Goal: Contribute content: Contribute content

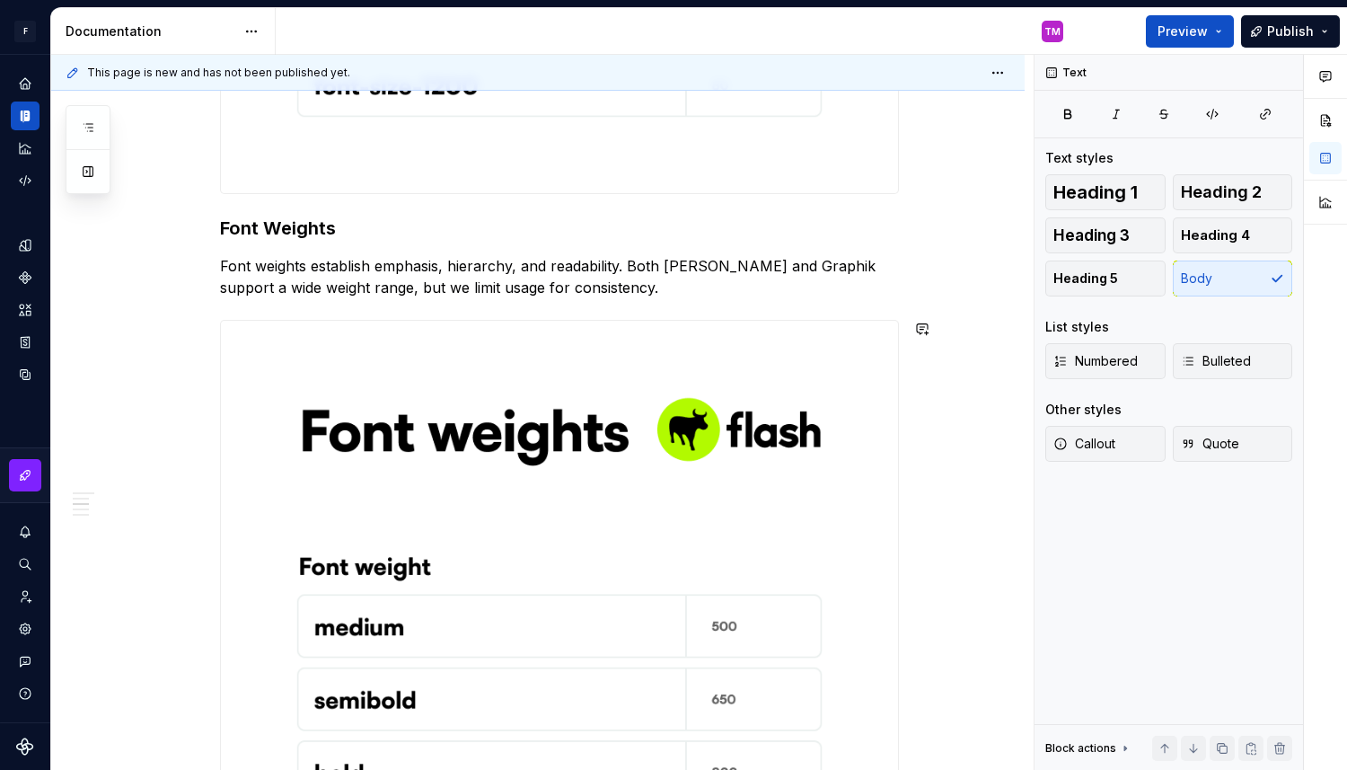
scroll to position [3012, 0]
click at [785, 269] on p "Font weights establish emphasis, hierarchy, and readability. Both [PERSON_NAME]…" at bounding box center [559, 277] width 679 height 43
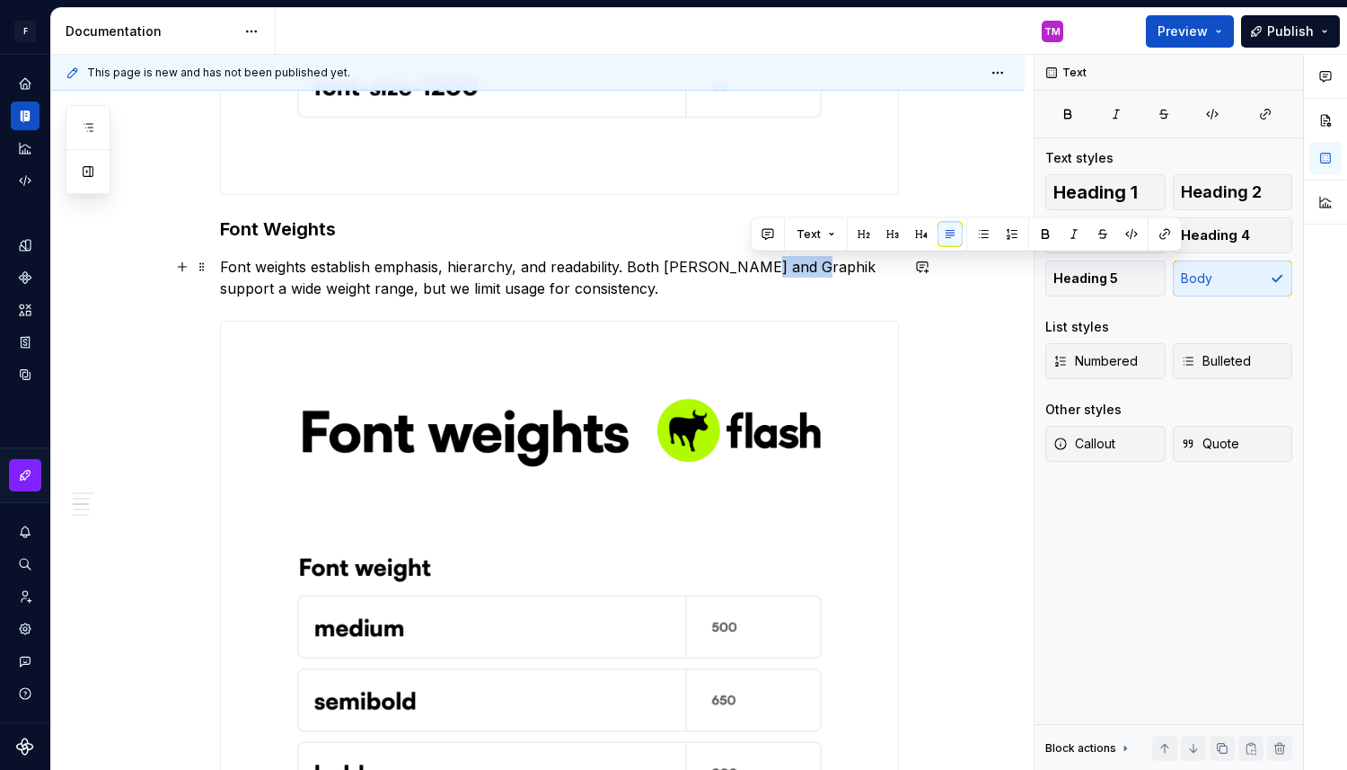
click at [785, 269] on p "Font weights establish emphasis, hierarchy, and readability. Both [PERSON_NAME]…" at bounding box center [559, 277] width 679 height 43
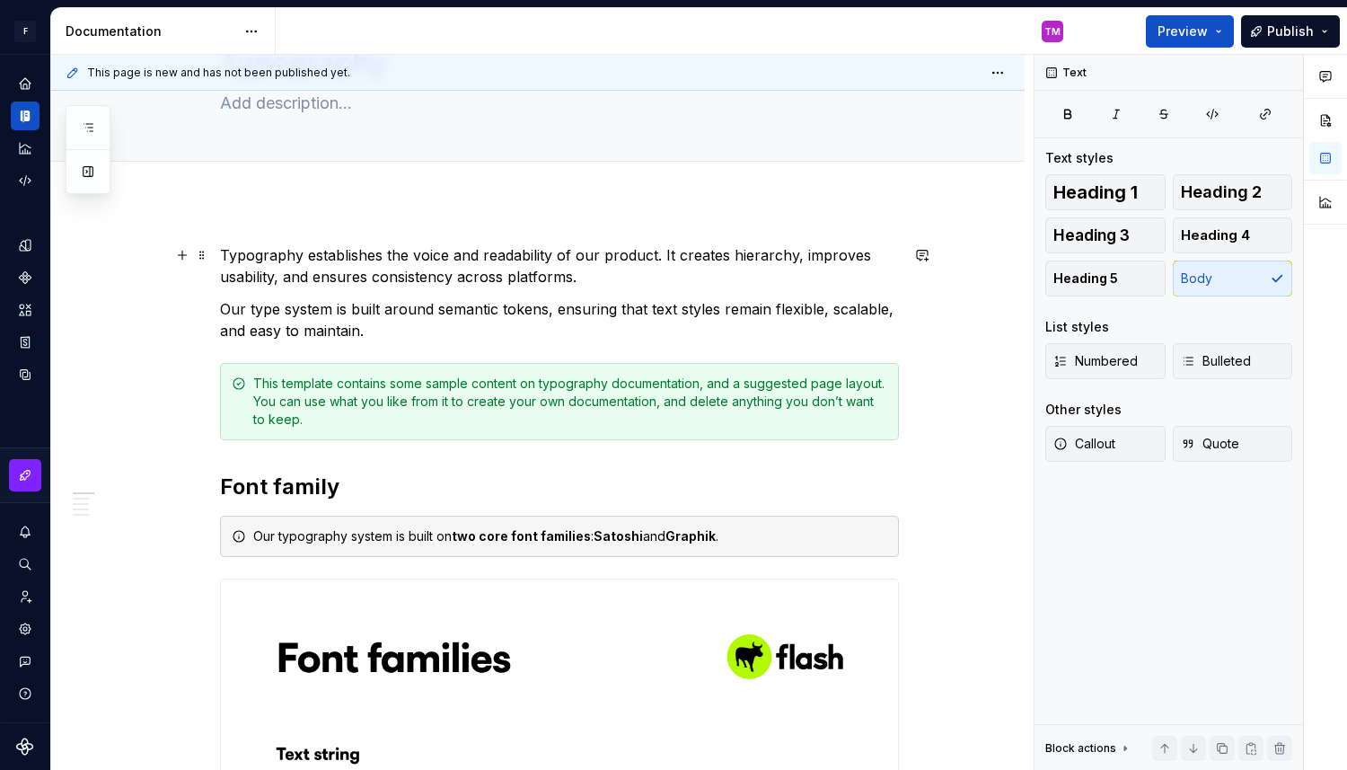
scroll to position [0, 0]
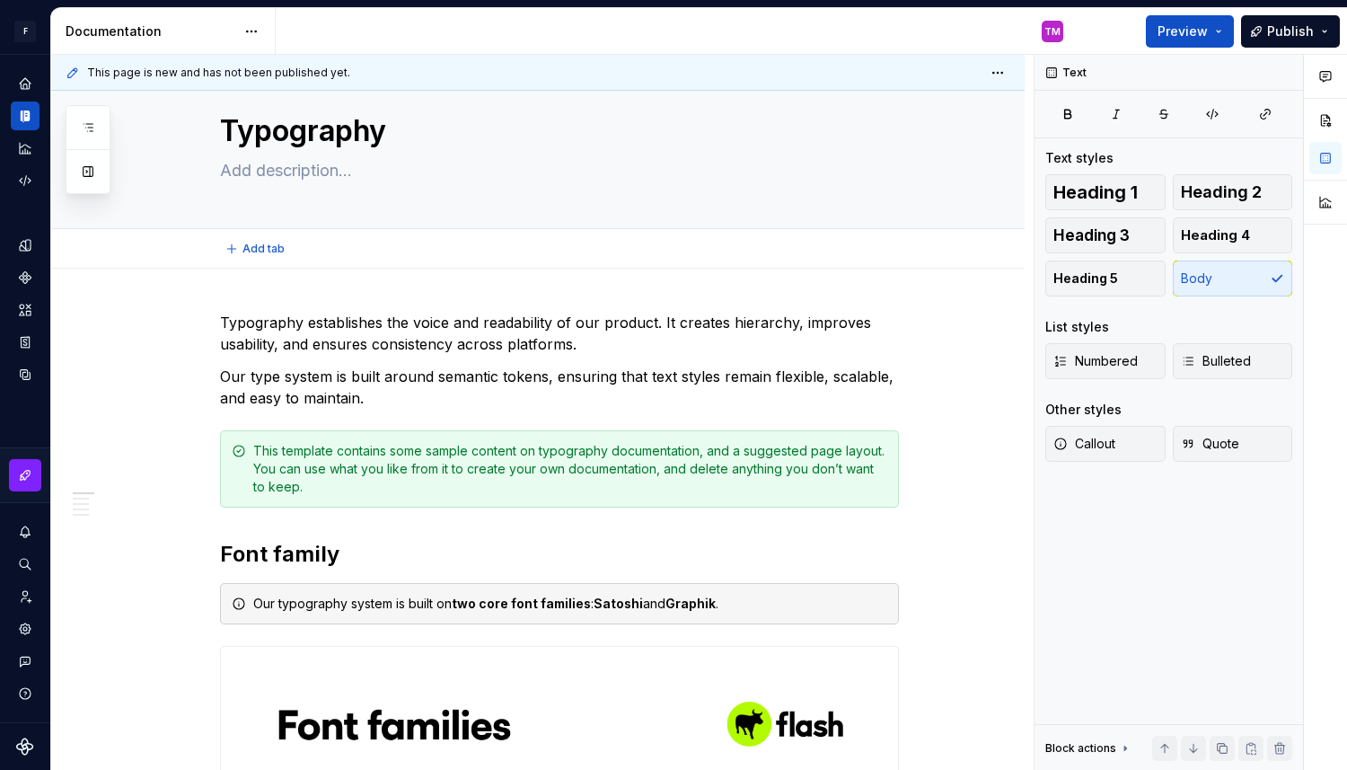
type textarea "*"
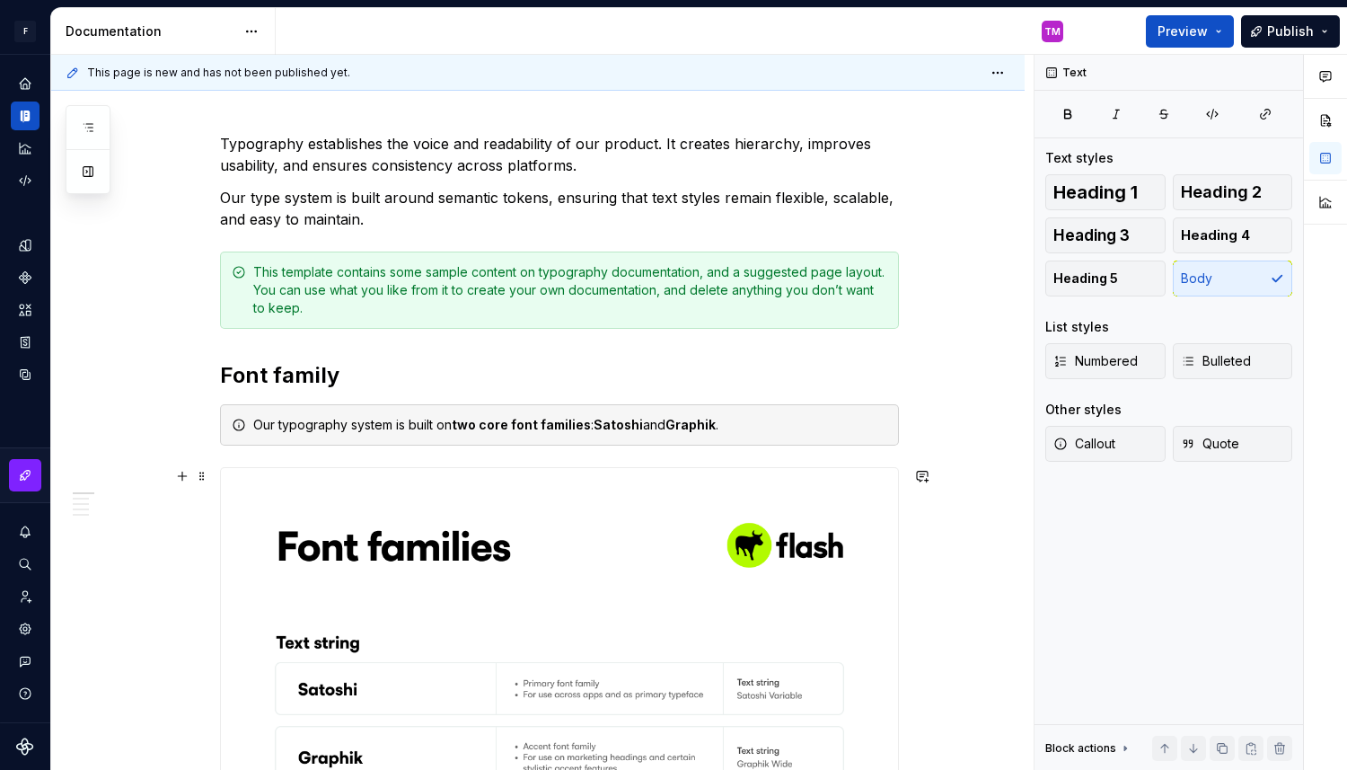
scroll to position [218, 0]
click at [622, 422] on strong "Satoshi" at bounding box center [618, 423] width 49 height 15
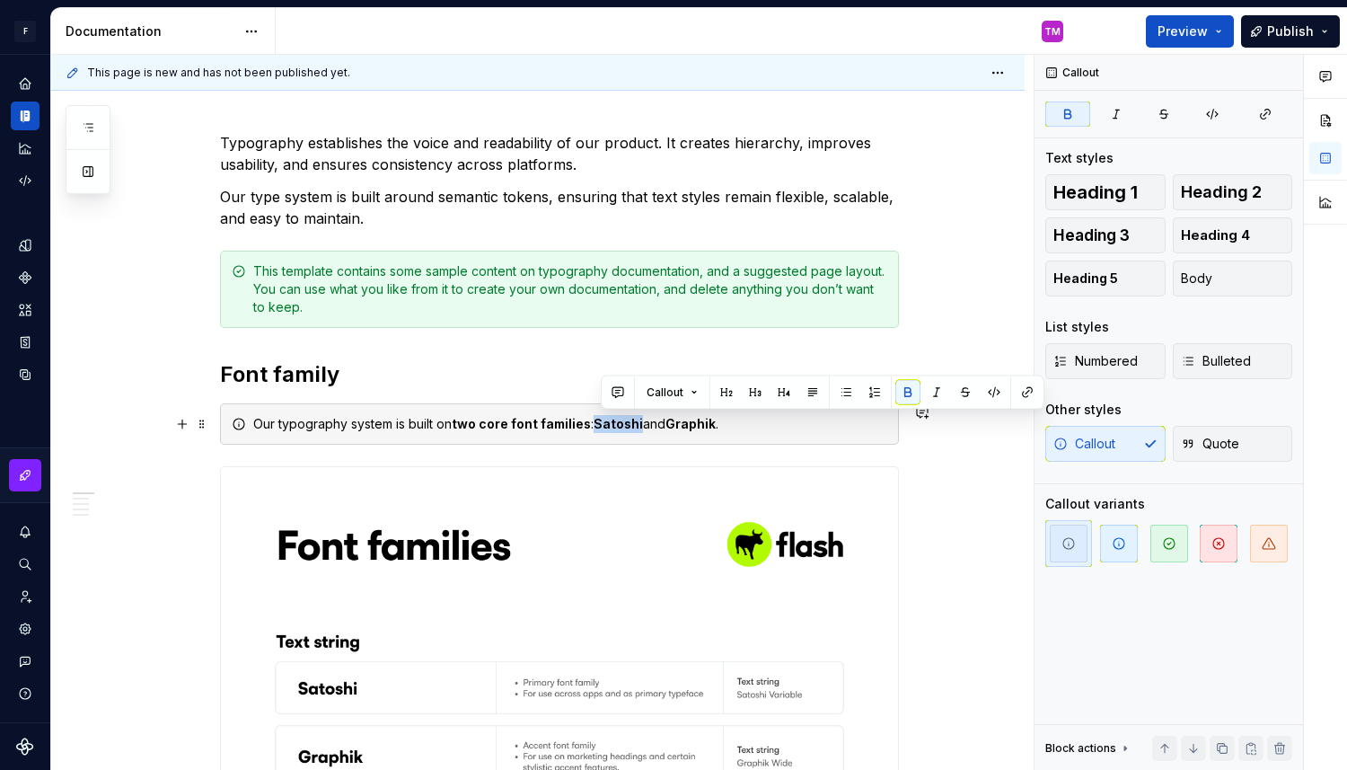
click at [622, 422] on strong "Satoshi" at bounding box center [618, 423] width 49 height 15
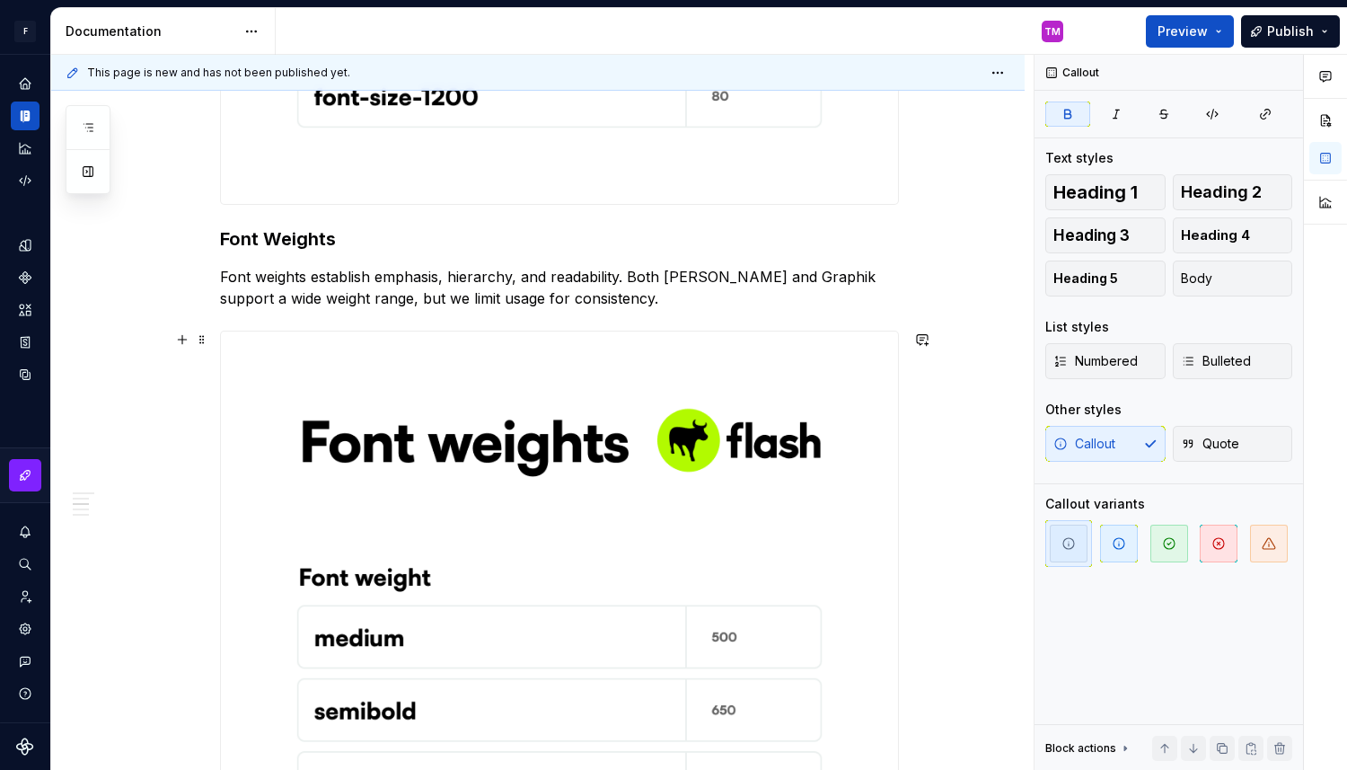
scroll to position [3019, 0]
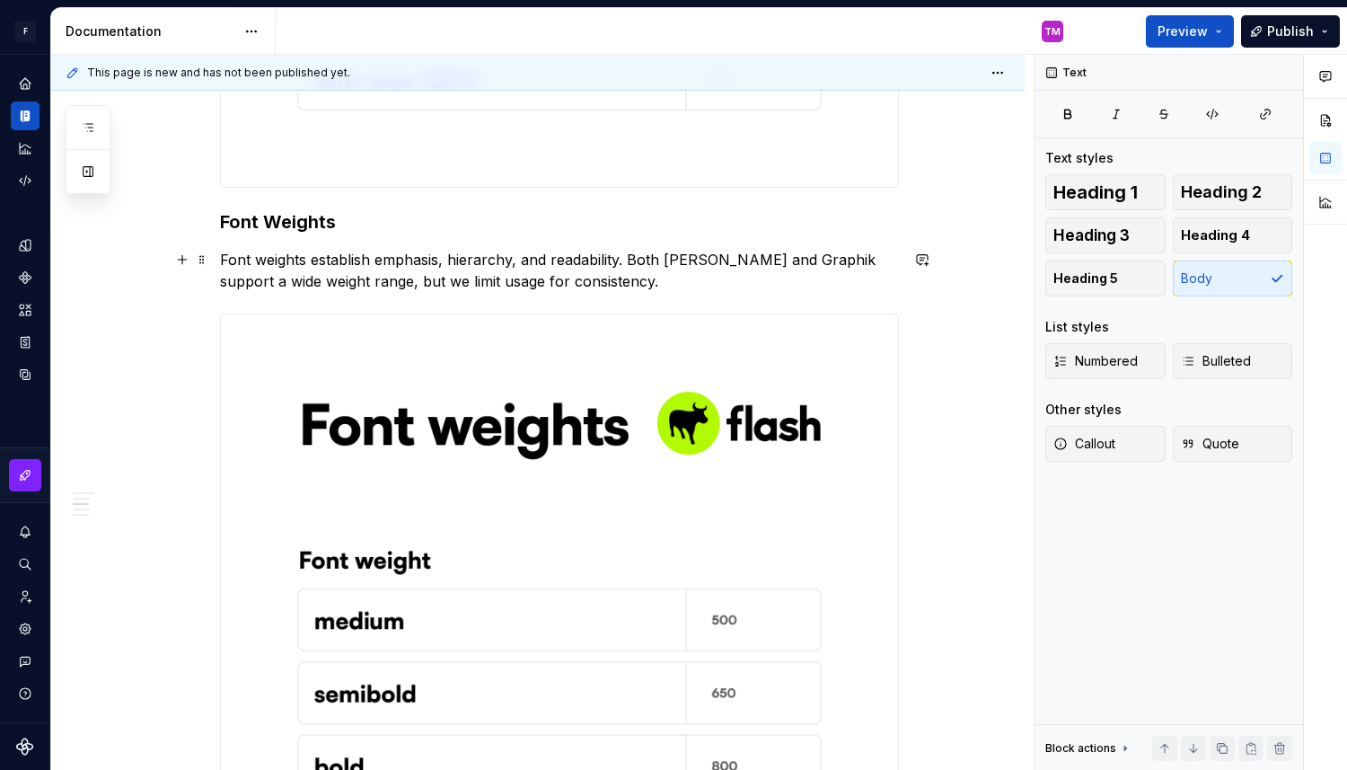
click at [779, 260] on p "Font weights establish emphasis, hierarchy, and readability. Both [PERSON_NAME]…" at bounding box center [559, 270] width 679 height 43
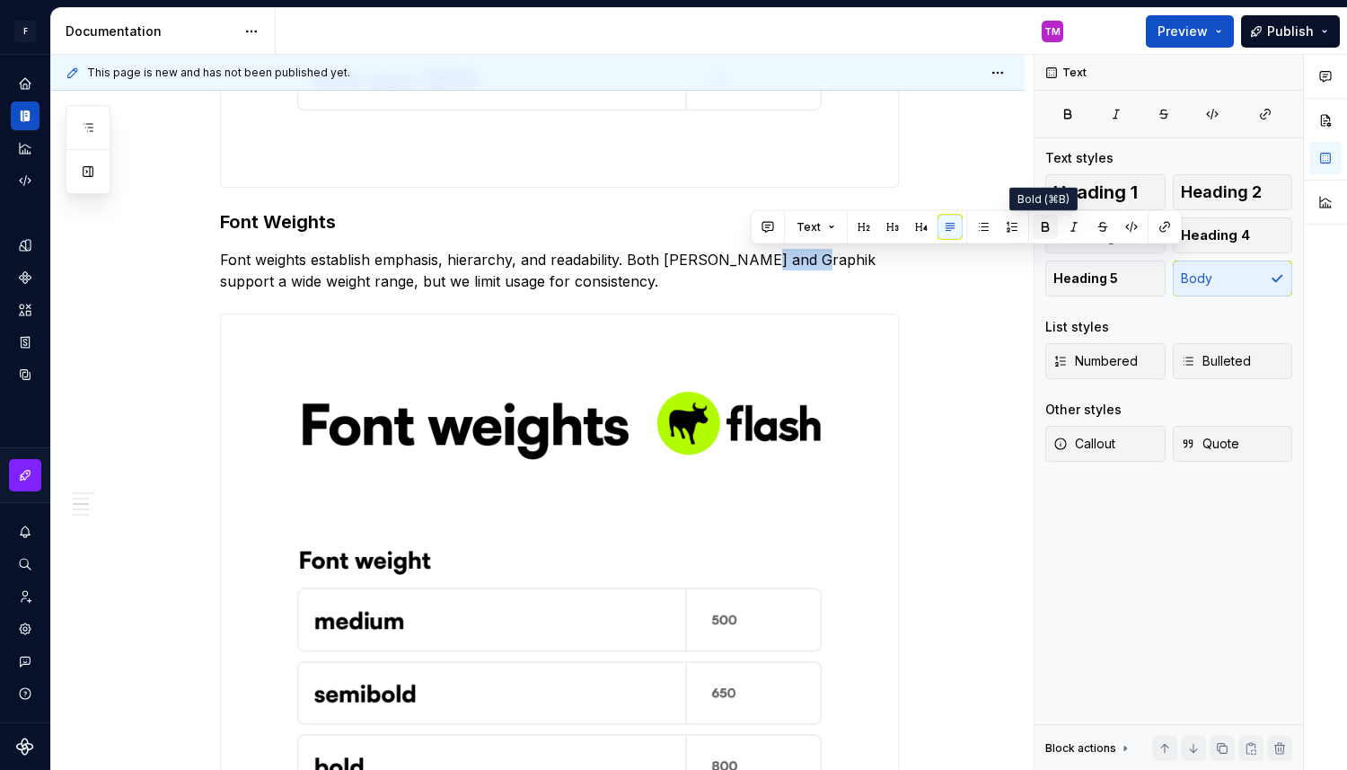
click at [1036, 226] on button "button" at bounding box center [1045, 227] width 25 height 25
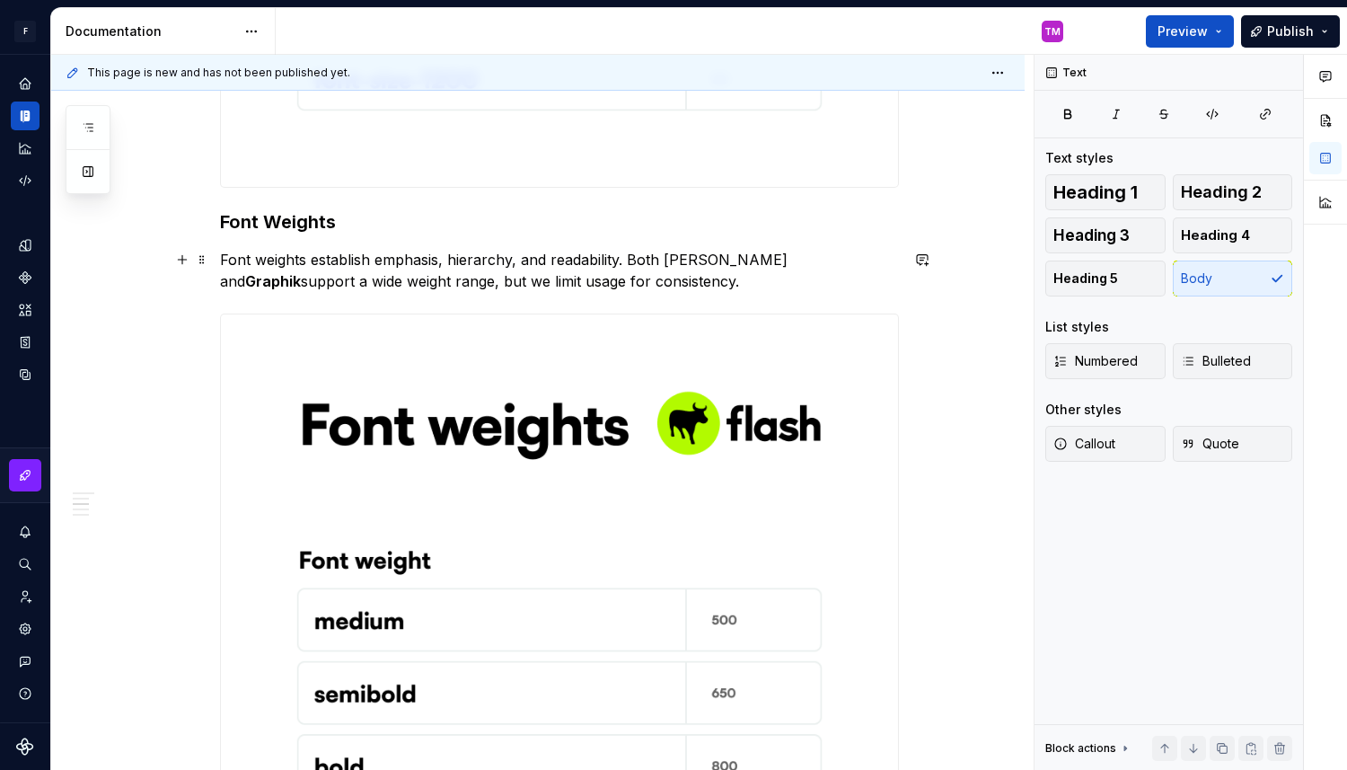
click at [693, 262] on p "Font weights establish emphasis, hierarchy, and readability. Both [PERSON_NAME]…" at bounding box center [559, 270] width 679 height 43
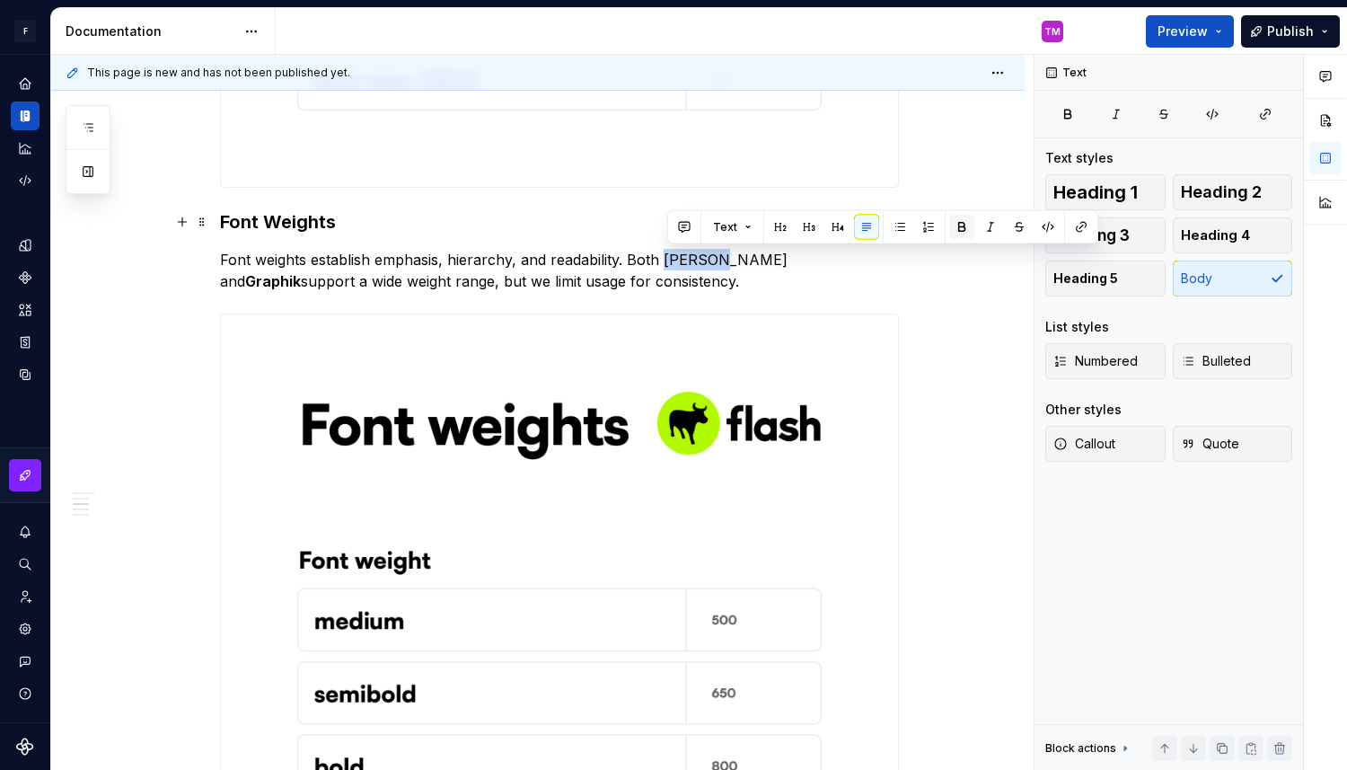
click at [957, 226] on button "button" at bounding box center [961, 227] width 25 height 25
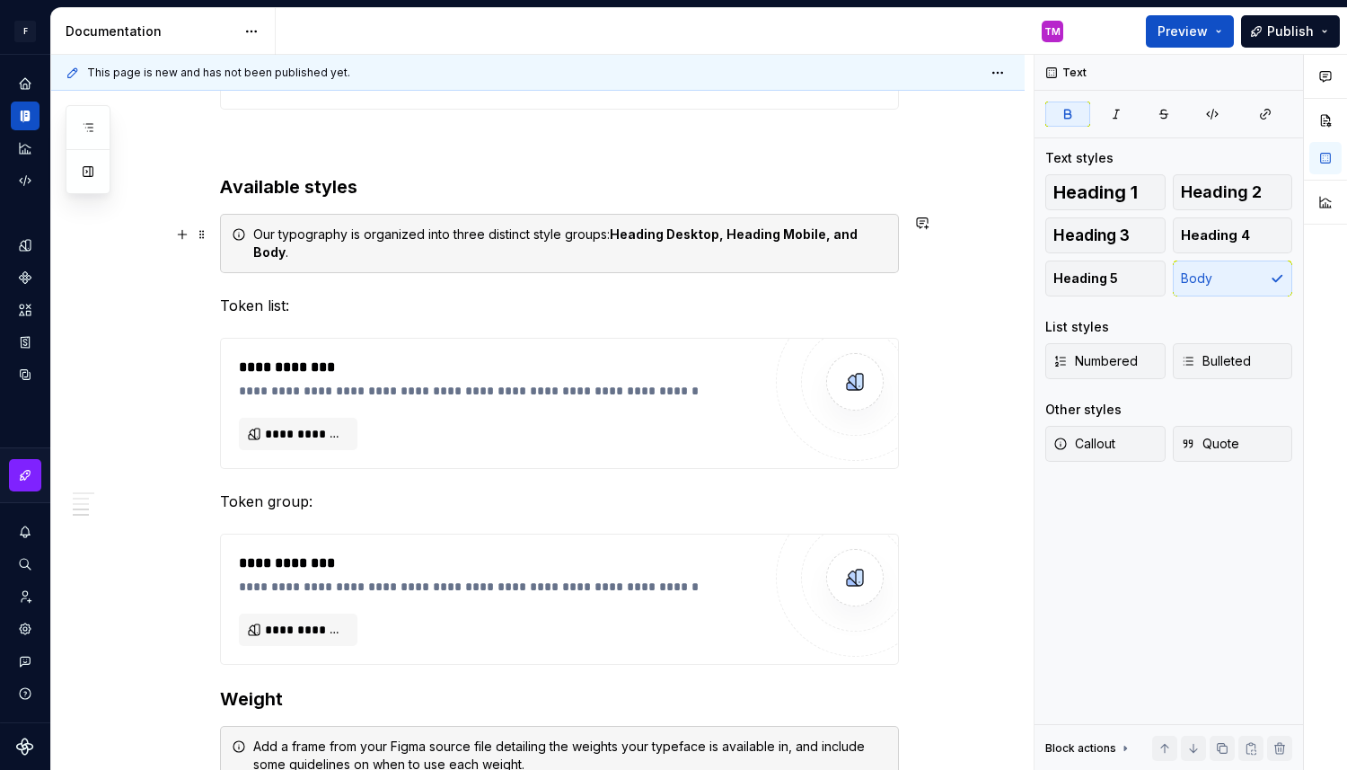
scroll to position [3833, 0]
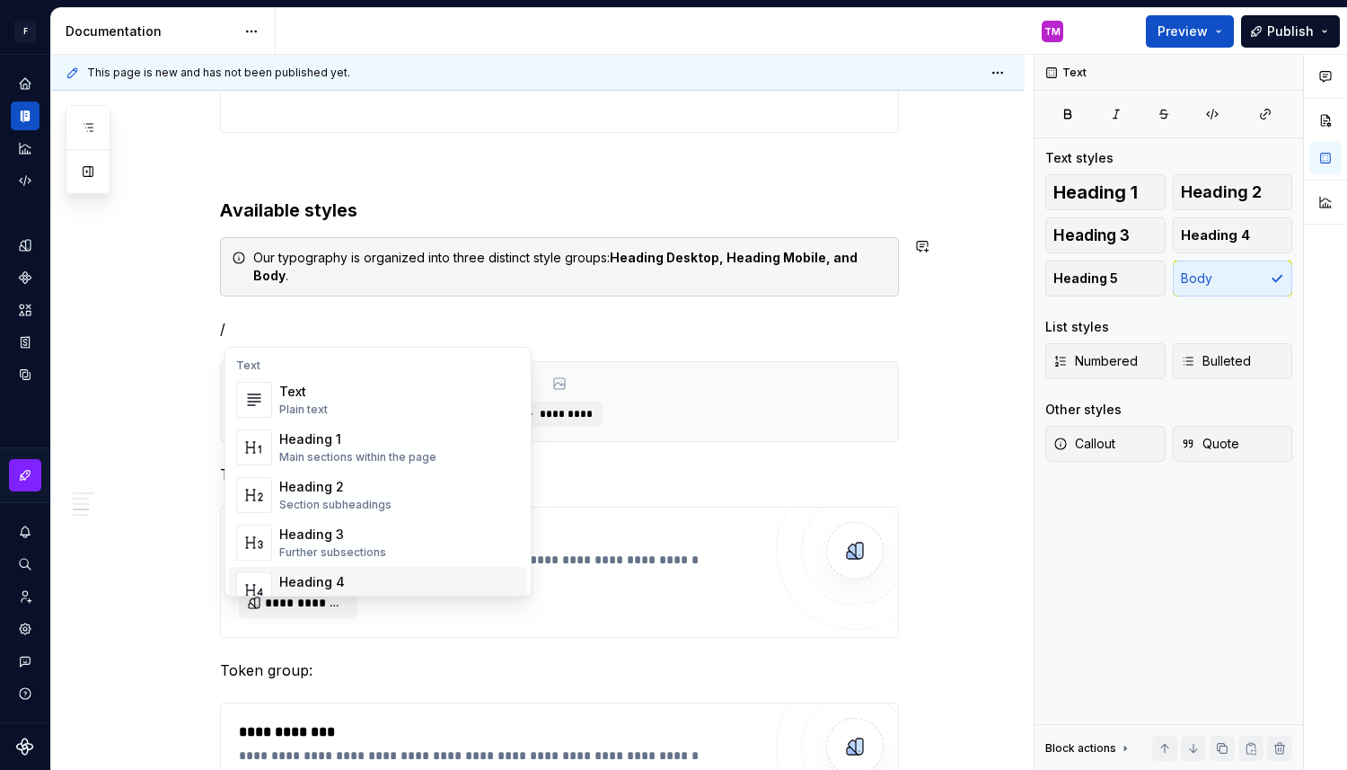
scroll to position [32, 0]
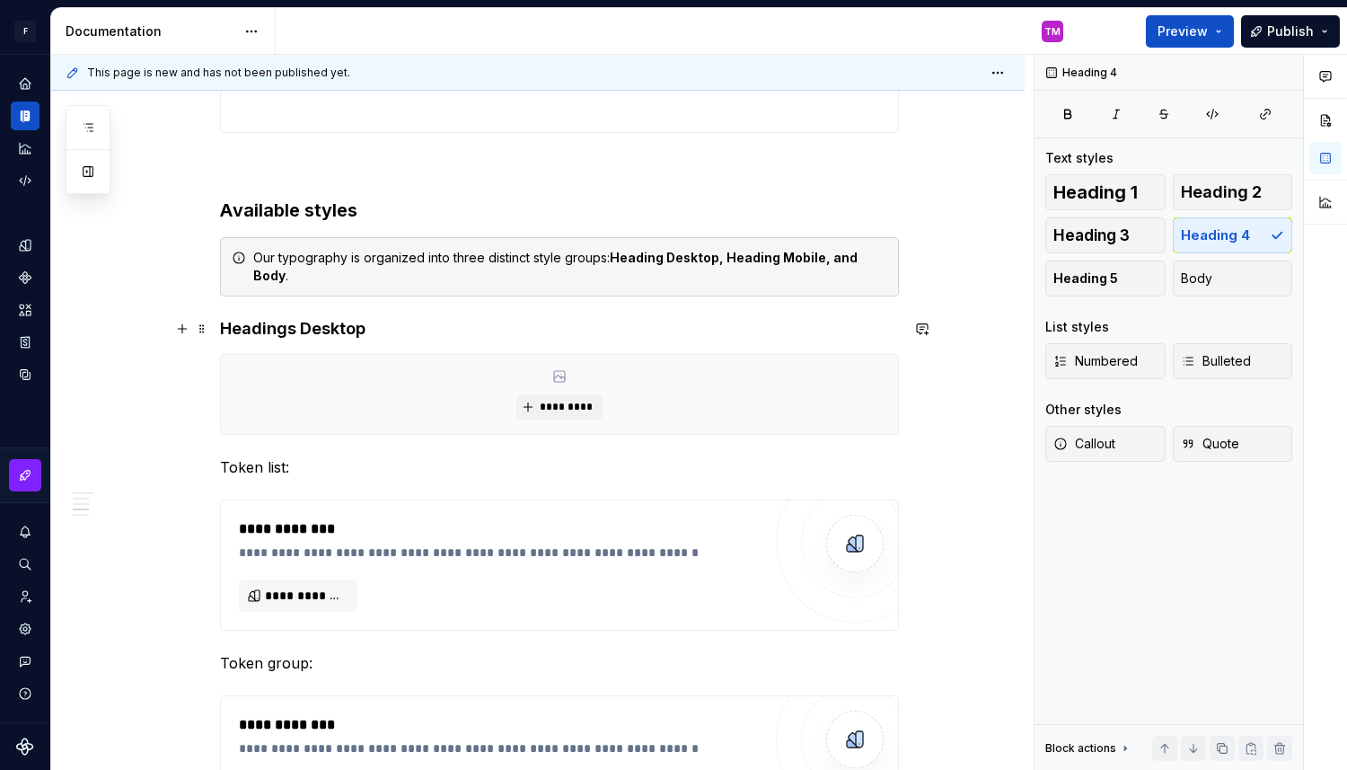
click at [440, 328] on h4 "Headings Desktop" at bounding box center [559, 329] width 679 height 22
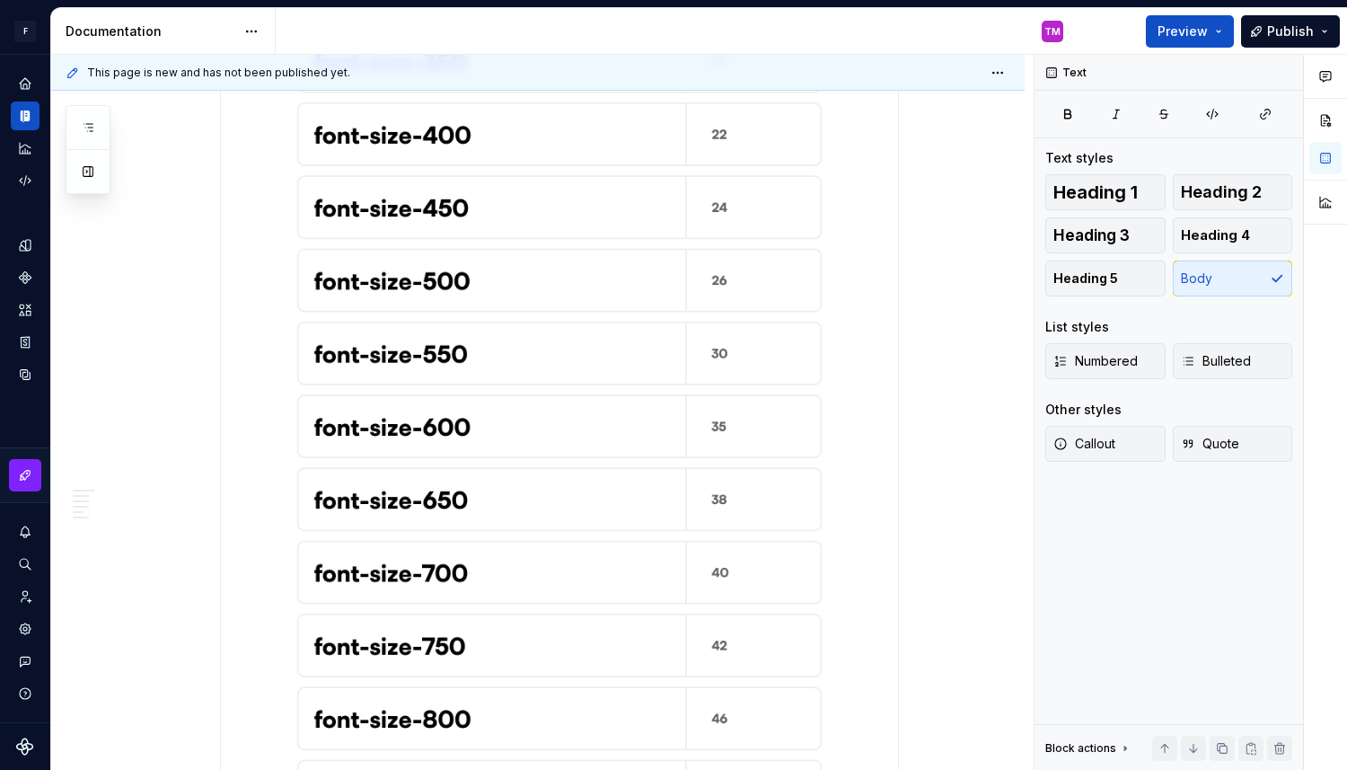
scroll to position [1773, 0]
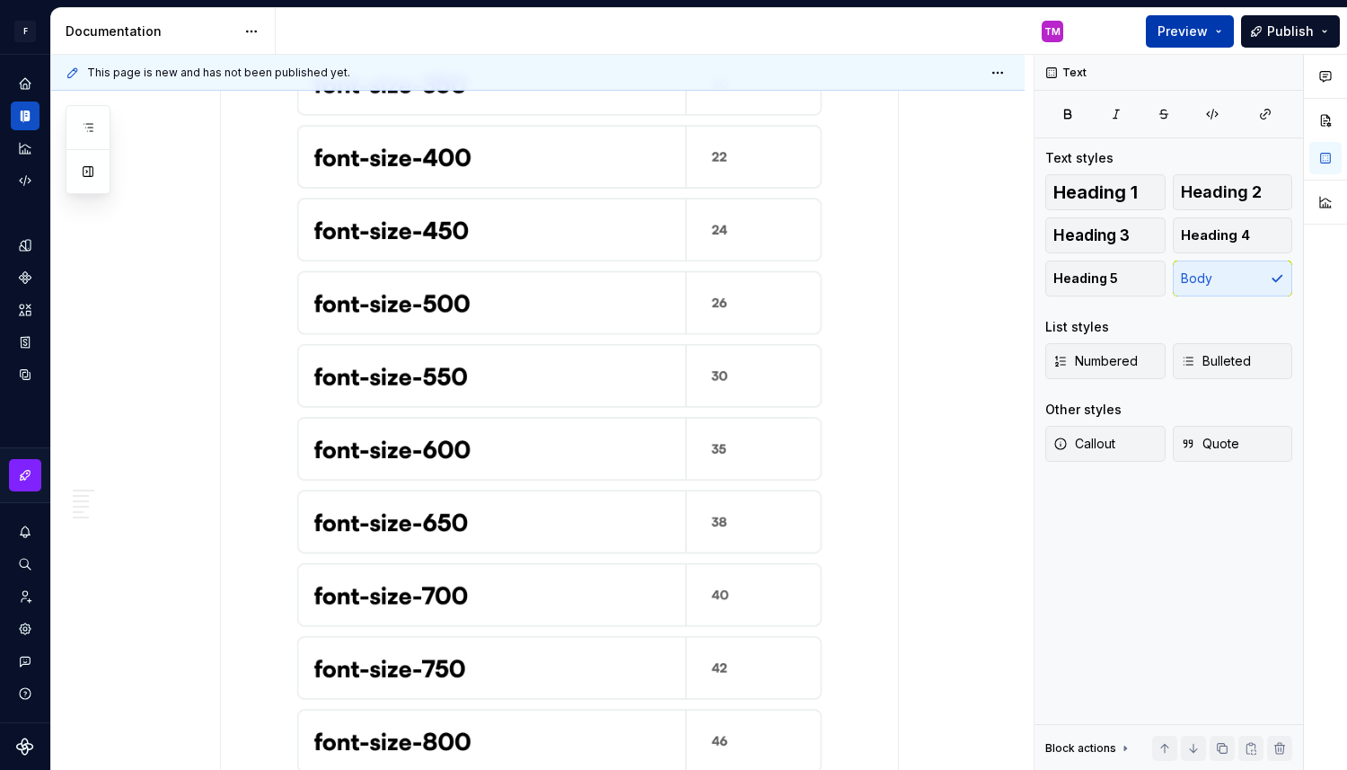
click at [1211, 28] on button "Preview" at bounding box center [1190, 31] width 88 height 32
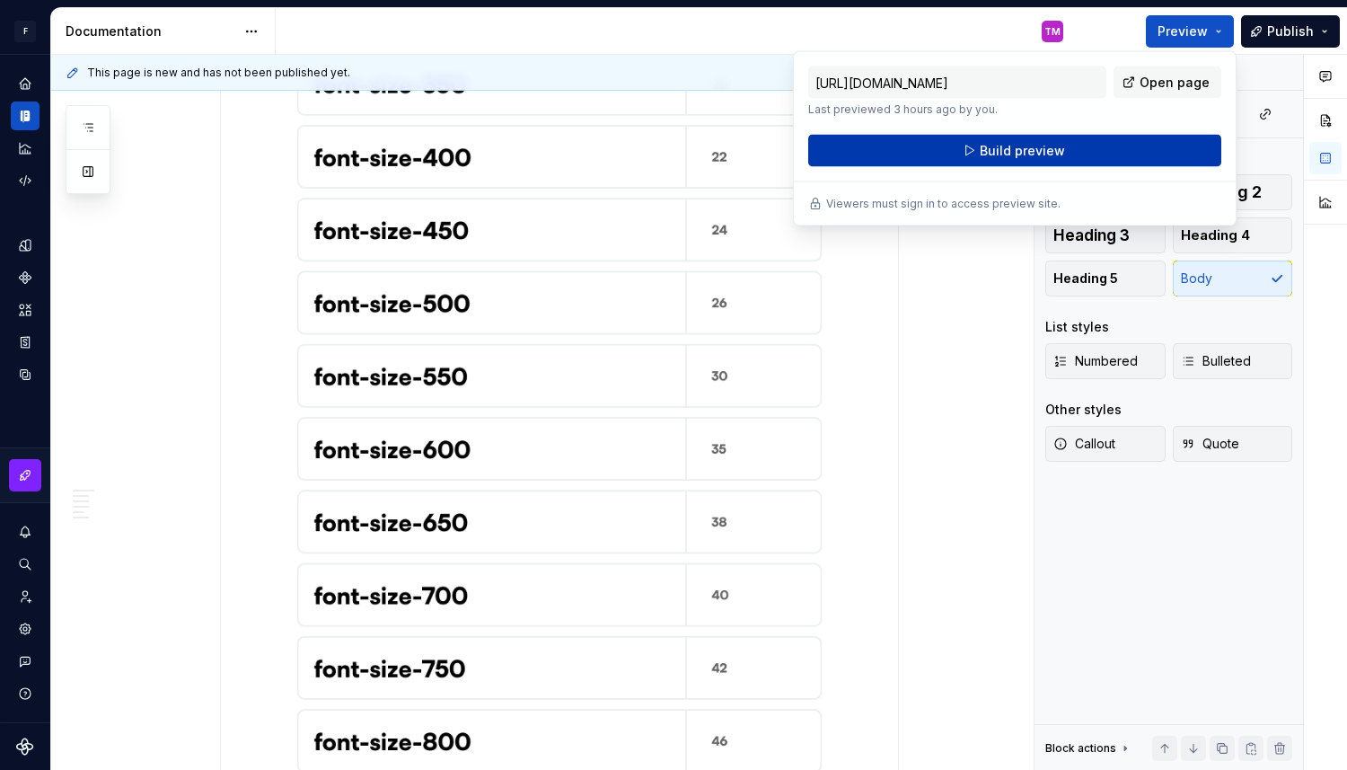
click at [1034, 157] on span "Build preview" at bounding box center [1022, 151] width 85 height 18
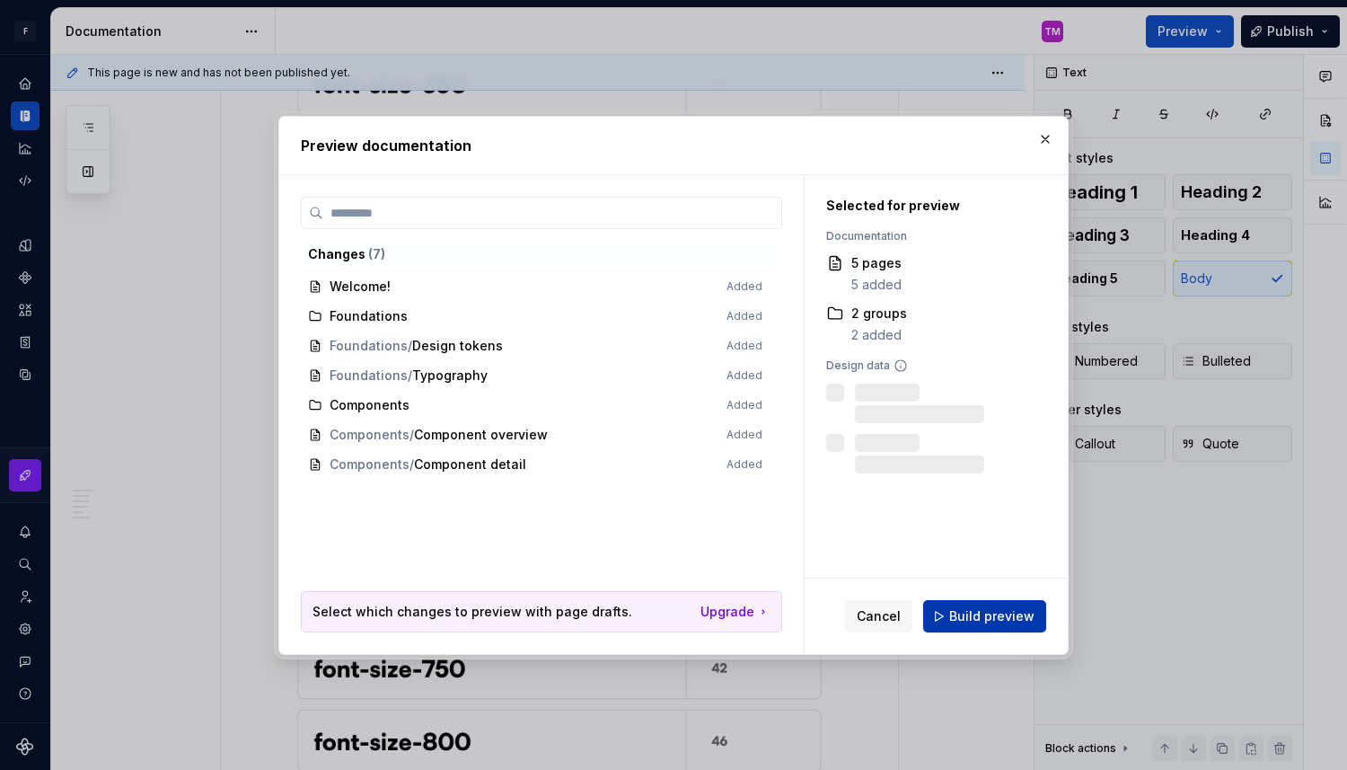
click at [975, 604] on button "Build preview" at bounding box center [984, 616] width 123 height 32
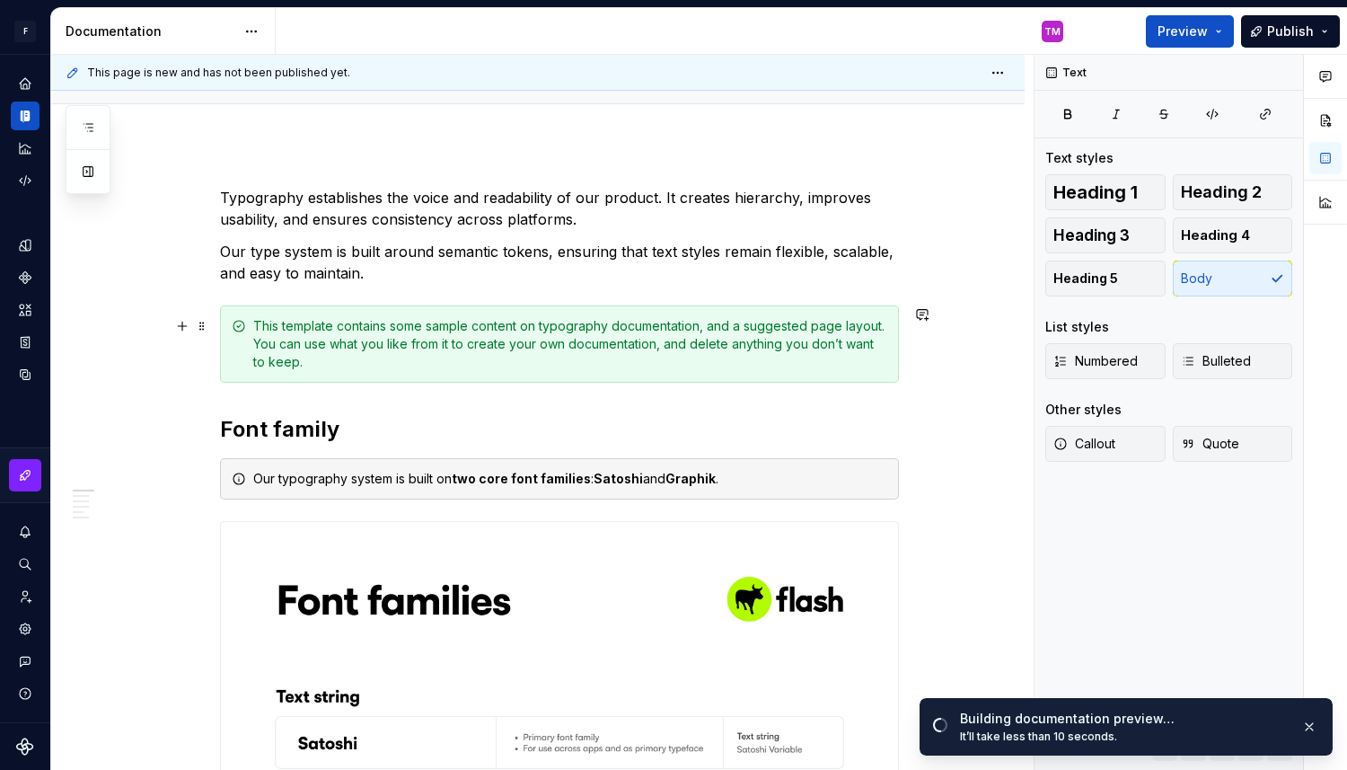
scroll to position [0, 0]
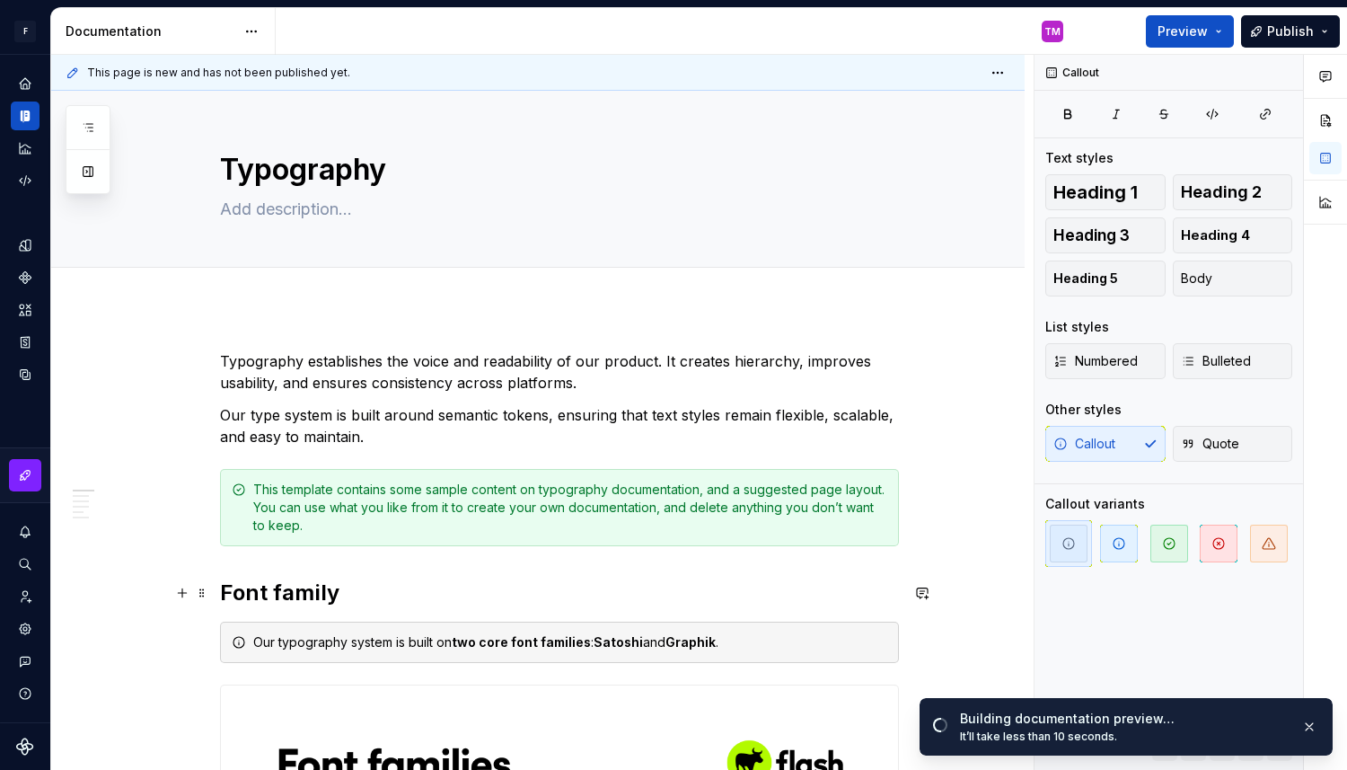
click at [304, 604] on h2 "Font family" at bounding box center [559, 592] width 679 height 29
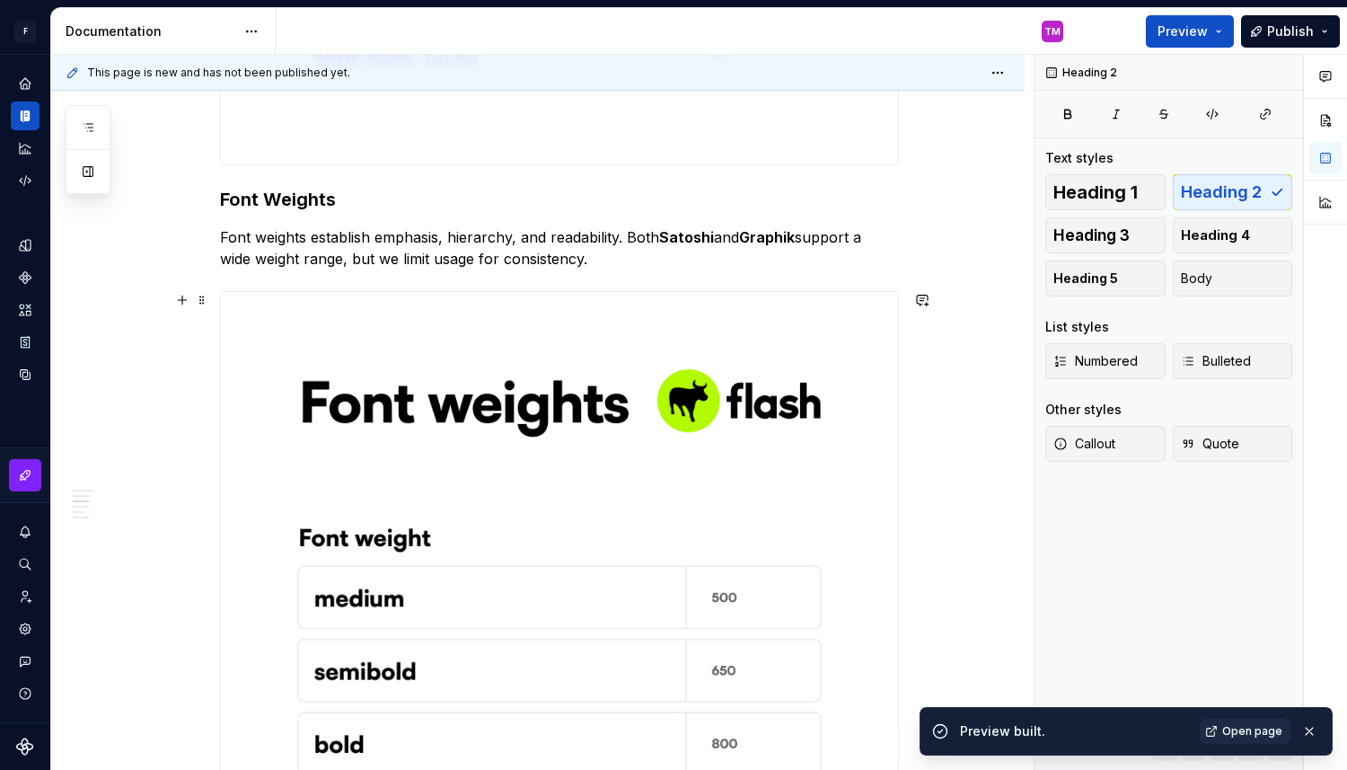
scroll to position [2995, 0]
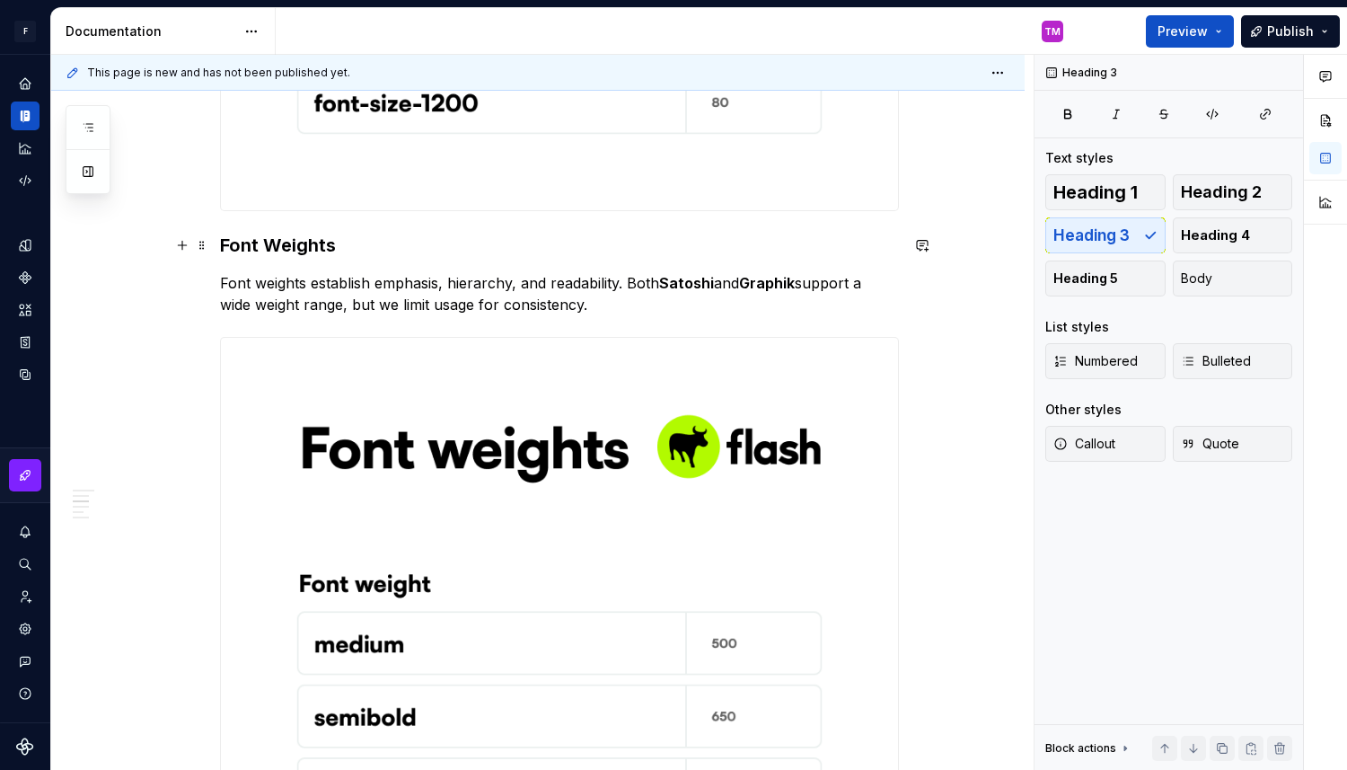
click at [282, 242] on h3 "Font Weights" at bounding box center [559, 245] width 679 height 25
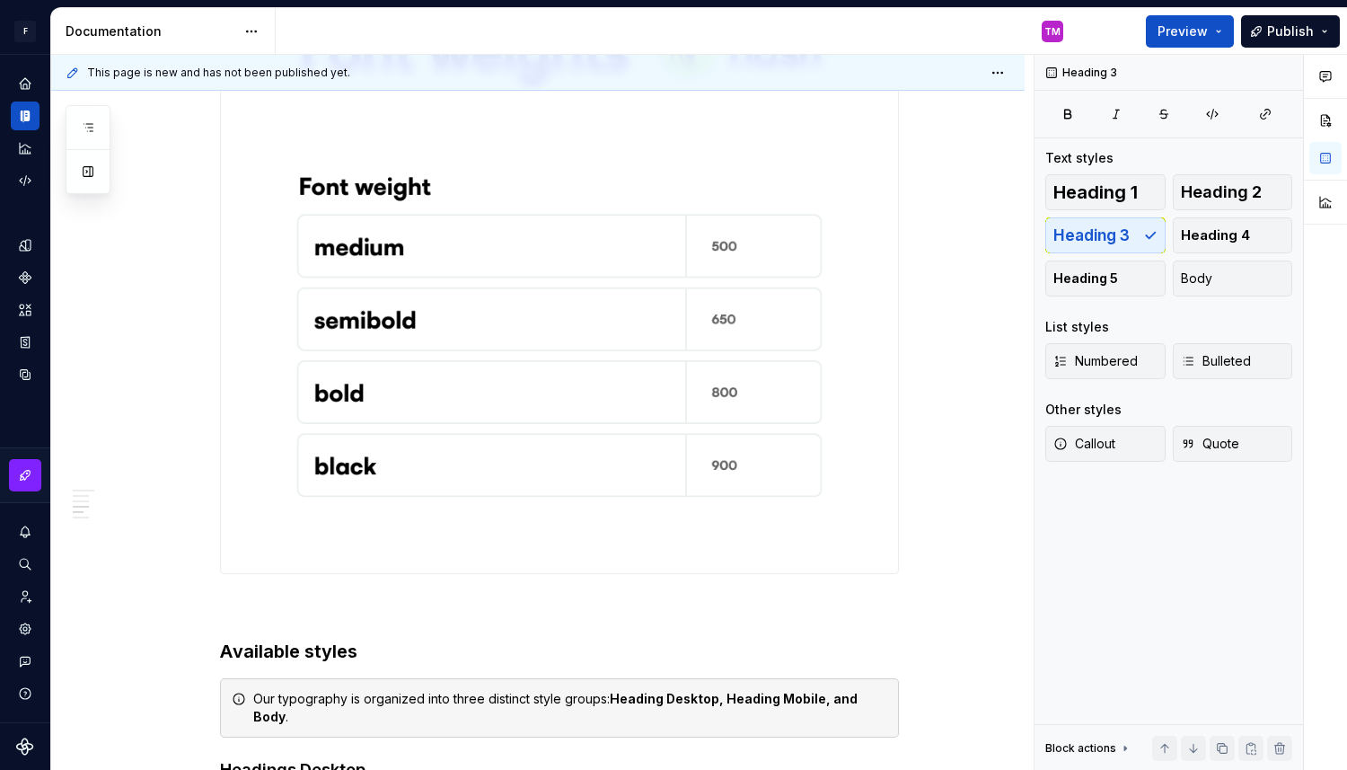
scroll to position [3448, 0]
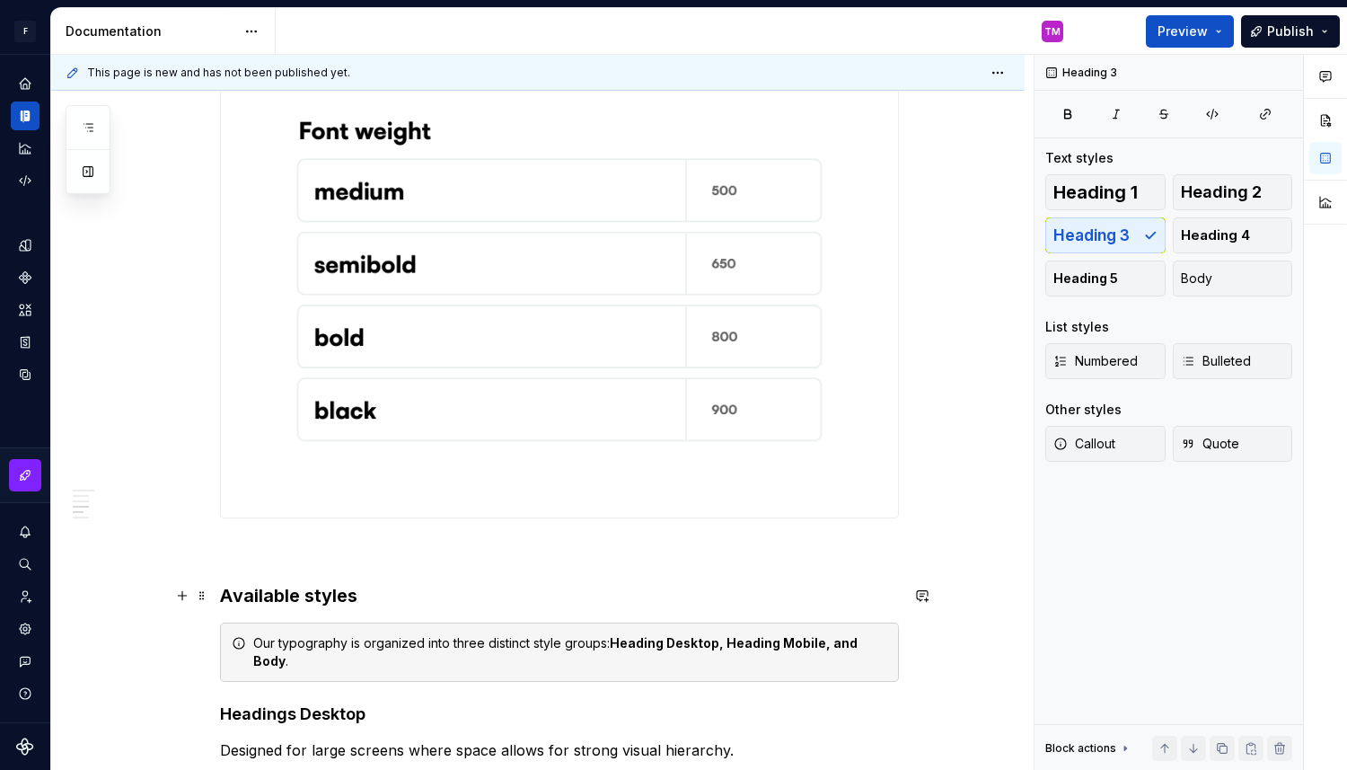
click at [332, 588] on h3 "Available styles" at bounding box center [559, 595] width 679 height 25
click at [1221, 191] on span "Heading 2" at bounding box center [1221, 192] width 81 height 18
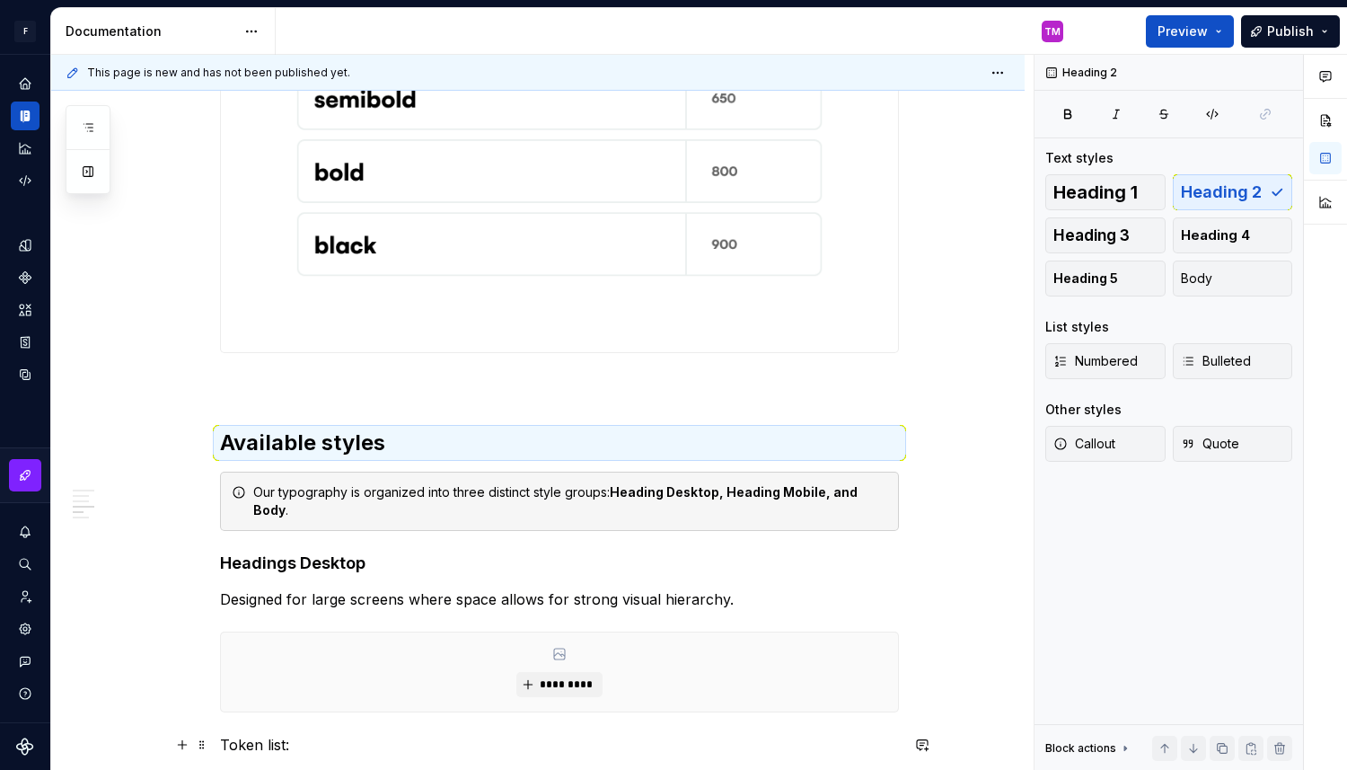
scroll to position [3669, 0]
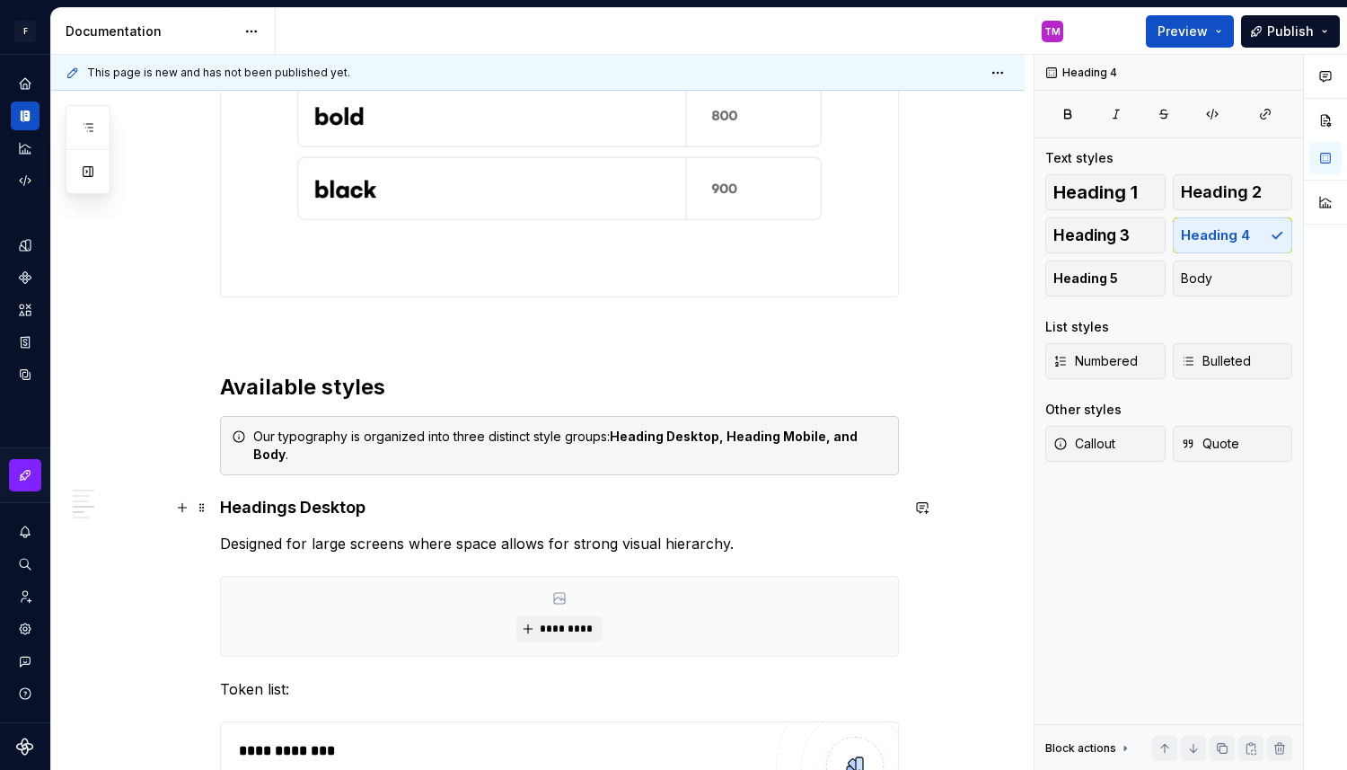
click at [276, 501] on h4 "Headings Desktop" at bounding box center [559, 508] width 679 height 22
click at [1130, 223] on button "Heading 3" at bounding box center [1105, 235] width 120 height 36
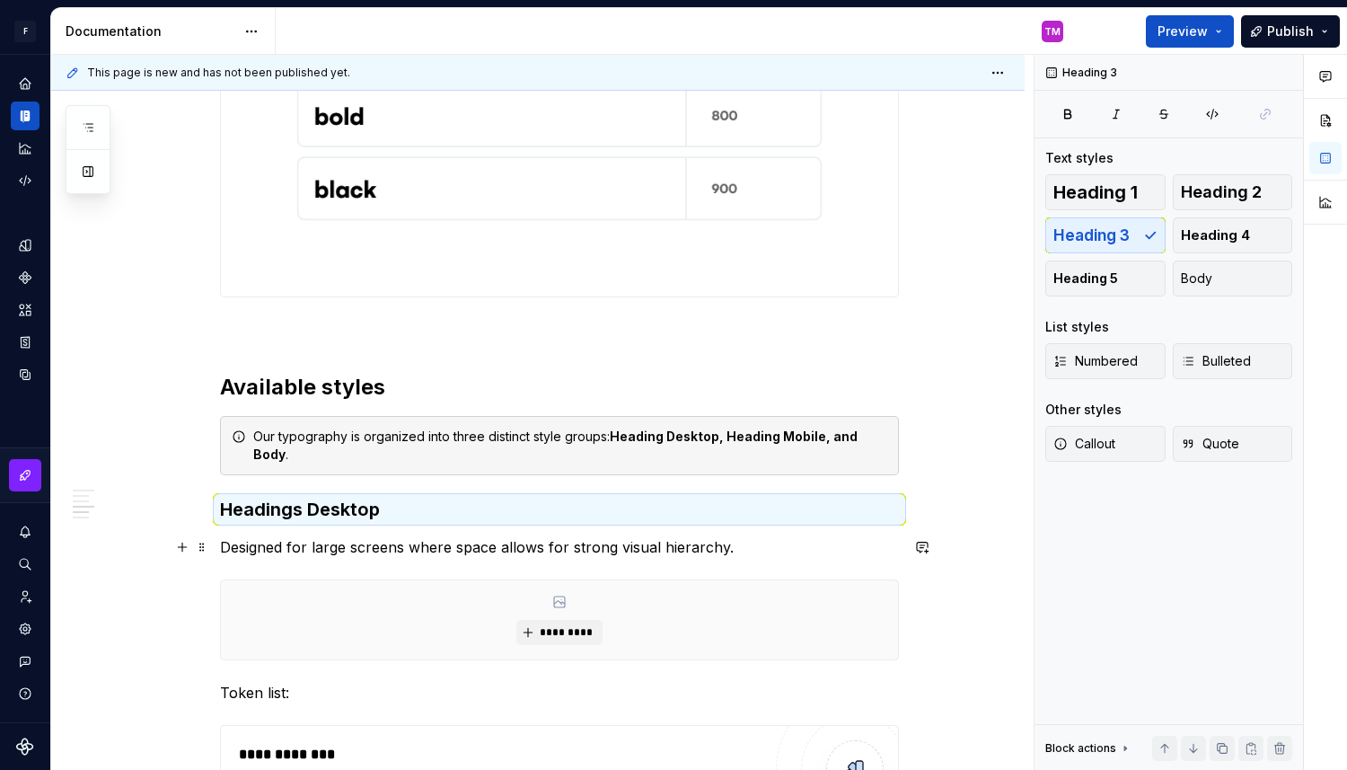
click at [744, 551] on p "Designed for large screens where space allows for strong visual hierarchy." at bounding box center [559, 547] width 679 height 22
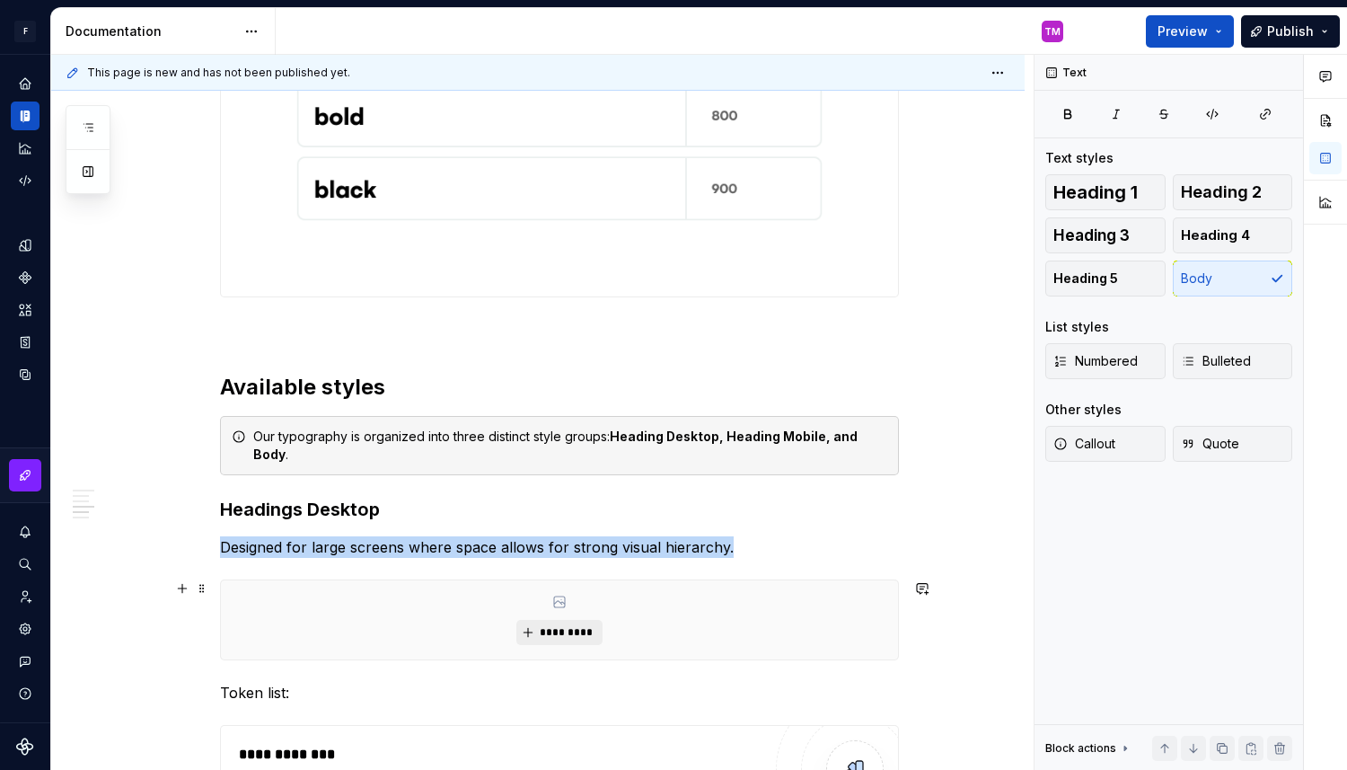
click at [560, 631] on span "*********" at bounding box center [566, 632] width 55 height 14
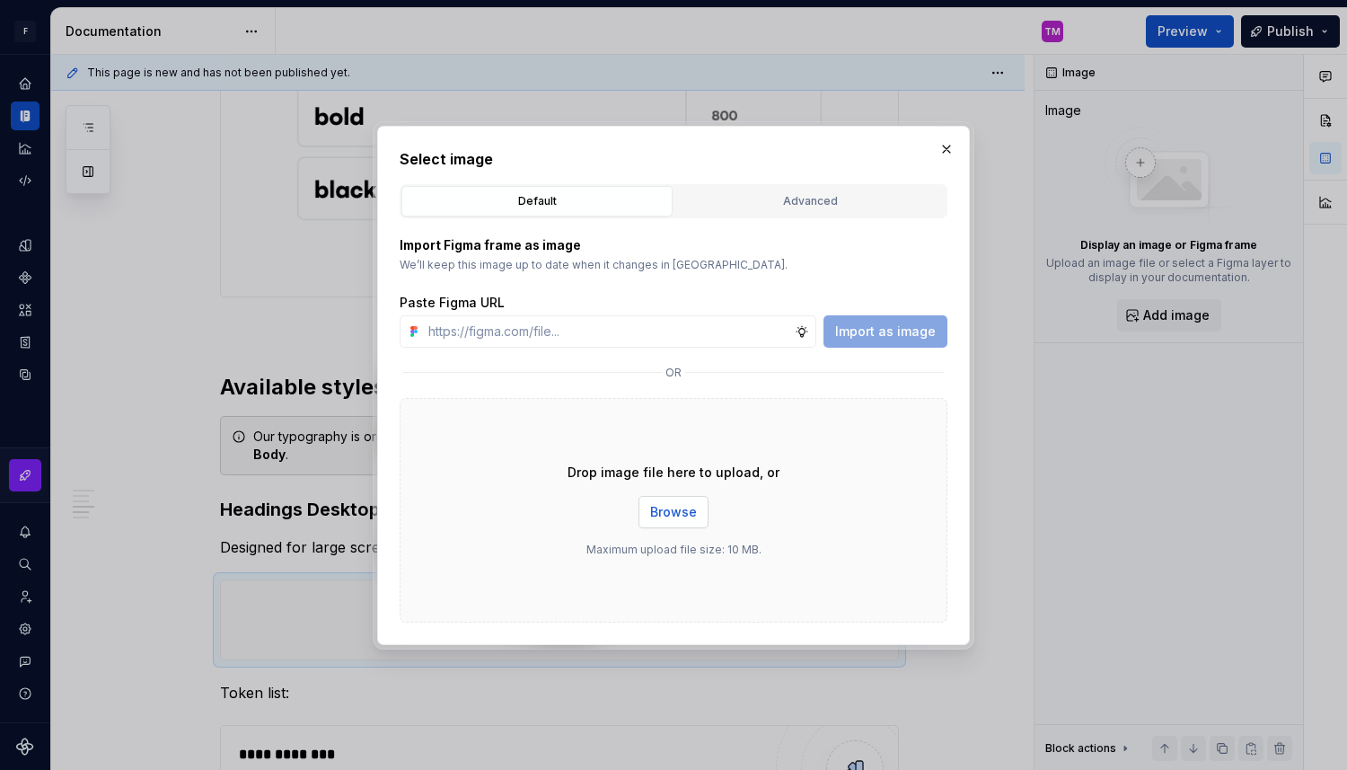
click at [680, 503] on span "Browse" at bounding box center [673, 512] width 47 height 18
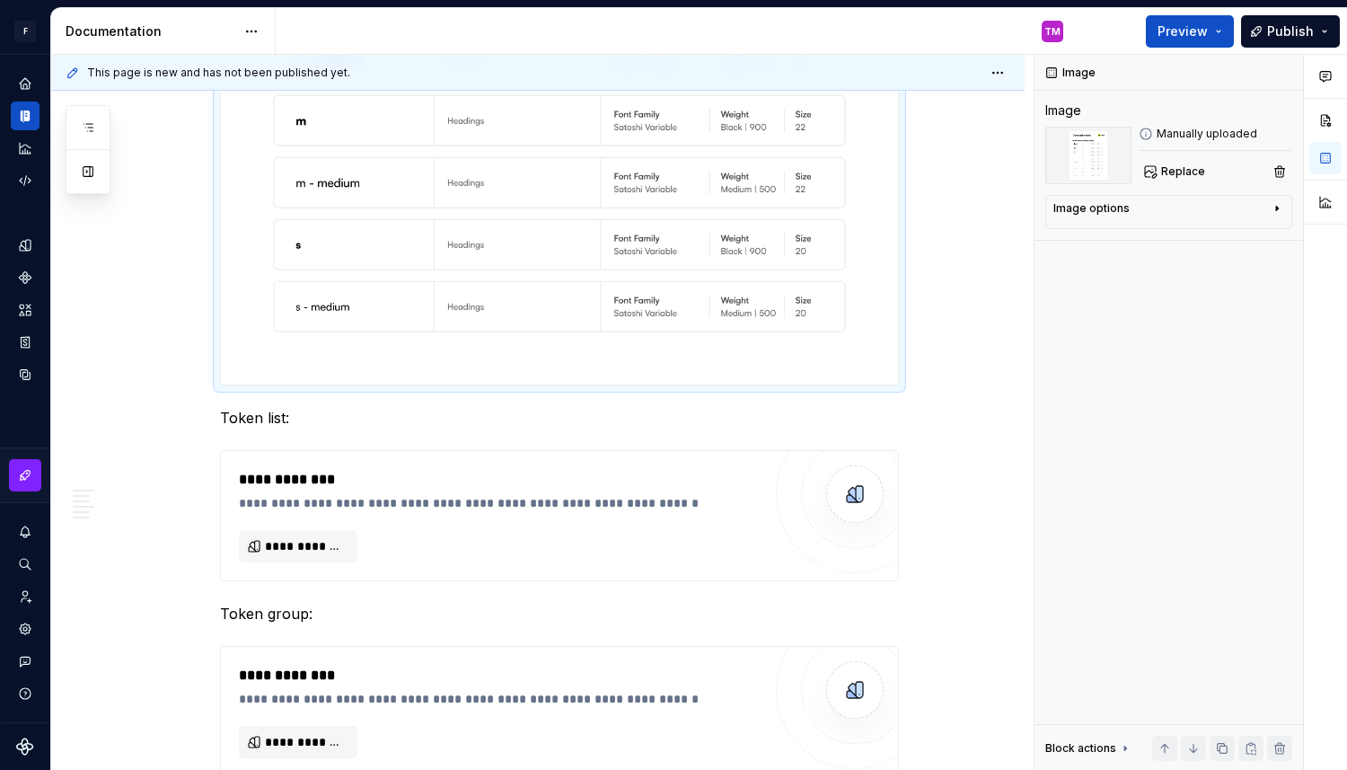
scroll to position [4768, 0]
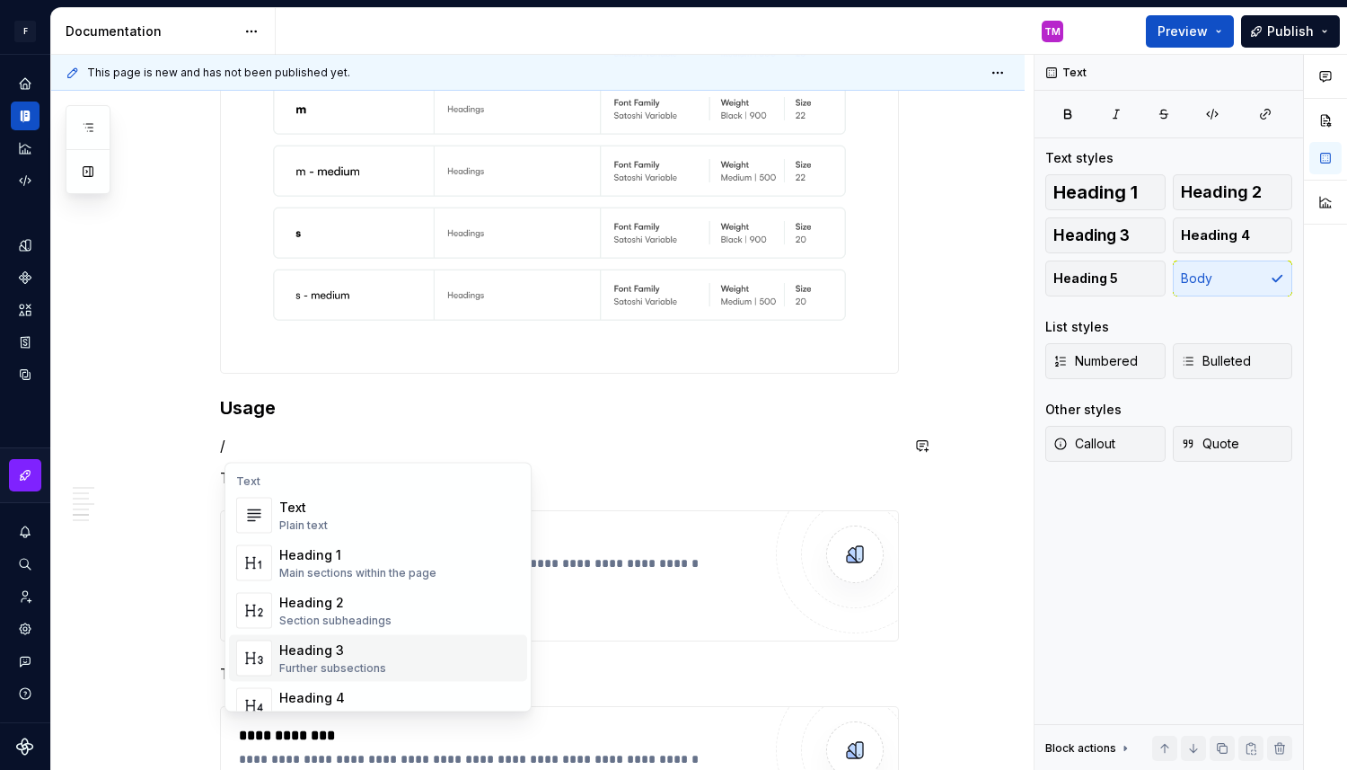
scroll to position [32, 0]
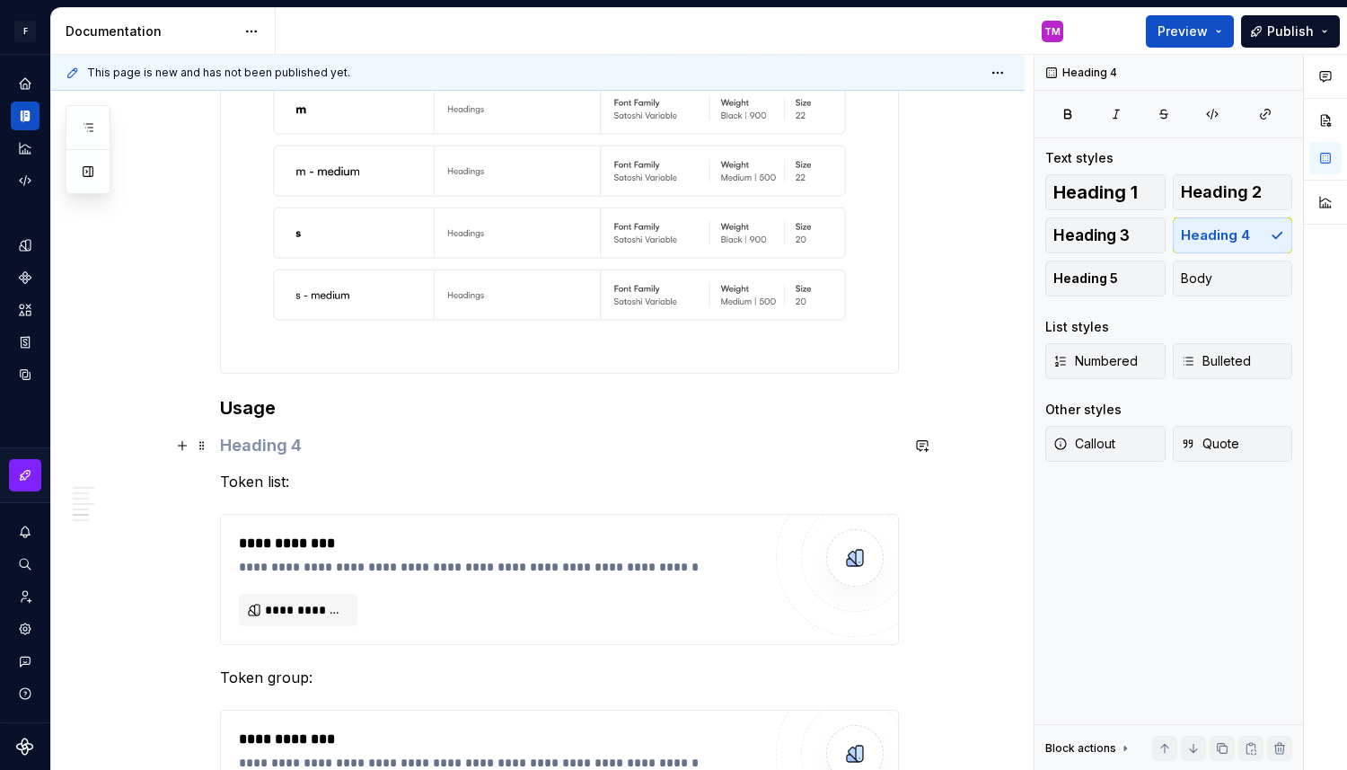
click at [295, 442] on h4 at bounding box center [559, 446] width 679 height 22
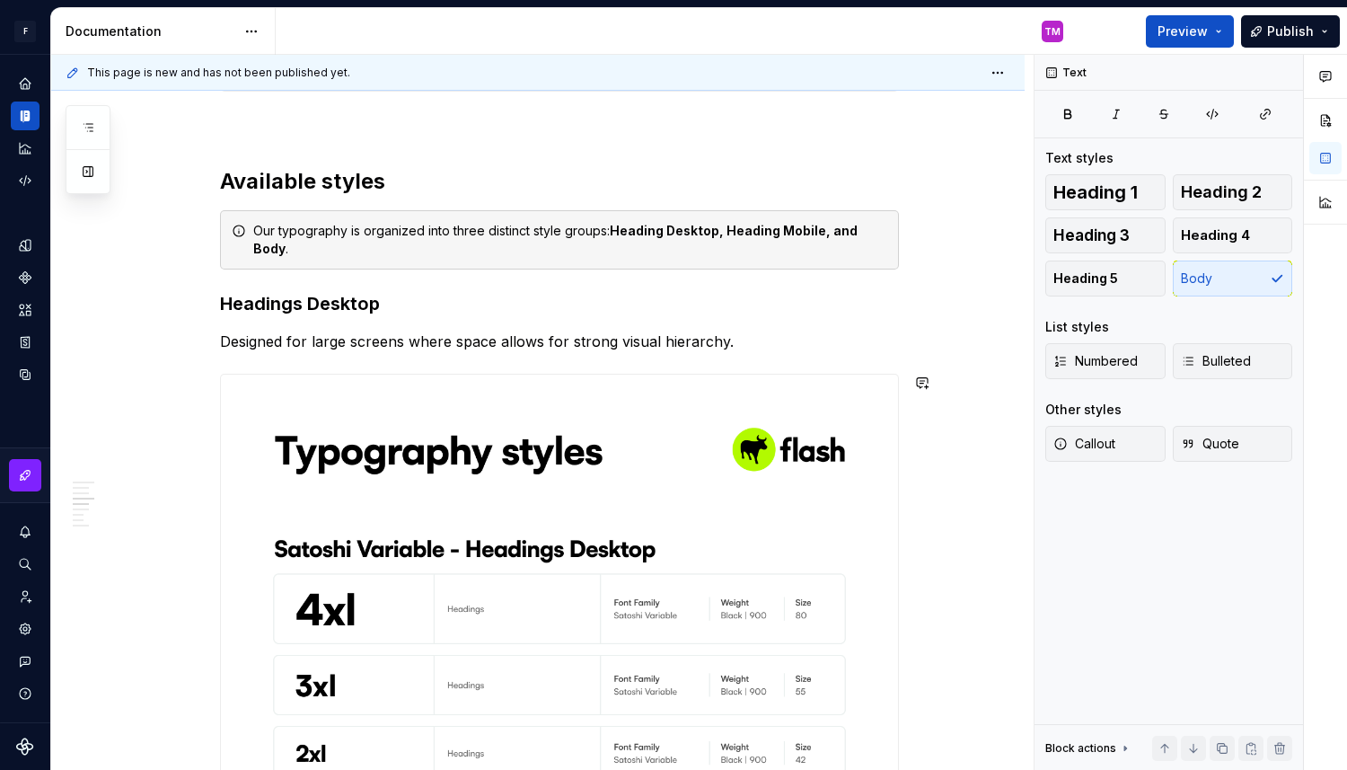
scroll to position [3813, 0]
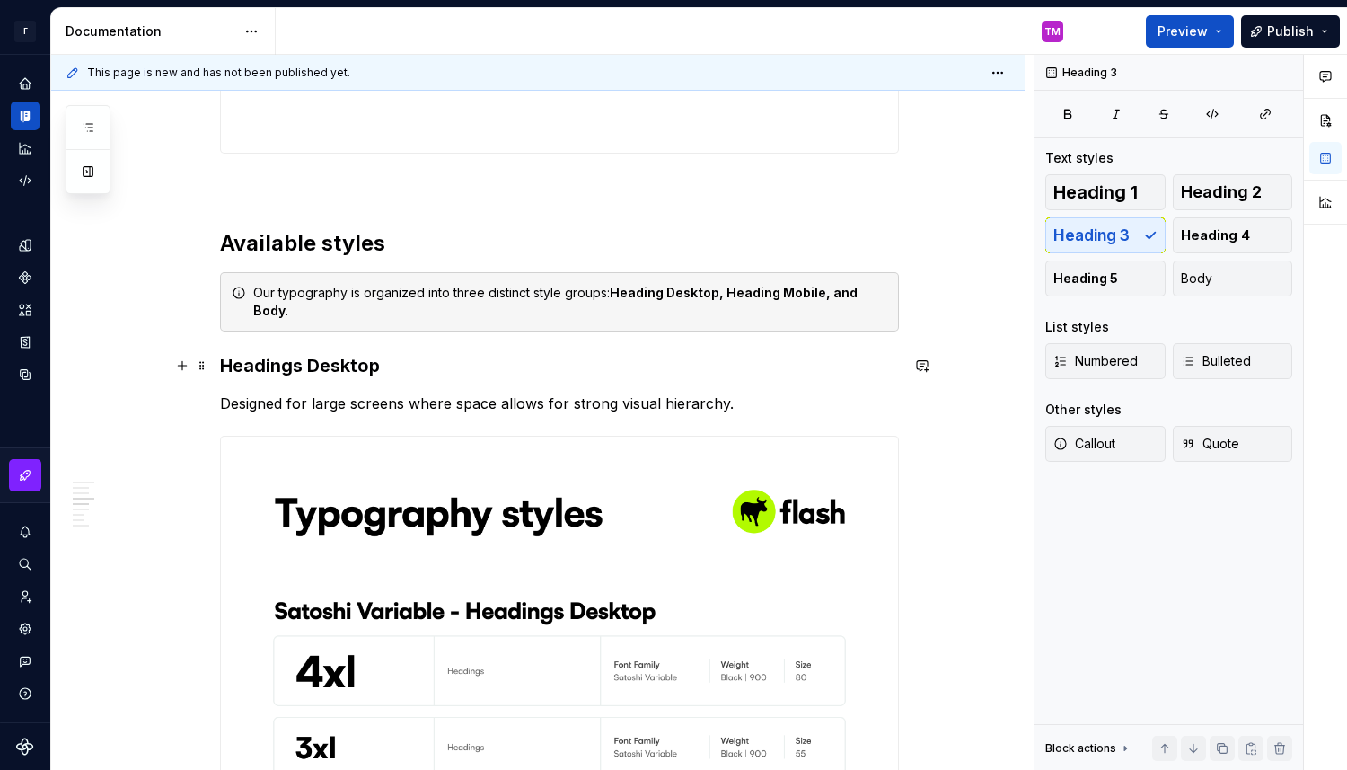
click at [262, 373] on h3 "Headings Desktop" at bounding box center [559, 365] width 679 height 25
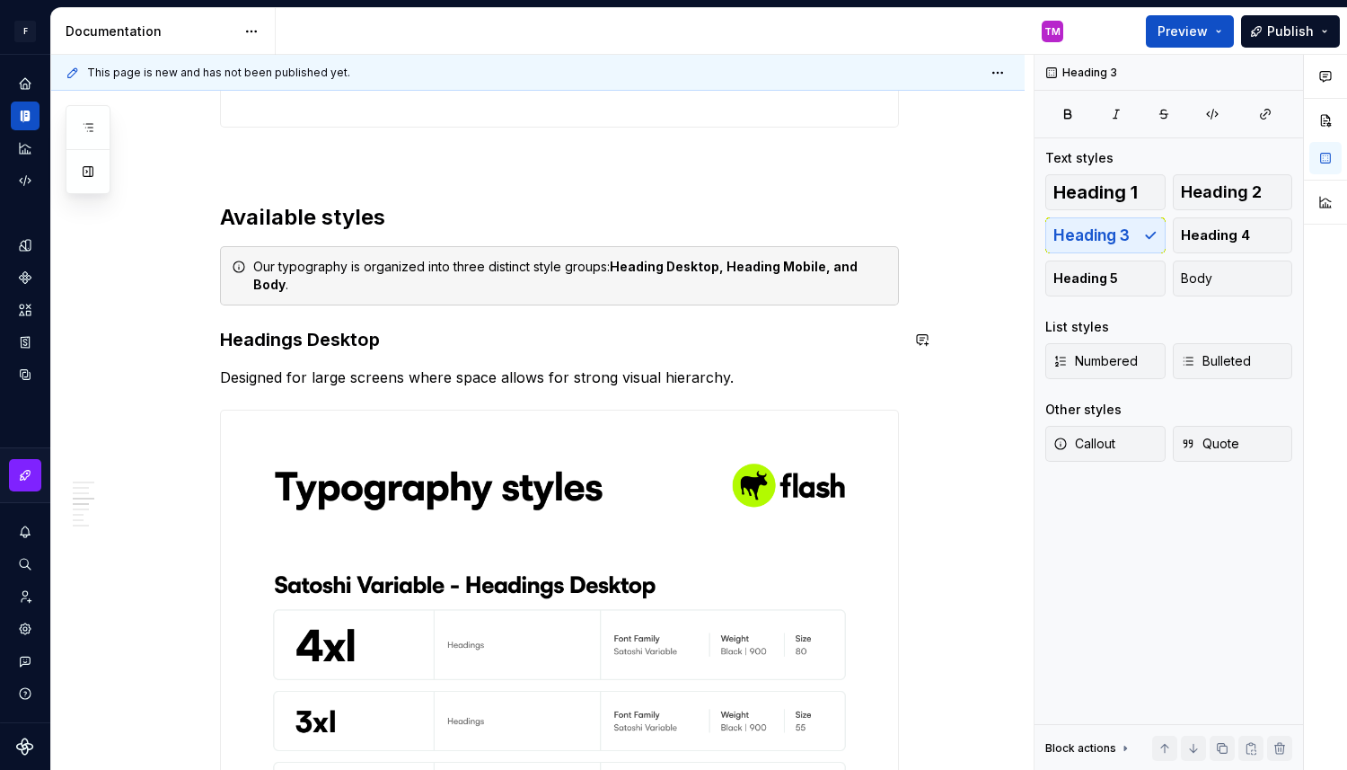
scroll to position [3840, 0]
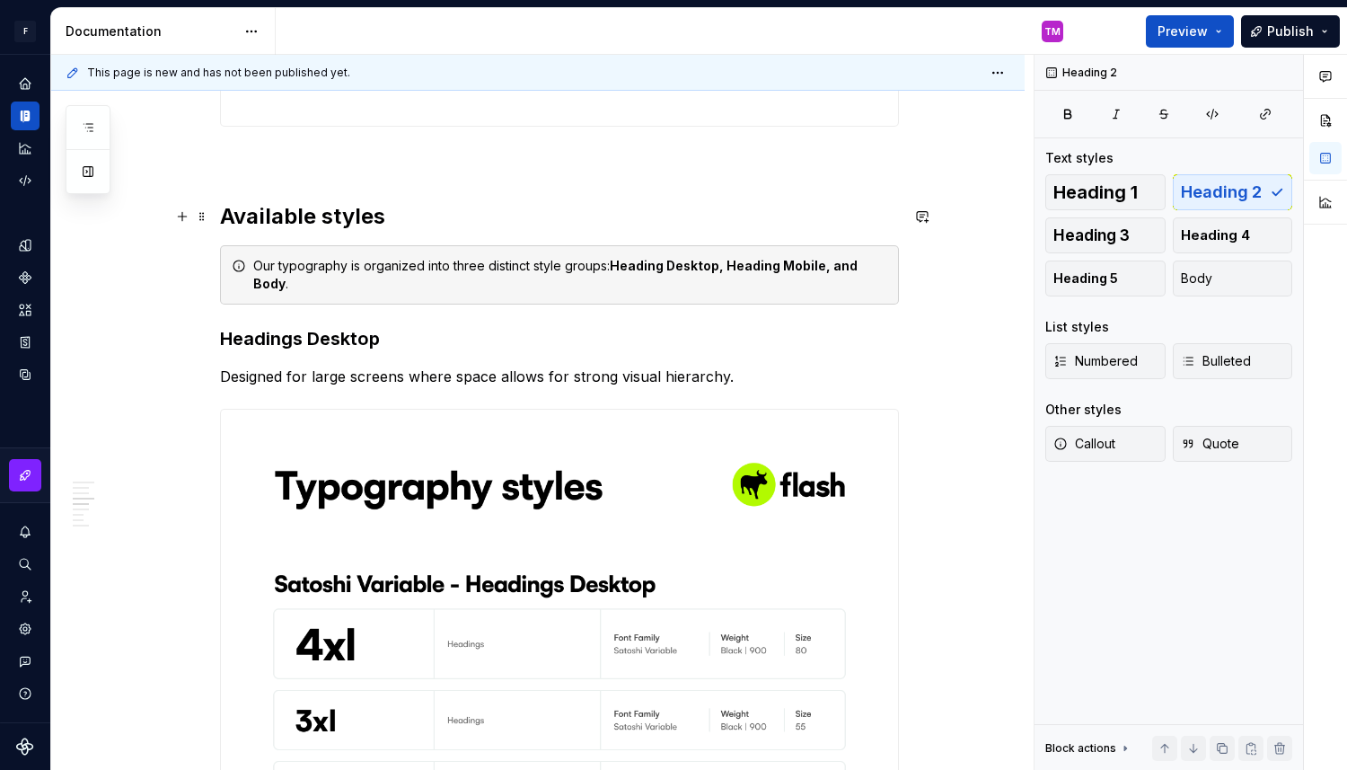
click at [322, 218] on h2 "Available styles" at bounding box center [559, 216] width 679 height 29
click at [292, 349] on h3 "Headings Desktop" at bounding box center [559, 338] width 679 height 25
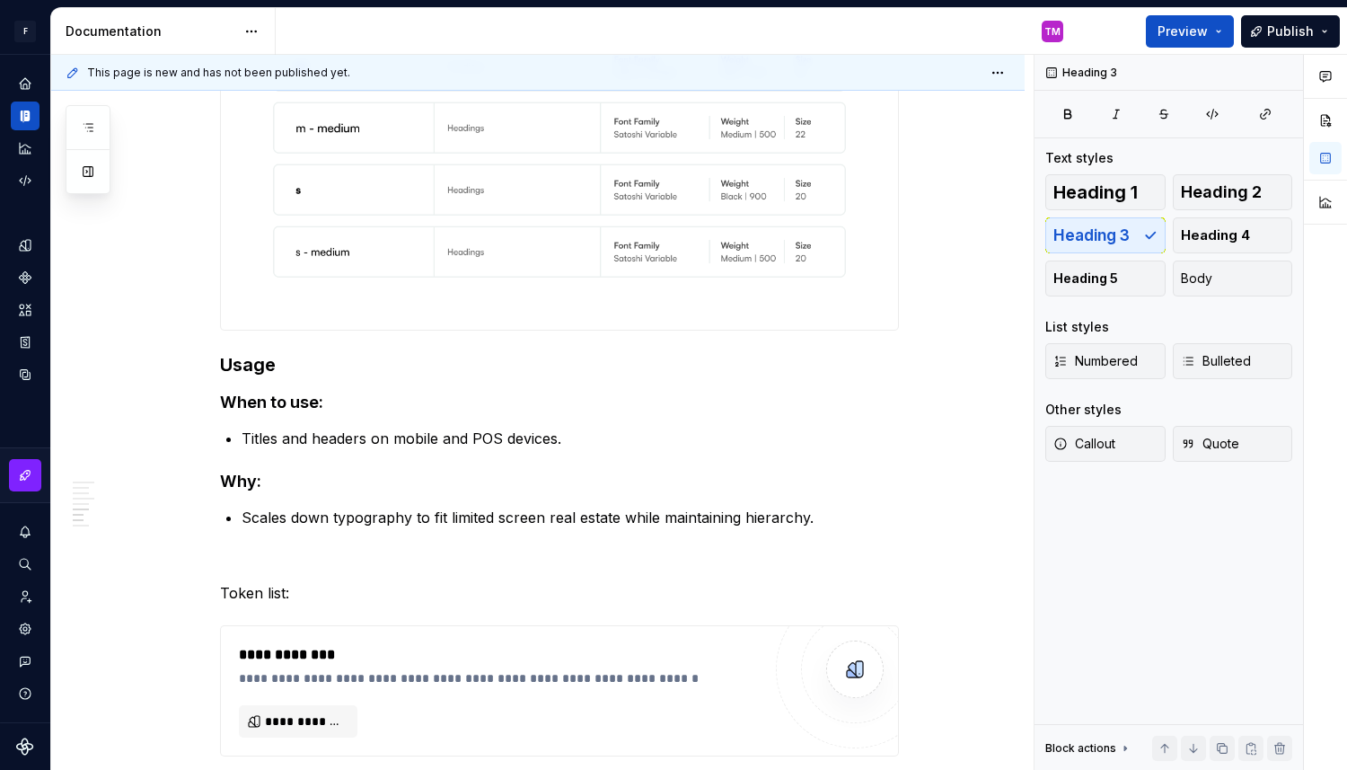
scroll to position [4864, 0]
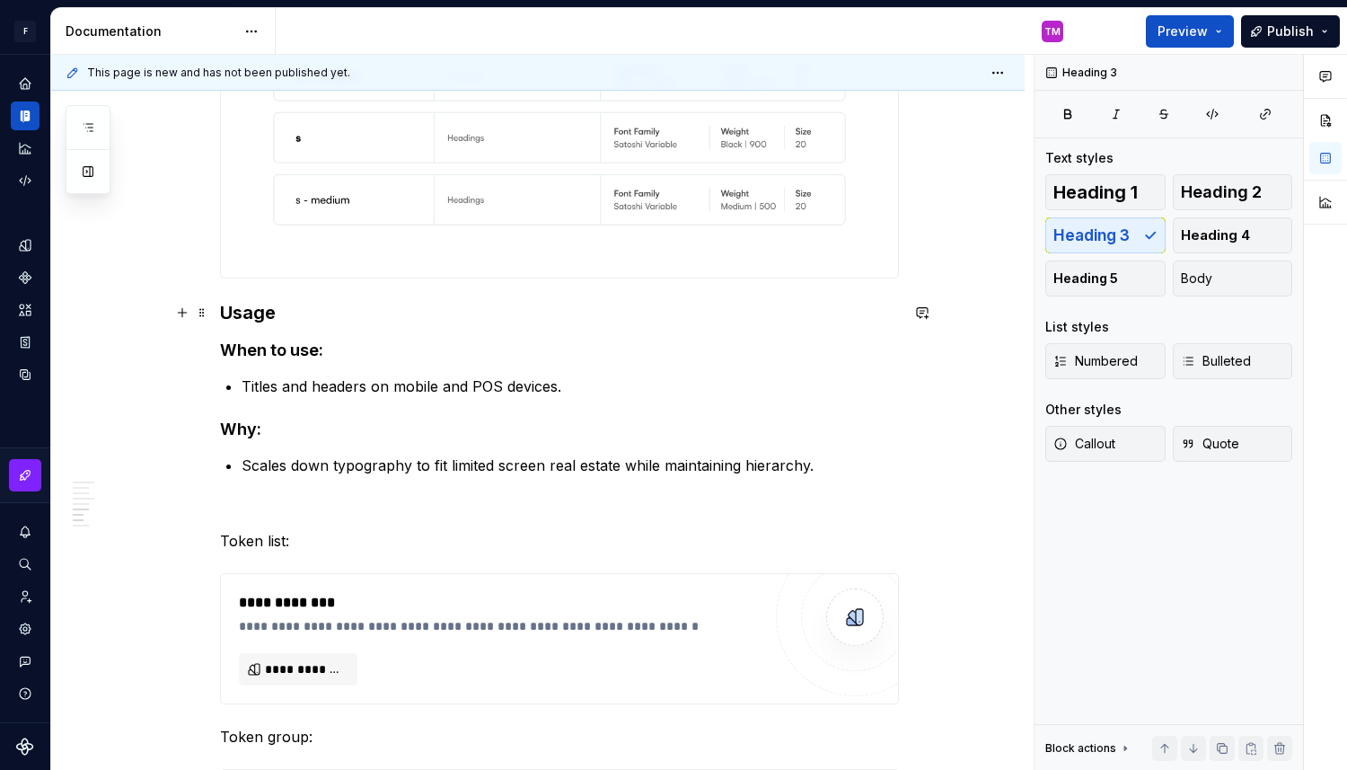
click at [267, 317] on h3 "Usage" at bounding box center [559, 312] width 679 height 25
click at [1236, 235] on span "Heading 4" at bounding box center [1215, 235] width 69 height 18
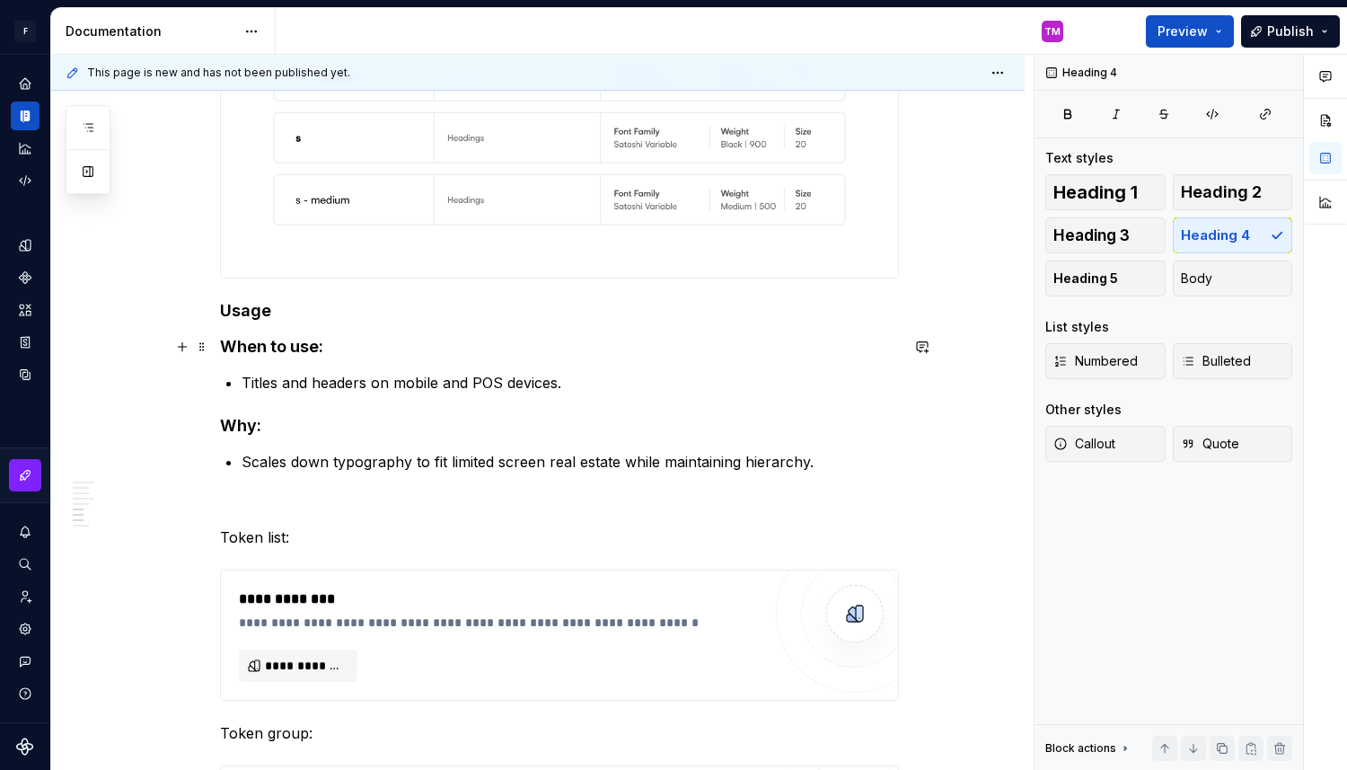
click at [293, 356] on h4 "When to use:" at bounding box center [559, 347] width 679 height 22
click at [1137, 286] on button "Heading 5" at bounding box center [1105, 278] width 120 height 36
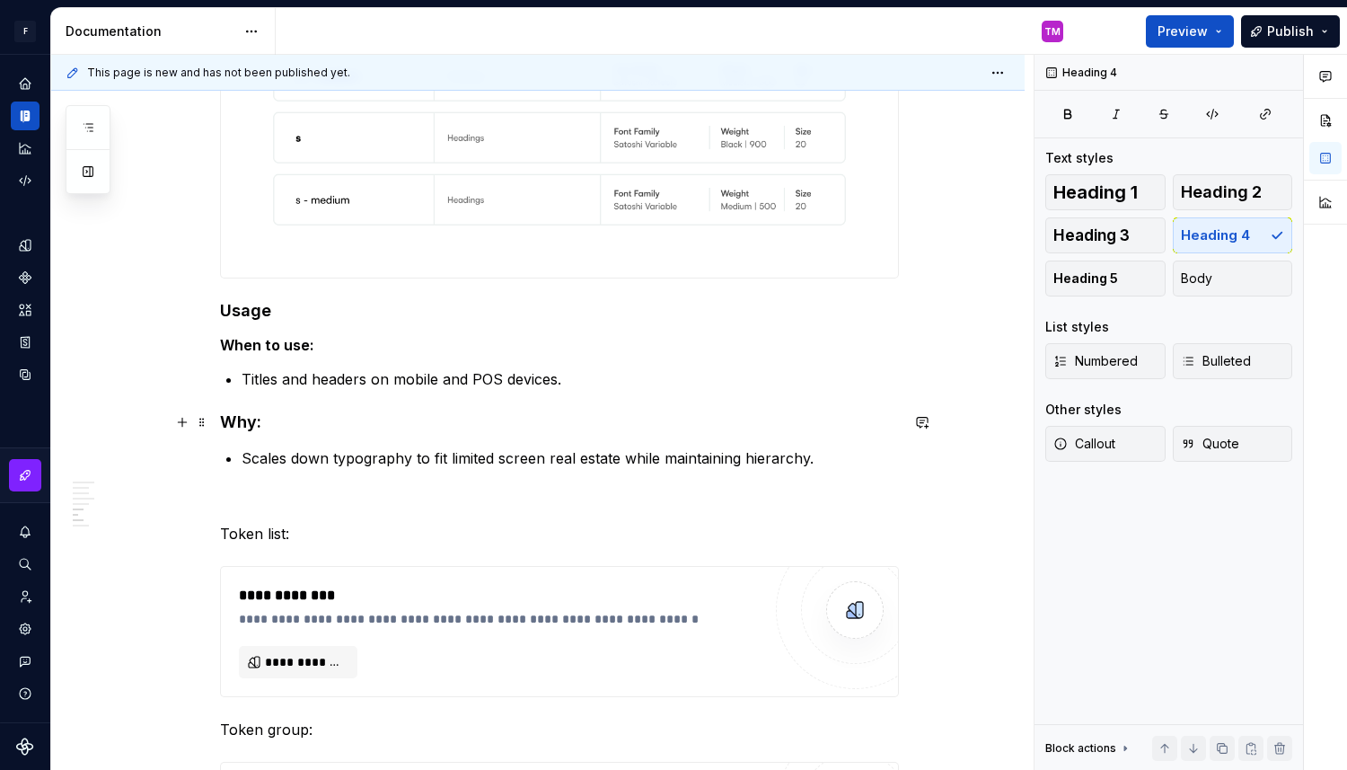
click at [247, 416] on h4 "Why:" at bounding box center [559, 422] width 679 height 22
click at [1103, 285] on span "Heading 5" at bounding box center [1086, 278] width 65 height 18
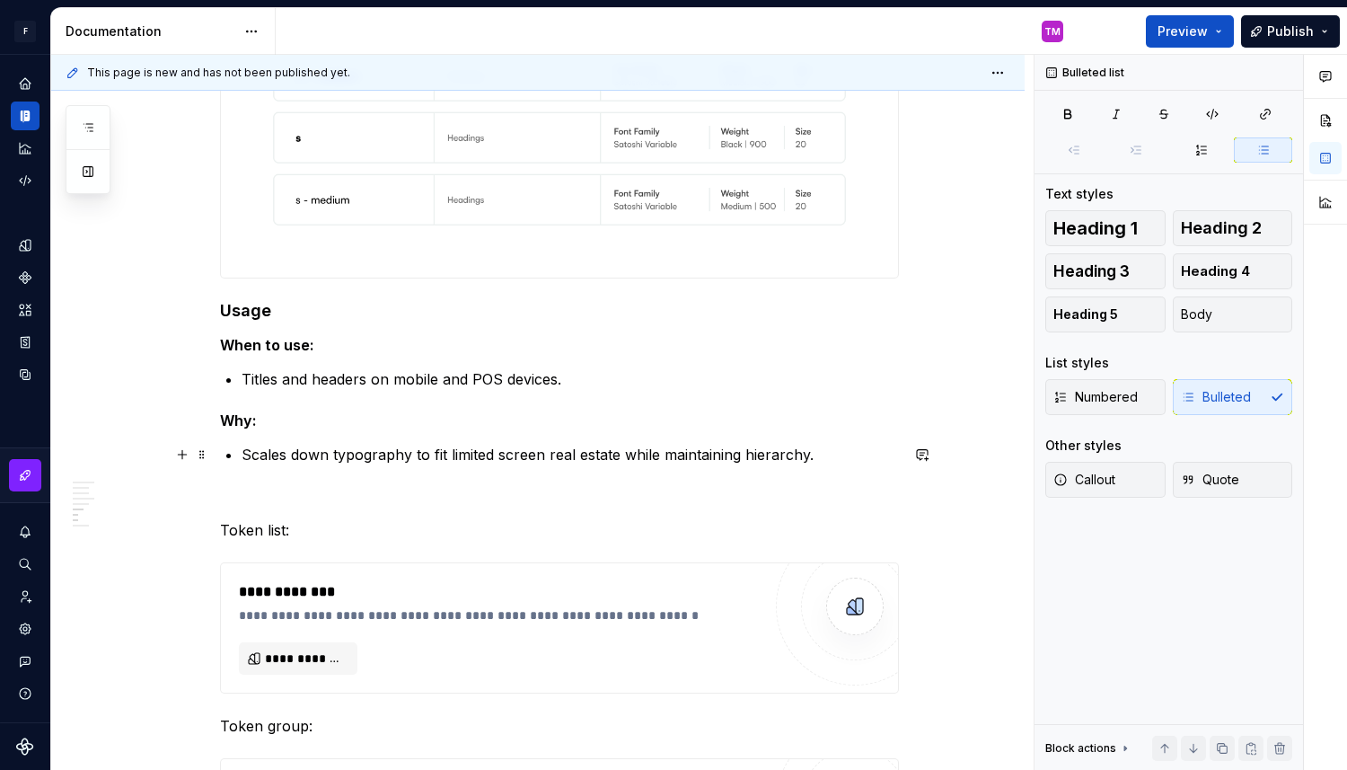
click at [324, 454] on p "Scales down typography to fit limited screen real estate while maintaining hier…" at bounding box center [570, 455] width 657 height 22
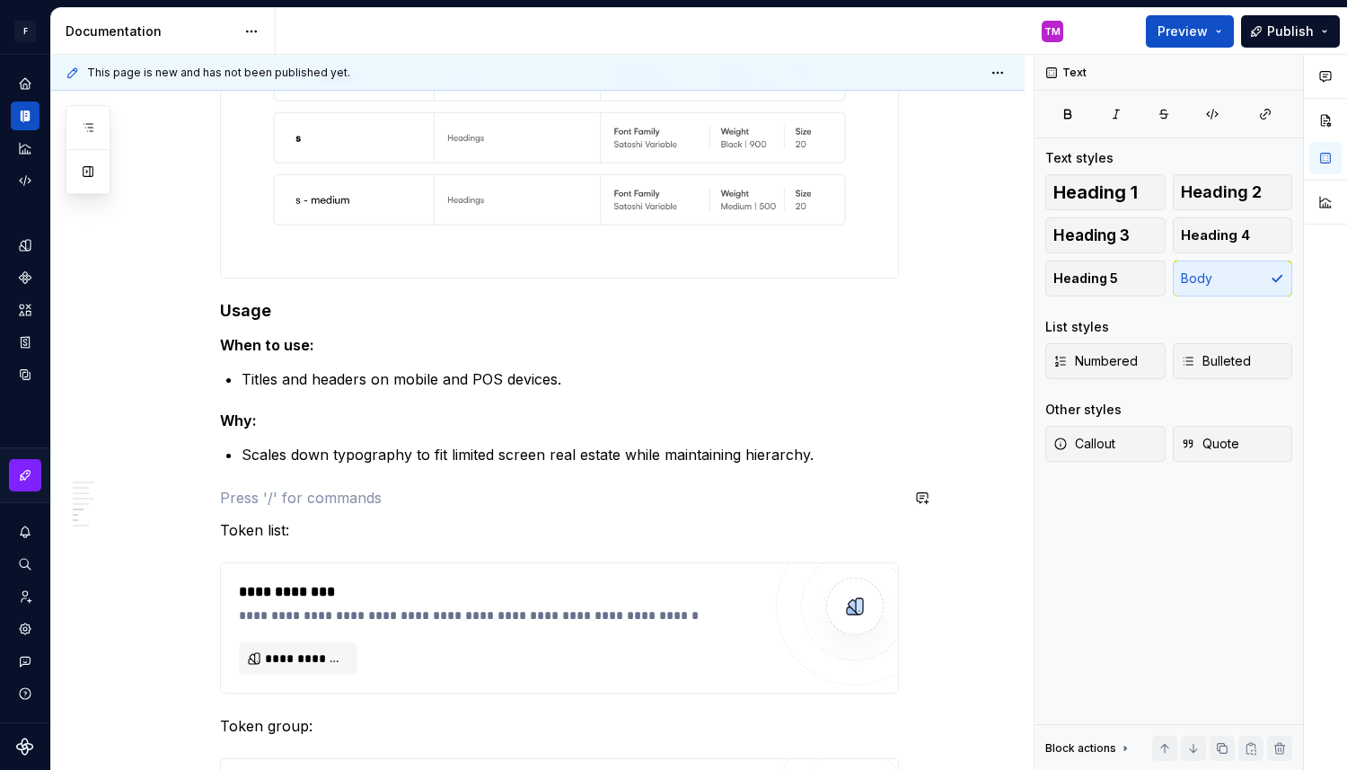
click at [1135, 235] on button "Heading 3" at bounding box center [1105, 235] width 120 height 36
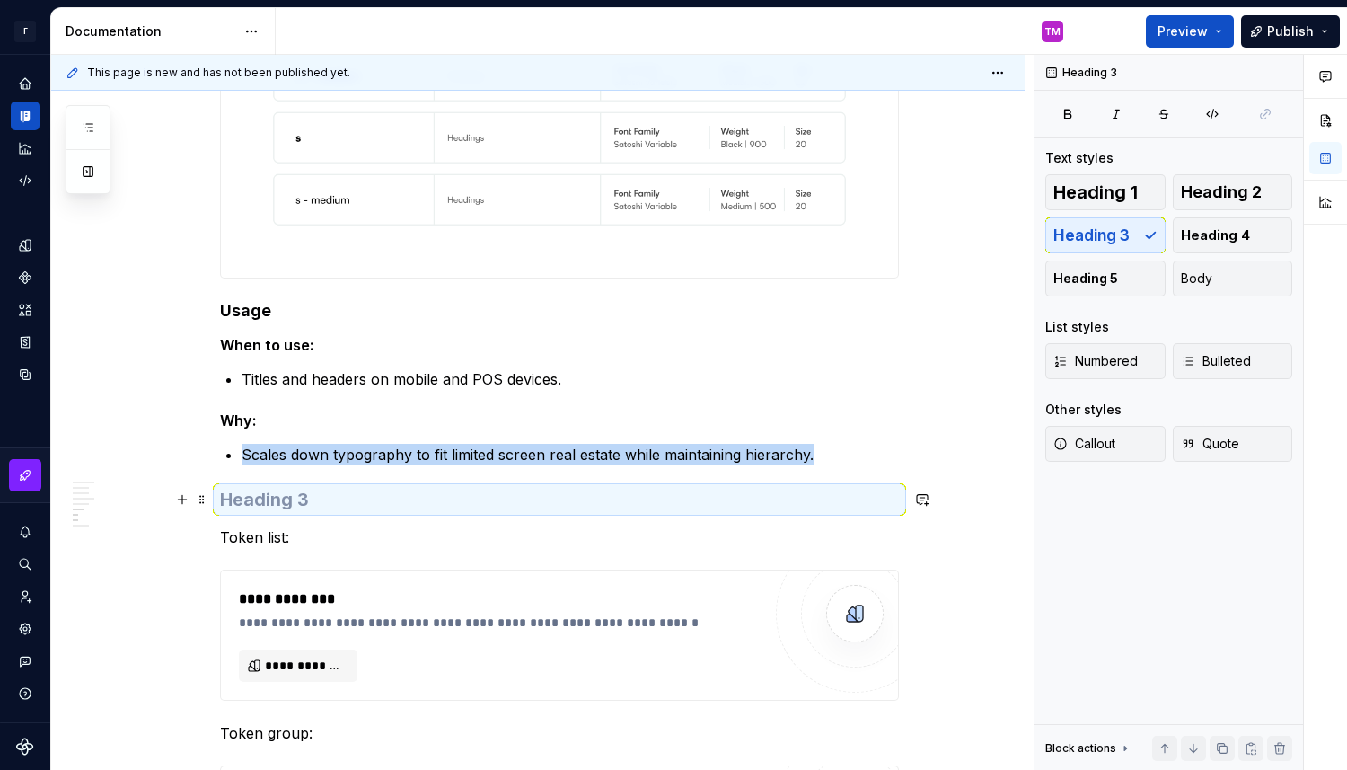
click at [264, 502] on h3 at bounding box center [559, 499] width 679 height 25
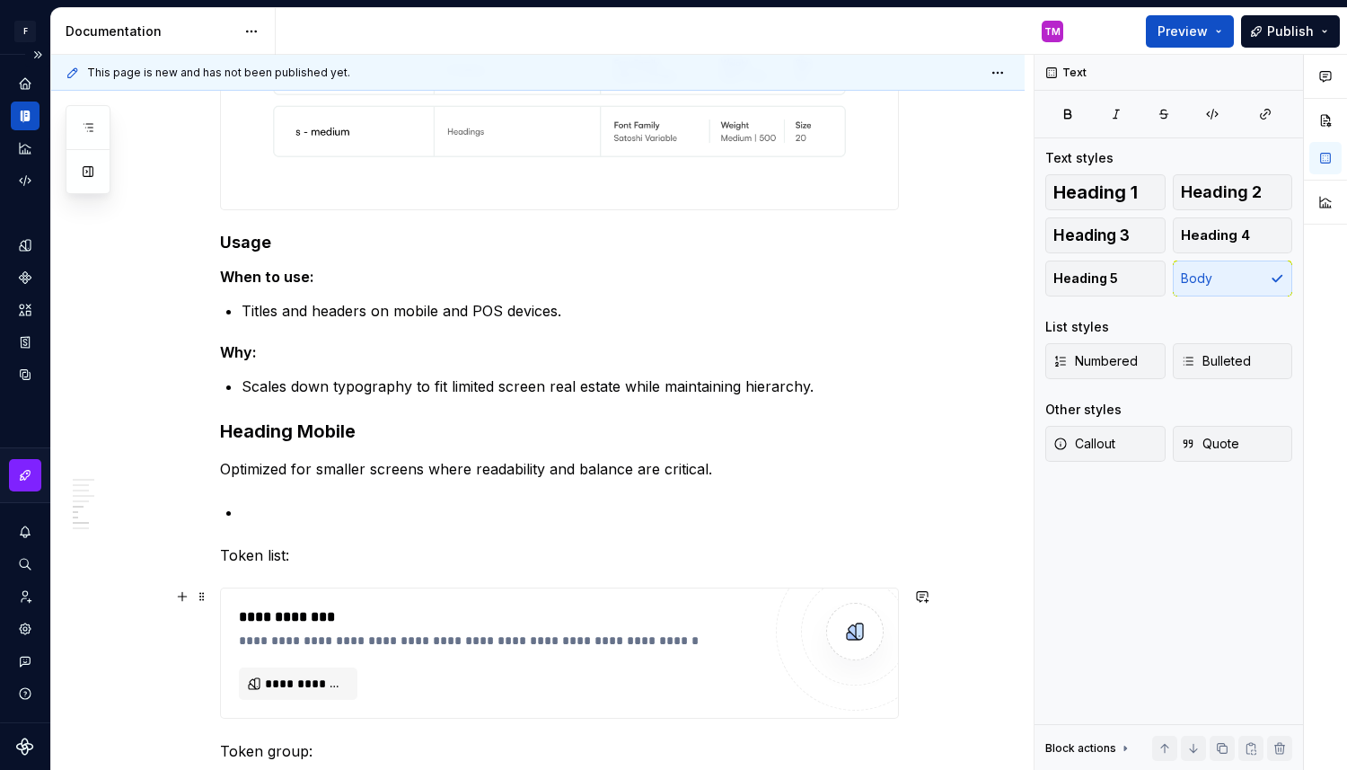
scroll to position [4874, 0]
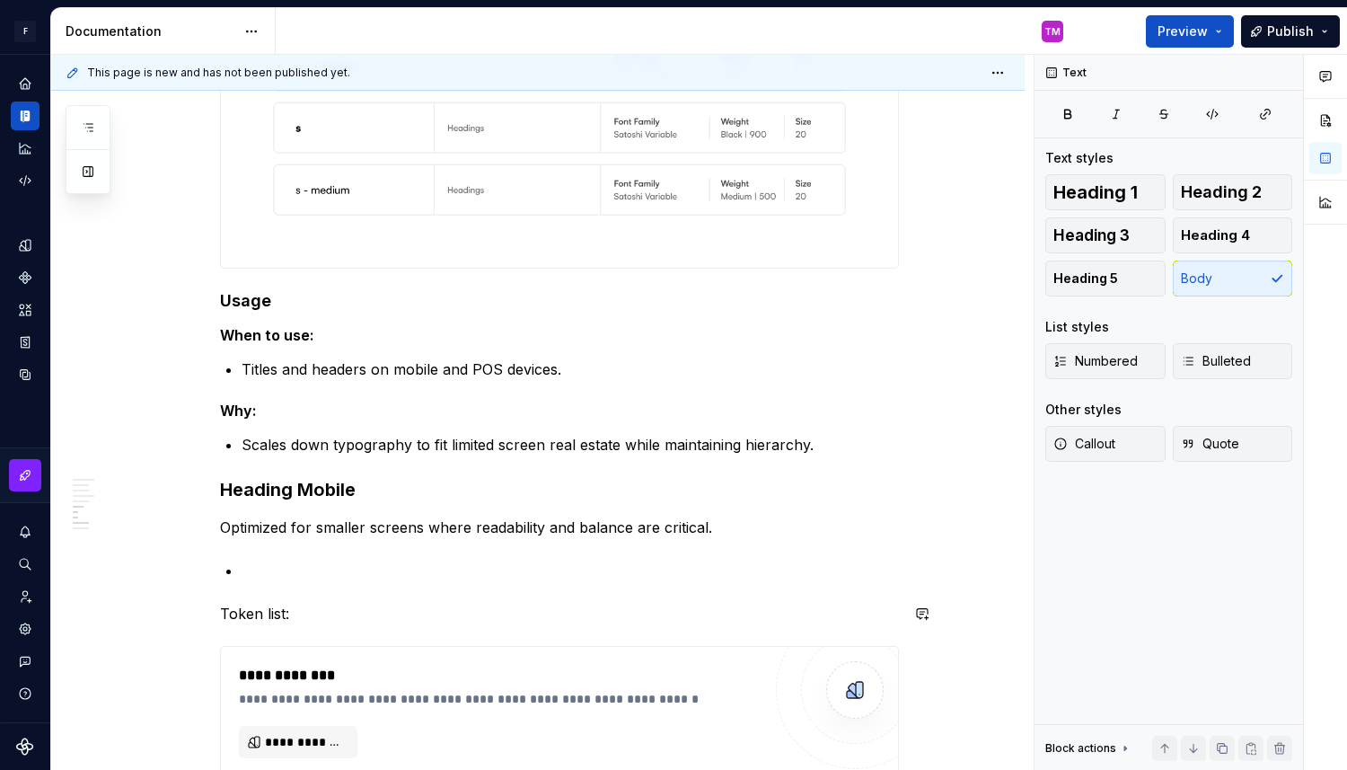
click at [406, 373] on p "Titles and headers on mobile and POS devices." at bounding box center [570, 369] width 657 height 22
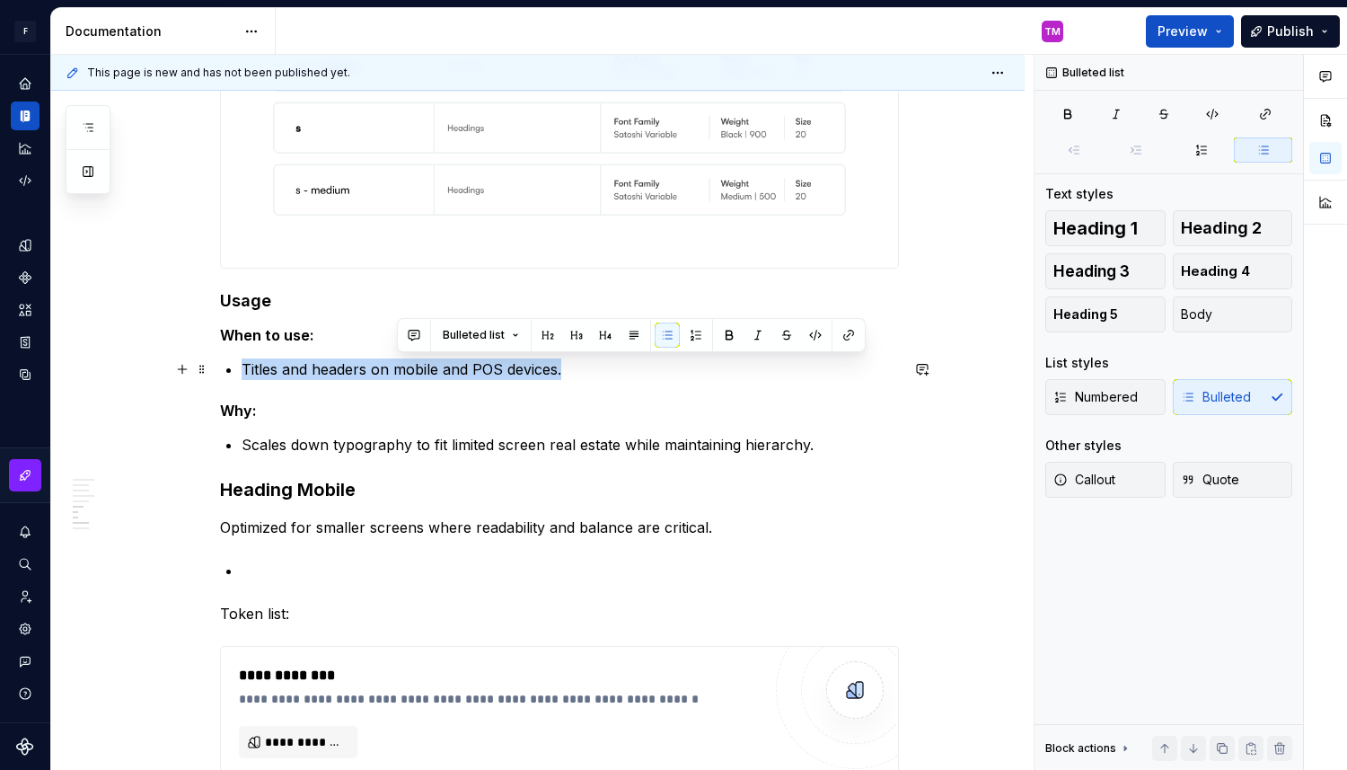
click at [406, 373] on p "Titles and headers on mobile and POS devices." at bounding box center [570, 369] width 657 height 22
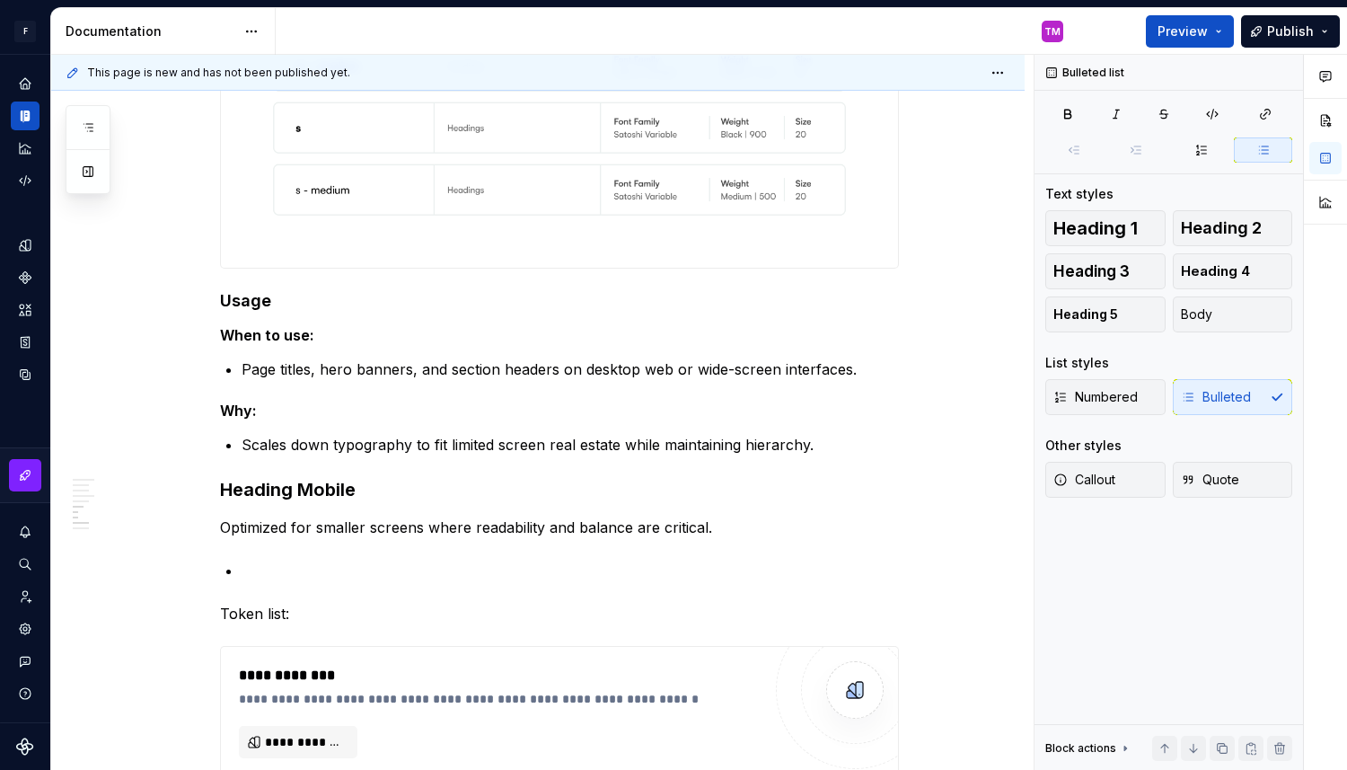
click at [566, 450] on p "Scales down typography to fit limited screen real estate while maintaining hier…" at bounding box center [570, 445] width 657 height 22
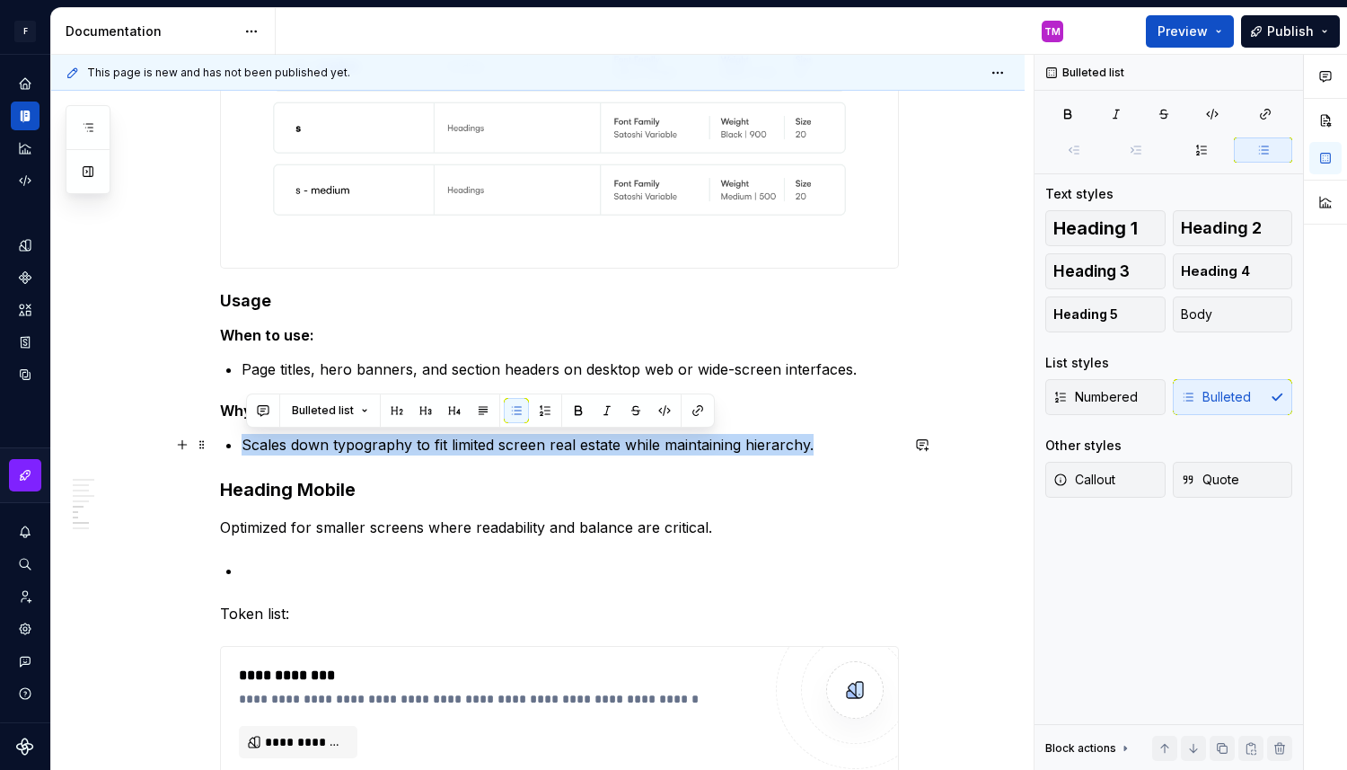
click at [566, 450] on p "Scales down typography to fit limited screen real estate while maintaining hier…" at bounding box center [570, 445] width 657 height 22
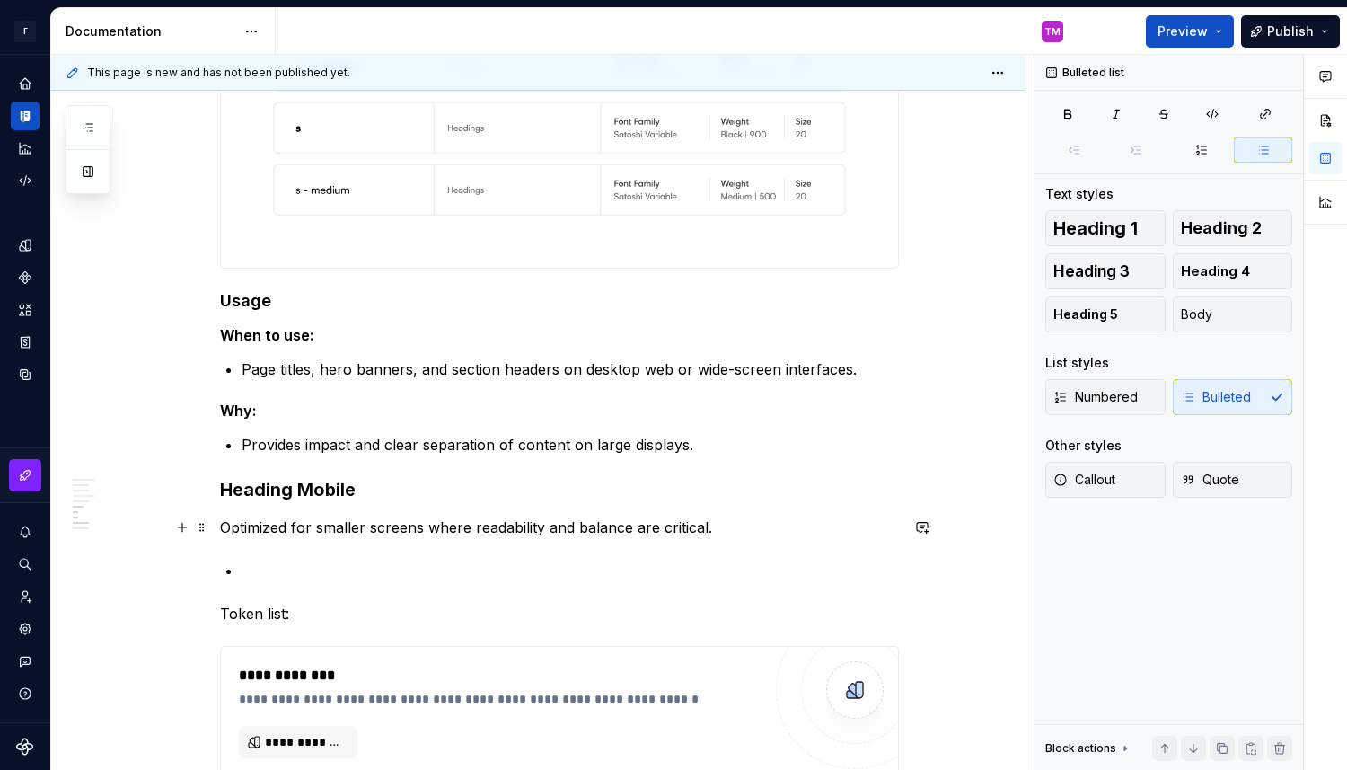
click at [292, 528] on p "Optimized for smaller screens where readability and balance are critical." at bounding box center [559, 527] width 679 height 22
click at [338, 572] on p at bounding box center [570, 571] width 657 height 22
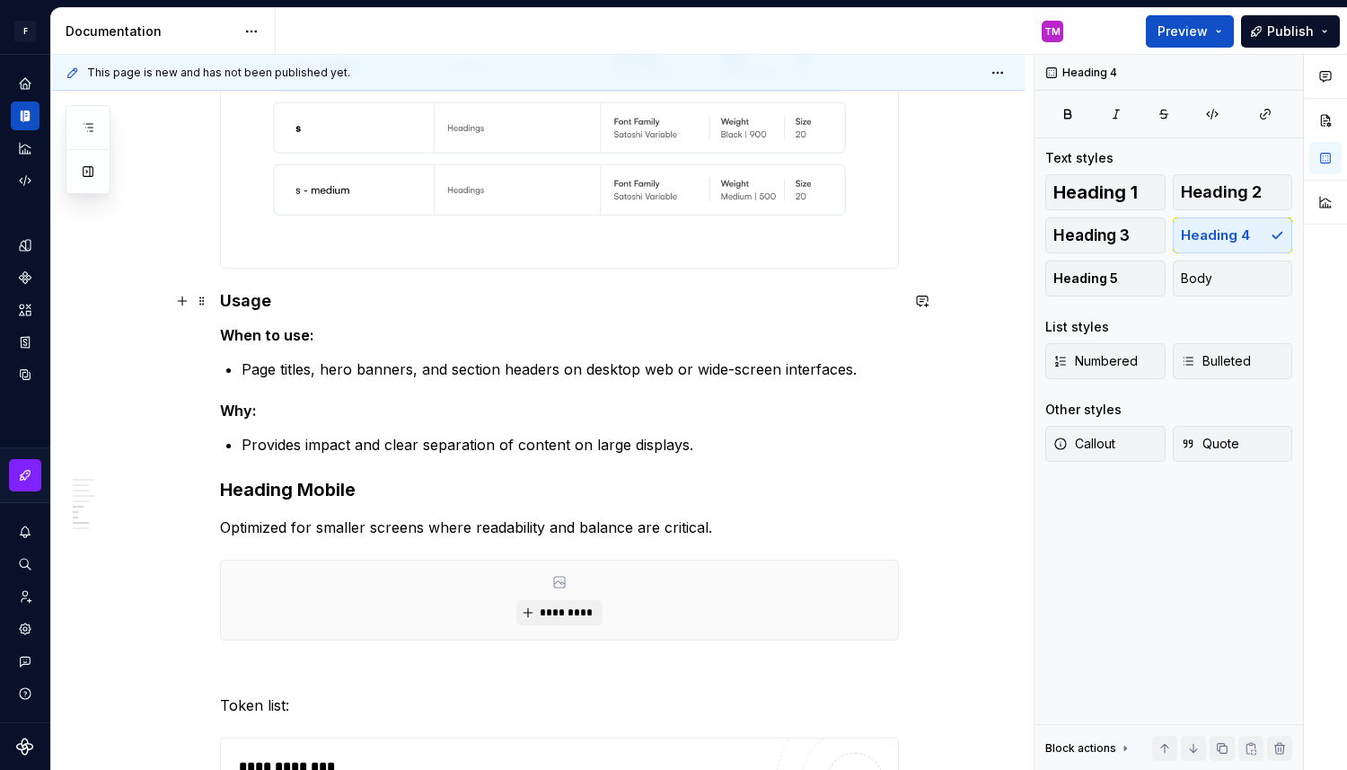
click at [247, 304] on h4 "Usage" at bounding box center [559, 301] width 679 height 22
click at [245, 678] on p at bounding box center [559, 673] width 679 height 22
click at [1204, 243] on span "Heading 4" at bounding box center [1215, 235] width 69 height 18
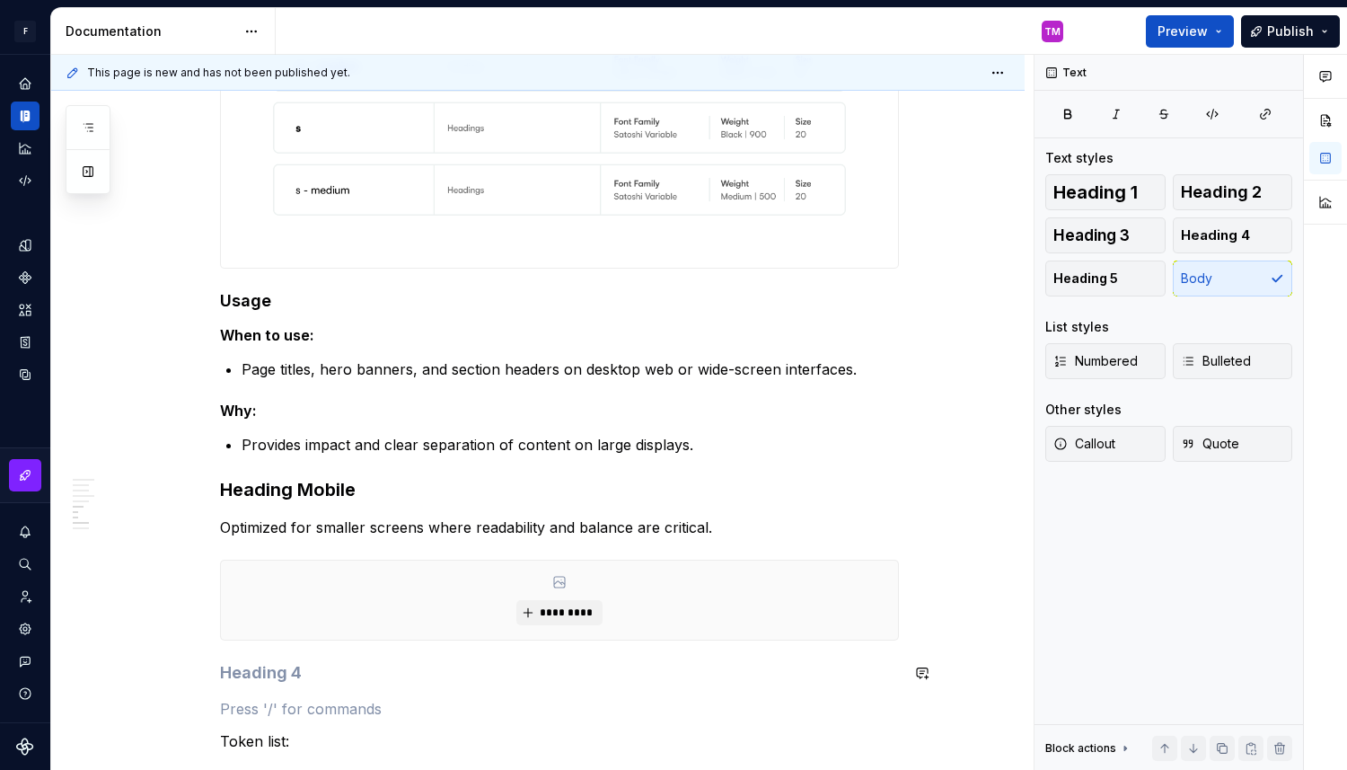
click at [1082, 276] on span "Heading 5" at bounding box center [1086, 278] width 65 height 18
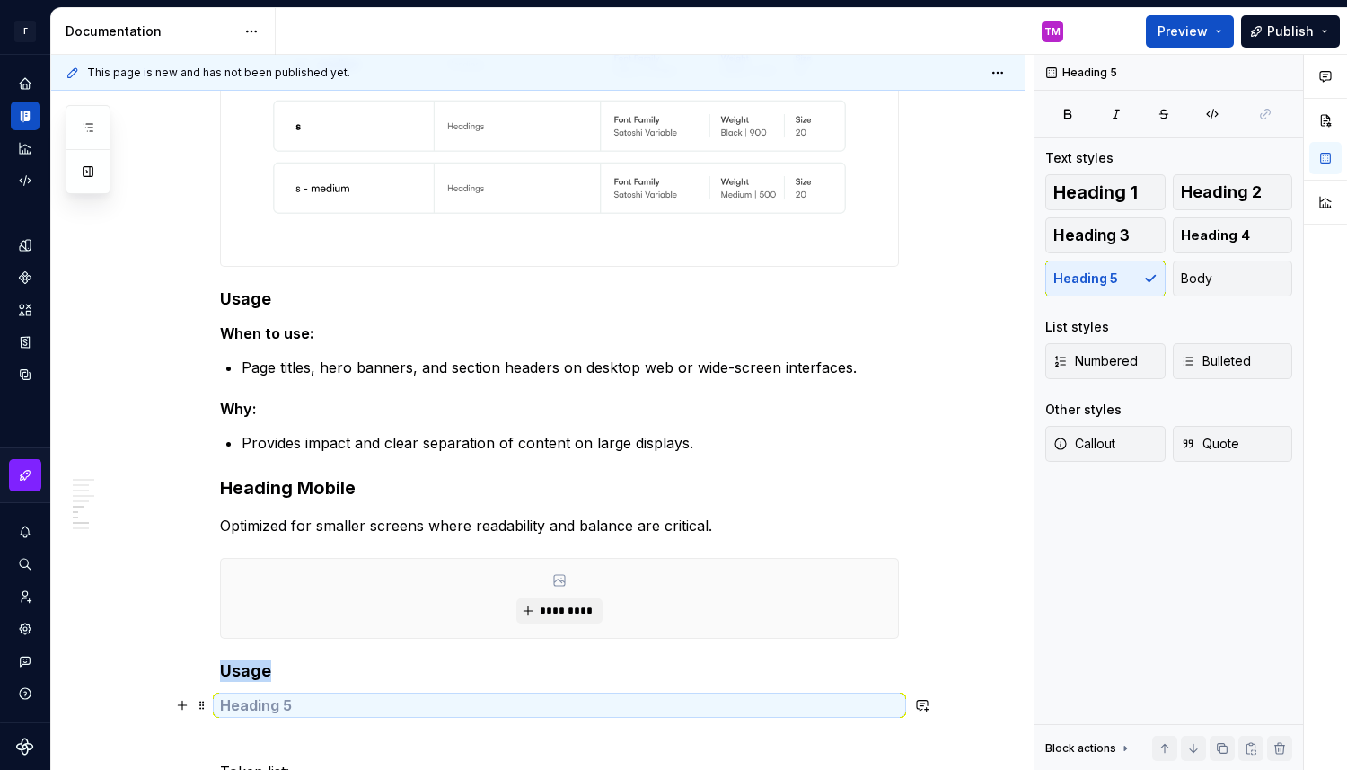
click at [383, 698] on h5 at bounding box center [559, 705] width 679 height 18
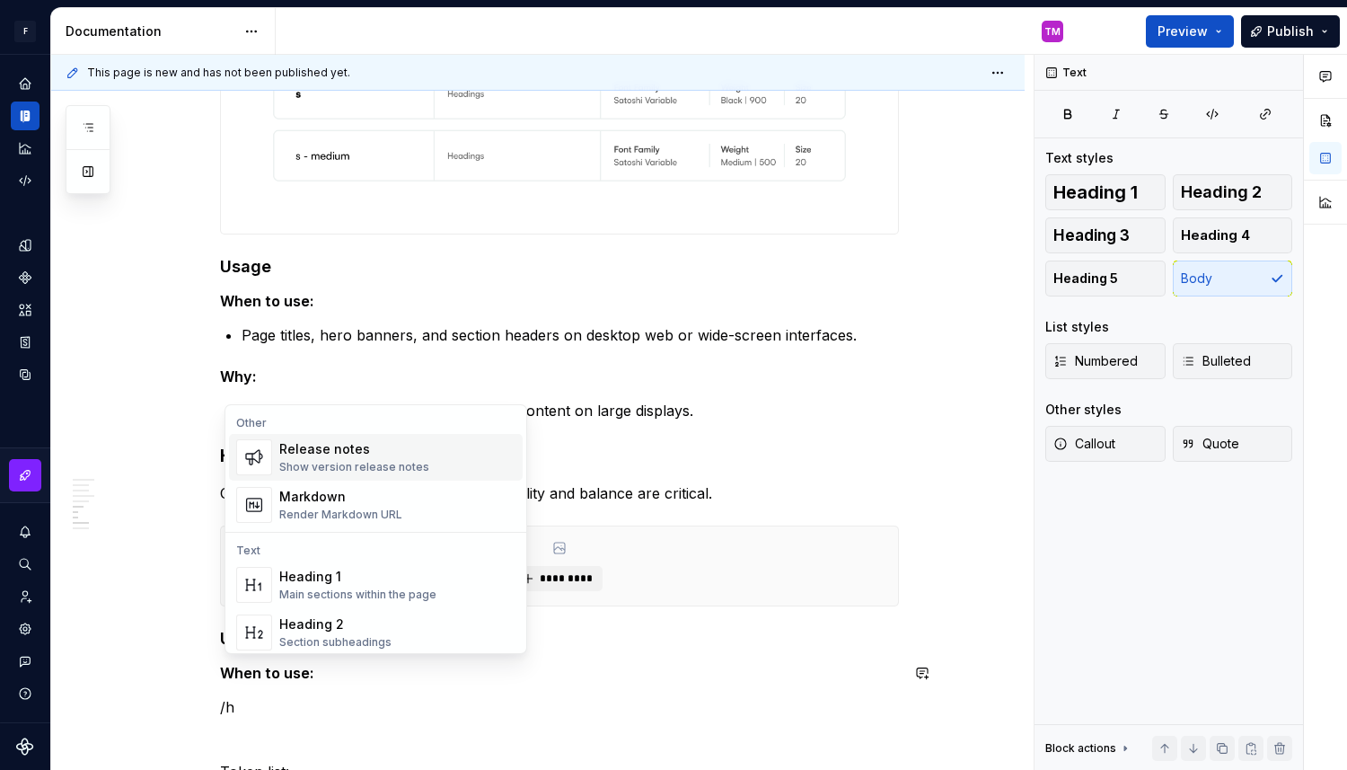
scroll to position [4942, 0]
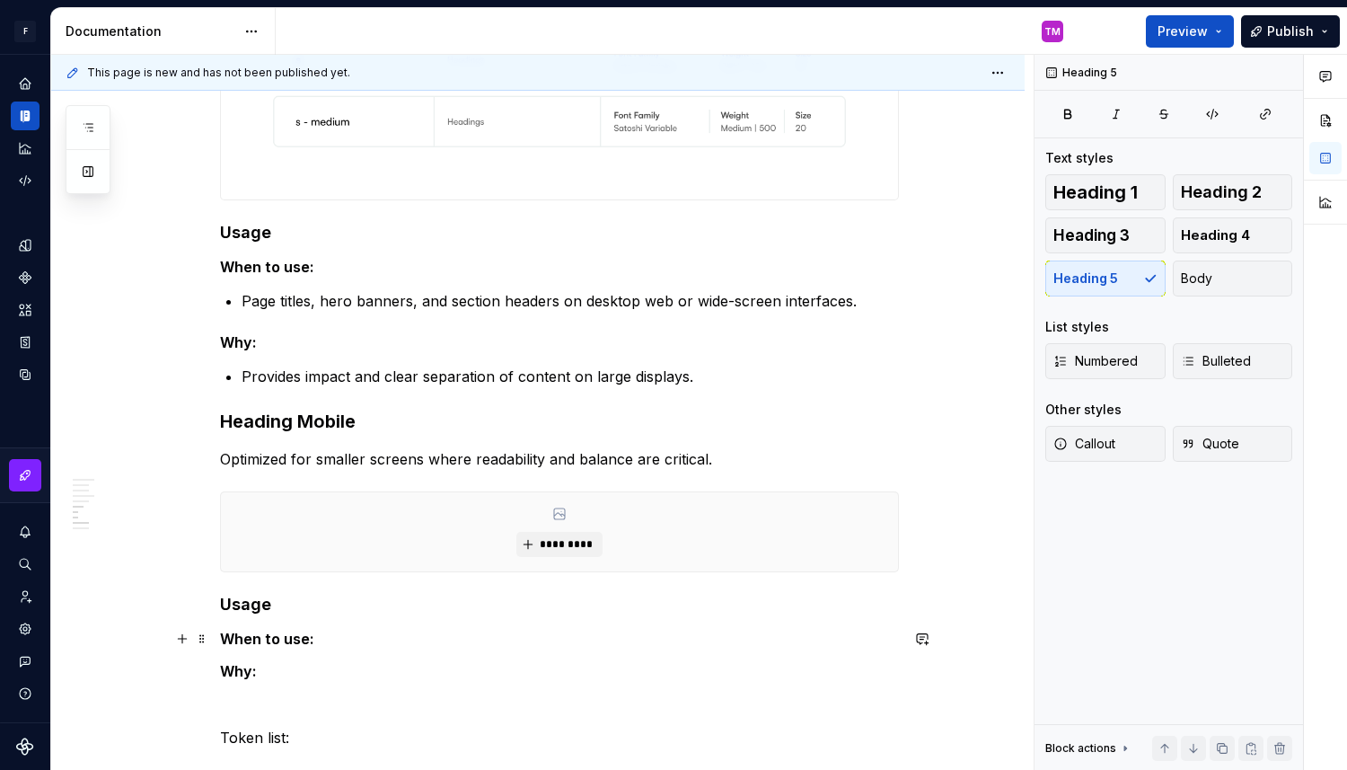
click at [425, 640] on h5 "When to use:" at bounding box center [559, 639] width 679 height 18
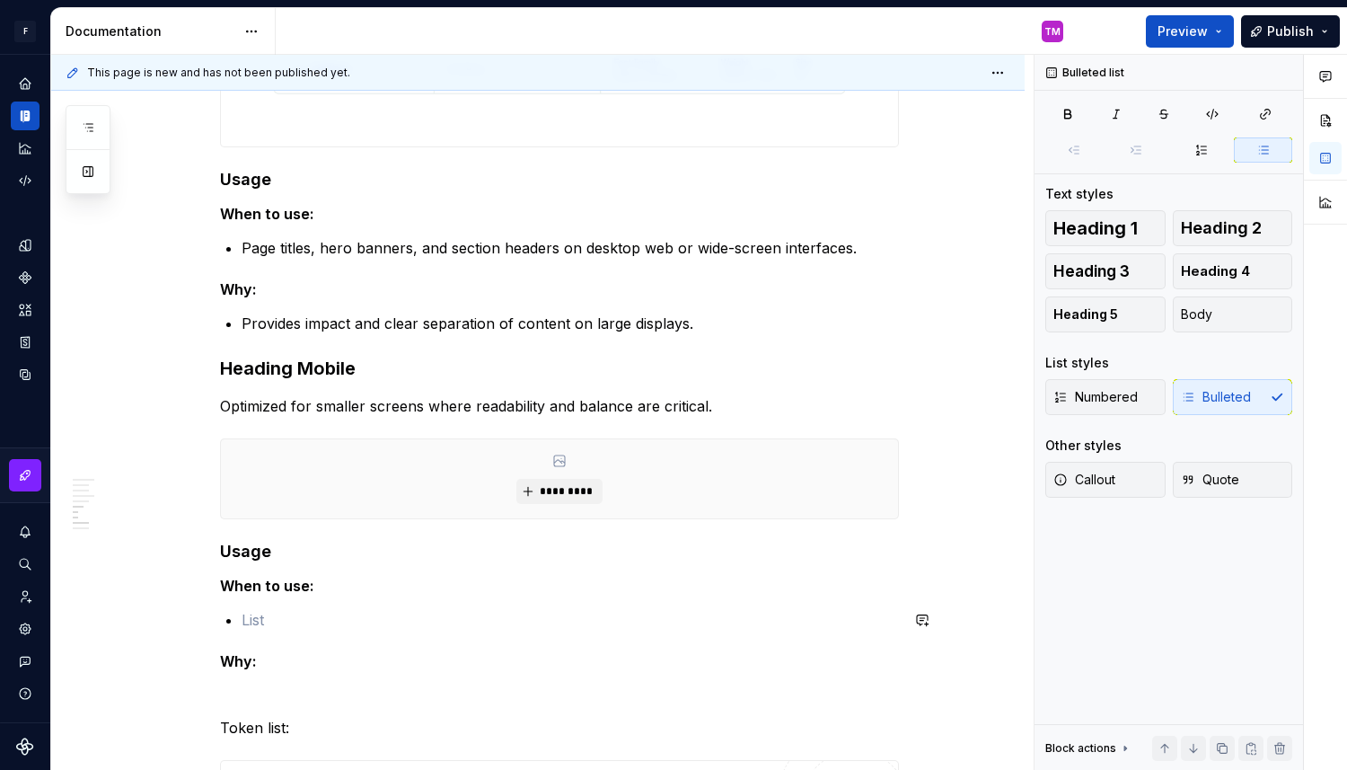
scroll to position [5008, 0]
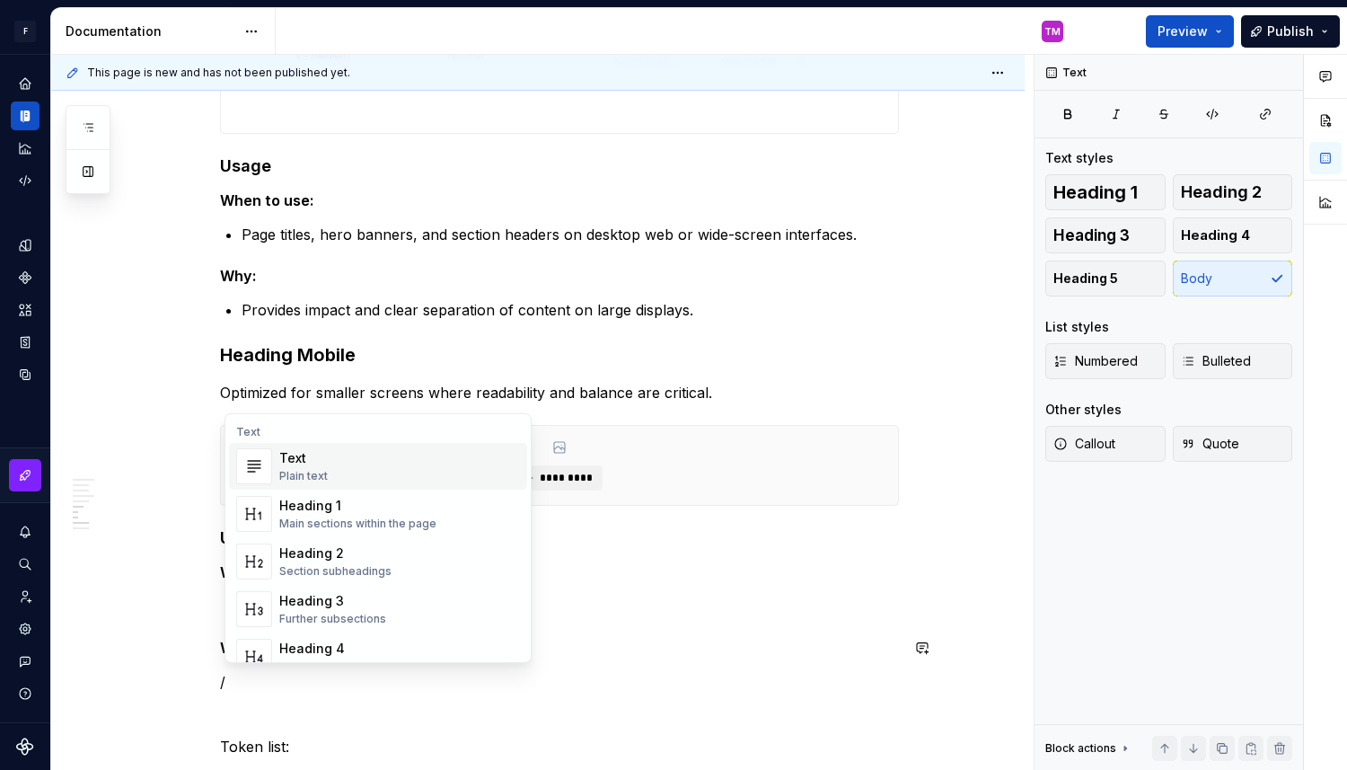
scroll to position [5017, 0]
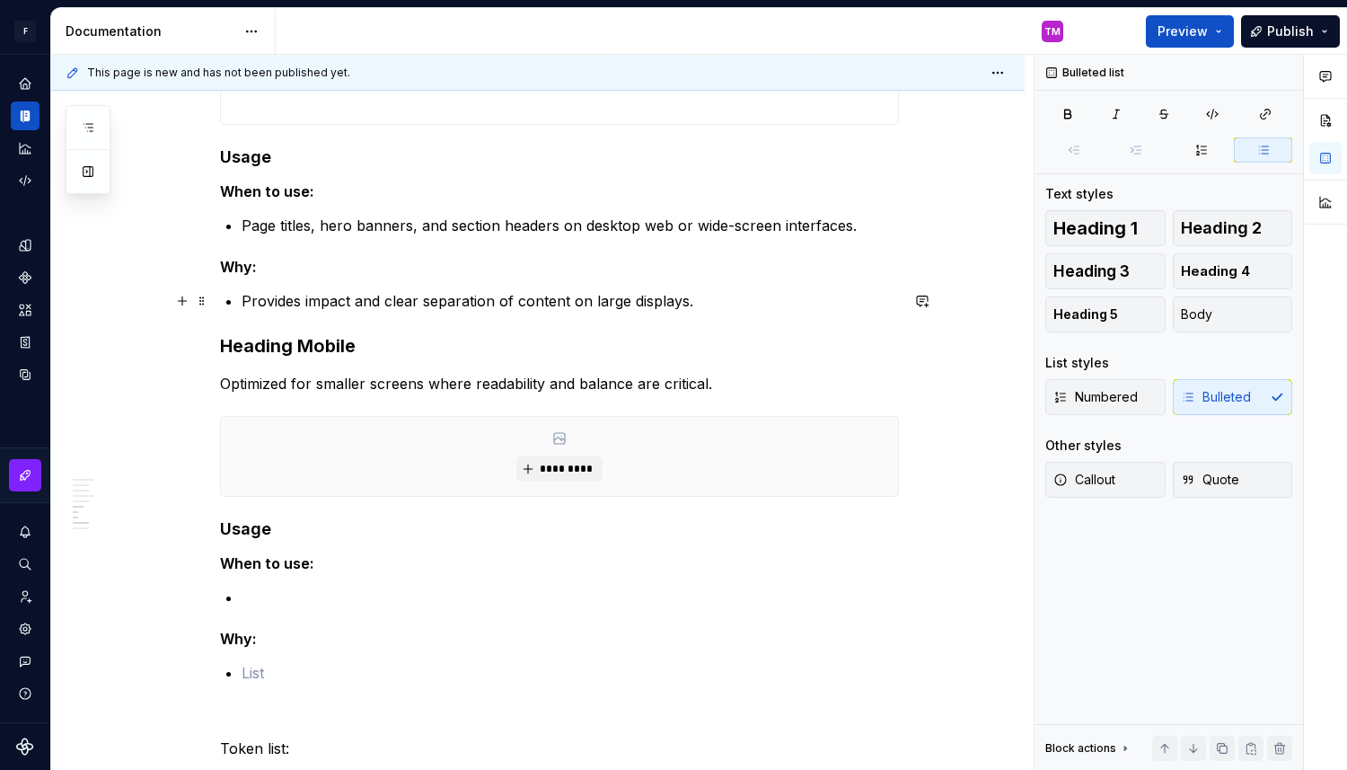
click at [736, 290] on p "Provides impact and clear separation of content on large displays." at bounding box center [570, 301] width 657 height 22
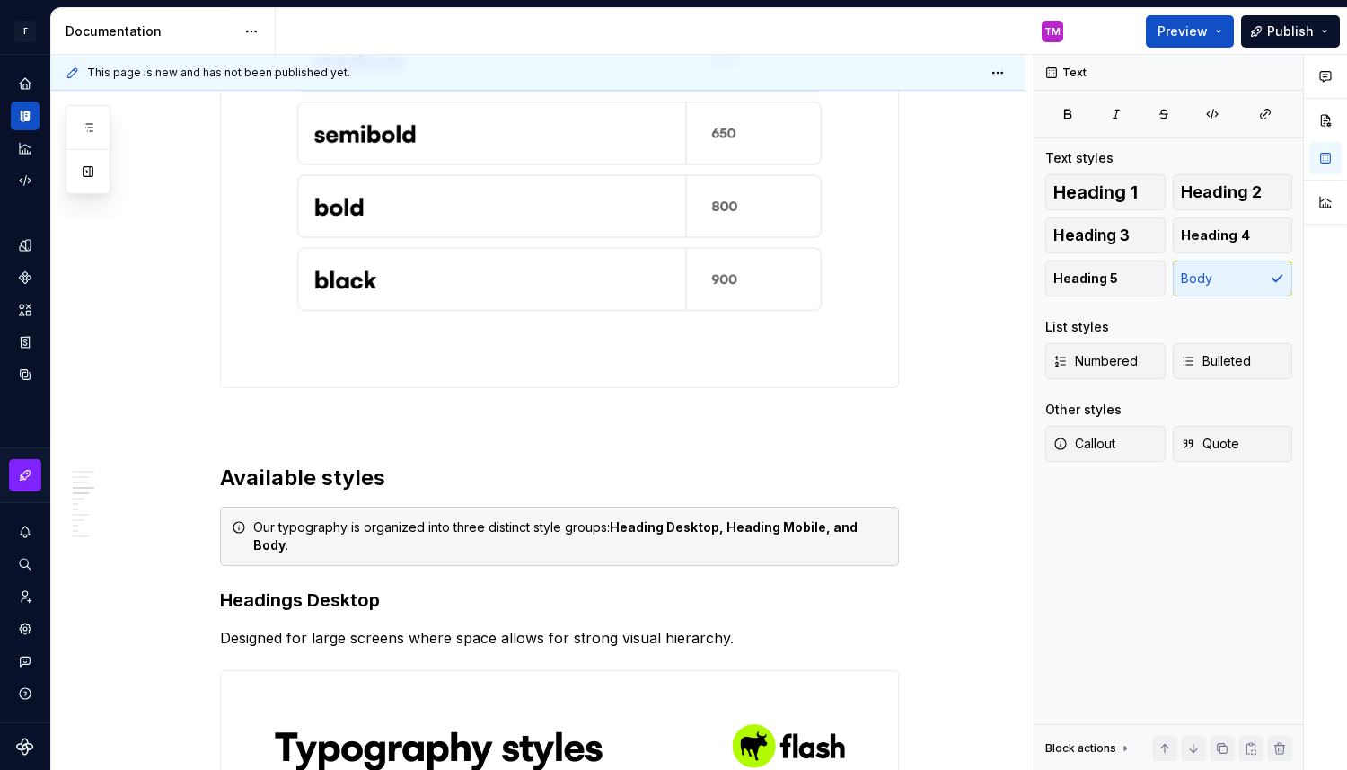
scroll to position [3781, 0]
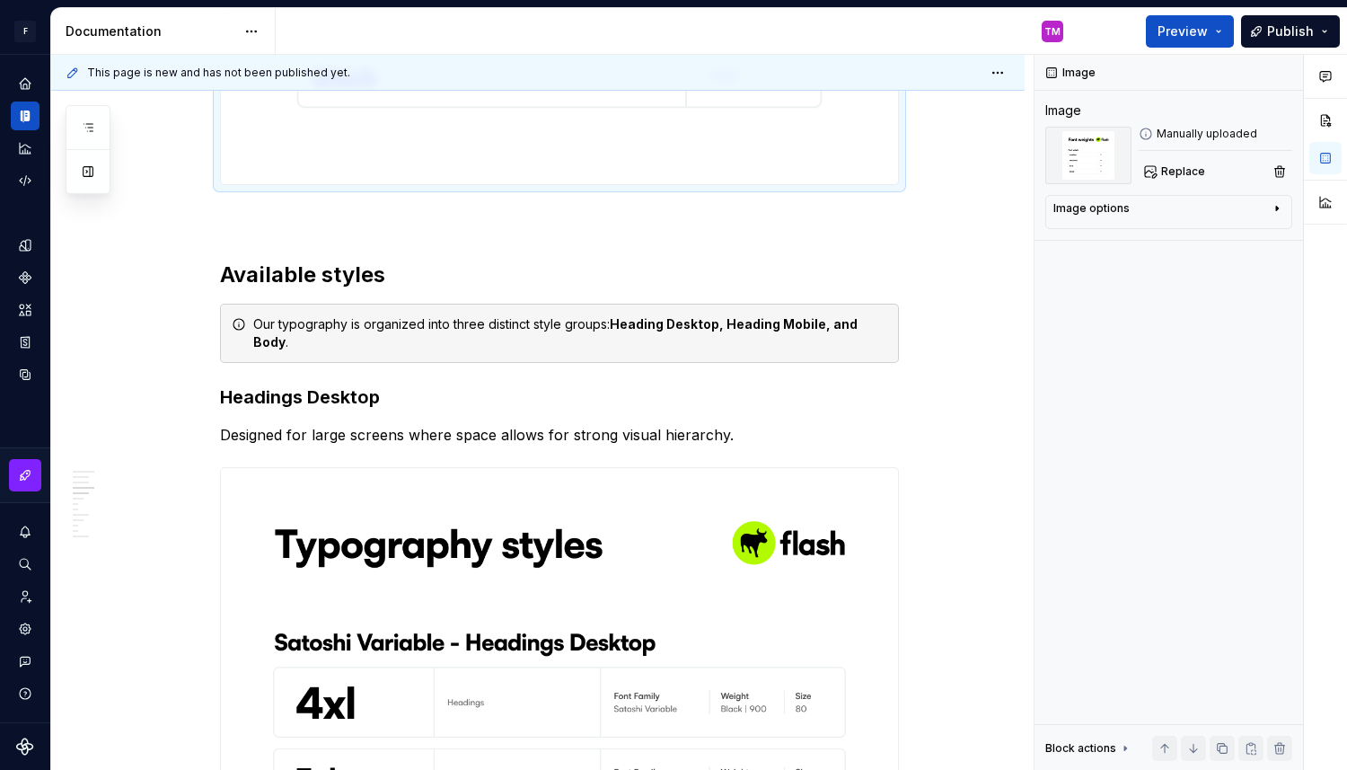
click at [338, 224] on p at bounding box center [559, 218] width 679 height 22
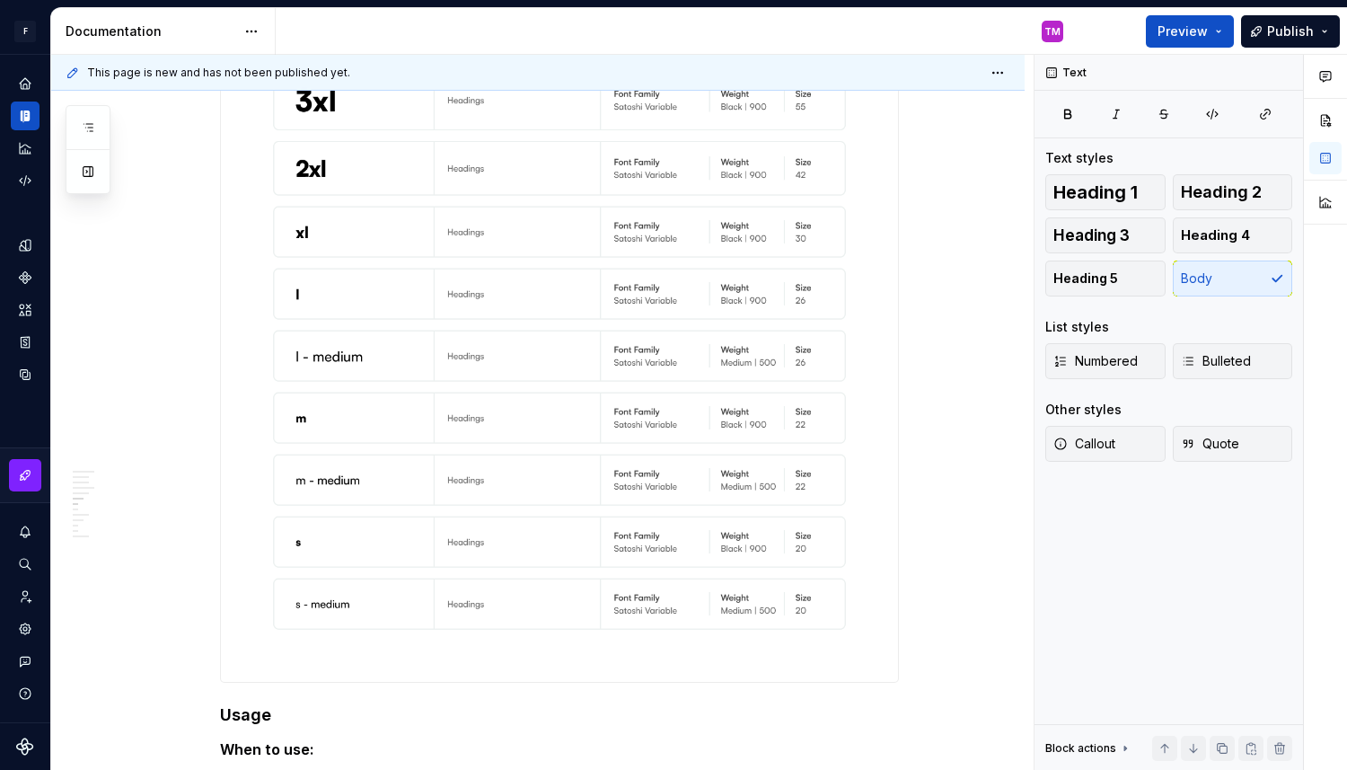
scroll to position [4530, 0]
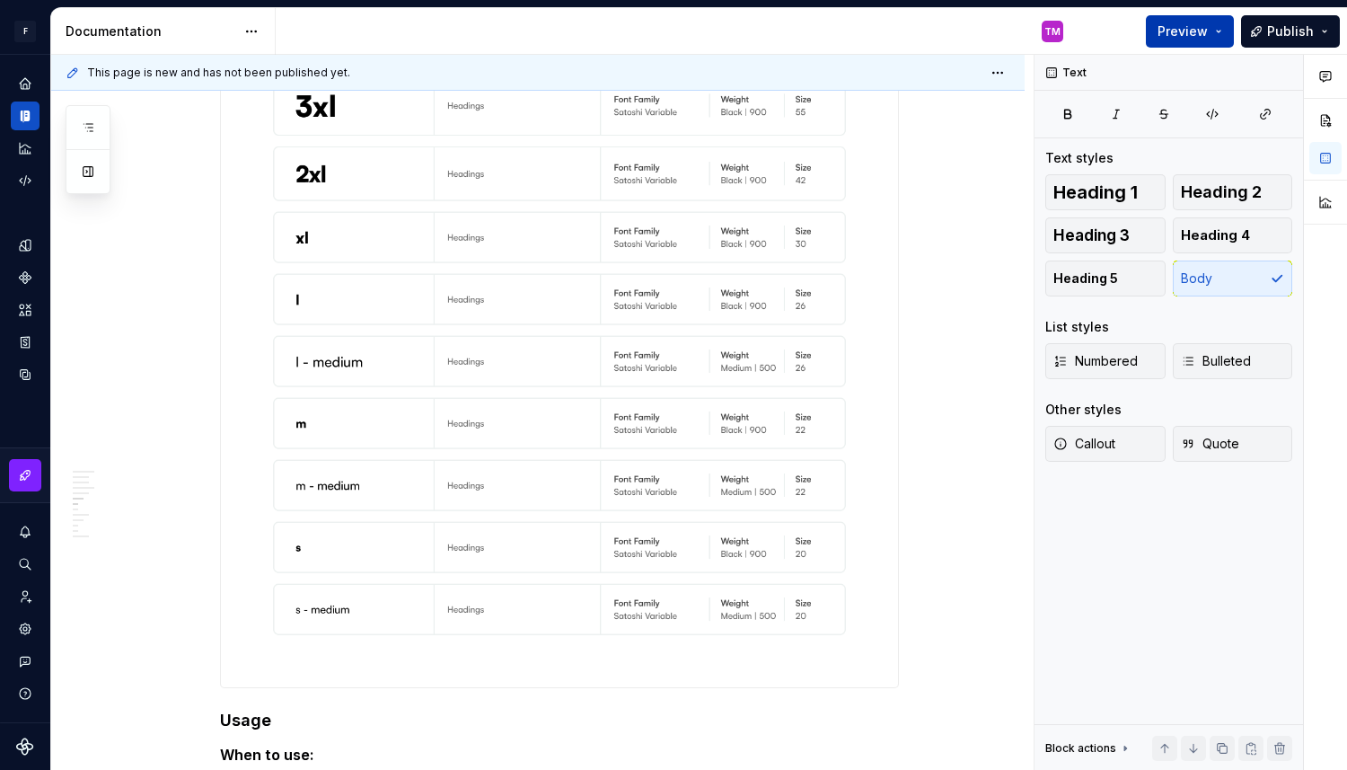
click at [1208, 30] on span "Preview" at bounding box center [1183, 31] width 50 height 18
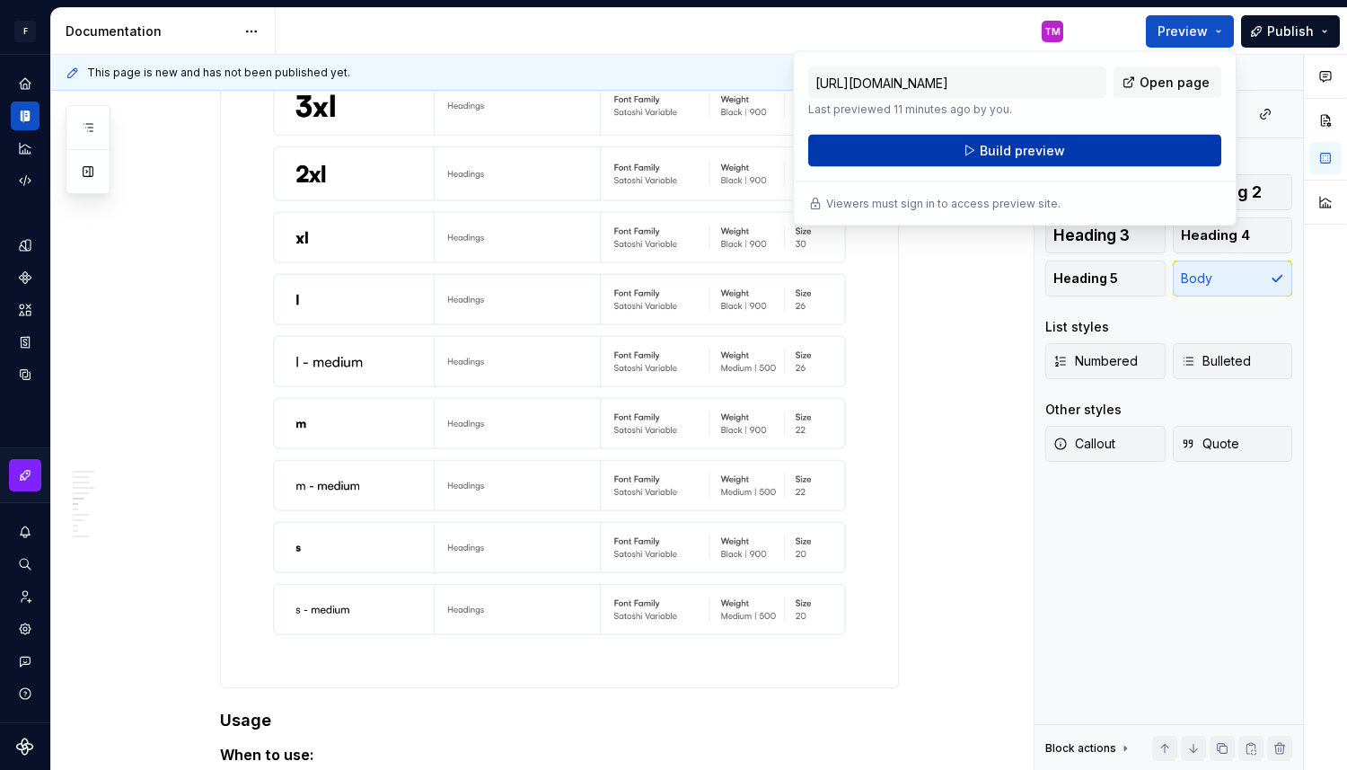
click at [1003, 158] on span "Build preview" at bounding box center [1022, 151] width 85 height 18
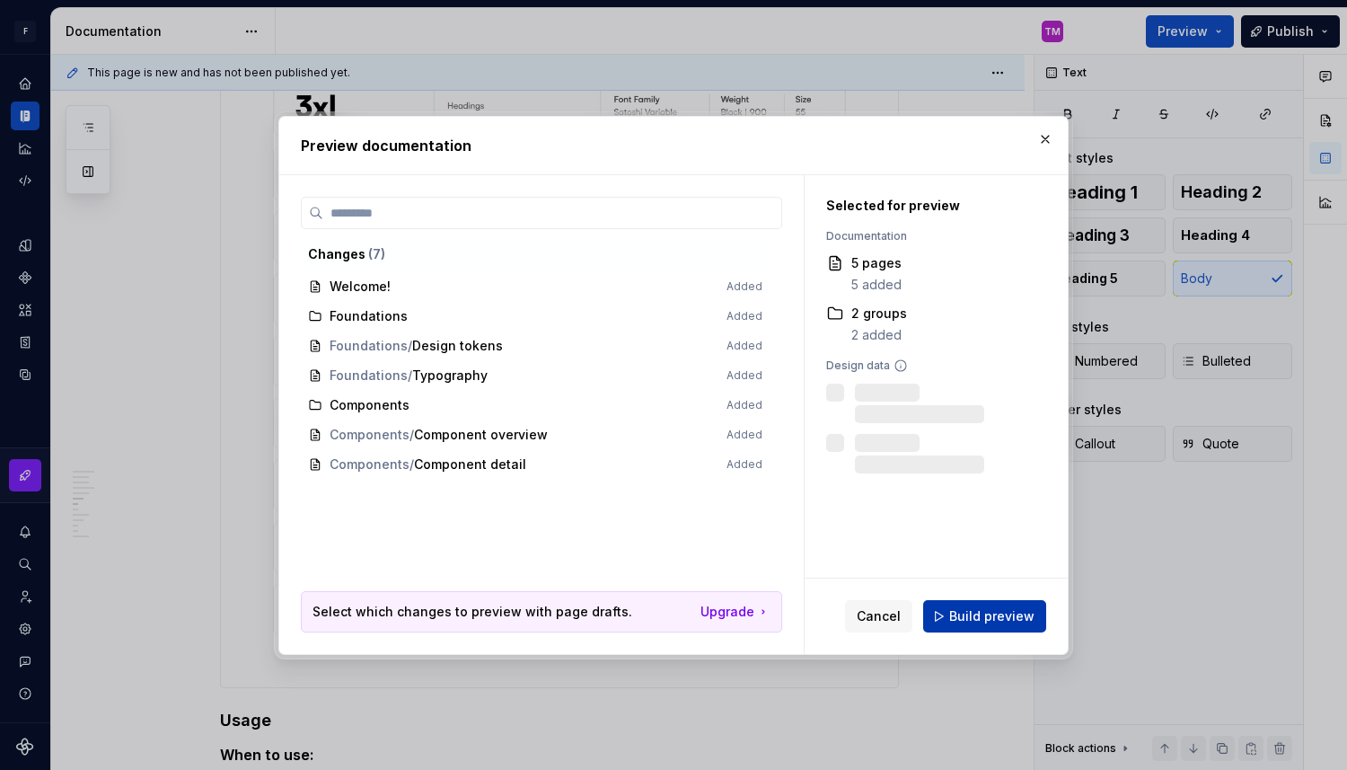
click at [1008, 607] on span "Build preview" at bounding box center [991, 616] width 85 height 18
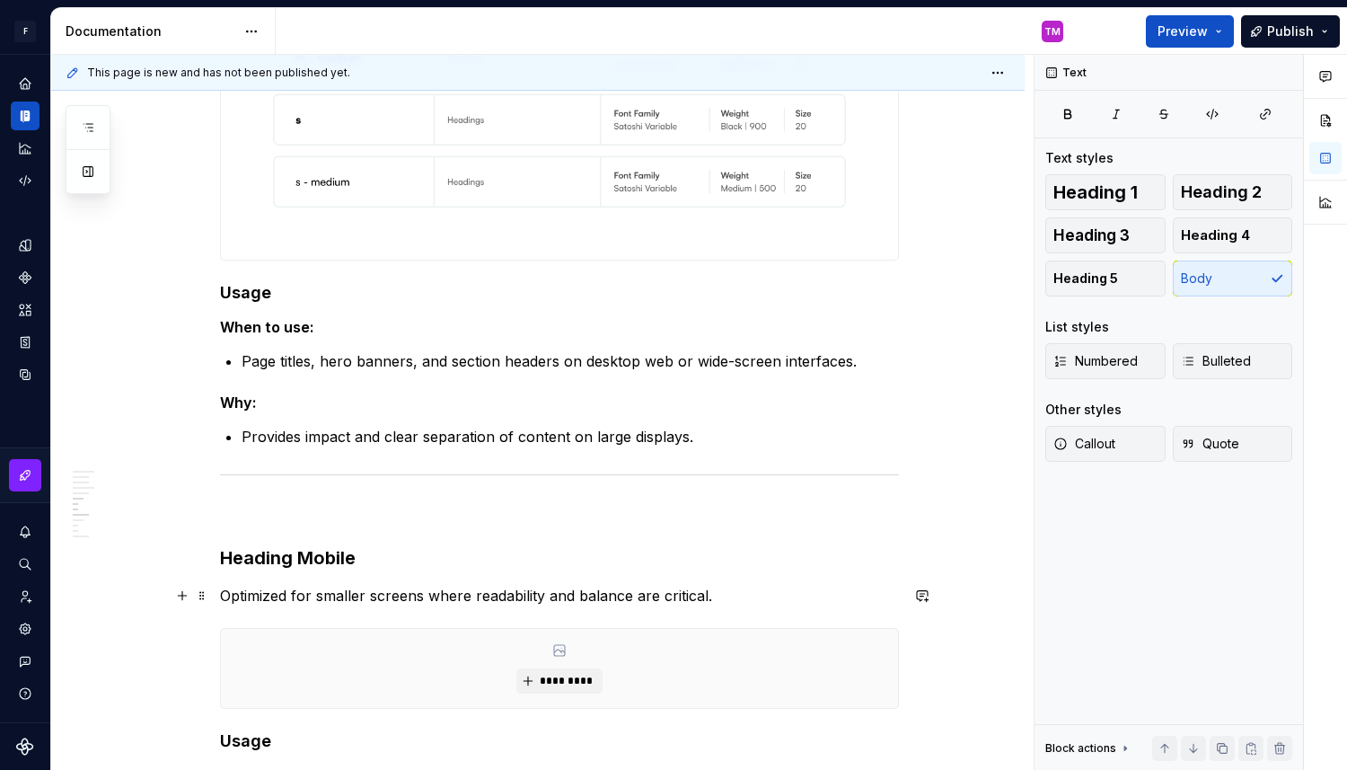
scroll to position [5335, 0]
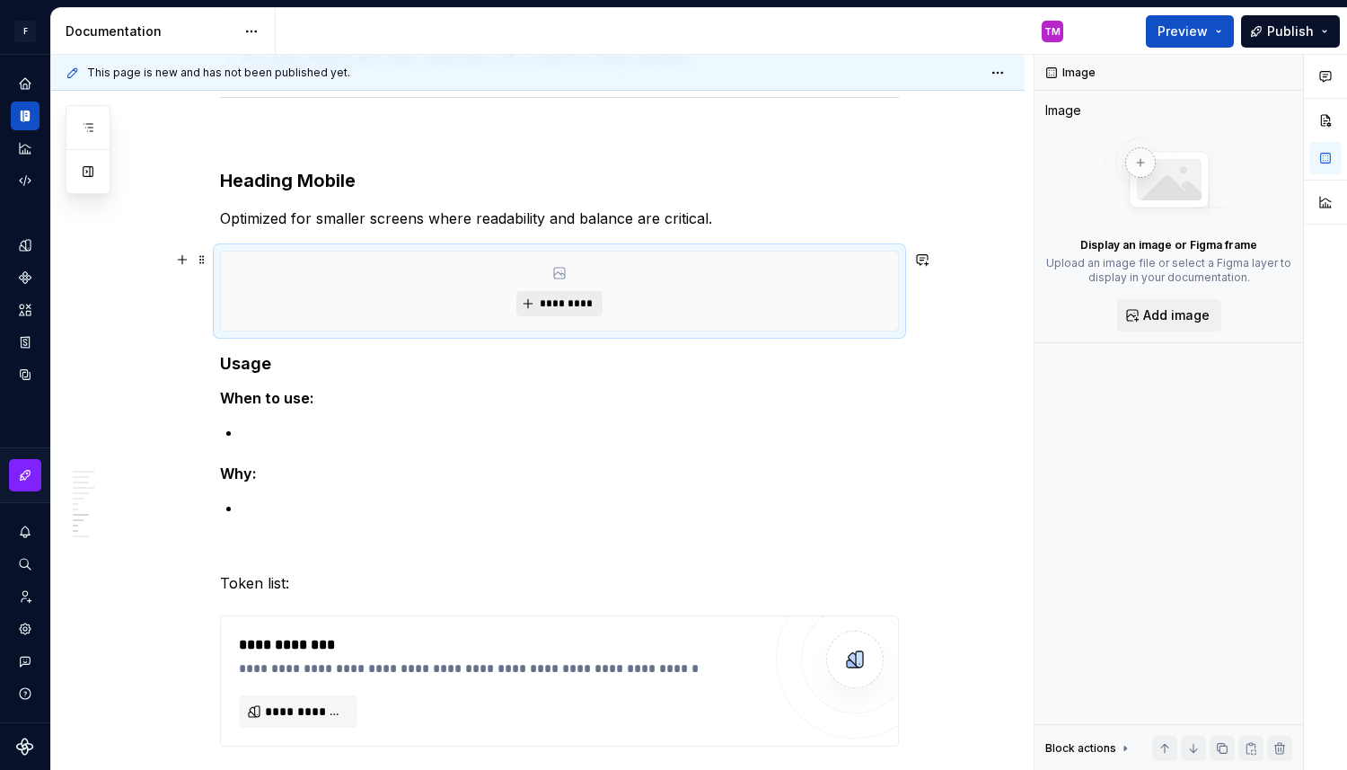
click at [576, 306] on span "*********" at bounding box center [566, 303] width 55 height 14
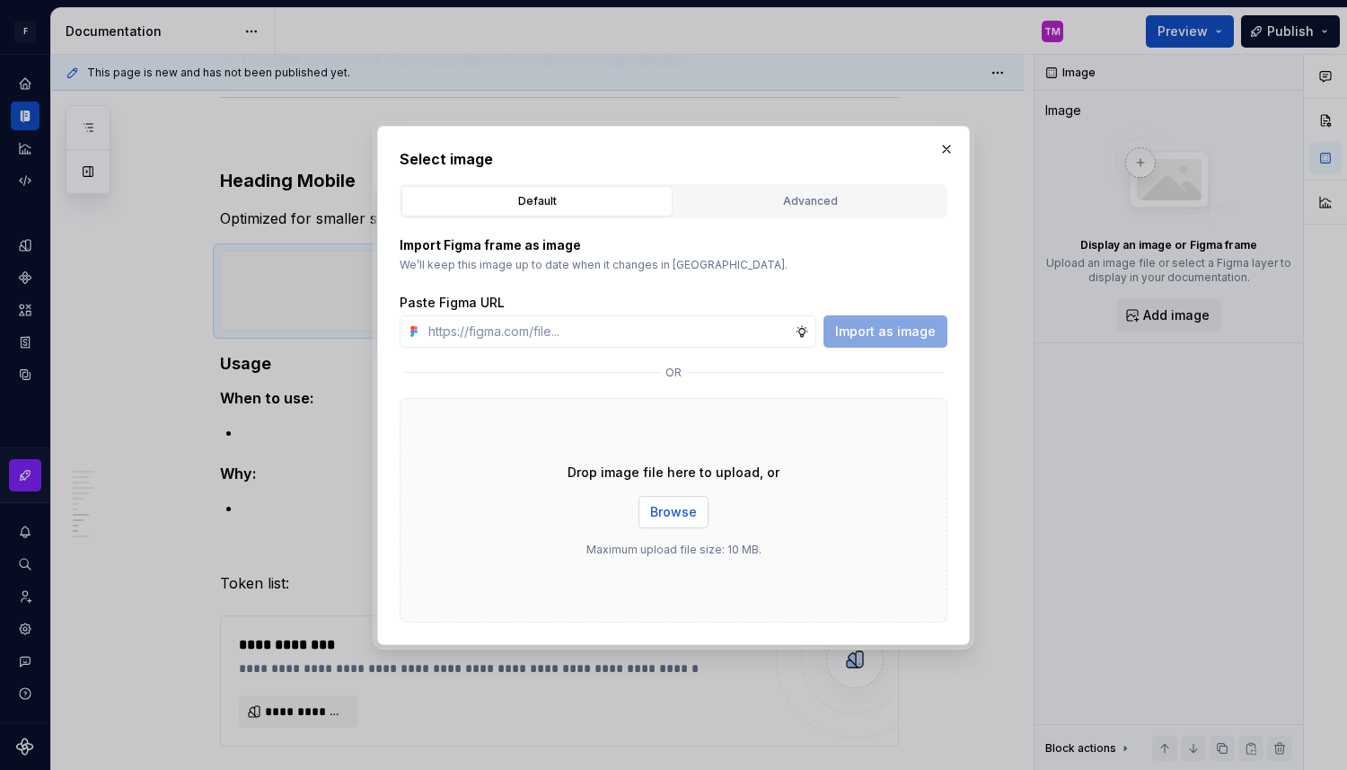
click at [655, 507] on span "Browse" at bounding box center [673, 512] width 47 height 18
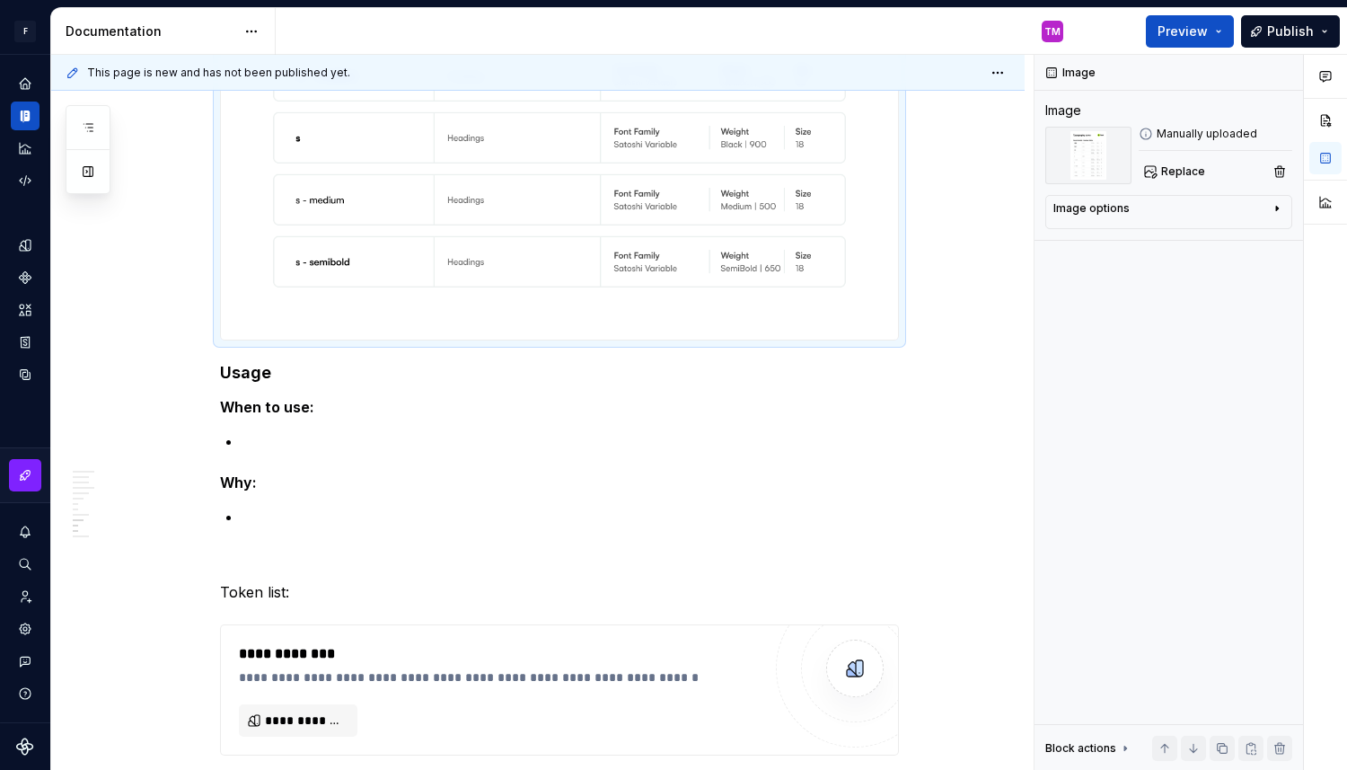
scroll to position [6195, 0]
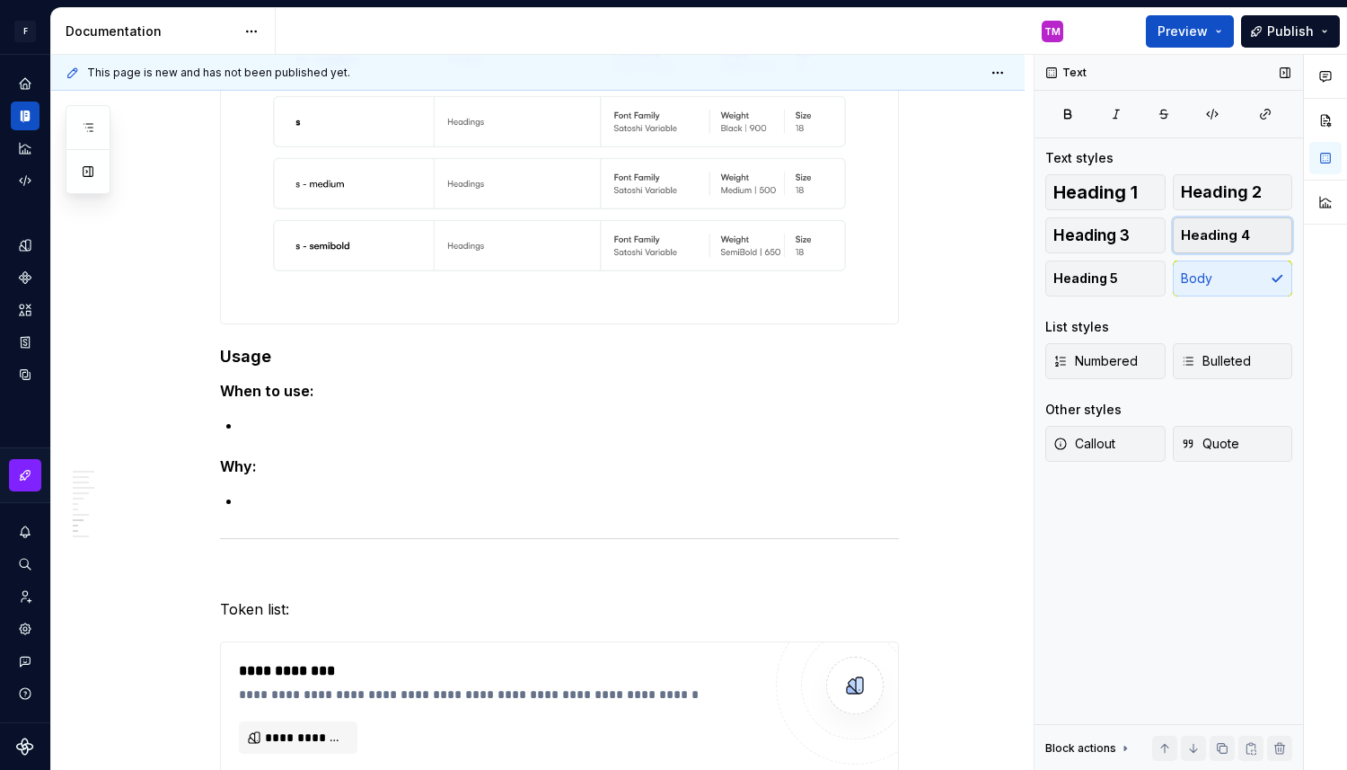
click at [1220, 235] on span "Heading 4" at bounding box center [1215, 235] width 69 height 18
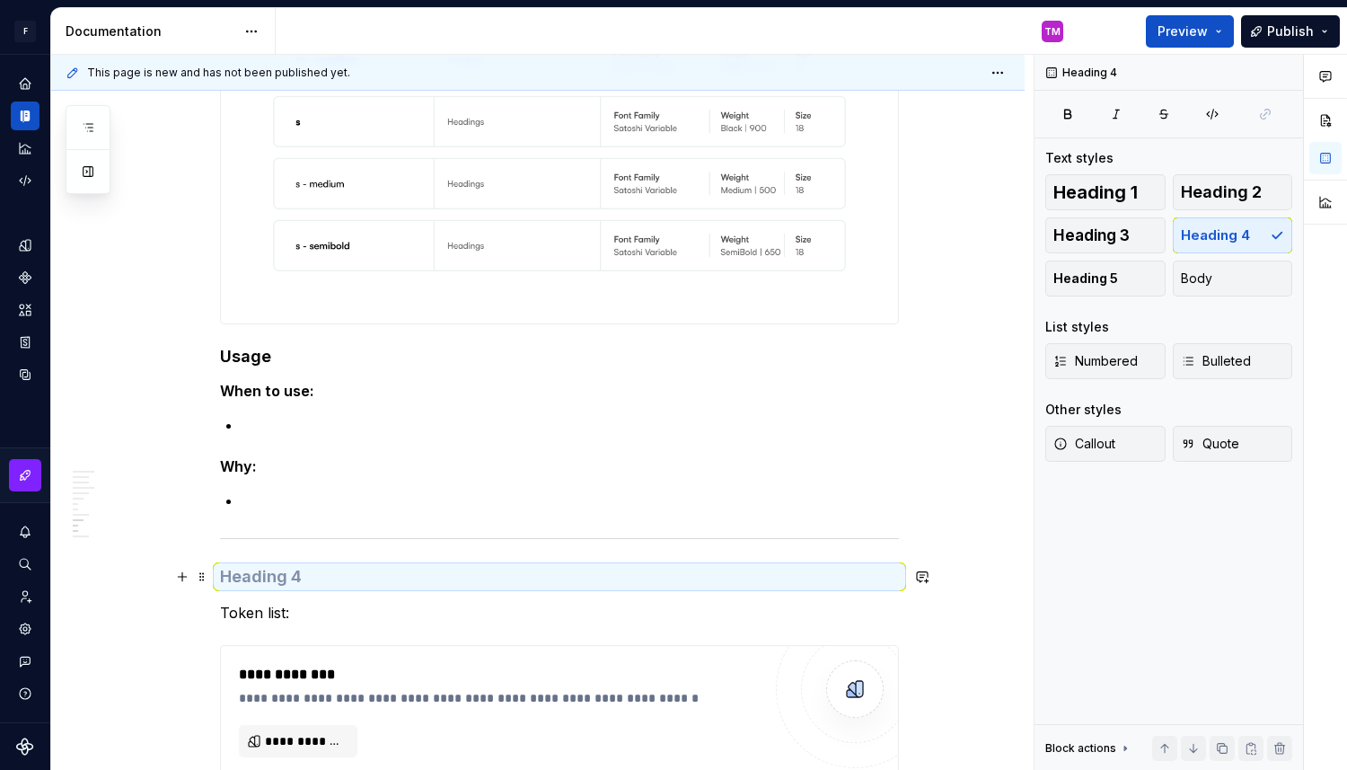
click at [256, 581] on h4 at bounding box center [559, 577] width 679 height 22
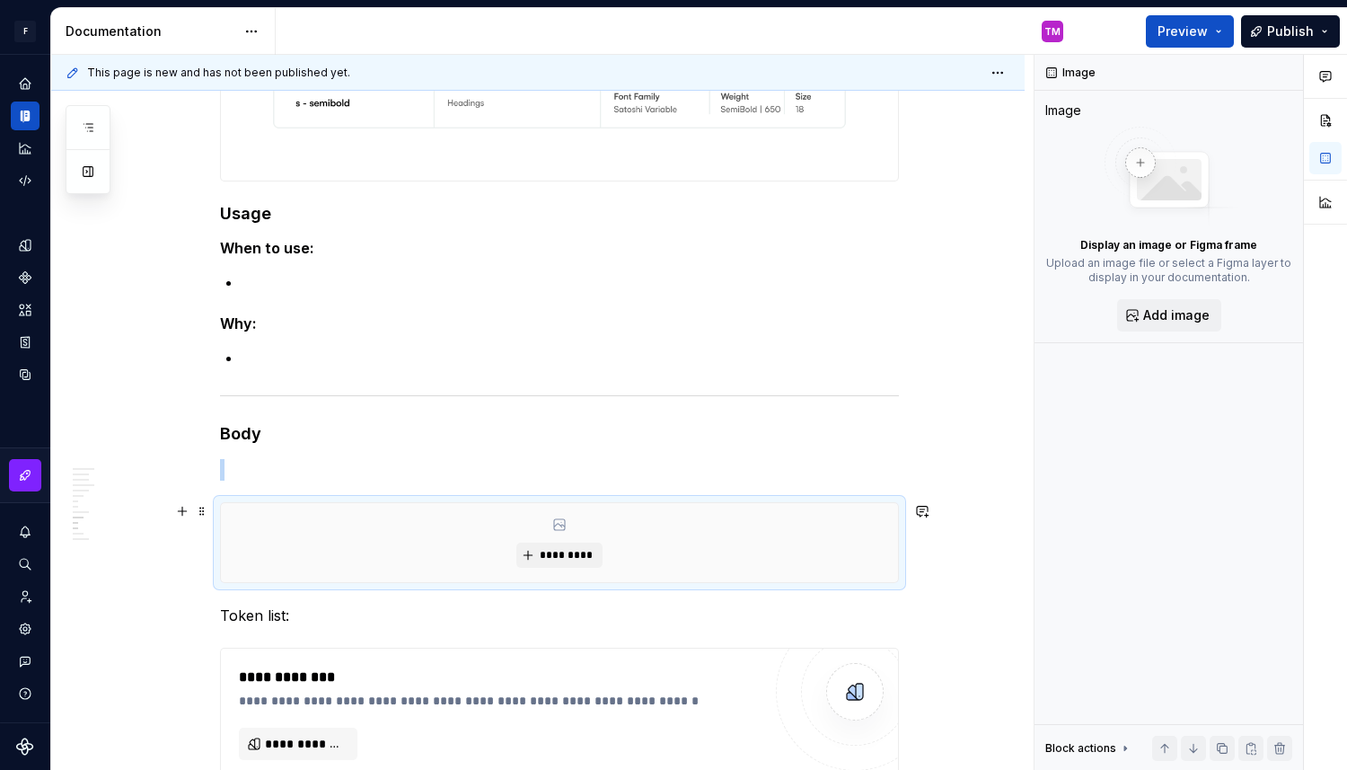
scroll to position [6339, 0]
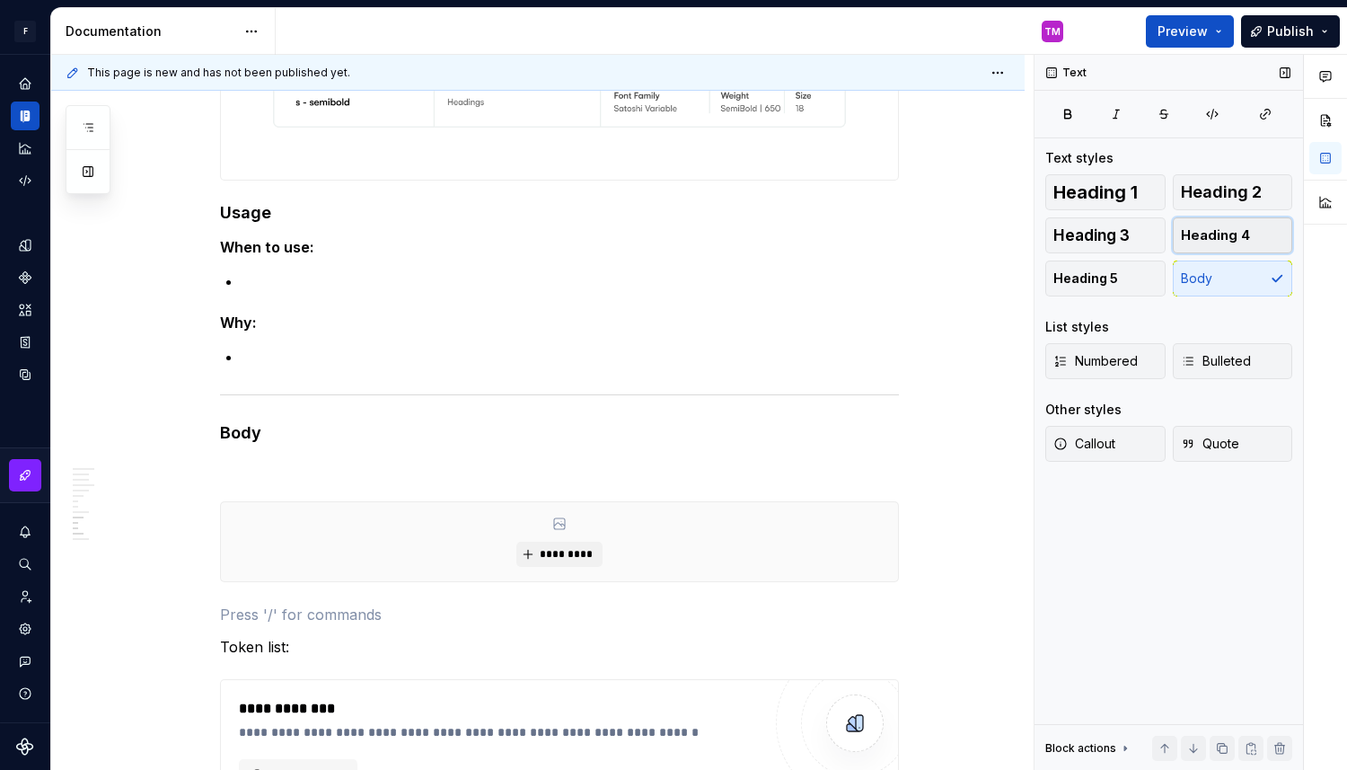
click at [1241, 235] on span "Heading 4" at bounding box center [1215, 235] width 69 height 18
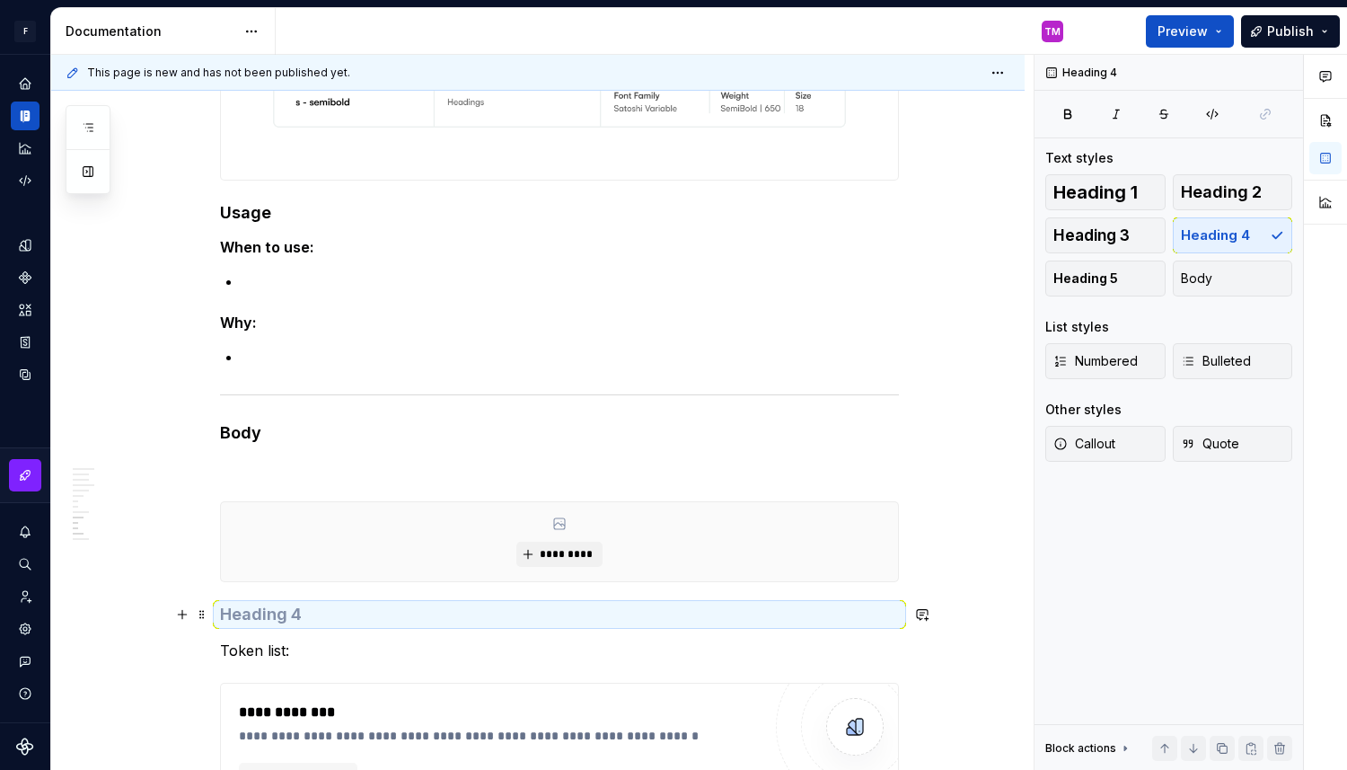
click at [352, 619] on h4 at bounding box center [559, 615] width 679 height 22
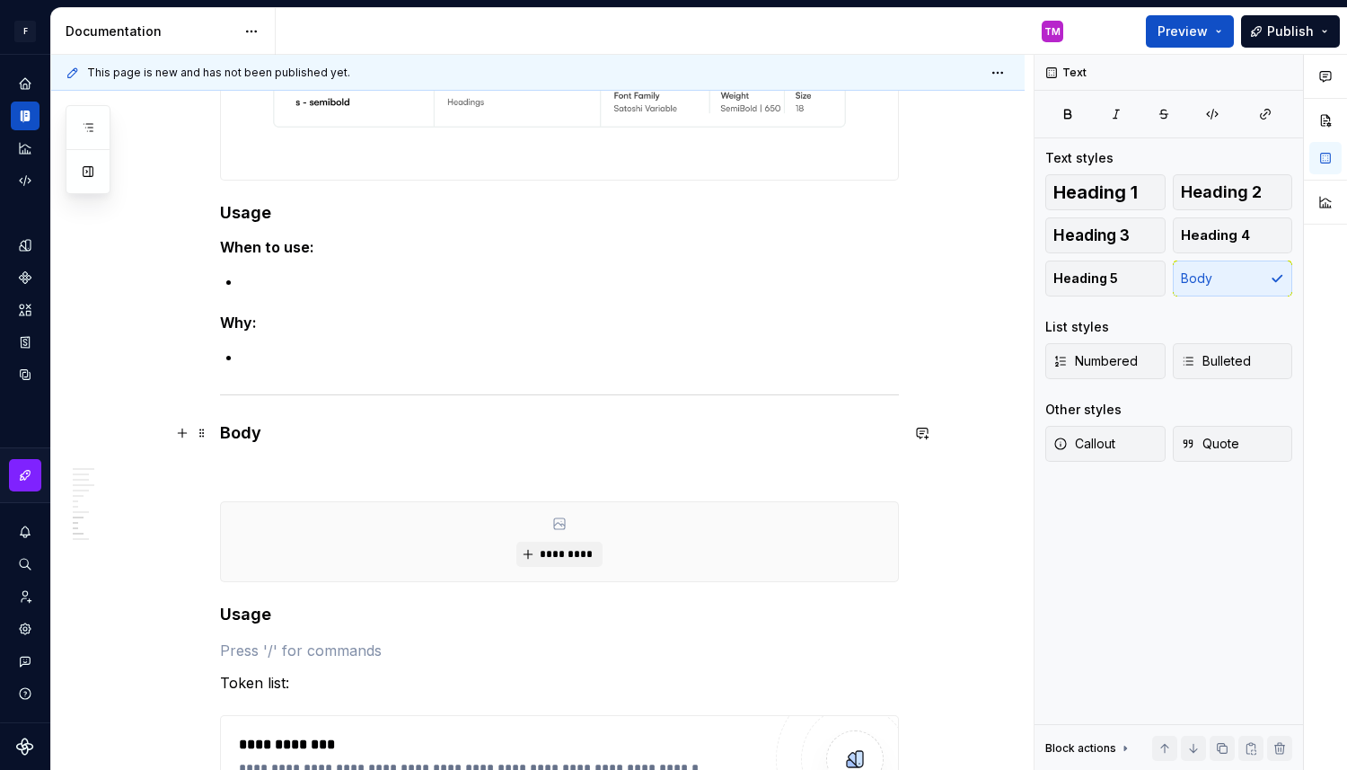
click at [256, 434] on h4 "Body" at bounding box center [559, 433] width 679 height 22
click at [1125, 227] on span "Heading 3" at bounding box center [1092, 235] width 76 height 18
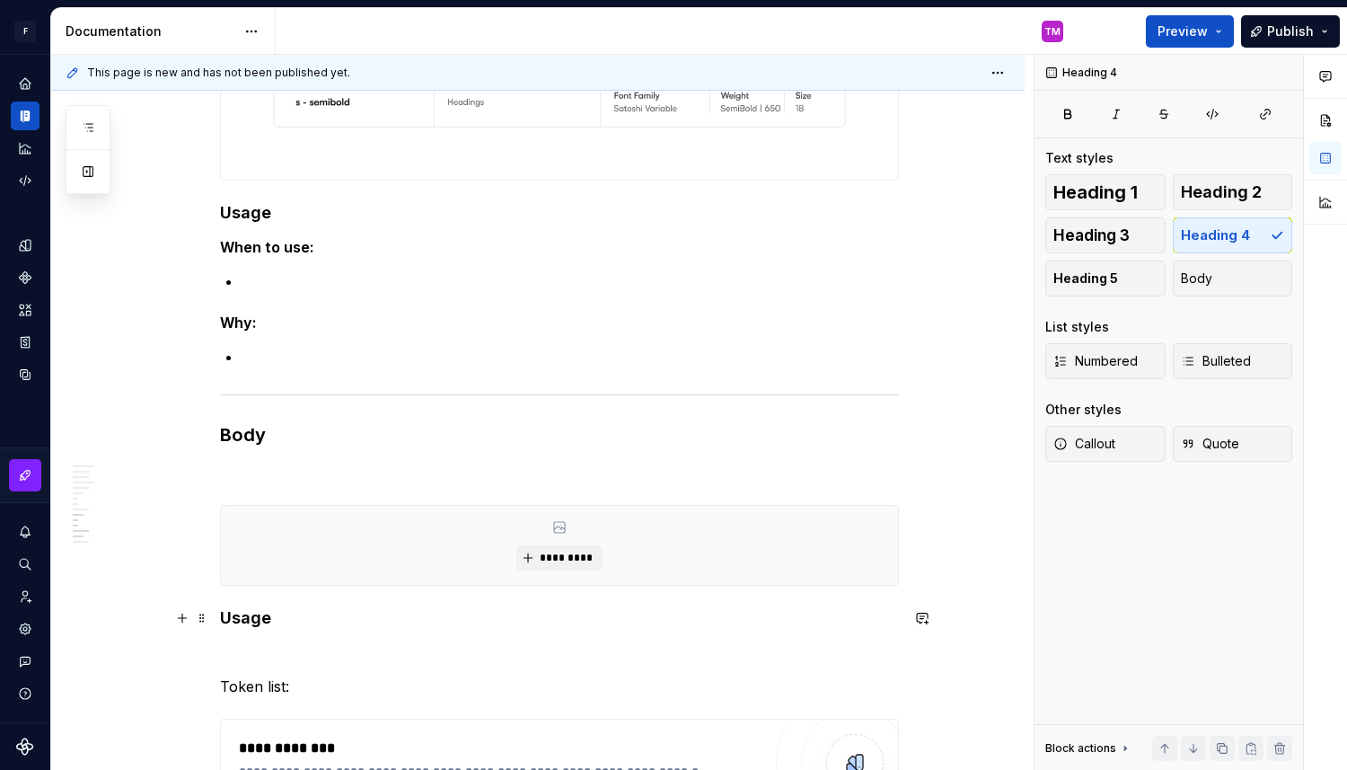
click at [287, 626] on h4 "Usage" at bounding box center [559, 618] width 679 height 22
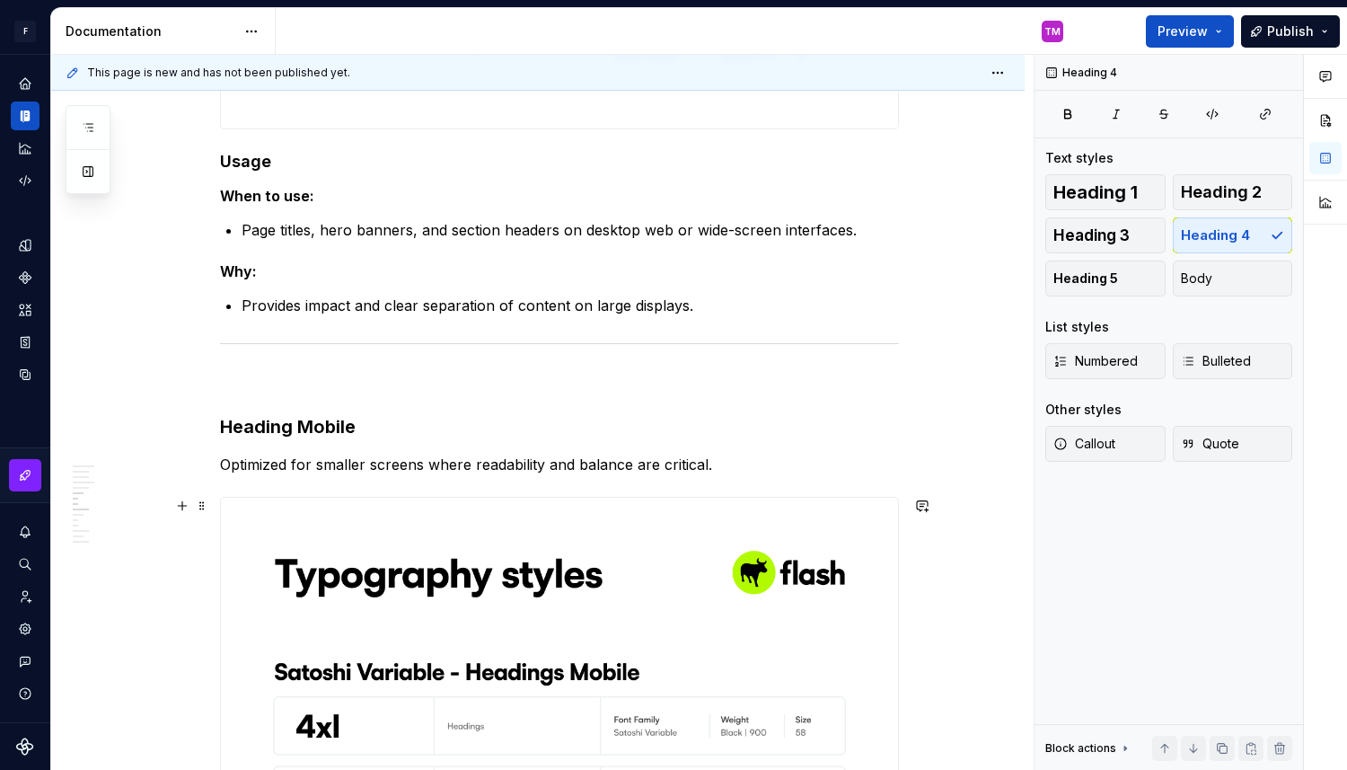
scroll to position [4874, 0]
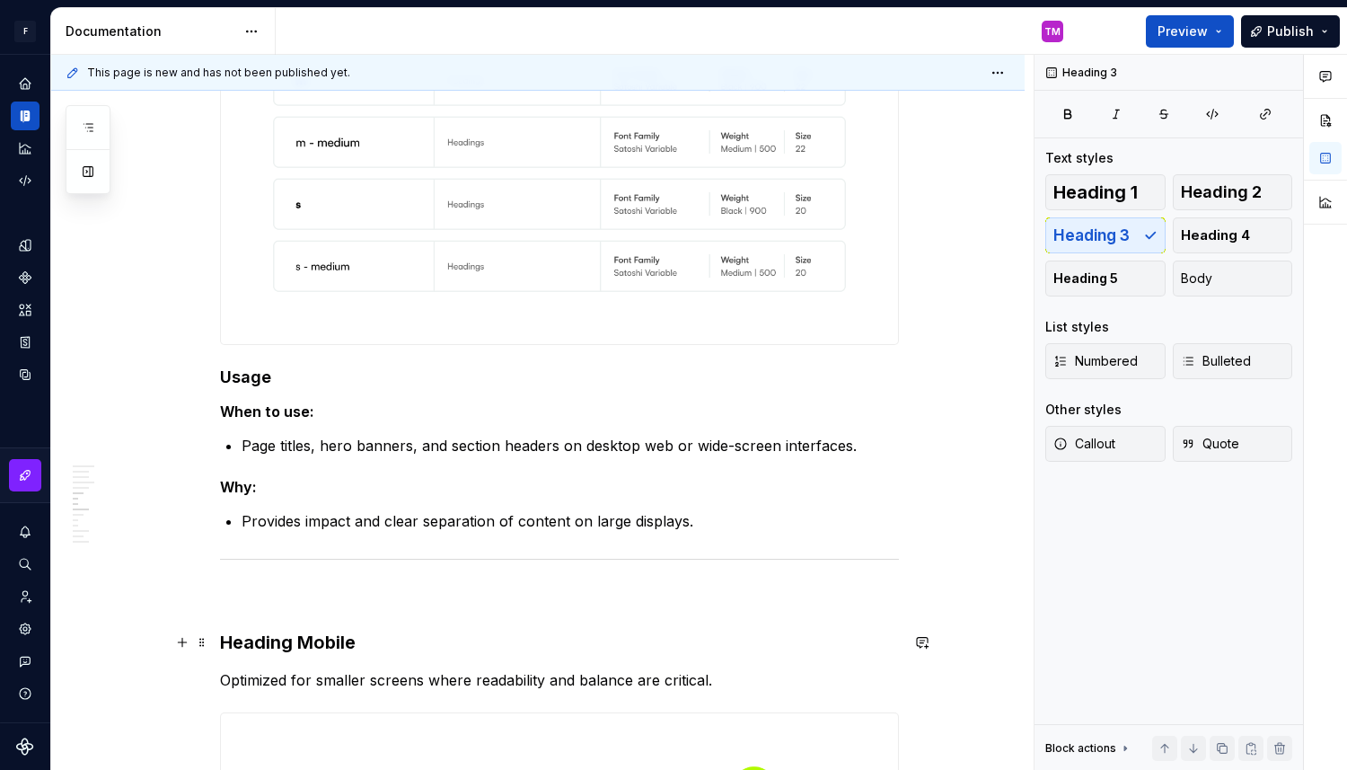
click at [279, 645] on h3 "Heading Mobile" at bounding box center [559, 642] width 679 height 25
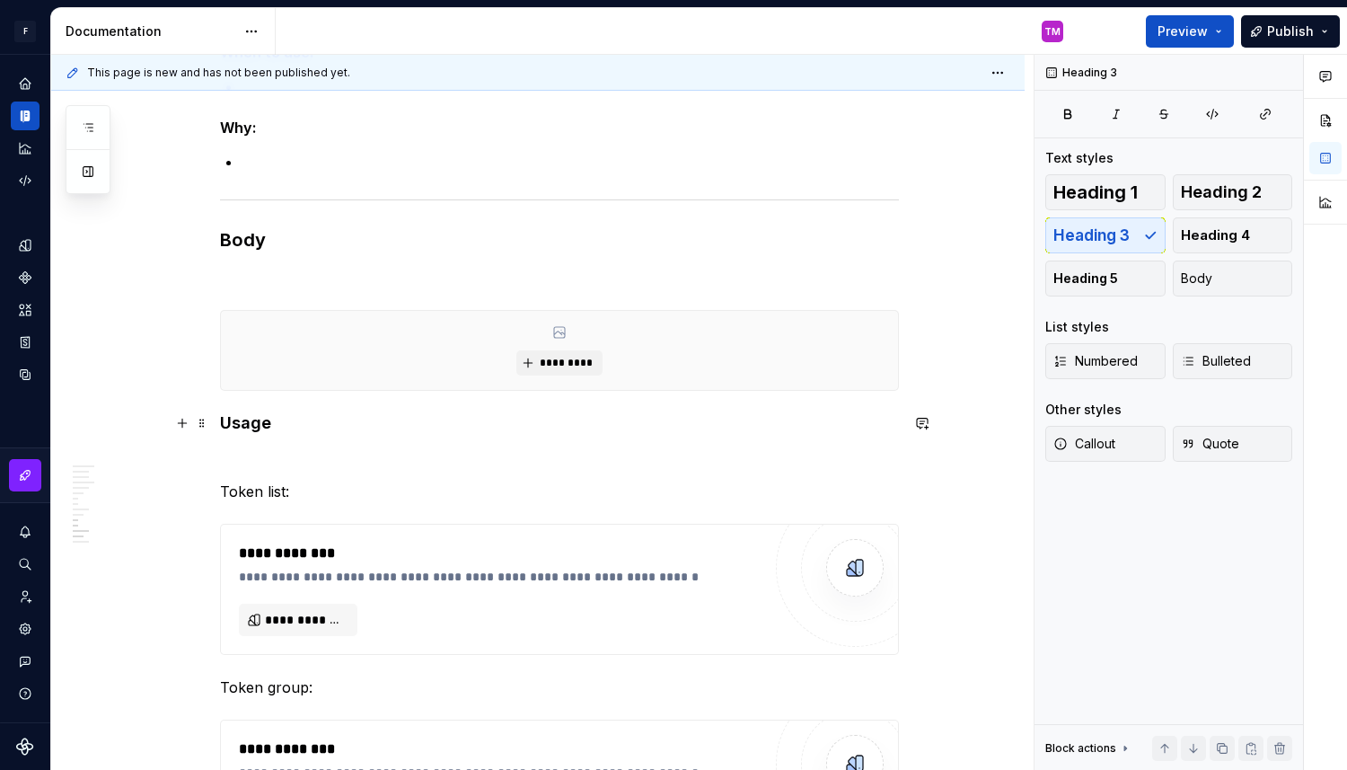
scroll to position [6533, 0]
click at [312, 427] on h4 "Usage" at bounding box center [559, 424] width 679 height 22
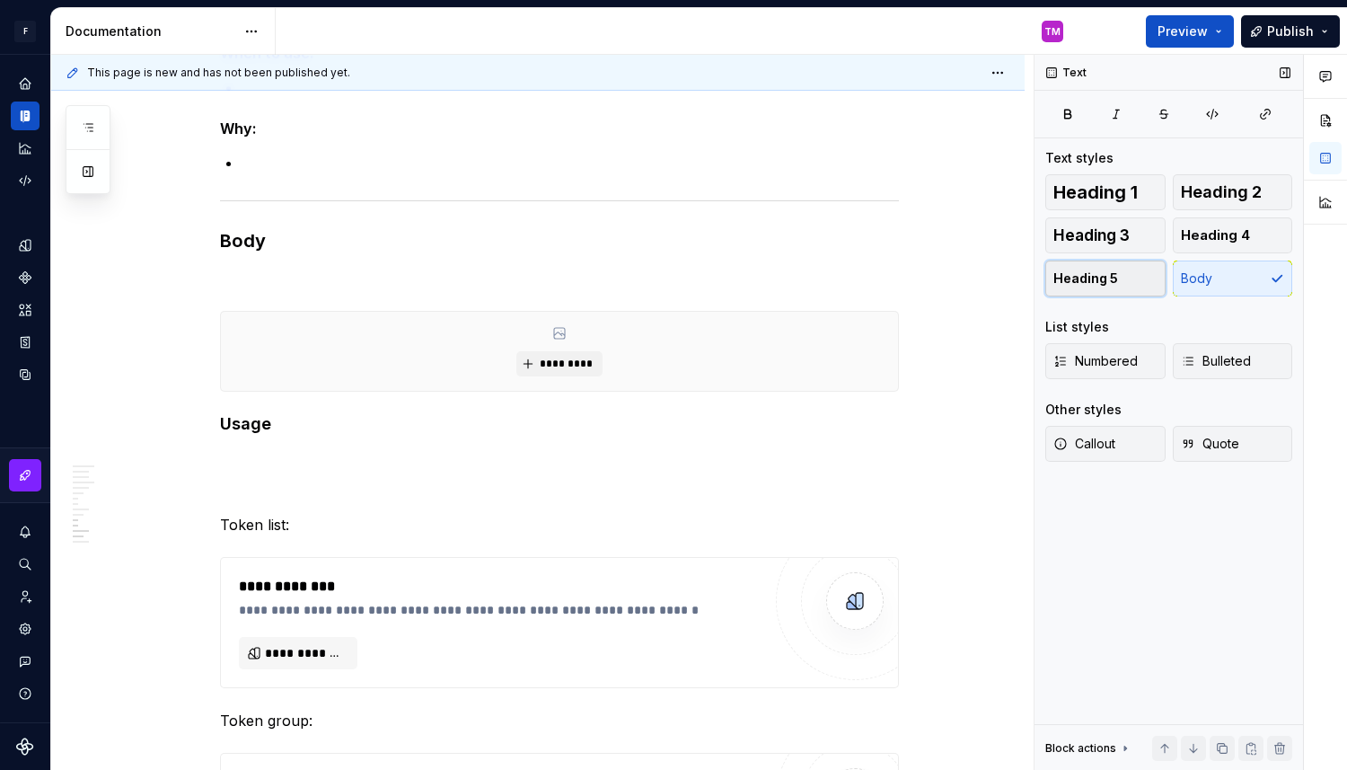
click at [1088, 278] on span "Heading 5" at bounding box center [1086, 278] width 65 height 18
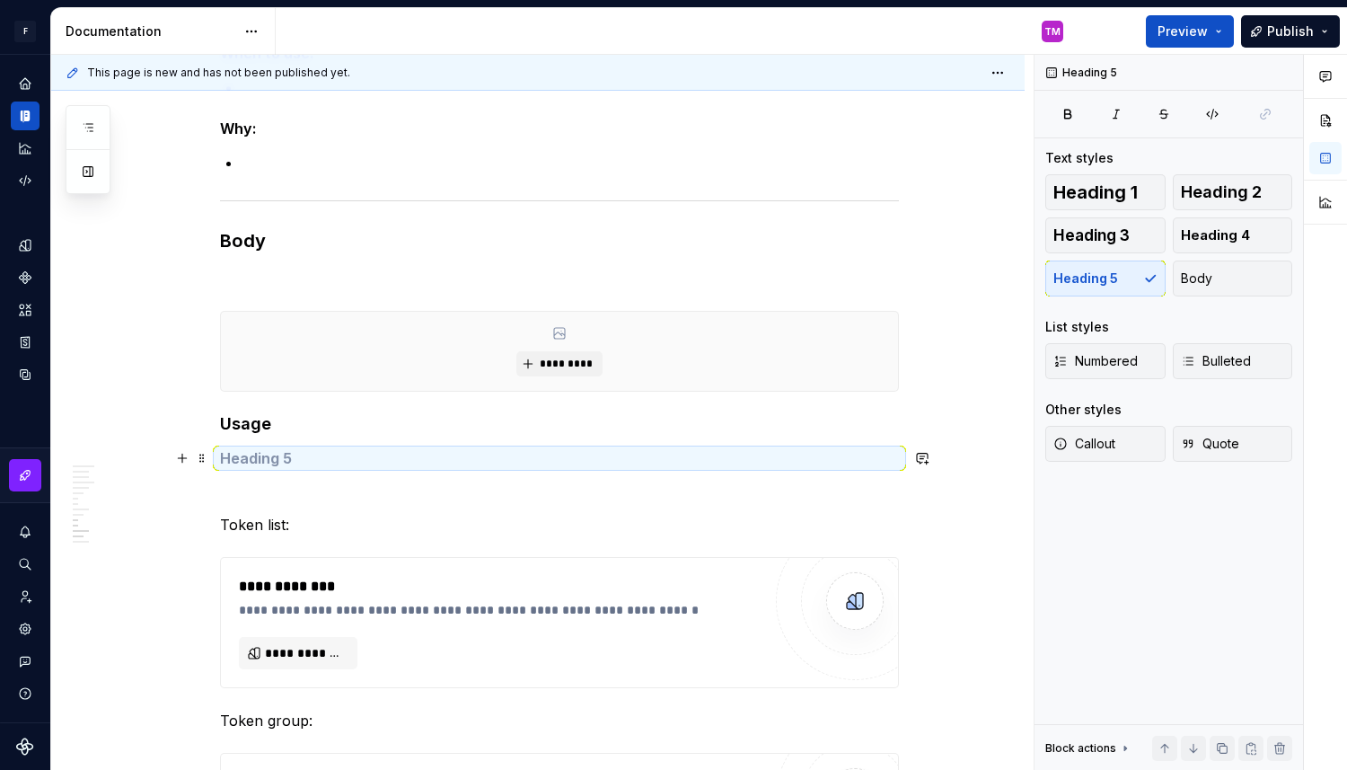
click at [307, 450] on h5 at bounding box center [559, 458] width 679 height 18
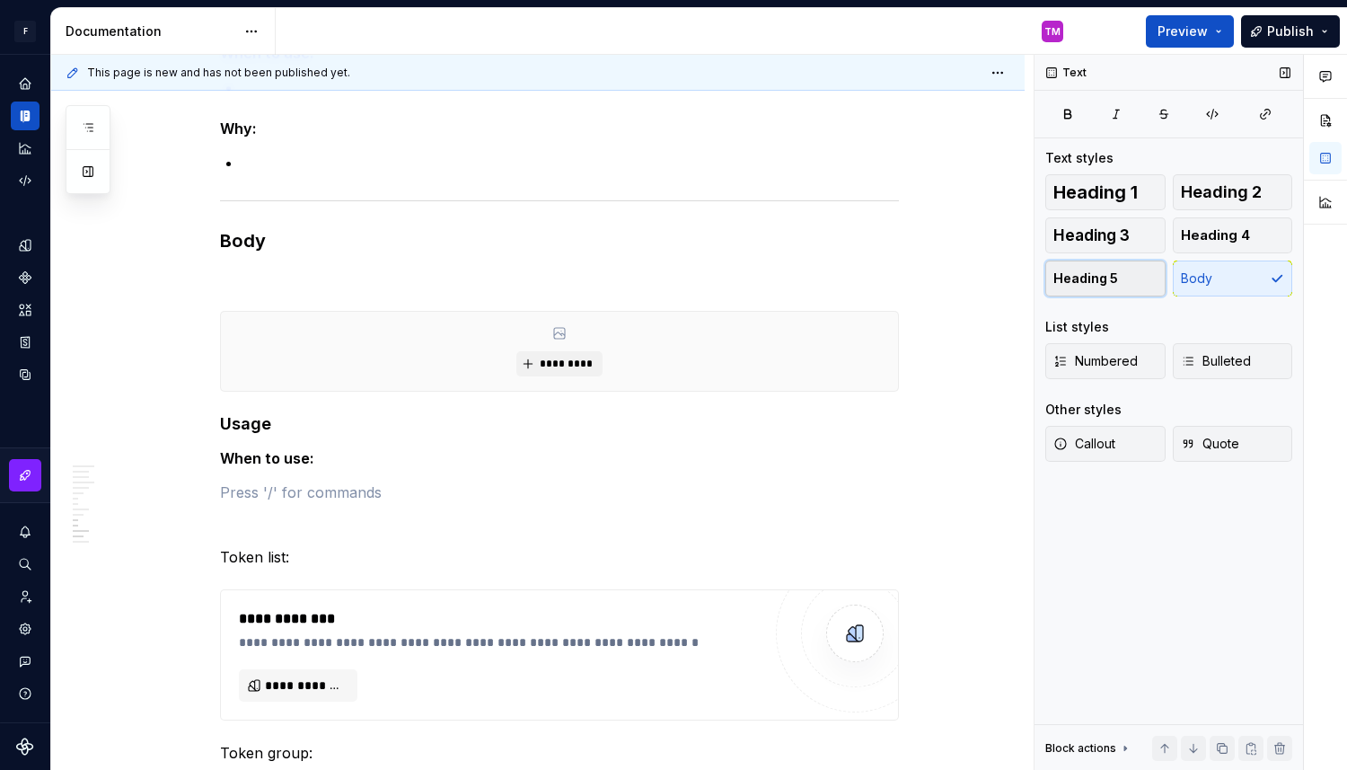
click at [1090, 276] on span "Heading 5" at bounding box center [1086, 278] width 65 height 18
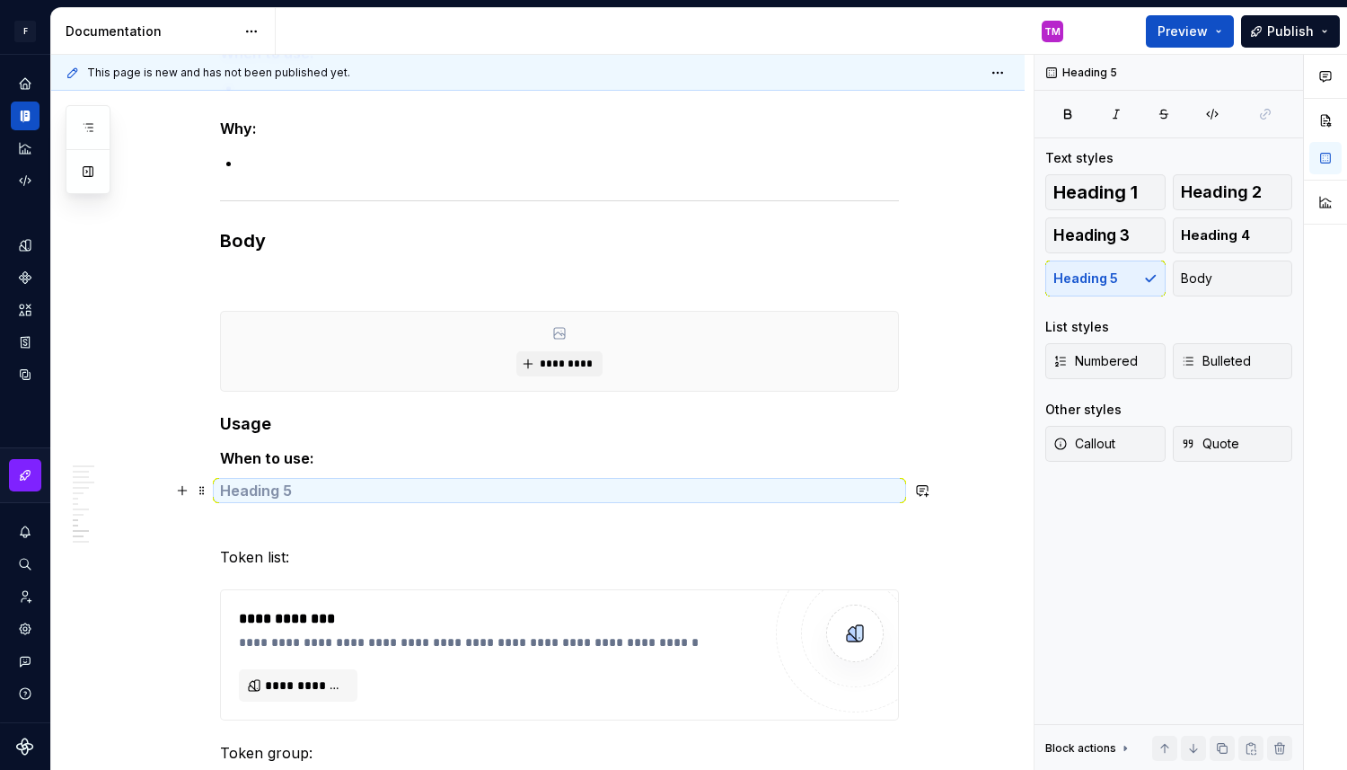
click at [287, 493] on h5 at bounding box center [559, 490] width 679 height 18
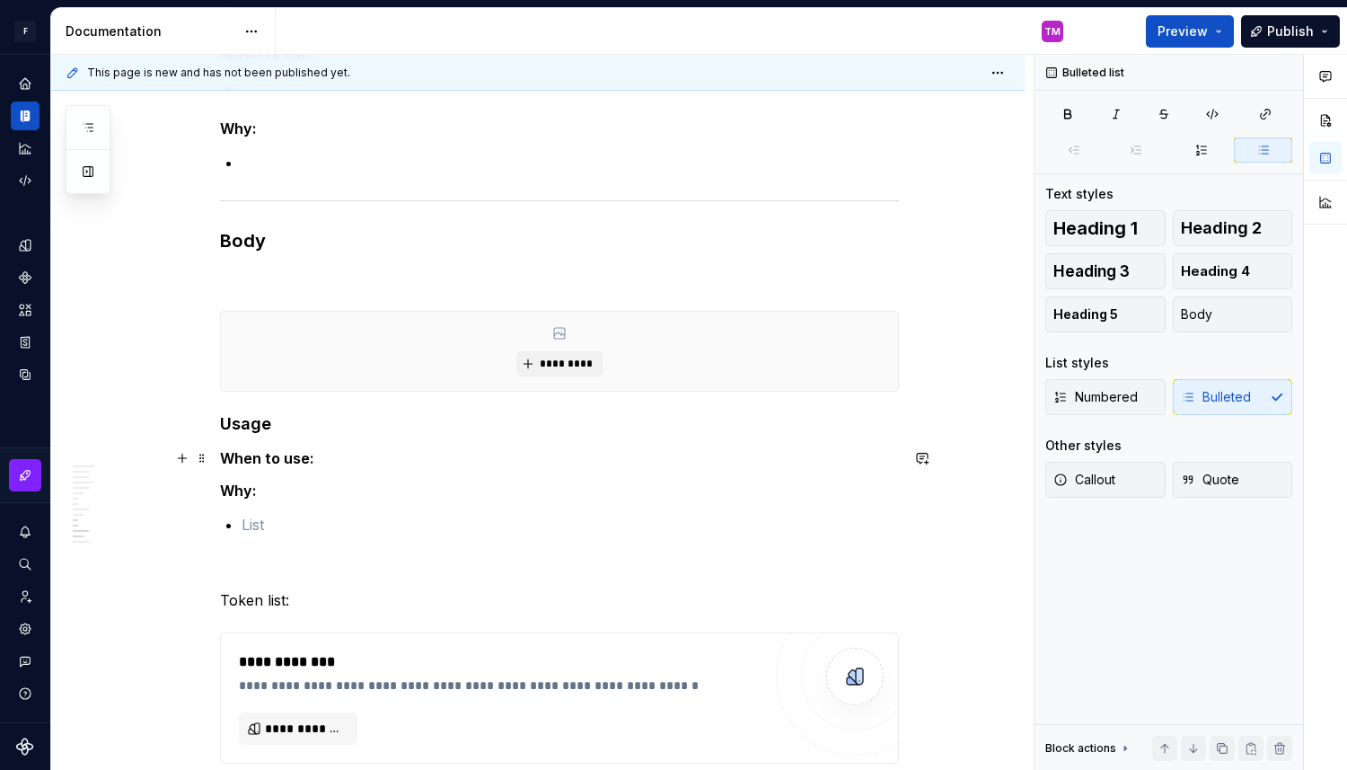
click at [331, 463] on h5 "When to use:" at bounding box center [559, 458] width 679 height 18
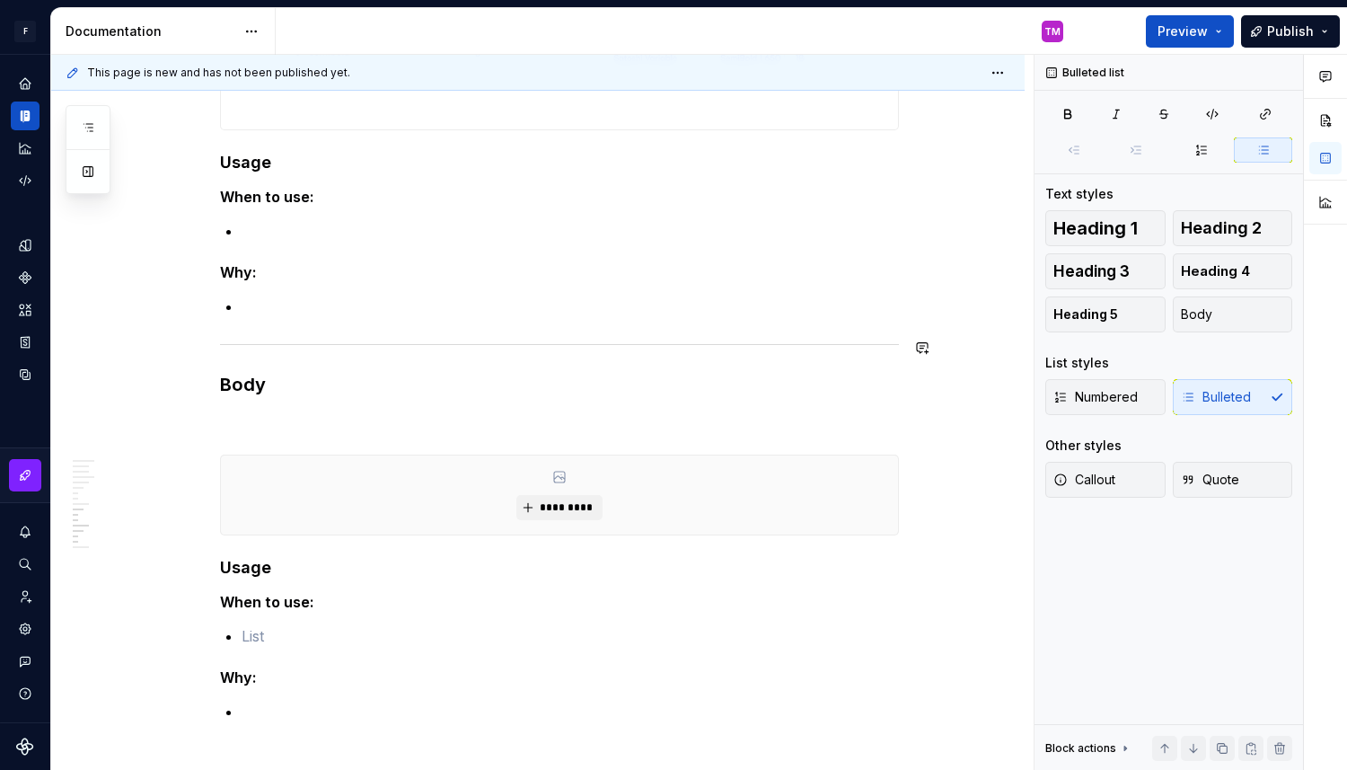
scroll to position [6374, 0]
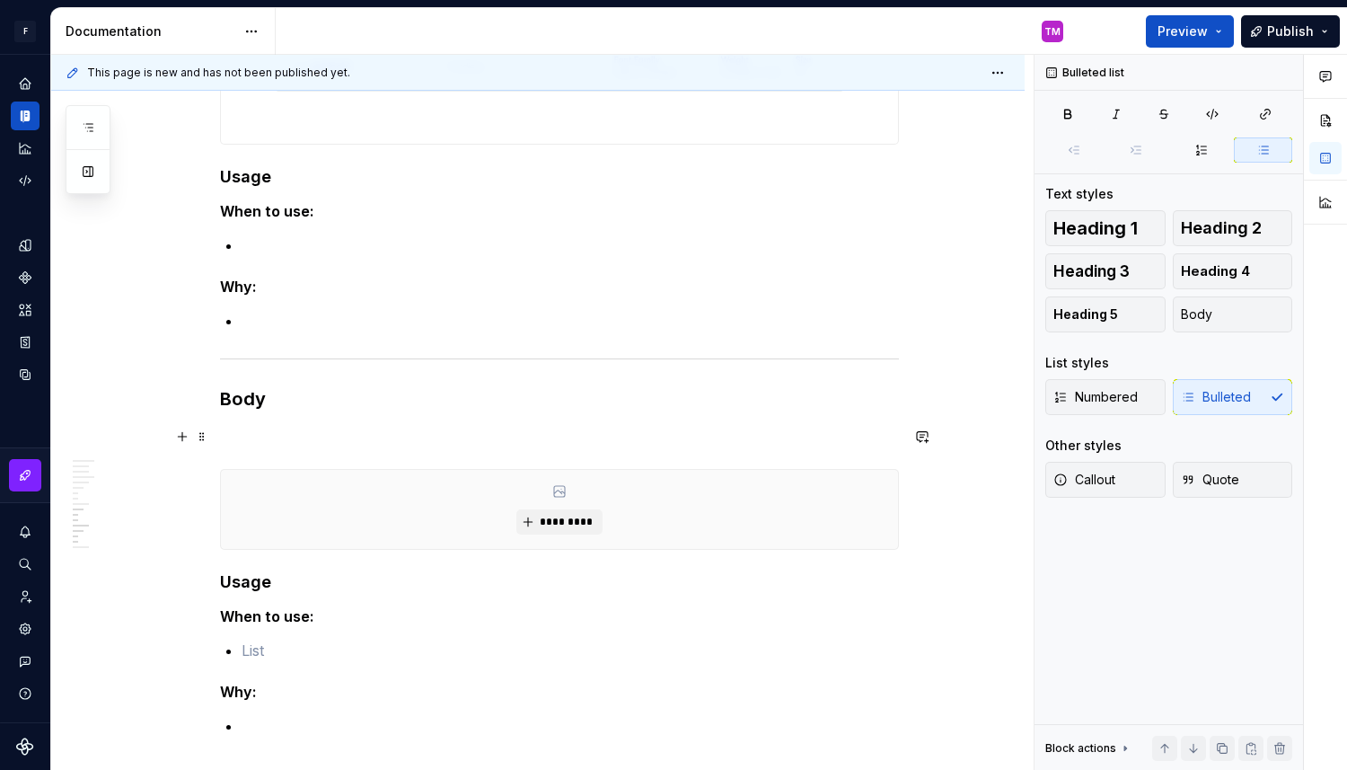
click at [270, 434] on p at bounding box center [559, 437] width 679 height 22
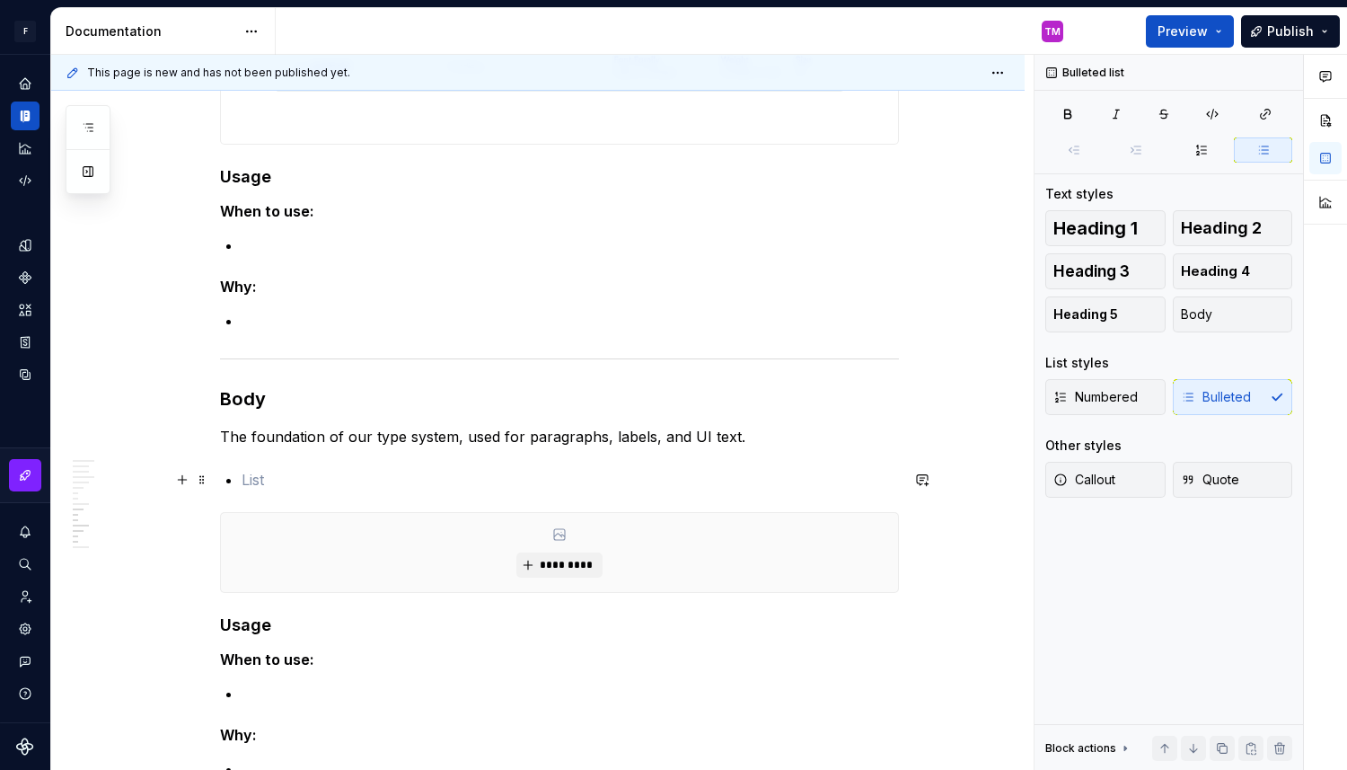
click at [260, 477] on p at bounding box center [570, 480] width 657 height 22
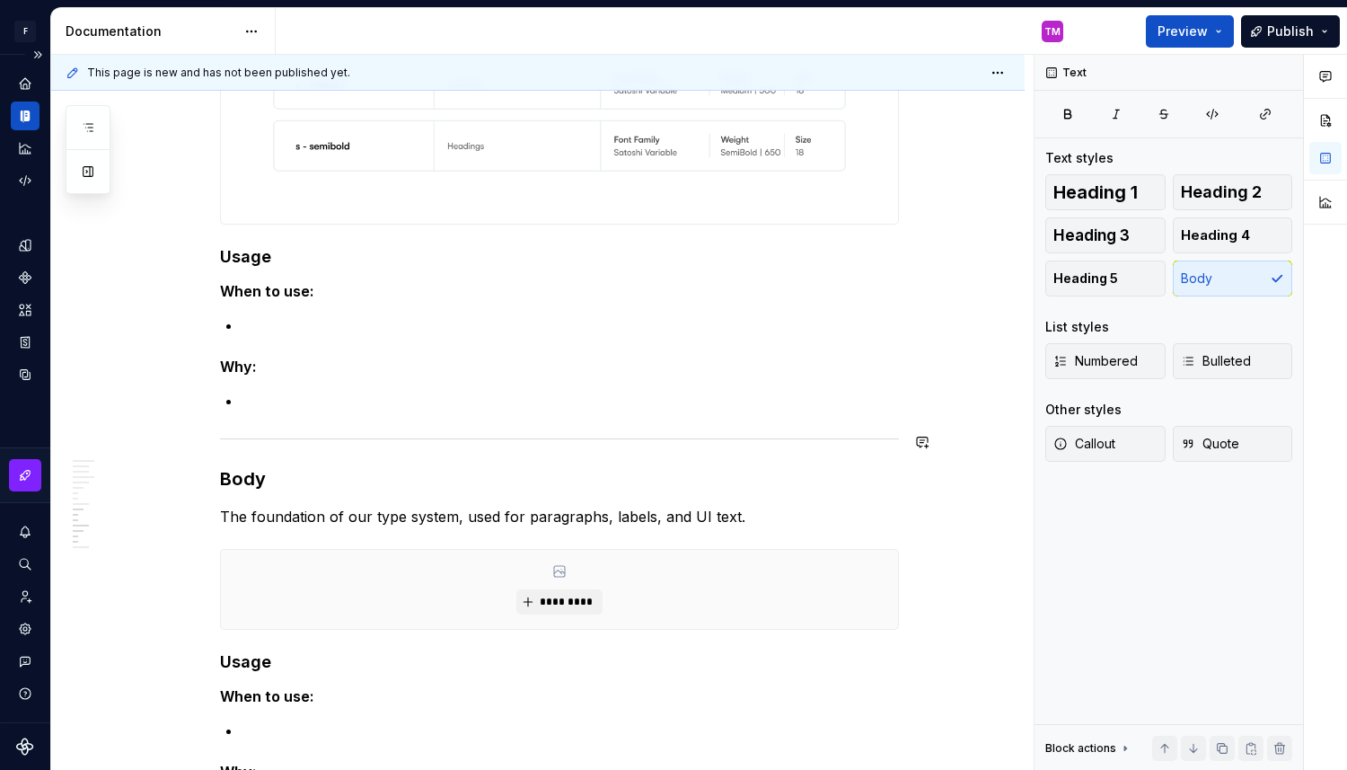
scroll to position [6273, 0]
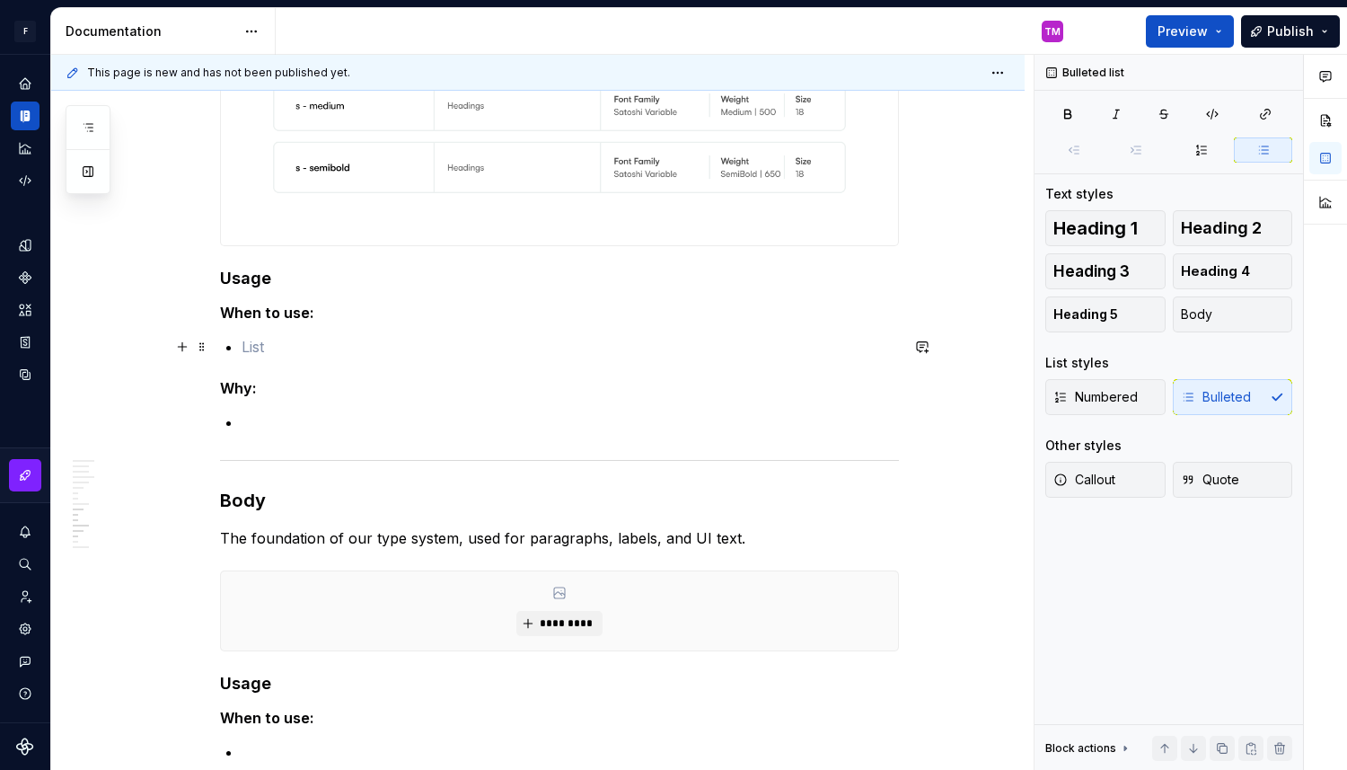
click at [287, 348] on p at bounding box center [570, 347] width 657 height 22
click at [271, 418] on p at bounding box center [570, 422] width 657 height 22
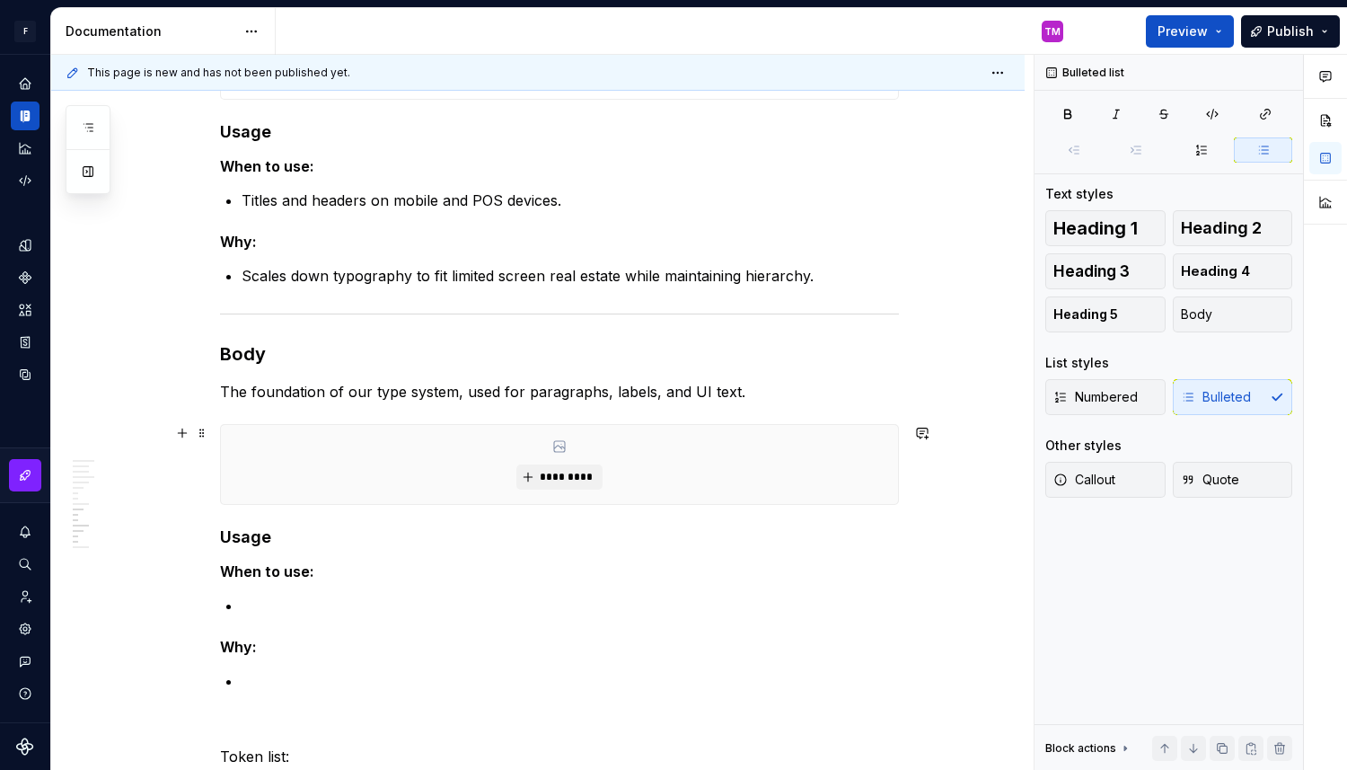
scroll to position [6615, 0]
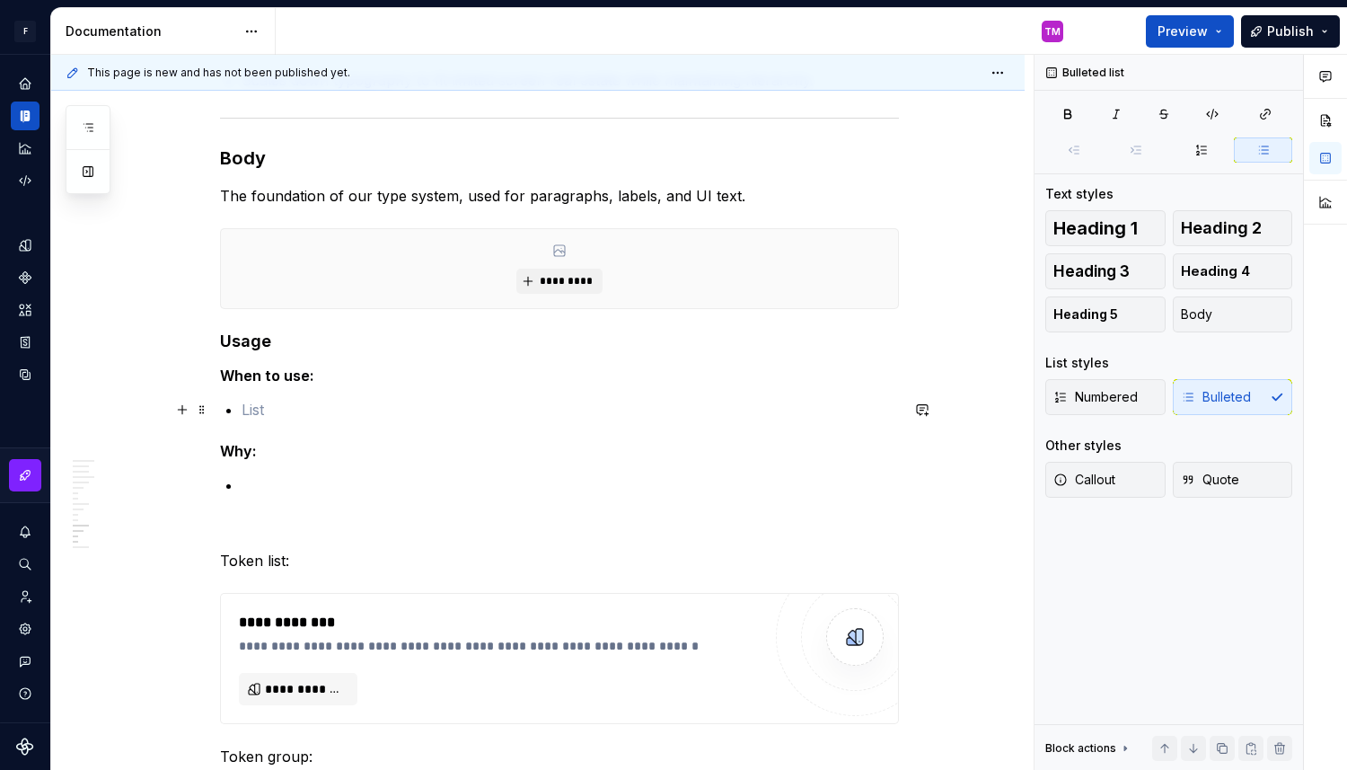
click at [313, 413] on p at bounding box center [570, 410] width 657 height 22
click at [316, 484] on p at bounding box center [570, 485] width 657 height 22
click at [315, 484] on p at bounding box center [570, 485] width 657 height 22
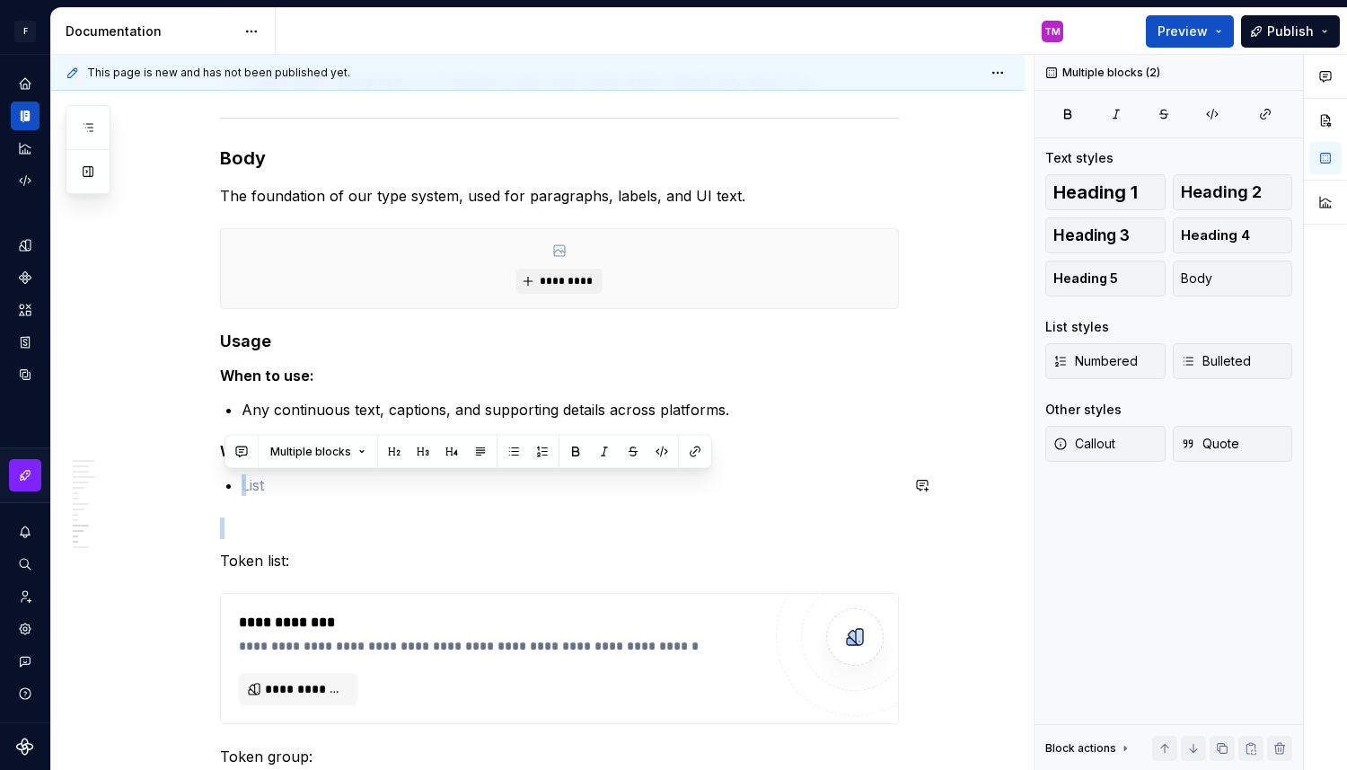
click at [315, 484] on p at bounding box center [570, 485] width 657 height 22
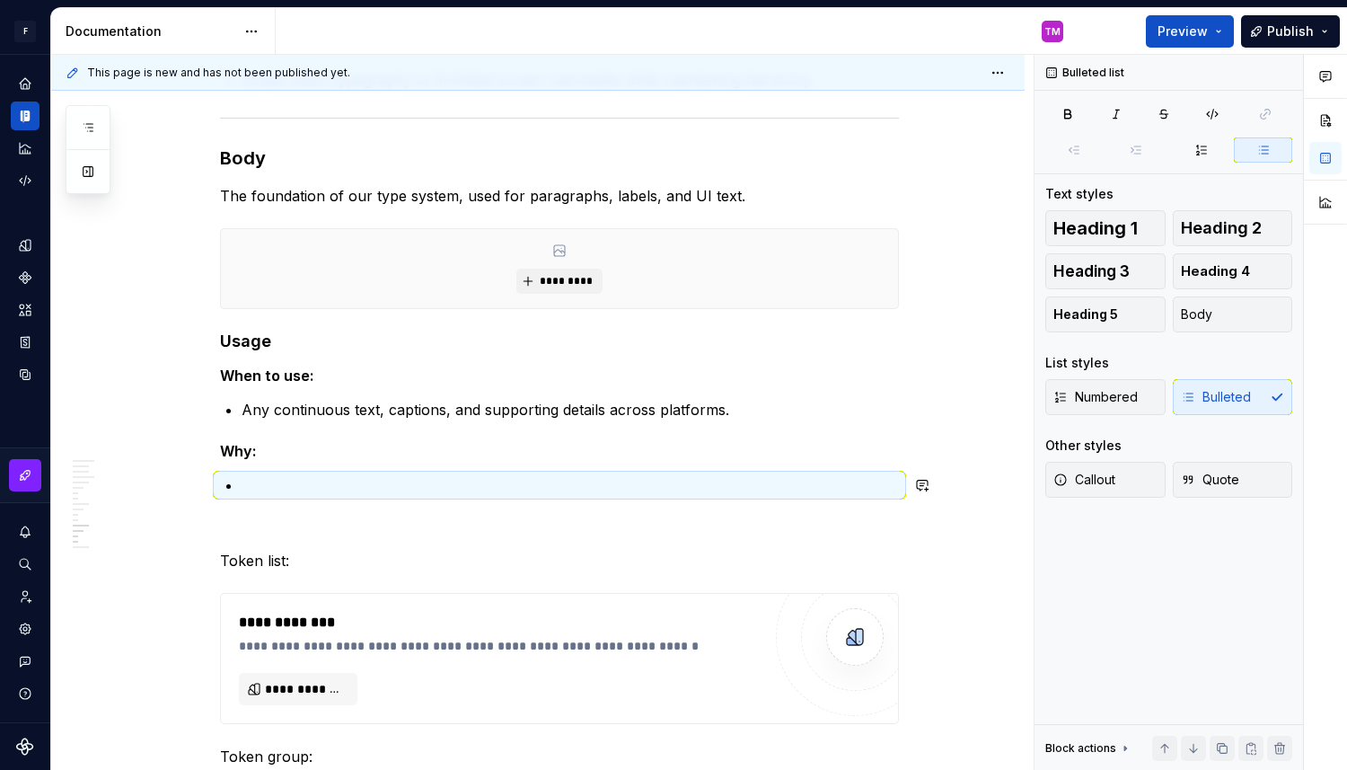
click at [315, 484] on p at bounding box center [570, 485] width 657 height 22
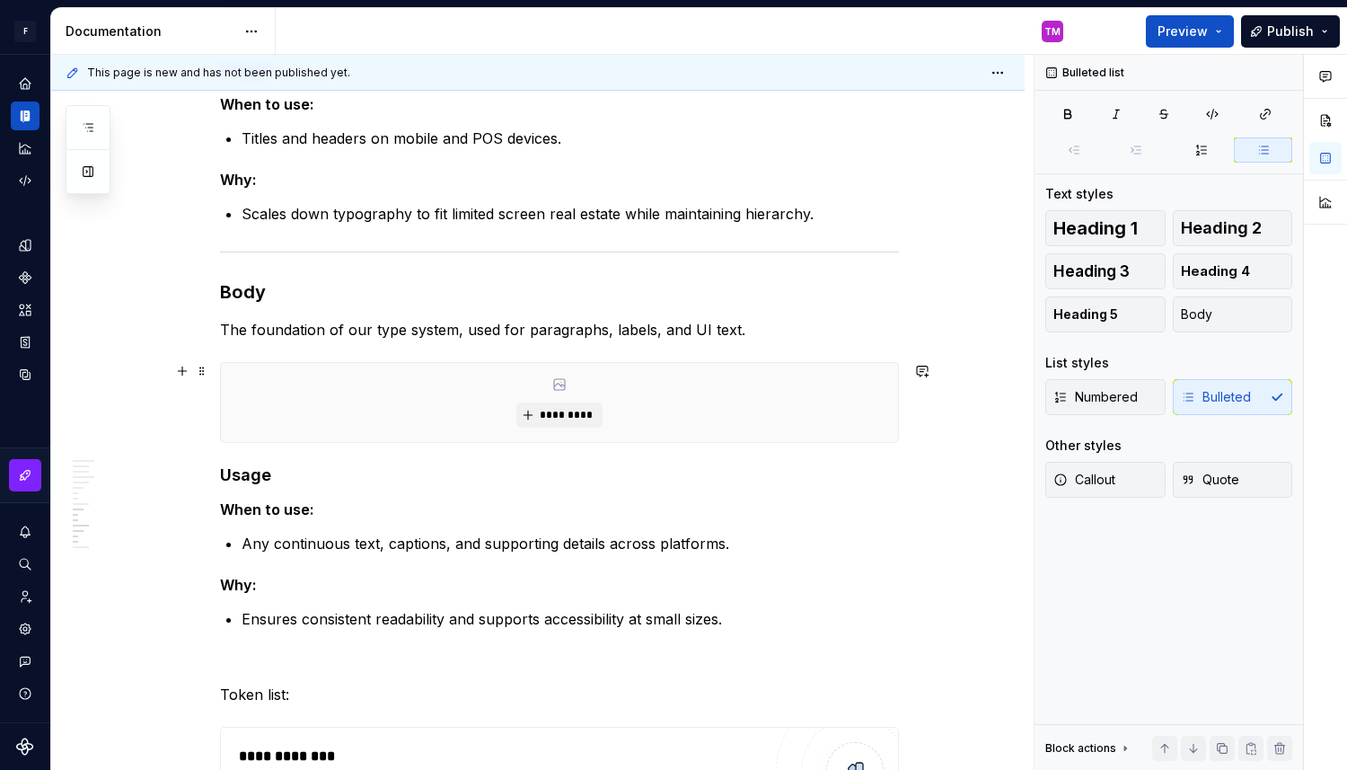
scroll to position [6302, 0]
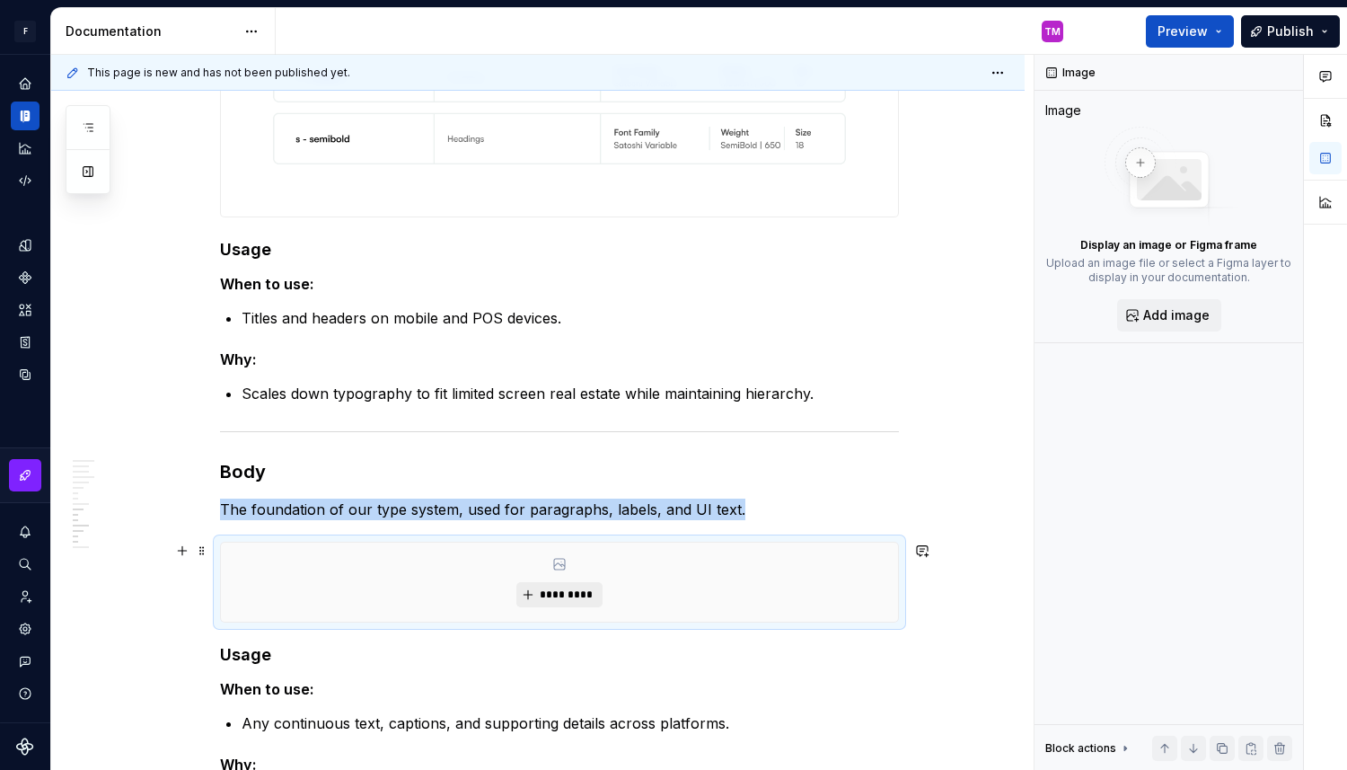
click at [566, 589] on span "*********" at bounding box center [566, 594] width 55 height 14
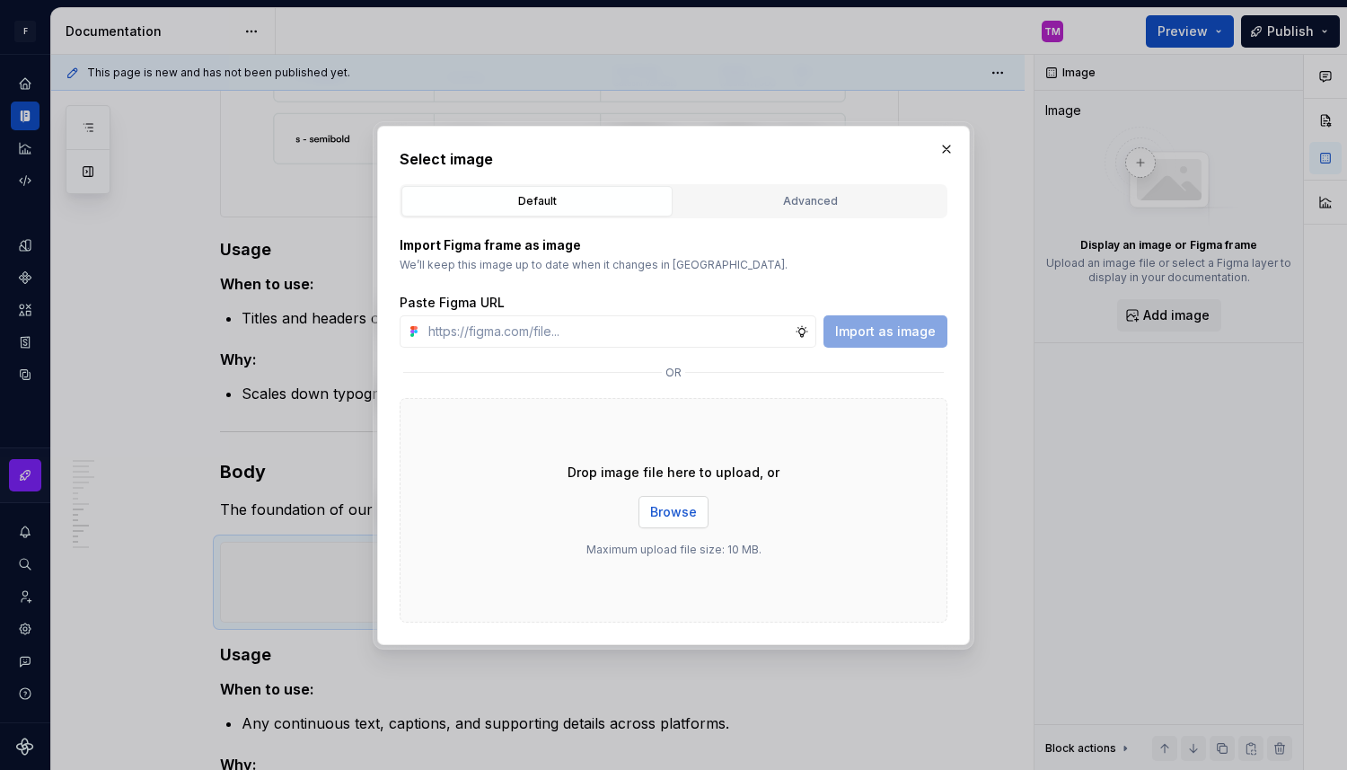
click at [677, 508] on span "Browse" at bounding box center [673, 512] width 47 height 18
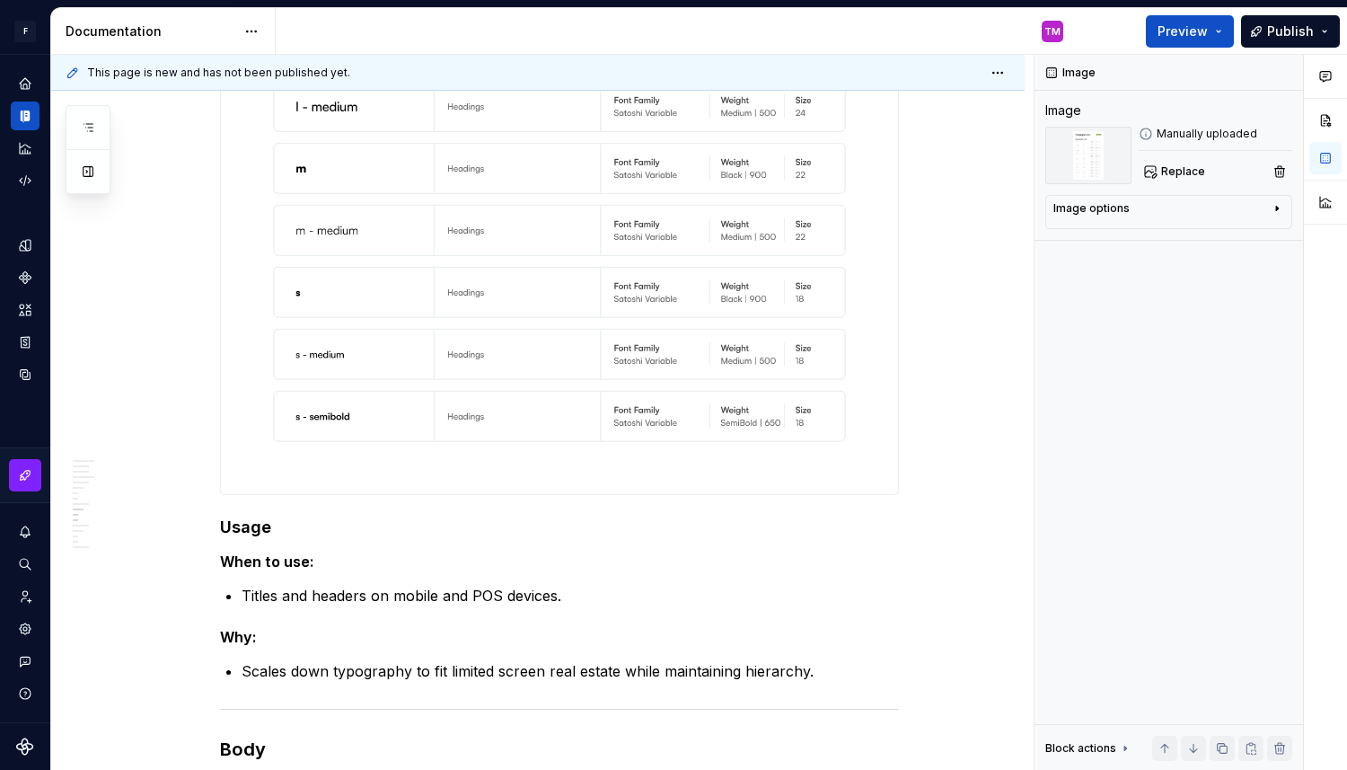
scroll to position [6212, 0]
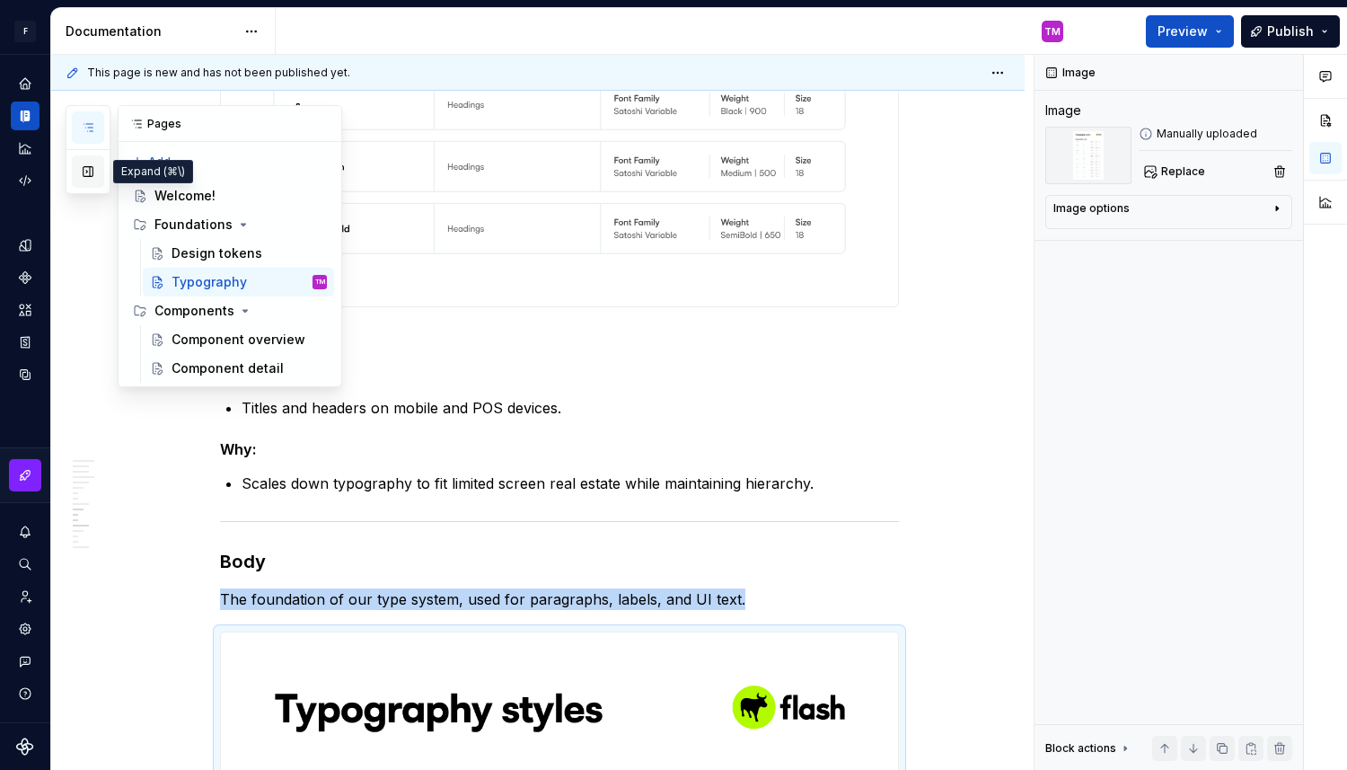
click at [89, 169] on button "button" at bounding box center [88, 171] width 32 height 32
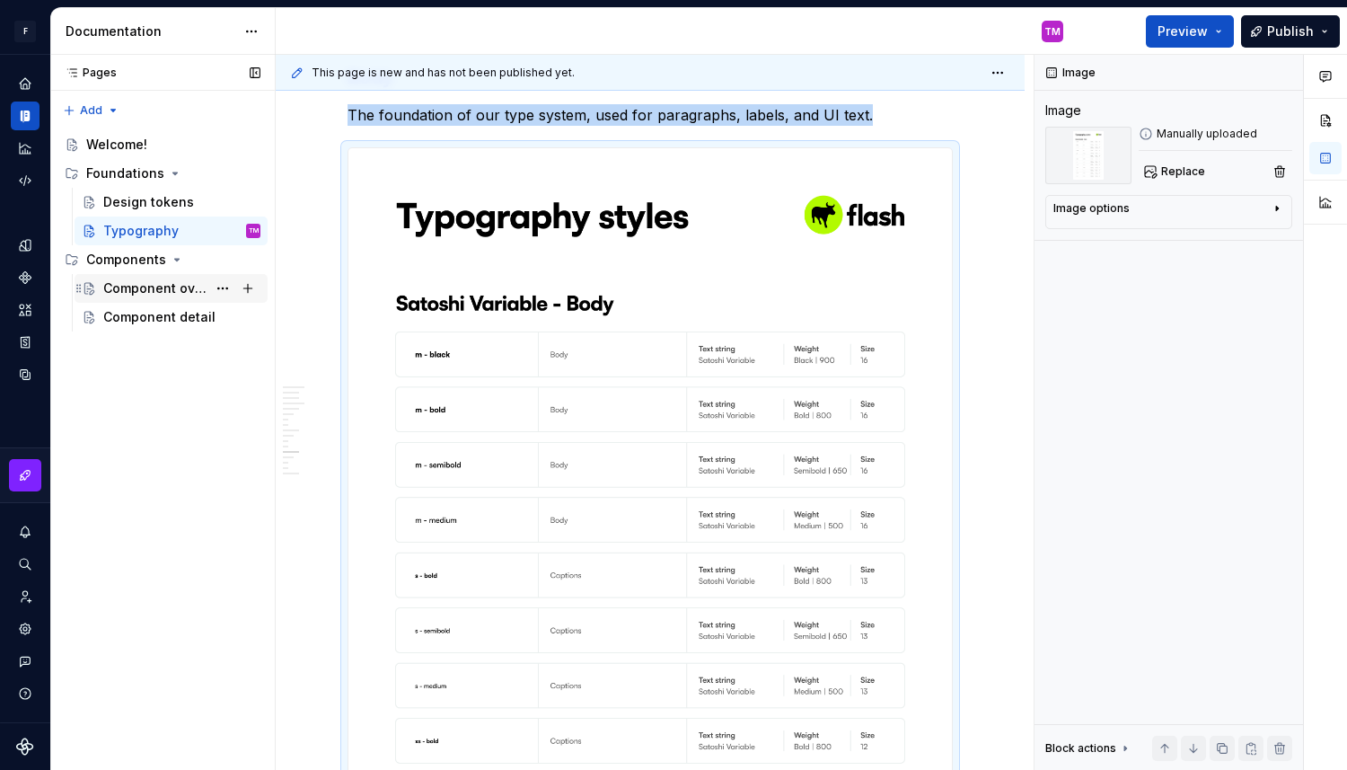
click at [179, 293] on div "Component overview" at bounding box center [154, 288] width 103 height 18
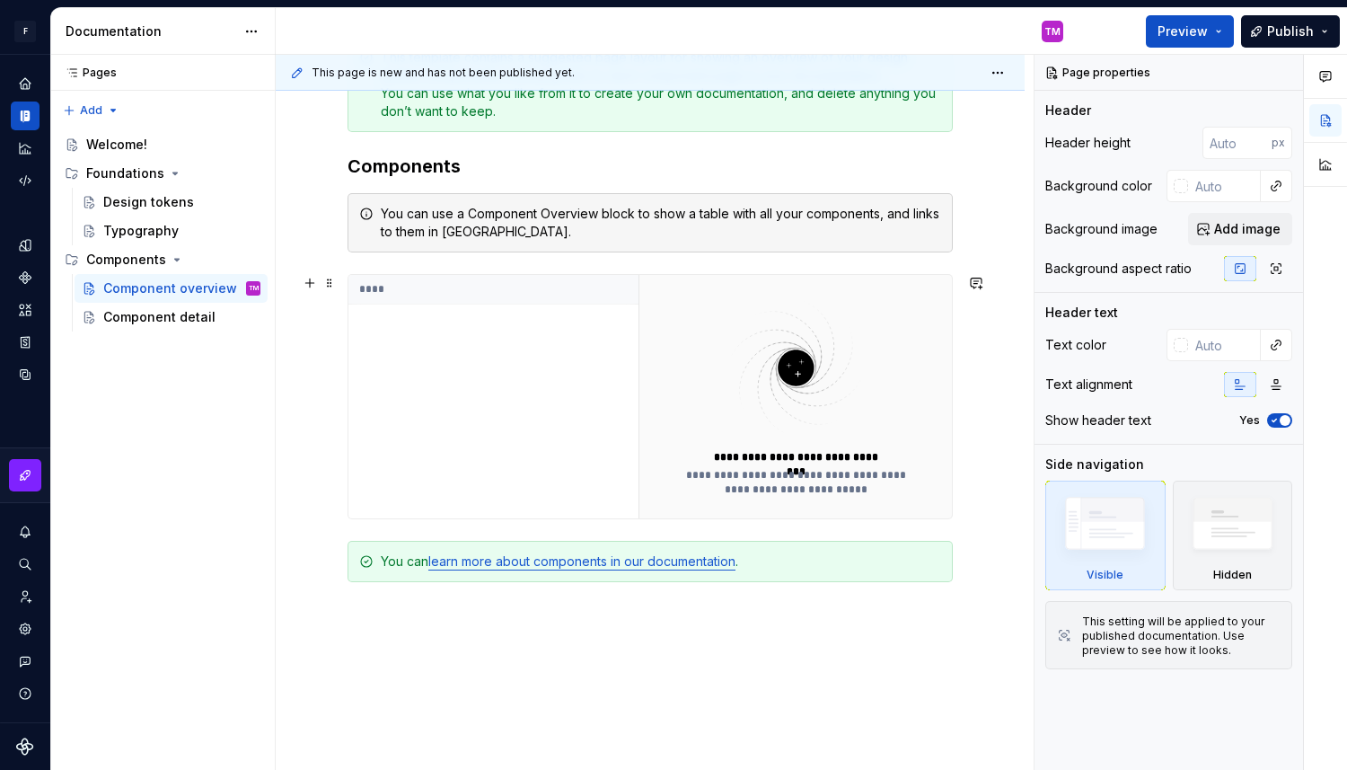
scroll to position [330, 0]
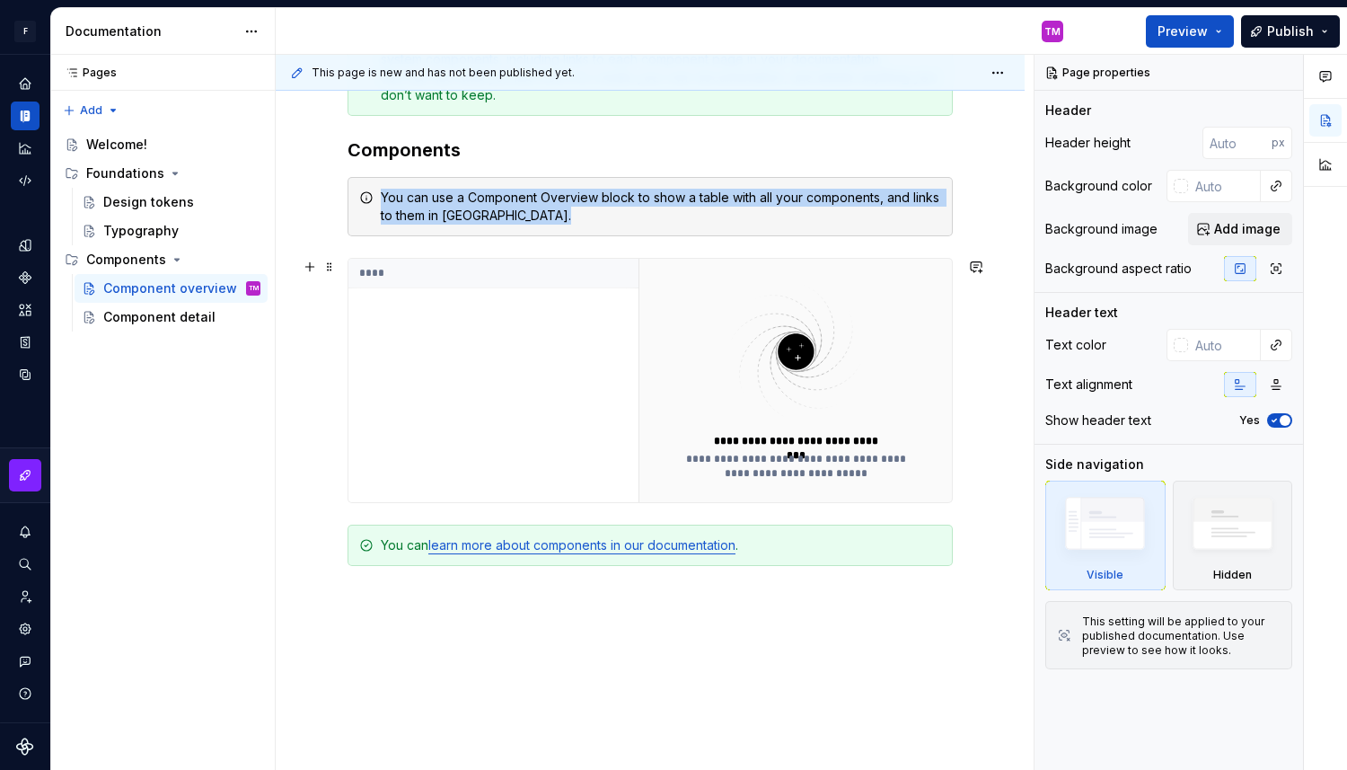
click at [815, 378] on img at bounding box center [796, 351] width 234 height 143
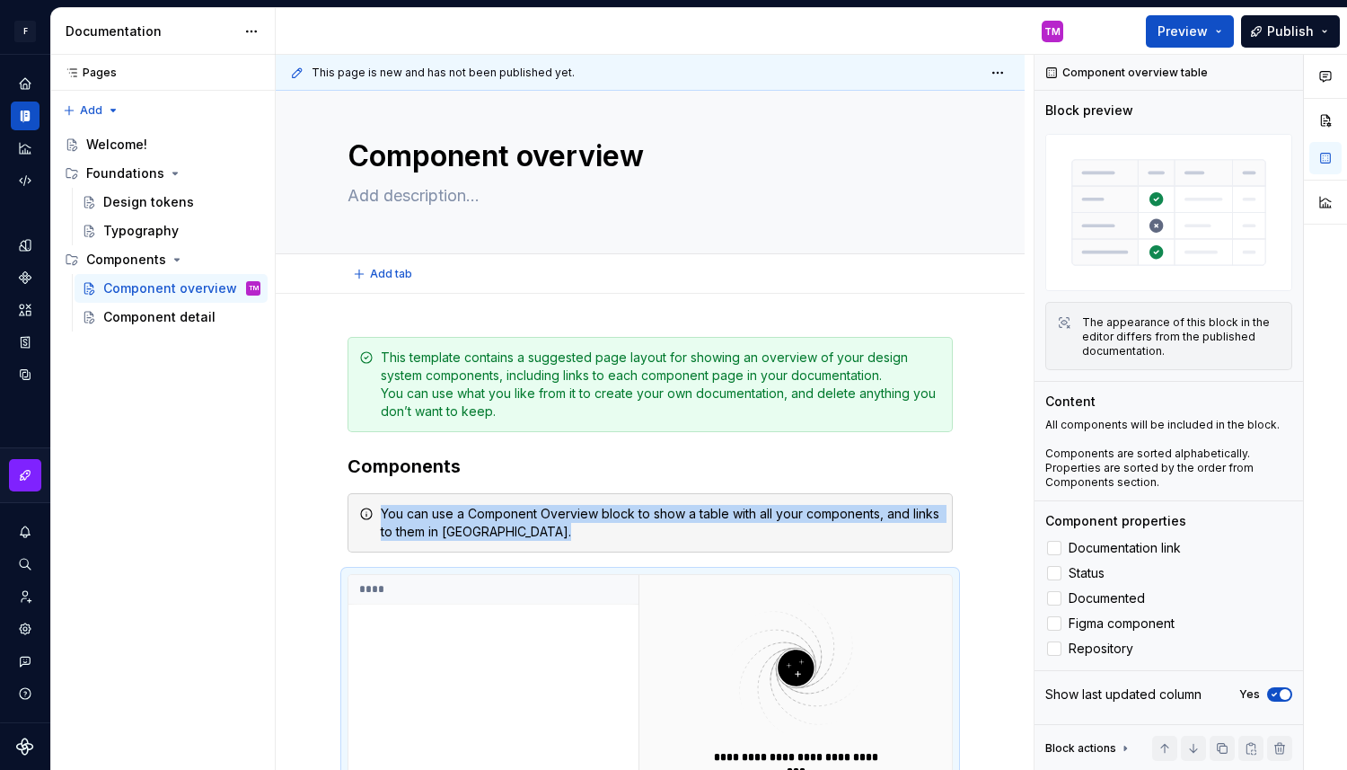
scroll to position [4, 0]
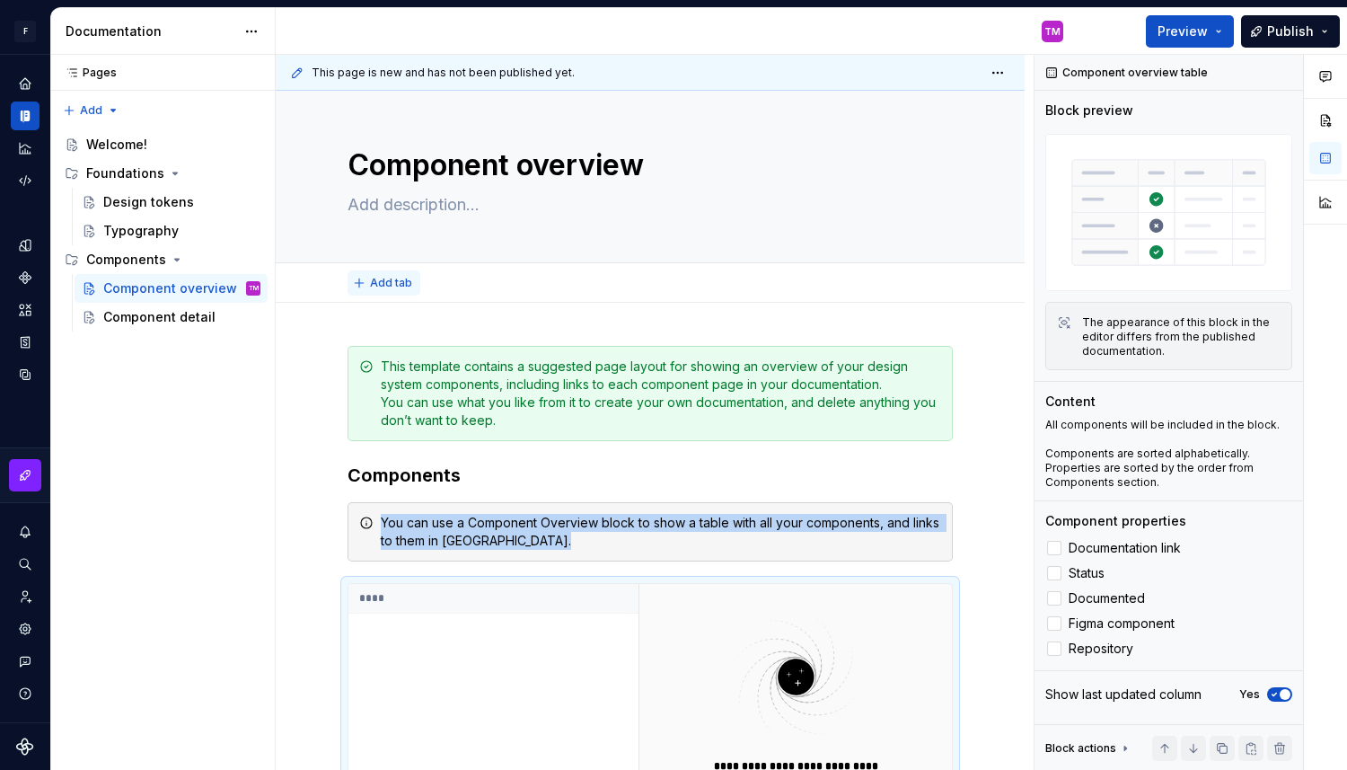
click at [383, 280] on span "Add tab" at bounding box center [391, 283] width 42 height 14
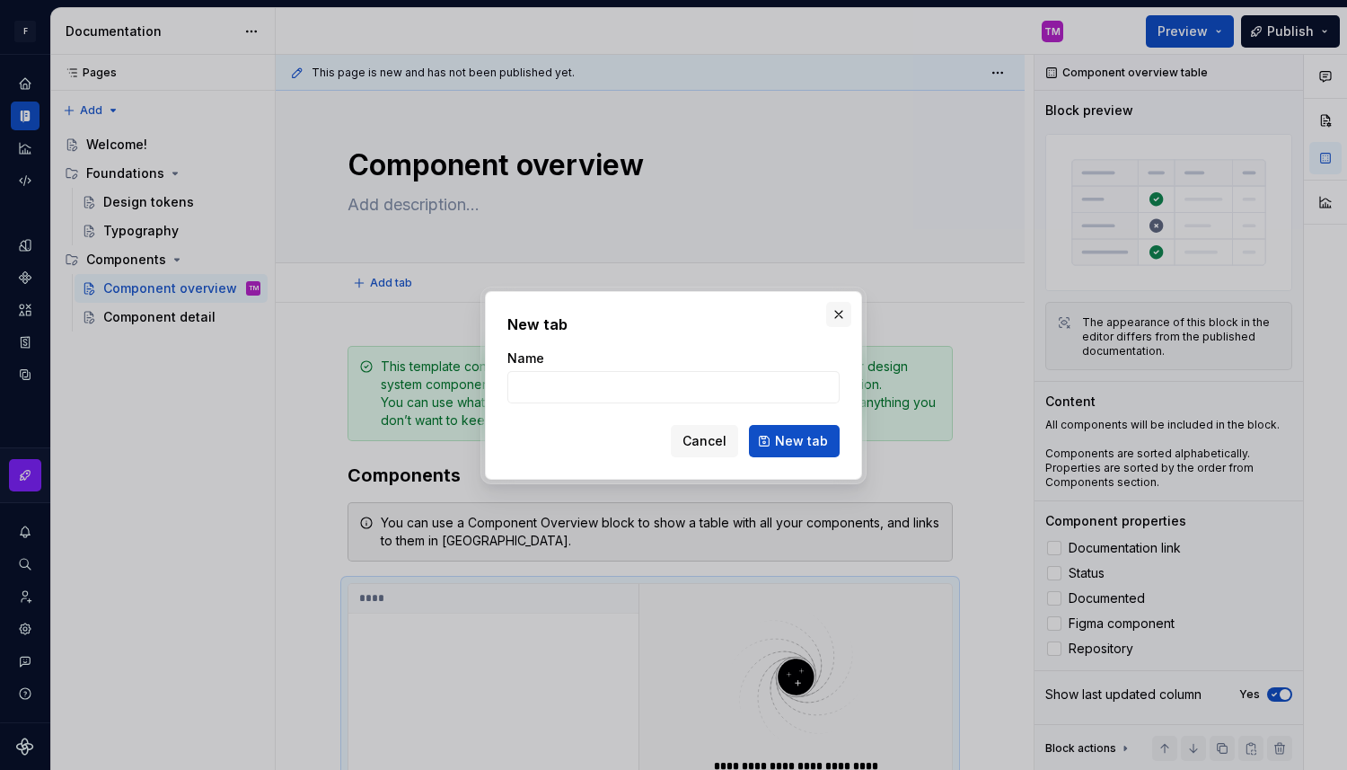
click at [847, 307] on button "button" at bounding box center [838, 314] width 25 height 25
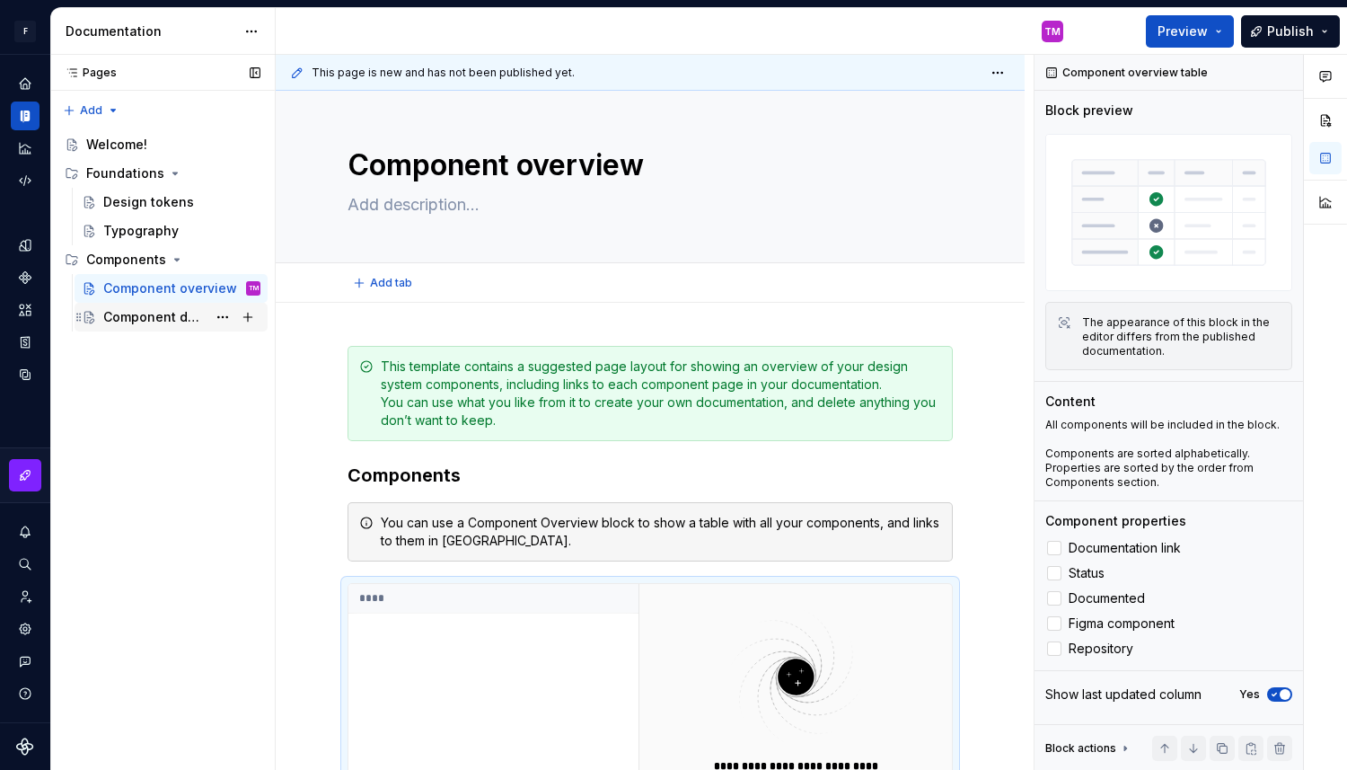
click at [154, 318] on div "Component detail" at bounding box center [154, 317] width 103 height 18
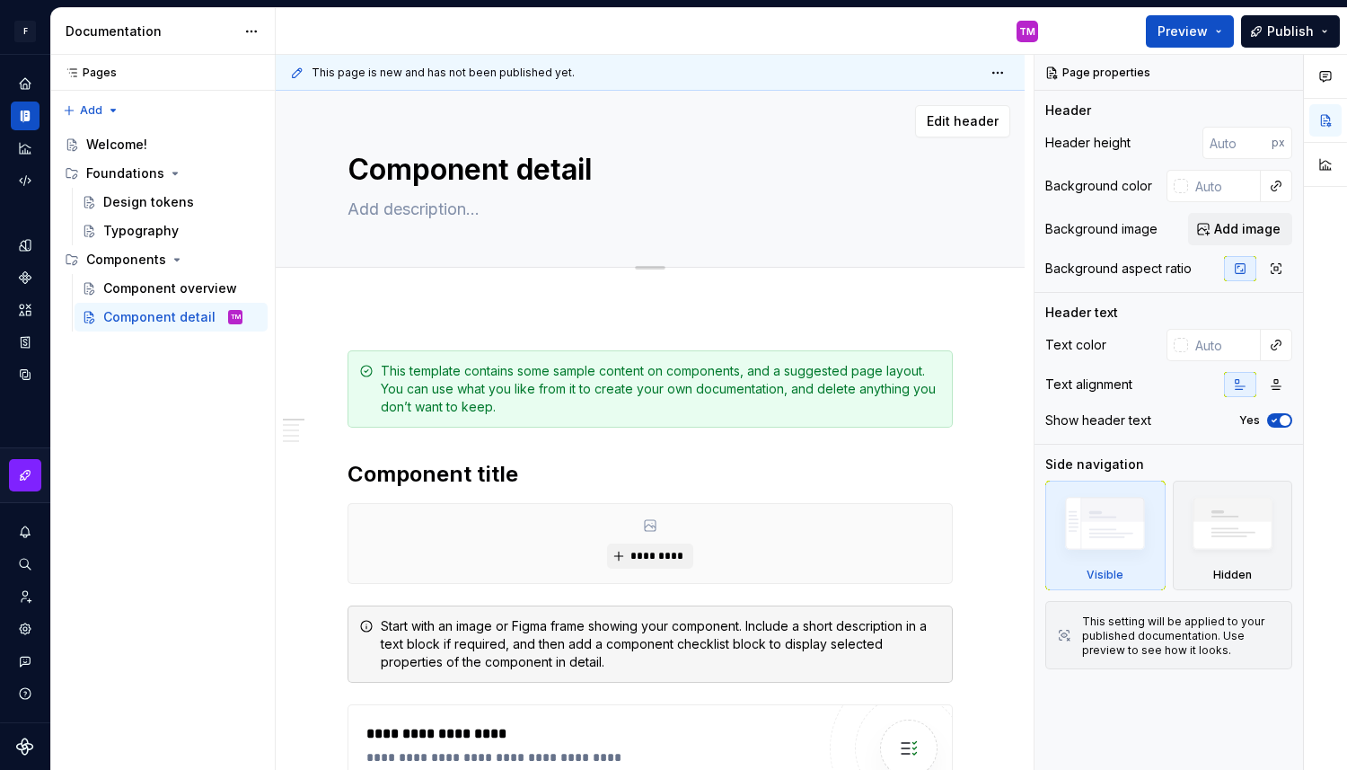
type textarea "*"
type textarea "B"
type textarea "*"
type textarea "Bu"
type textarea "*"
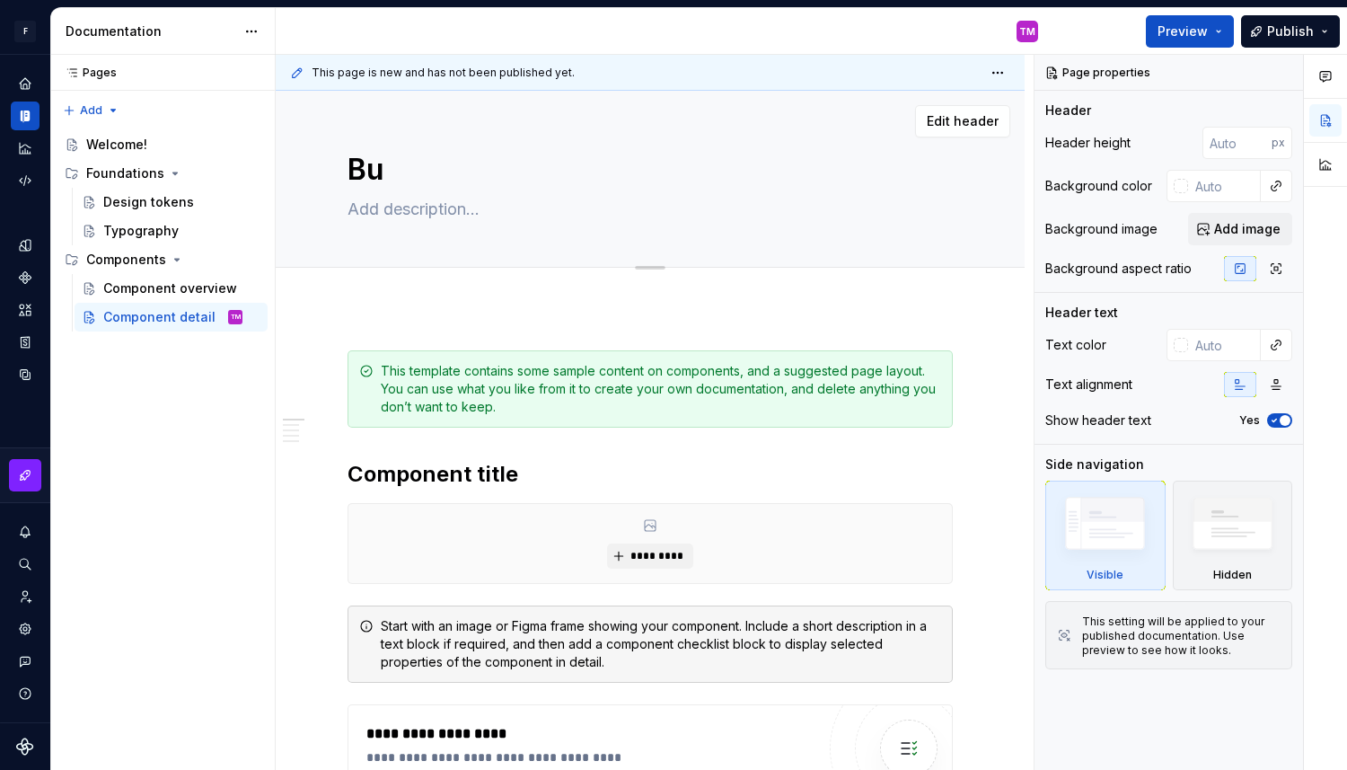
type textarea "But"
type textarea "*"
type textarea "Butt"
type textarea "*"
type textarea "Butto"
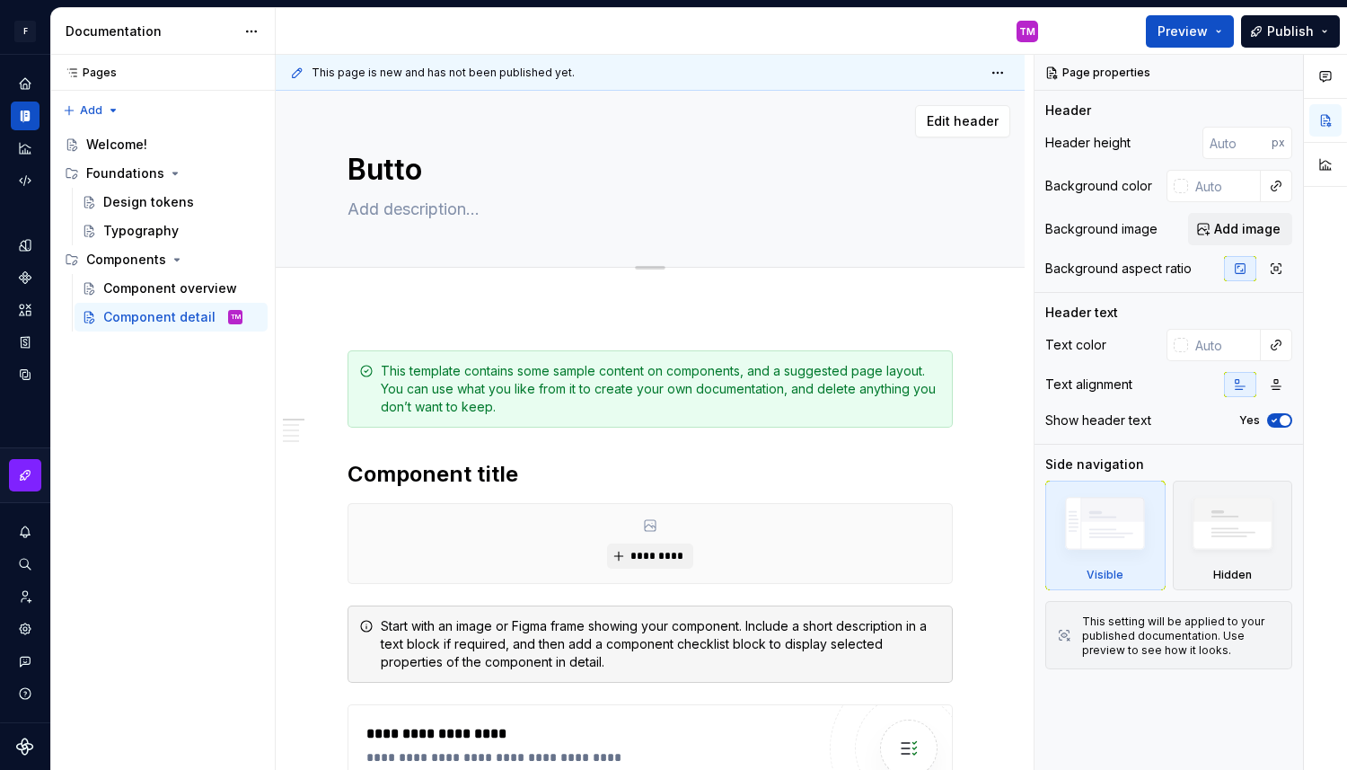
type textarea "*"
type textarea "Button"
type textarea "*"
type textarea "Buttons"
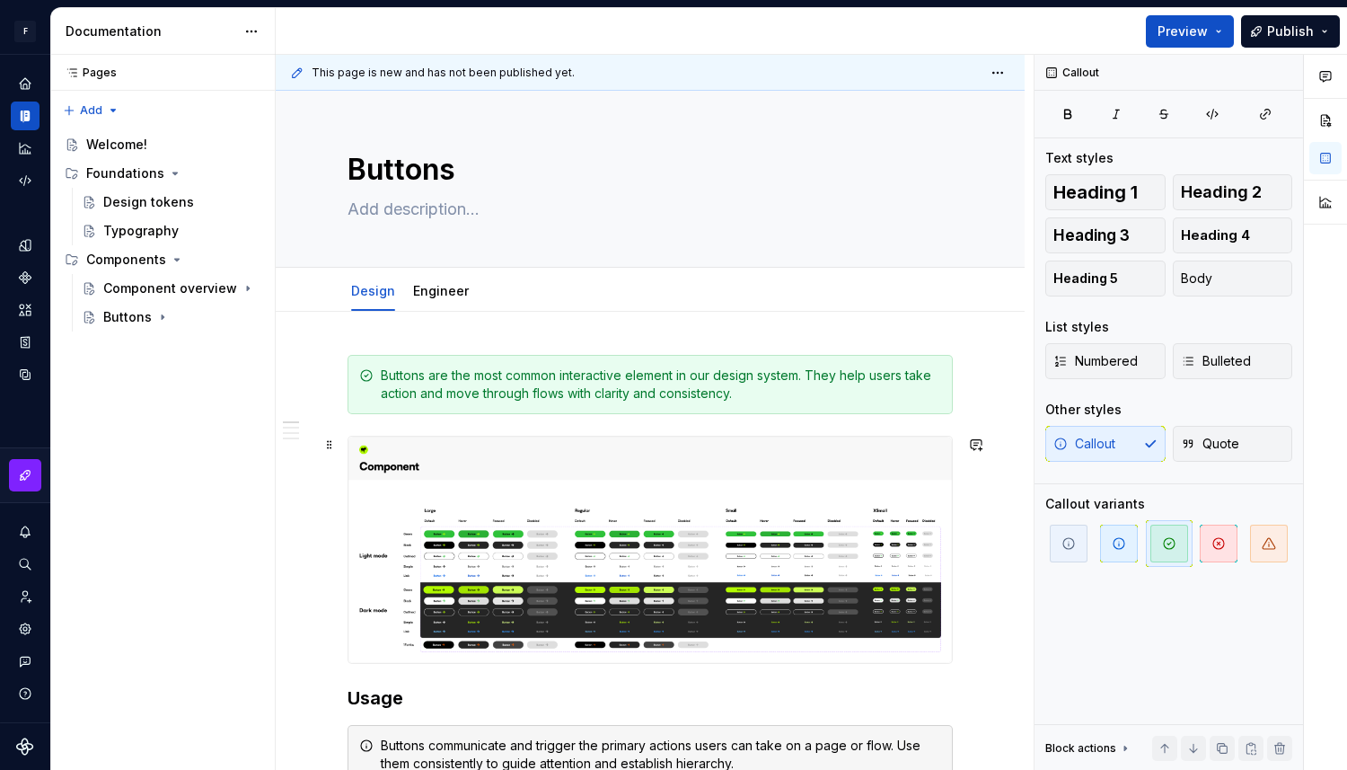
type textarea "*"
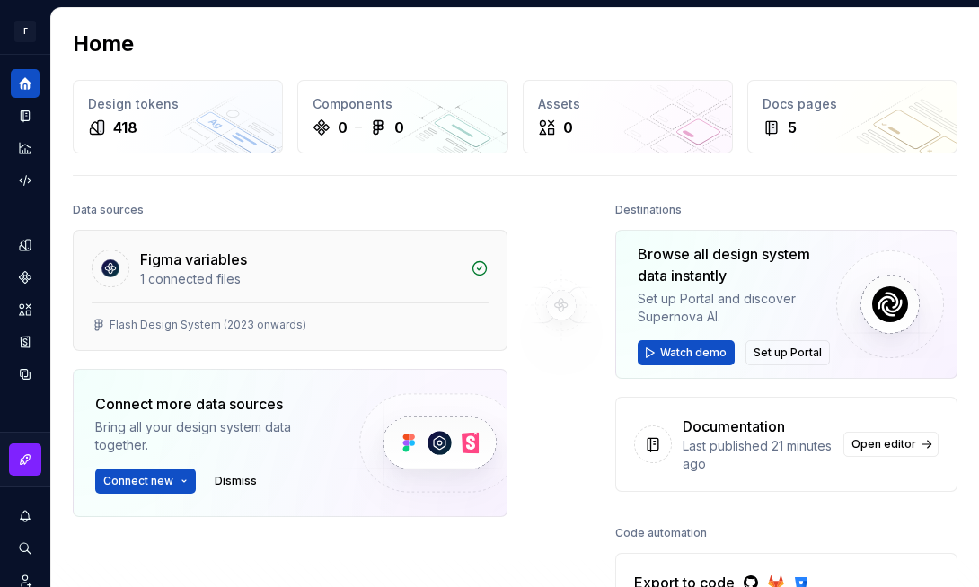
click at [216, 269] on div "Figma variables" at bounding box center [193, 260] width 107 height 22
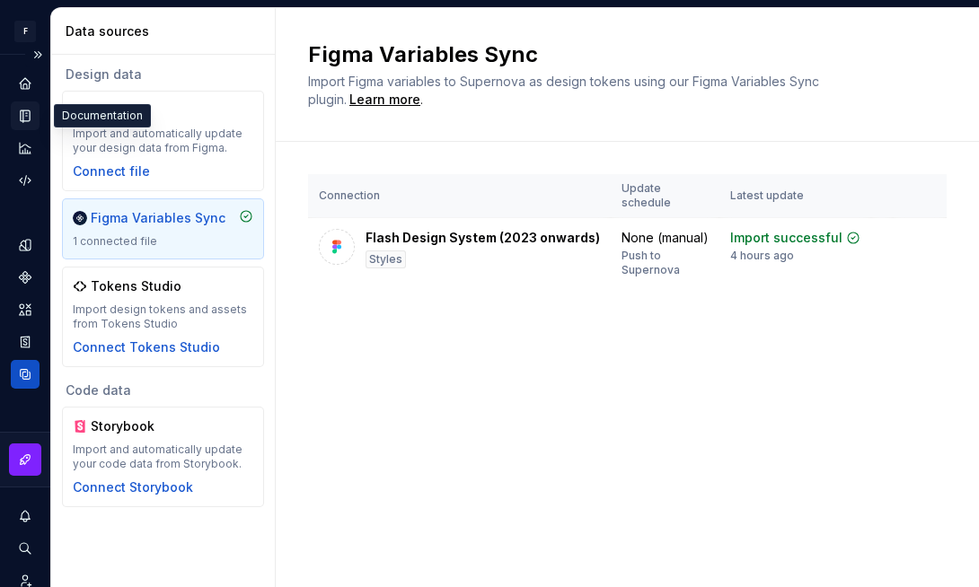
click at [27, 106] on div "Documentation" at bounding box center [25, 115] width 29 height 29
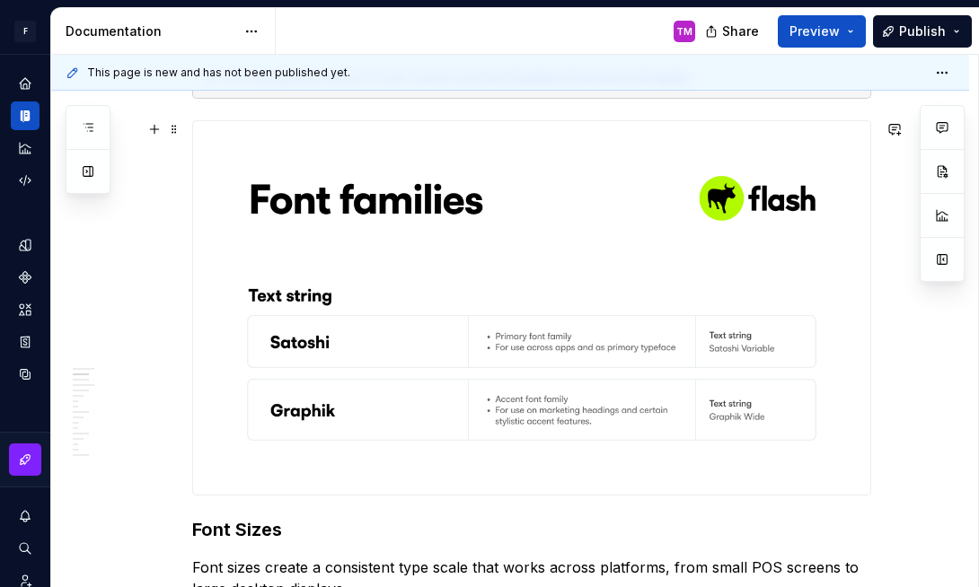
scroll to position [577, 0]
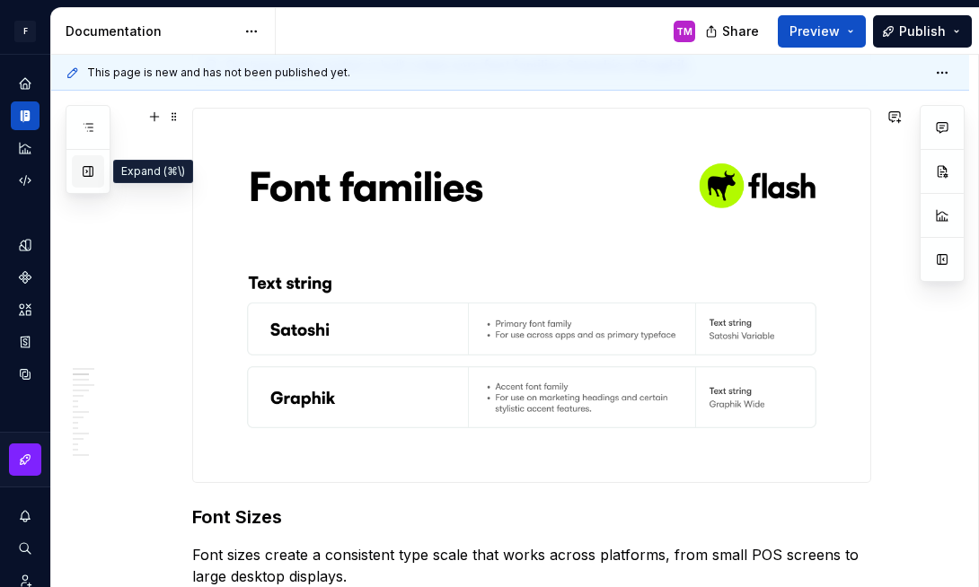
click at [89, 179] on button "button" at bounding box center [88, 171] width 32 height 32
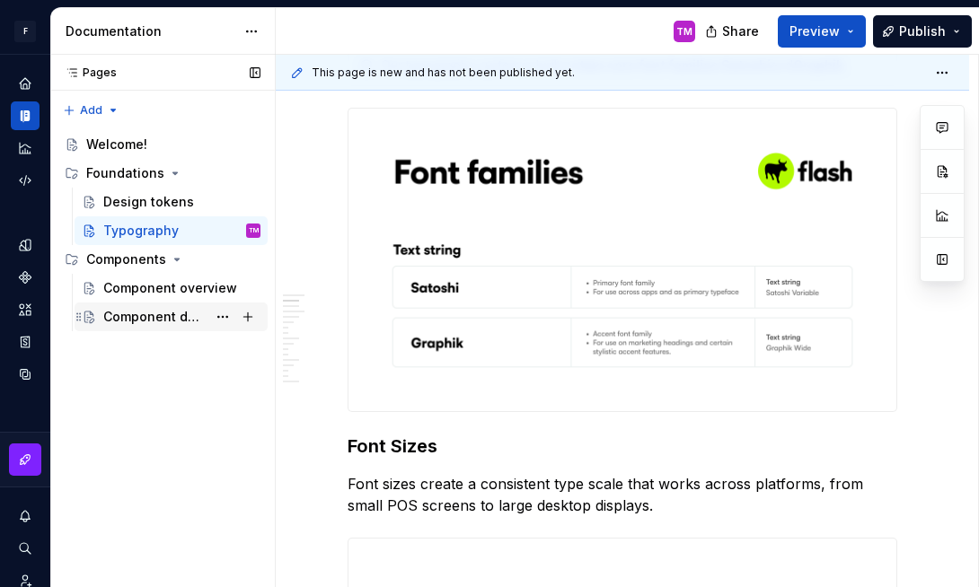
click at [171, 315] on div "Component detail" at bounding box center [154, 317] width 103 height 18
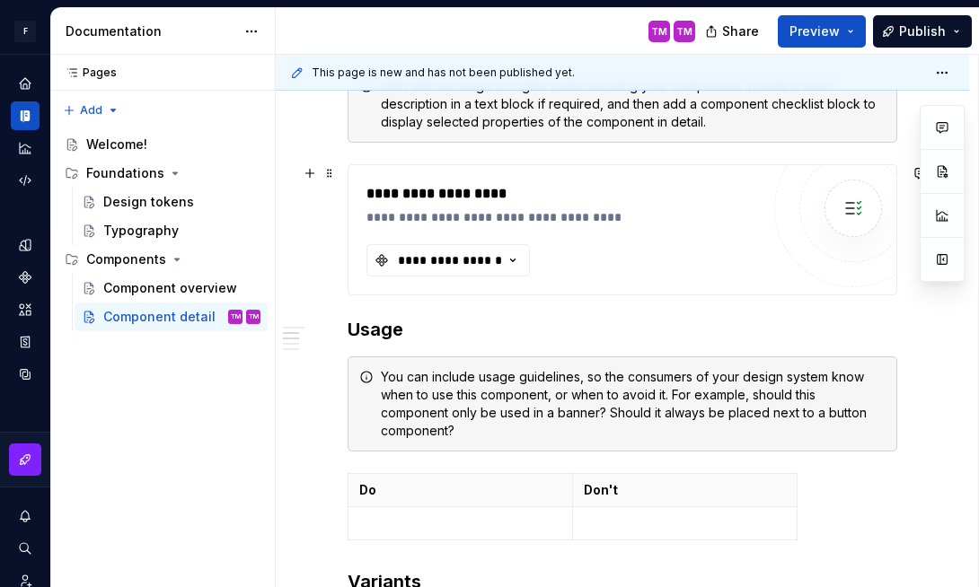
scroll to position [541, 0]
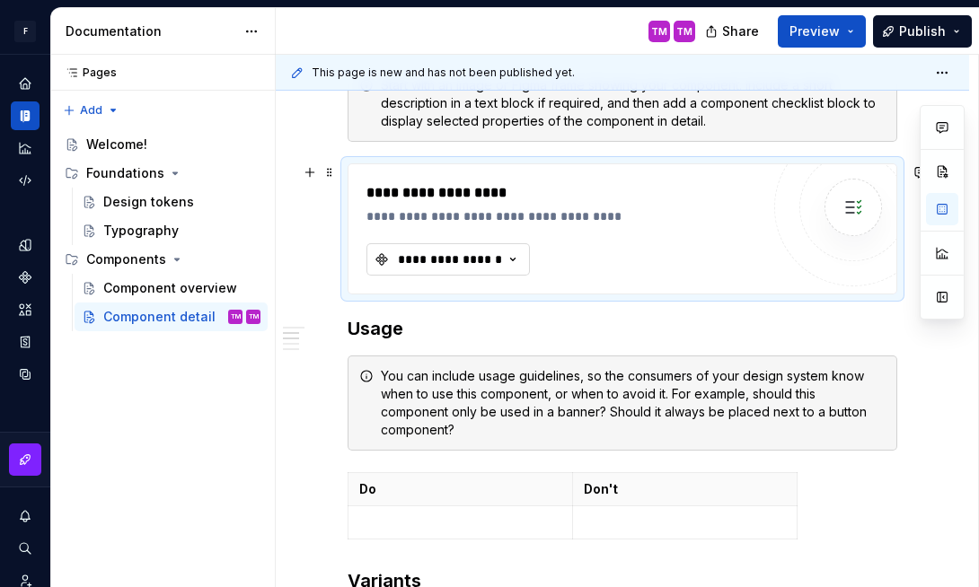
click at [507, 260] on icon "button" at bounding box center [513, 260] width 18 height 18
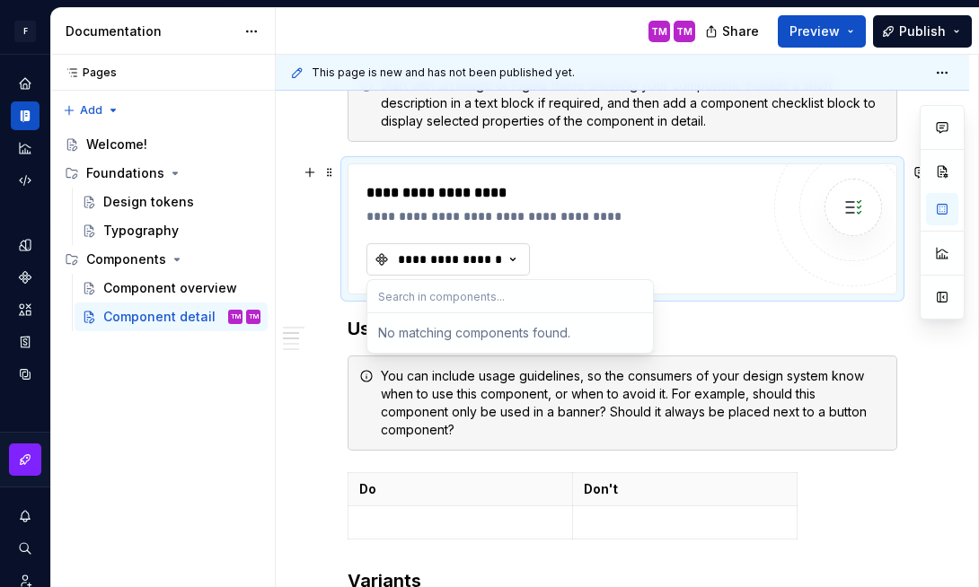
click at [507, 260] on icon "button" at bounding box center [513, 260] width 18 height 18
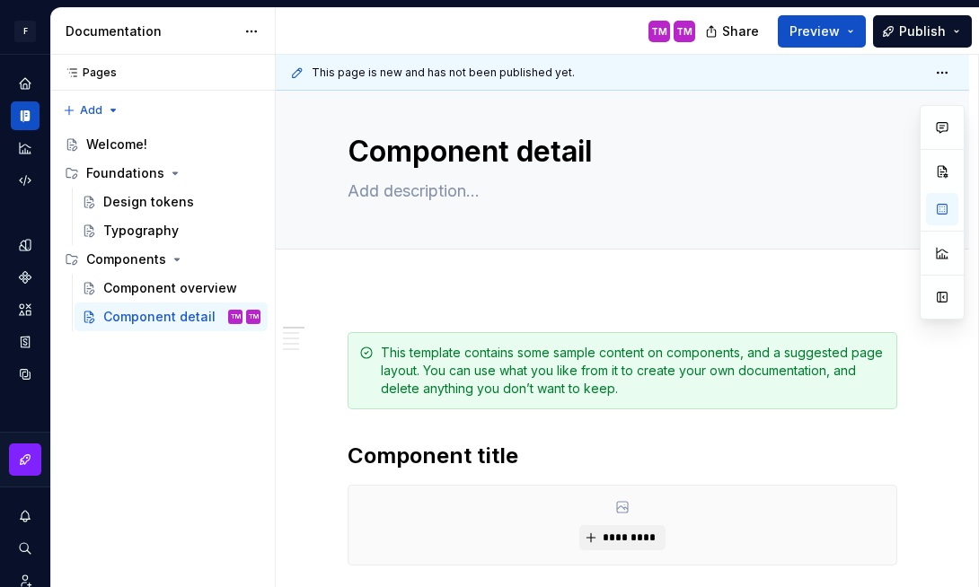
scroll to position [1, 0]
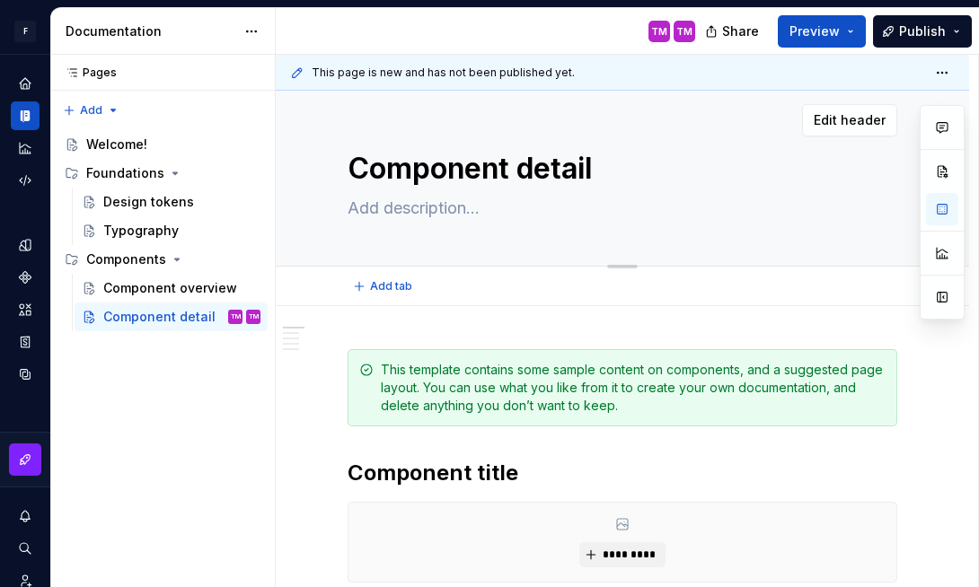
click at [491, 171] on textarea "Component detail" at bounding box center [619, 168] width 550 height 43
type textarea "*"
type textarea "B"
type textarea "*"
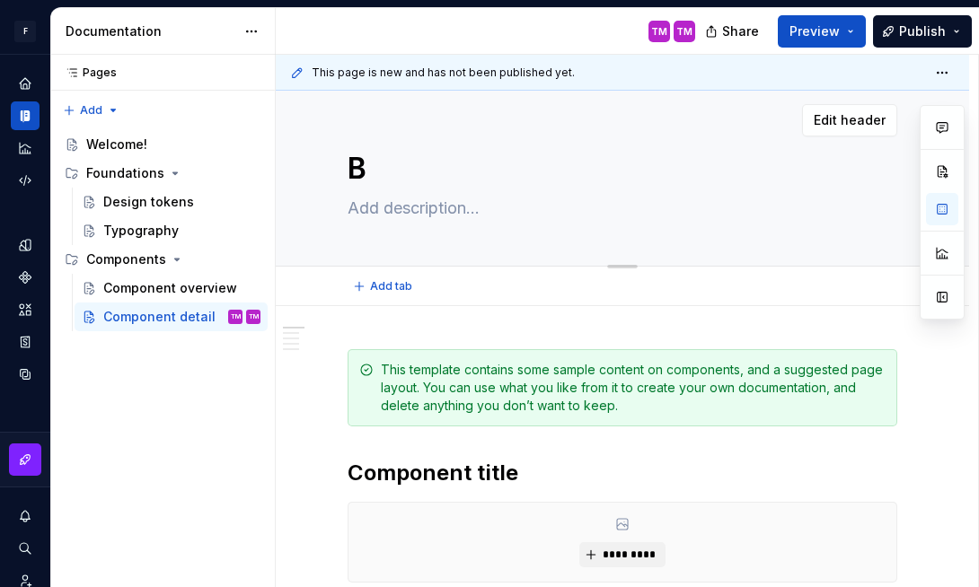
type textarea "Bu"
type textarea "*"
type textarea "But"
type textarea "*"
type textarea "Butt"
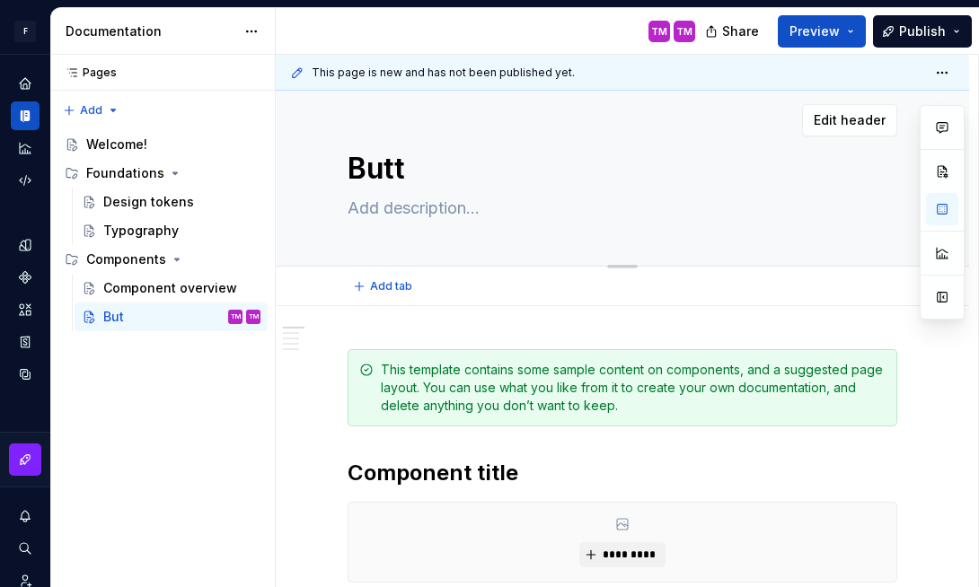
type textarea "*"
type textarea "Butto"
type textarea "*"
type textarea "Button"
type textarea "*"
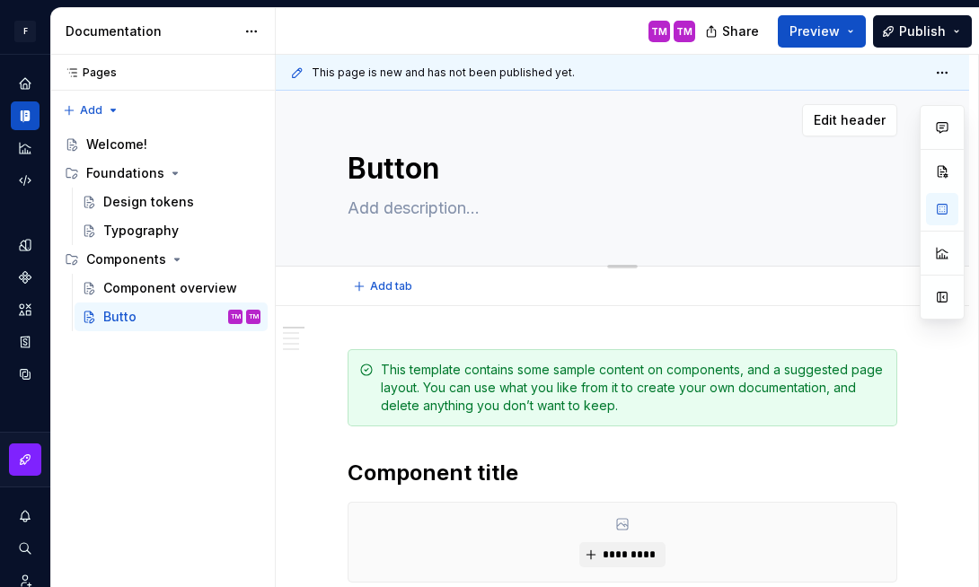
type textarea "Buttons"
type textarea "*"
type textarea "Buttons"
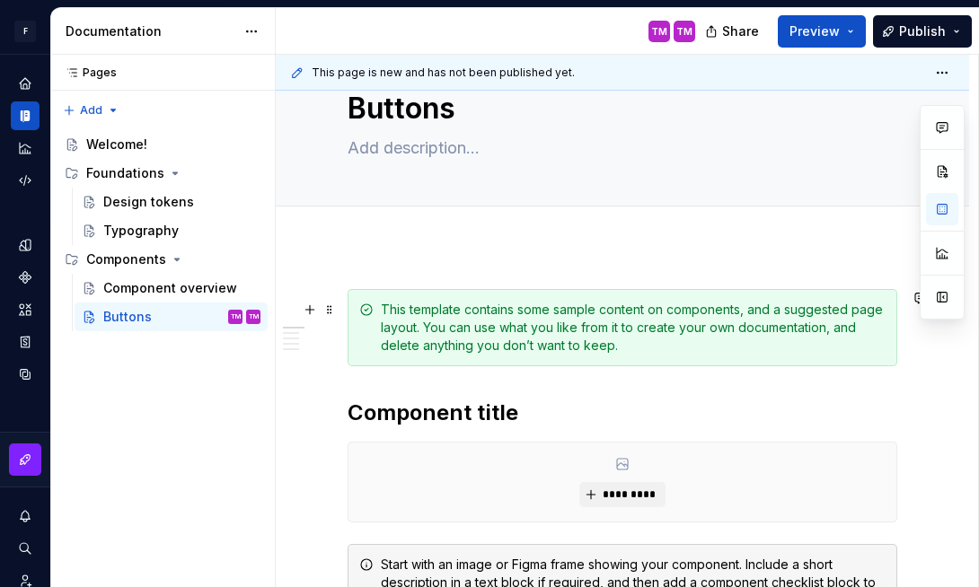
scroll to position [68, 0]
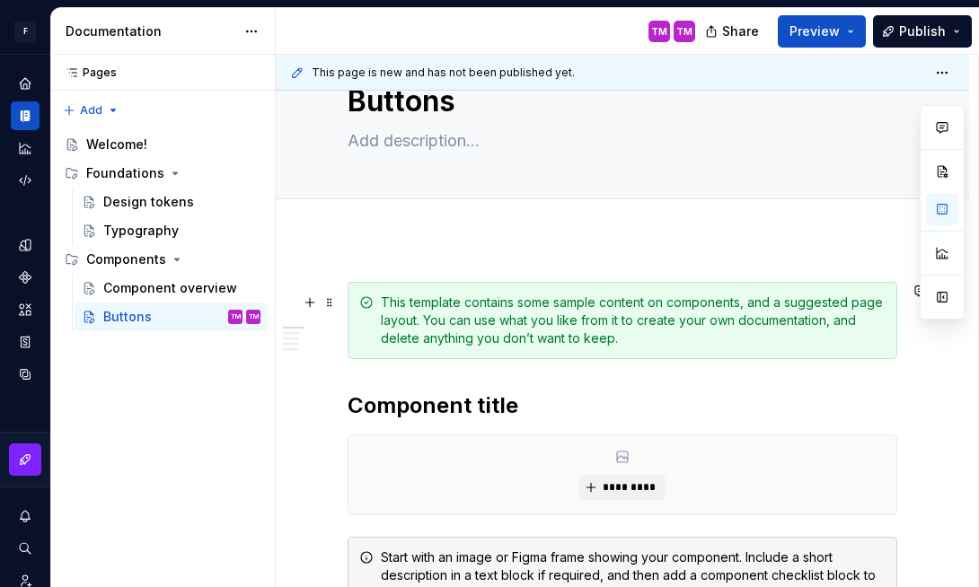
click at [515, 316] on div "This template contains some sample content on components, and a suggested page …" at bounding box center [633, 321] width 505 height 54
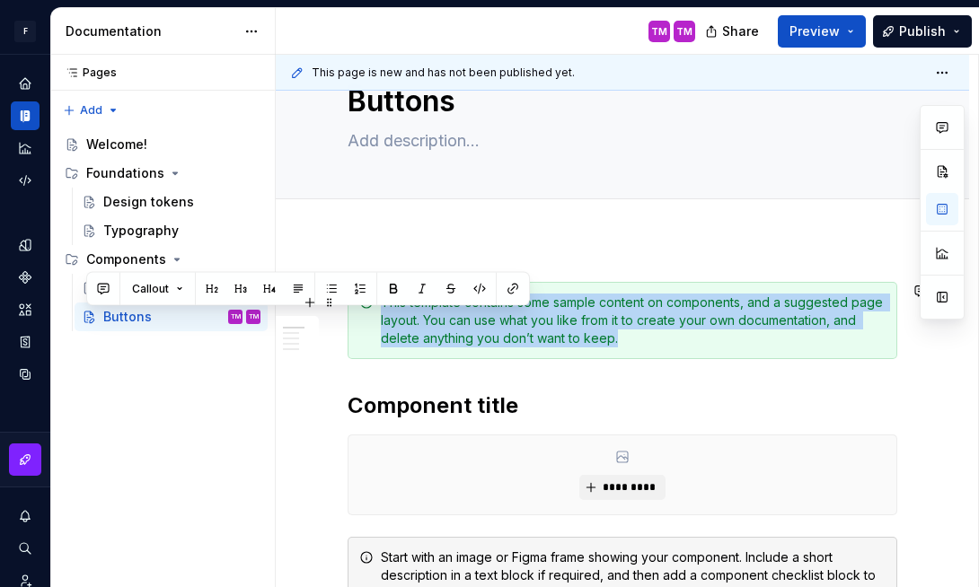
click at [515, 316] on div "This template contains some sample content on components, and a suggested page …" at bounding box center [633, 321] width 505 height 54
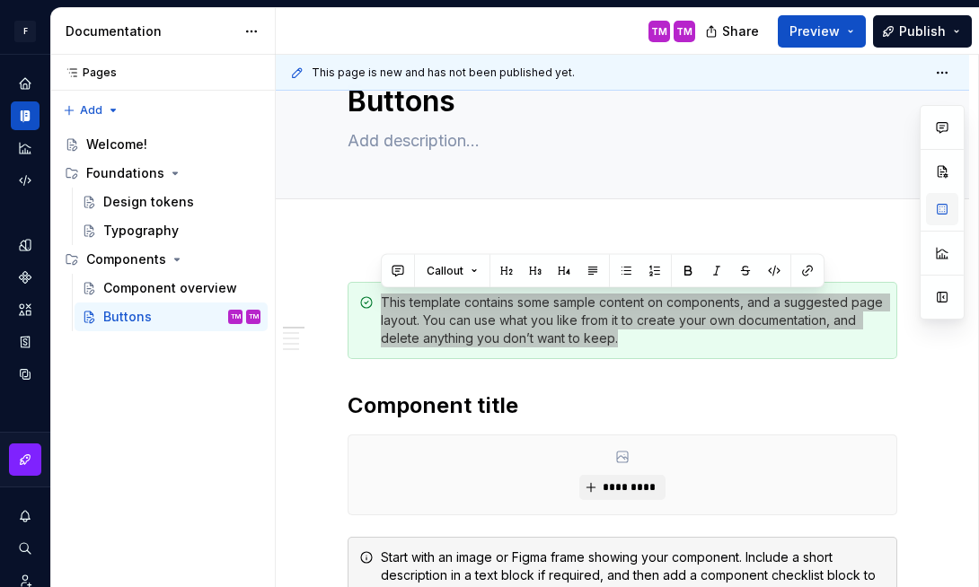
type textarea "*"
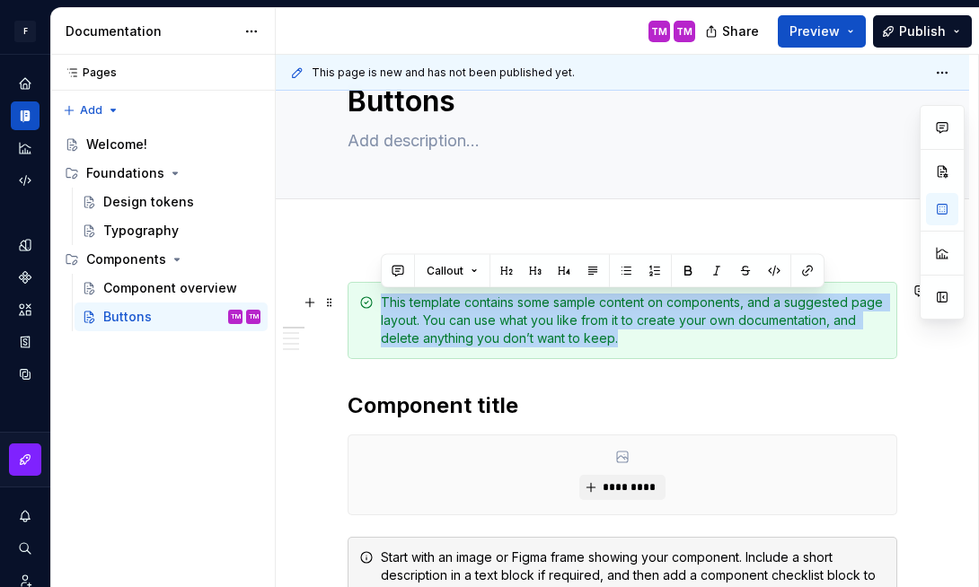
click at [570, 318] on div "This template contains some sample content on components, and a suggested page …" at bounding box center [633, 321] width 505 height 54
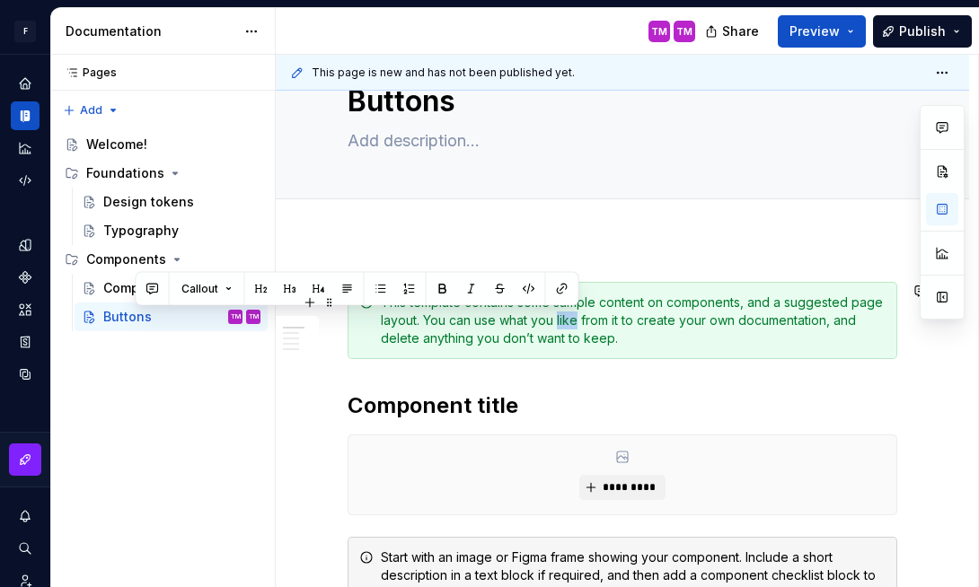
click at [570, 318] on div "This template contains some sample content on components, and a suggested page …" at bounding box center [633, 321] width 505 height 54
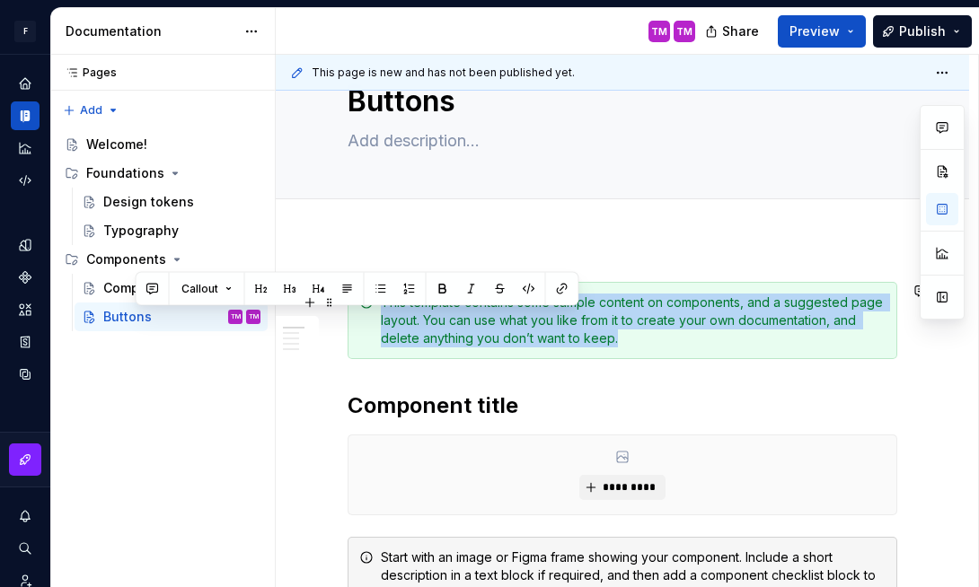
click at [570, 318] on div "This template contains some sample content on components, and a suggested page …" at bounding box center [633, 321] width 505 height 54
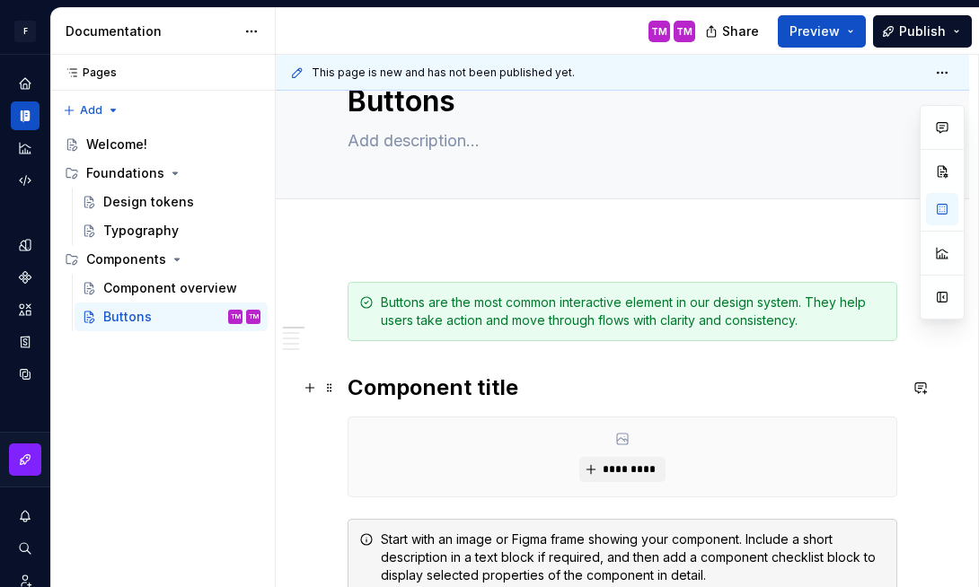
click at [567, 385] on h2 "Component title" at bounding box center [623, 388] width 550 height 29
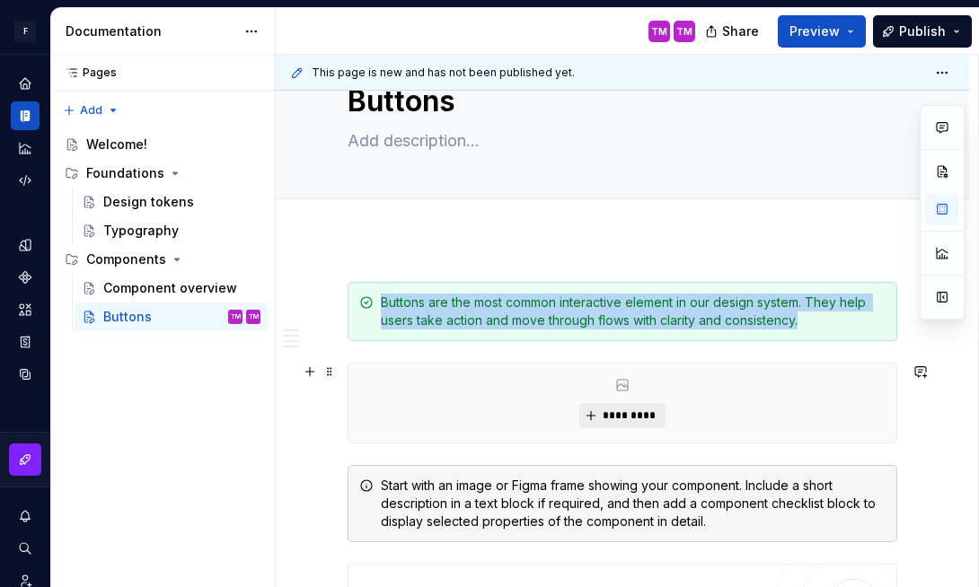
click at [645, 422] on button "*********" at bounding box center [621, 415] width 85 height 25
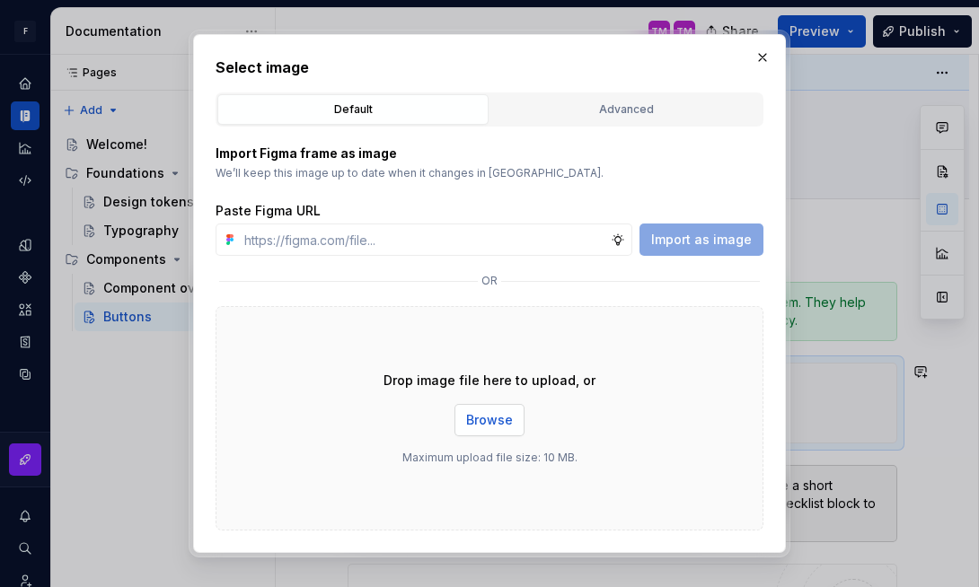
click at [470, 412] on span "Browse" at bounding box center [489, 420] width 47 height 18
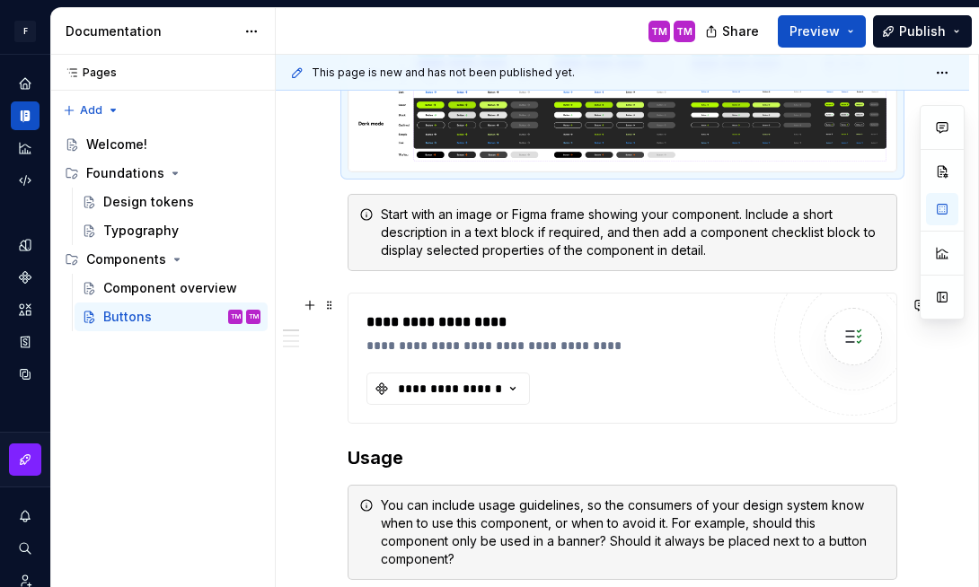
scroll to position [467, 0]
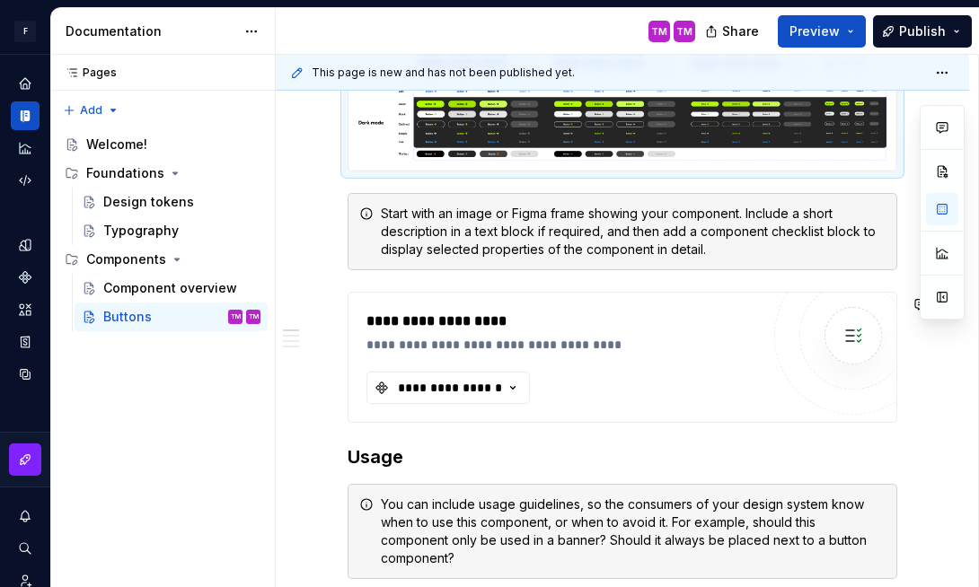
click at [445, 528] on div "You can include usage guidelines, so the consumers of your design system know w…" at bounding box center [633, 532] width 505 height 72
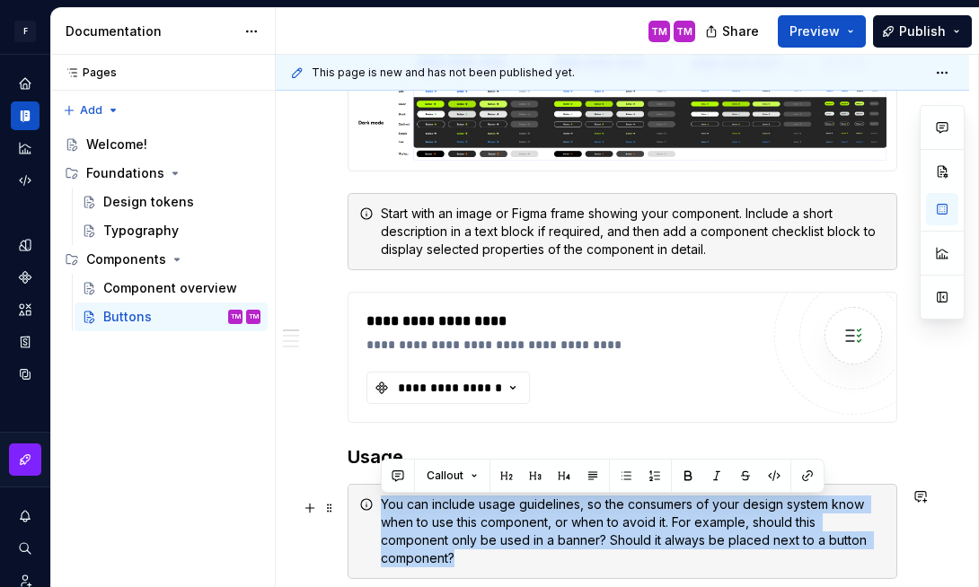
click at [445, 528] on div "You can include usage guidelines, so the consumers of your design system know w…" at bounding box center [633, 532] width 505 height 72
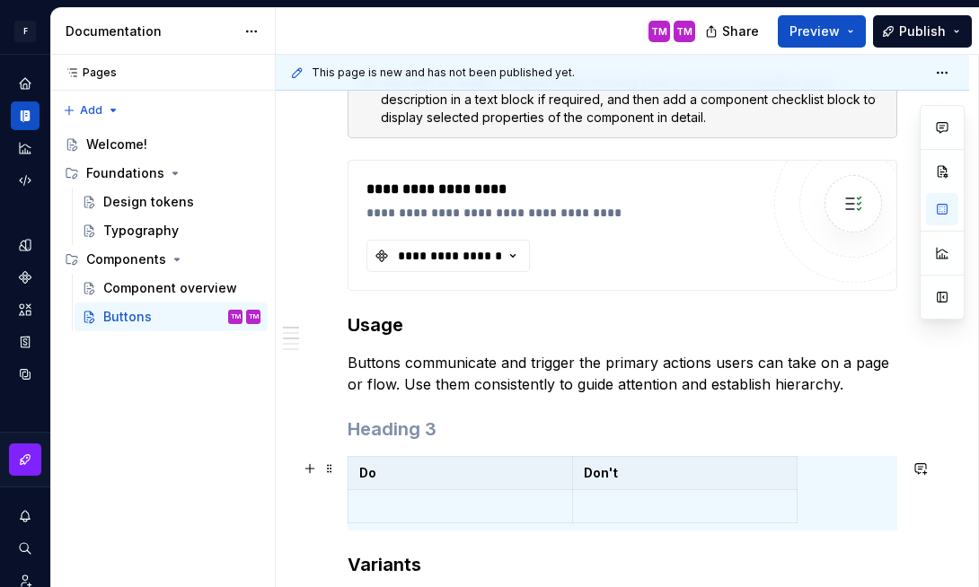
scroll to position [611, 0]
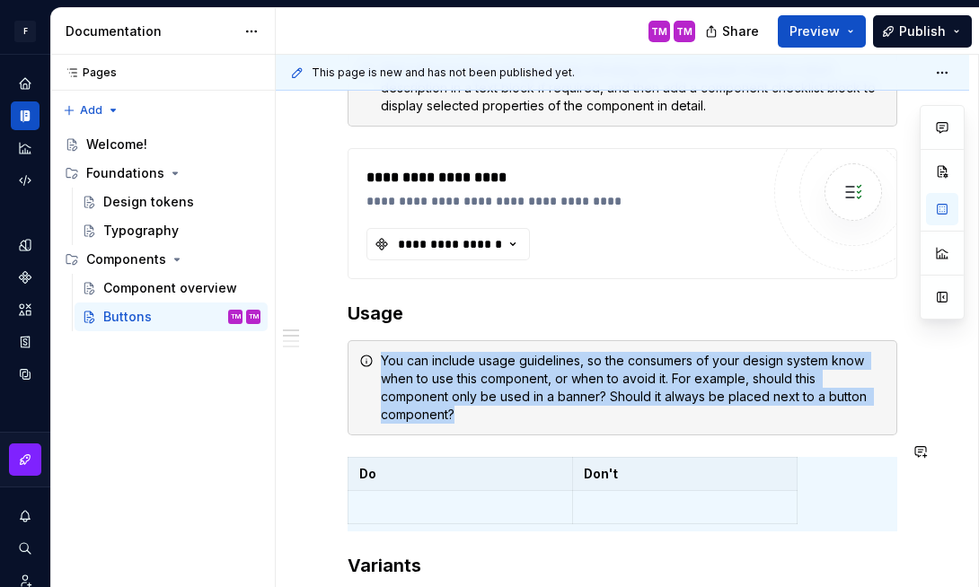
click at [553, 441] on div "**********" at bounding box center [623, 530] width 550 height 1580
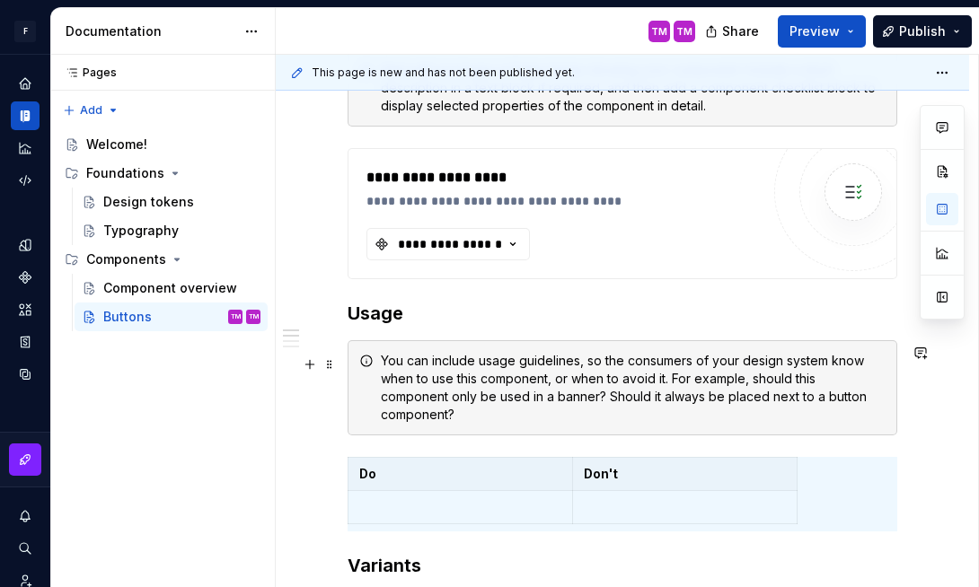
click at [601, 401] on div "You can include usage guidelines, so the consumers of your design system know w…" at bounding box center [633, 388] width 505 height 72
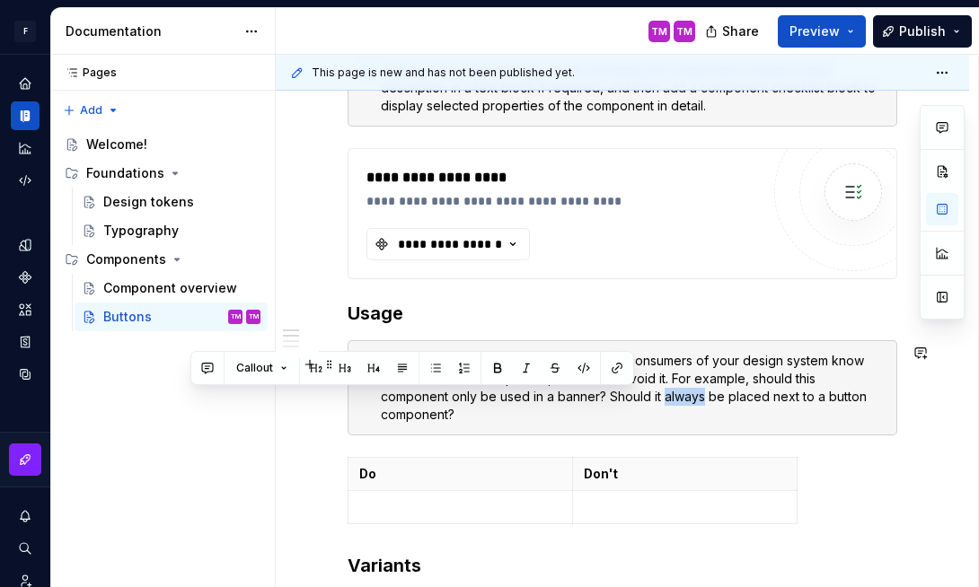
click at [601, 401] on div "You can include usage guidelines, so the consumers of your design system know w…" at bounding box center [633, 388] width 505 height 72
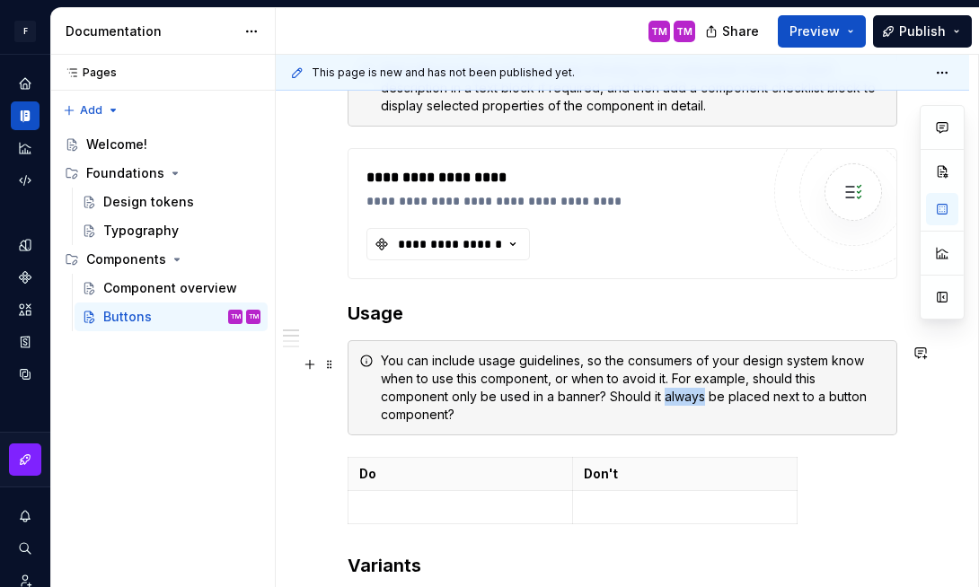
click at [601, 401] on div "You can include usage guidelines, so the consumers of your design system know w…" at bounding box center [633, 388] width 505 height 72
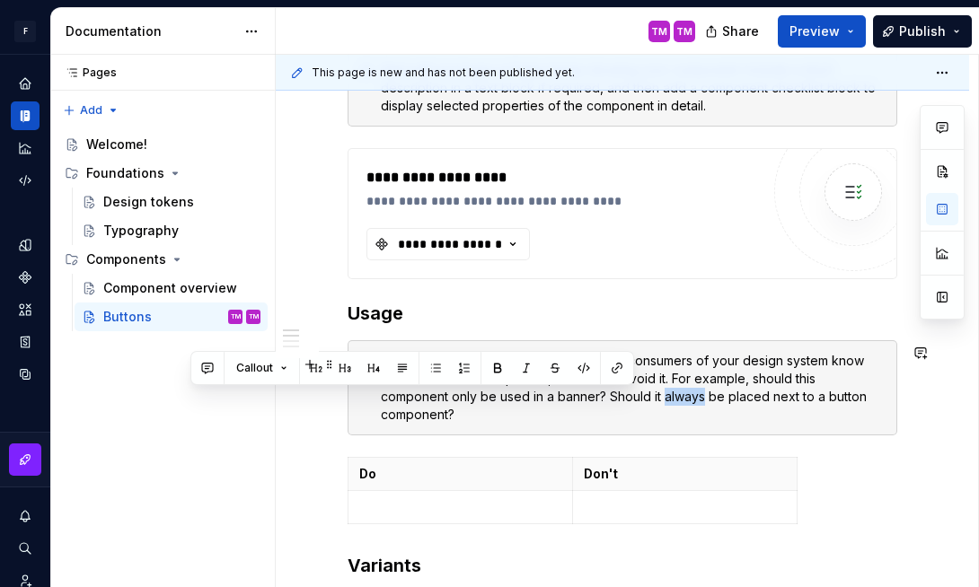
click at [601, 401] on div "You can include usage guidelines, so the consumers of your design system know w…" at bounding box center [633, 388] width 505 height 72
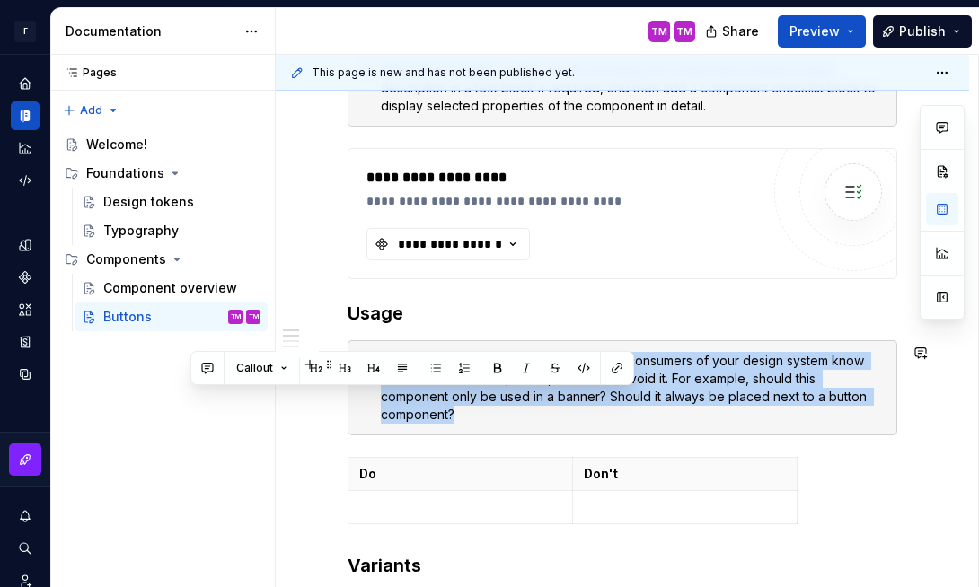
click at [601, 401] on div "You can include usage guidelines, so the consumers of your design system know w…" at bounding box center [633, 388] width 505 height 72
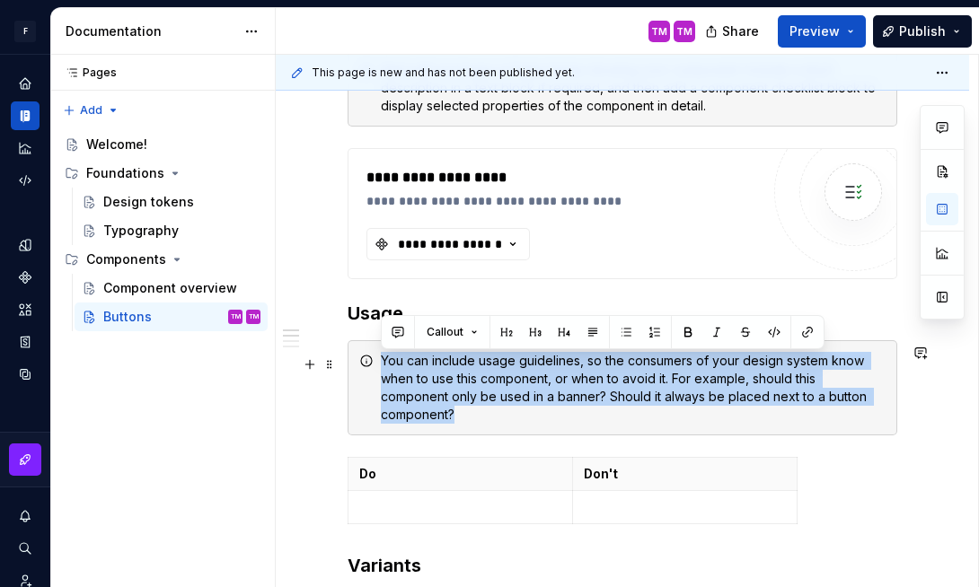
drag, startPoint x: 902, startPoint y: 401, endPoint x: 377, endPoint y: 366, distance: 525.7
click at [377, 366] on div "You can include usage guidelines, so the consumers of your design system know w…" at bounding box center [623, 387] width 550 height 95
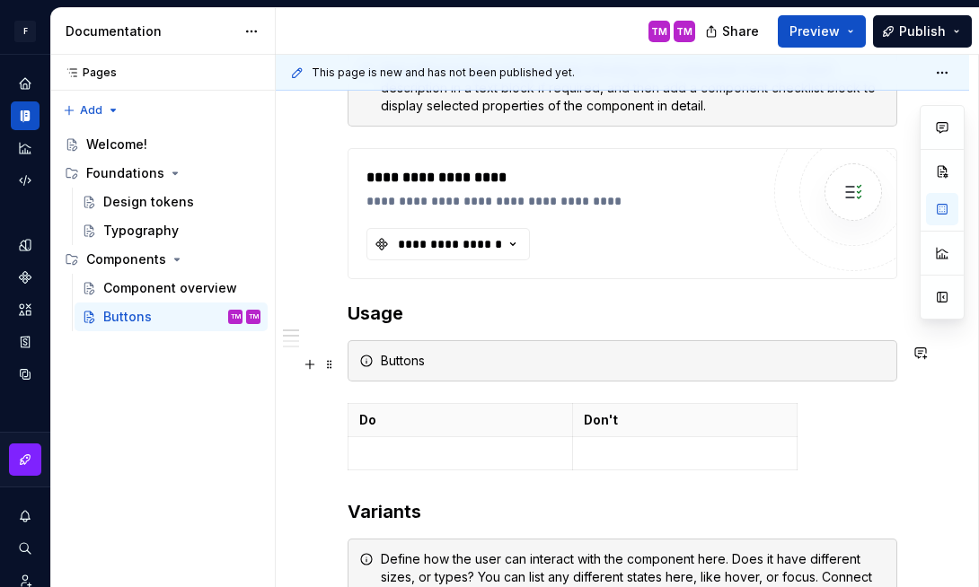
click at [437, 370] on div "Buttons" at bounding box center [633, 361] width 505 height 18
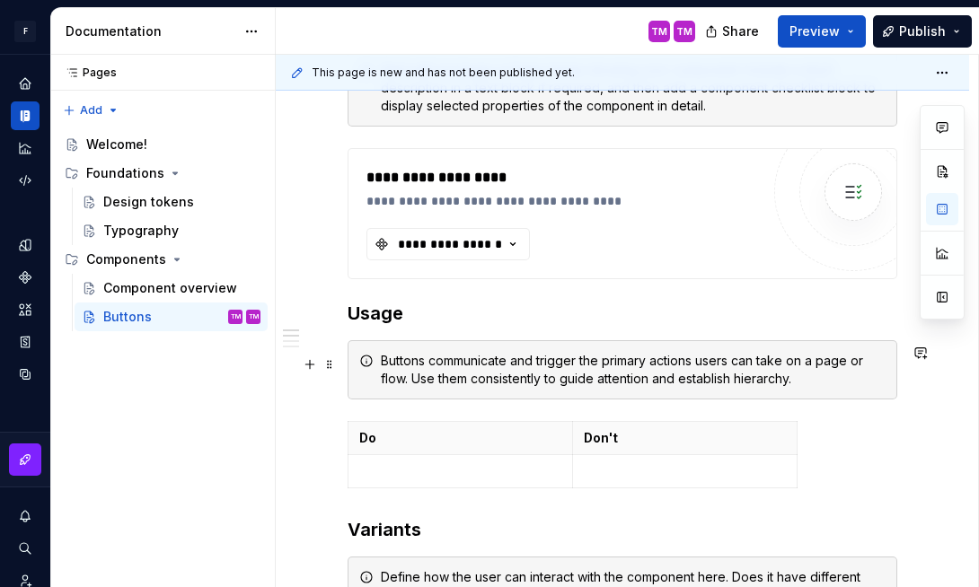
scroll to position [623, 0]
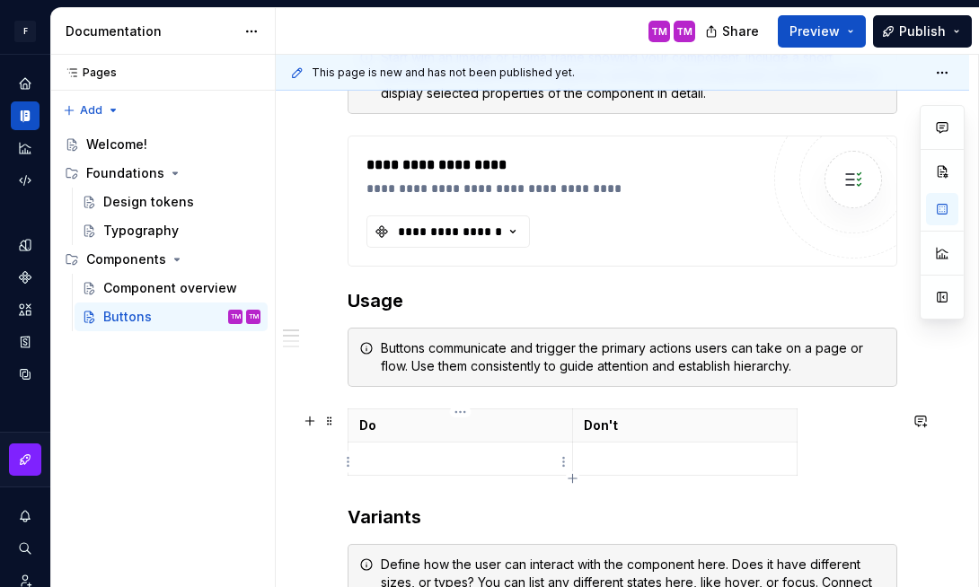
click at [483, 468] on p at bounding box center [460, 459] width 202 height 18
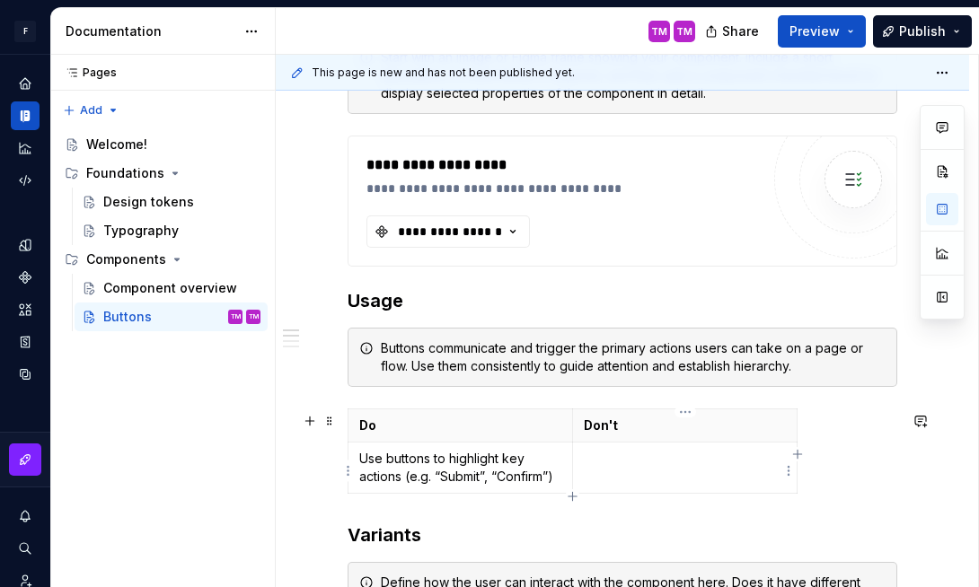
click at [678, 478] on td at bounding box center [685, 467] width 225 height 51
click at [339, 463] on div "**********" at bounding box center [622, 585] width 693 height 1803
click at [345, 469] on div "**********" at bounding box center [622, 585] width 693 height 1803
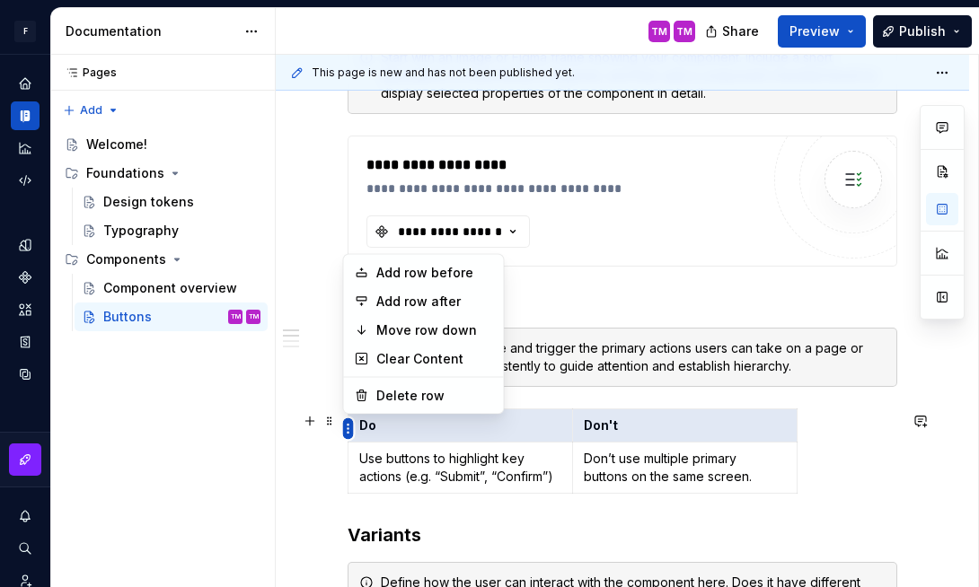
click at [349, 428] on html "**********" at bounding box center [489, 293] width 979 height 587
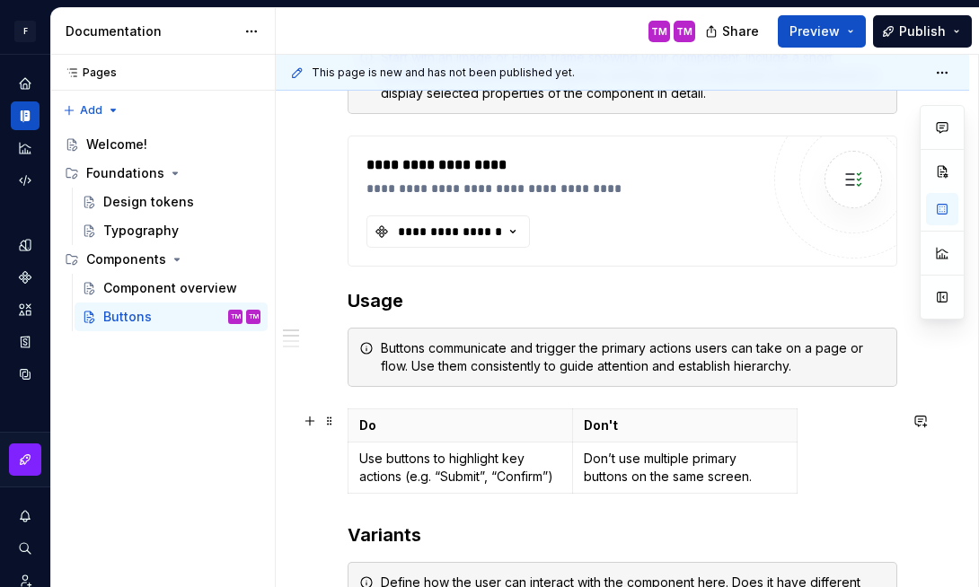
click at [348, 454] on html "**********" at bounding box center [489, 293] width 979 height 587
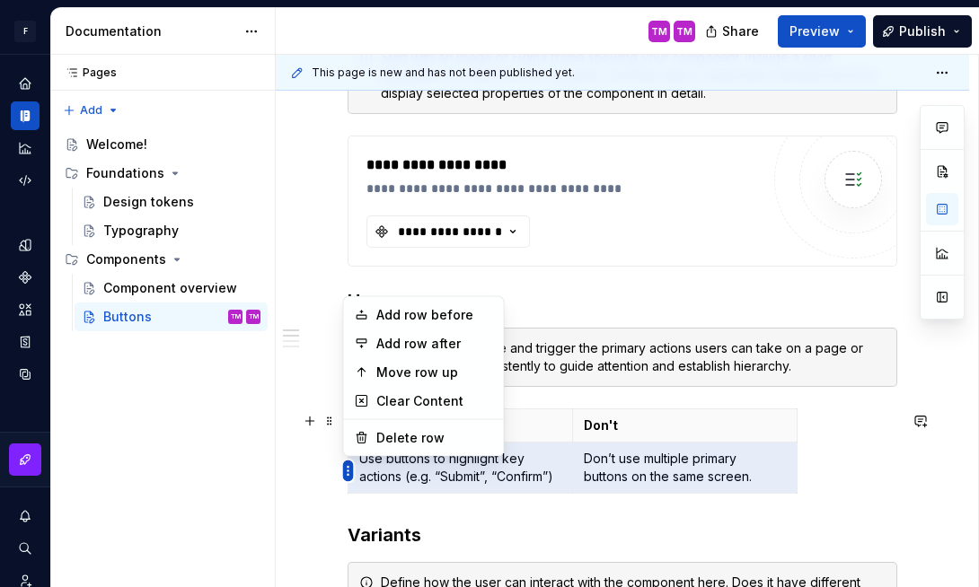
click at [347, 472] on html "**********" at bounding box center [489, 293] width 979 height 587
click at [420, 339] on div "Add row after" at bounding box center [434, 344] width 117 height 18
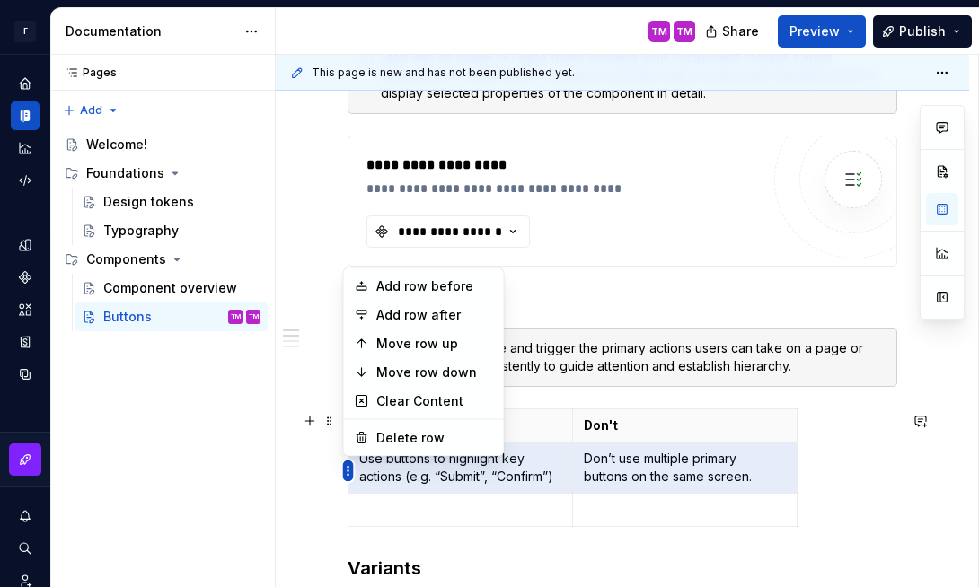
click at [343, 472] on html "**********" at bounding box center [489, 293] width 979 height 587
click at [449, 317] on div "Add row after" at bounding box center [434, 315] width 117 height 18
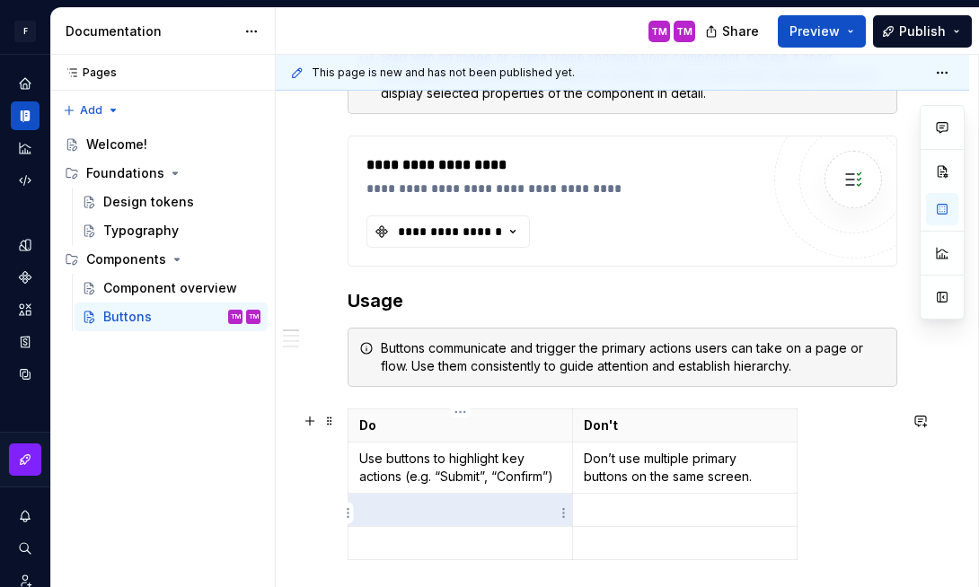
click at [413, 512] on p at bounding box center [460, 510] width 202 height 18
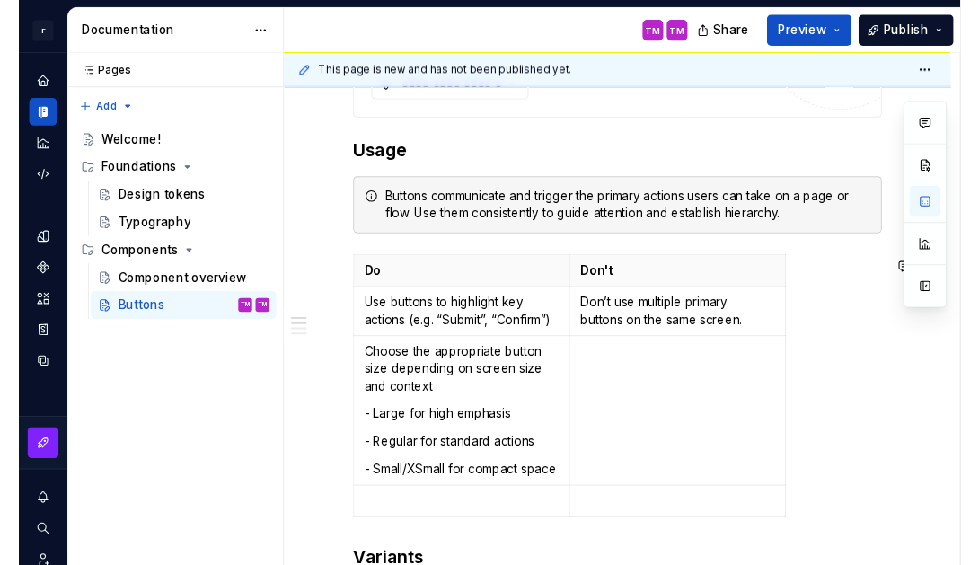
scroll to position [786, 0]
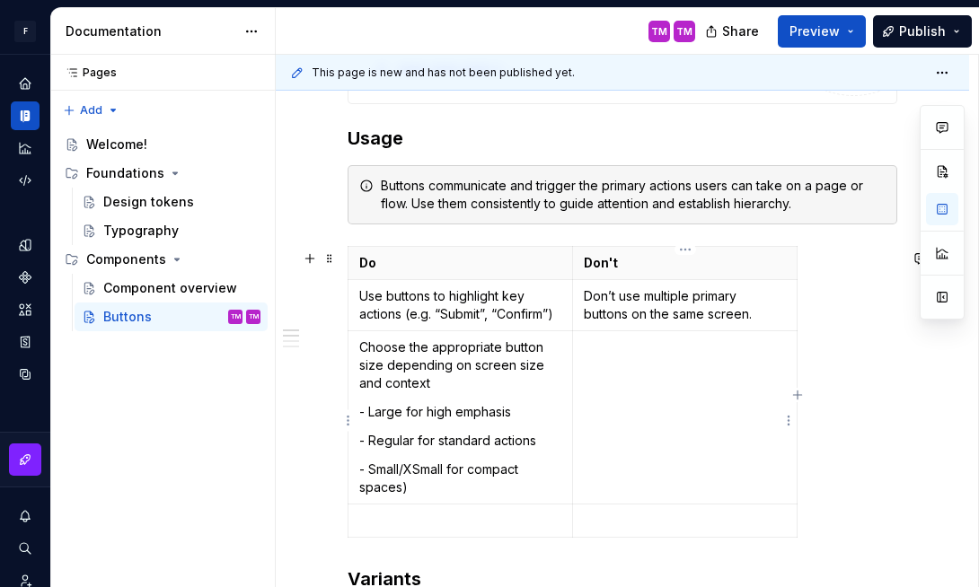
click at [650, 400] on td at bounding box center [685, 417] width 225 height 173
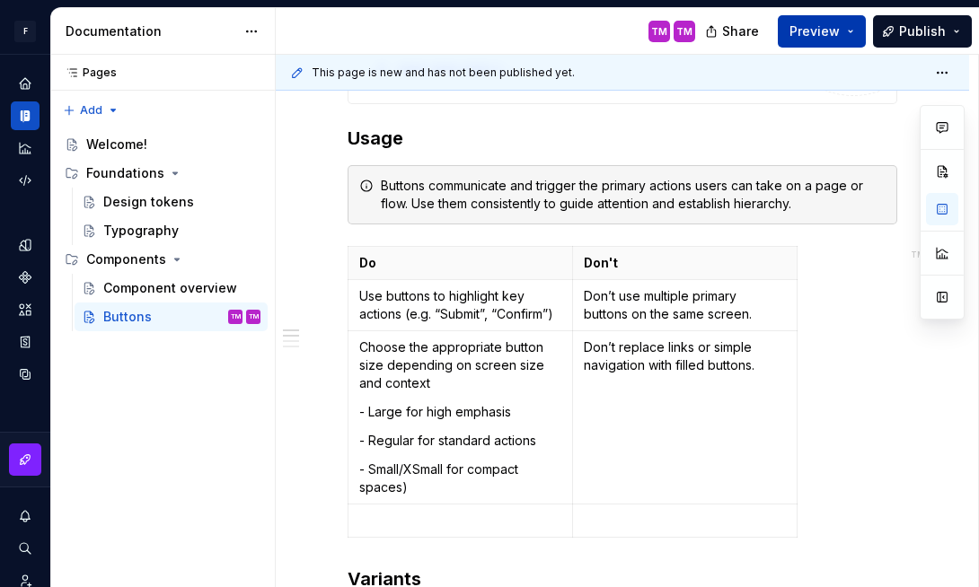
click at [835, 20] on button "Preview" at bounding box center [822, 31] width 88 height 32
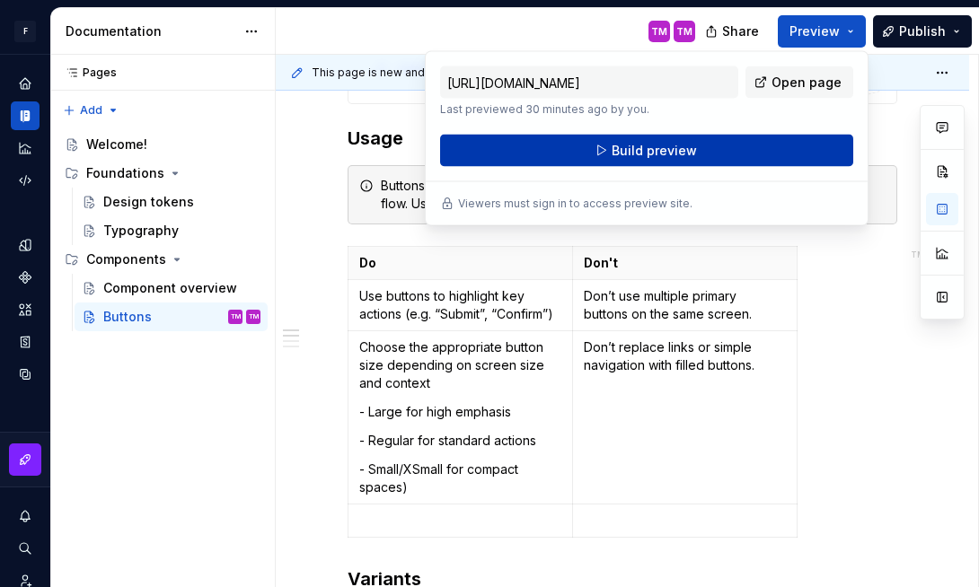
click at [662, 156] on span "Build preview" at bounding box center [654, 151] width 85 height 18
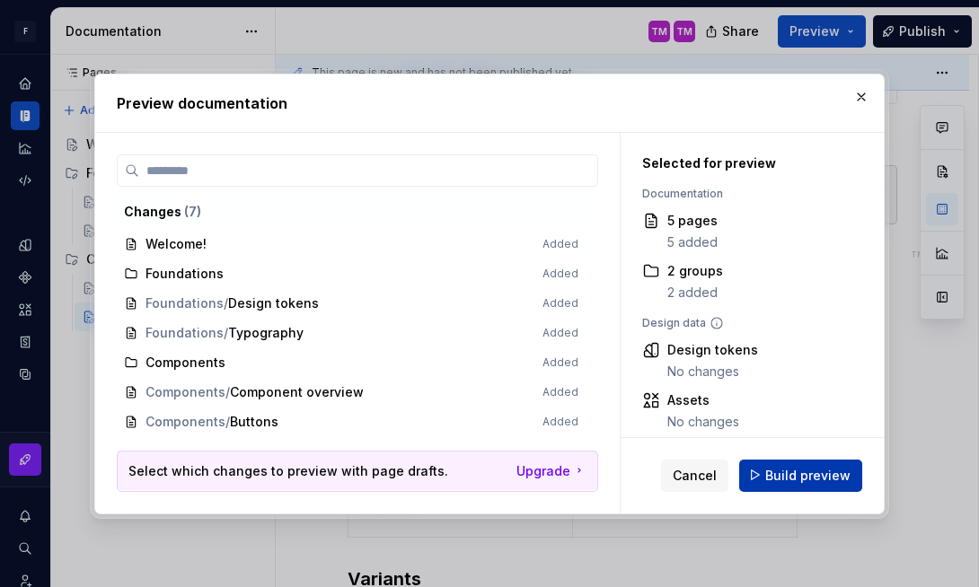
click at [800, 476] on span "Build preview" at bounding box center [807, 475] width 85 height 18
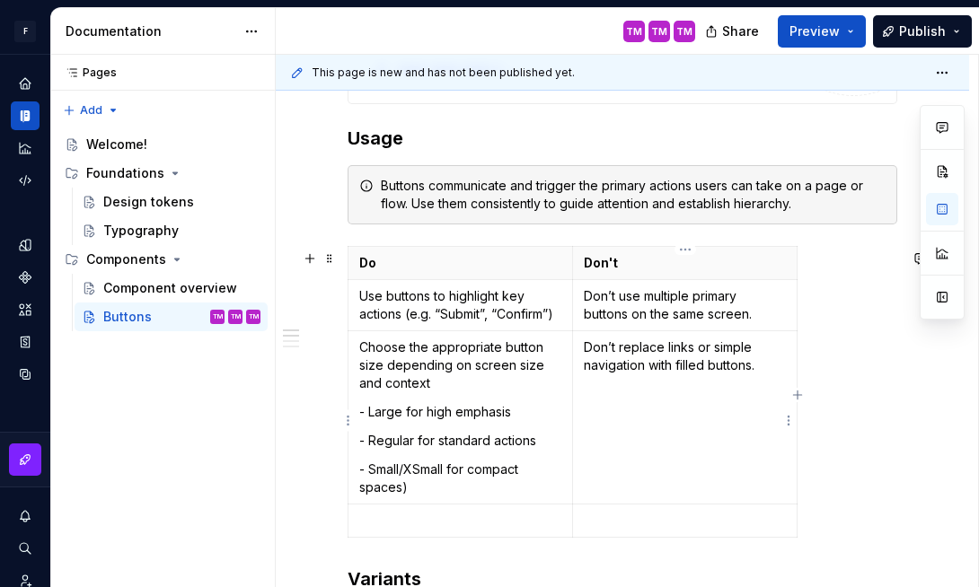
click at [692, 456] on td "Don’t replace links or simple navigation with filled buttons." at bounding box center [685, 417] width 225 height 173
click at [327, 260] on span at bounding box center [329, 258] width 14 height 25
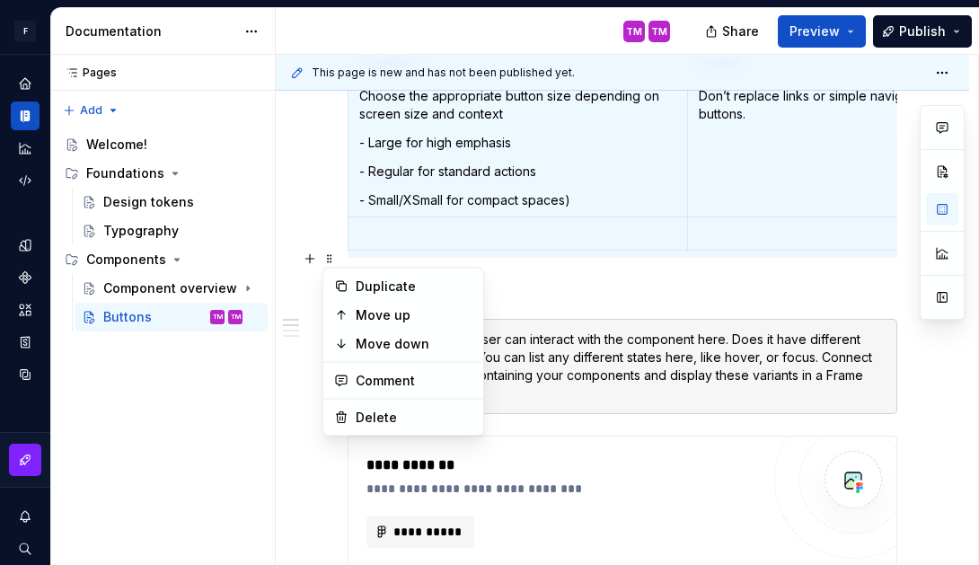
scroll to position [534, 0]
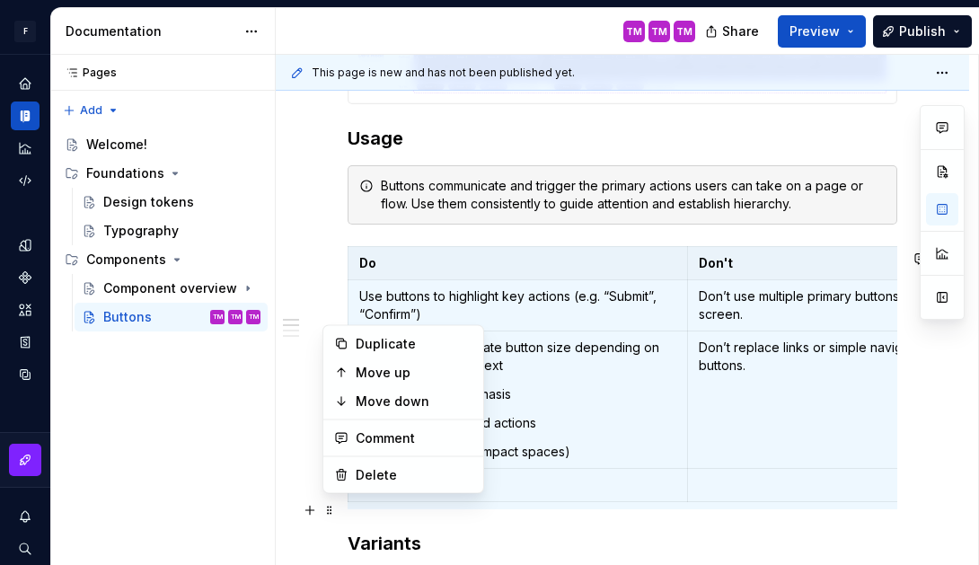
click at [576, 302] on p "Use buttons to highlight key actions (e.g. “Submit”, “Confirm”)" at bounding box center [517, 305] width 317 height 36
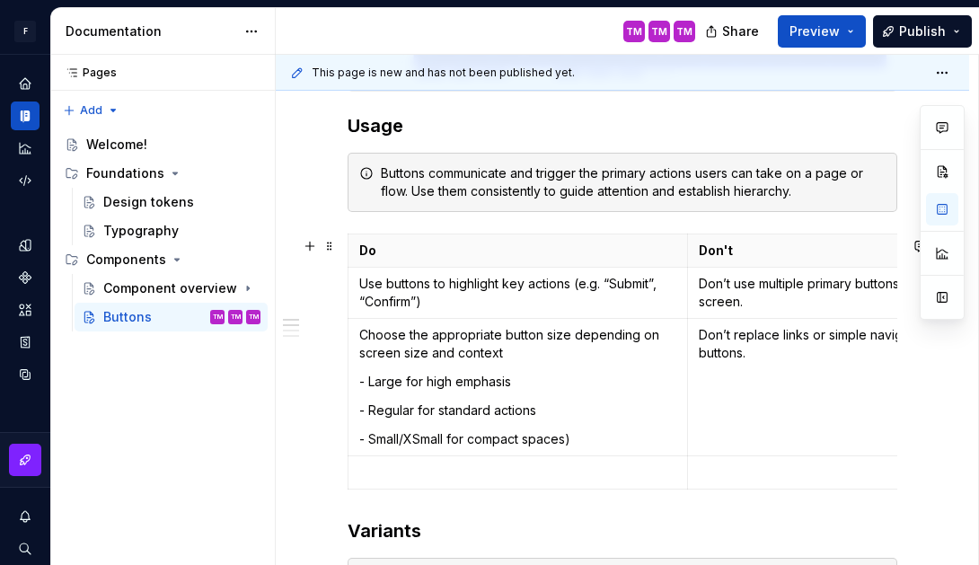
scroll to position [548, 0]
type textarea "*"
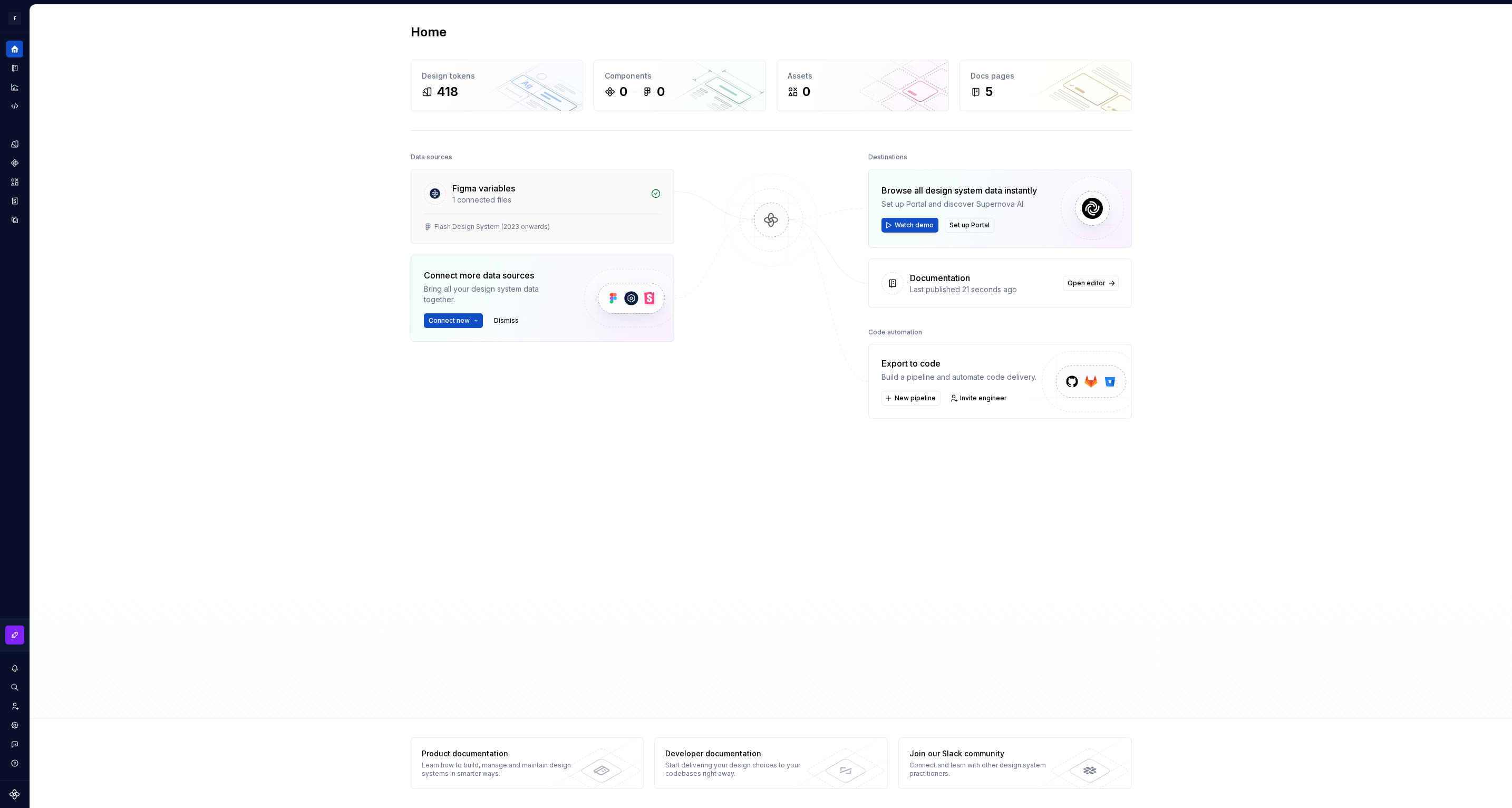
click at [502, 197] on div "1 connected files" at bounding box center [548, 200] width 192 height 11
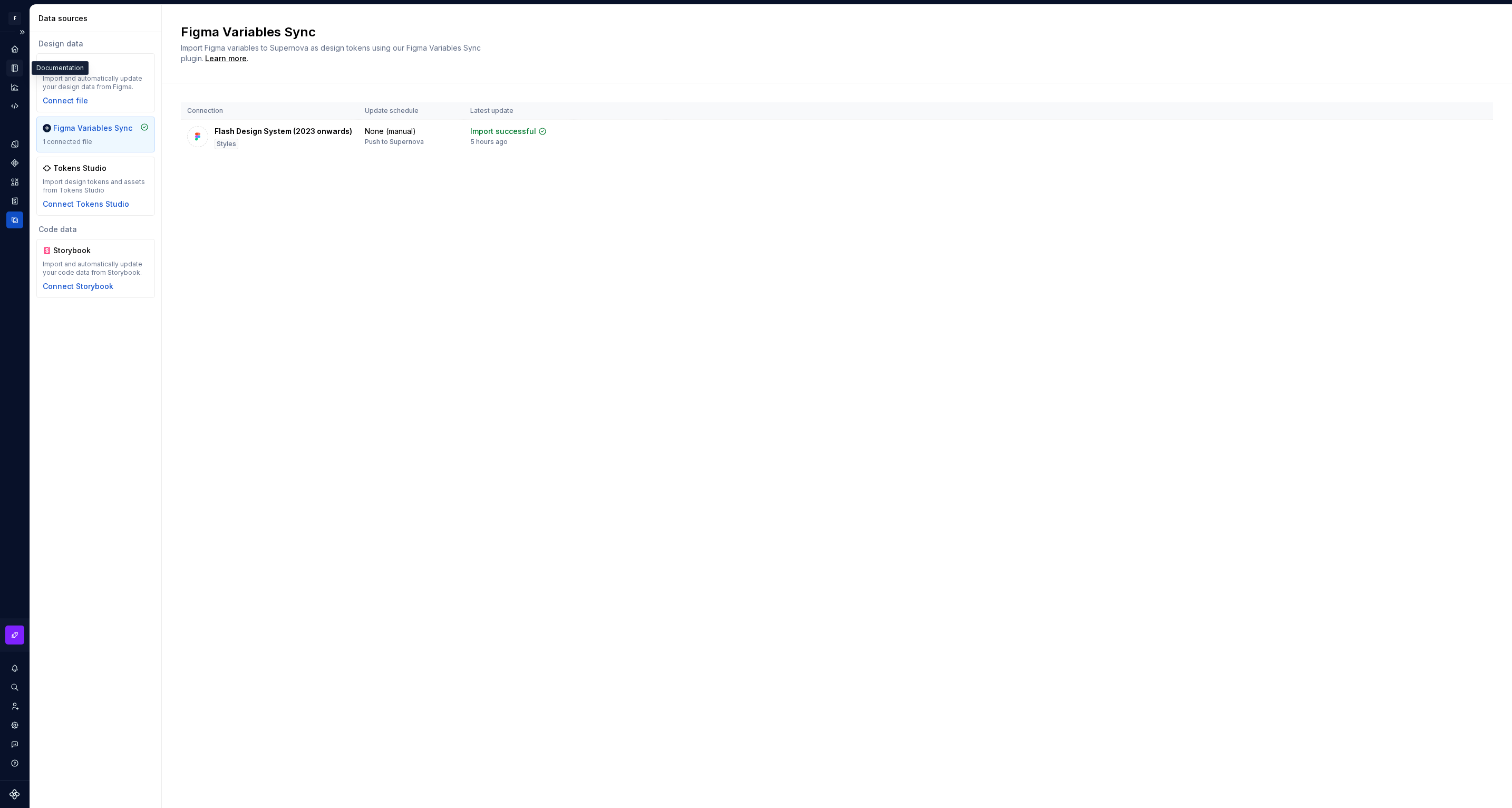
click at [15, 70] on icon "Documentation" at bounding box center [15, 68] width 4 height 6
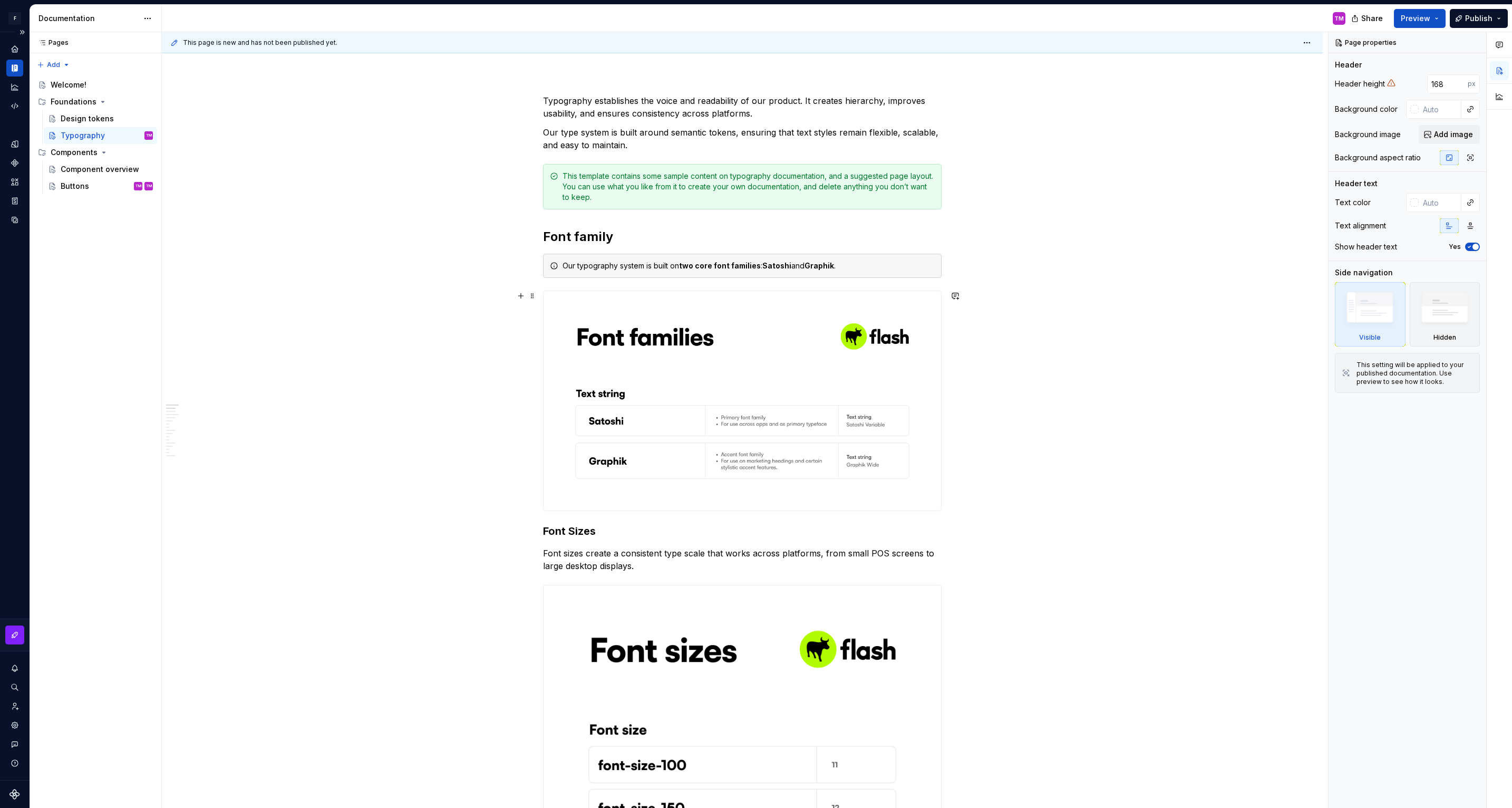
scroll to position [123, 0]
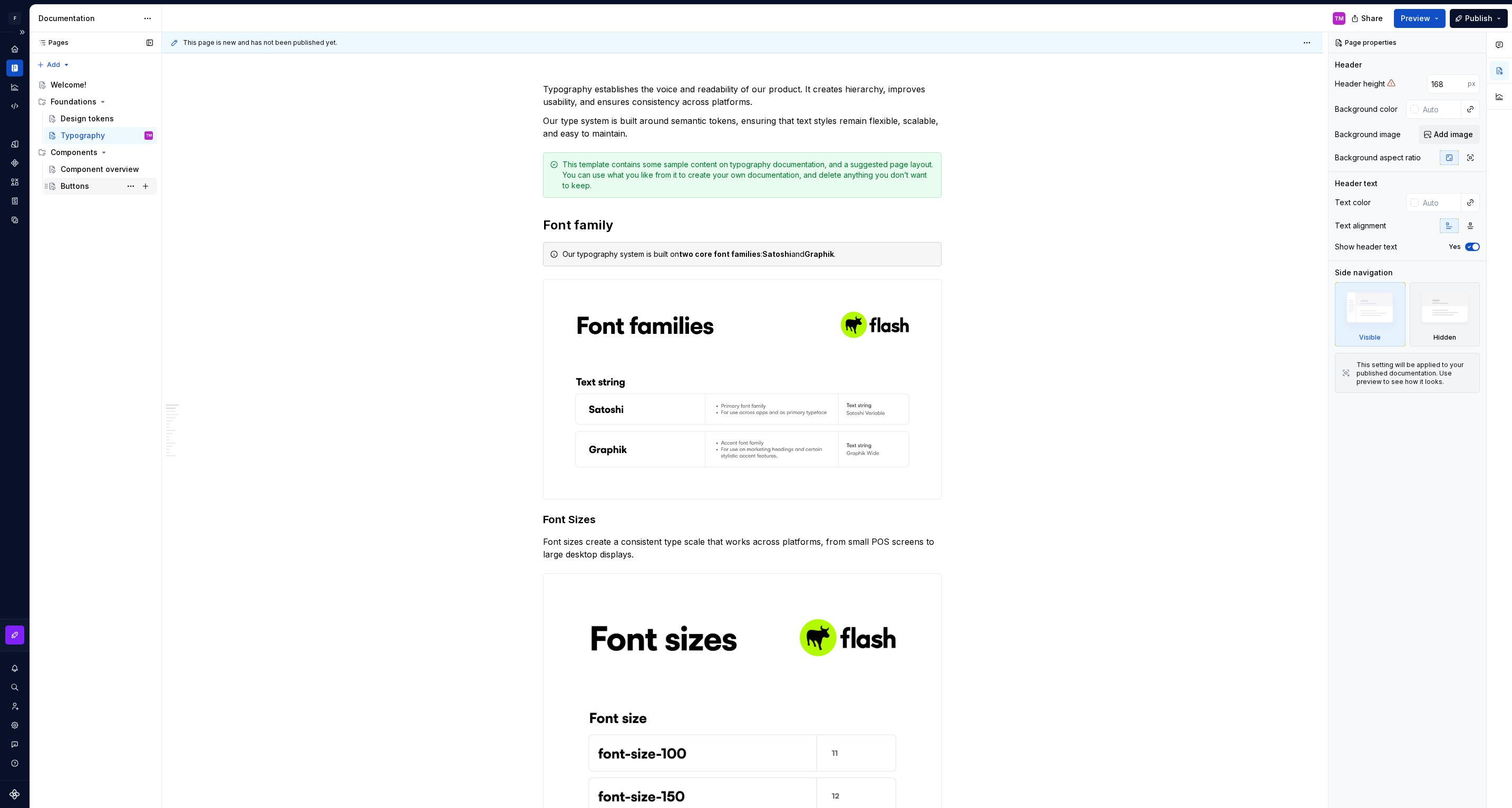
click at [80, 186] on div "Buttons" at bounding box center [75, 186] width 29 height 11
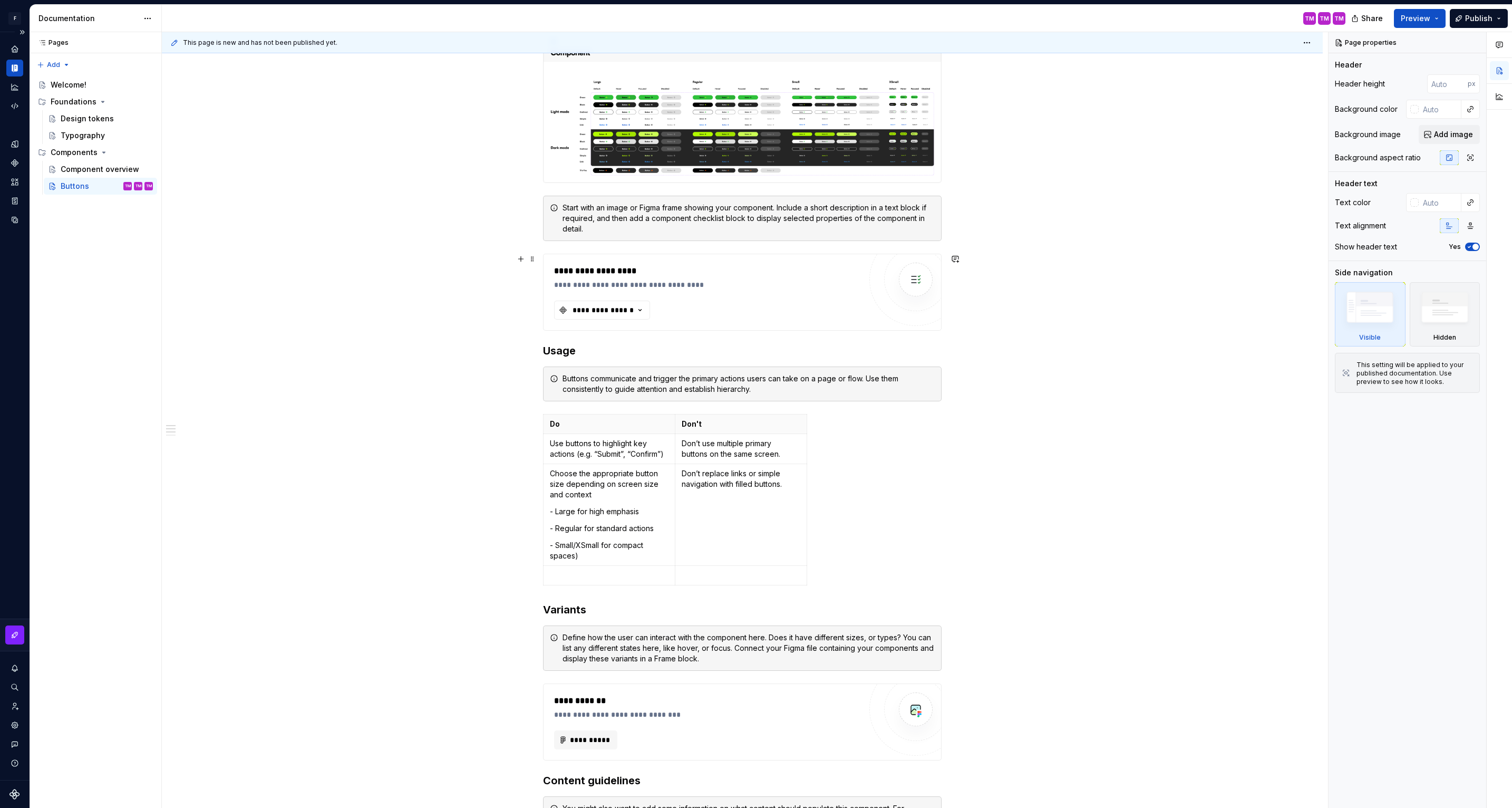
scroll to position [228, 0]
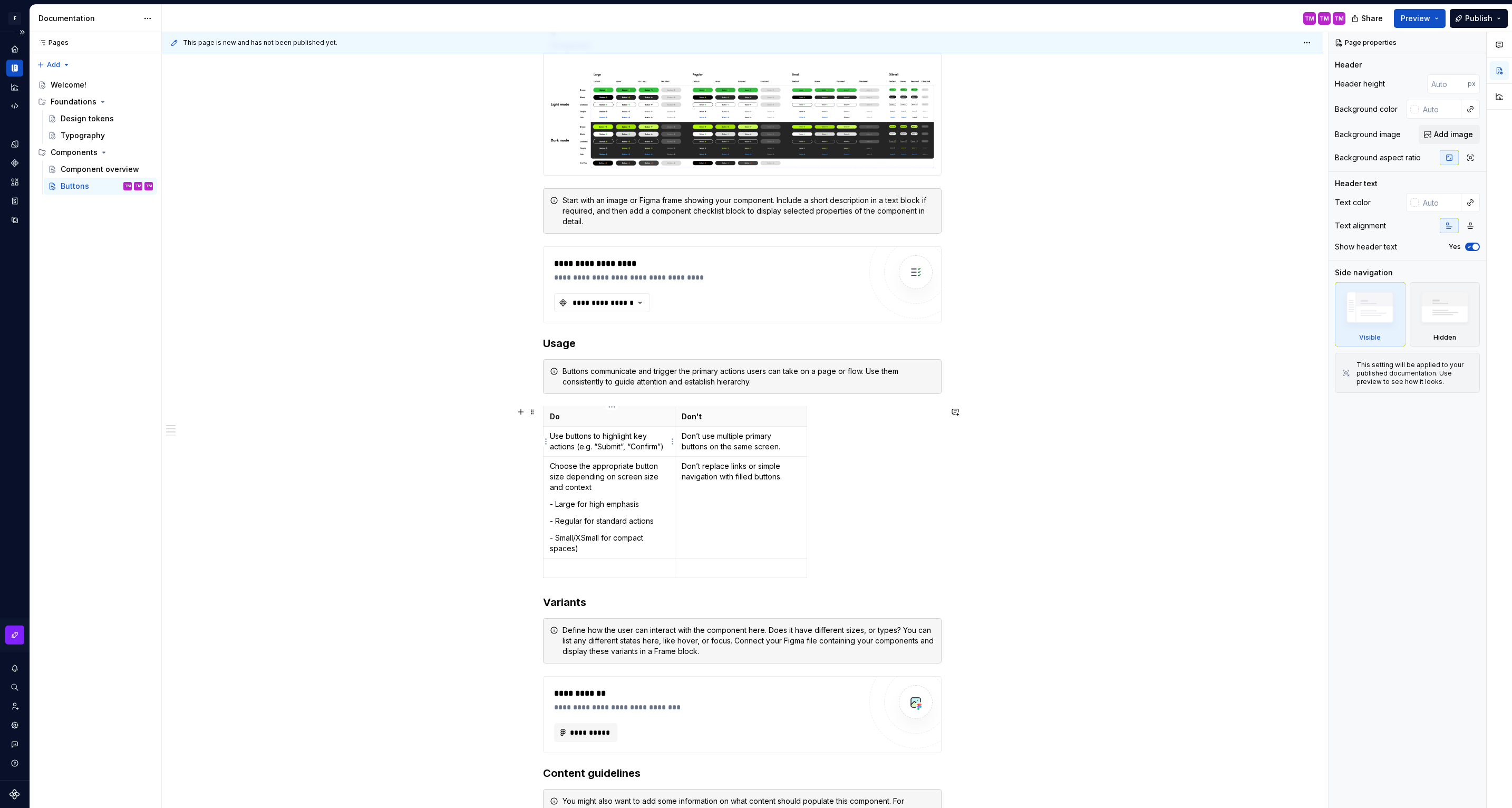
click at [622, 427] on td "Use buttons to highlight key actions (e.g. “Submit”, “Confirm”)" at bounding box center [609, 441] width 132 height 30
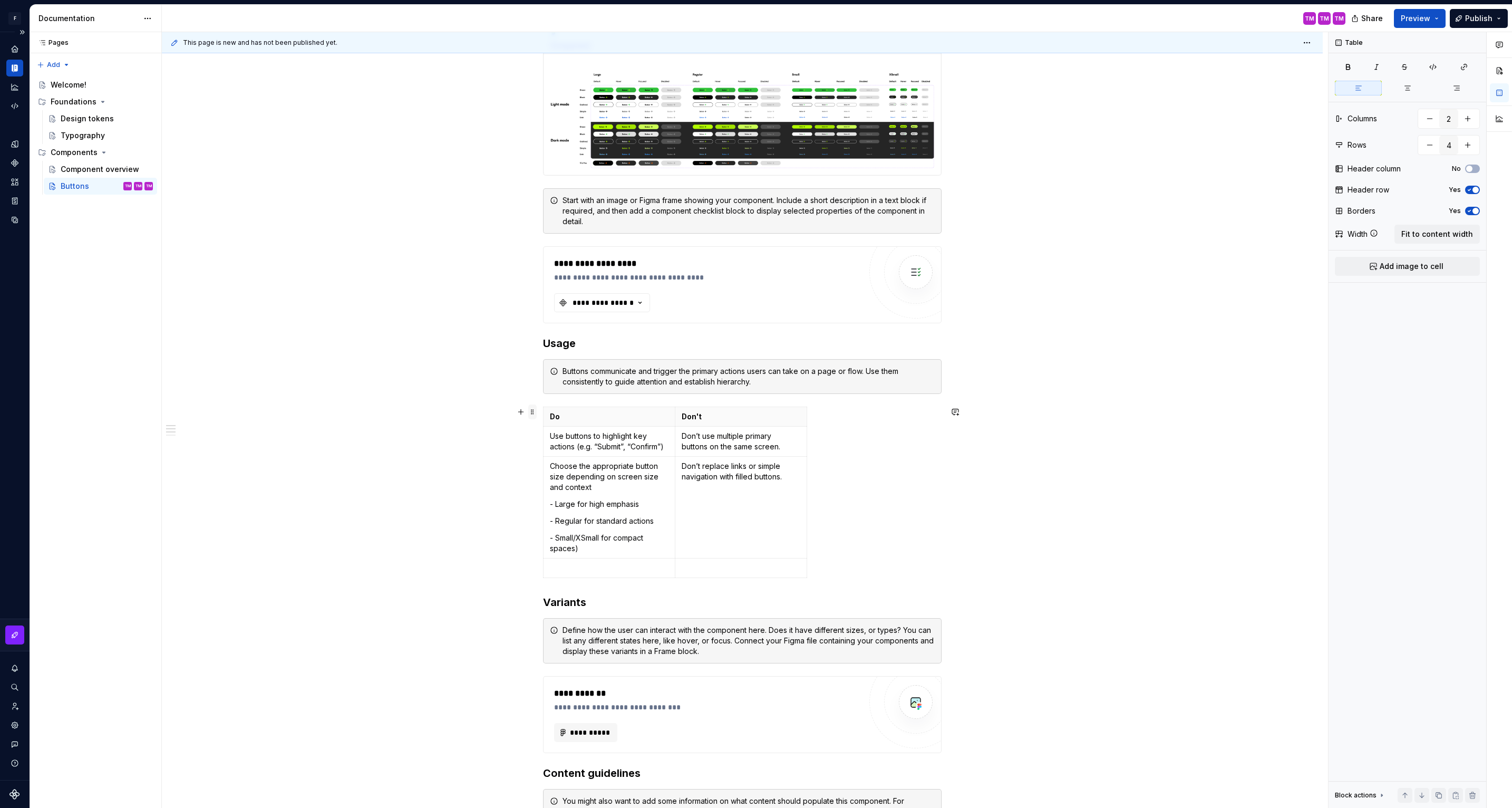
click at [532, 412] on span at bounding box center [532, 412] width 8 height 15
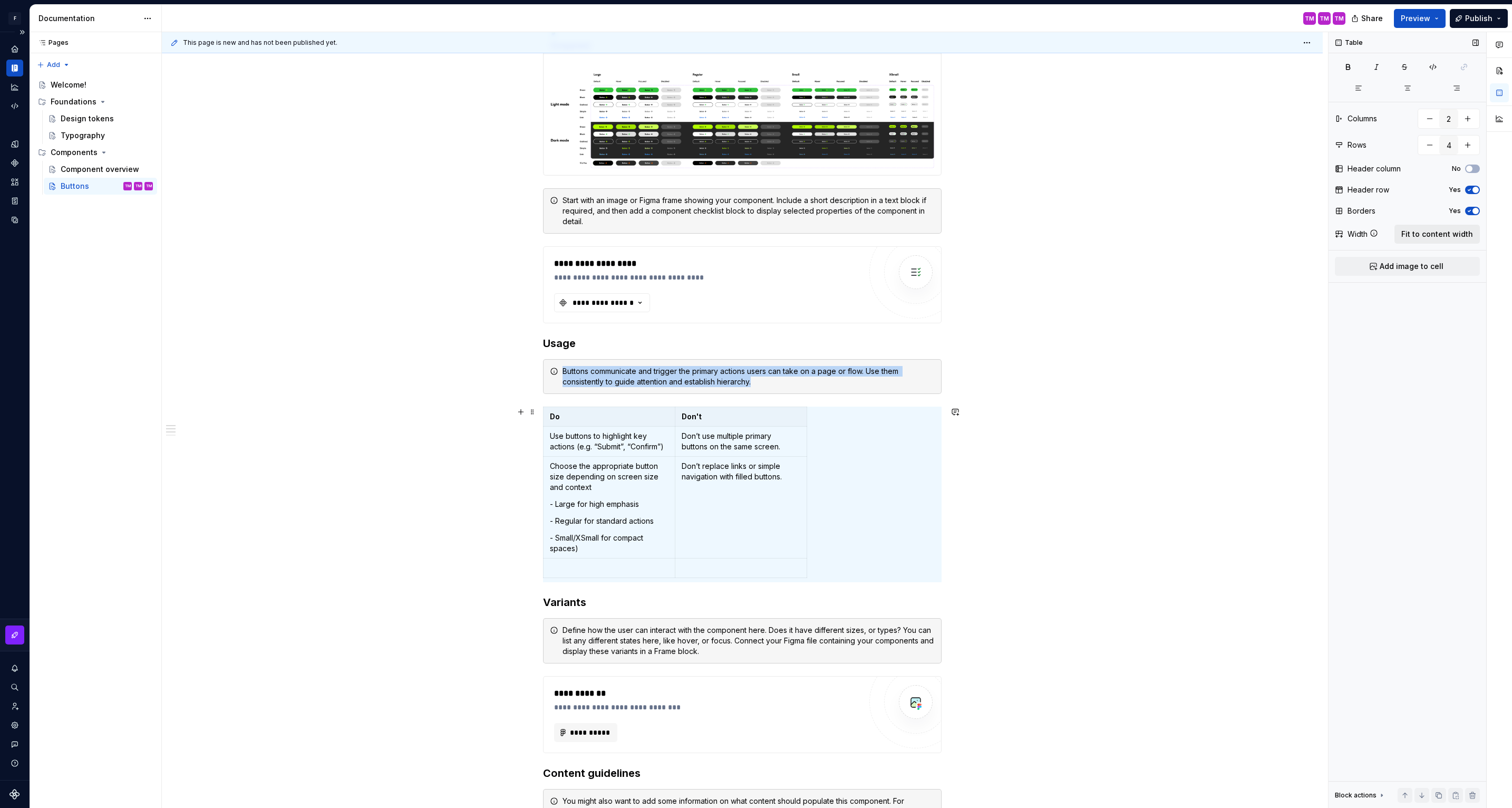
click at [1429, 239] on span "Fit to content width" at bounding box center [1437, 234] width 72 height 11
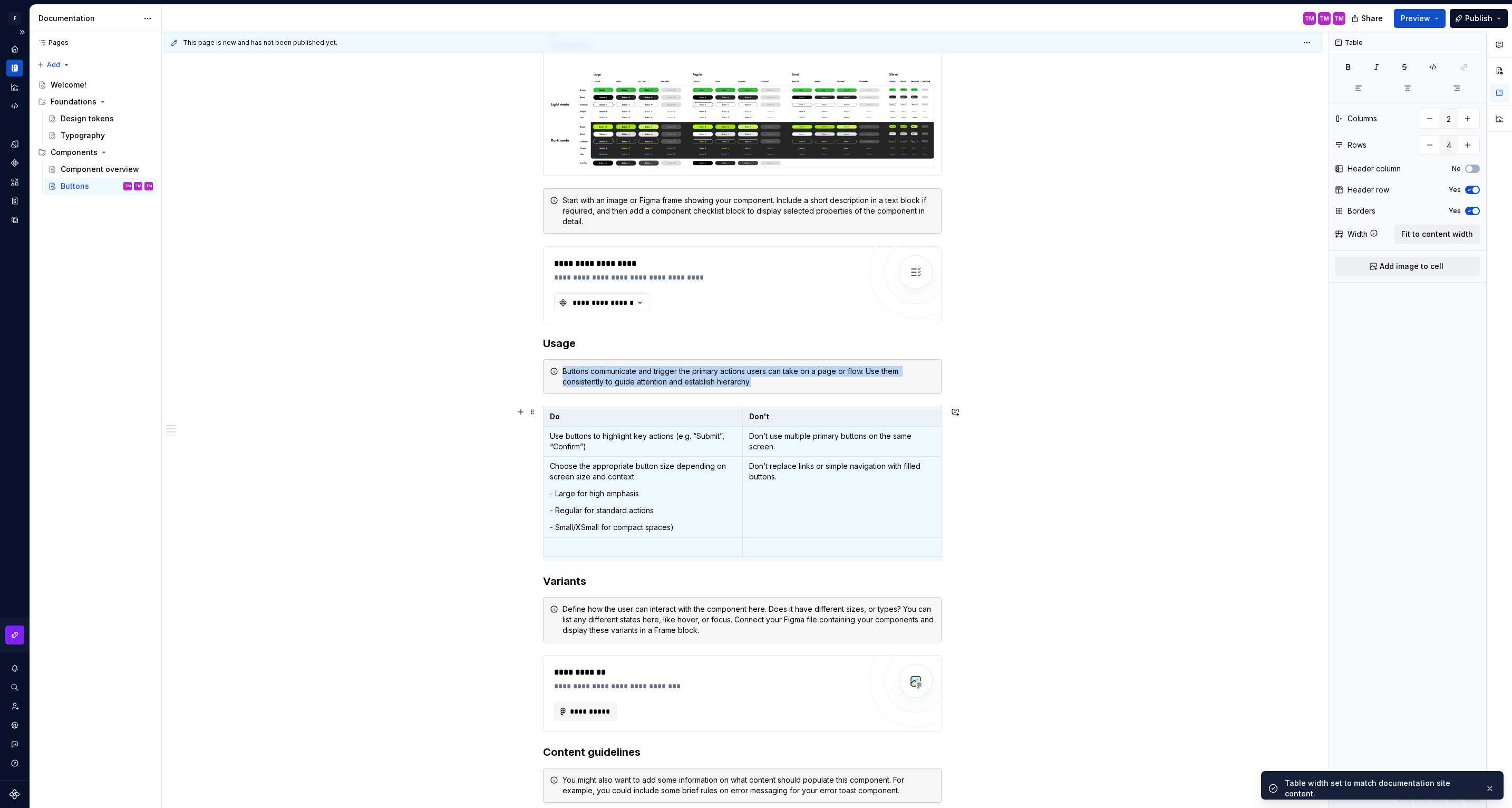
click at [1102, 412] on div "**********" at bounding box center [743, 605] width 1161 height 1305
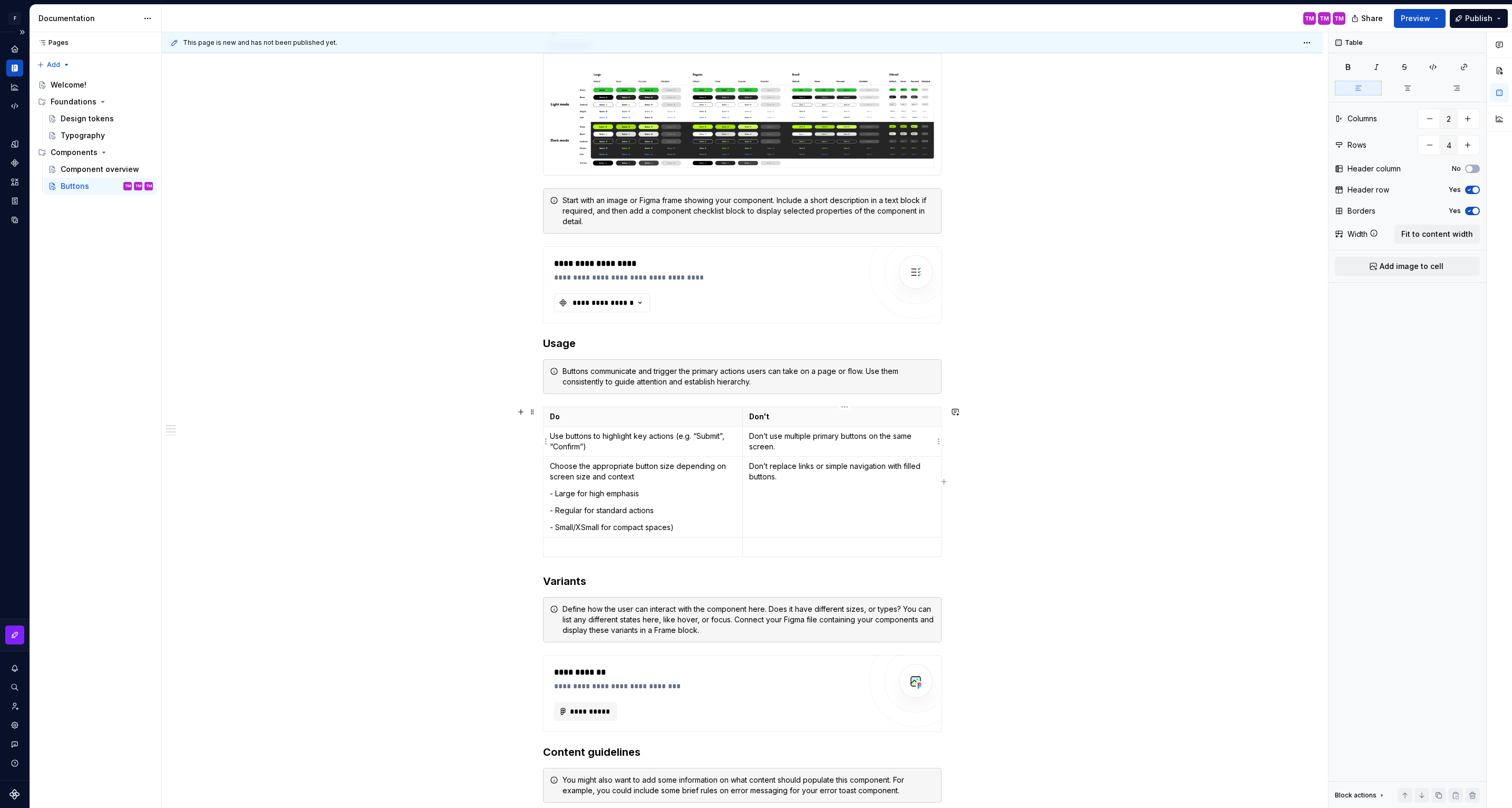
type textarea "*"
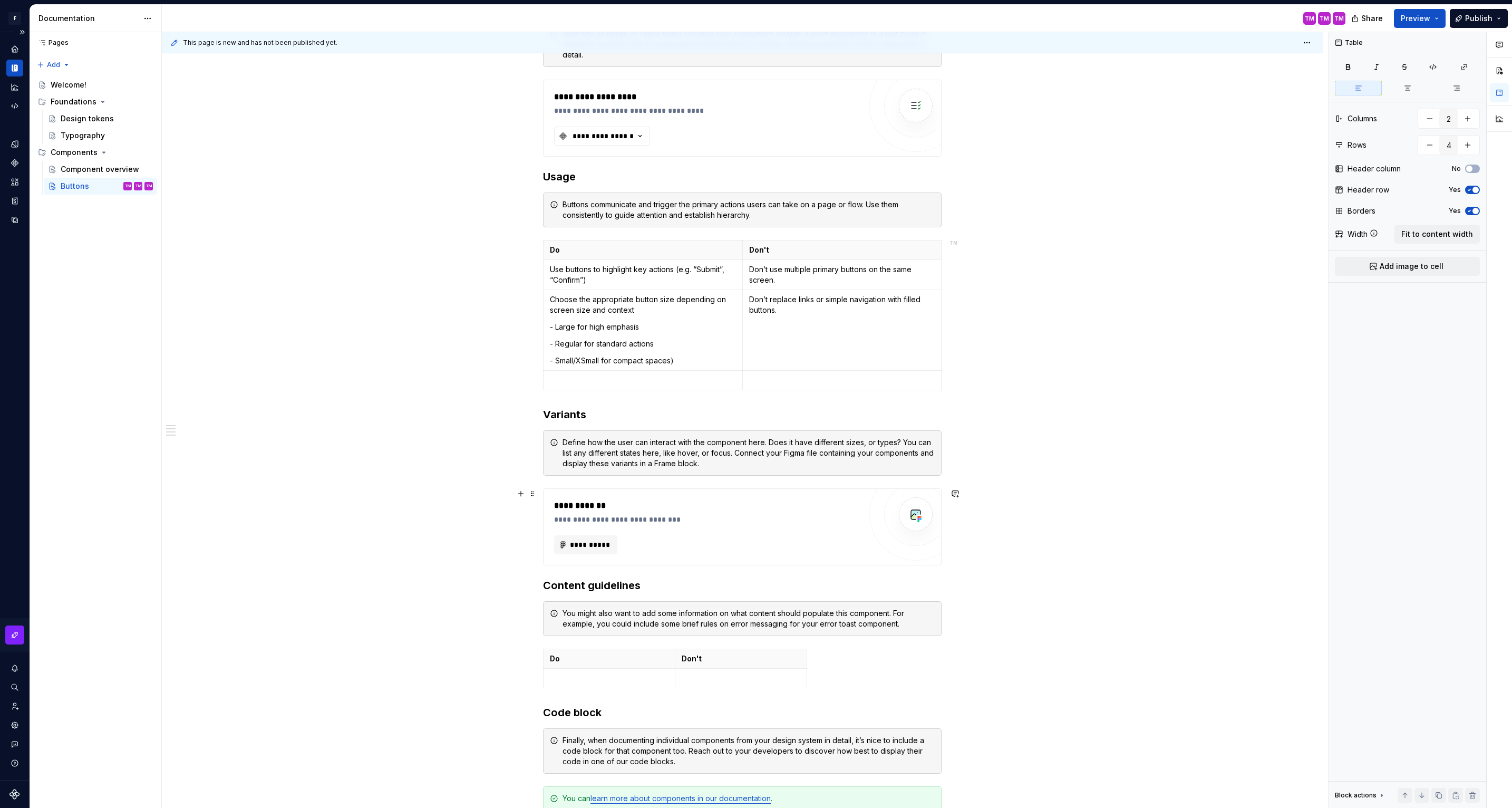
scroll to position [393, 0]
click at [788, 345] on td "Don’t replace links or simple navigation with filled buttons." at bounding box center [842, 331] width 200 height 80
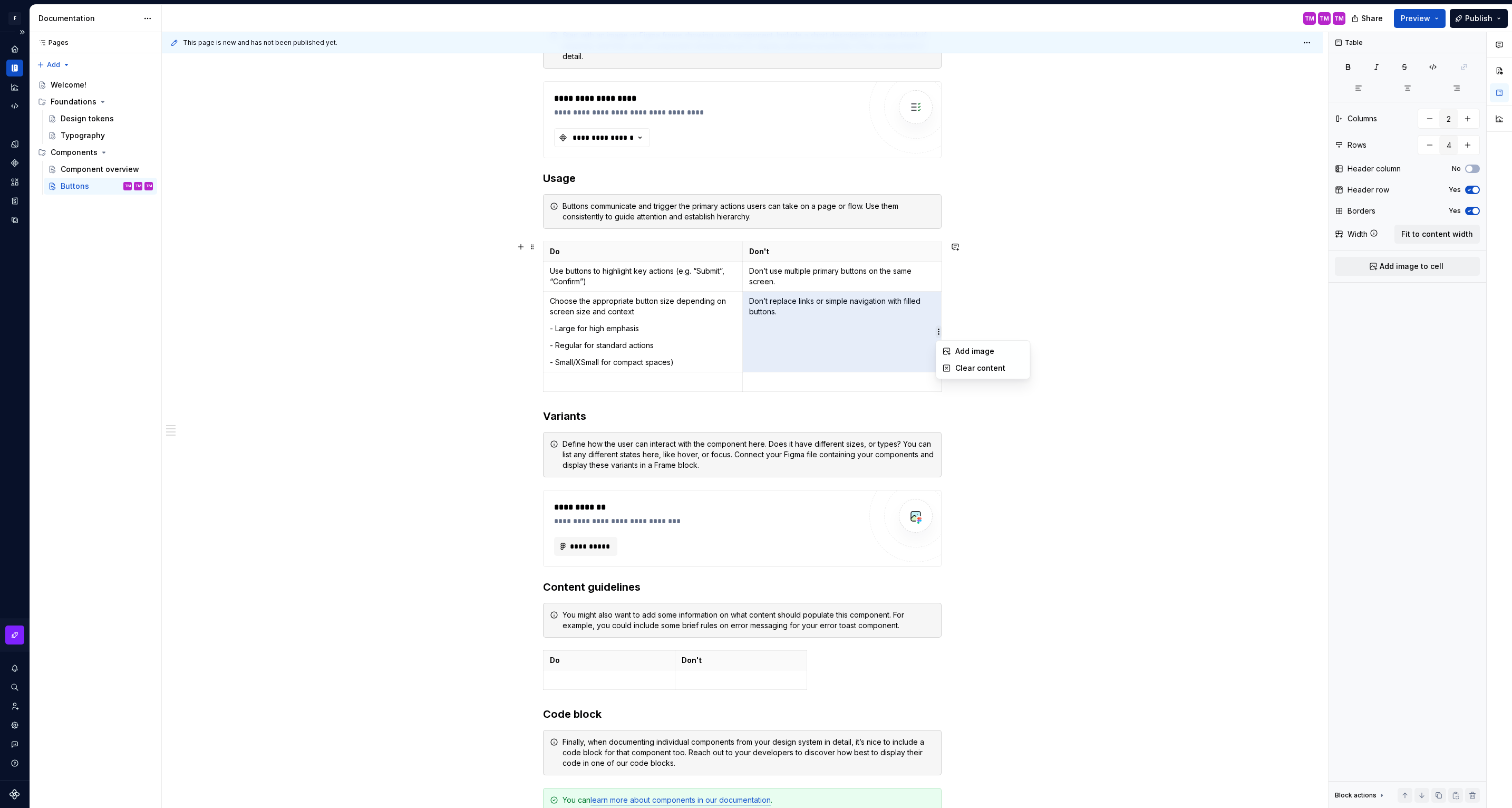
click at [936, 333] on html "**********" at bounding box center [756, 404] width 1512 height 808
click at [908, 338] on html "**********" at bounding box center [756, 404] width 1512 height 808
click at [854, 345] on td "Don’t replace links or simple navigation with filled buttons." at bounding box center [842, 331] width 200 height 80
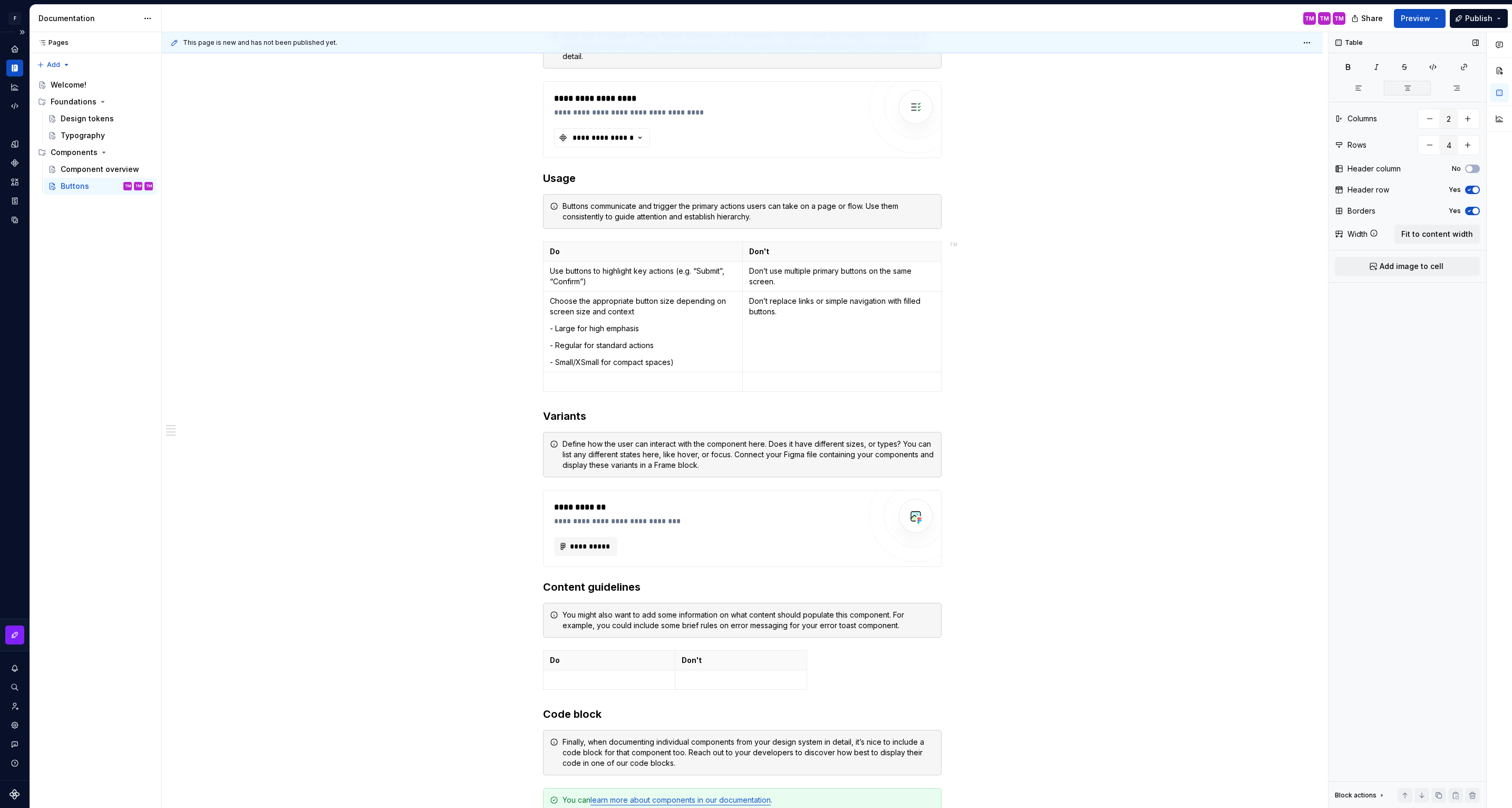
click at [1411, 86] on icon "button" at bounding box center [1408, 88] width 8 height 8
click at [1360, 83] on button "button" at bounding box center [1358, 87] width 47 height 15
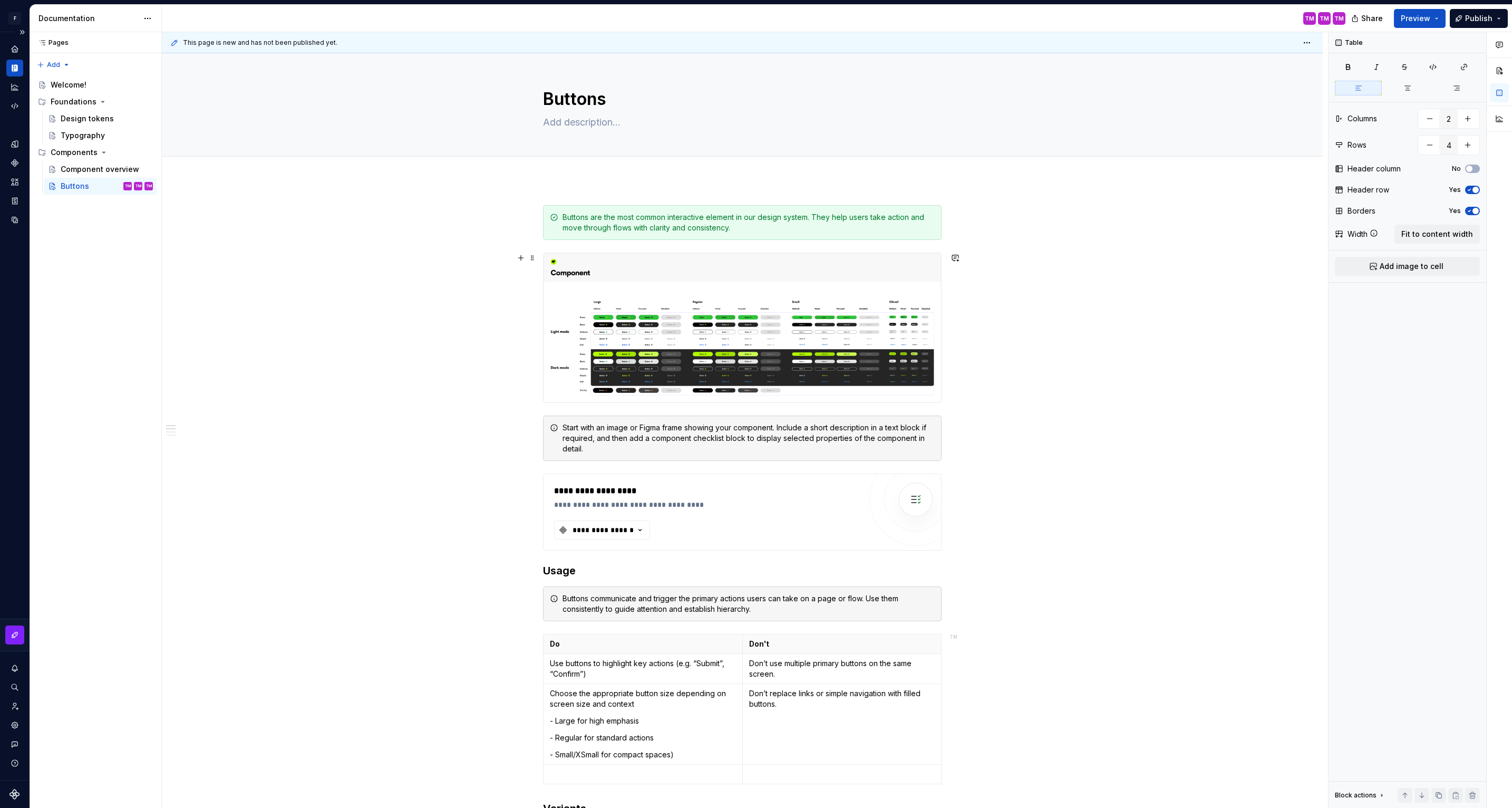
scroll to position [0, 0]
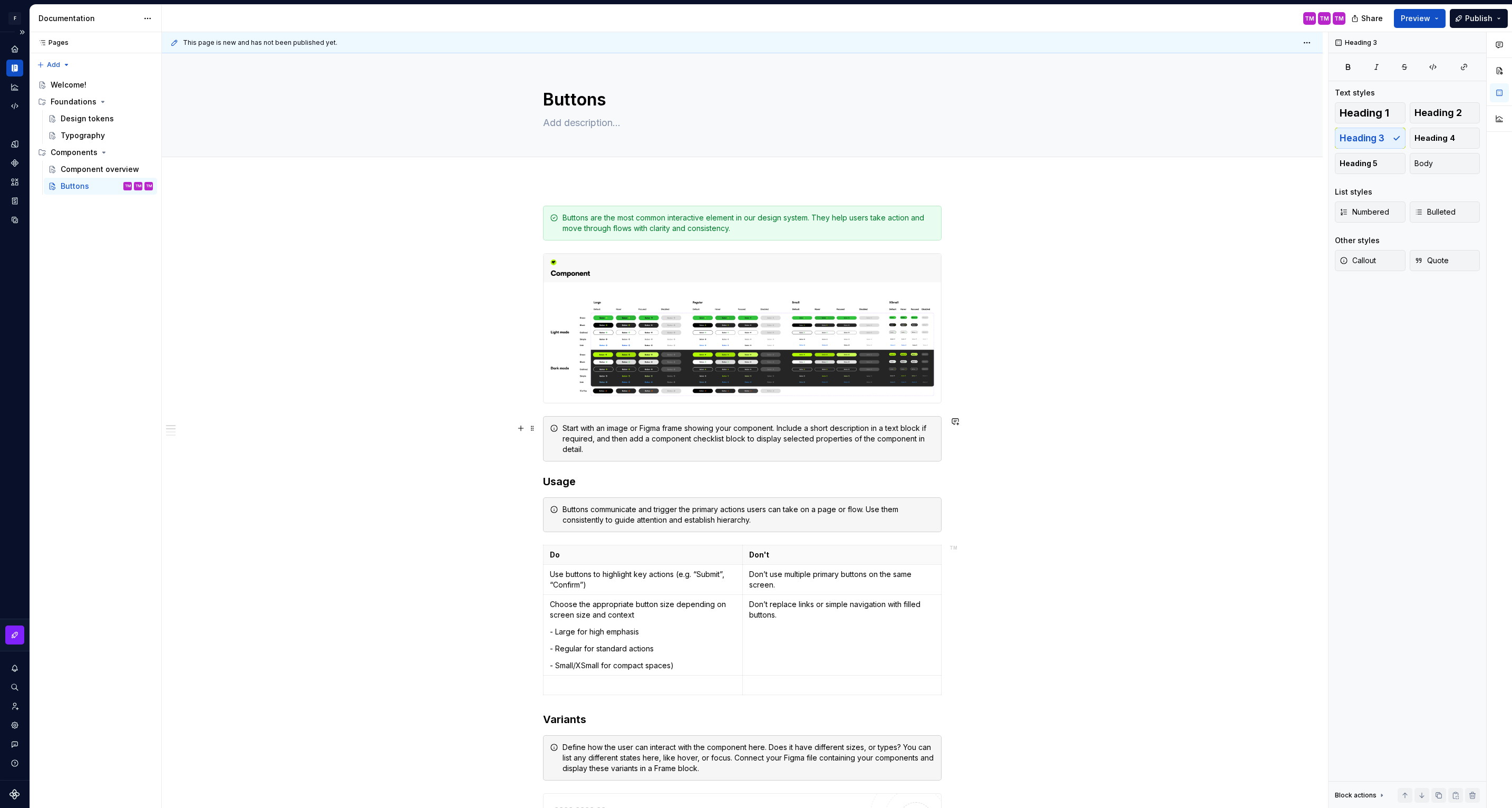
click at [956, 451] on div "**********" at bounding box center [743, 787] width 1161 height 1215
click at [534, 427] on span at bounding box center [532, 428] width 8 height 15
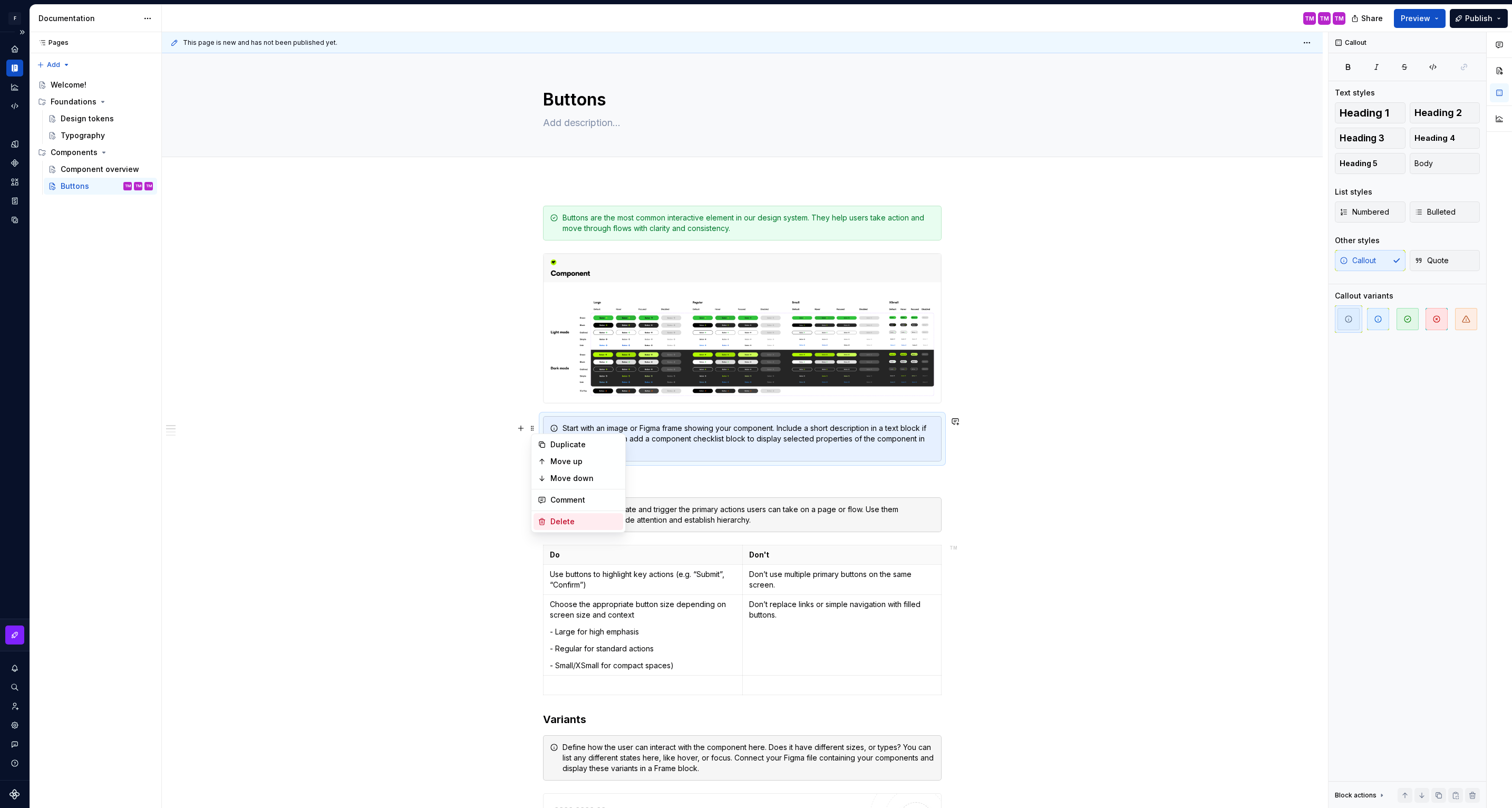
click at [556, 519] on div "Delete" at bounding box center [585, 521] width 69 height 11
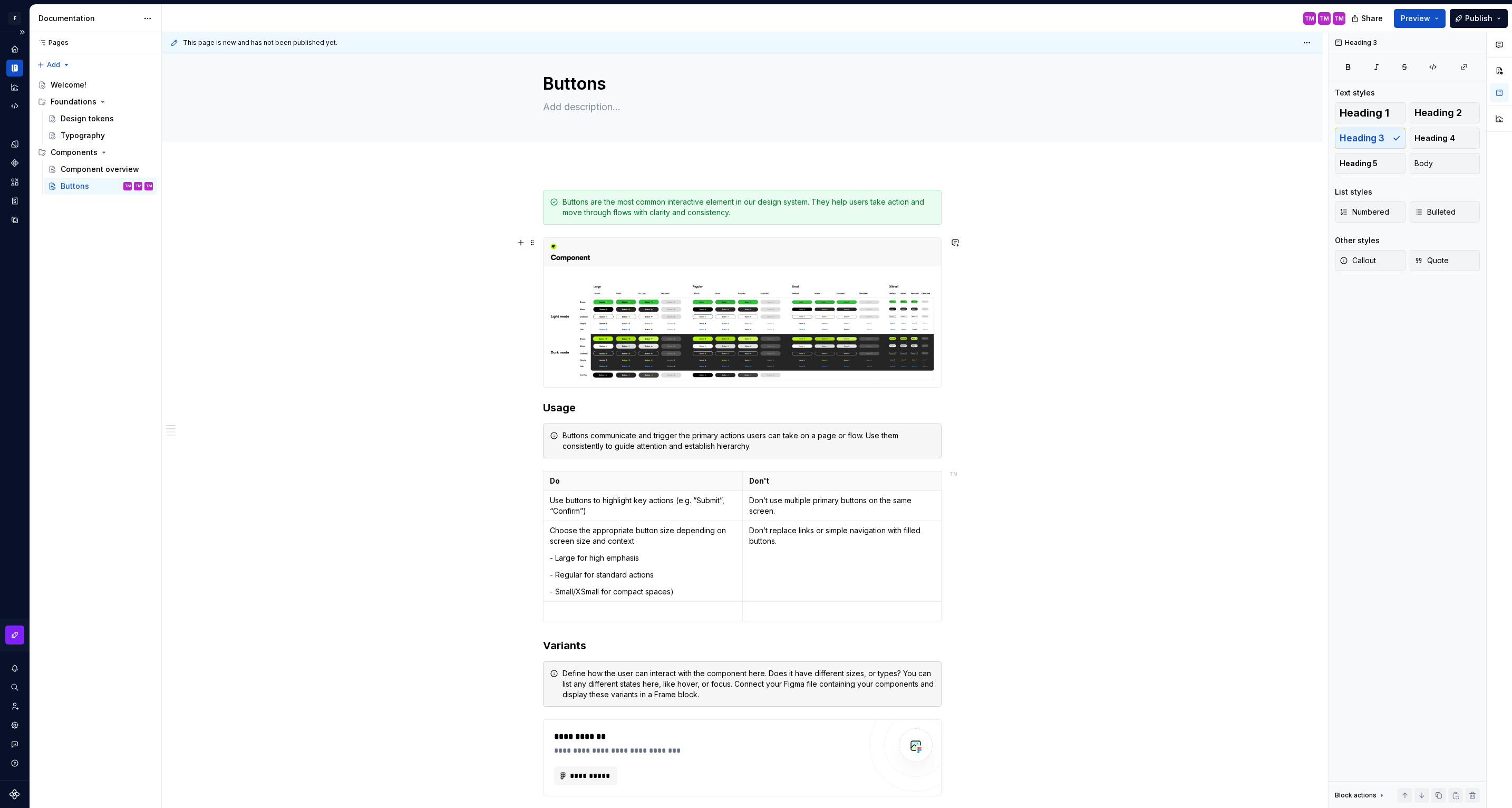
scroll to position [18, 0]
click at [99, 169] on div "Component overview" at bounding box center [90, 169] width 60 height 11
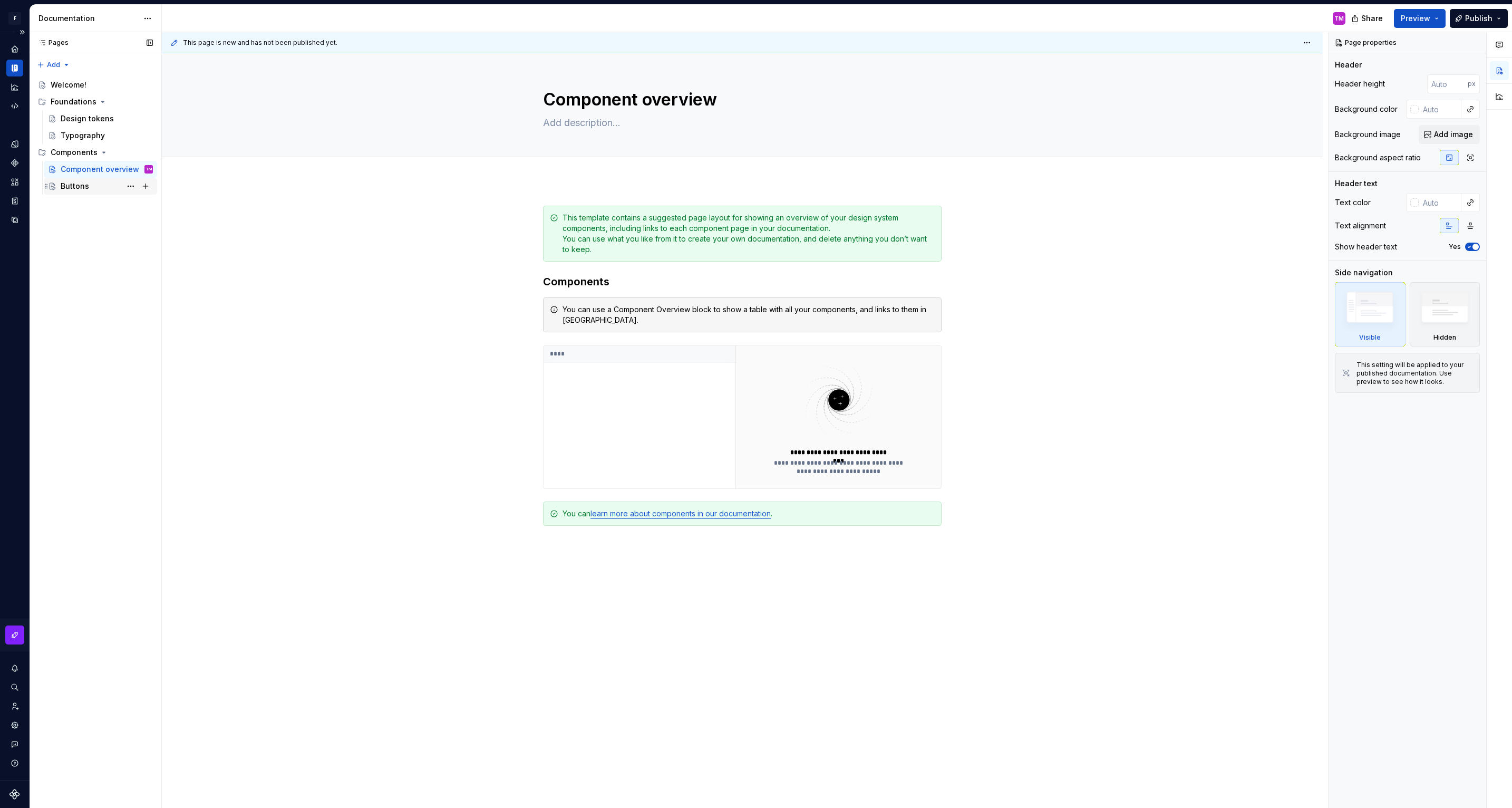
click at [100, 186] on div "Buttons TM TM" at bounding box center [106, 186] width 92 height 15
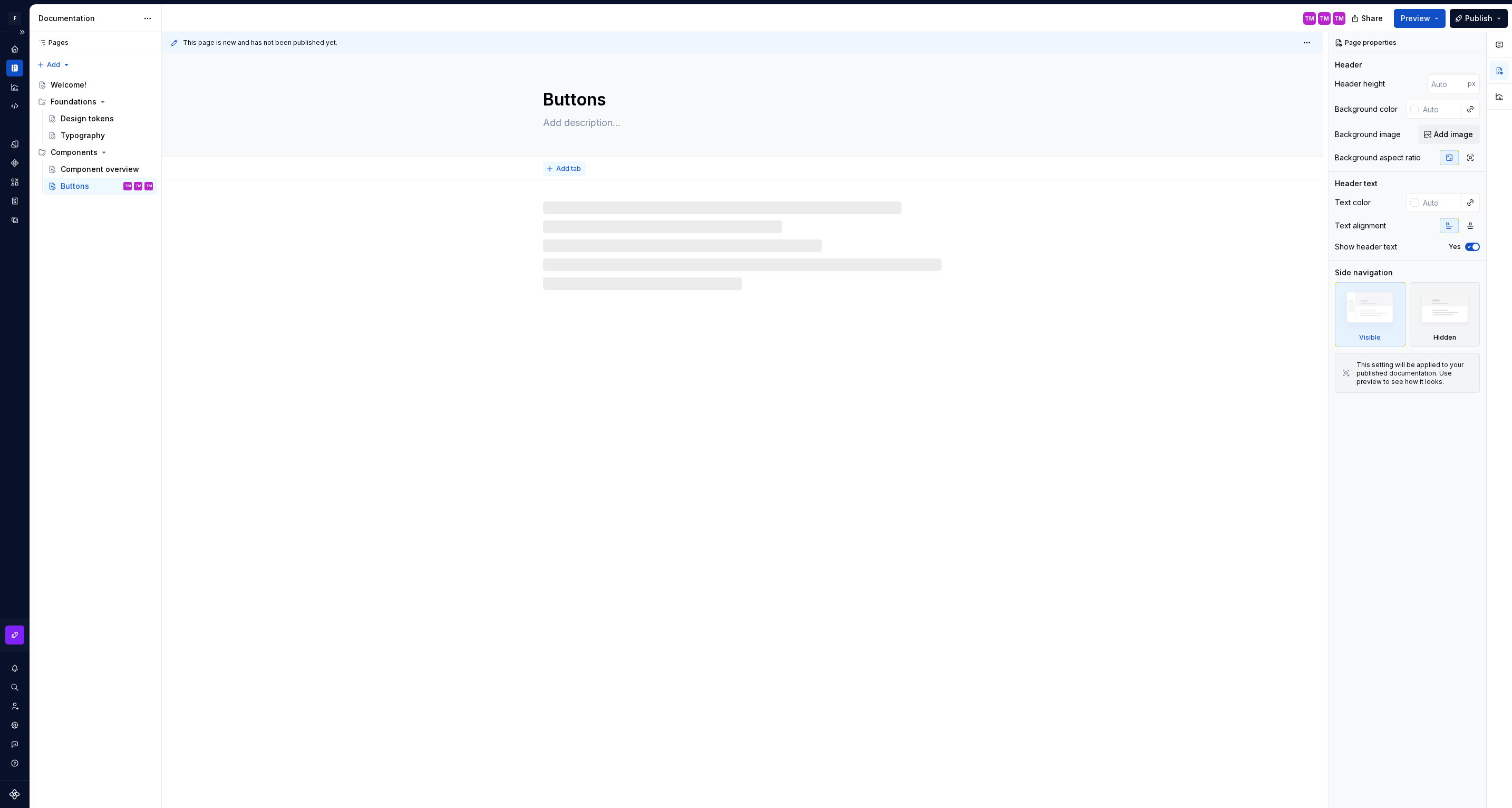
type textarea "*"
click at [562, 164] on span "Add tab" at bounding box center [569, 169] width 25 height 8
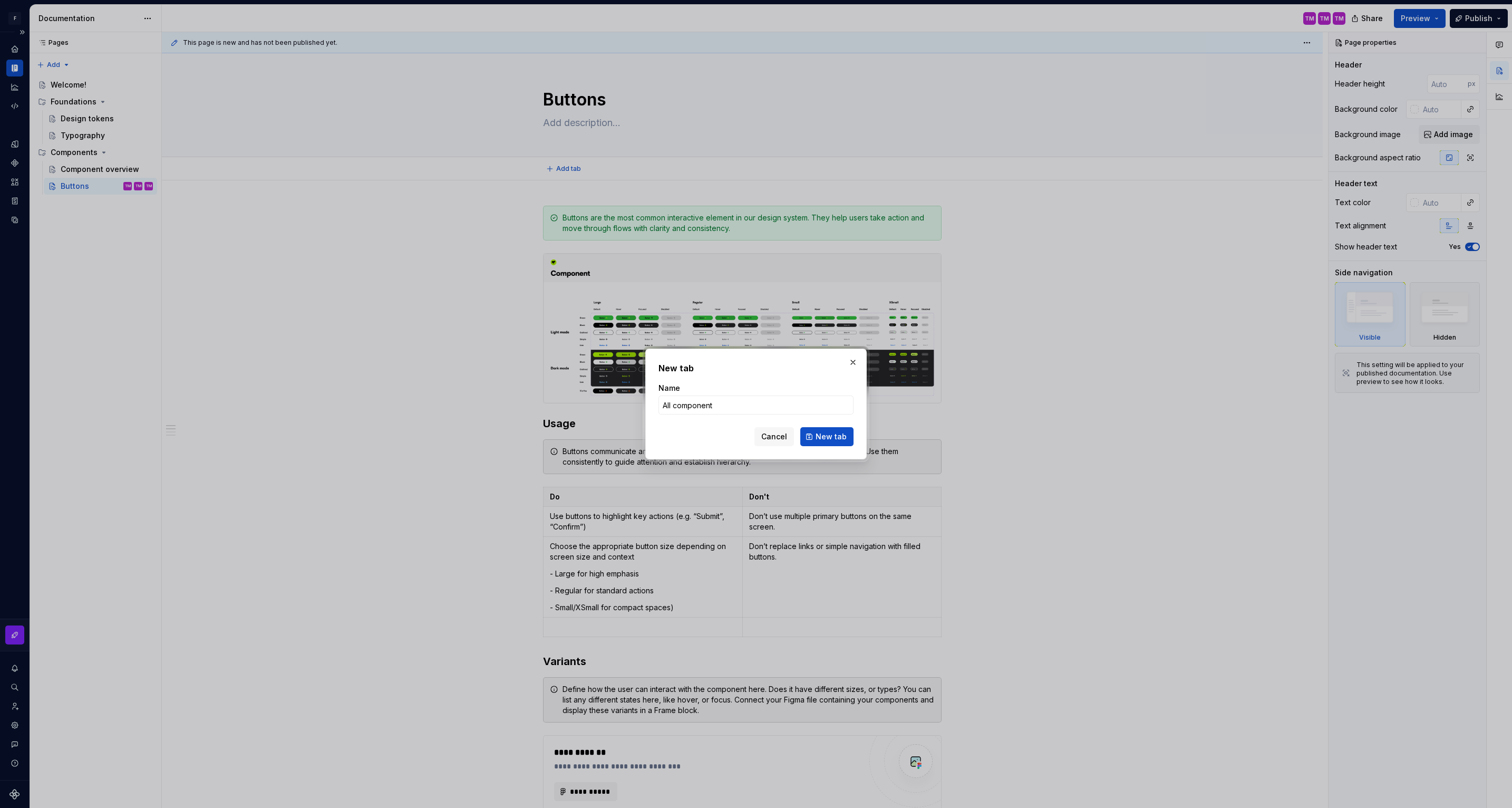
type input "All components"
type textarea "*"
type input "All components"
click at [855, 363] on button "button" at bounding box center [853, 362] width 15 height 15
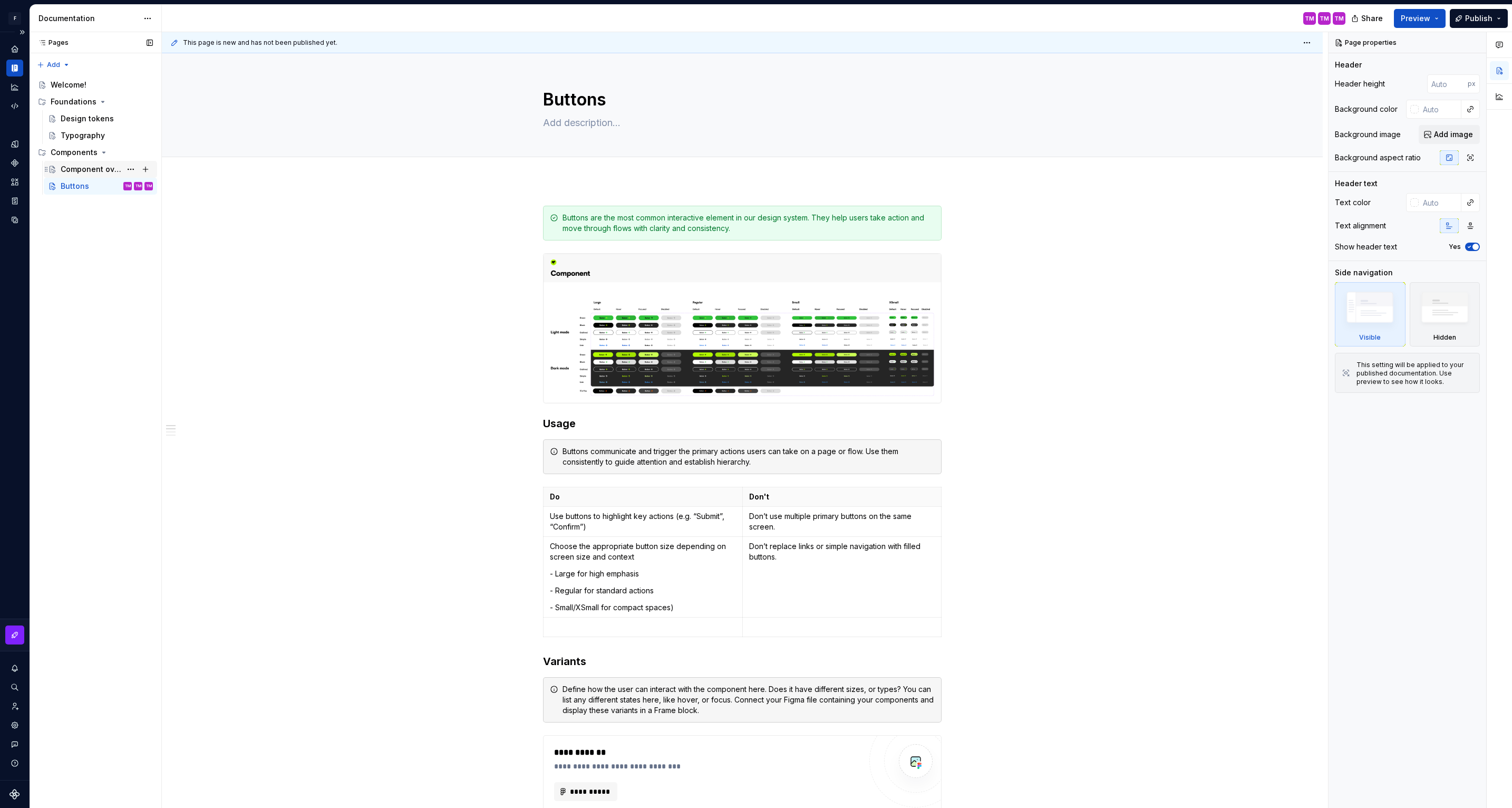
click at [80, 164] on div "Component overview" at bounding box center [90, 169] width 60 height 11
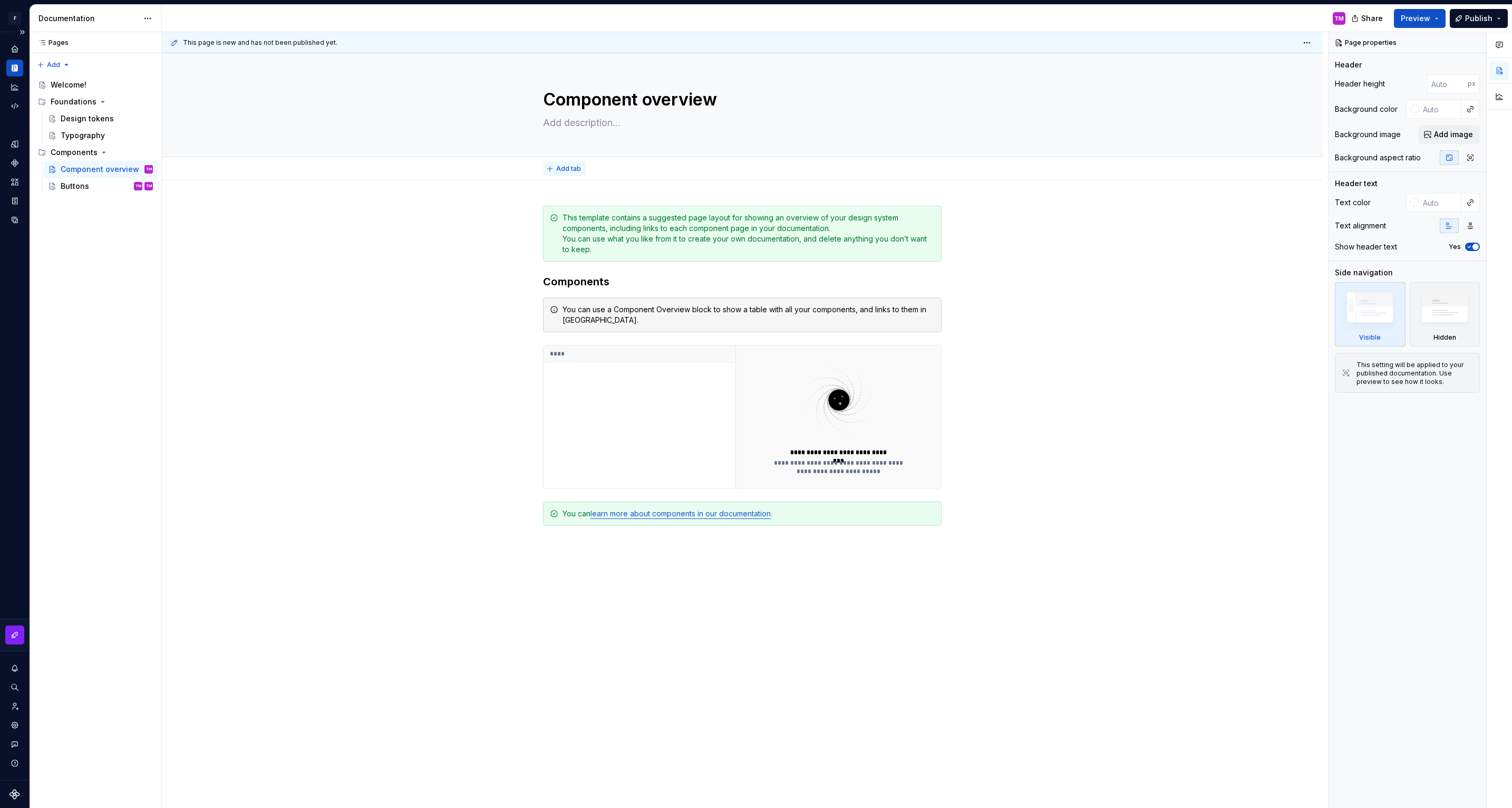
type textarea "*"
click at [569, 163] on button "Add tab" at bounding box center [564, 169] width 43 height 15
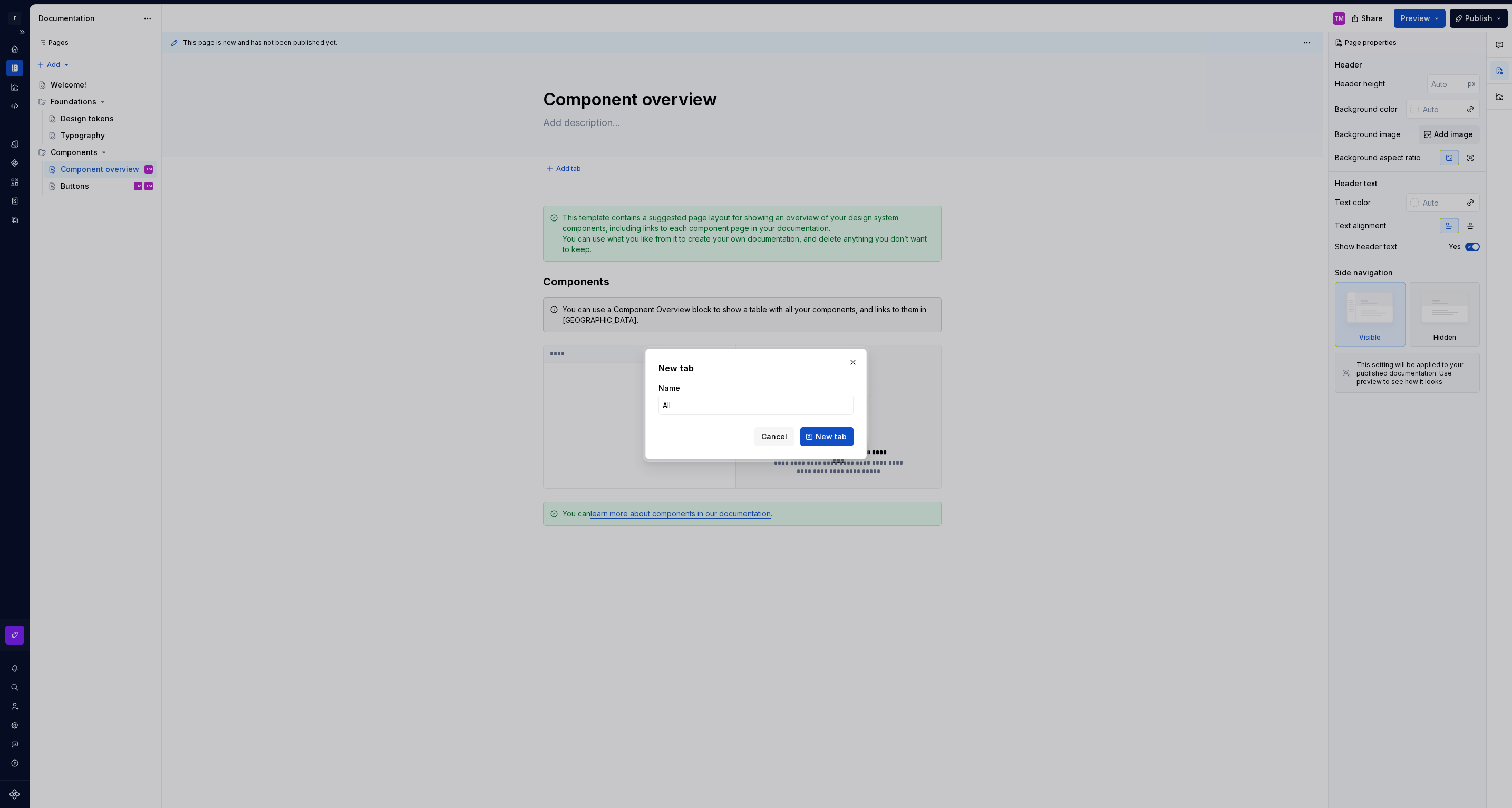
type input "All"
type textarea "*"
type input "All components"
click at [830, 435] on span "New tab" at bounding box center [831, 437] width 31 height 11
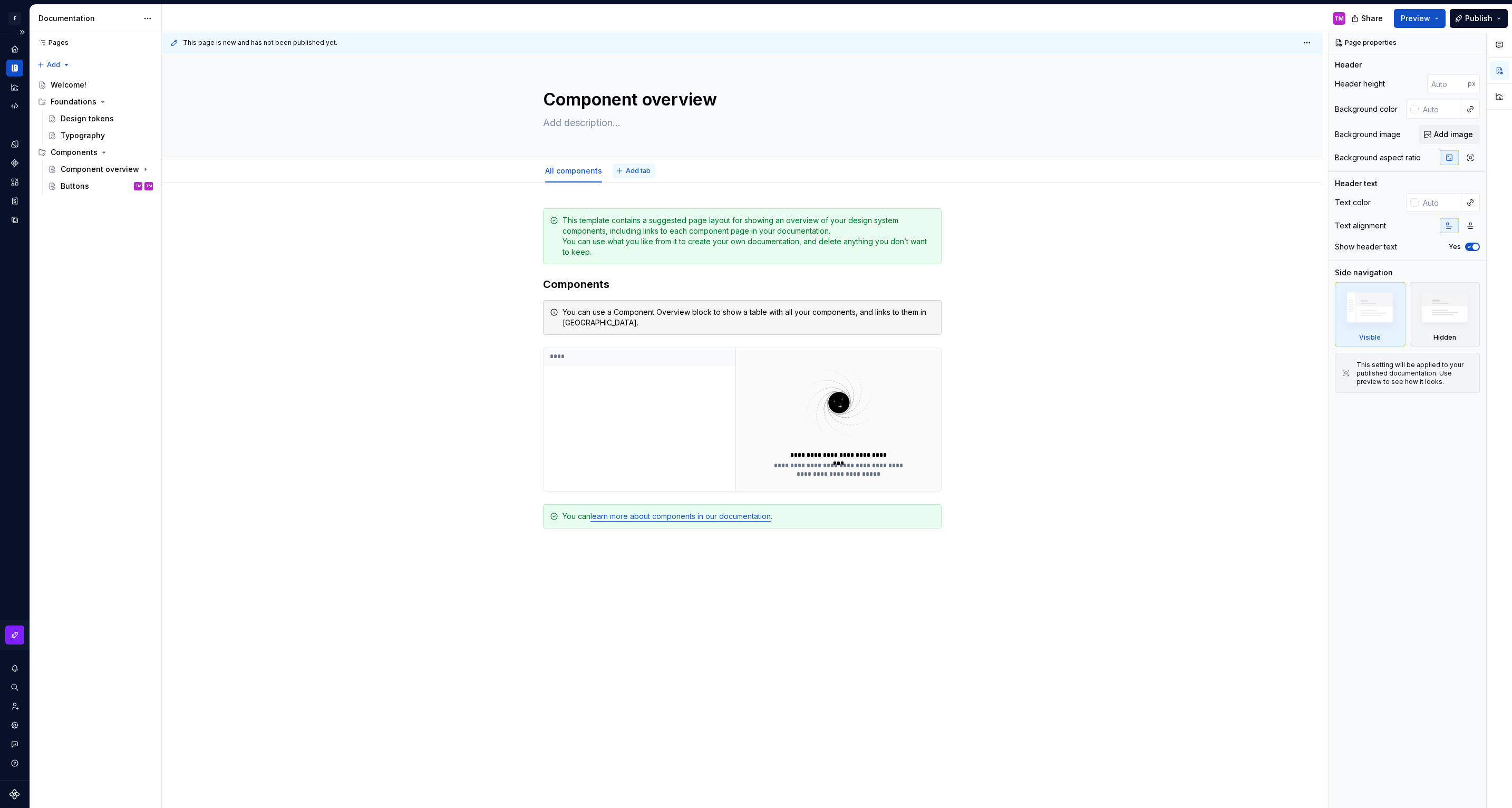
click at [630, 176] on button "Add tab" at bounding box center [634, 170] width 43 height 15
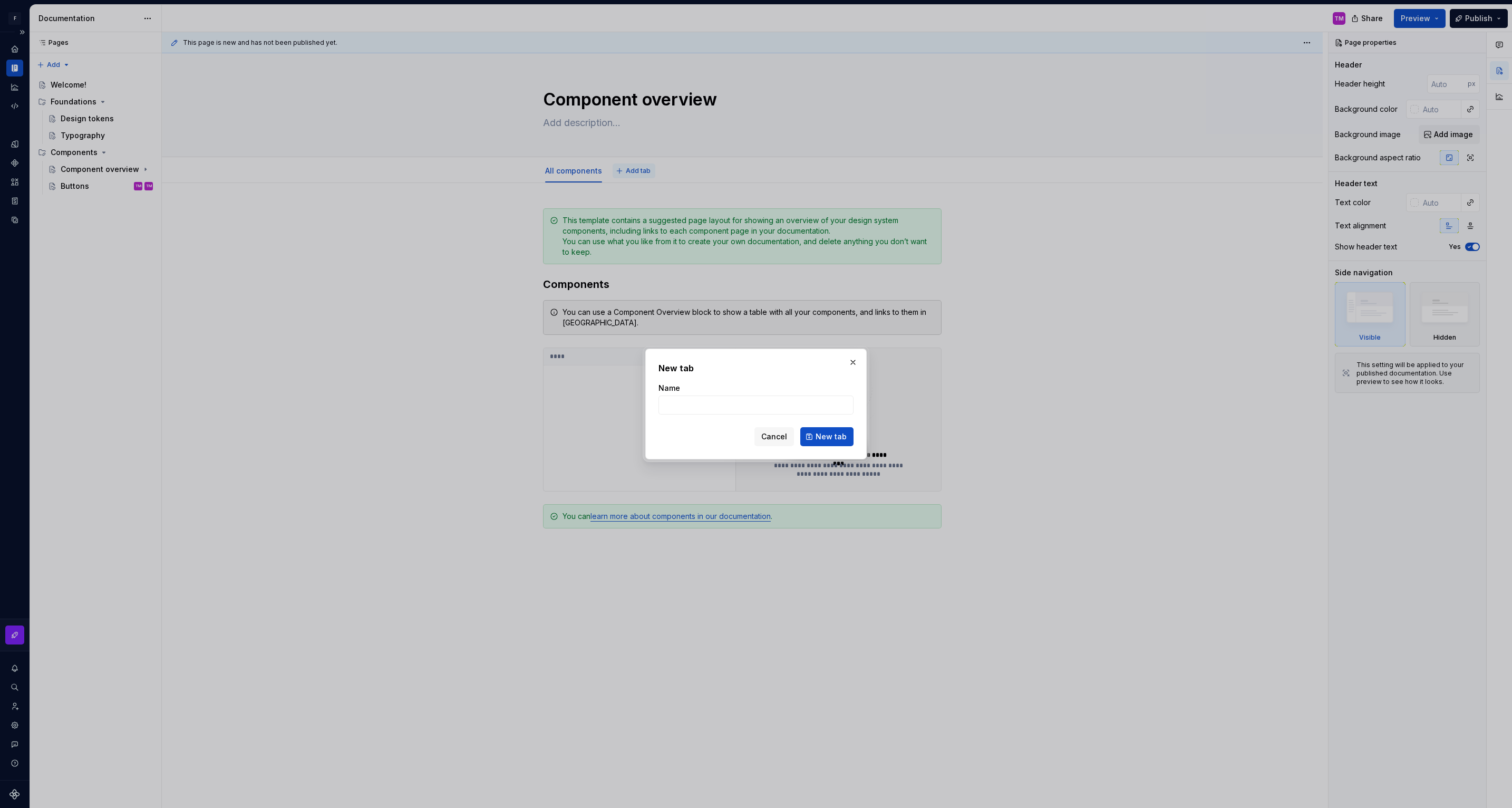
type textarea "*"
type input "Buttons"
type textarea "*"
type input "Buttons"
click at [744, 406] on input "Buttons" at bounding box center [756, 405] width 195 height 19
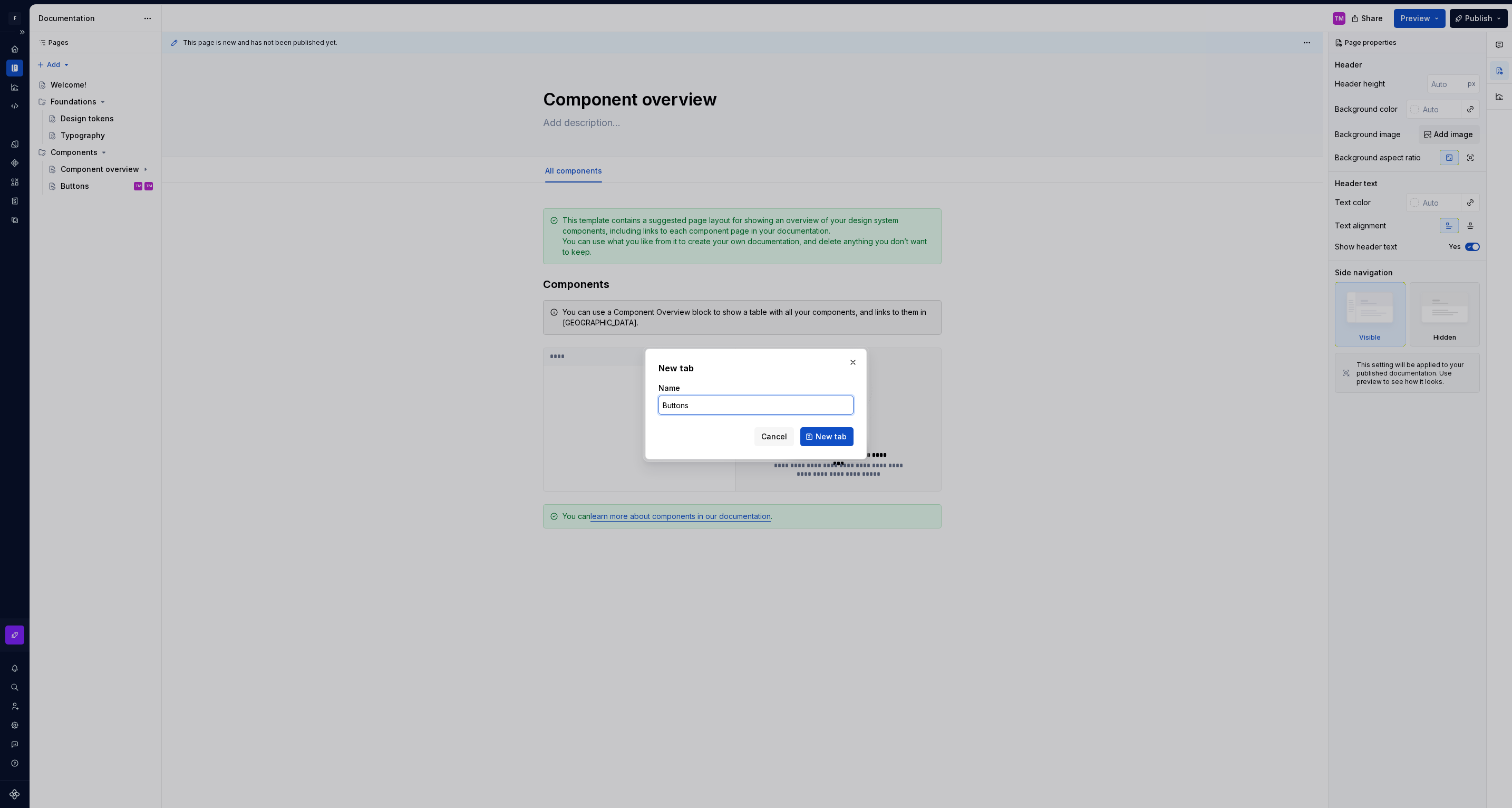
type textarea "*"
click at [744, 406] on input "Buttons" at bounding box center [756, 405] width 195 height 19
type input "Android"
click button "New tab" at bounding box center [826, 437] width 53 height 19
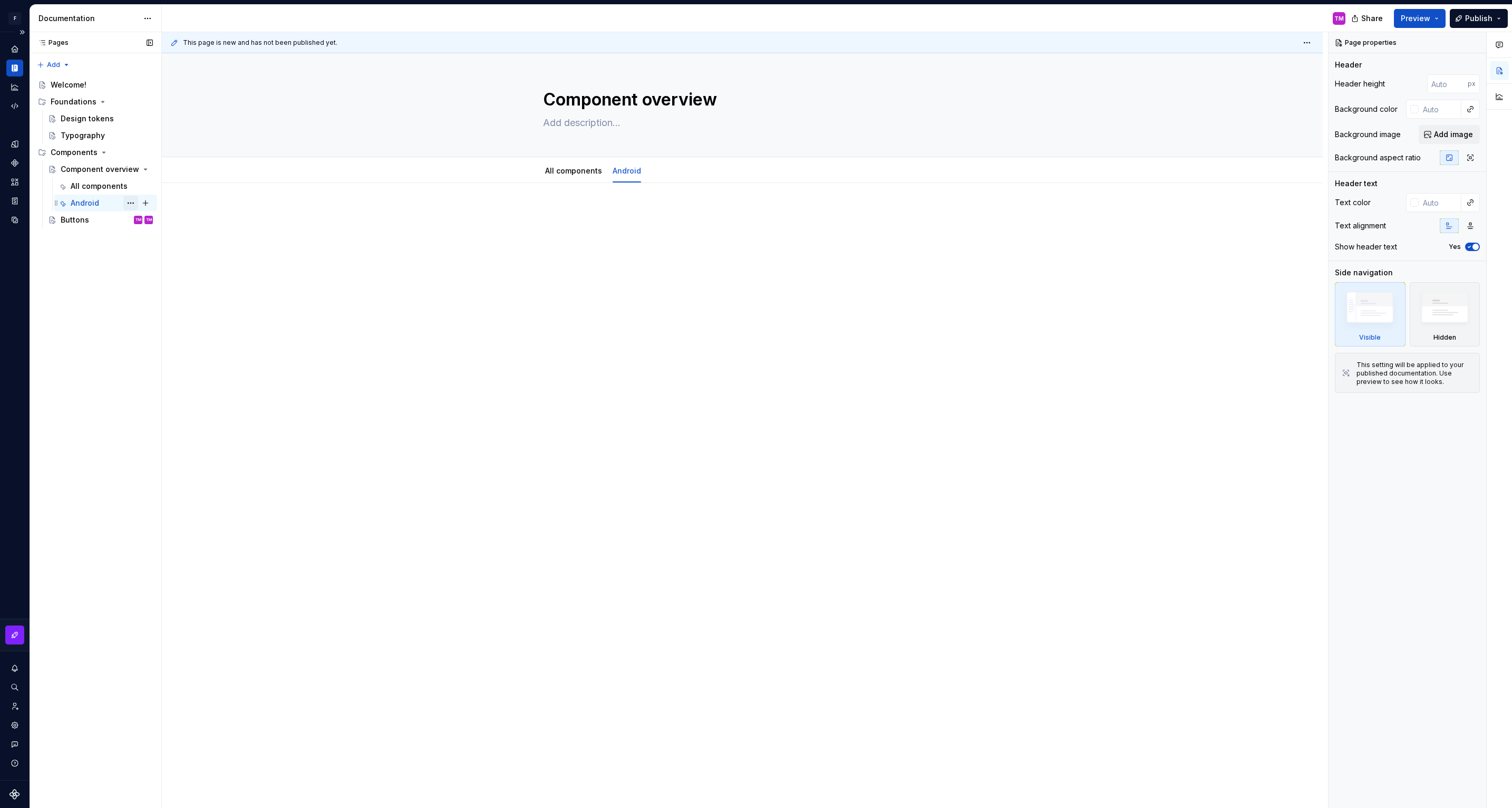
click at [133, 200] on button "Page tree" at bounding box center [130, 203] width 15 height 15
click at [176, 315] on div "Delete tab" at bounding box center [194, 320] width 103 height 11
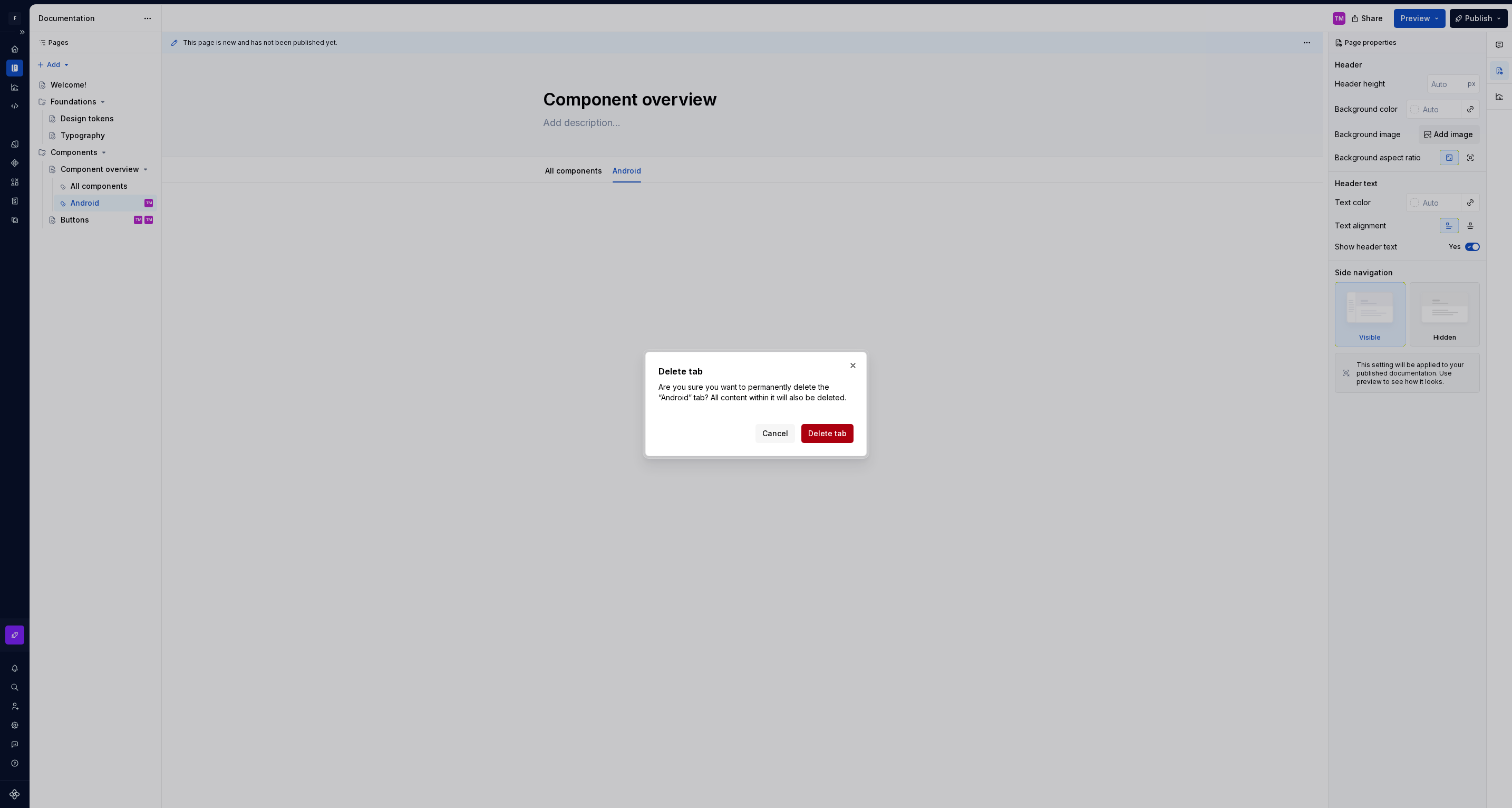
click at [831, 438] on span "Delete tab" at bounding box center [828, 433] width 39 height 11
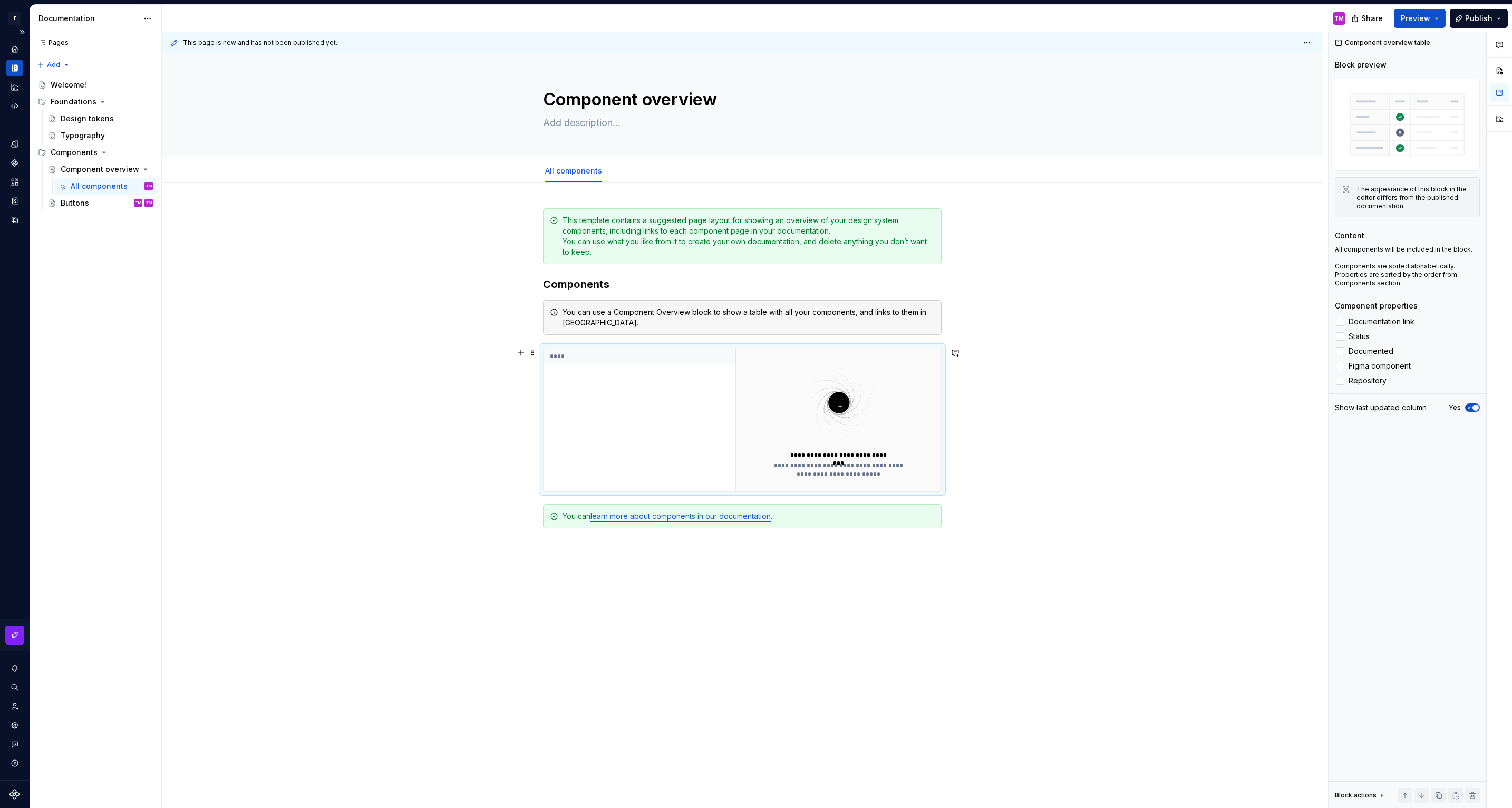
click at [786, 446] on div "**********" at bounding box center [839, 419] width 143 height 117
click at [1346, 325] on label "Documentation link" at bounding box center [1407, 322] width 145 height 13
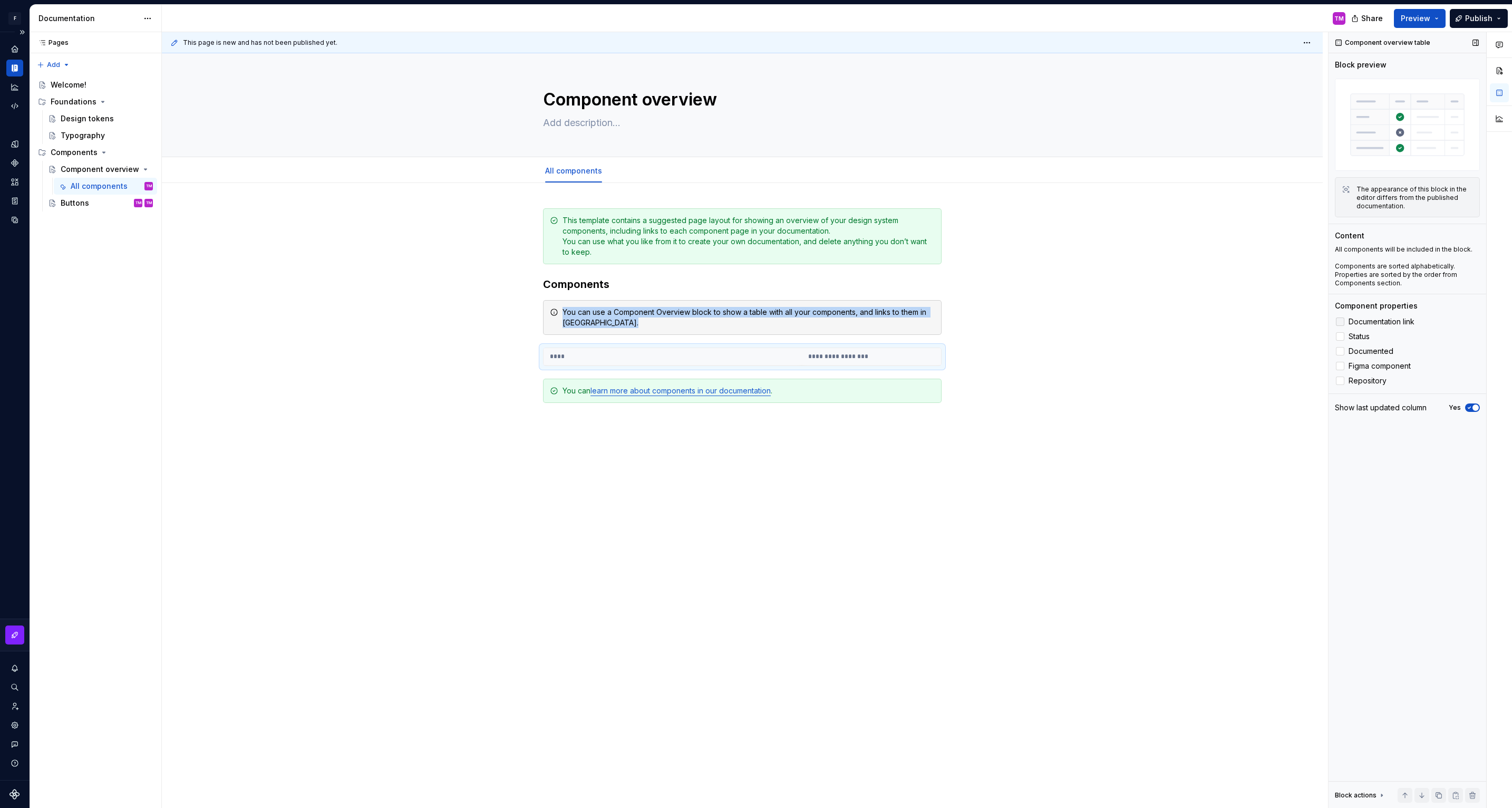
click at [1340, 322] on icon at bounding box center [1340, 322] width 0 height 0
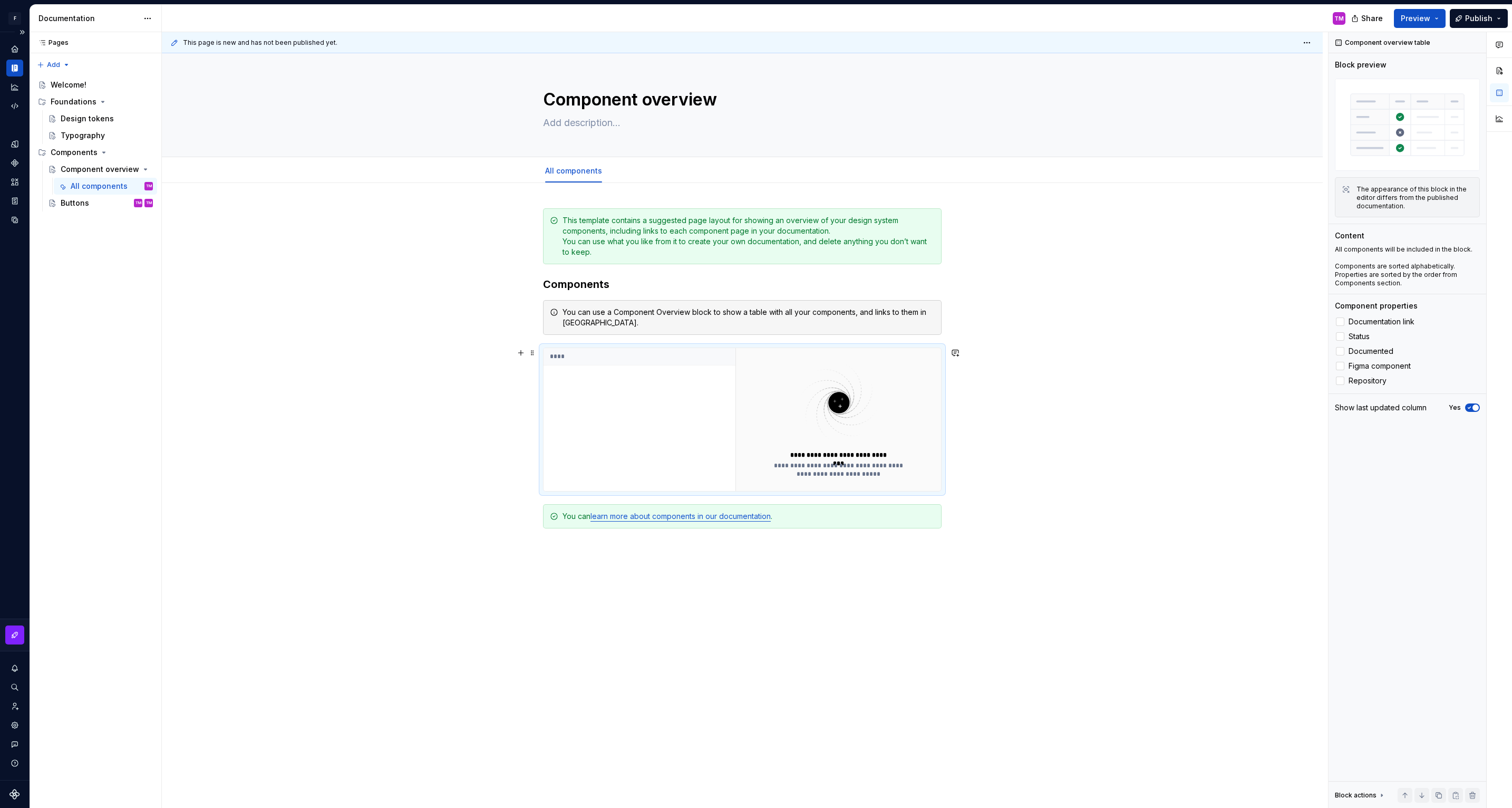
click at [851, 448] on div "**********" at bounding box center [839, 419] width 143 height 117
click at [130, 188] on button "Page tree" at bounding box center [130, 186] width 15 height 15
click at [75, 257] on div "Pages Pages Add Accessibility guide for tree Page tree. Navigate the tree with …" at bounding box center [95, 420] width 132 height 776
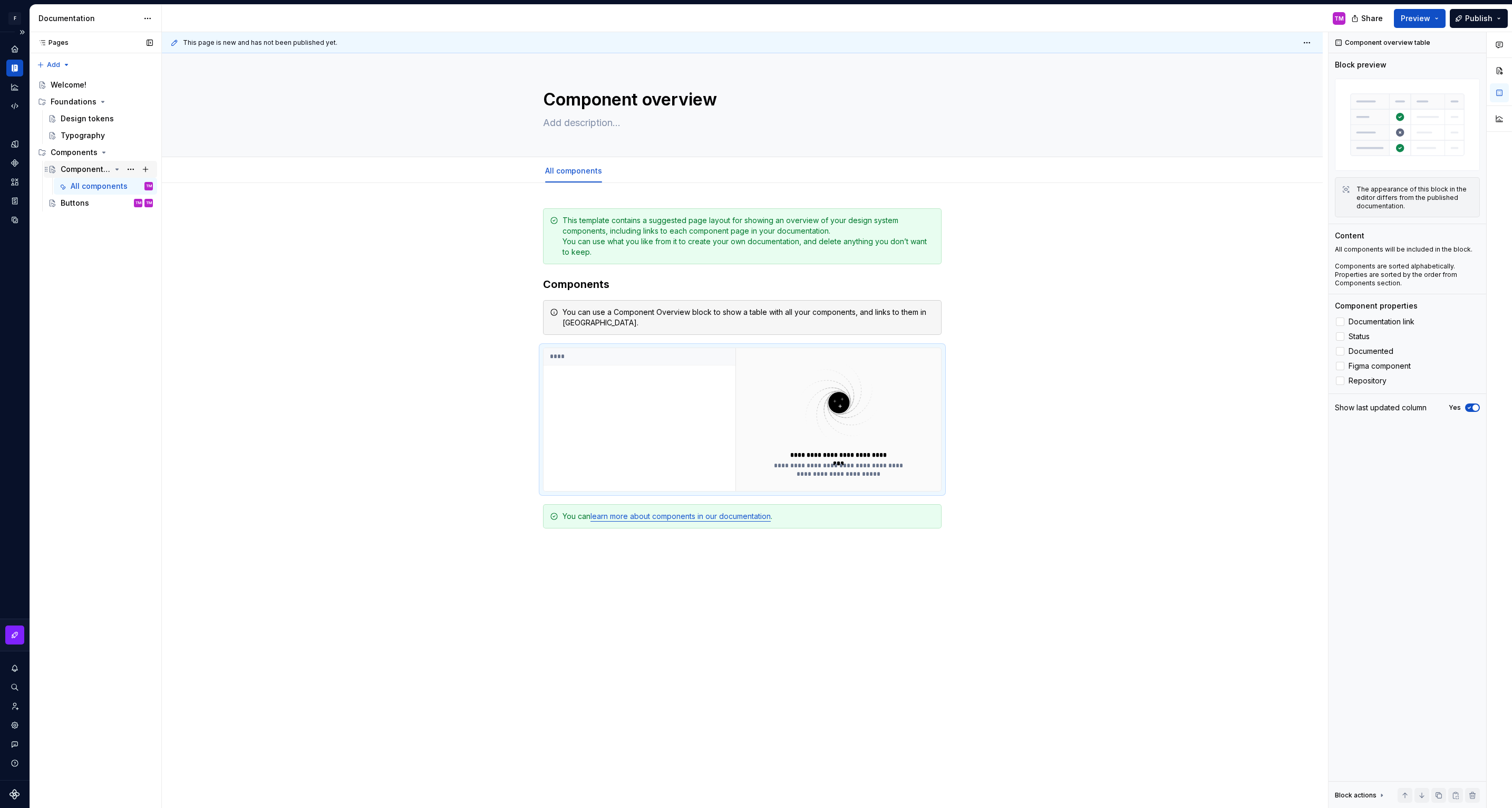
click at [103, 172] on div "Component overview" at bounding box center [85, 169] width 50 height 11
click at [65, 171] on div "Component overview" at bounding box center [85, 169] width 50 height 11
click at [117, 169] on icon "Page tree" at bounding box center [117, 169] width 2 height 1
click at [80, 182] on div "Buttons" at bounding box center [75, 186] width 29 height 11
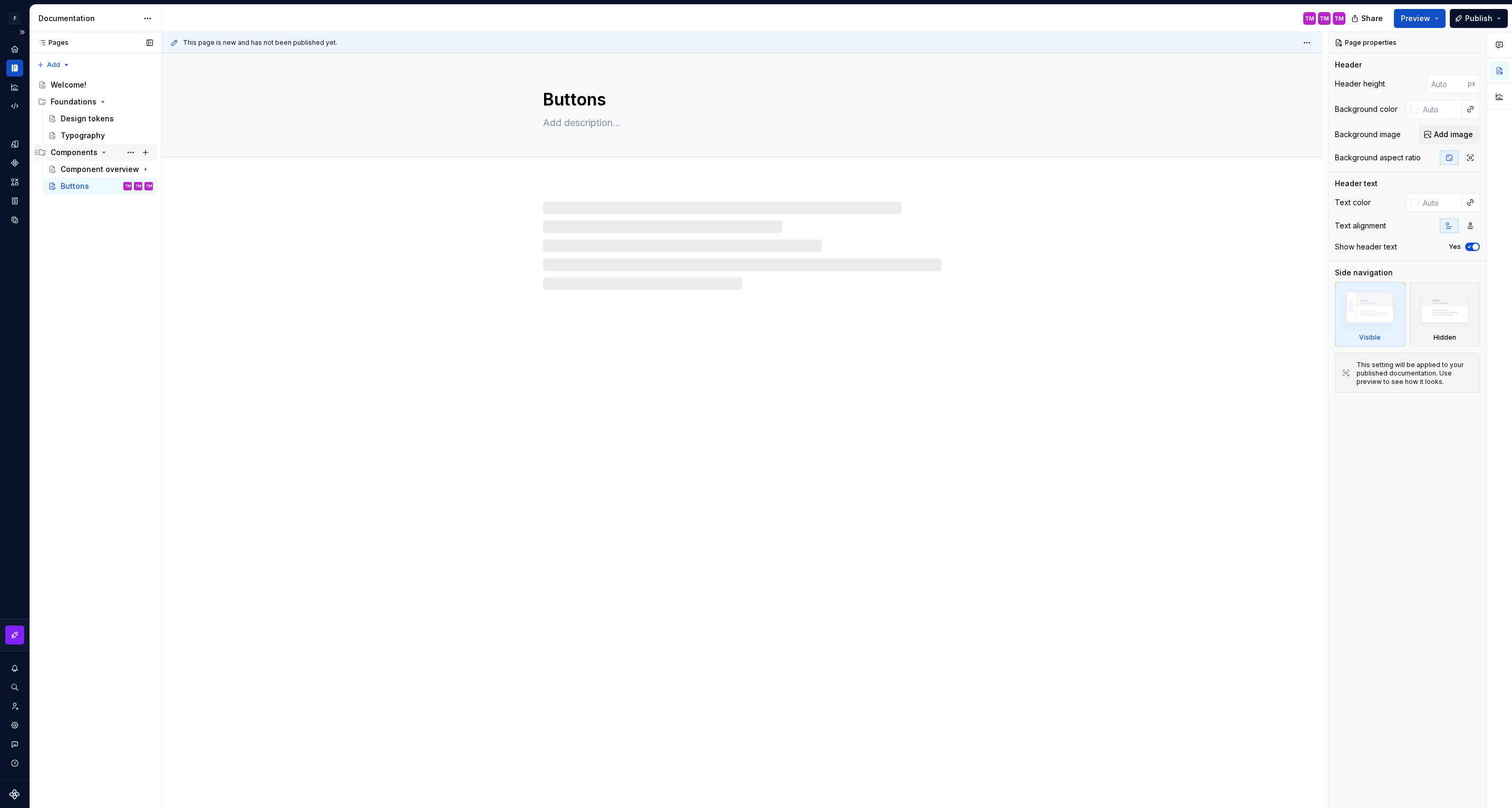
click at [80, 155] on div "Components" at bounding box center [74, 153] width 47 height 11
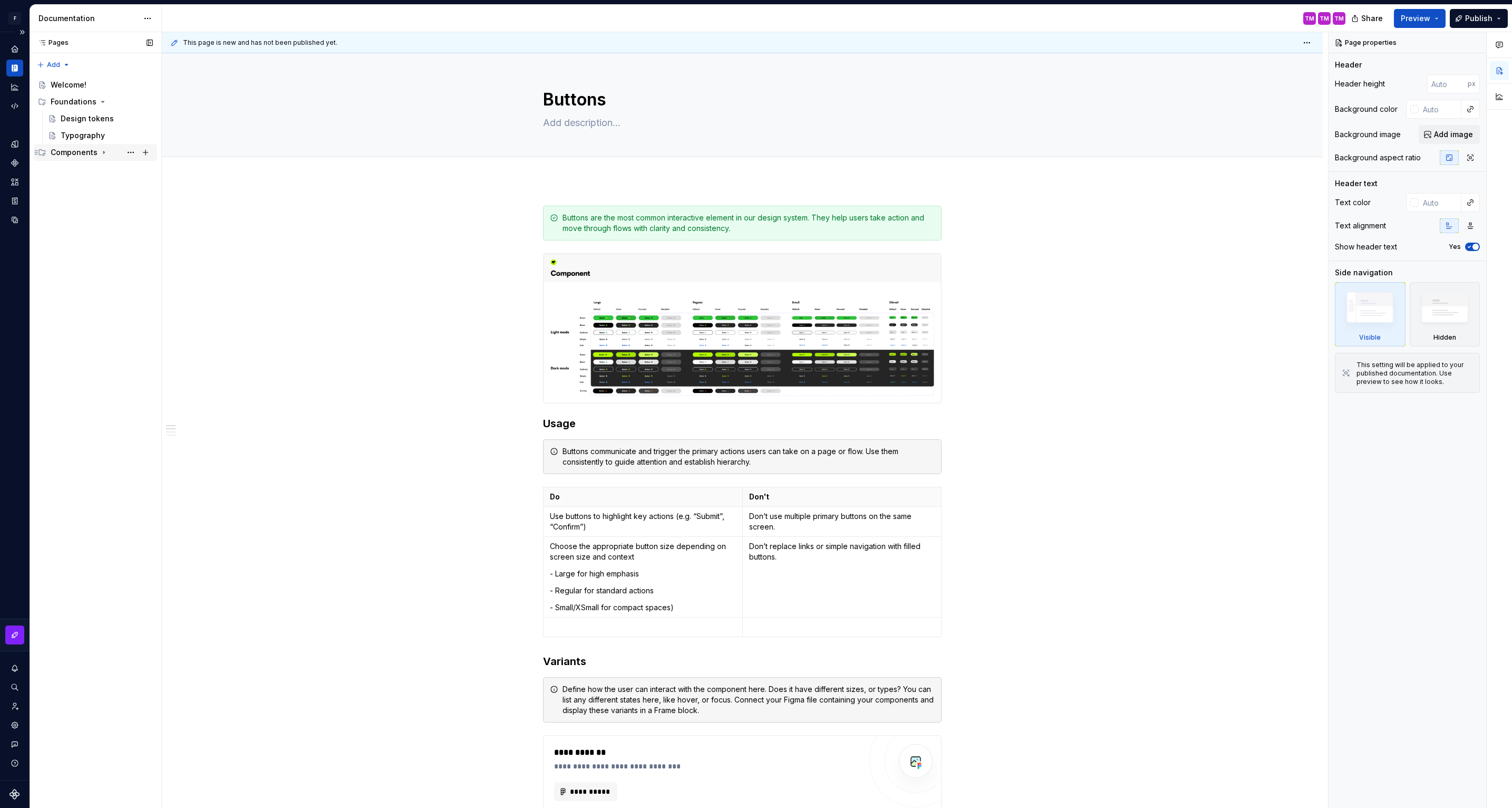
click at [76, 153] on div "Components" at bounding box center [74, 153] width 47 height 11
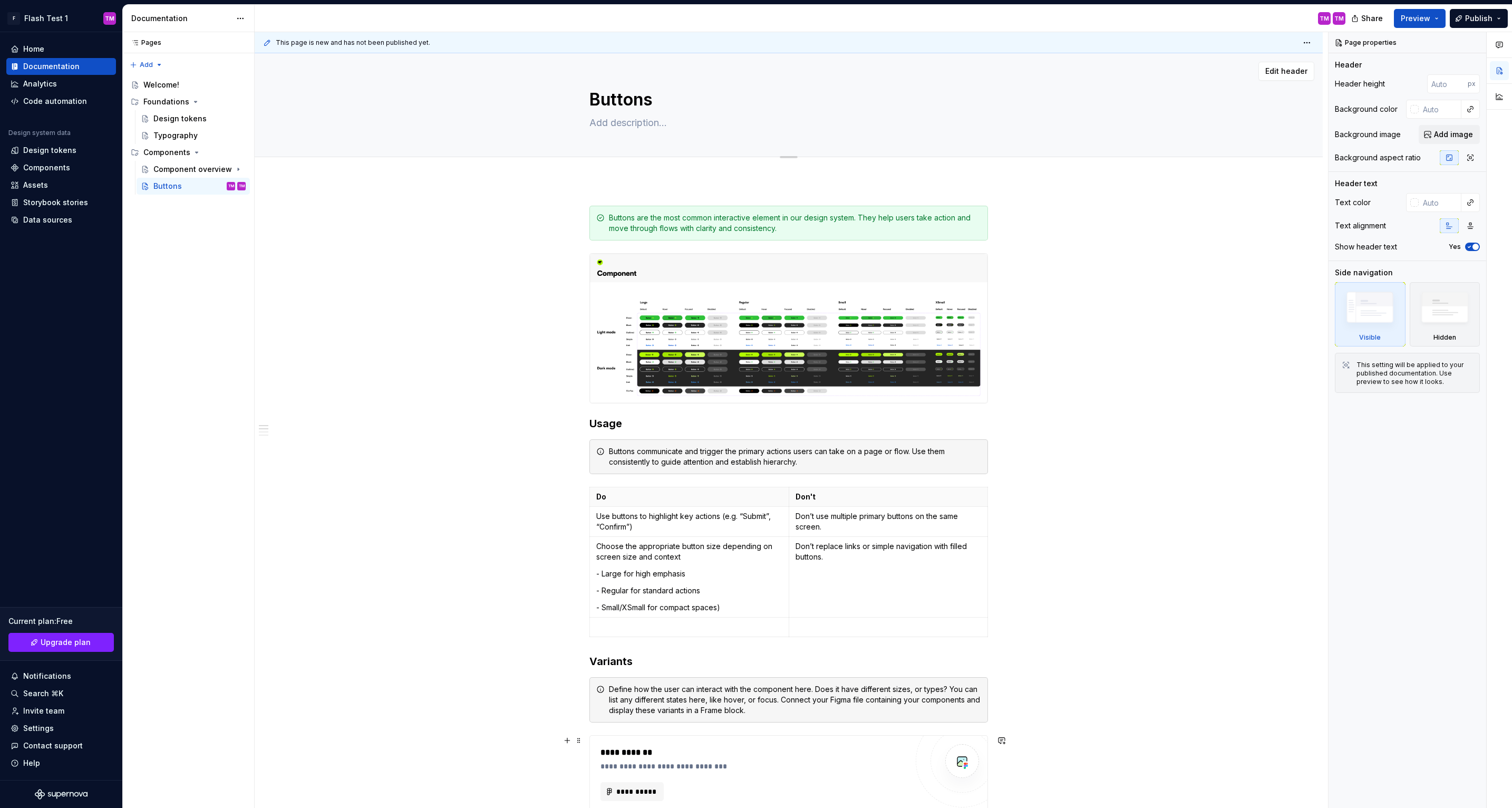
type textarea "*"
click at [606, 164] on button "Add tab" at bounding box center [610, 169] width 43 height 15
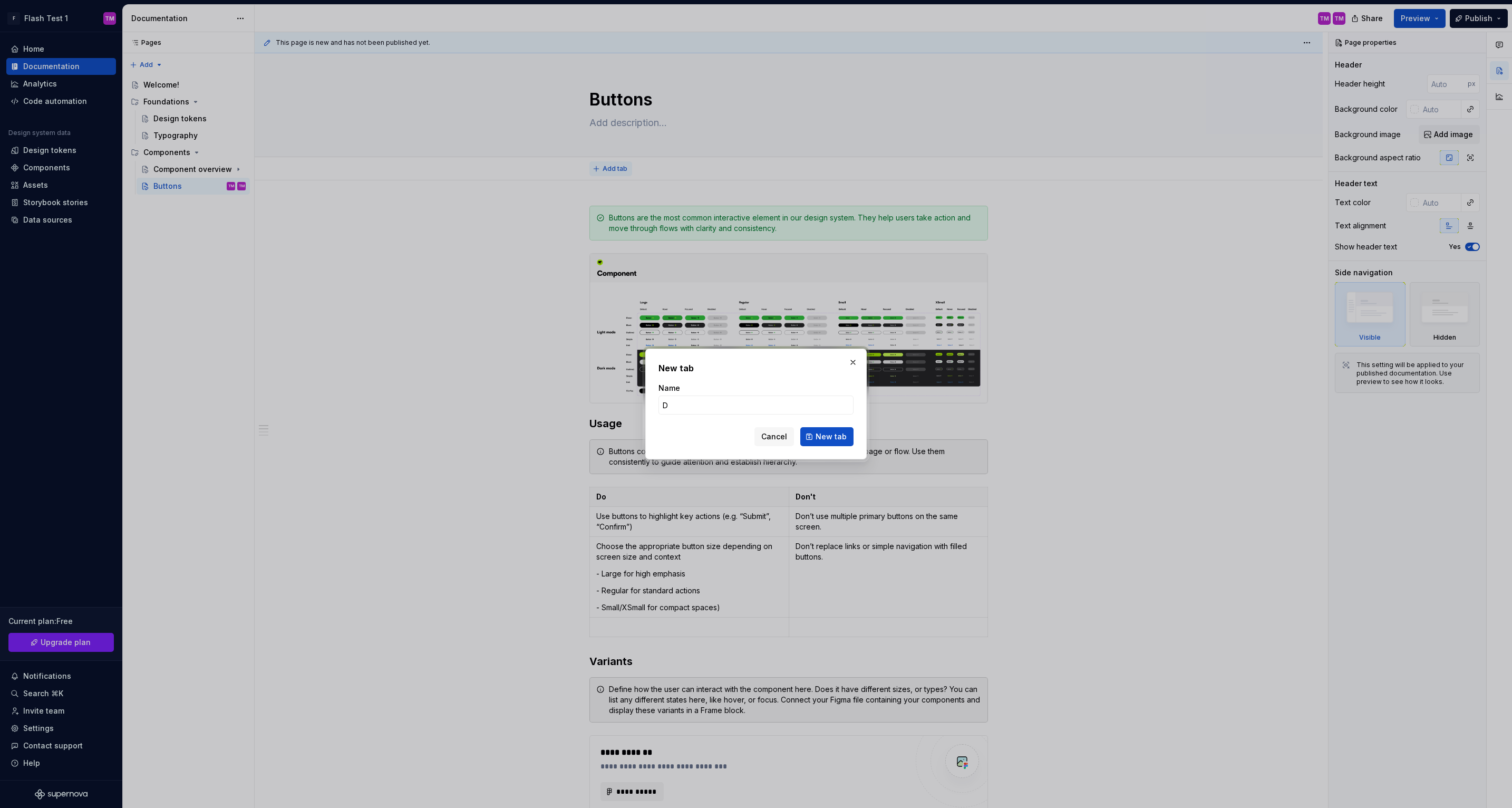
type input "De"
type textarea "*"
type input "Design"
click button "New tab" at bounding box center [826, 437] width 53 height 19
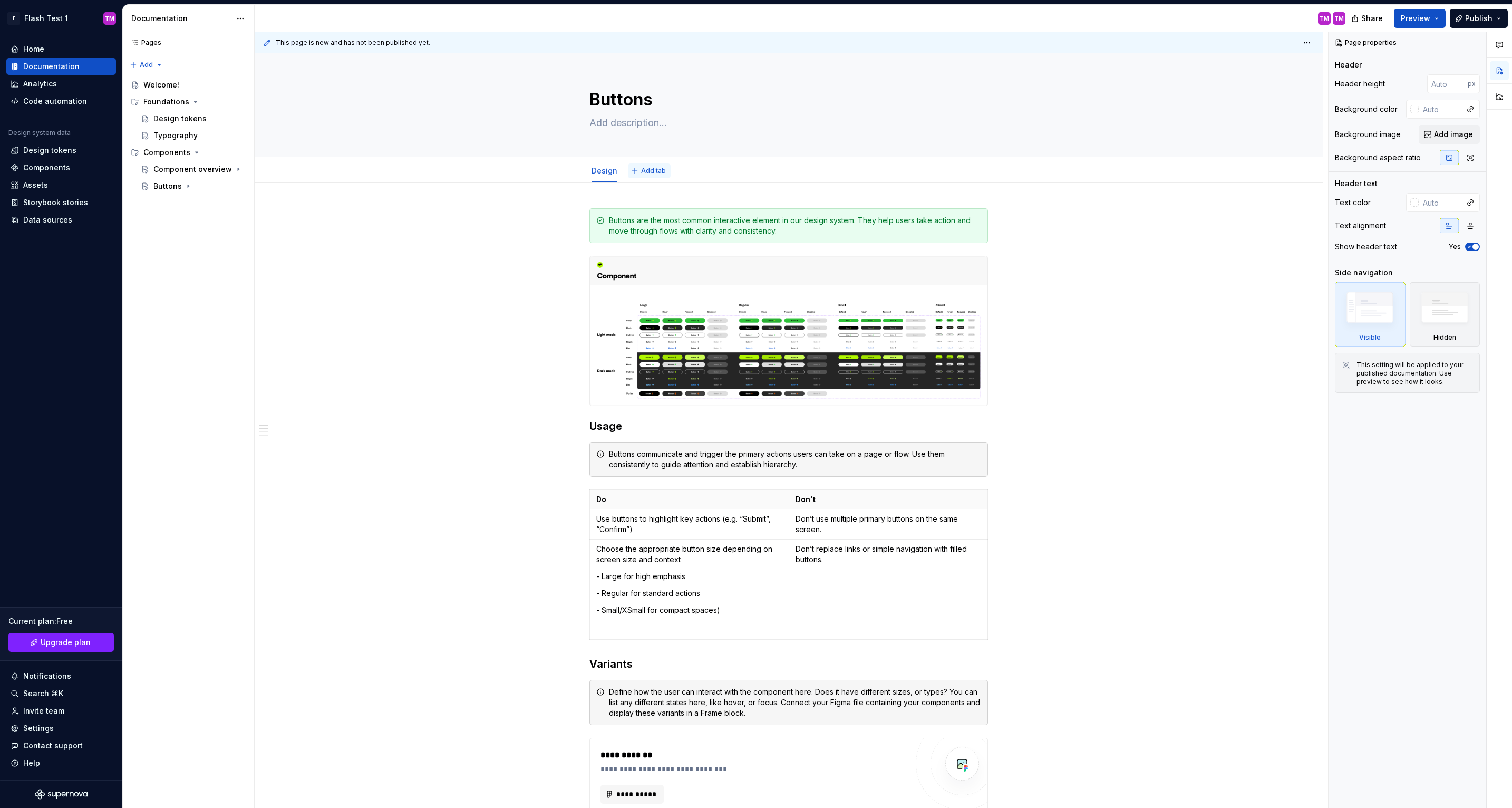
type textarea "*"
click at [652, 170] on span "Add tab" at bounding box center [653, 171] width 25 height 8
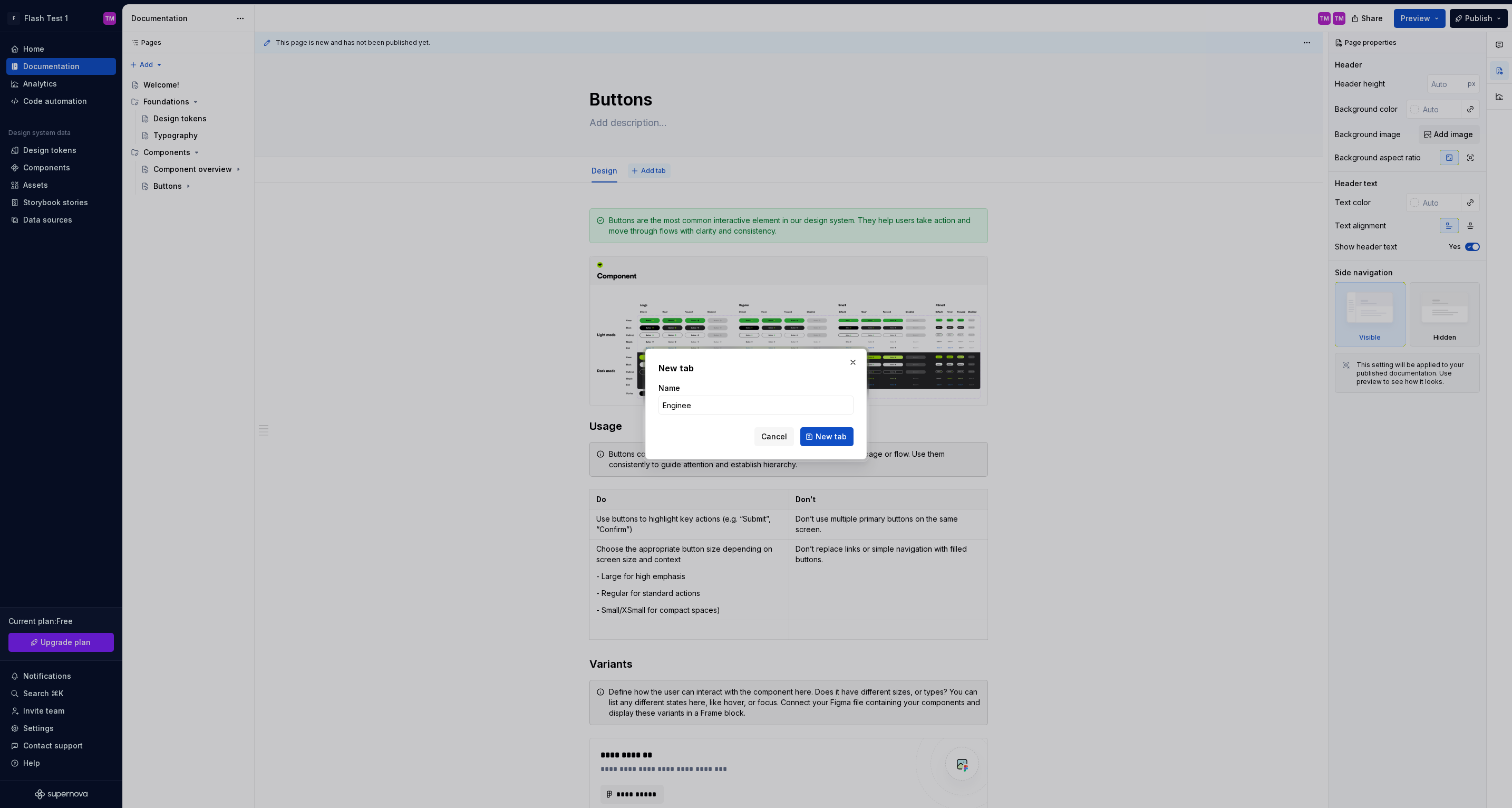
type input "Engineer"
click button "New tab" at bounding box center [826, 437] width 53 height 19
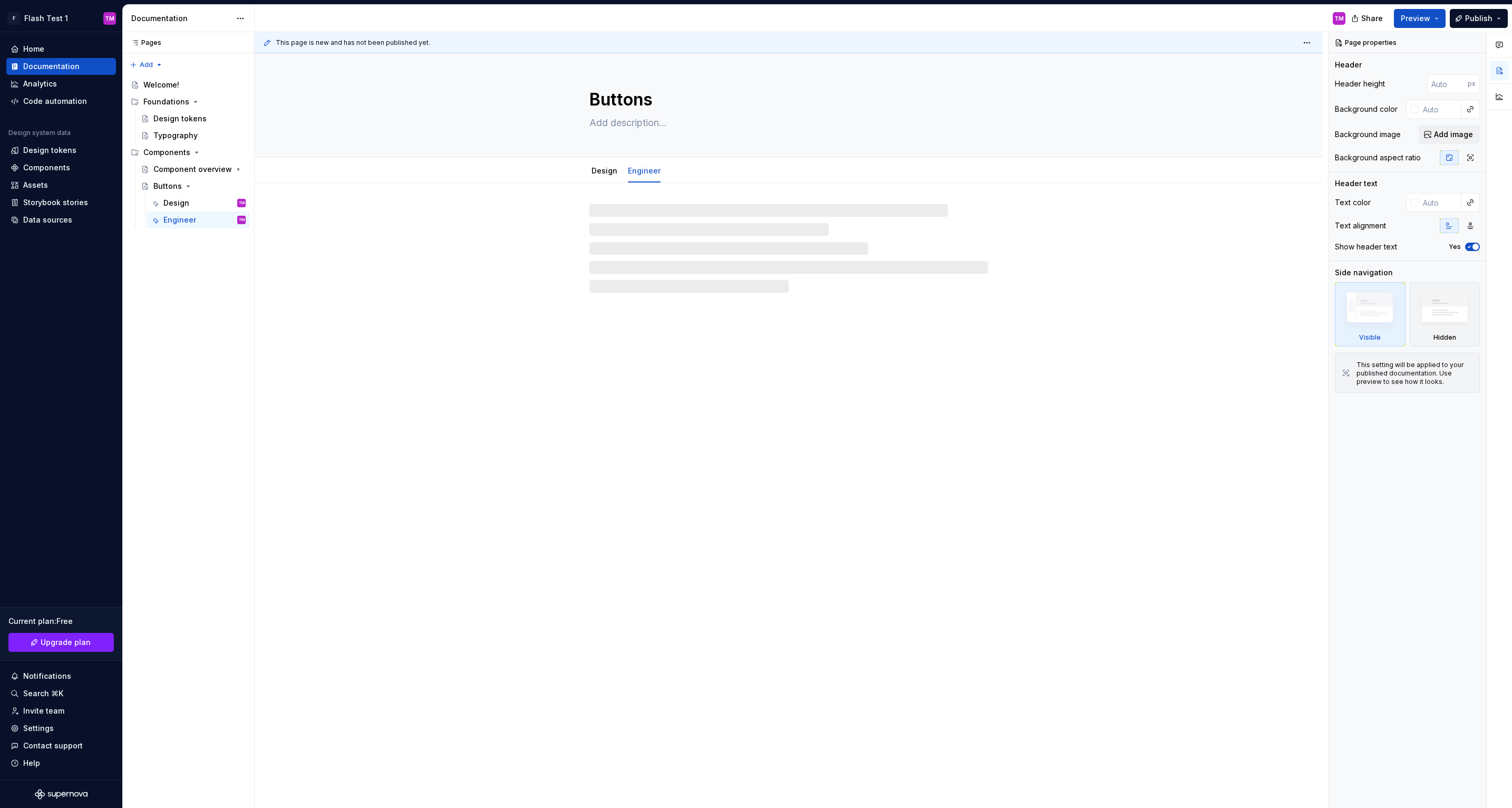
type textarea "*"
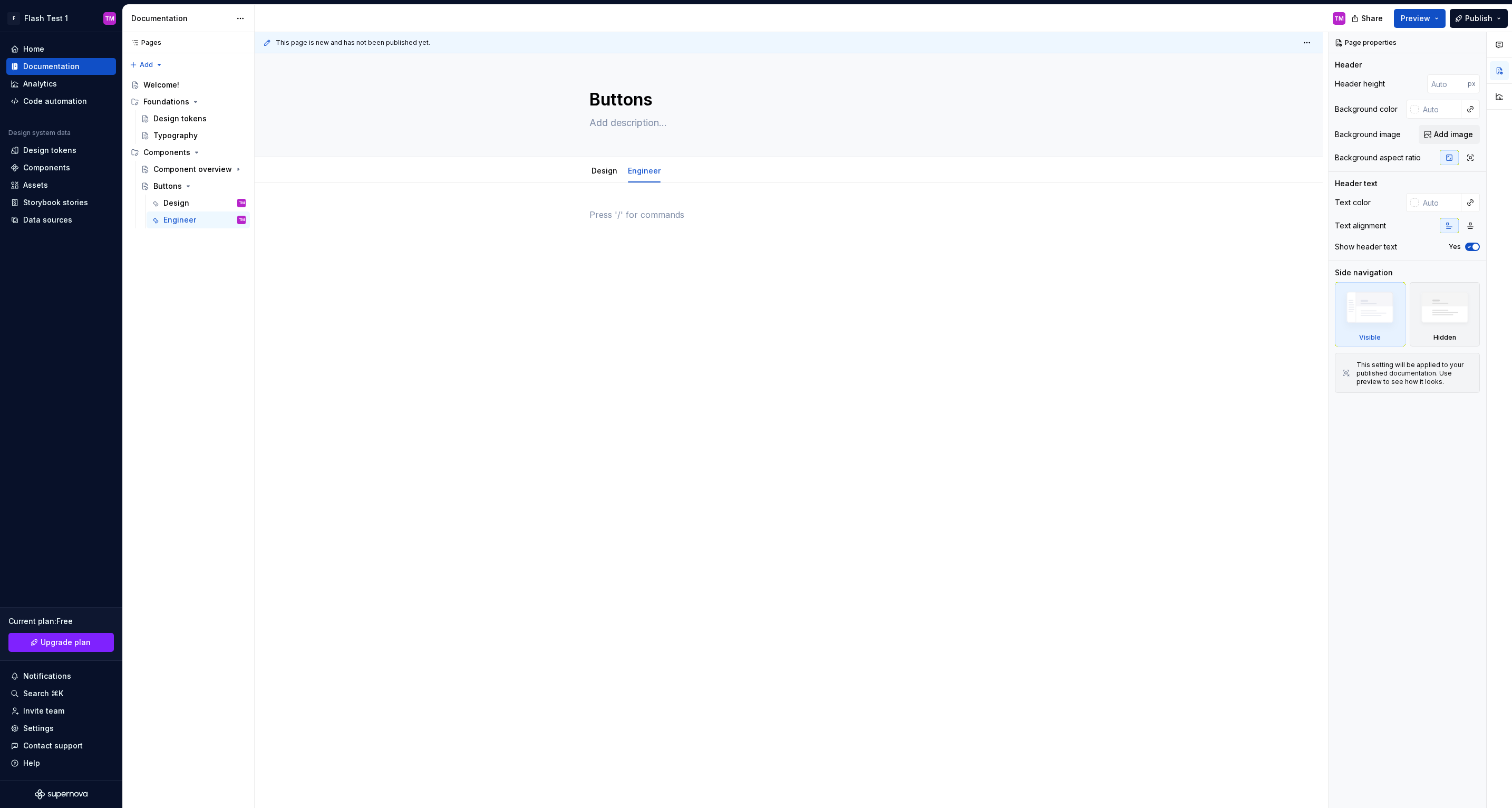
click at [681, 254] on div at bounding box center [788, 235] width 399 height 53
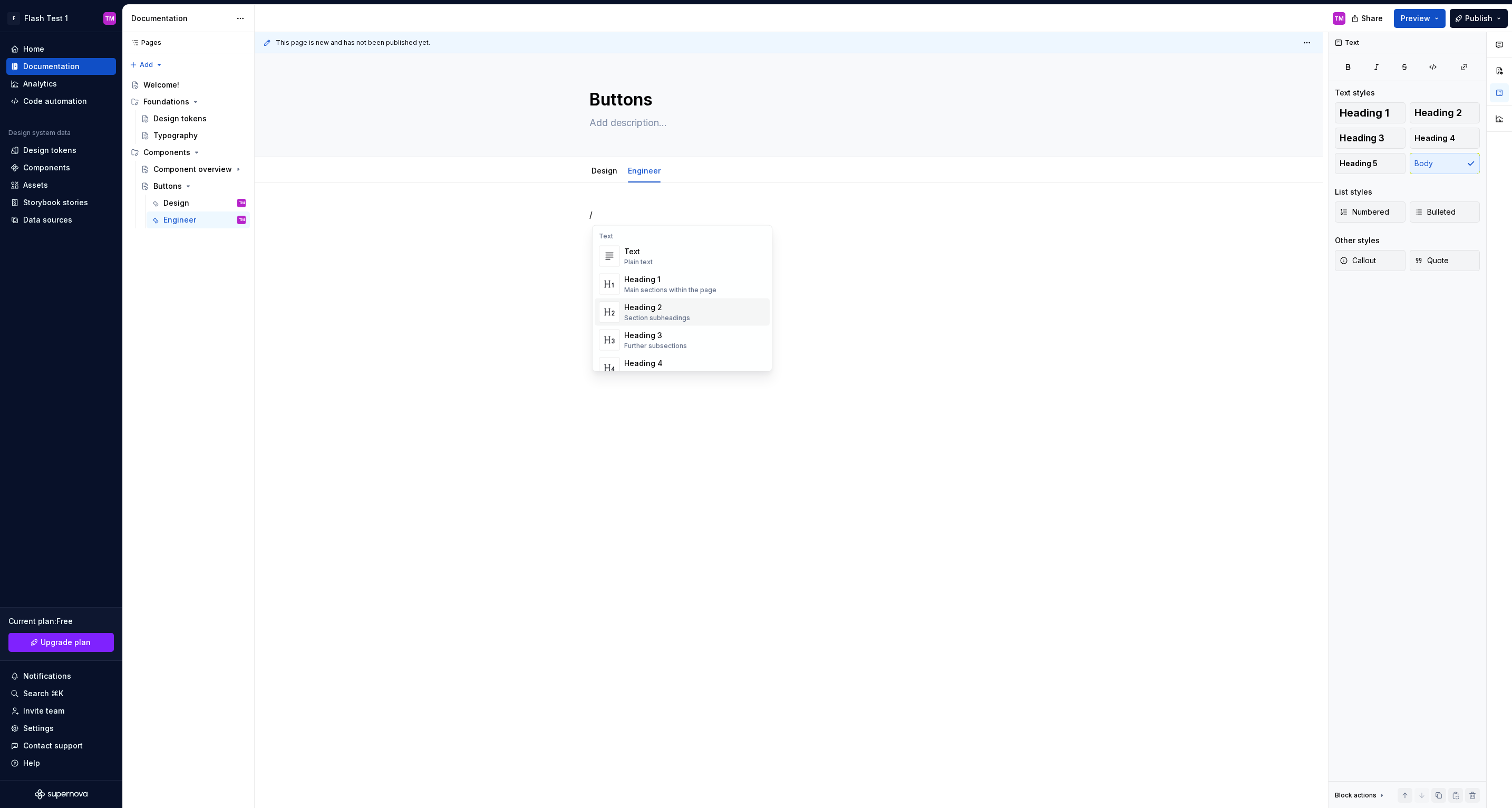
click at [695, 306] on div "Heading 2 Section subheadings" at bounding box center [694, 312] width 141 height 21
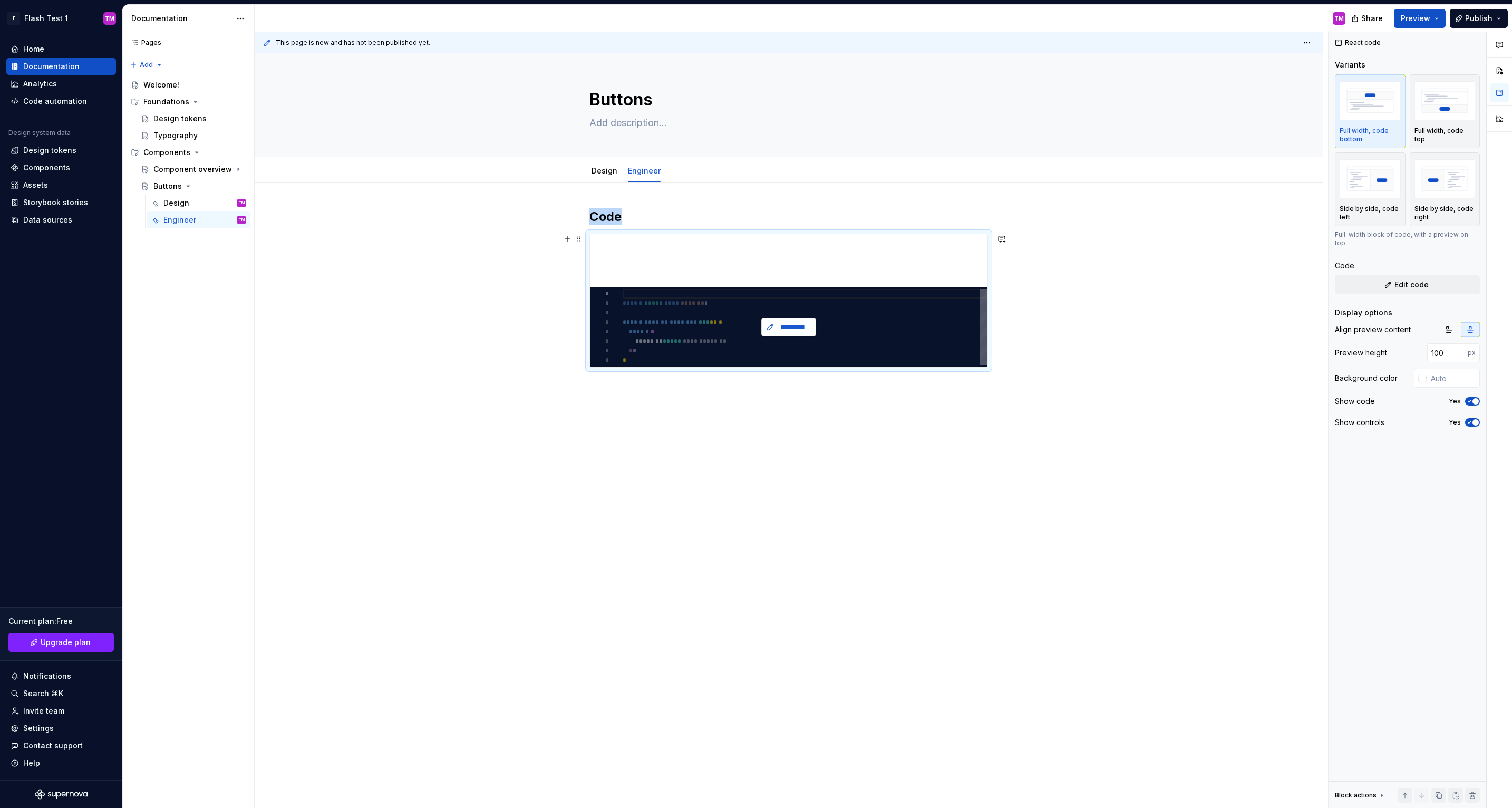
click at [792, 329] on span "*********" at bounding box center [793, 327] width 33 height 11
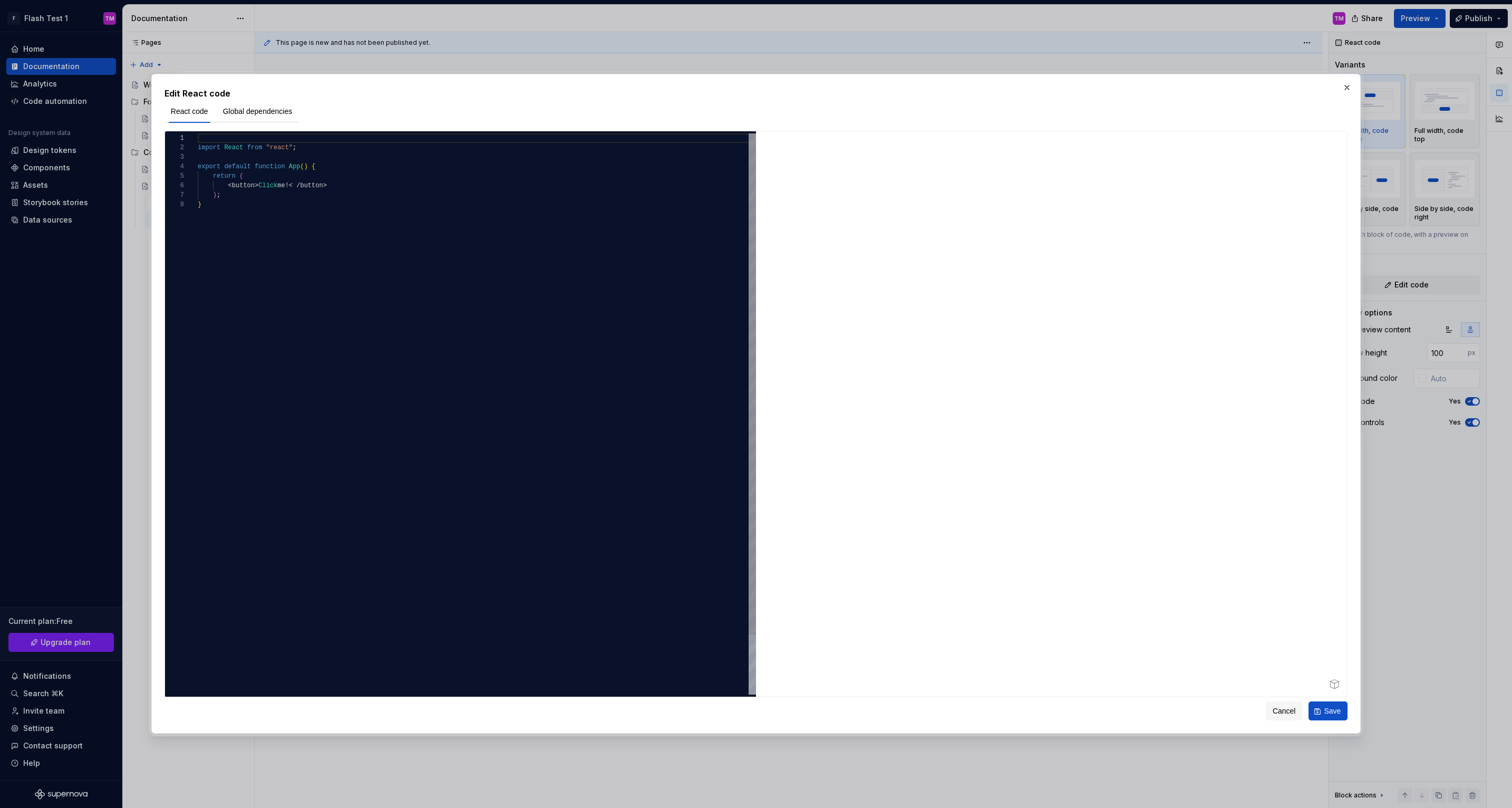
type textarea "*"
click at [569, 385] on div "import React from "react" ; export default function App ( ) { return ( < button…" at bounding box center [477, 447] width 558 height 628
type textarea "**********"
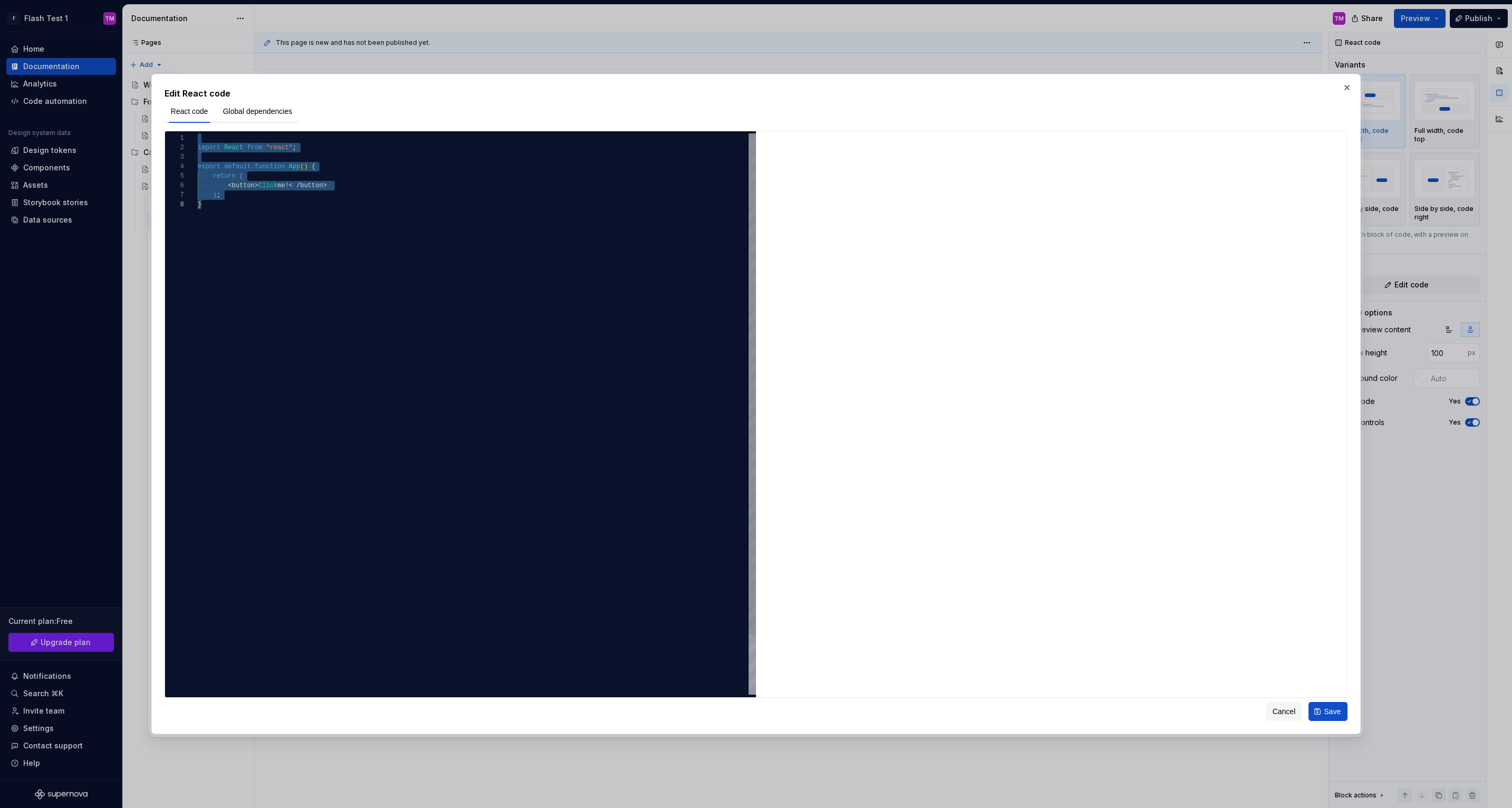
scroll to position [38, 23]
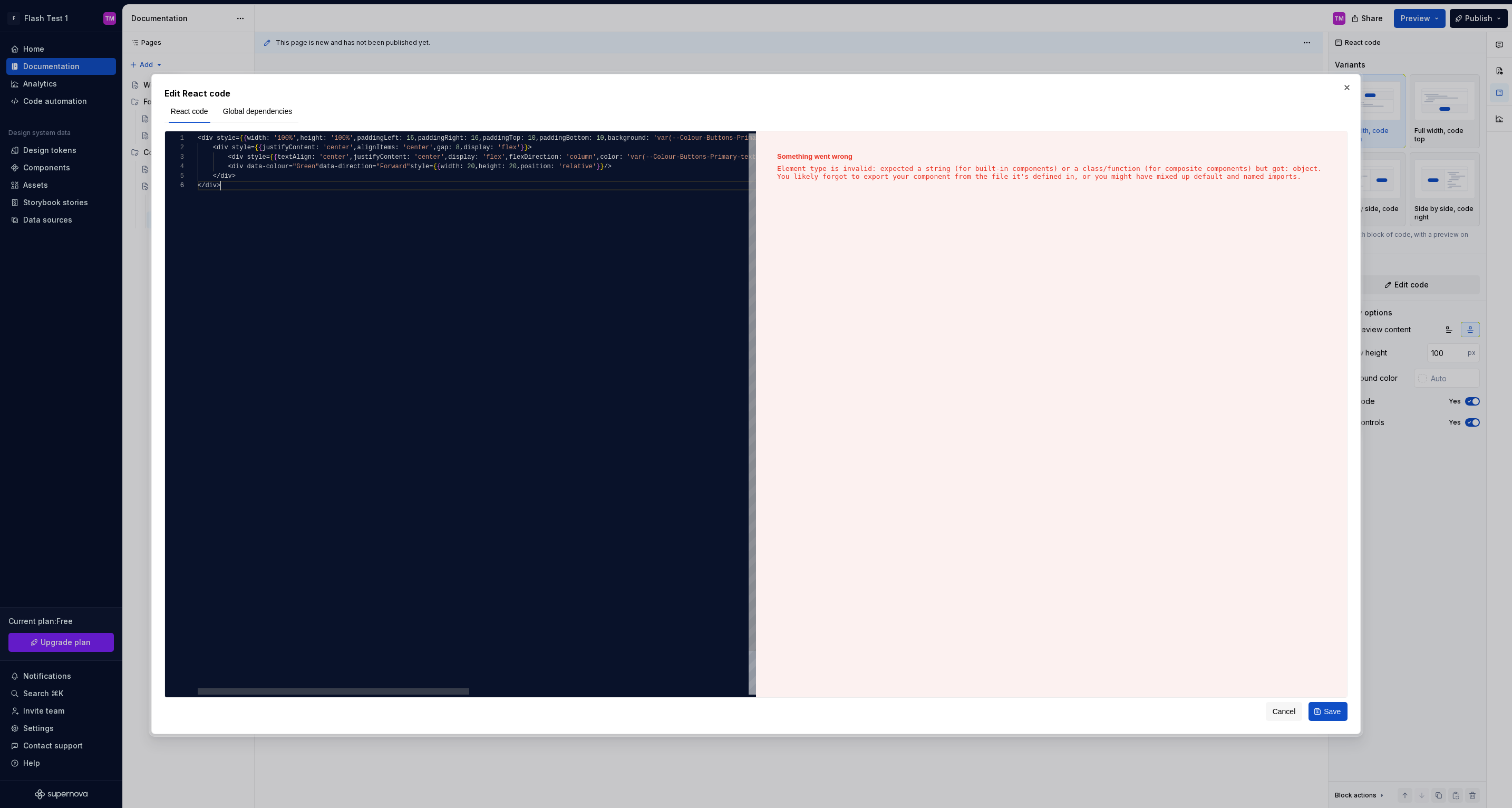
type textarea "*"
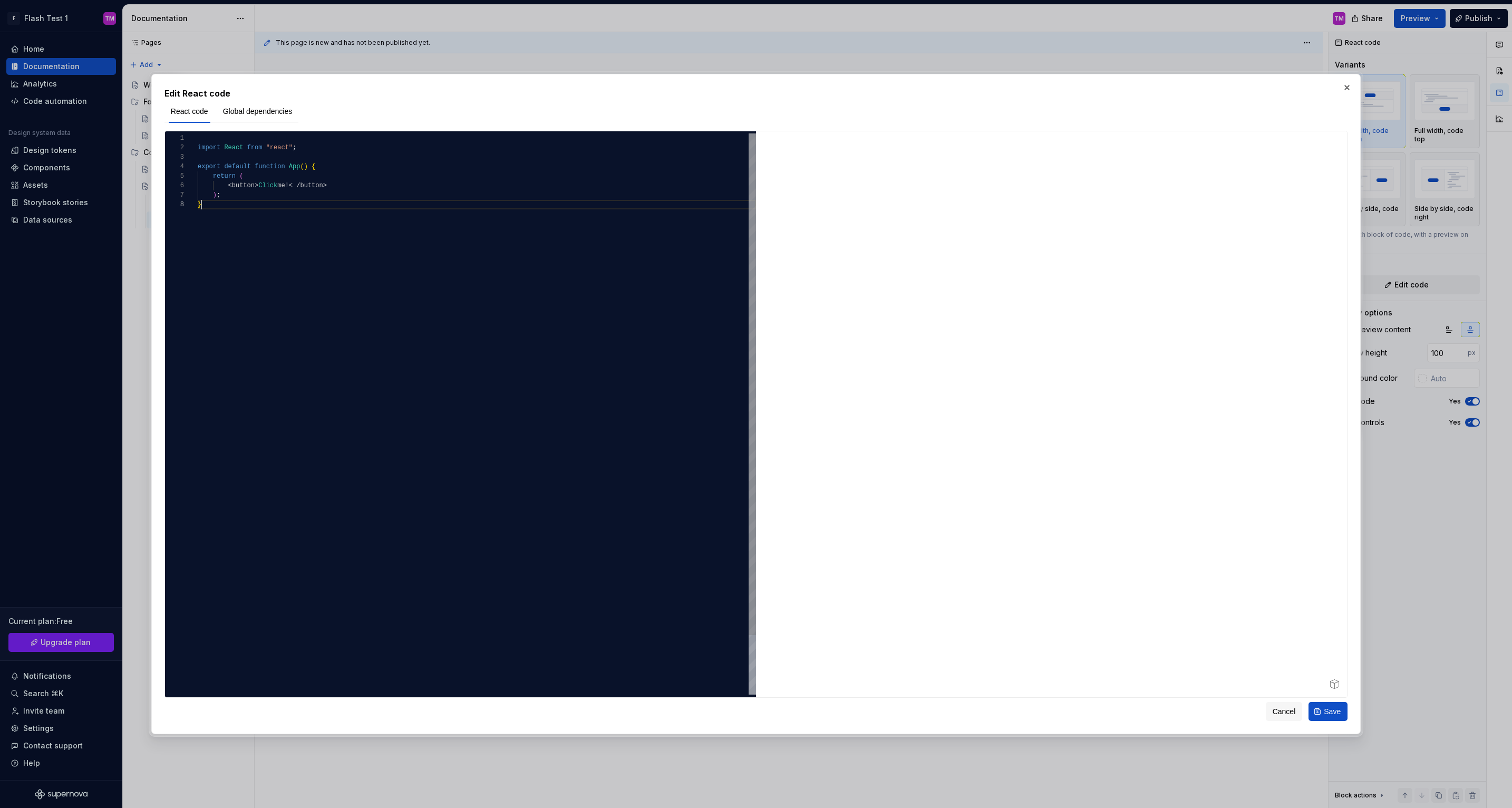
scroll to position [66, 4]
click at [365, 236] on div "import React from "react" ; export default function App ( ) { return ( < button…" at bounding box center [477, 447] width 558 height 628
drag, startPoint x: 223, startPoint y: 203, endPoint x: 187, endPoint y: 165, distance: 52.3
click at [198, 165] on div "import React from "react" ; export default function App ( ) { return ( < button…" at bounding box center [477, 447] width 558 height 628
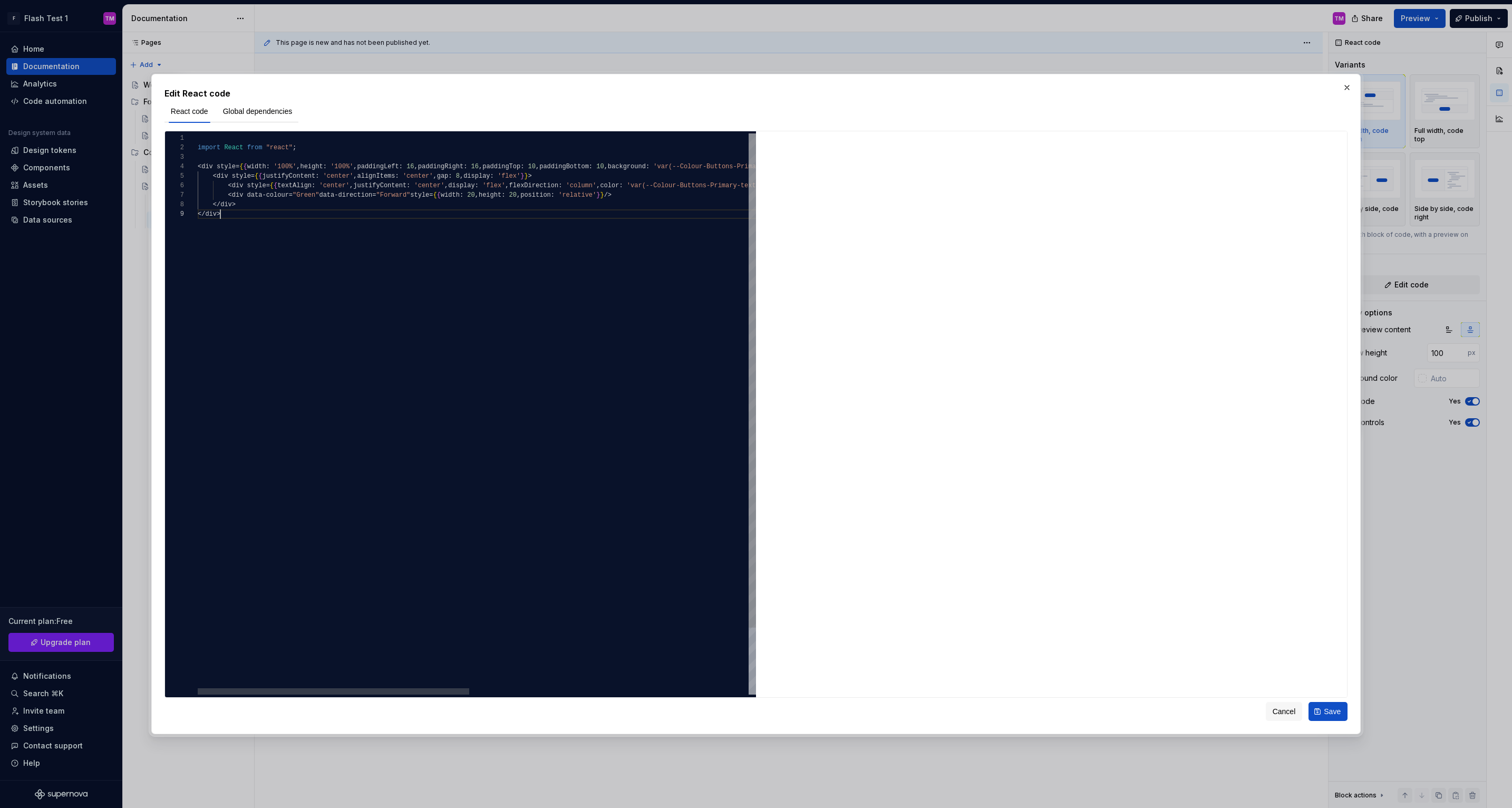
scroll to position [38, 23]
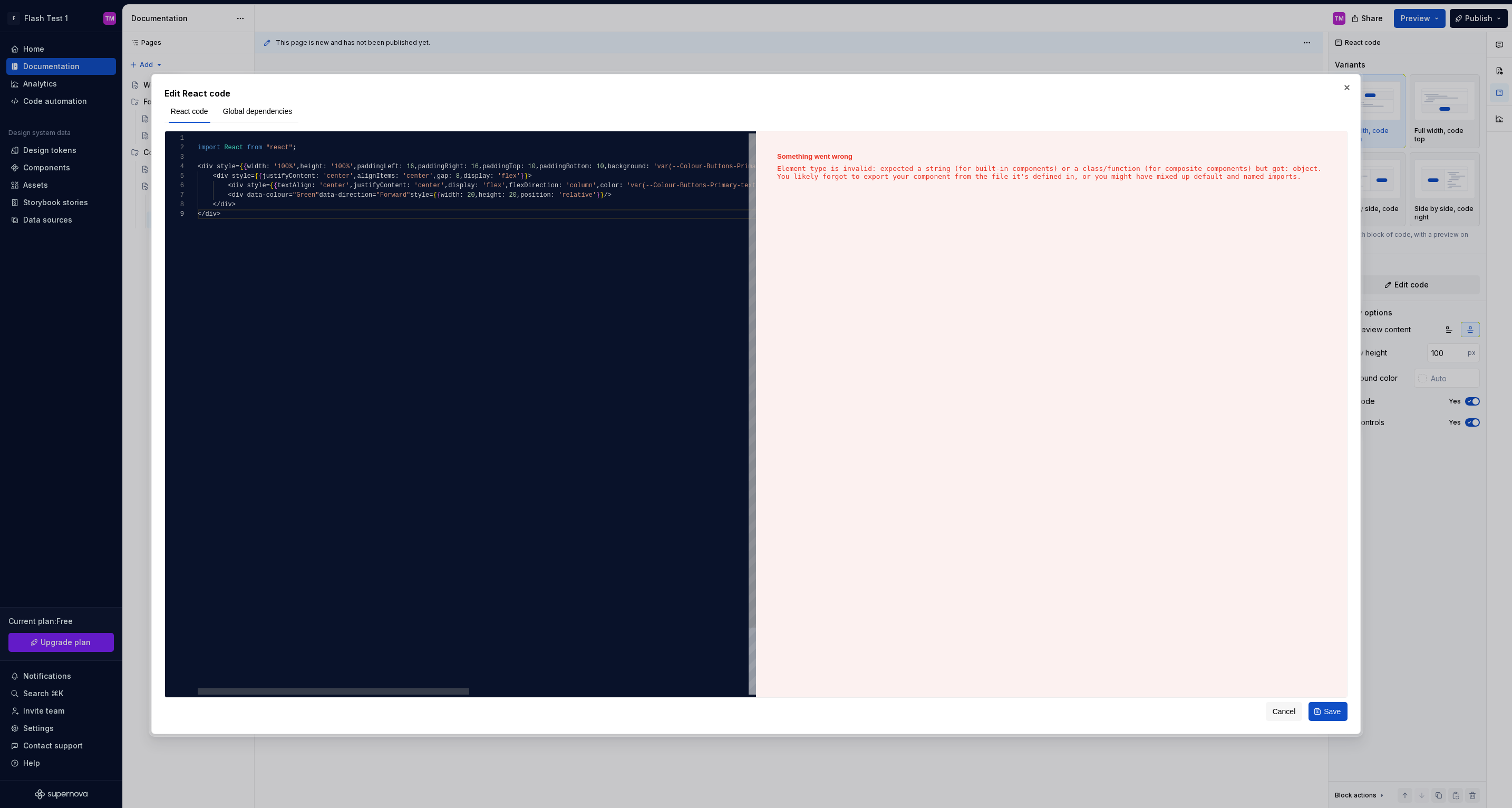
type textarea "**********"
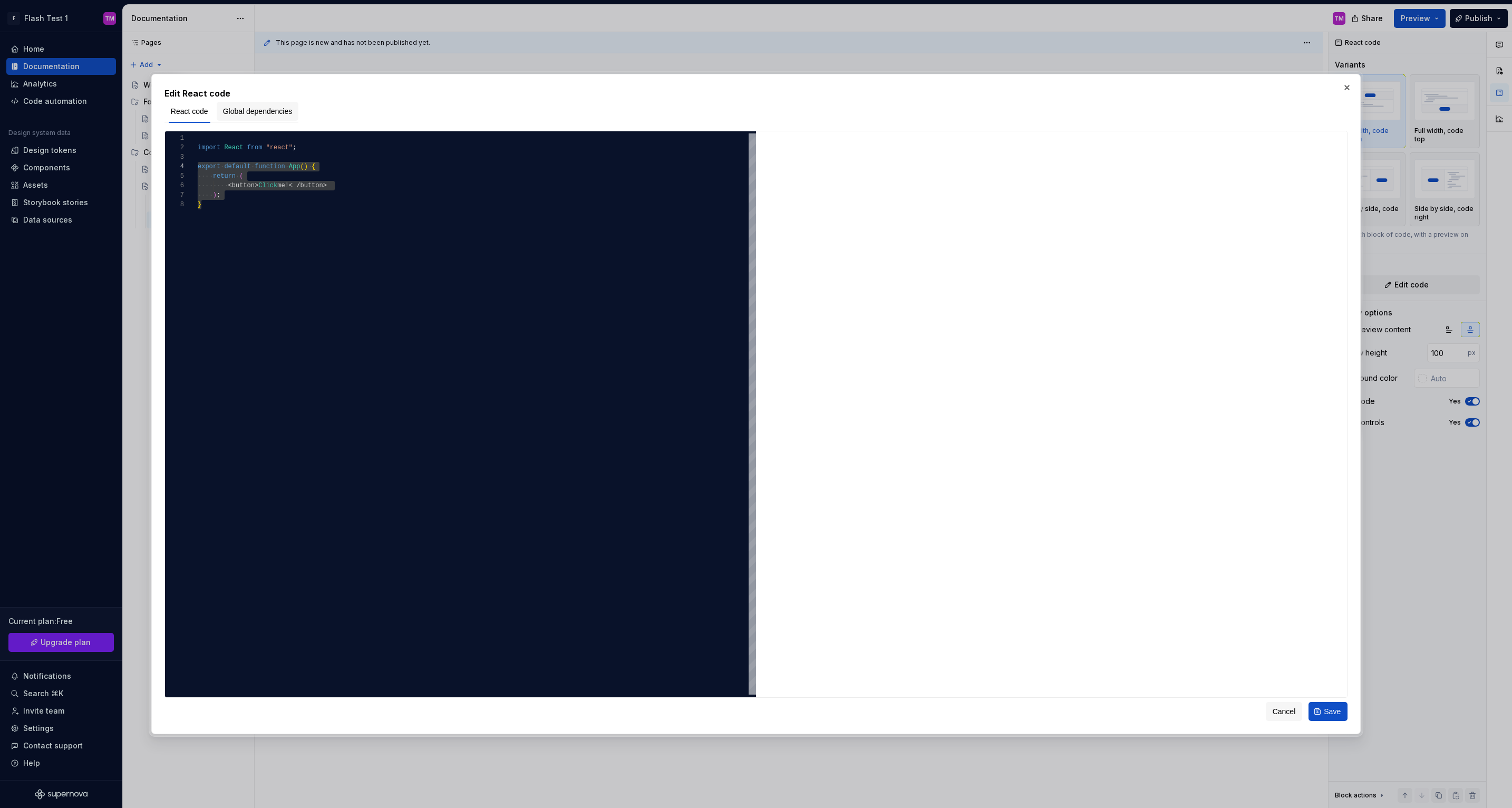
click at [262, 113] on span "Global dependencies" at bounding box center [258, 112] width 70 height 11
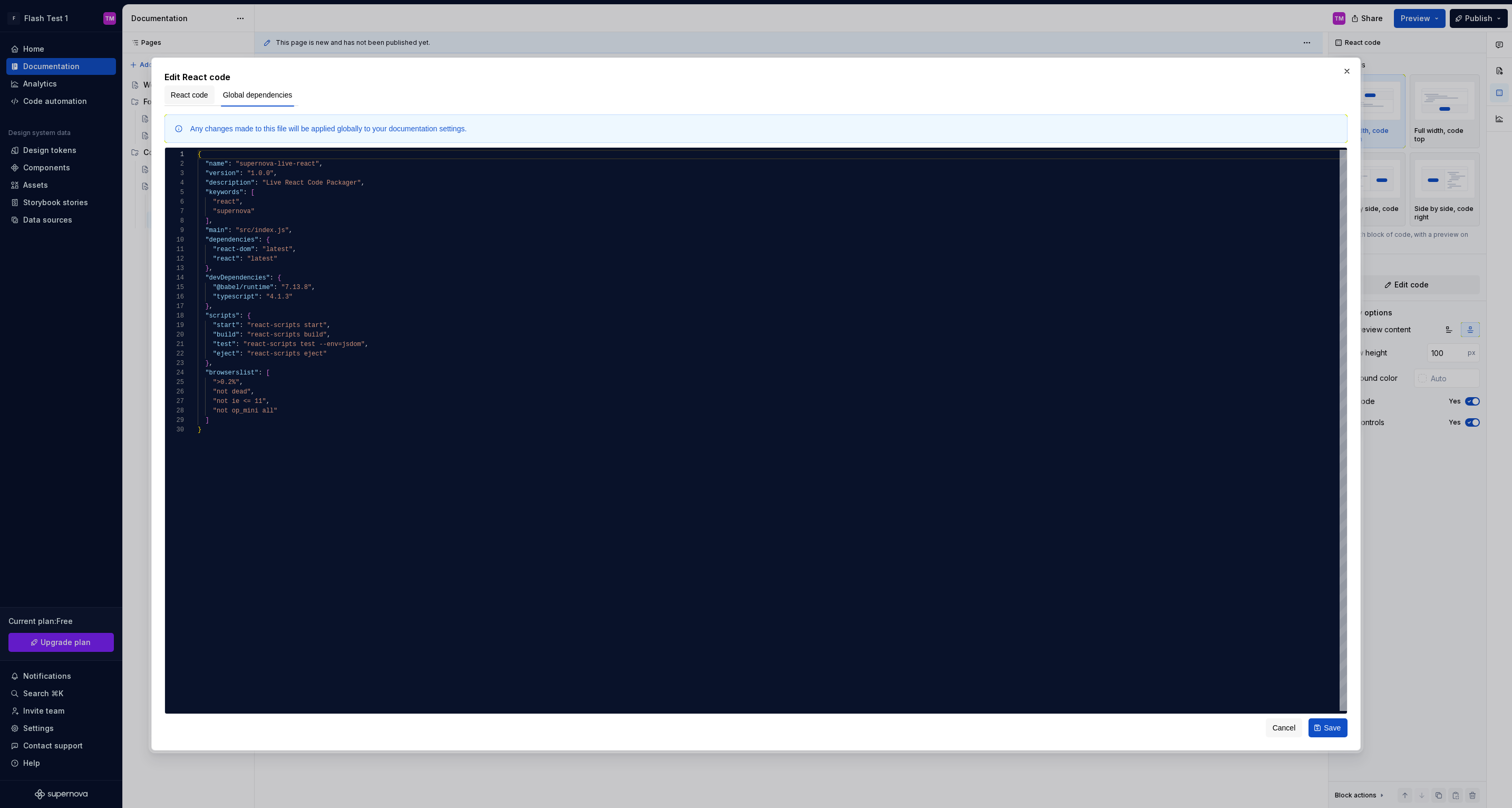
click at [192, 92] on span "React code" at bounding box center [190, 95] width 38 height 11
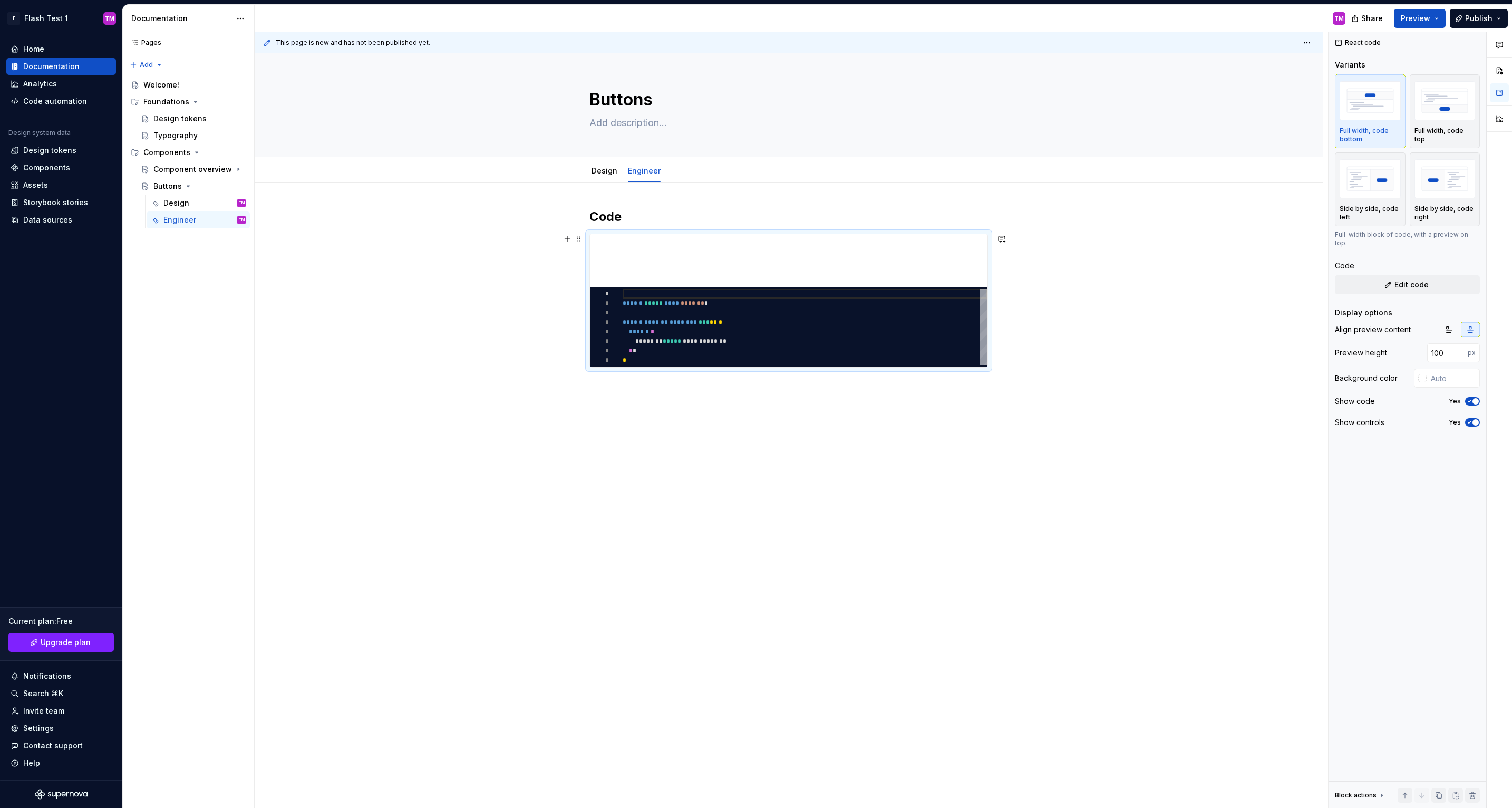
click at [1045, 348] on div "Code ********* * * * * * * * * ****** ***** **** ******* * ****** ******* *****…" at bounding box center [789, 403] width 1068 height 440
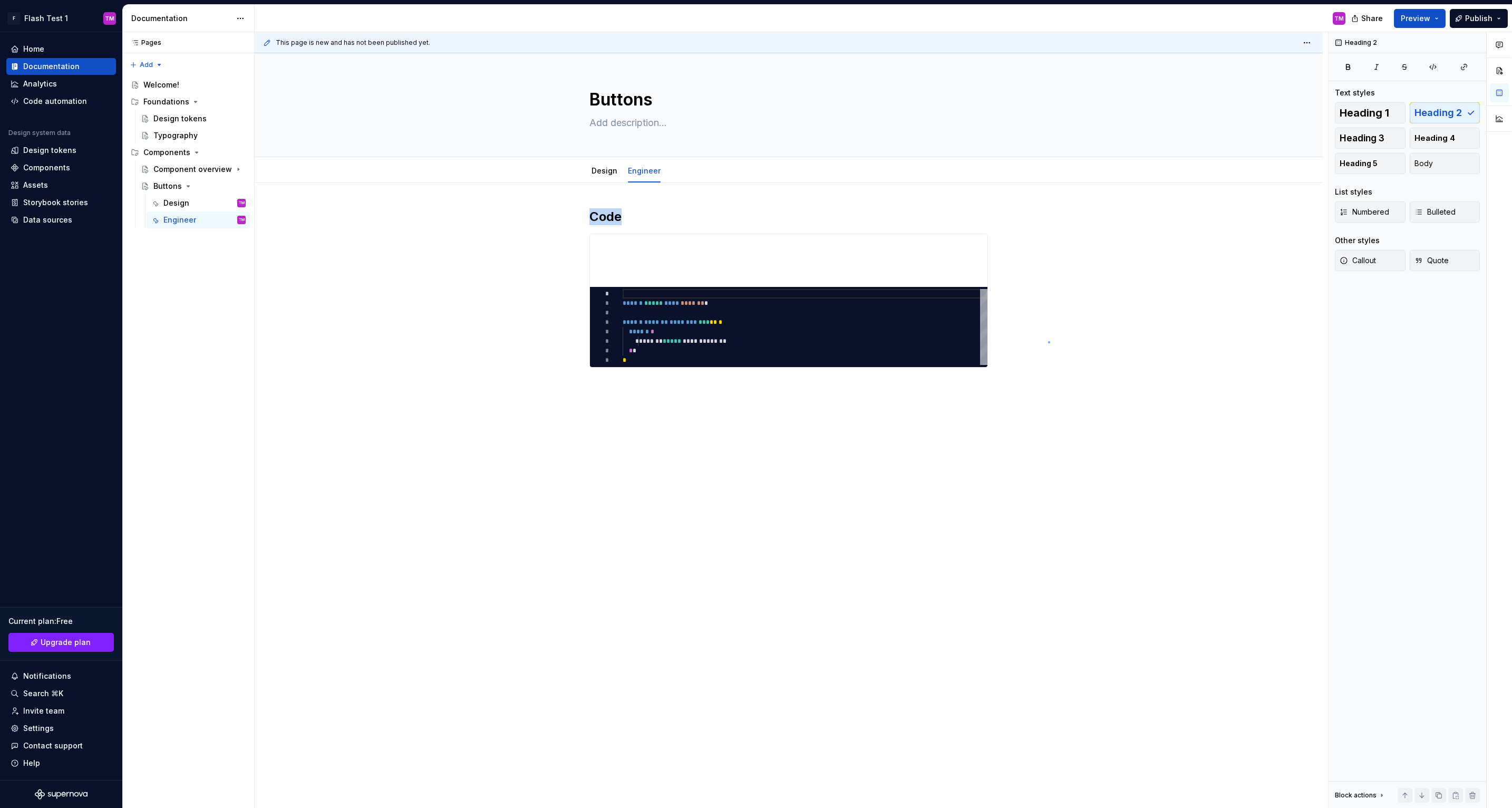
drag, startPoint x: 1048, startPoint y: 341, endPoint x: 1035, endPoint y: 341, distance: 13.0
click at [1048, 341] on div "This page is new and has not been published yet. Buttons Edit header Design Eng…" at bounding box center [791, 420] width 1074 height 776
click at [1035, 341] on div "Code ********* * * * * * * * * ****** ***** **** ******* * ****** ******* *****…" at bounding box center [789, 403] width 1068 height 440
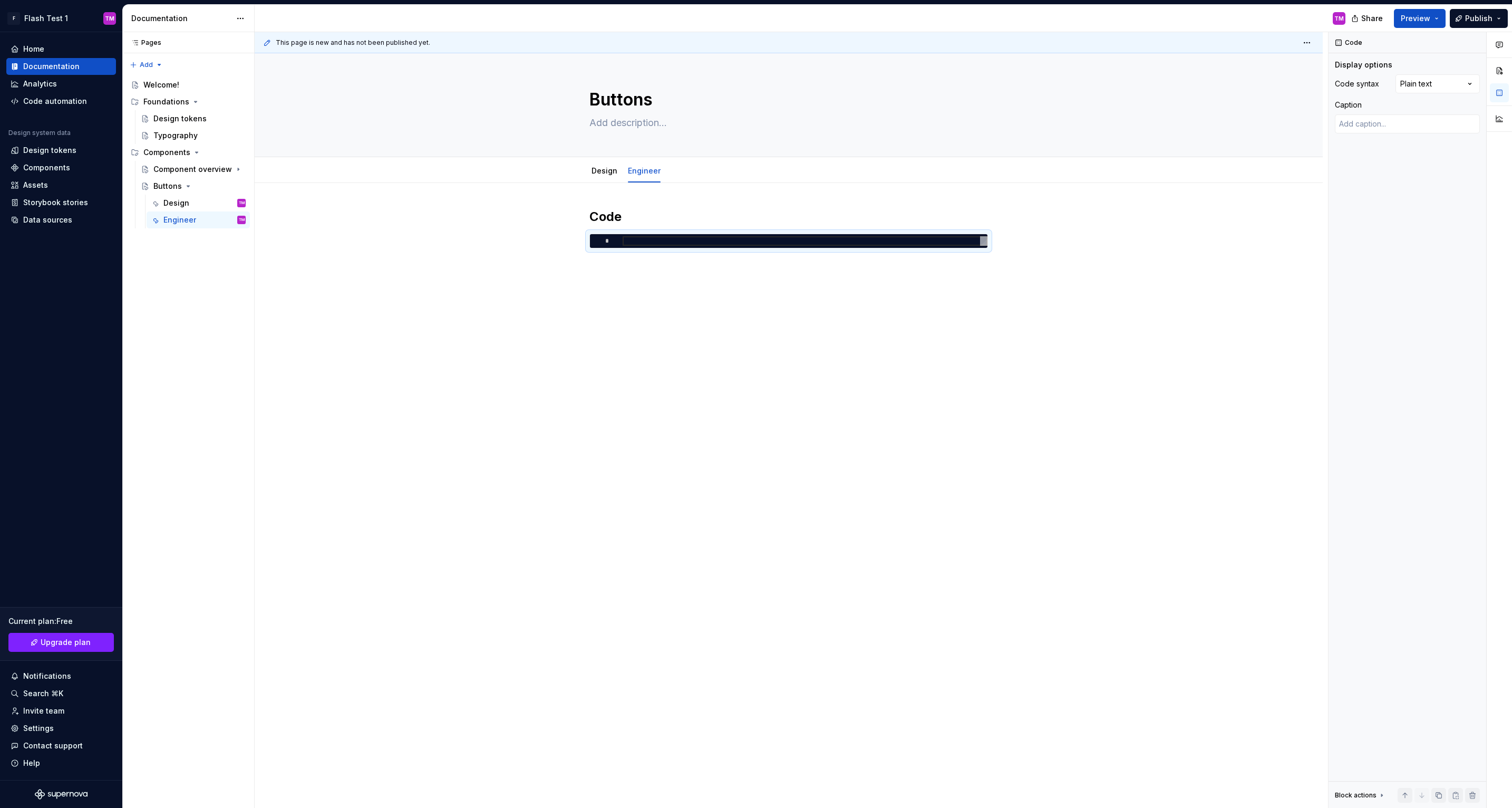
type textarea "*"
type textarea "**********"
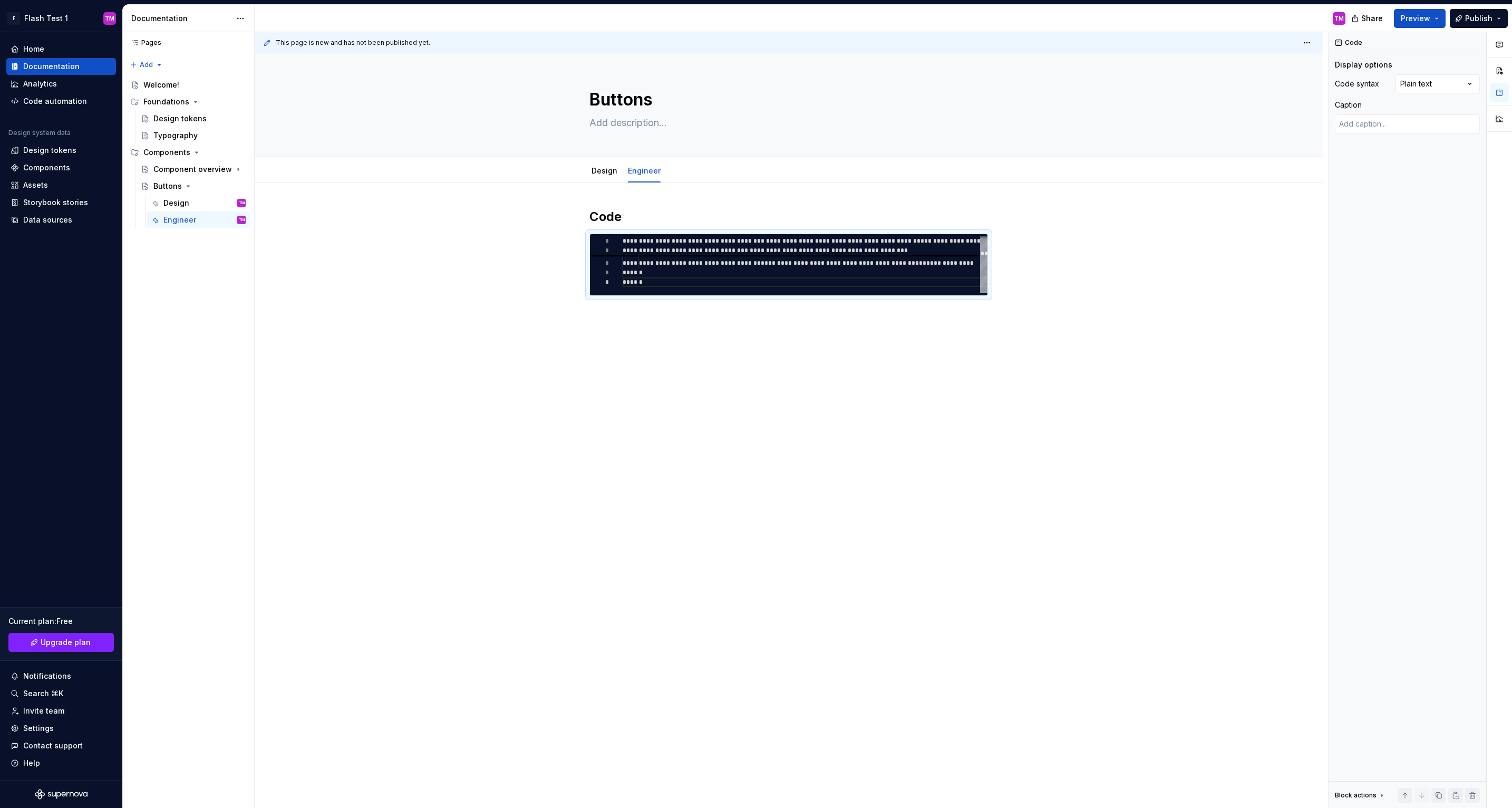
click at [745, 332] on div "**********" at bounding box center [789, 367] width 1068 height 368
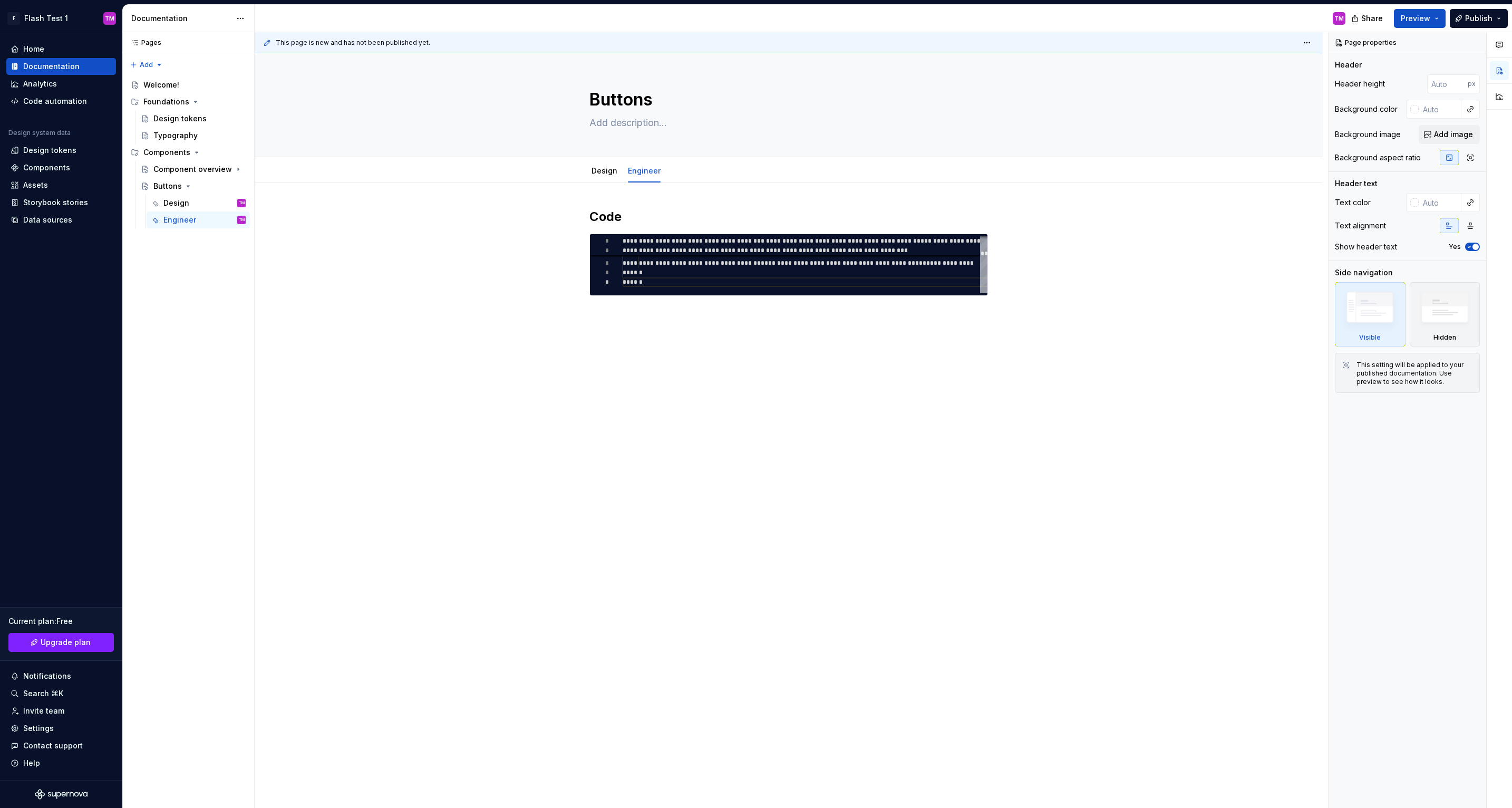
scroll to position [0, 0]
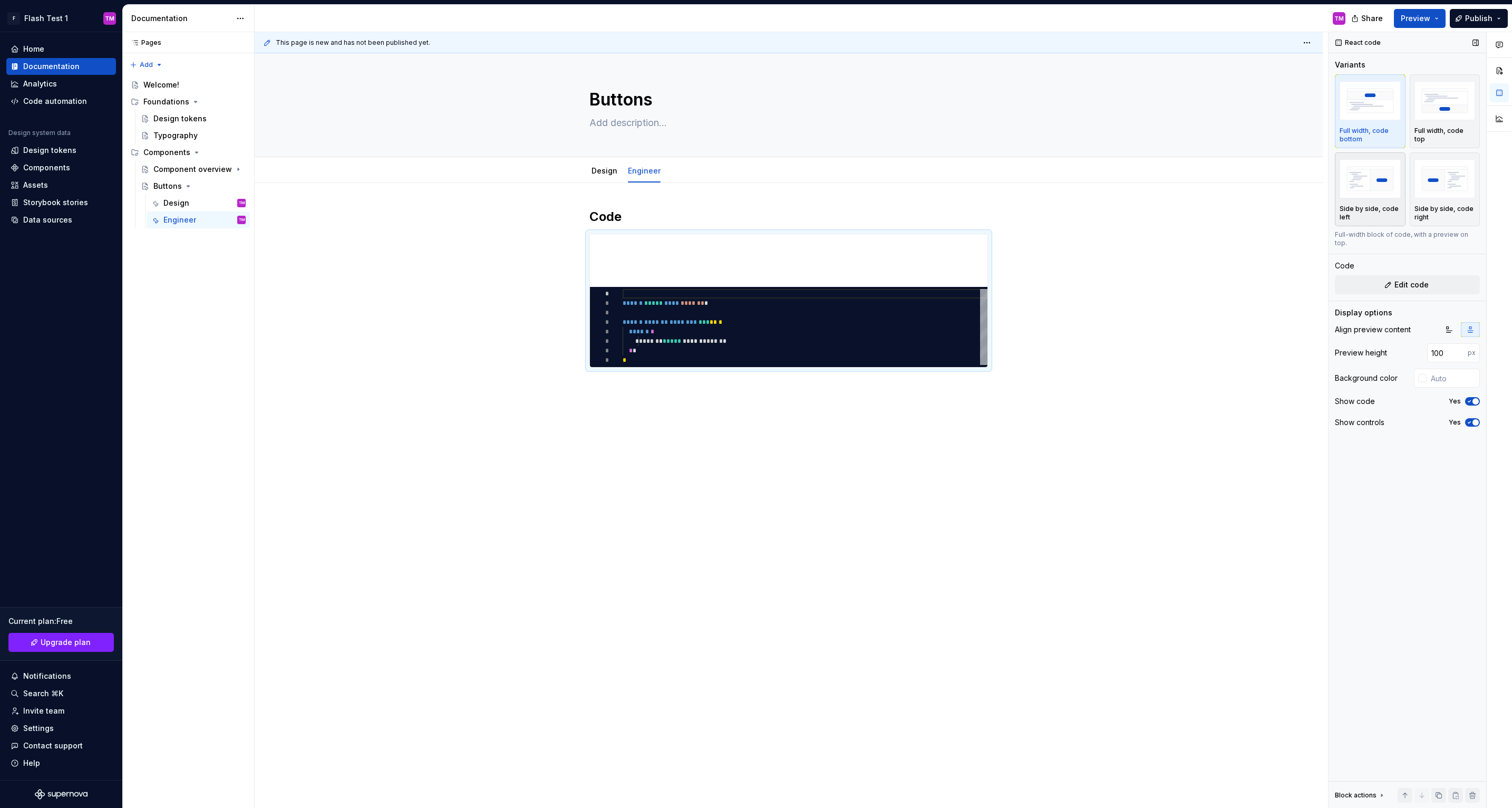
click at [1365, 189] on img "button" at bounding box center [1370, 179] width 61 height 39
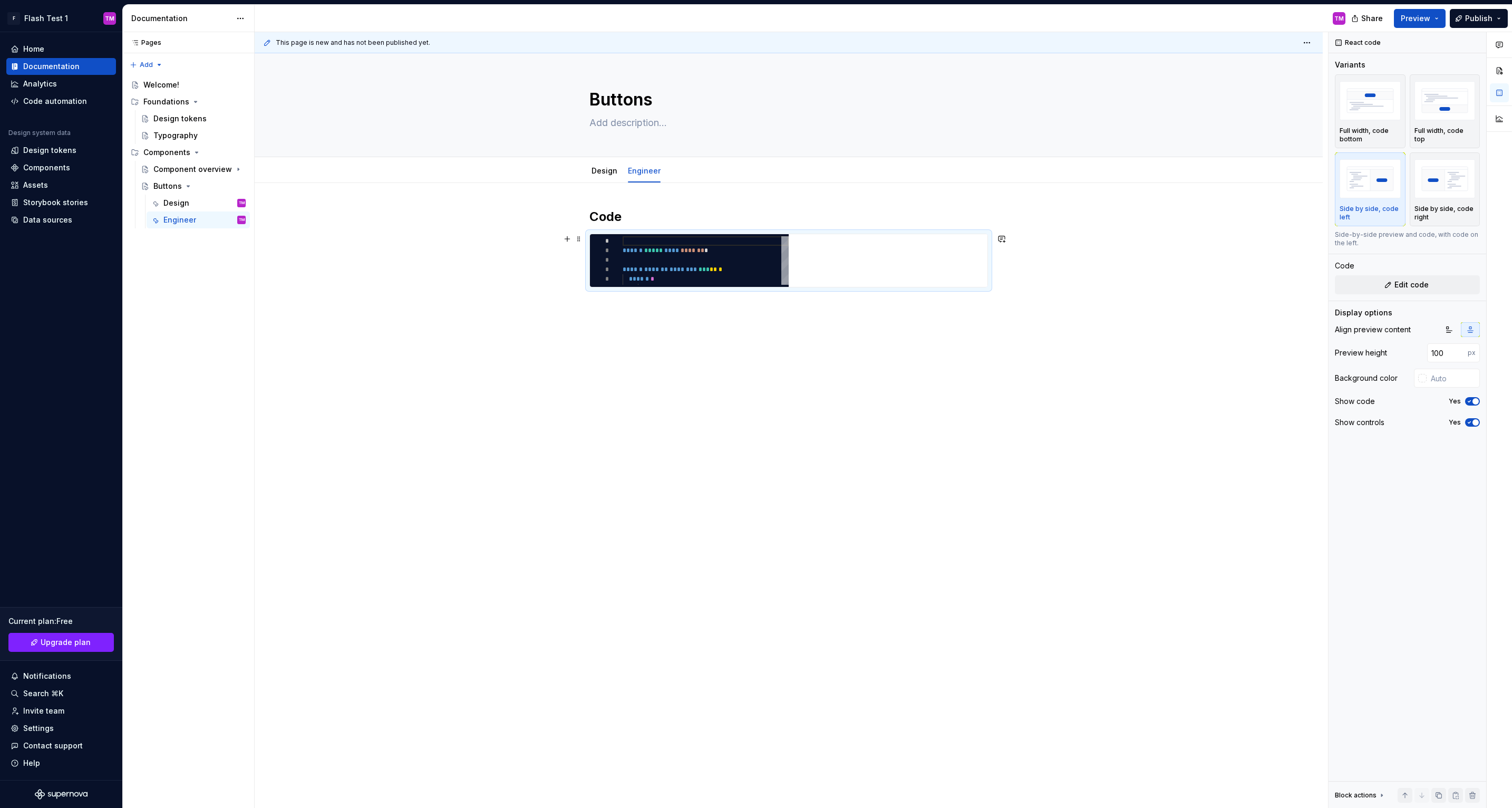
click at [738, 234] on div "********* * * * * * * ****** ***** **** ******* * ****** ******* ******** *** *…" at bounding box center [788, 261] width 399 height 54
click at [1433, 188] on img "button" at bounding box center [1445, 179] width 61 height 39
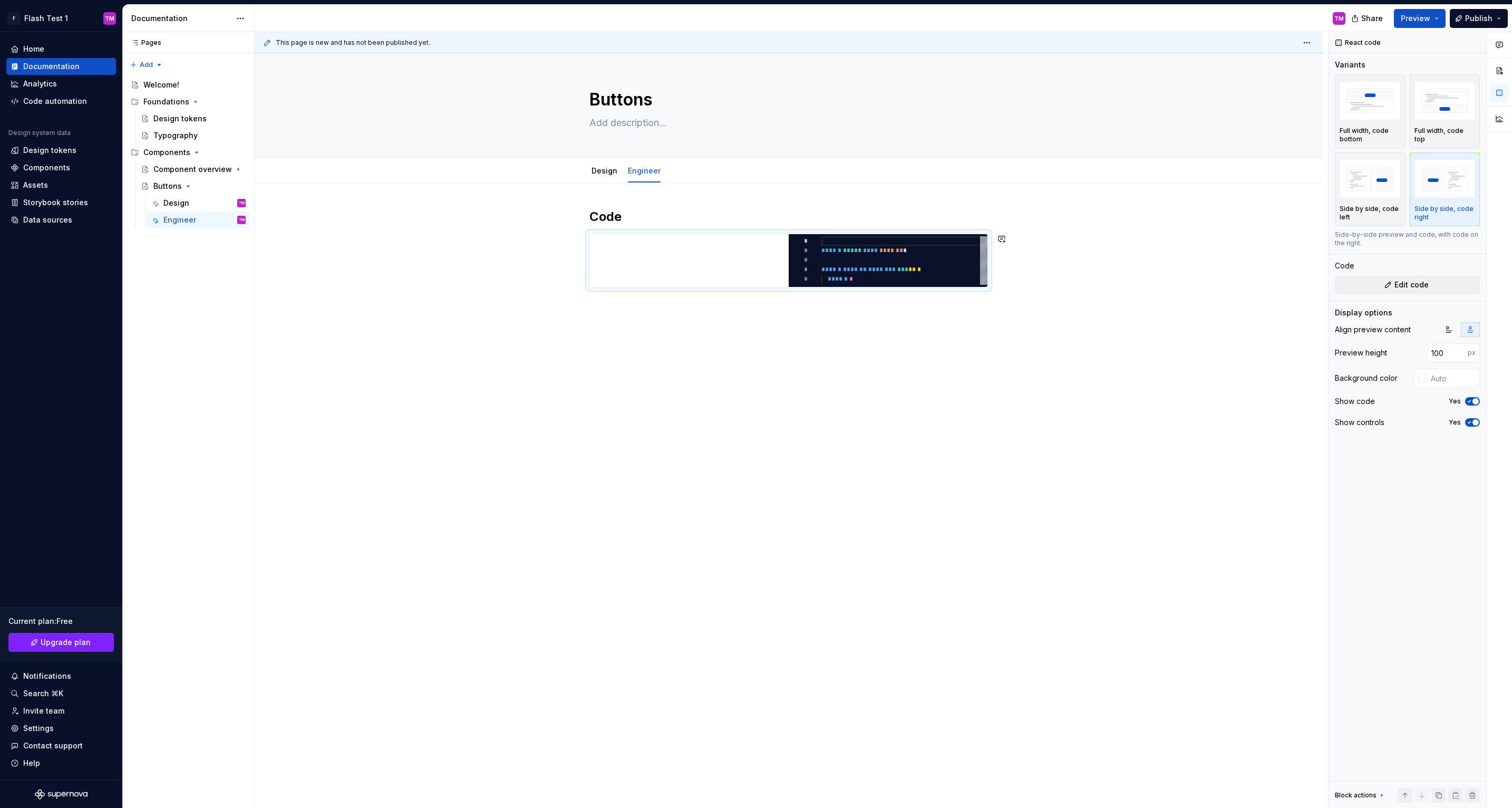
type textarea "*"
click at [863, 257] on div "*********" at bounding box center [888, 261] width 199 height 53
click at [887, 261] on span "*********" at bounding box center [893, 261] width 33 height 11
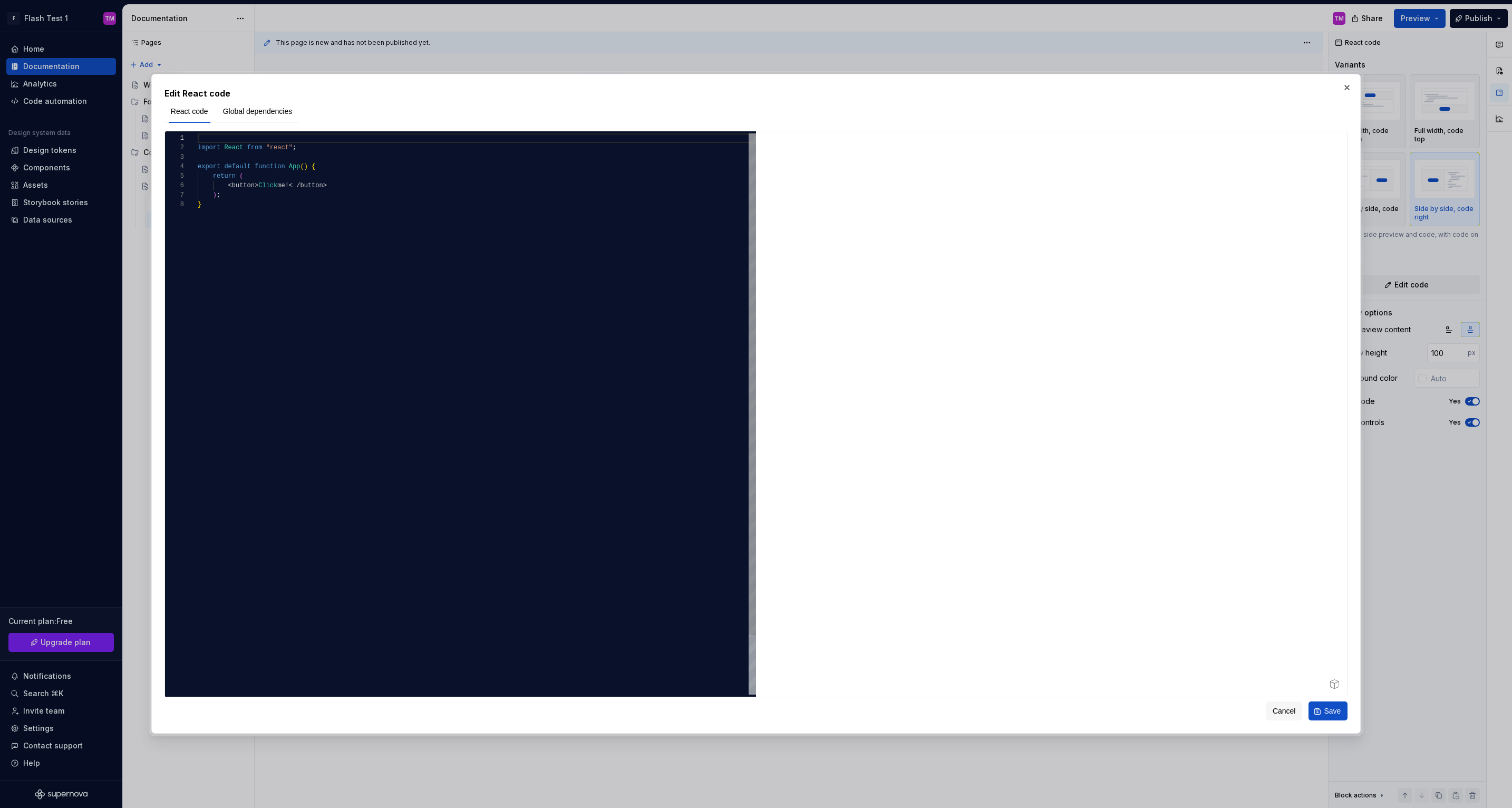
type textarea "**********"
click at [593, 267] on div "import React from "react" ; export default function App ( ) { return ( < button…" at bounding box center [477, 447] width 558 height 628
type textarea "*"
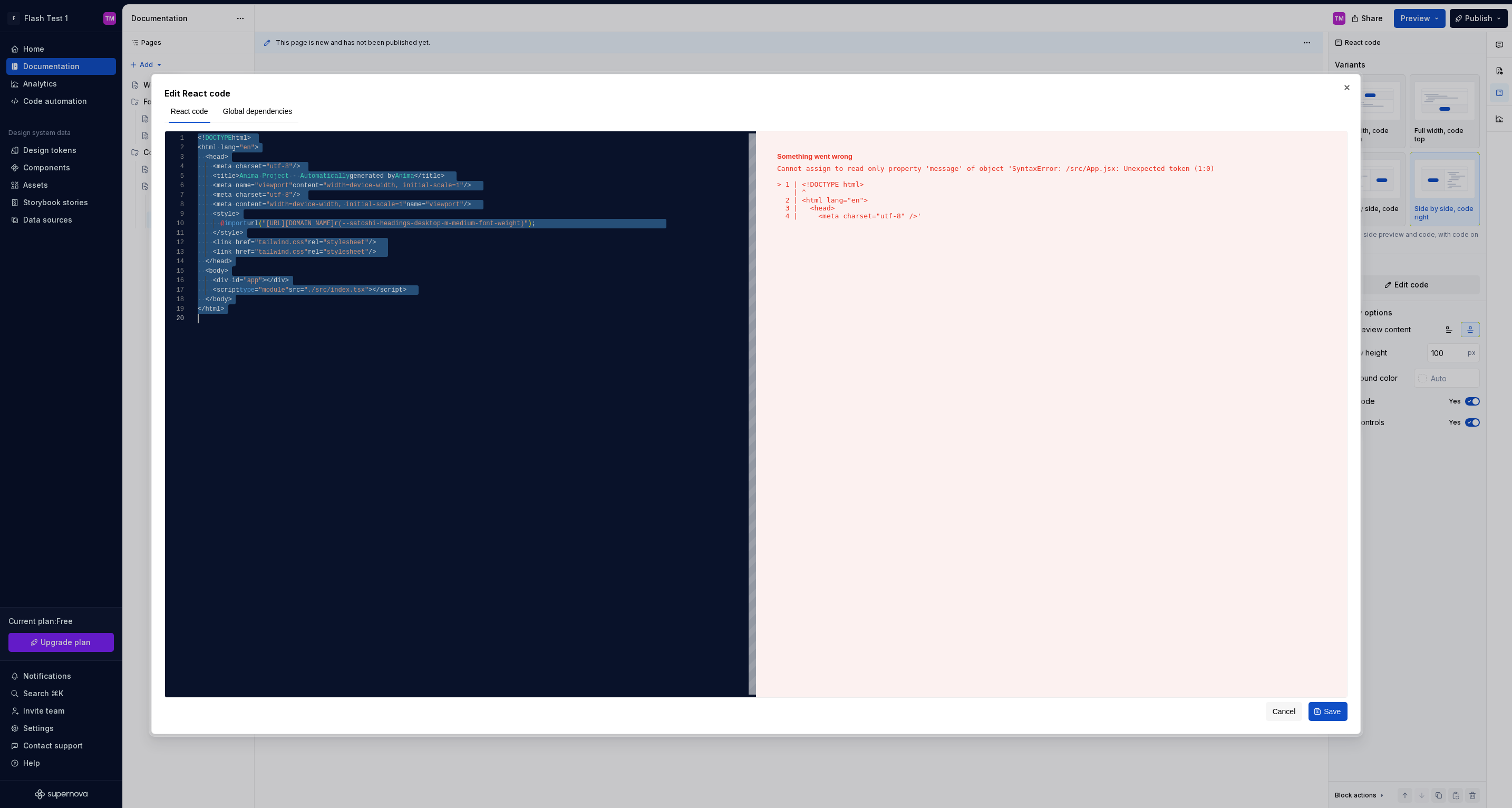
scroll to position [38, 0]
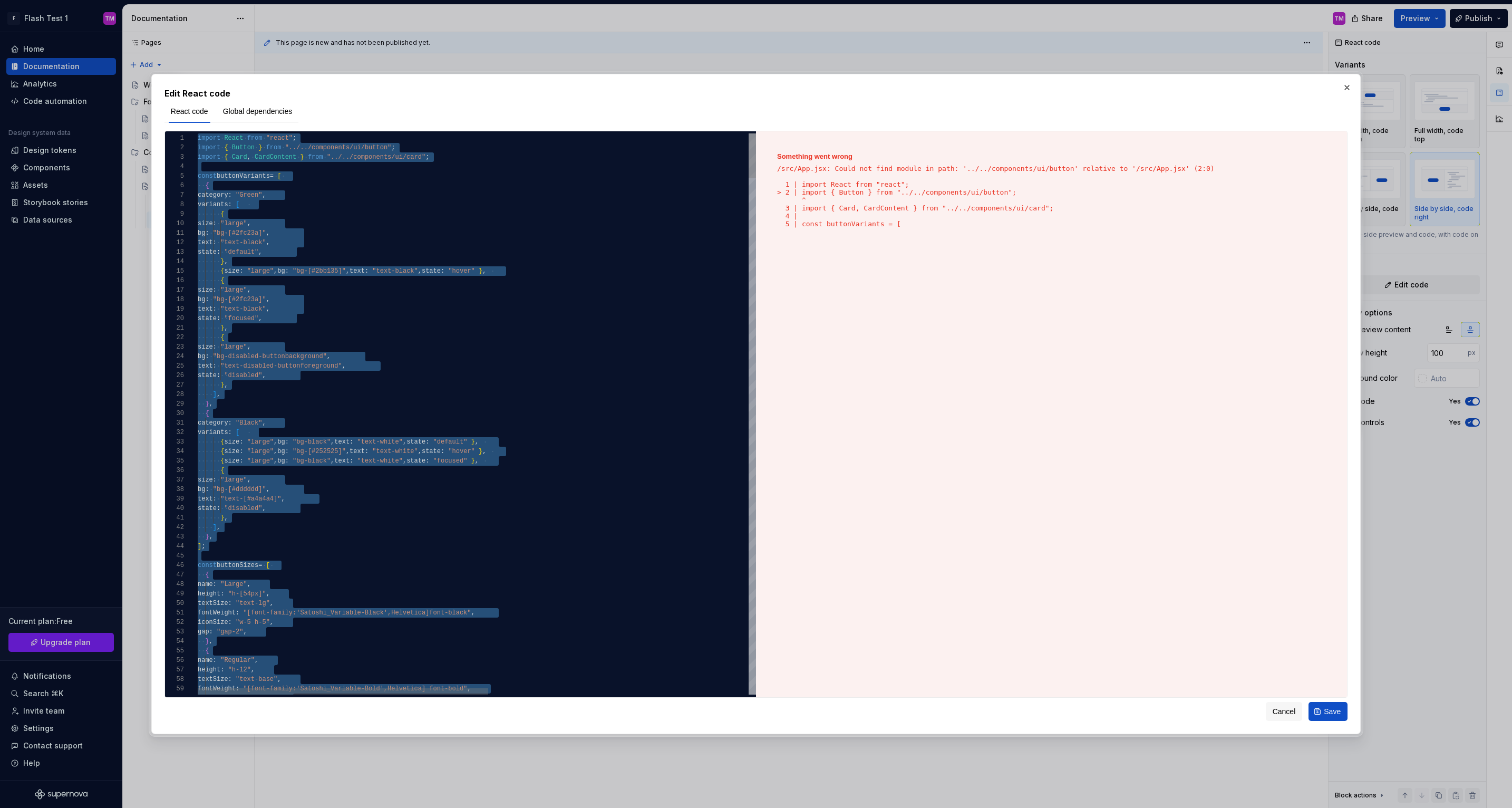
type textarea "**********"
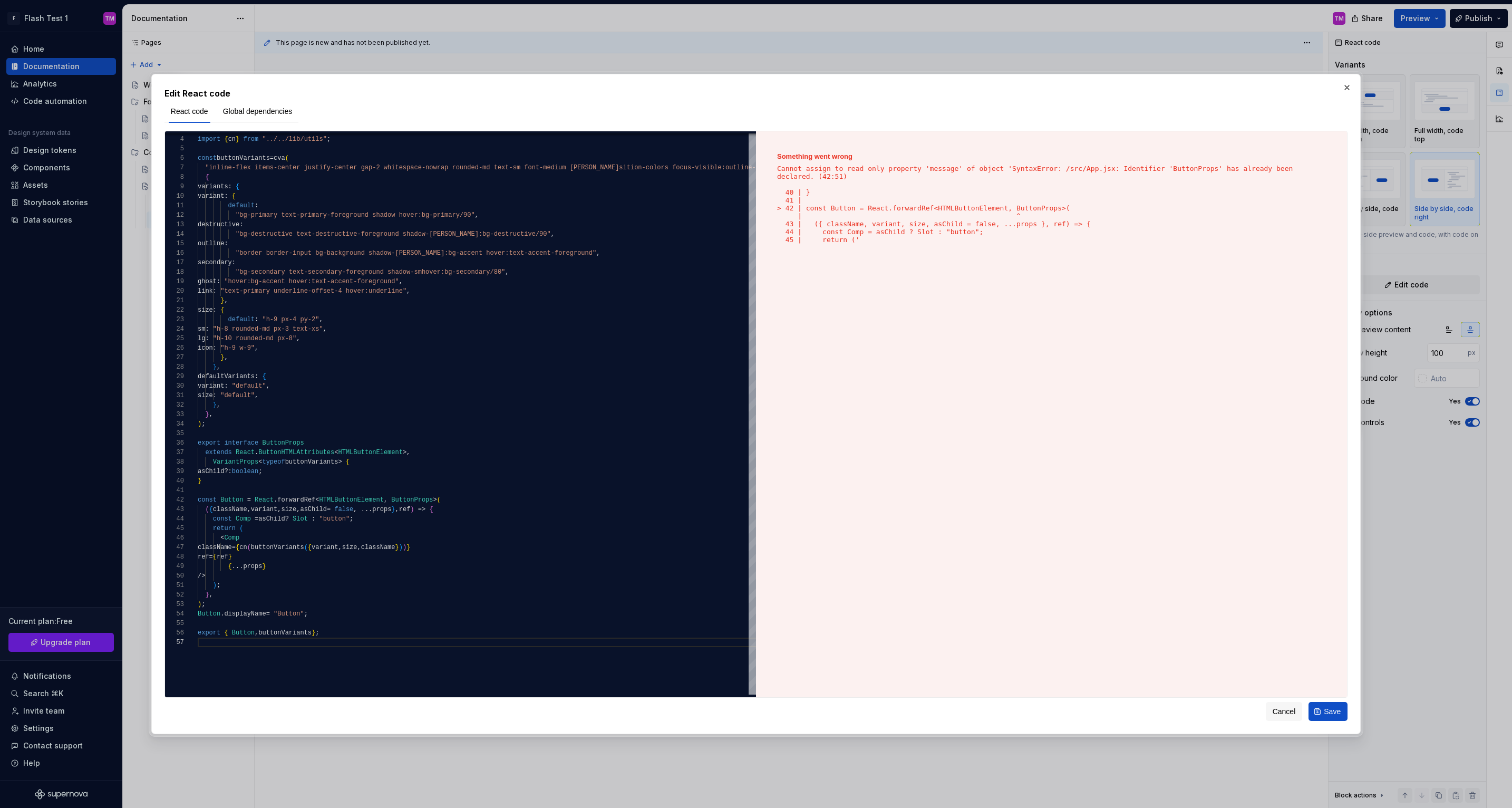
type textarea "*"
click at [614, 587] on div "ref = { ref } { ... props } /> ) ; } , ) ; Button . displayName = "Button" ; ex…" at bounding box center [777, 652] width 1157 height 1093
type textarea "**********"
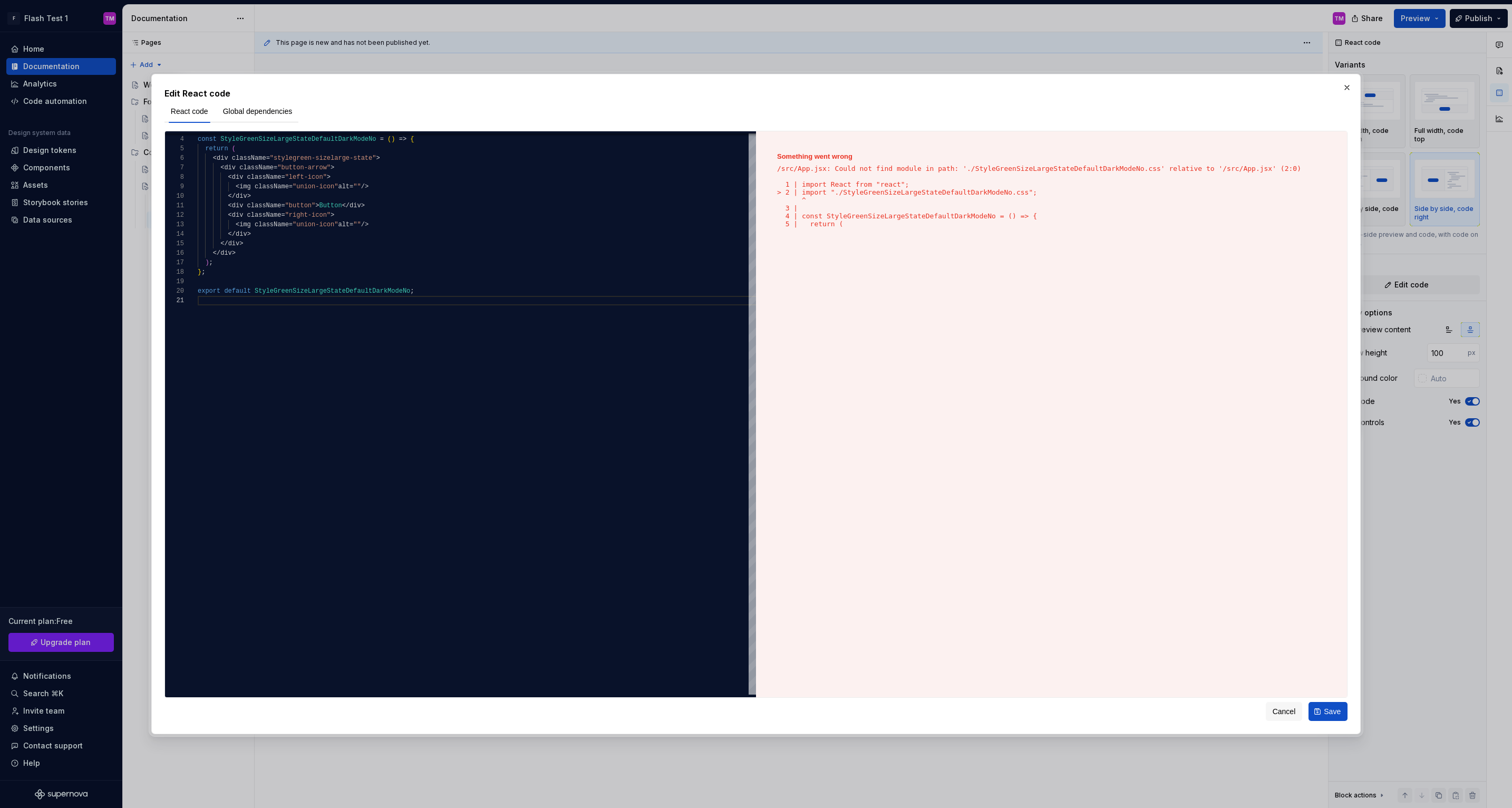
type textarea "*"
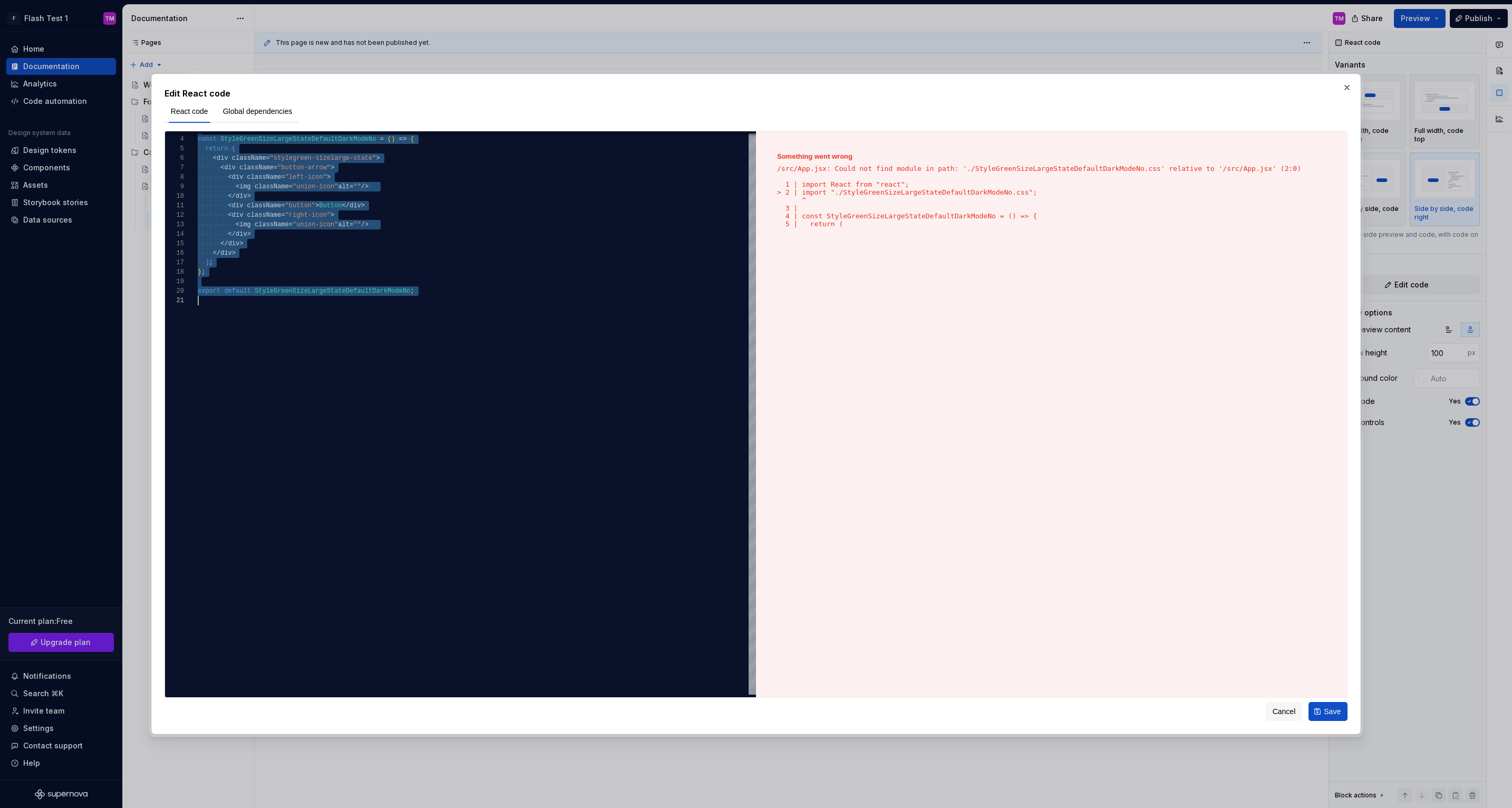
type textarea "**********"
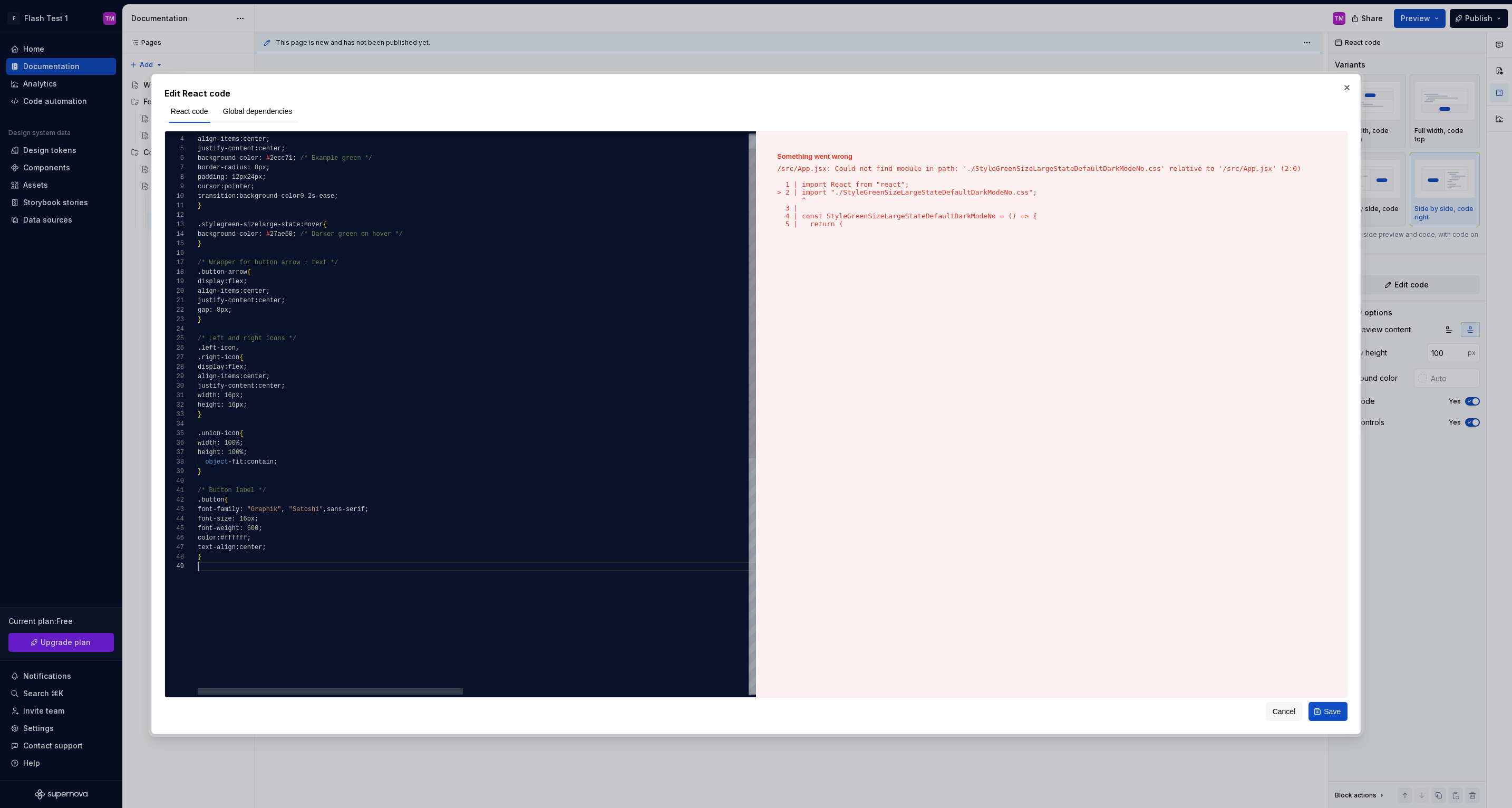
scroll to position [76, 0]
click at [1348, 87] on button "button" at bounding box center [1346, 87] width 15 height 15
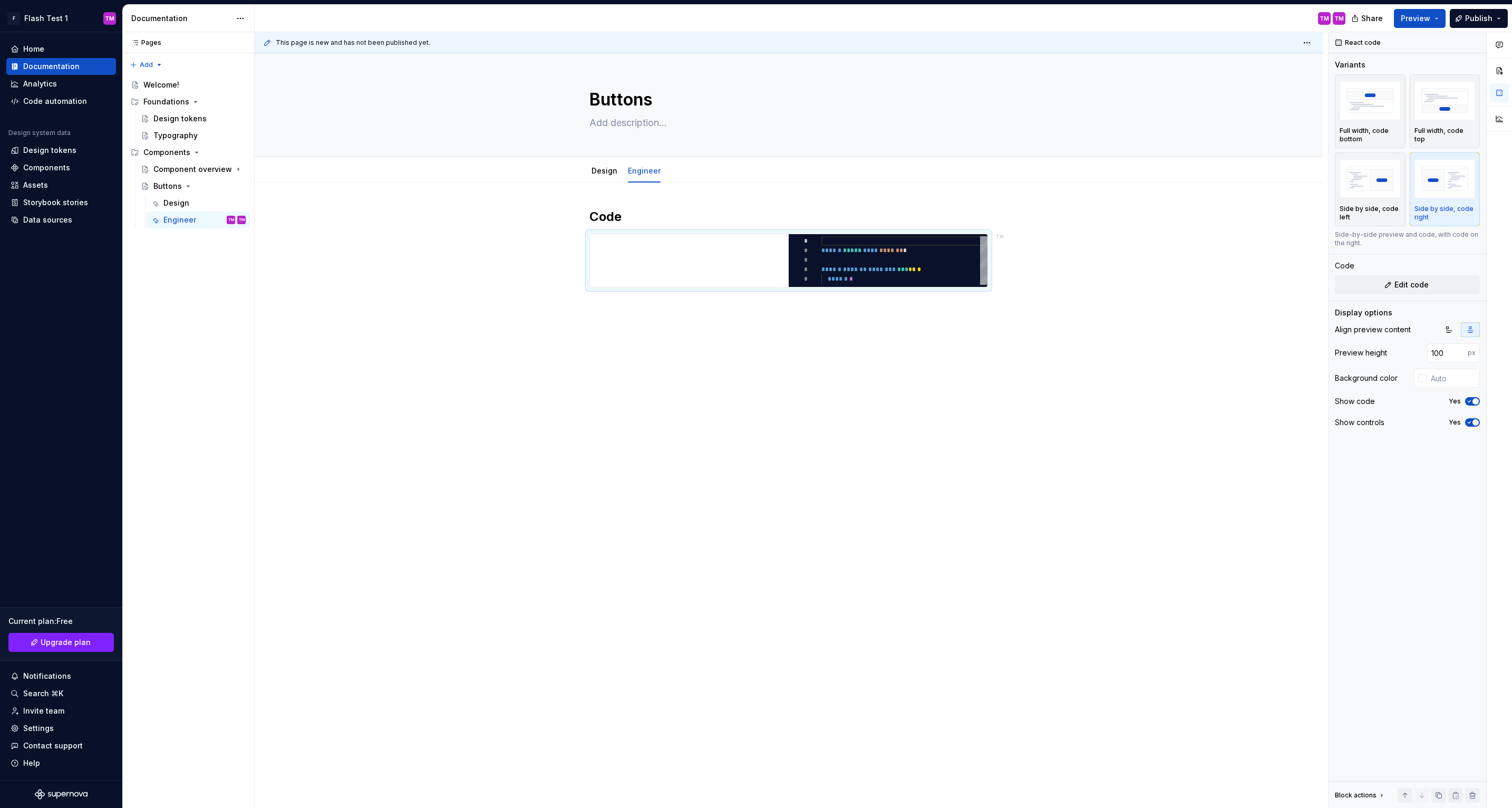
click at [1348, 87] on img "button" at bounding box center [1370, 100] width 61 height 39
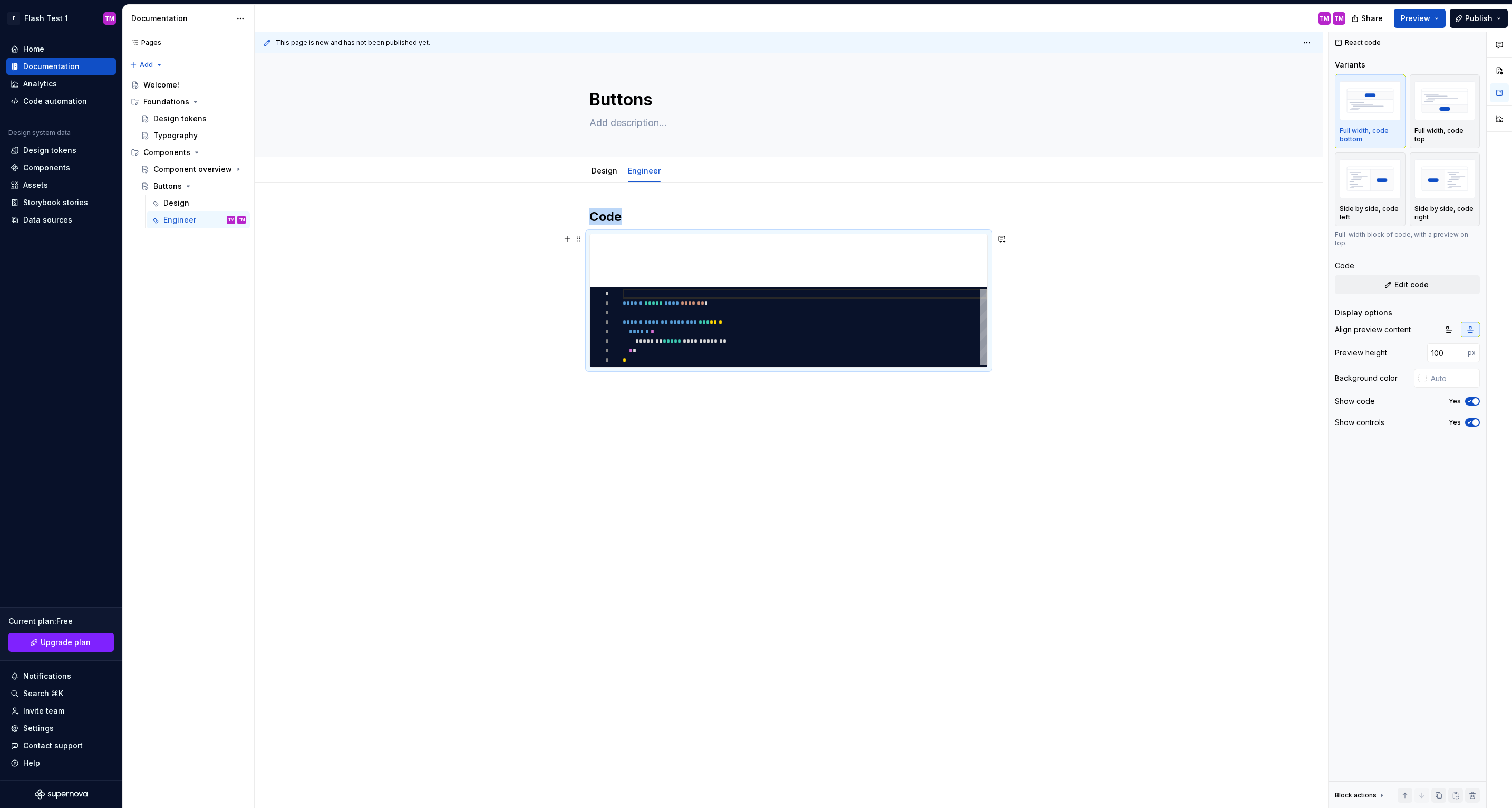
click at [1019, 320] on div "Code ********* * * * * * * * * ****** ***** **** ******* * ****** ******* *****…" at bounding box center [789, 403] width 1068 height 440
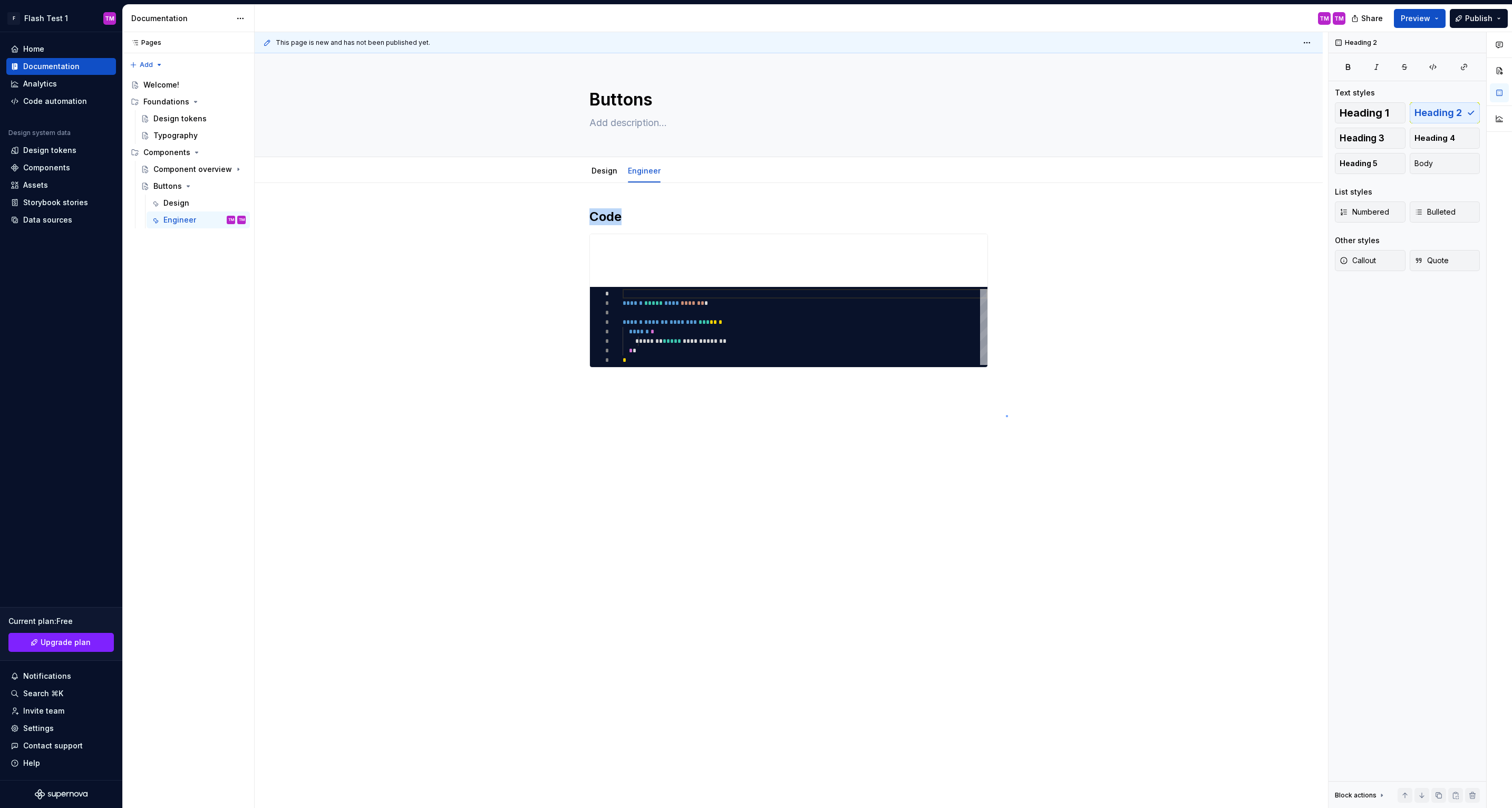
click at [1006, 416] on div "This page is new and has not been published yet. Buttons Edit header Design Eng…" at bounding box center [791, 420] width 1074 height 776
click at [737, 429] on div "Code ********* * * * * * * * * ****** ***** **** ******* * ****** ******* *****…" at bounding box center [789, 403] width 1068 height 440
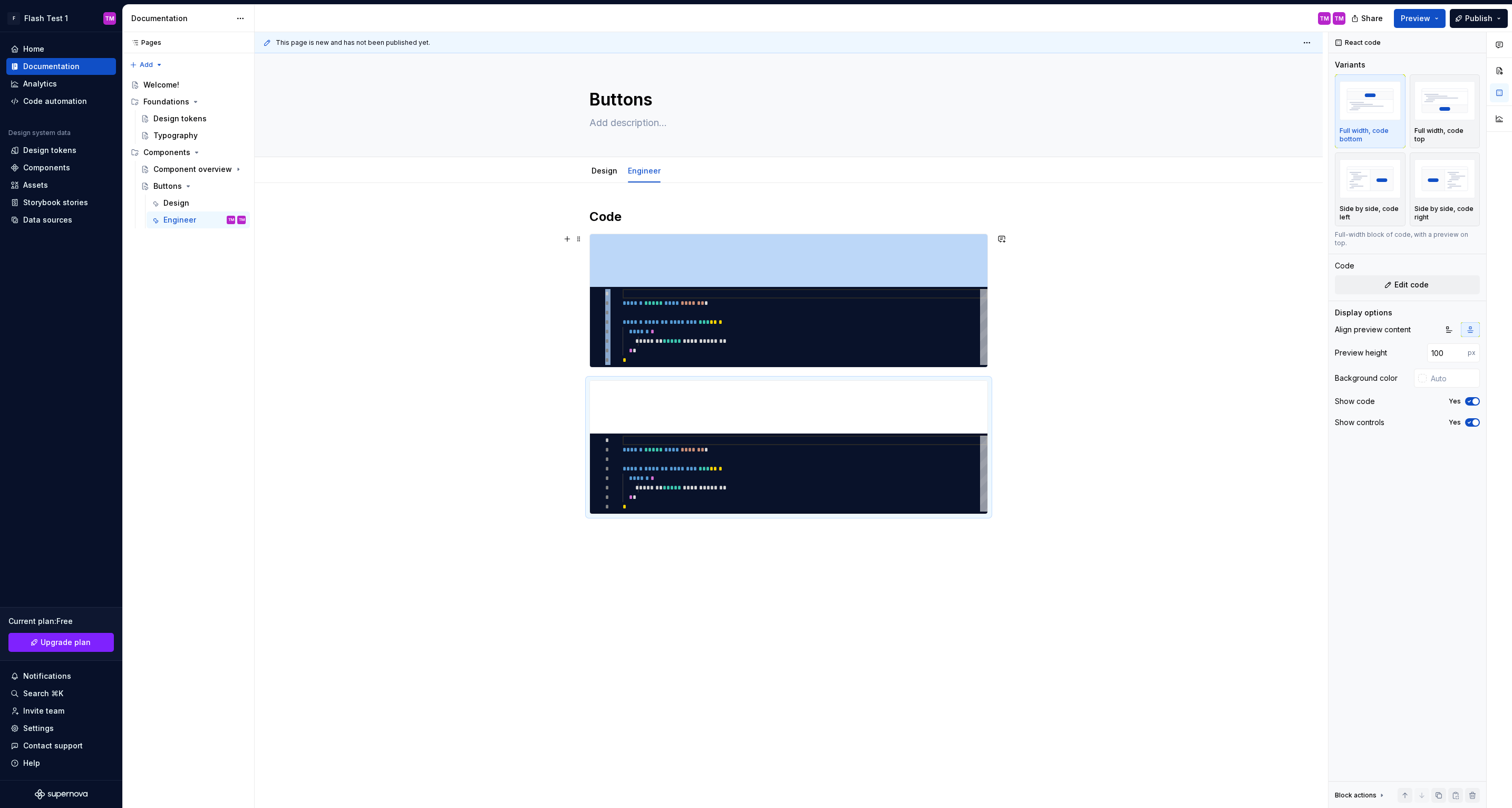
click at [1027, 367] on div "Code ********* * * * * * * * * ****** ***** **** ******* * ****** ******* *****…" at bounding box center [789, 476] width 1068 height 587
click at [1011, 356] on div "Code ********* * * * * * * * * ****** ***** **** ******* * ****** ******* *****…" at bounding box center [789, 476] width 1068 height 587
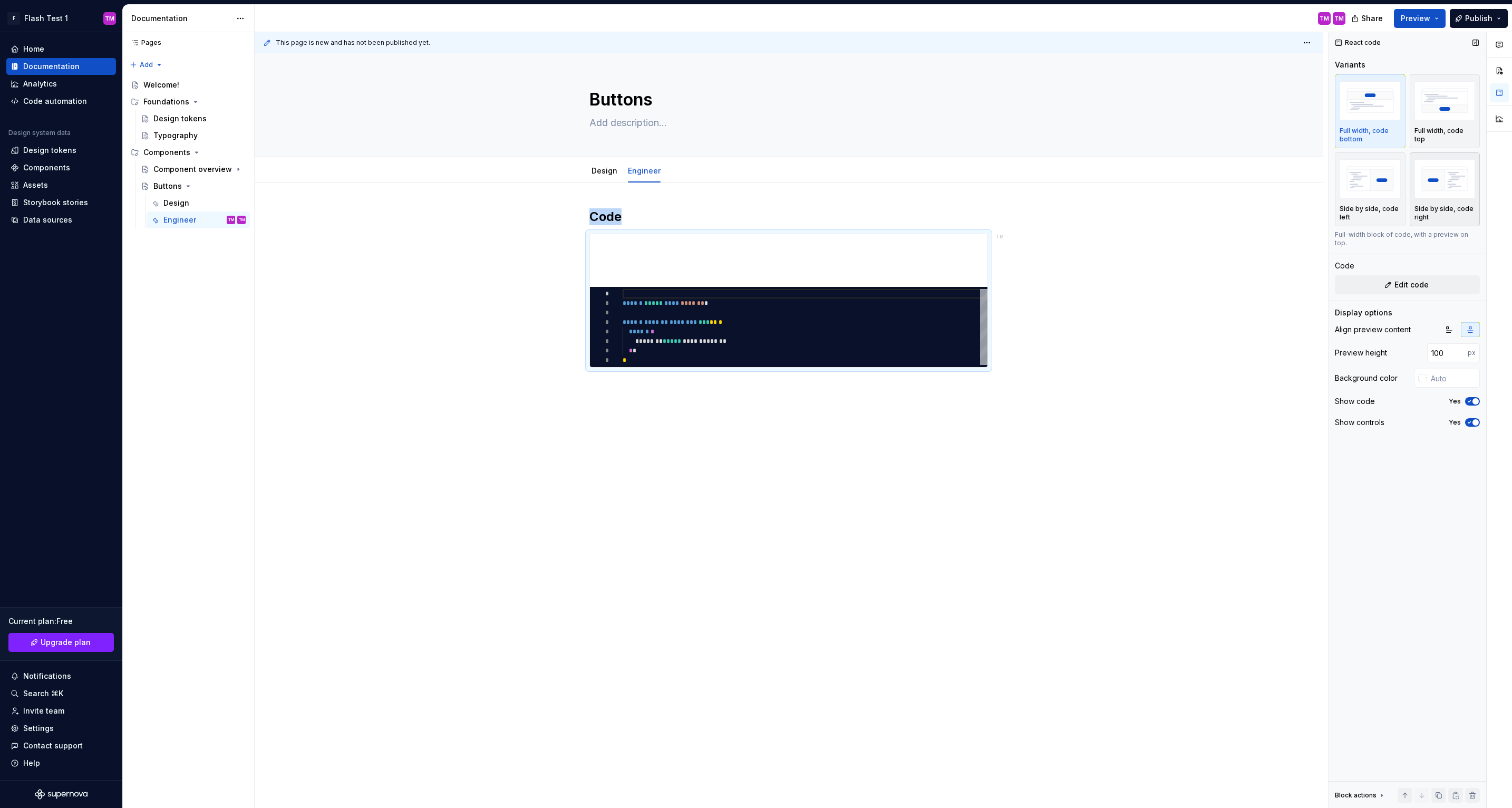
click at [1452, 171] on img "button" at bounding box center [1445, 179] width 61 height 39
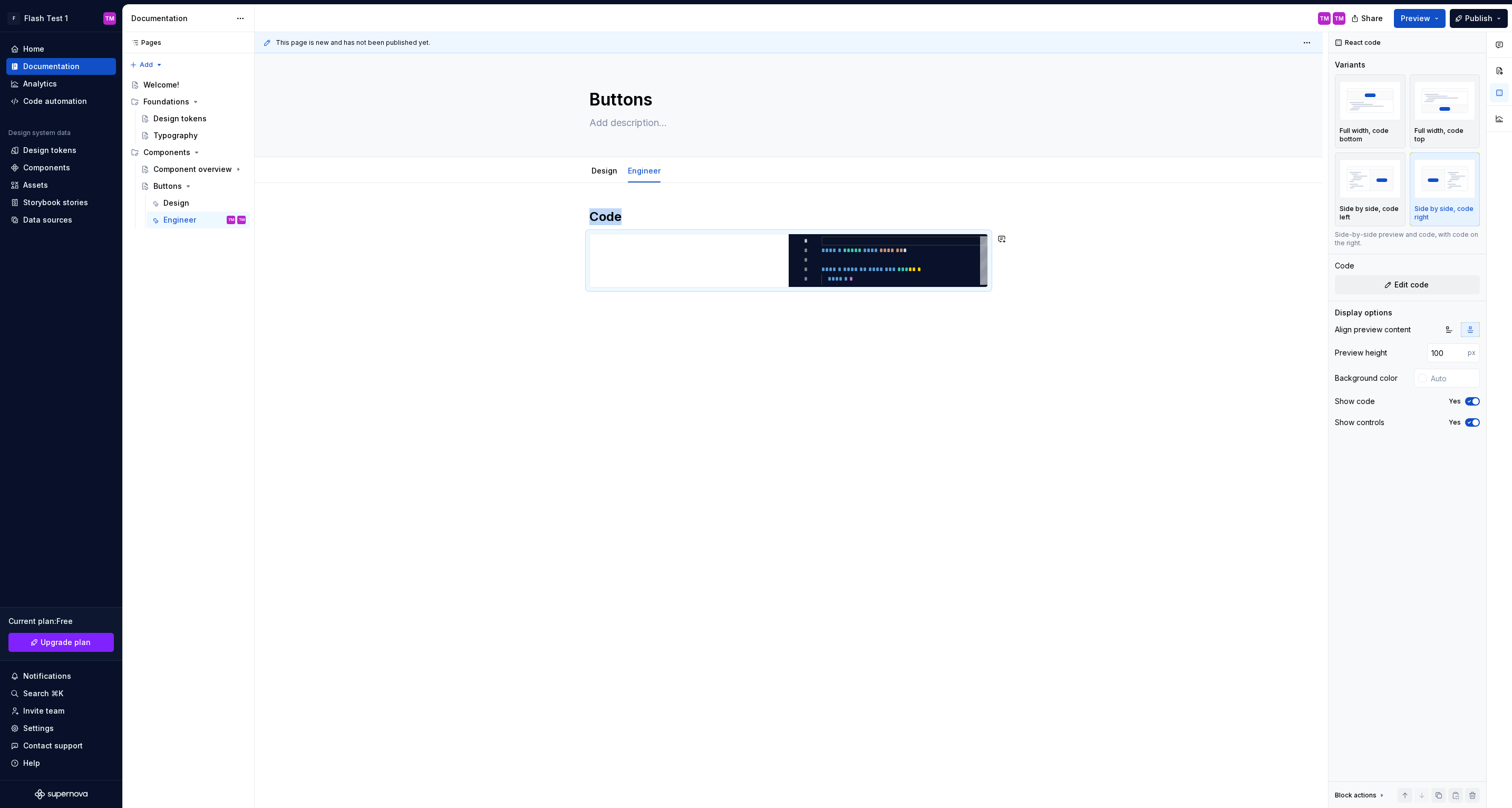
click at [845, 407] on div "Code ********* * * * * * * ****** ***** **** ******* * ****** ******* ******** …" at bounding box center [789, 363] width 1068 height 360
click at [793, 258] on div "*********" at bounding box center [888, 261] width 199 height 53
click at [1392, 127] on p "Full width, code bottom" at bounding box center [1370, 135] width 61 height 17
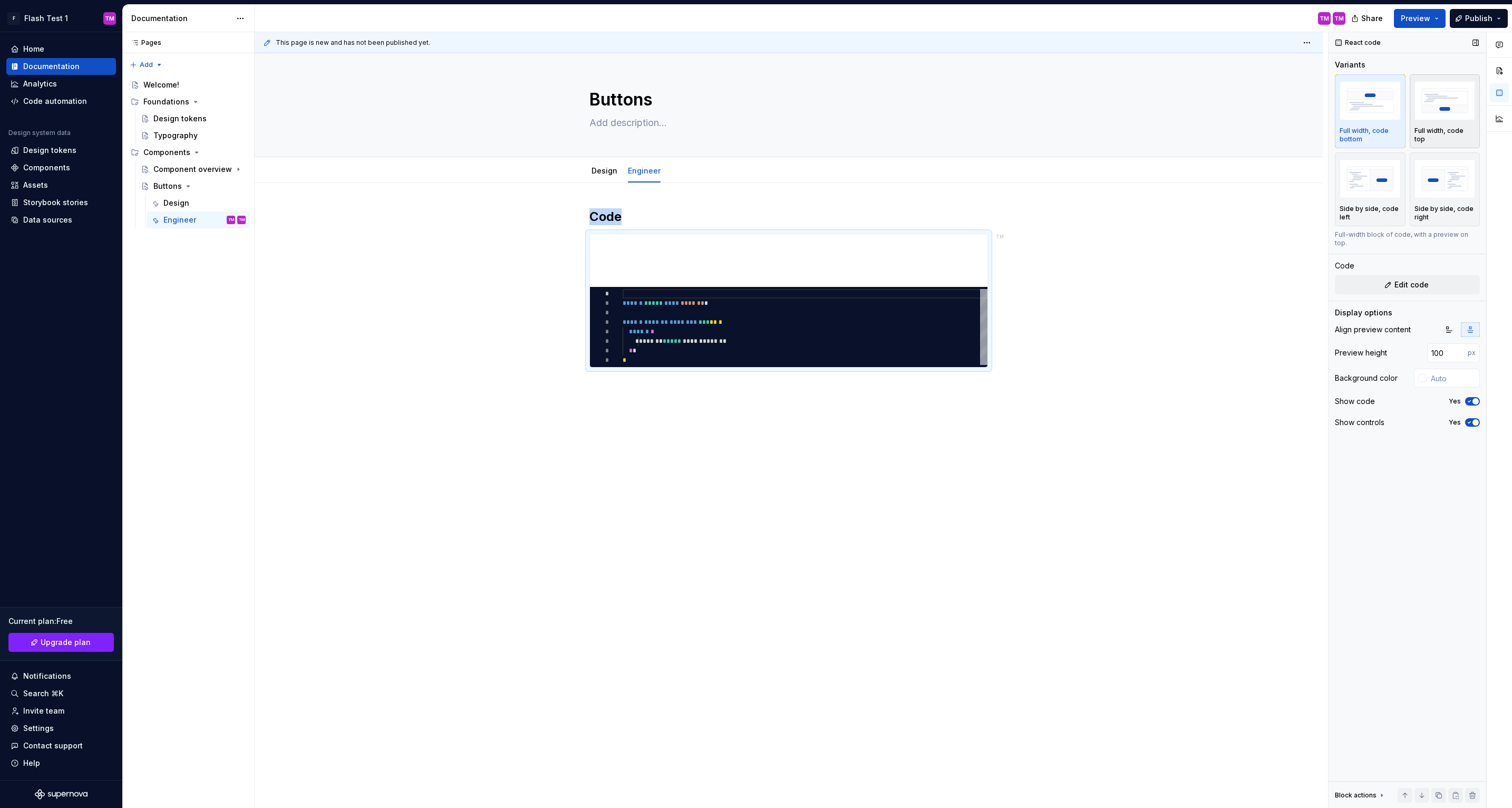
click at [1422, 122] on div "button" at bounding box center [1445, 101] width 61 height 43
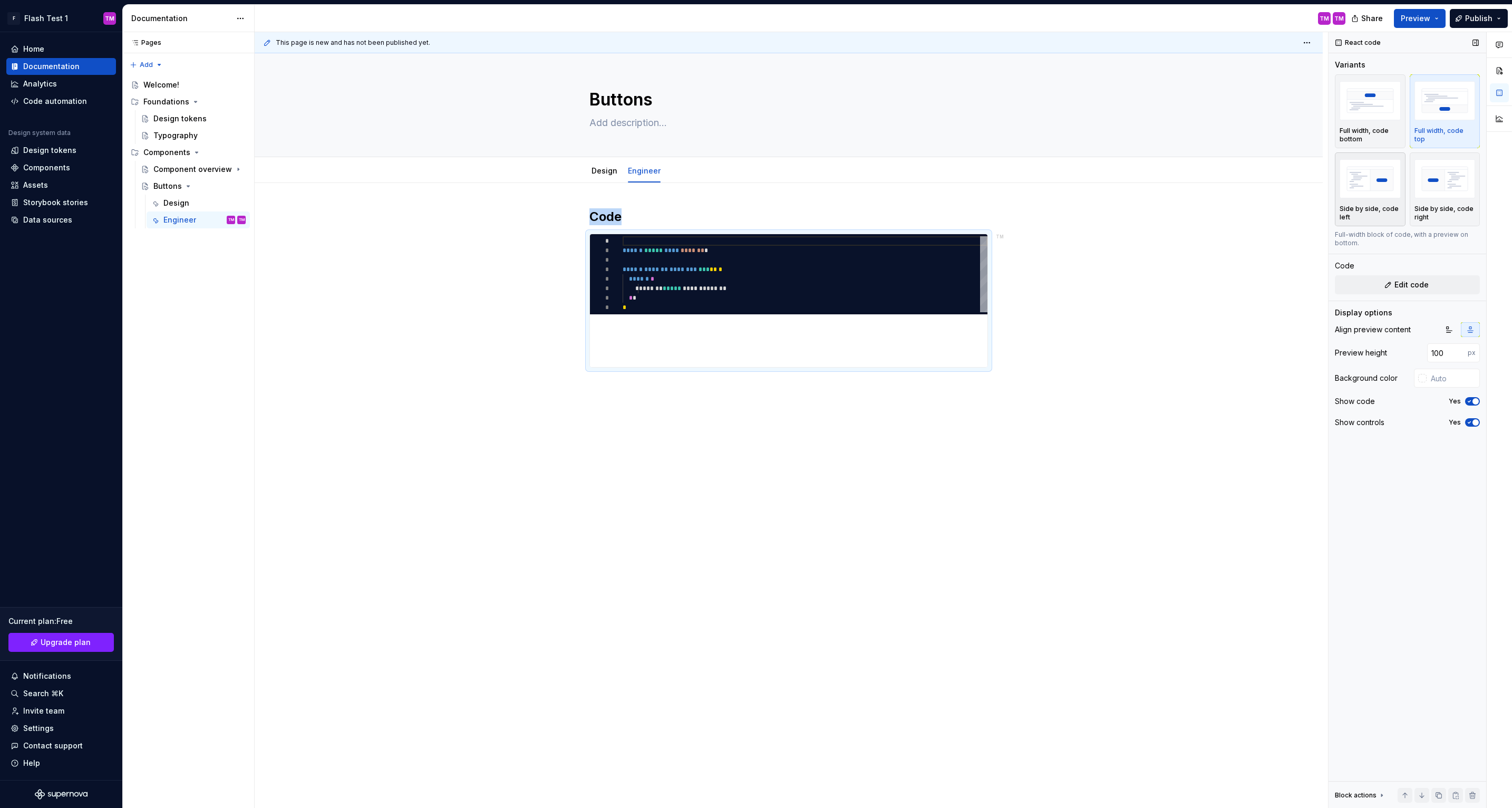
click at [1380, 191] on img "button" at bounding box center [1370, 179] width 61 height 39
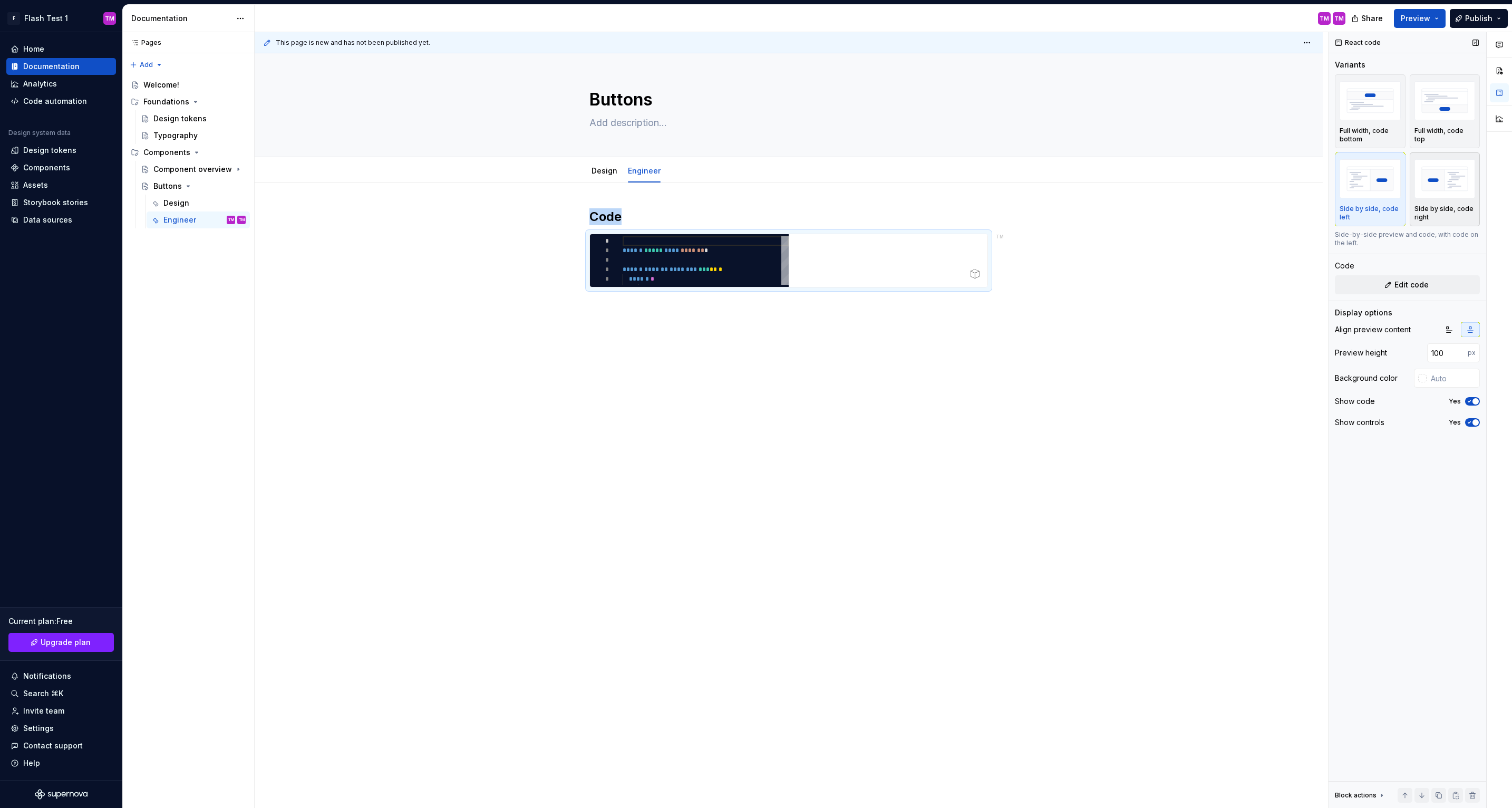
click at [1442, 200] on div "button" at bounding box center [1445, 179] width 61 height 43
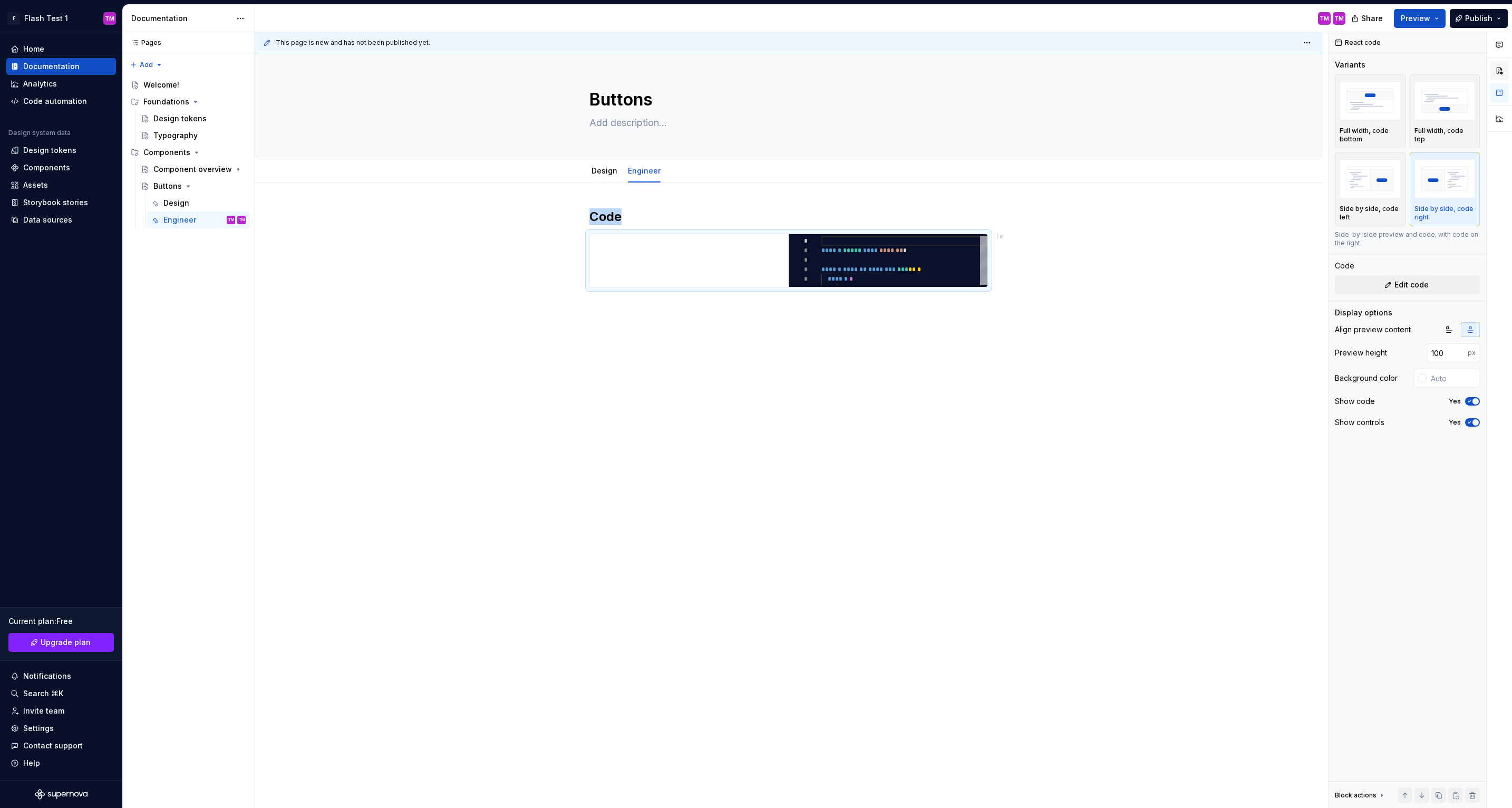
click at [1504, 75] on button "button" at bounding box center [1499, 70] width 19 height 19
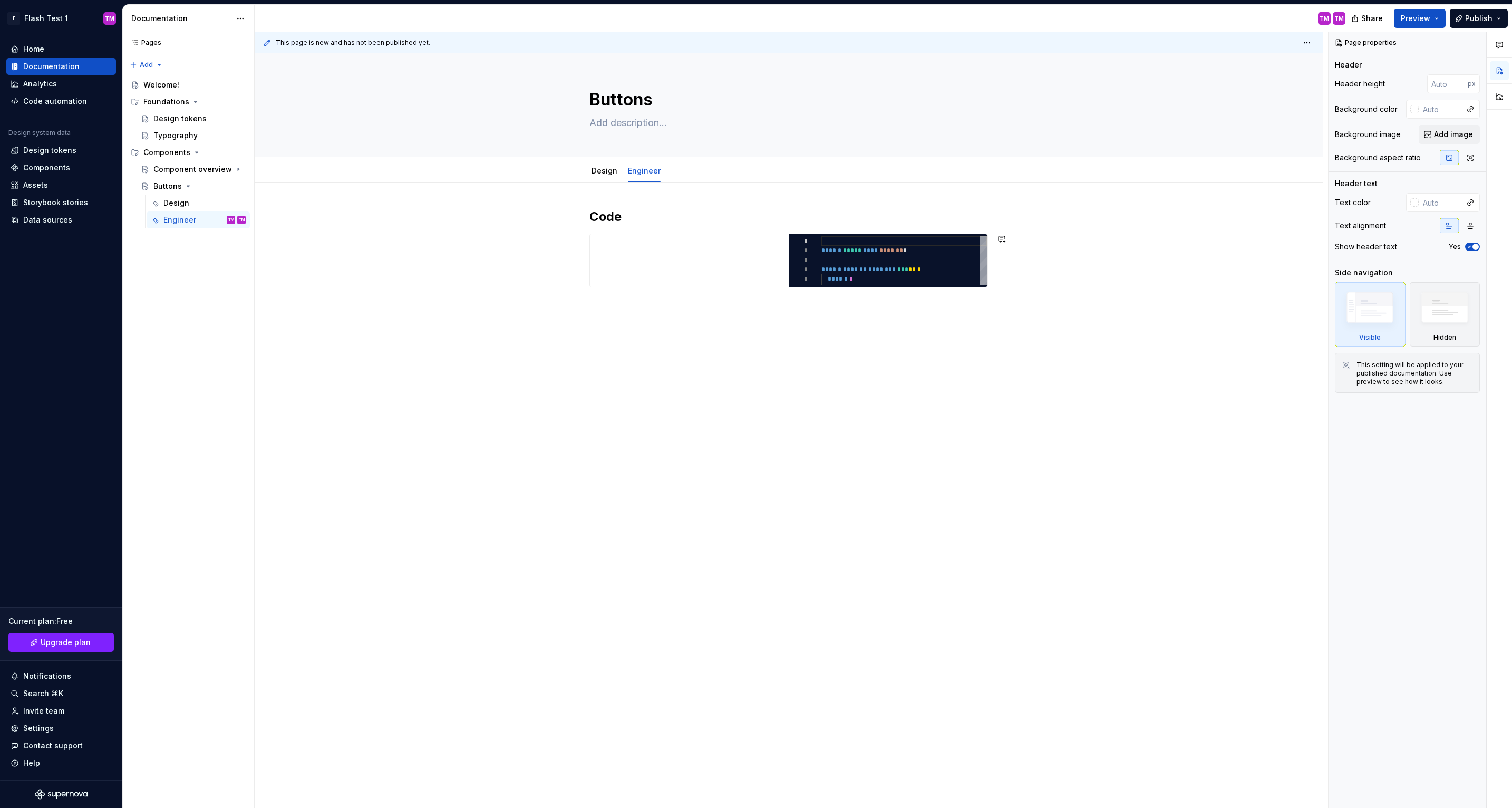
click at [791, 390] on div "Code ********* * * * * * * ****** ***** **** ******* * ****** ******* ******** …" at bounding box center [789, 376] width 1068 height 385
click at [617, 174] on link "Design" at bounding box center [605, 170] width 26 height 9
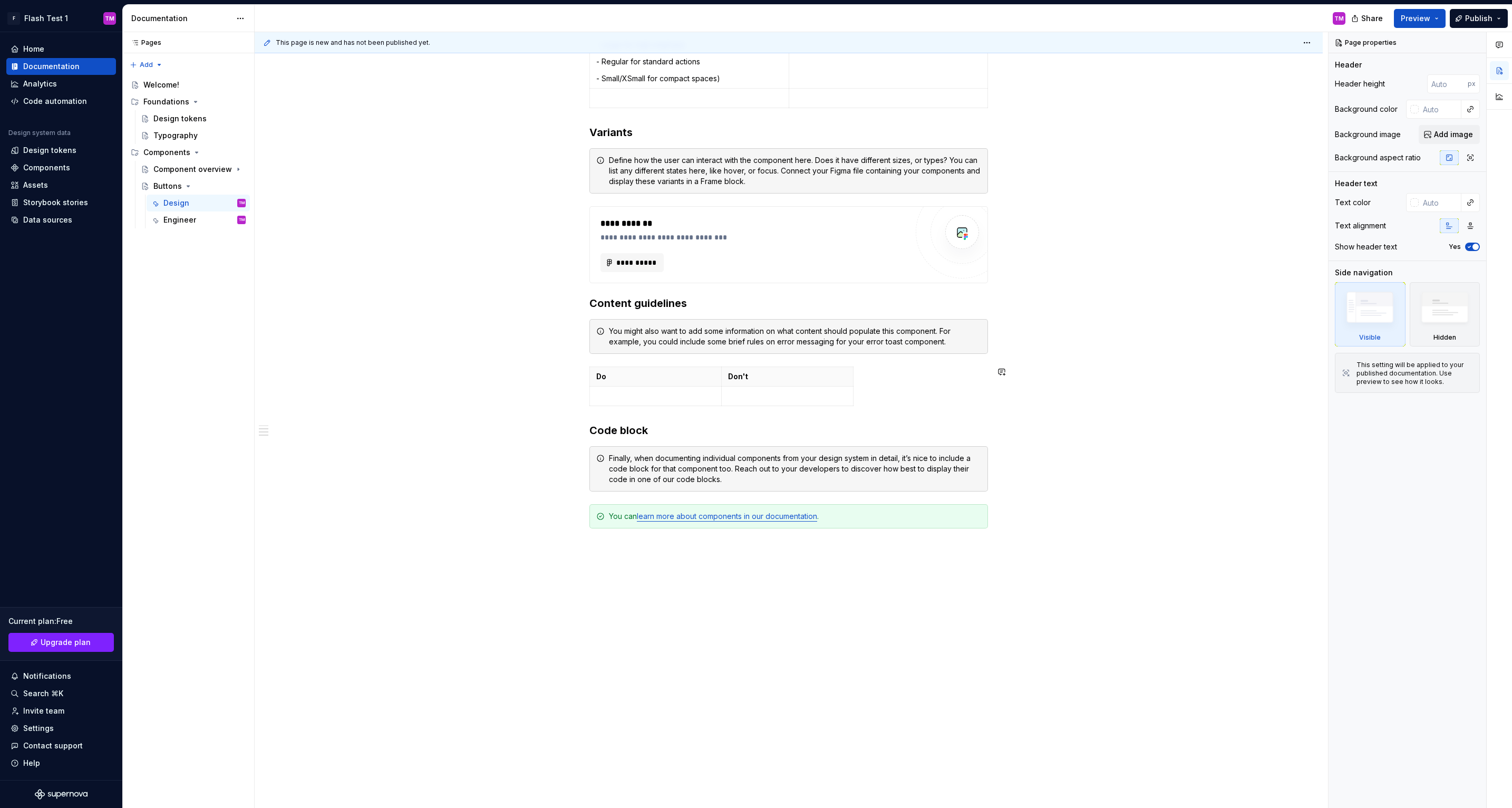
scroll to position [526, 0]
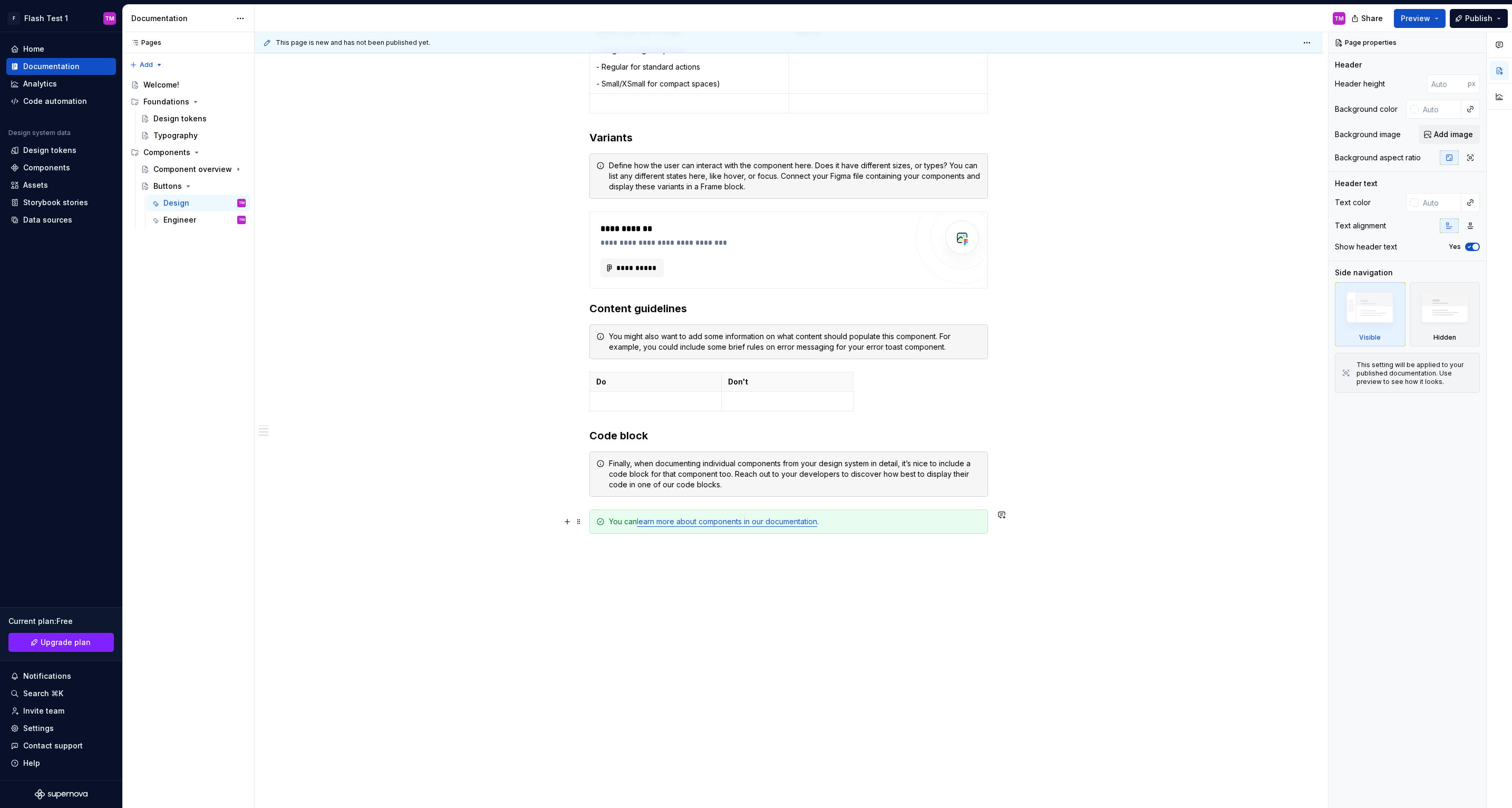
click at [722, 523] on link "learn more about components in our documentation" at bounding box center [727, 521] width 180 height 9
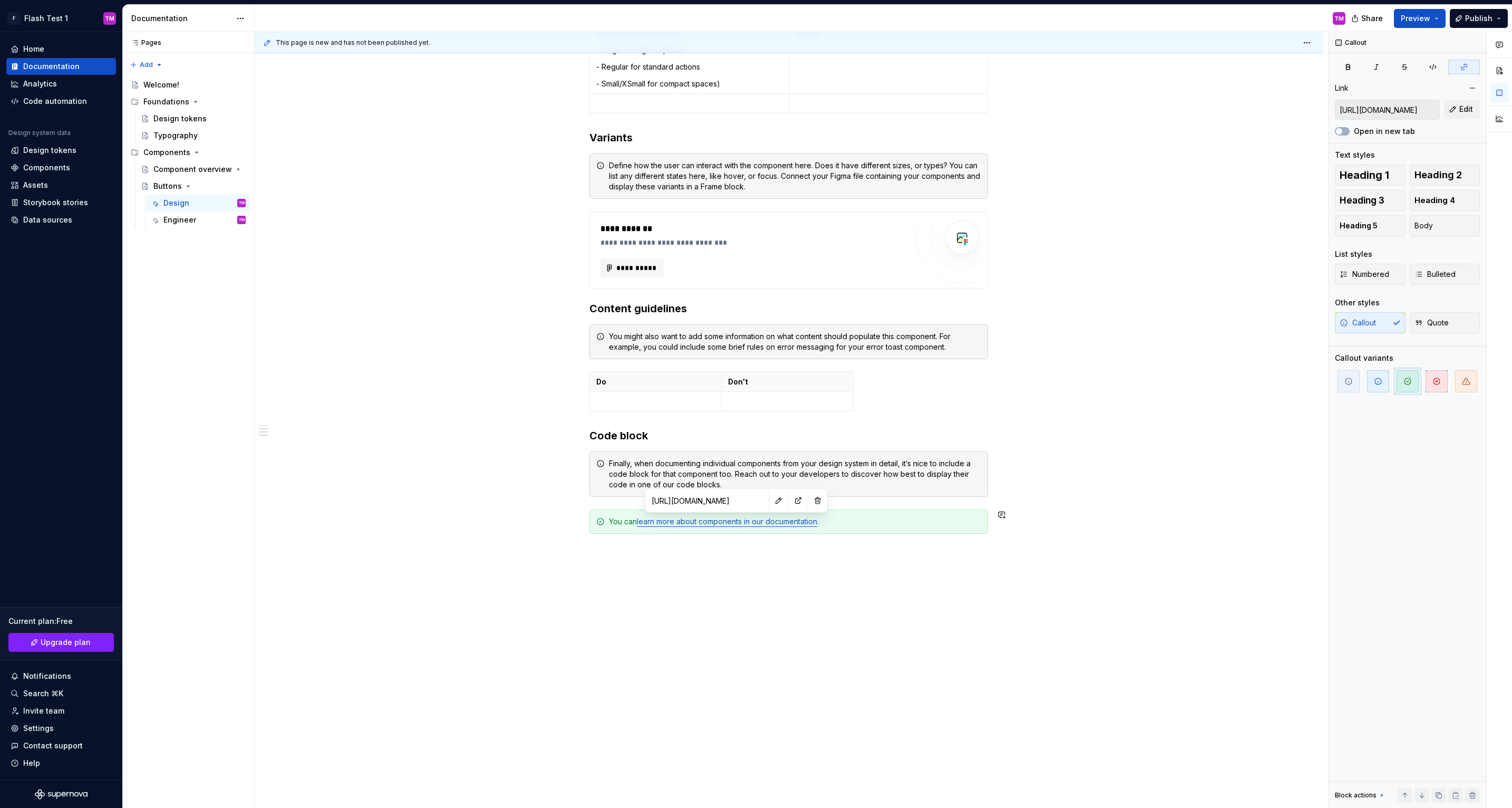
click at [704, 508] on input "https://learn.supernova.io/latest/design-systems/components/components-101.html" at bounding box center [707, 500] width 119 height 19
click at [699, 503] on input "https://learn.supernova.io/latest/design-systems/components/components-101.html" at bounding box center [707, 500] width 119 height 19
click at [914, 412] on div "Do Don't" at bounding box center [788, 393] width 399 height 44
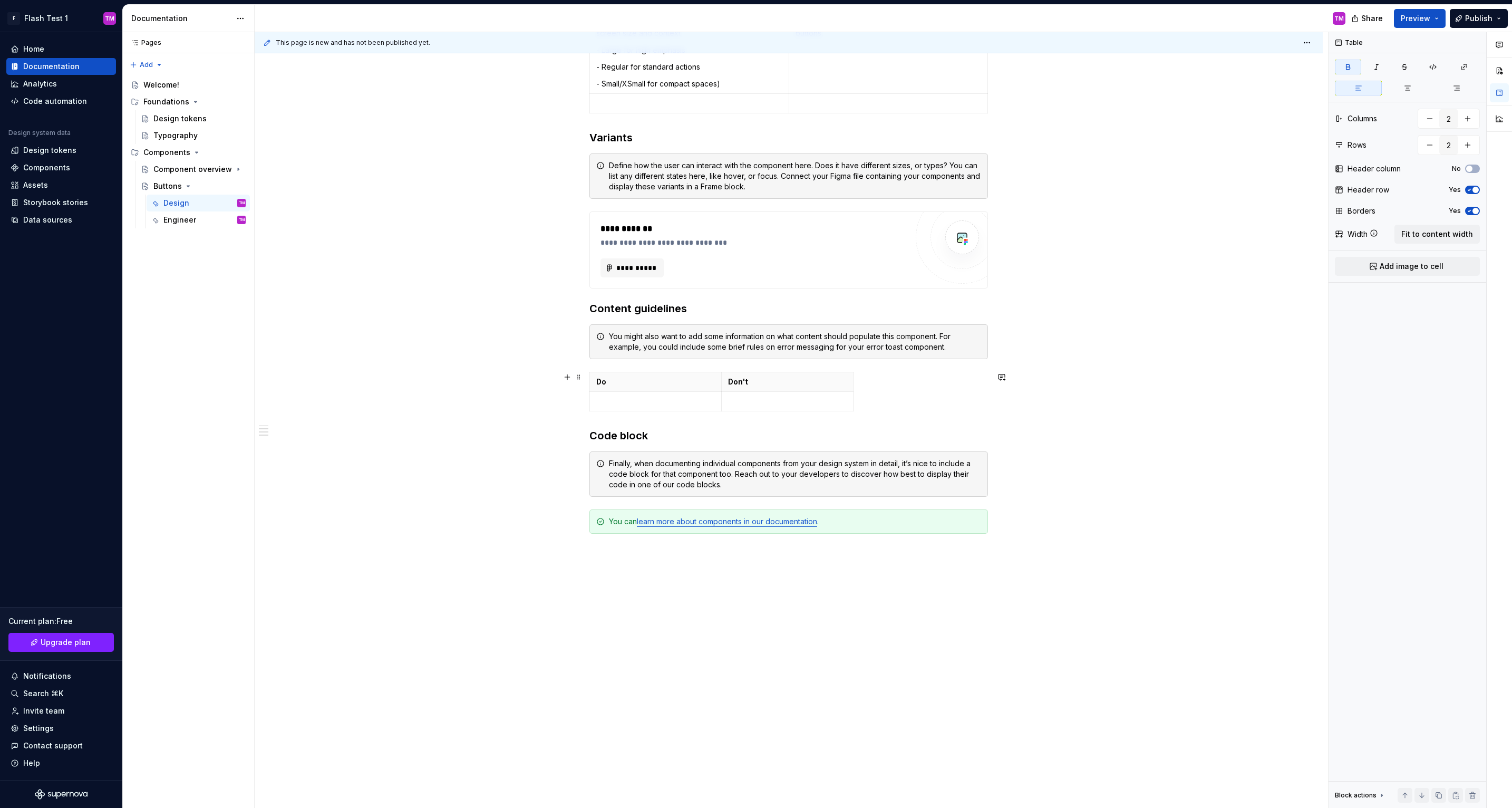
click at [888, 405] on div "Do Don't" at bounding box center [788, 393] width 399 height 44
click at [583, 378] on span at bounding box center [579, 375] width 8 height 11
click at [581, 378] on span at bounding box center [579, 377] width 8 height 15
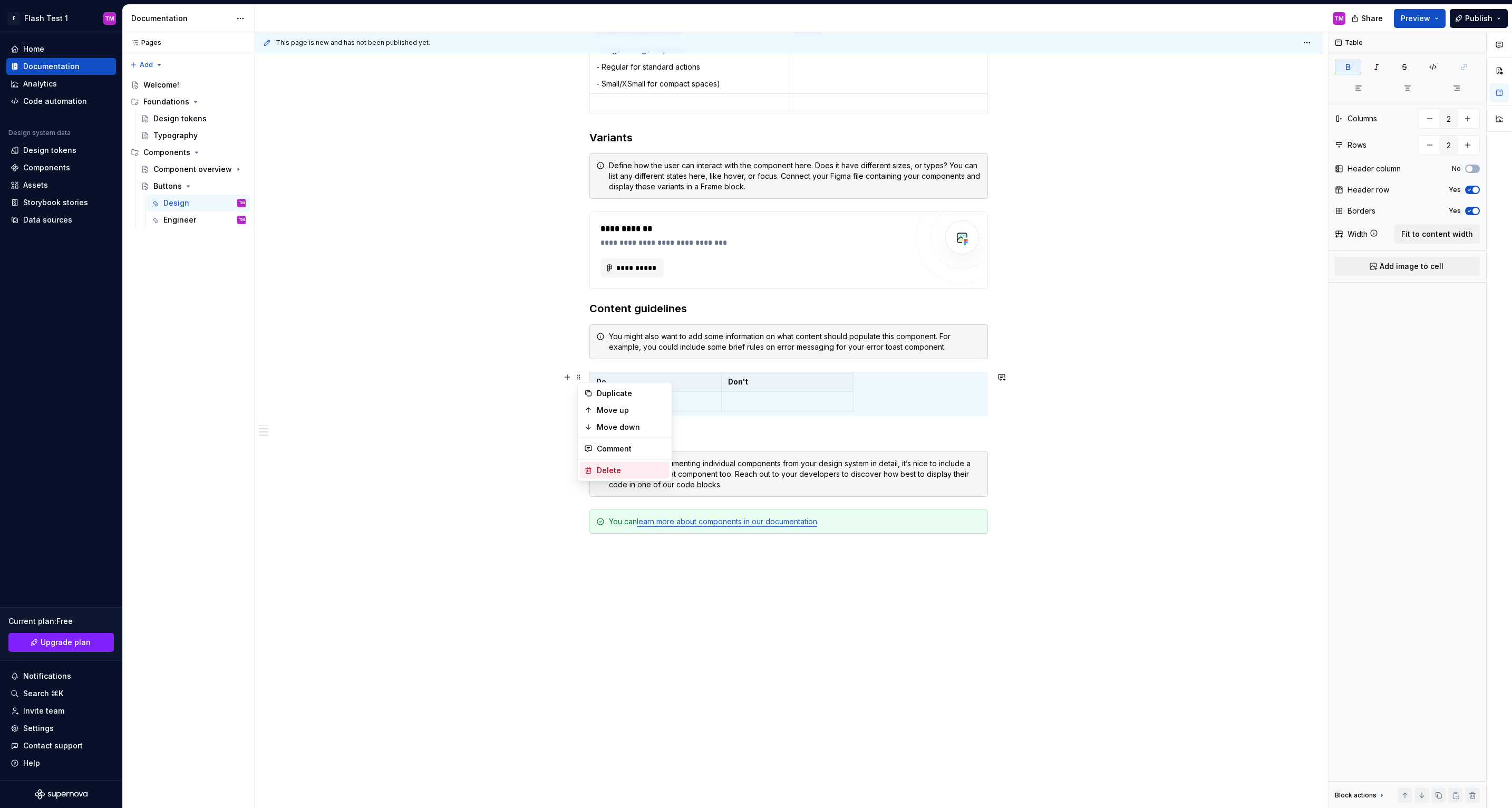
click at [629, 472] on div "Delete" at bounding box center [631, 470] width 69 height 11
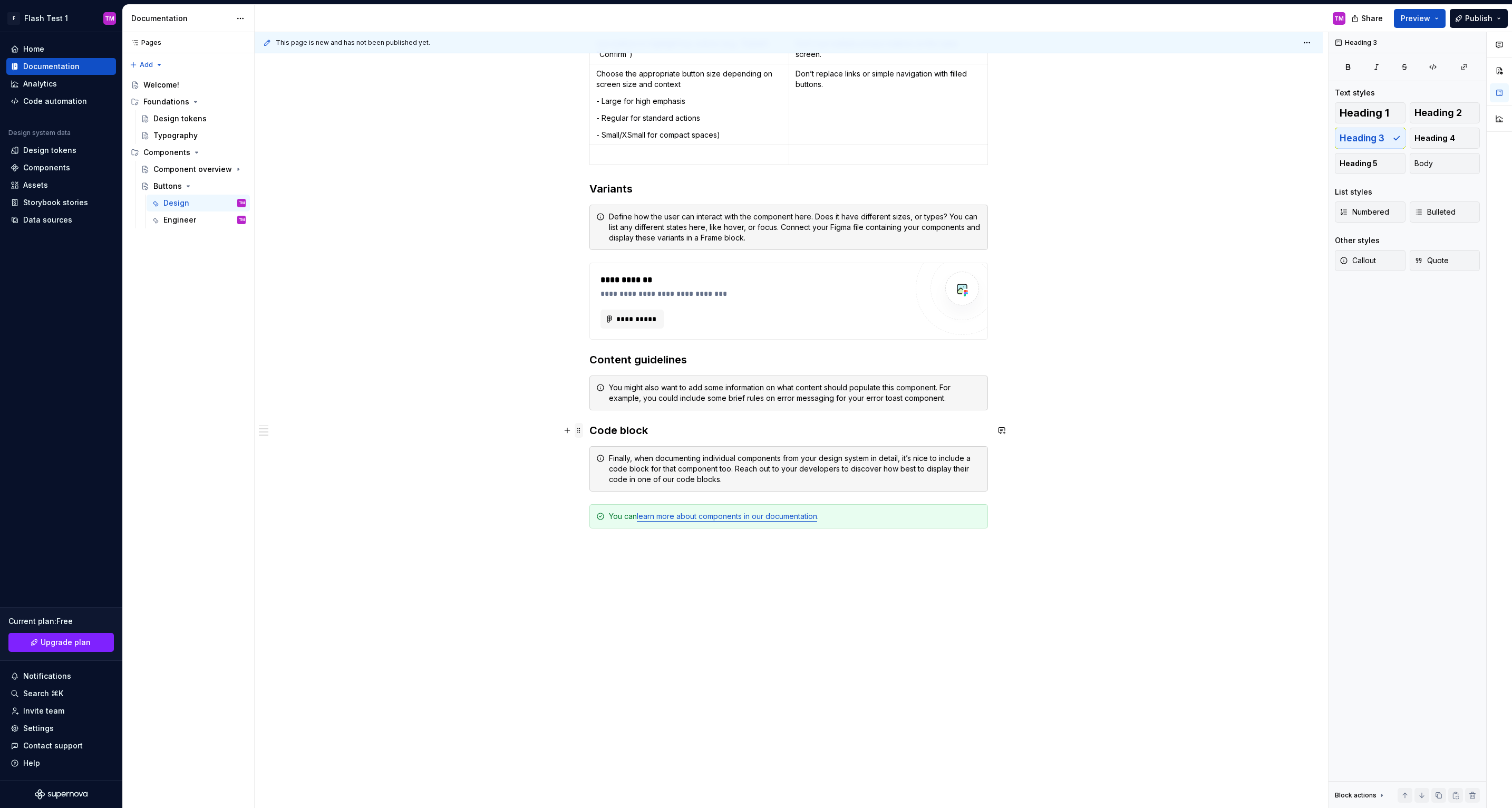
click at [580, 430] on span at bounding box center [579, 430] width 8 height 15
click at [586, 520] on icon at bounding box center [588, 524] width 8 height 8
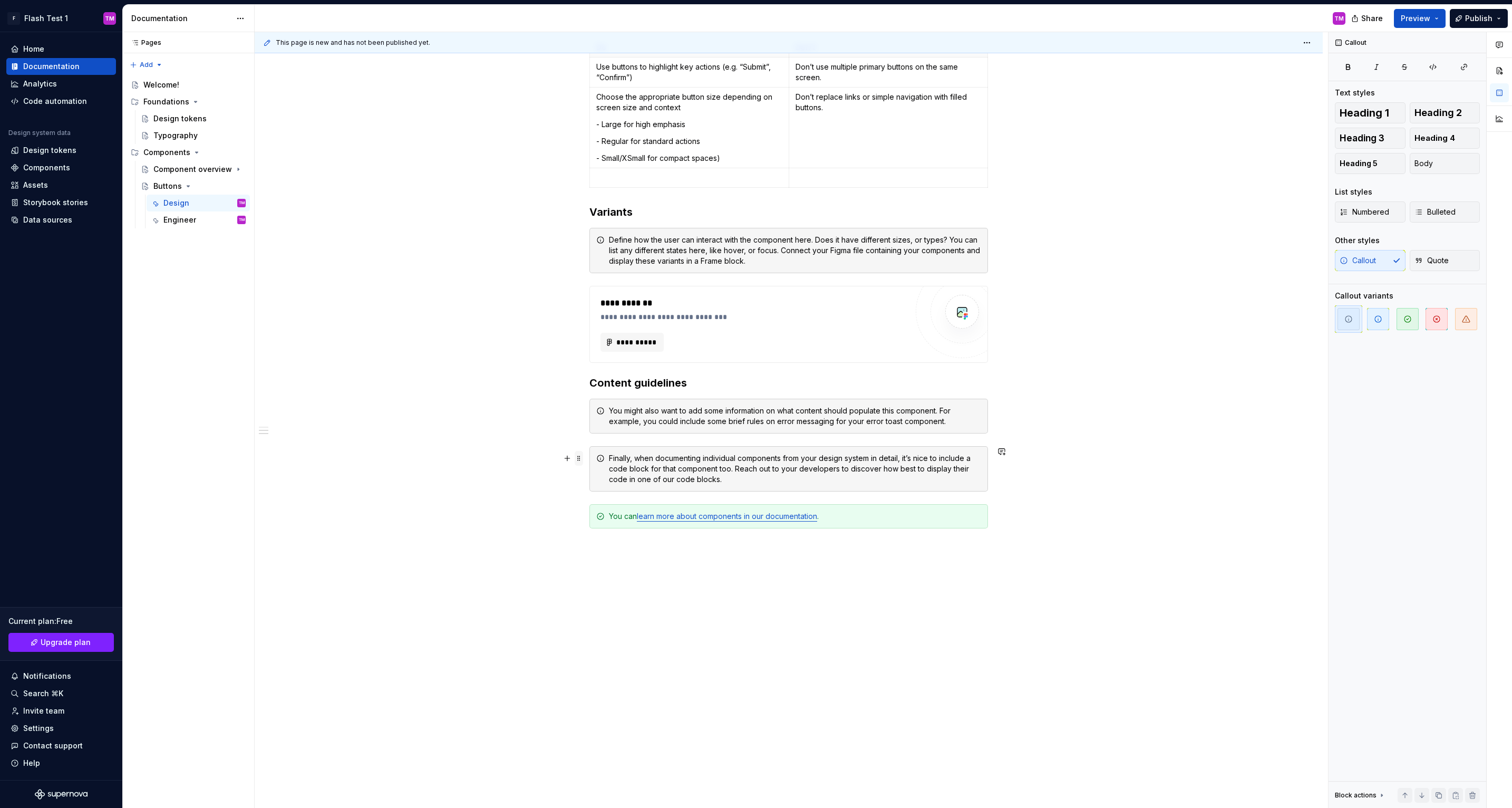
click at [582, 460] on span at bounding box center [579, 458] width 8 height 15
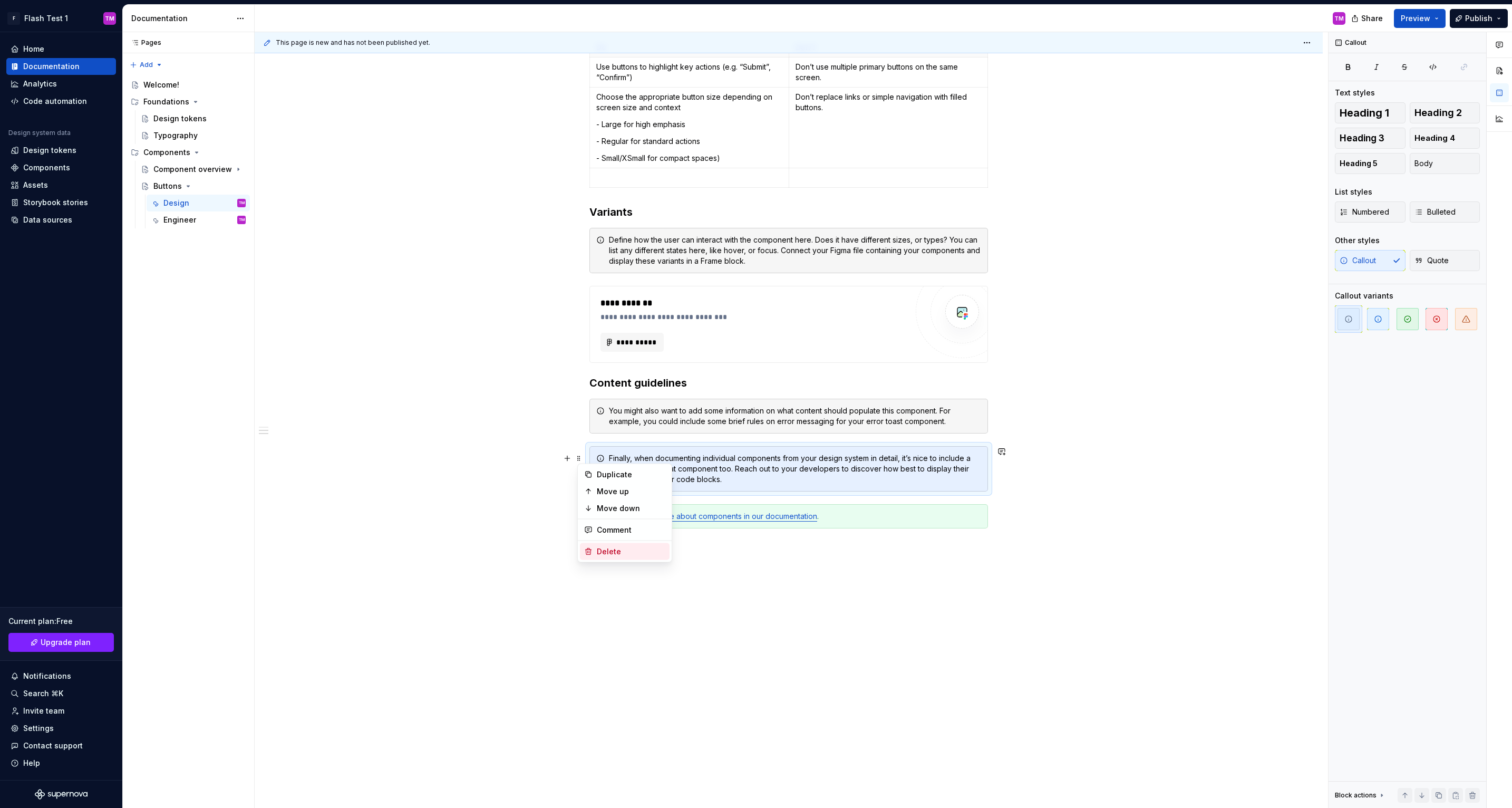
click at [595, 550] on div "Delete" at bounding box center [625, 551] width 90 height 17
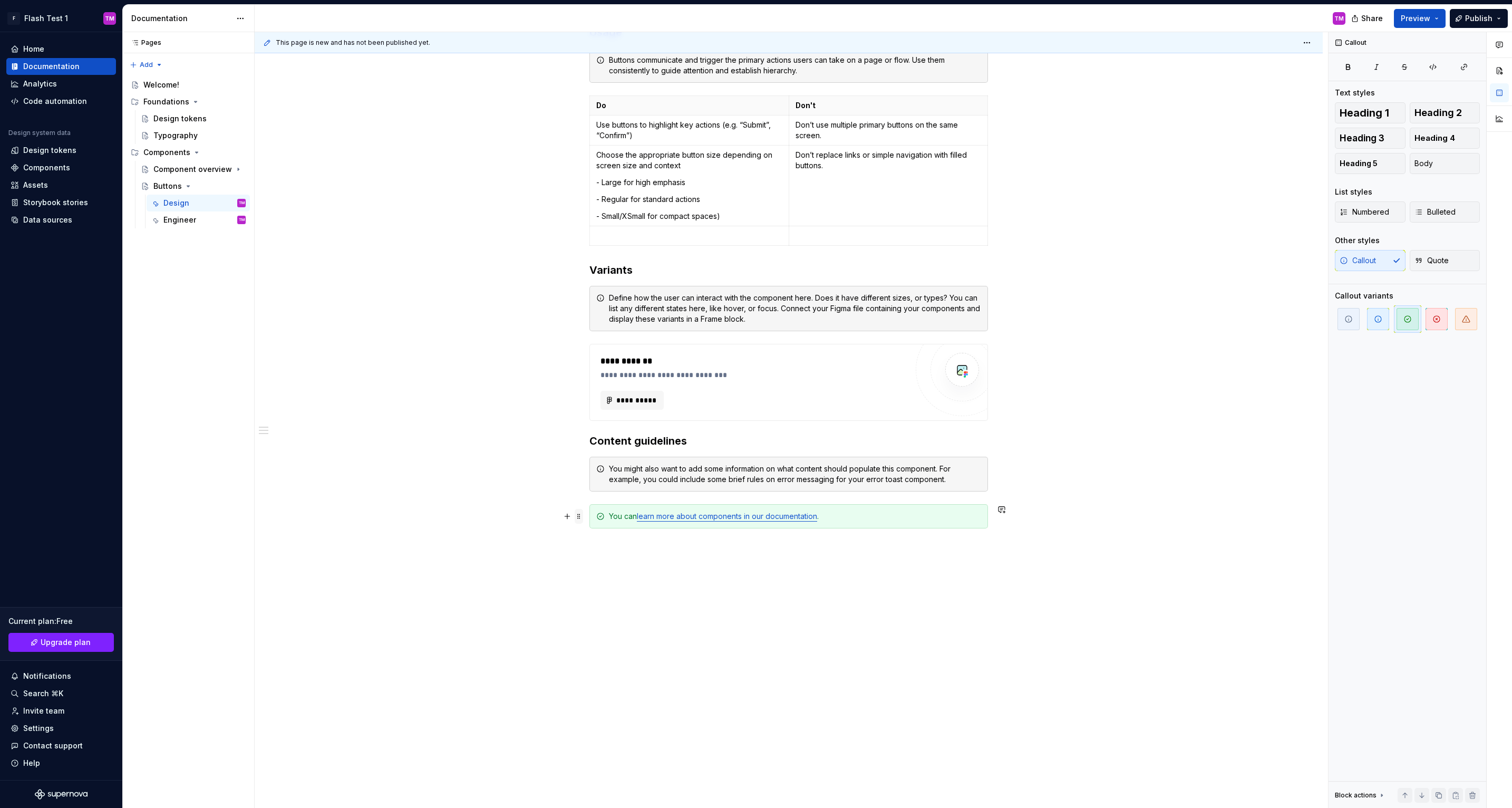
click at [580, 514] on span at bounding box center [579, 516] width 8 height 15
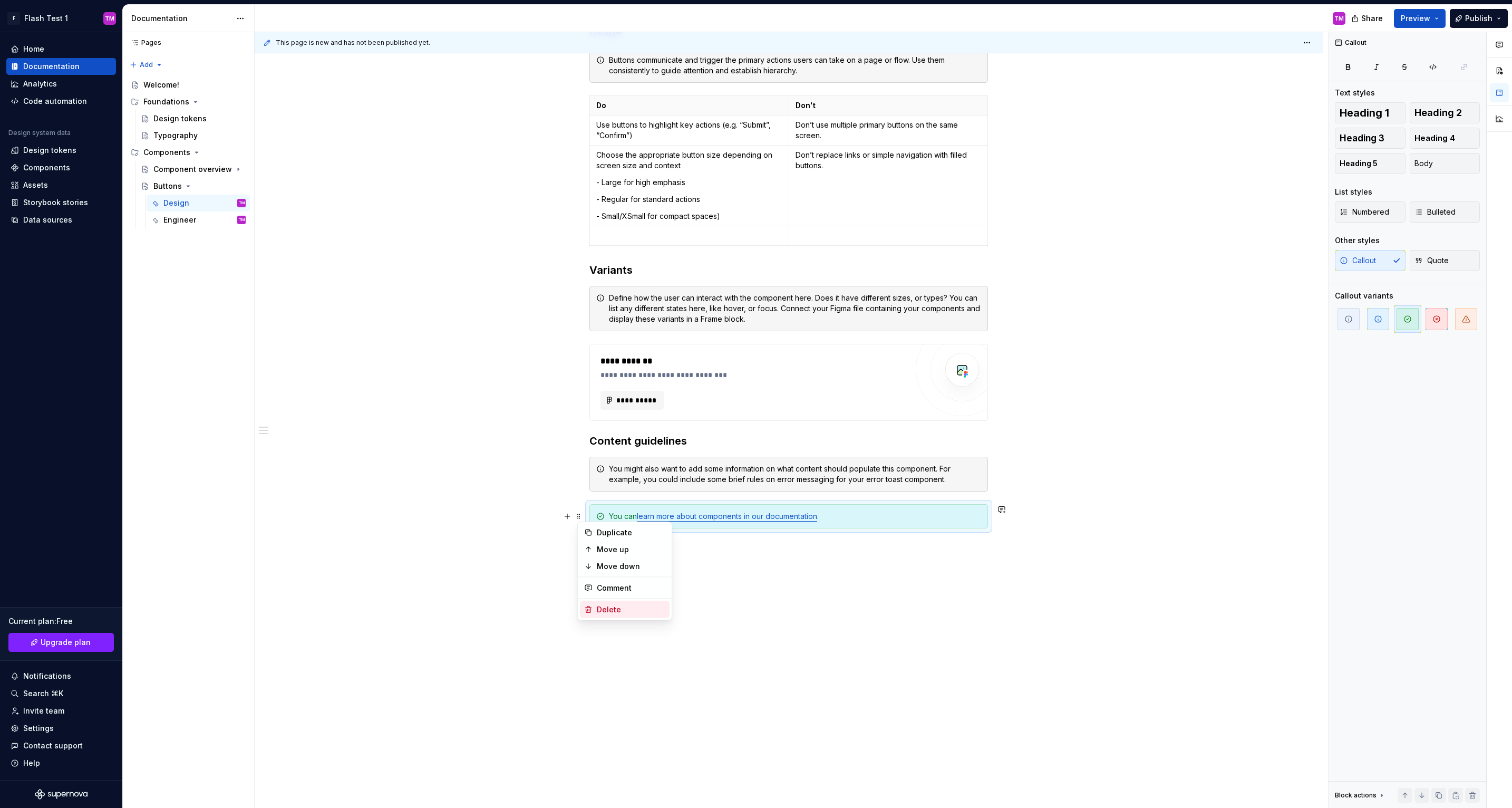
click at [598, 615] on div "Delete" at bounding box center [625, 610] width 90 height 17
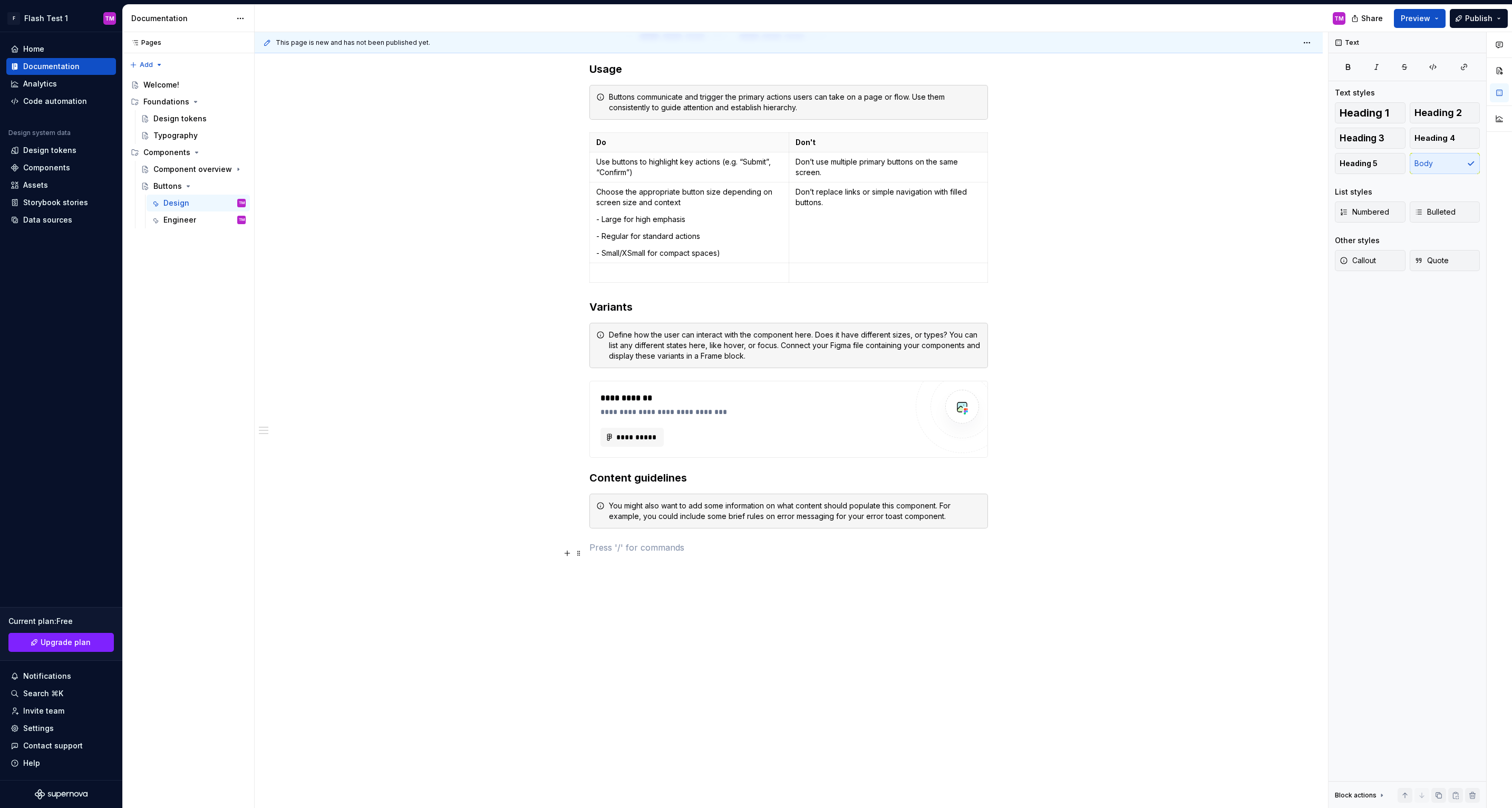
scroll to position [357, 0]
click at [582, 480] on span at bounding box center [579, 477] width 8 height 15
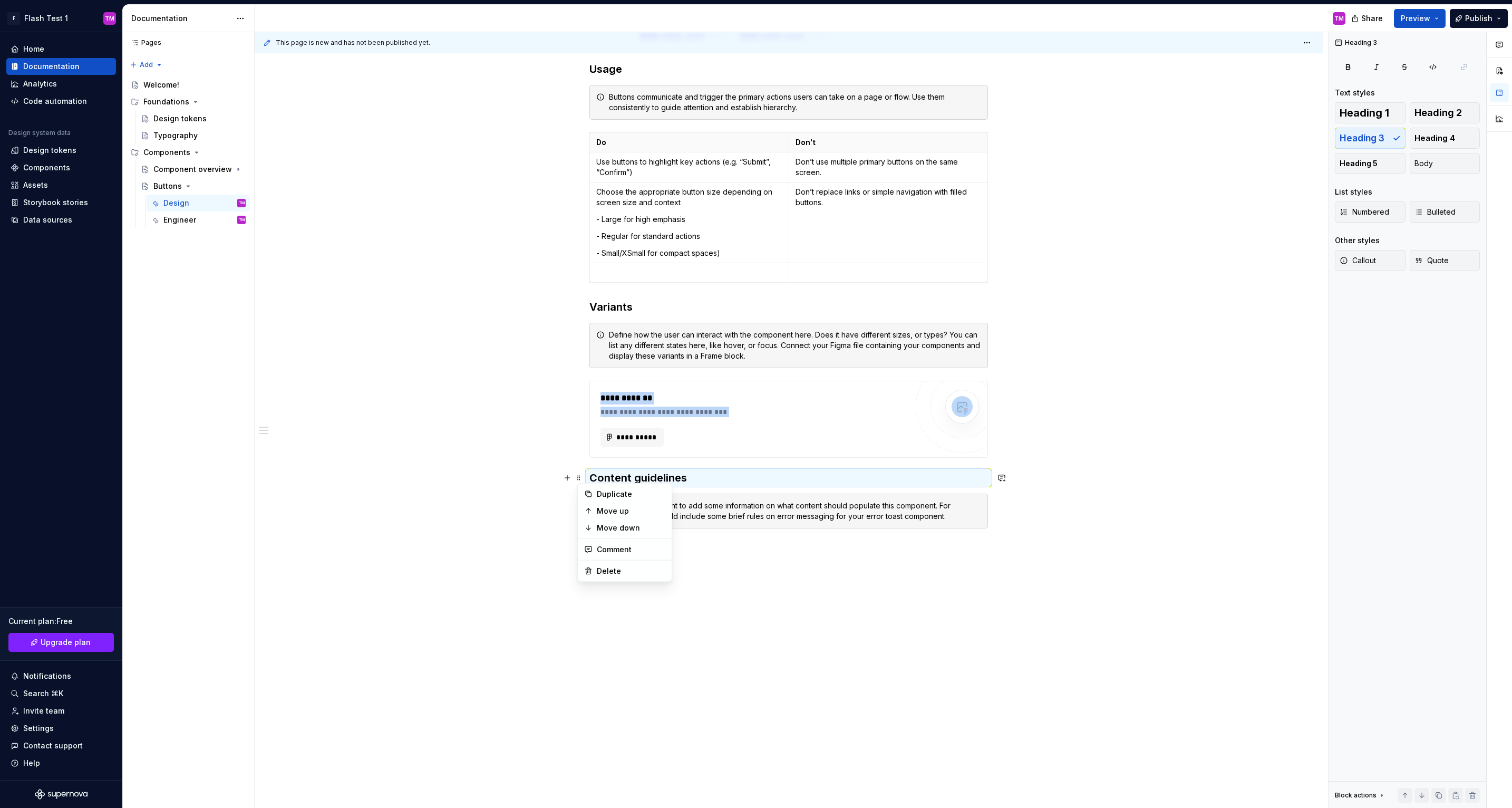
click at [738, 561] on div "**********" at bounding box center [788, 209] width 399 height 715
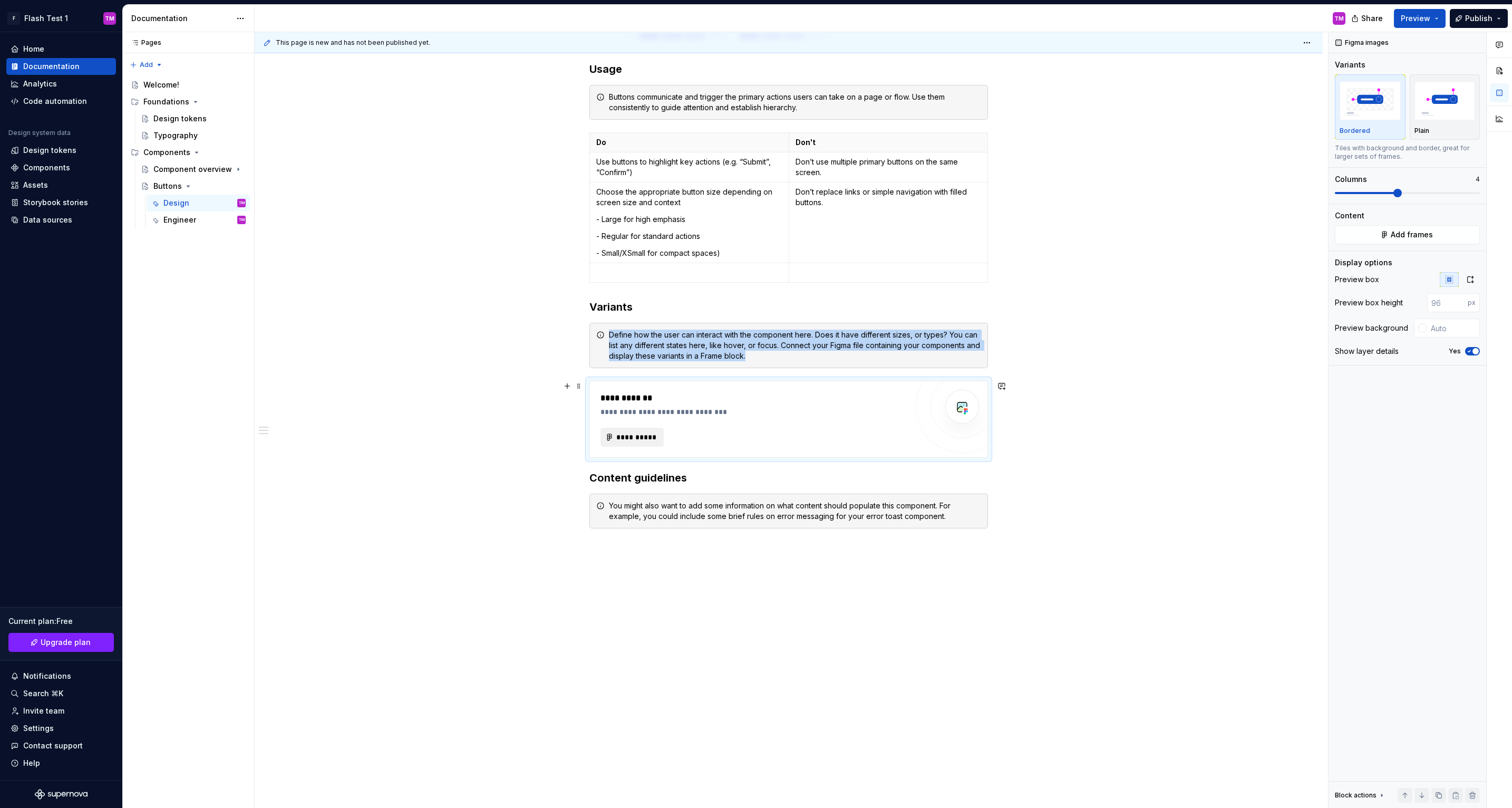
click at [647, 435] on span "**********" at bounding box center [636, 437] width 41 height 11
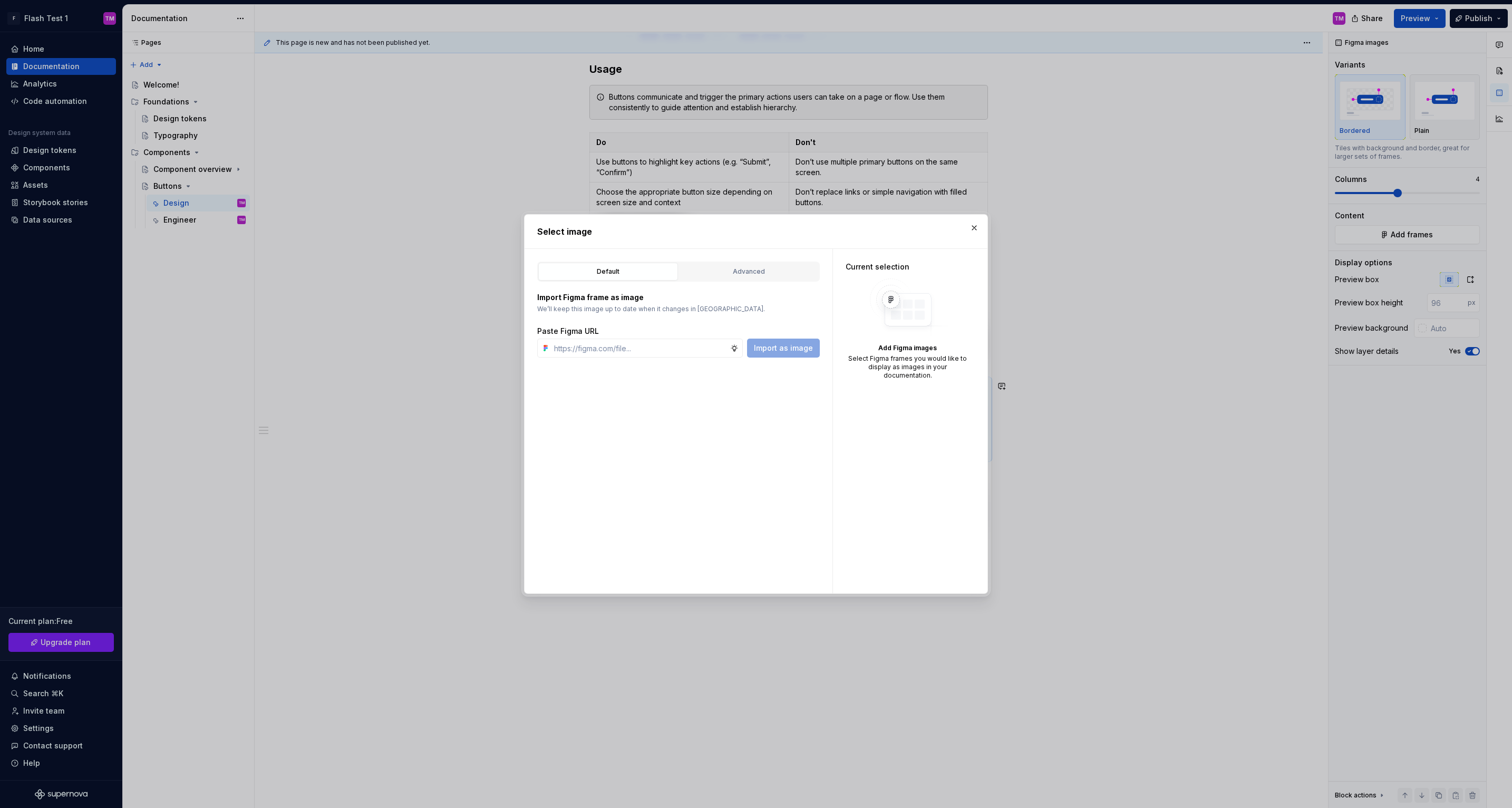
type textarea "*"
click at [673, 349] on input "text" at bounding box center [640, 348] width 180 height 19
paste input "https://www.figma.com/design/fJGueF9Z9oxtcsXMqIwN8b/Flash-Design-System--2023-o…"
type input "https://www.figma.com/design/fJGueF9Z9oxtcsXMqIwN8b/Flash-Design-System--2023-o…"
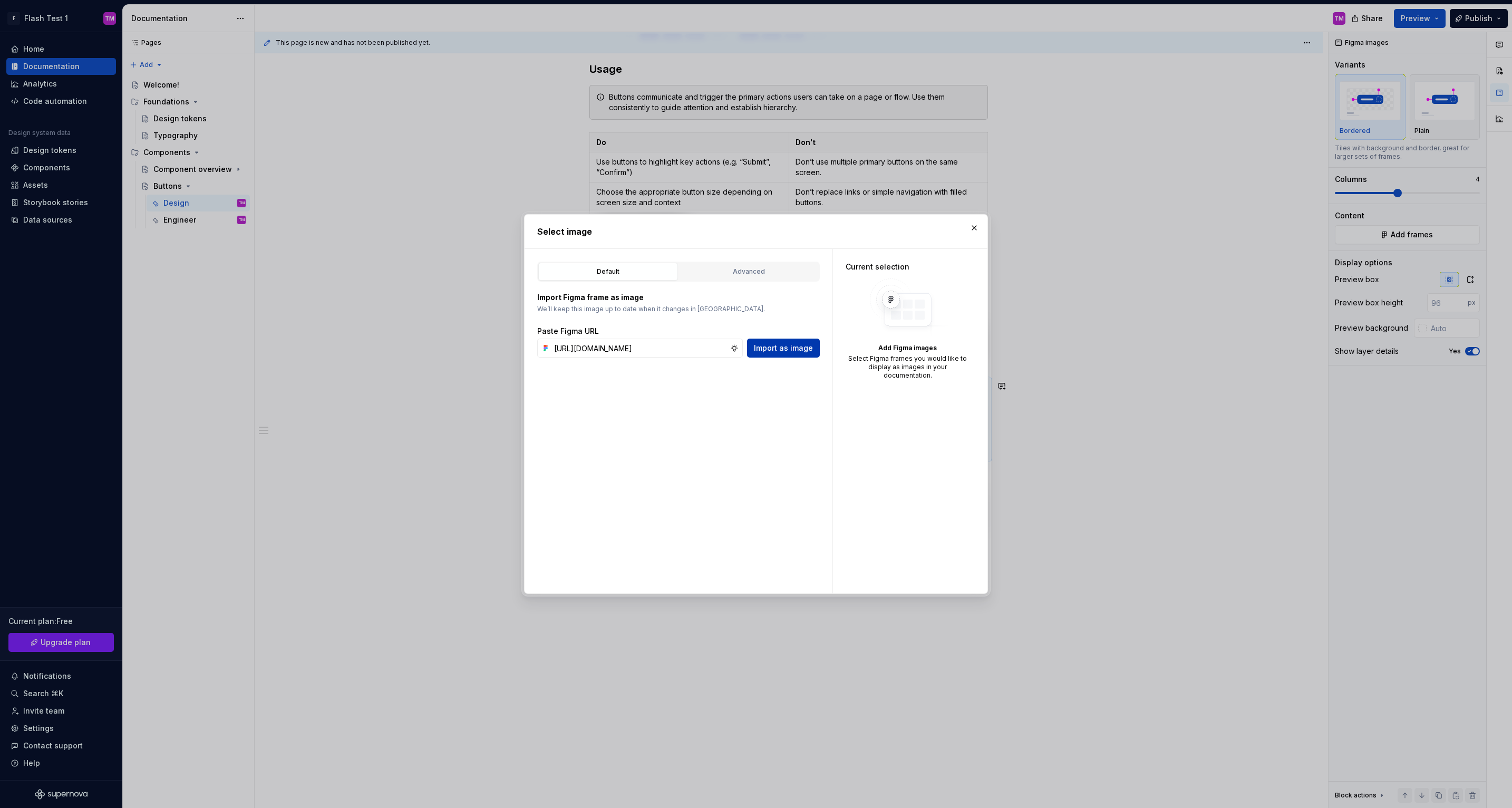
click at [782, 346] on span "Import as image" at bounding box center [783, 348] width 59 height 11
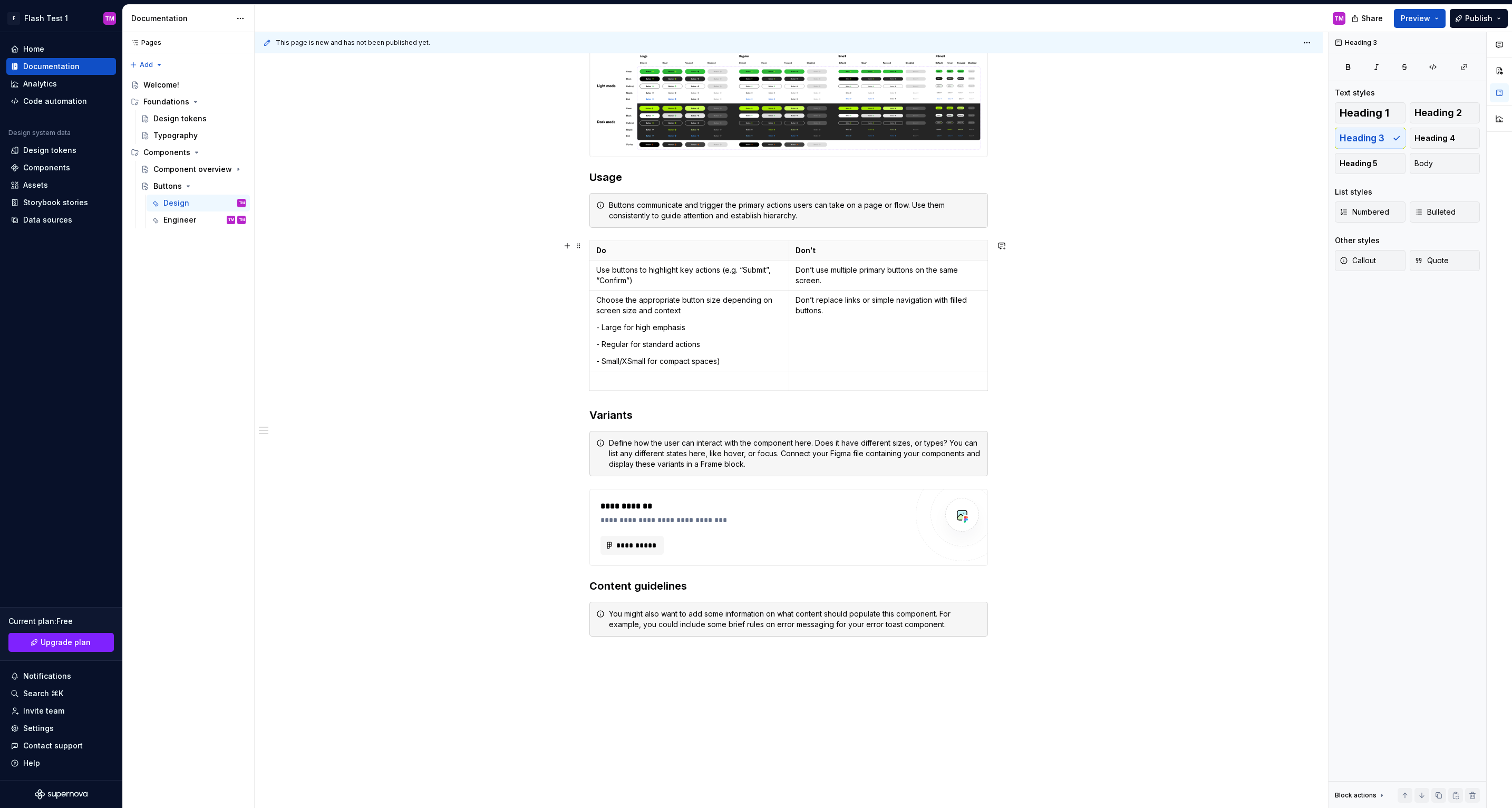
scroll to position [0, 0]
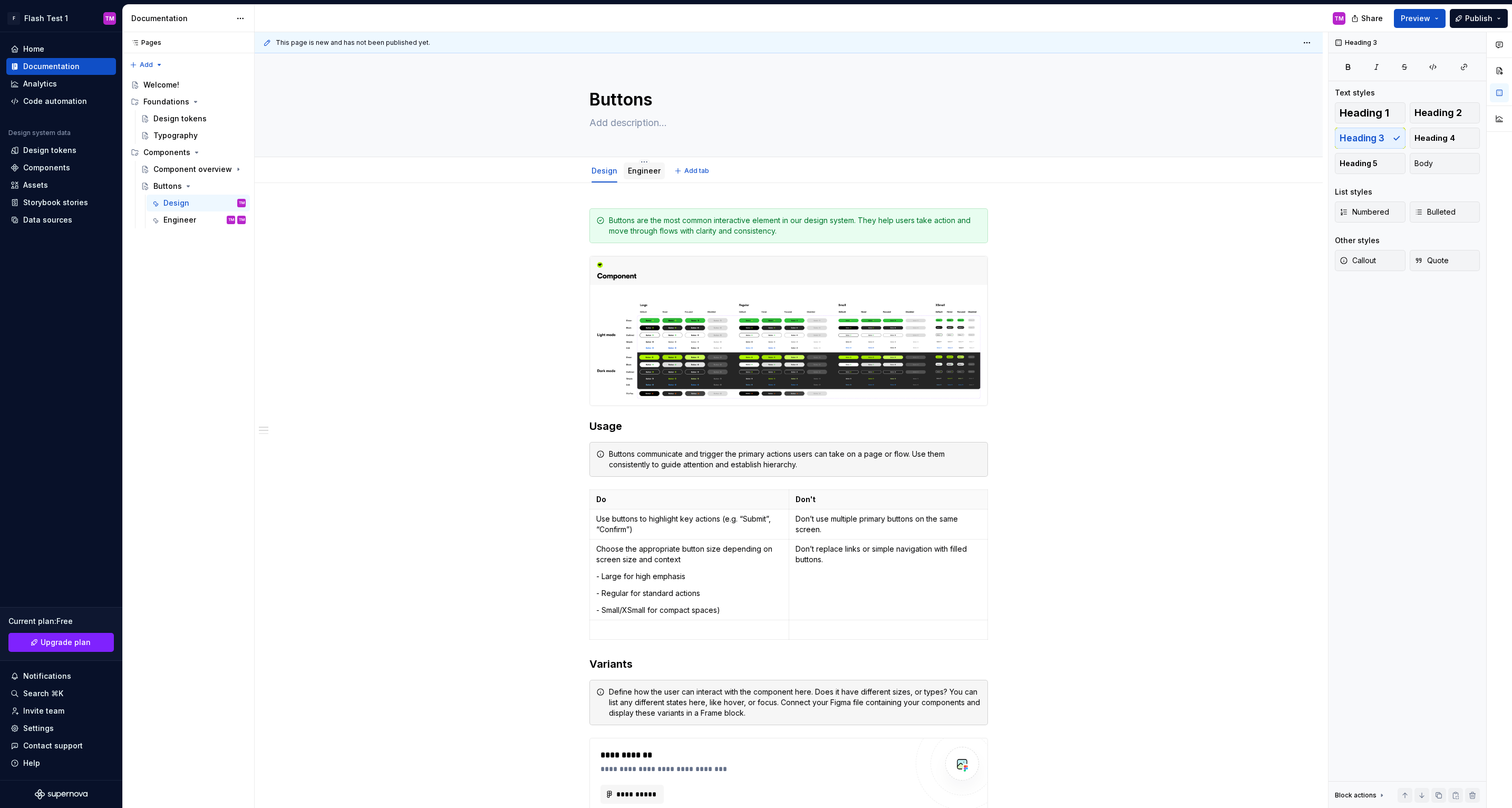
click at [653, 177] on div "Engineer" at bounding box center [644, 171] width 33 height 13
click at [654, 171] on link "Engineer" at bounding box center [644, 170] width 33 height 9
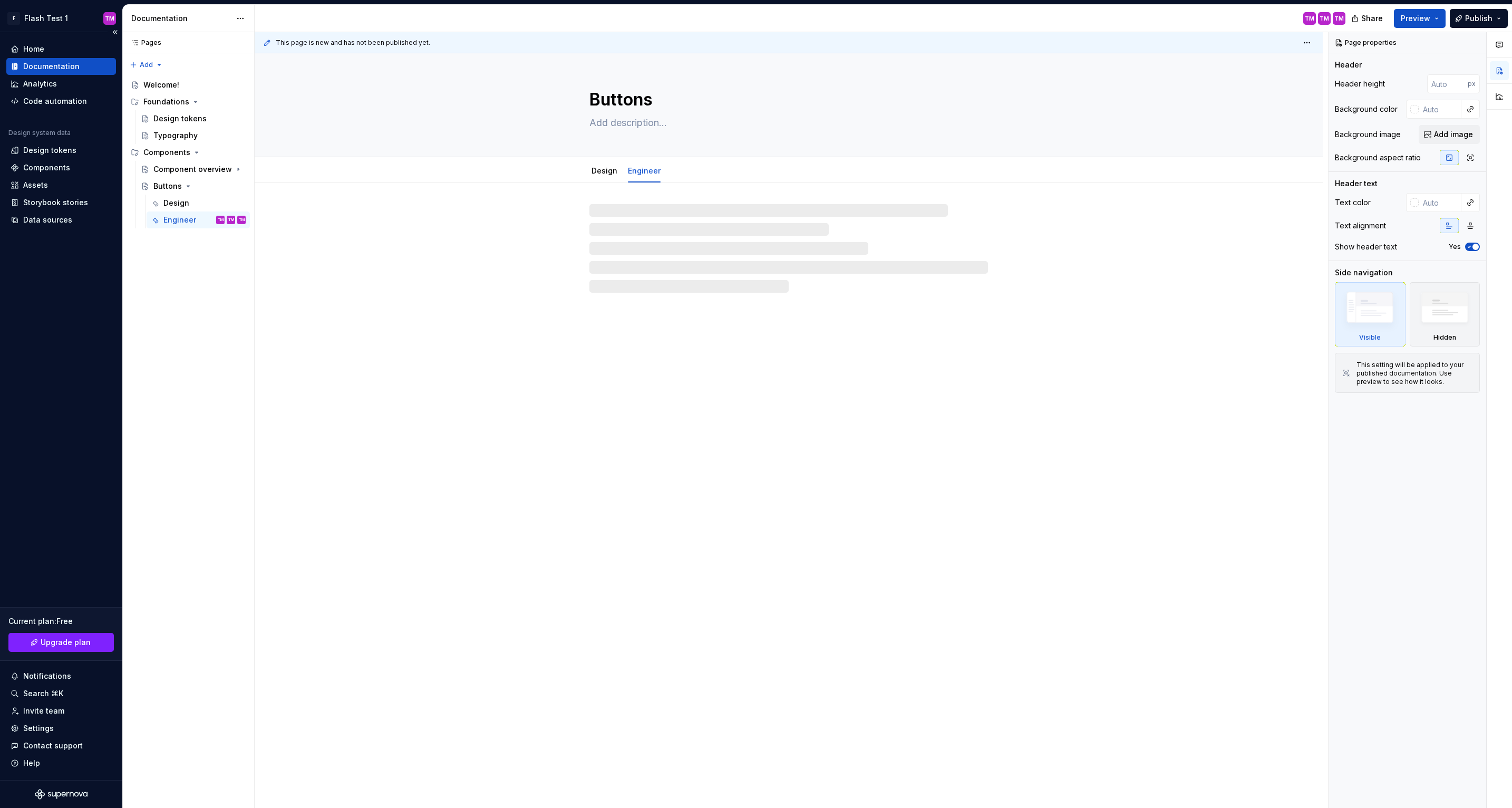
type textarea "*"
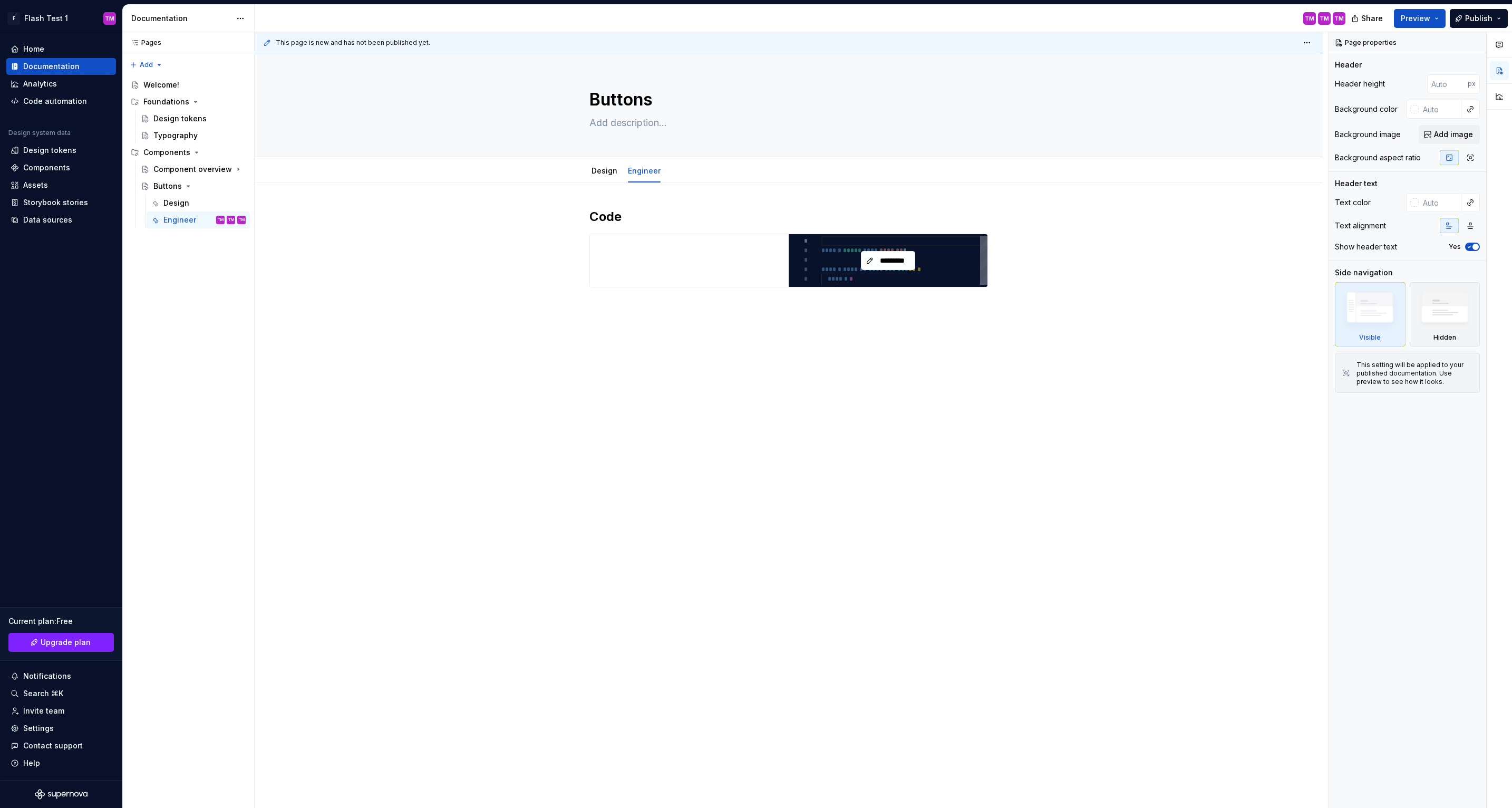
click at [925, 274] on div "*********" at bounding box center [888, 261] width 199 height 53
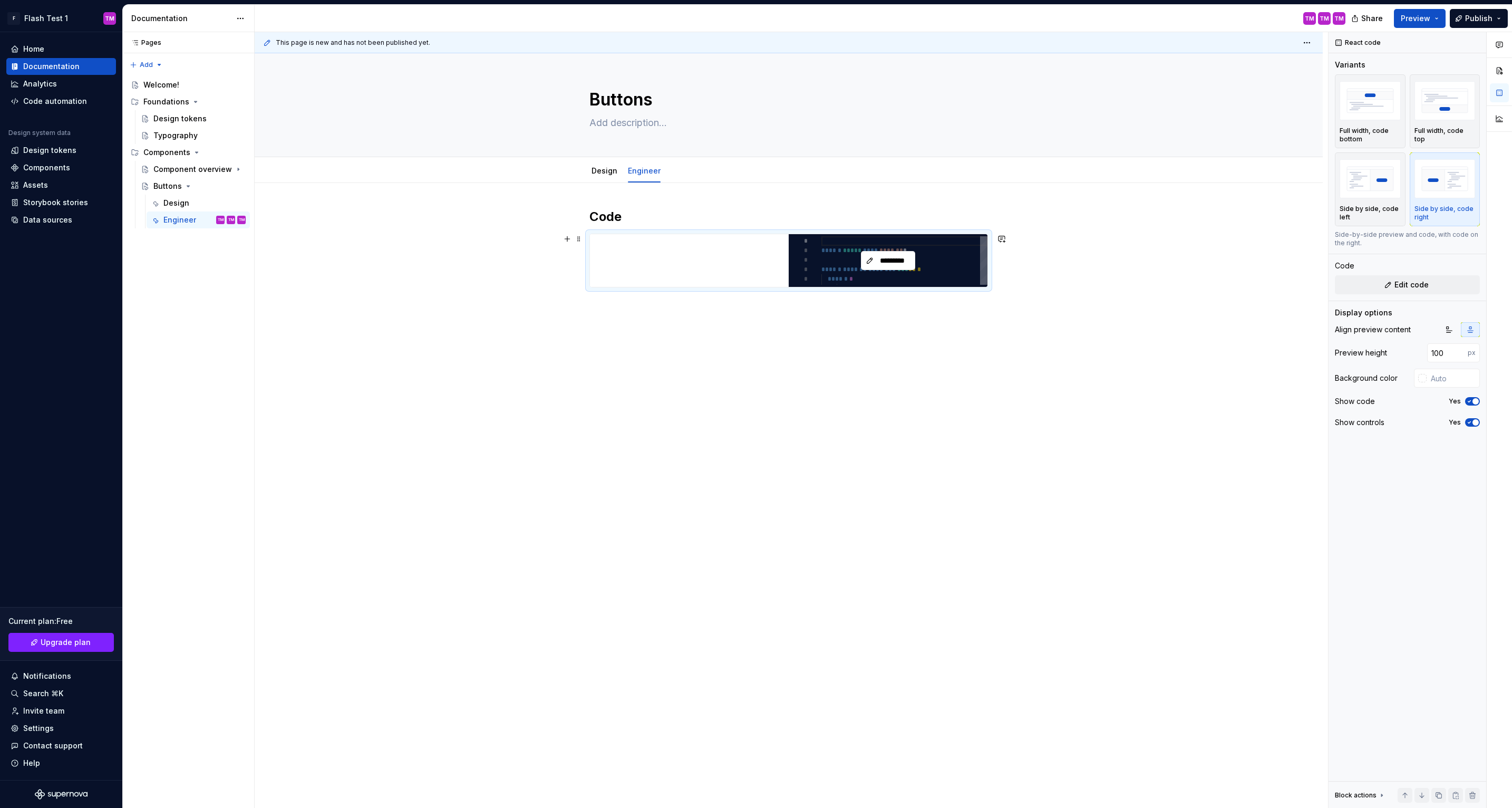
click at [925, 274] on div "*********" at bounding box center [888, 261] width 199 height 53
click at [903, 255] on span "*********" at bounding box center [893, 261] width 33 height 11
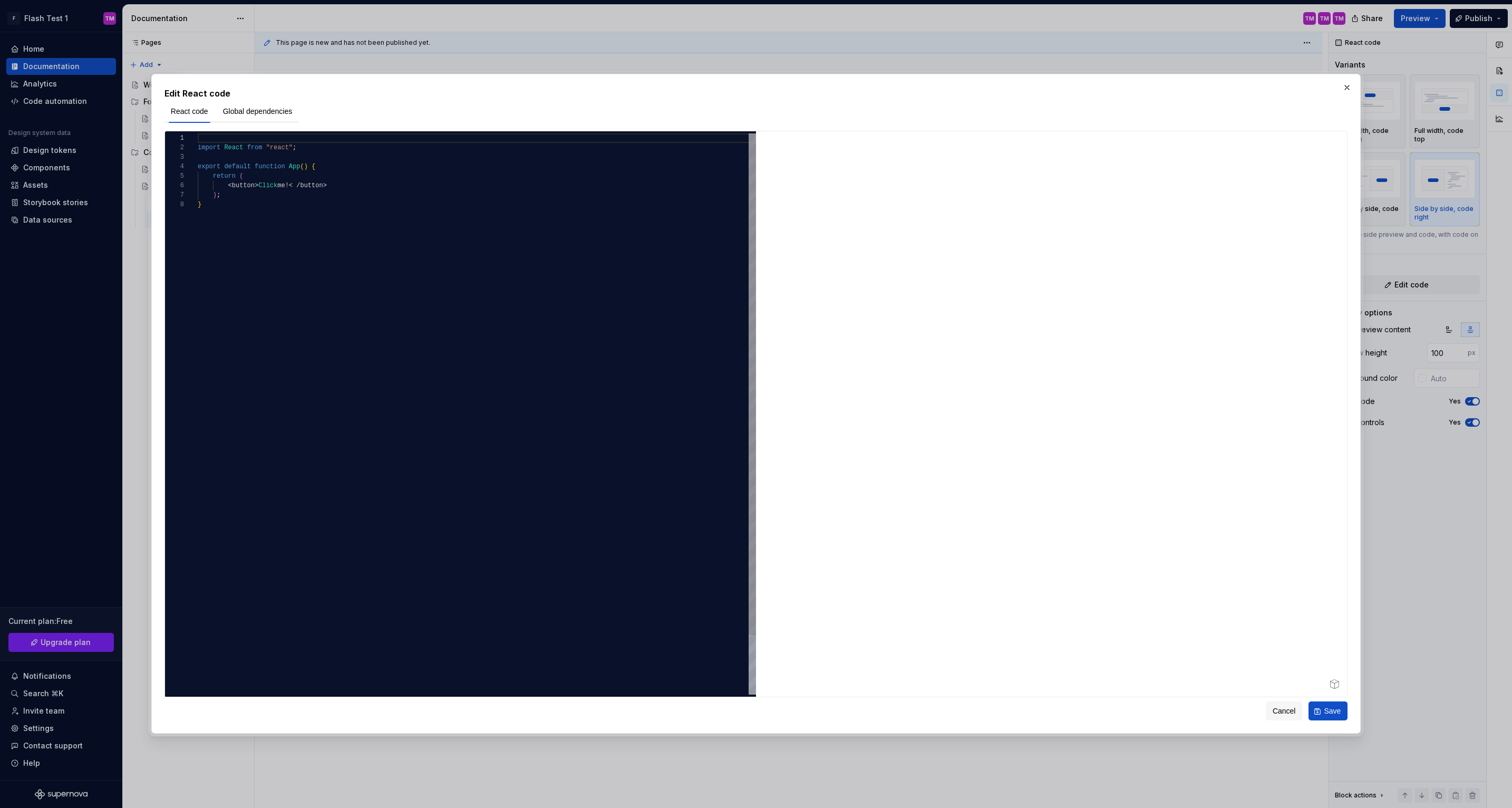
scroll to position [66, 4]
click at [668, 385] on div "import React from "react" ; export default function App ( ) { return ( < button…" at bounding box center [477, 447] width 558 height 628
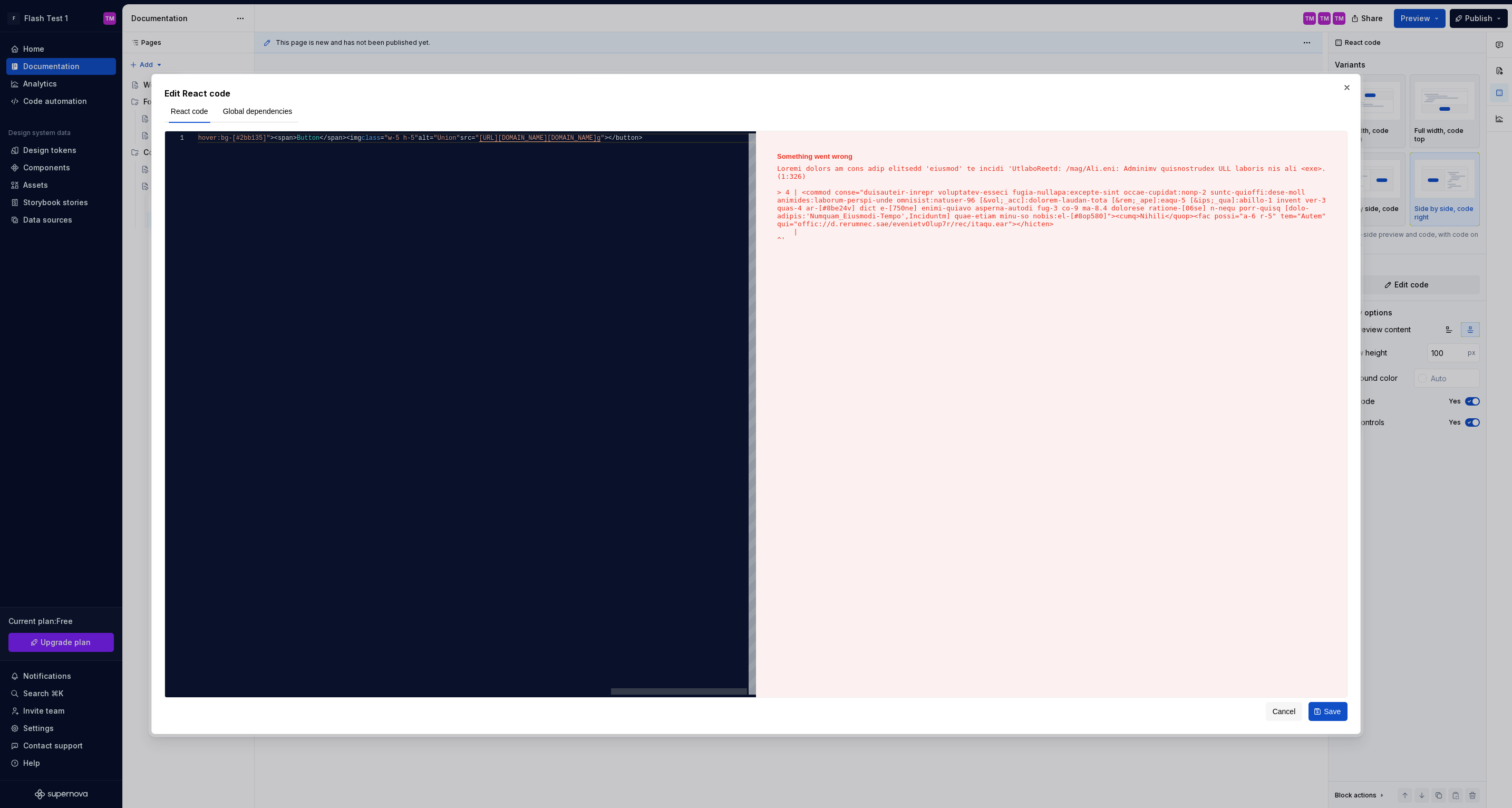
type textarea "**********"
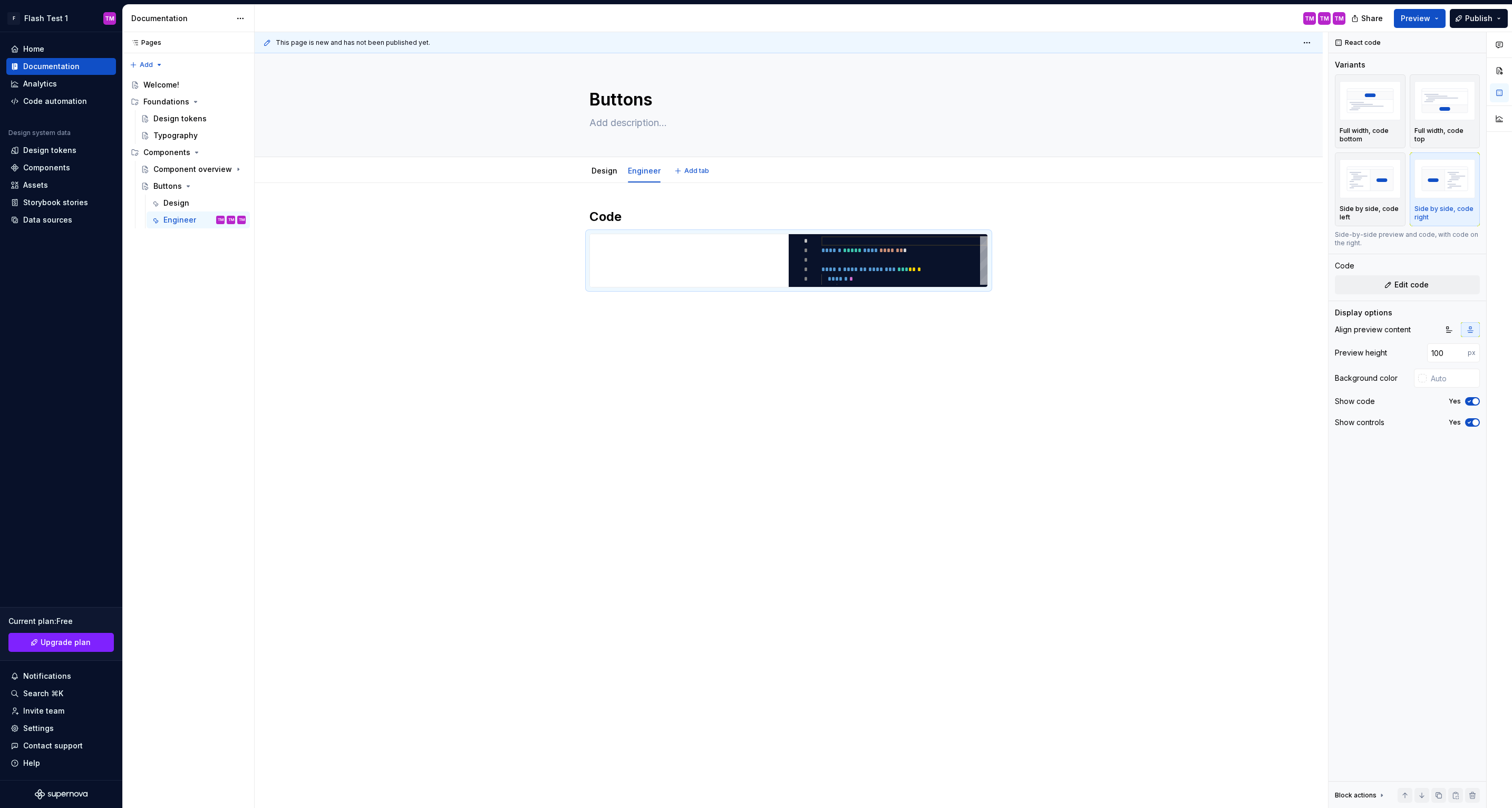
type textarea "*"
click at [154, 60] on div "Pages Pages Add Accessibility guide for tree Page tree. Navigate the tree with …" at bounding box center [188, 420] width 132 height 776
click at [180, 85] on div "New page" at bounding box center [180, 86] width 69 height 11
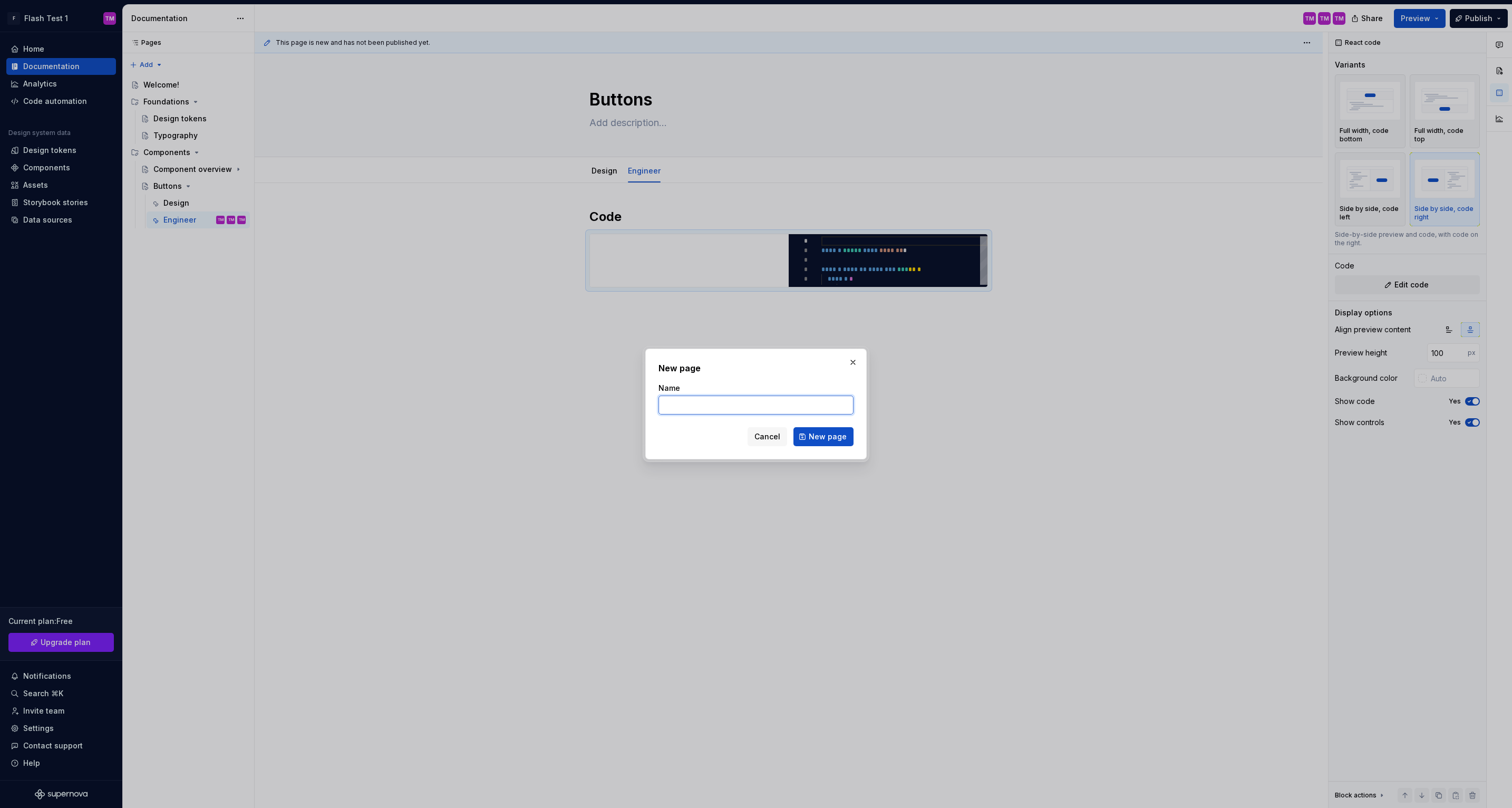
click at [738, 402] on input "Name" at bounding box center [756, 405] width 195 height 19
type input "Chips"
click button "New page" at bounding box center [824, 437] width 60 height 19
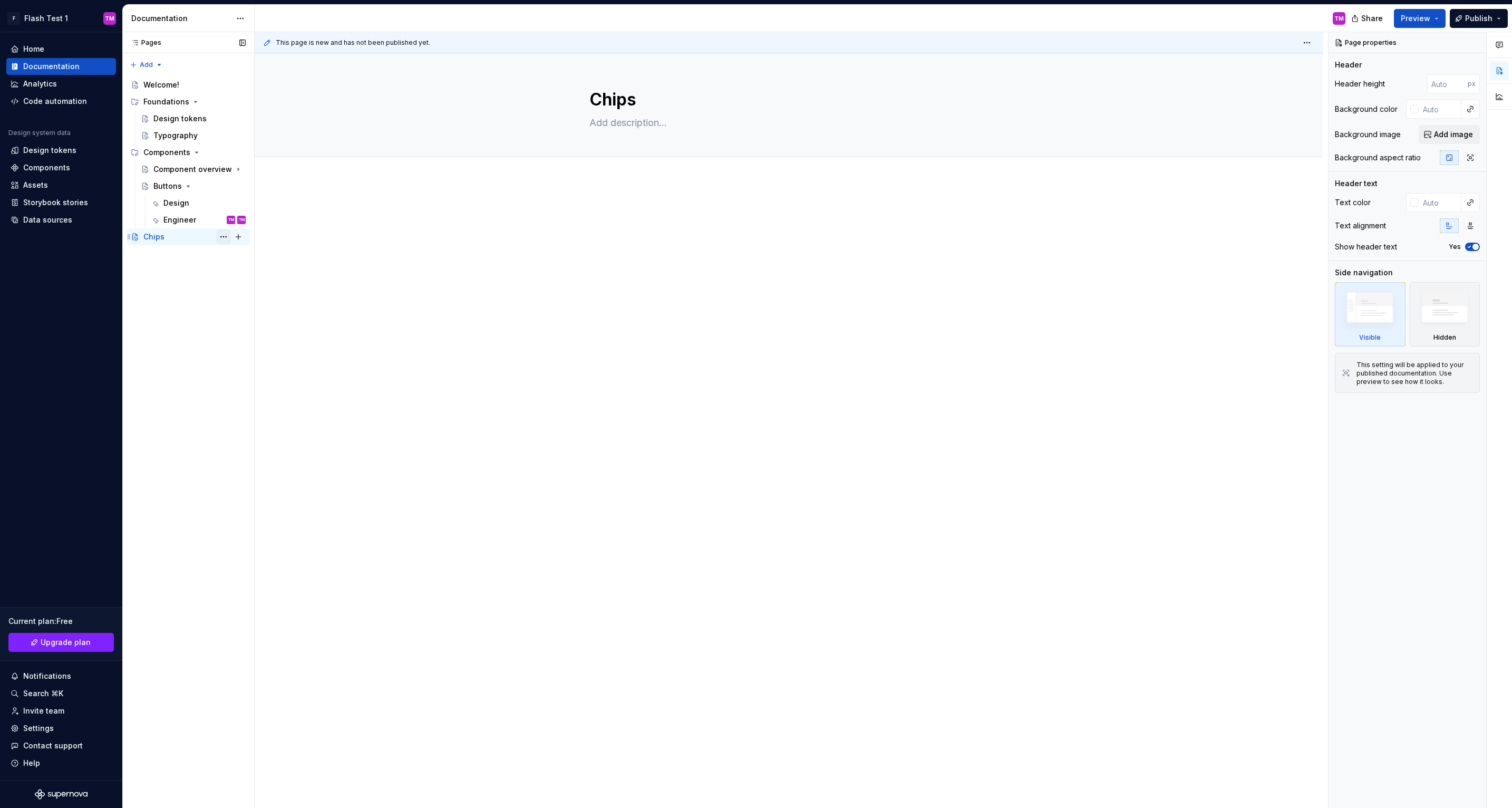
click at [222, 234] on button "Page tree" at bounding box center [223, 237] width 15 height 15
click at [490, 223] on html "F Flash Test 1 TM Home Documentation Analytics Code automation Design system da…" at bounding box center [756, 404] width 1512 height 808
type textarea "*"
click at [611, 166] on span "Add tab" at bounding box center [615, 169] width 25 height 8
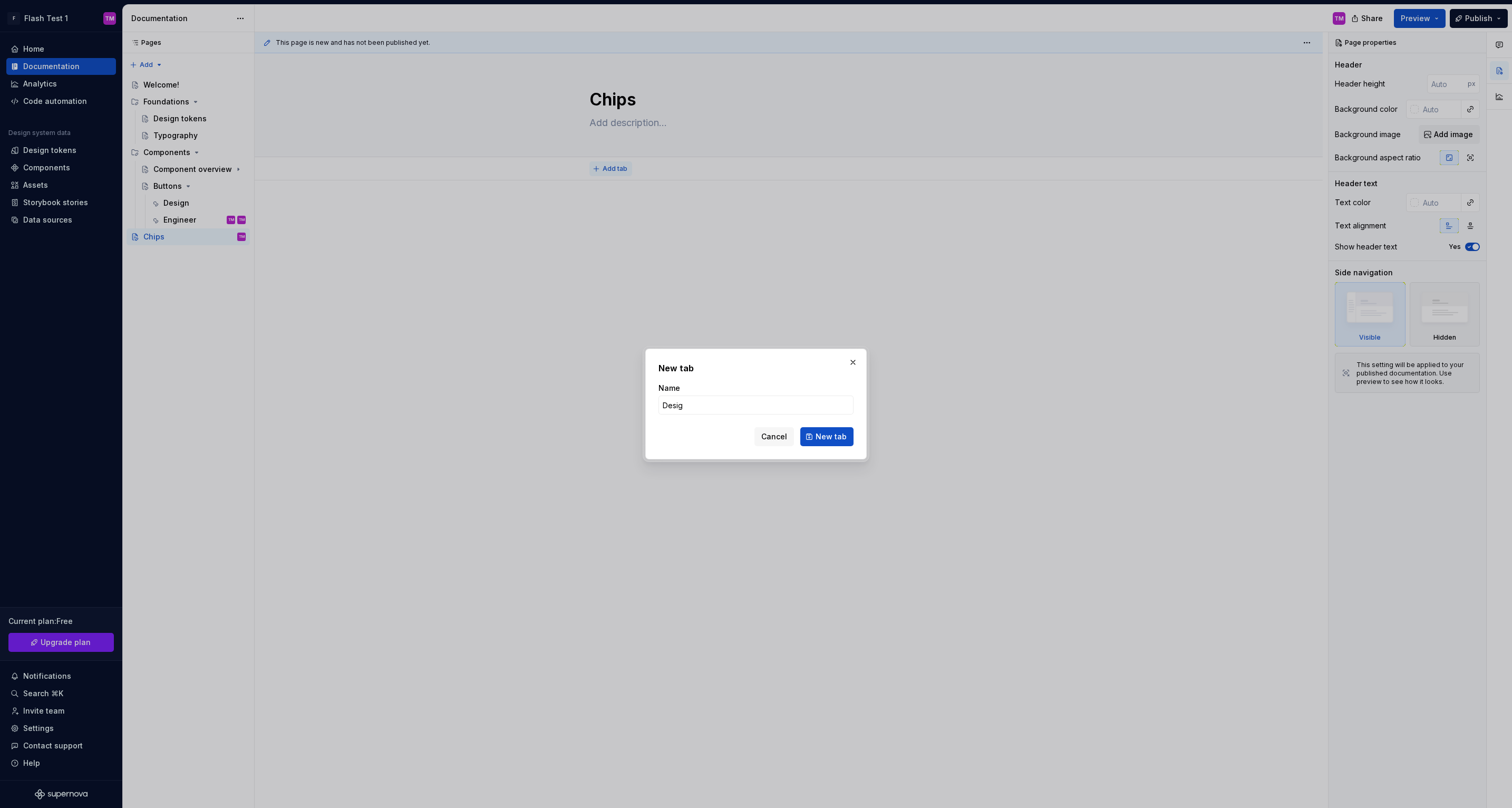
type input "Design"
click button "New tab" at bounding box center [826, 437] width 53 height 19
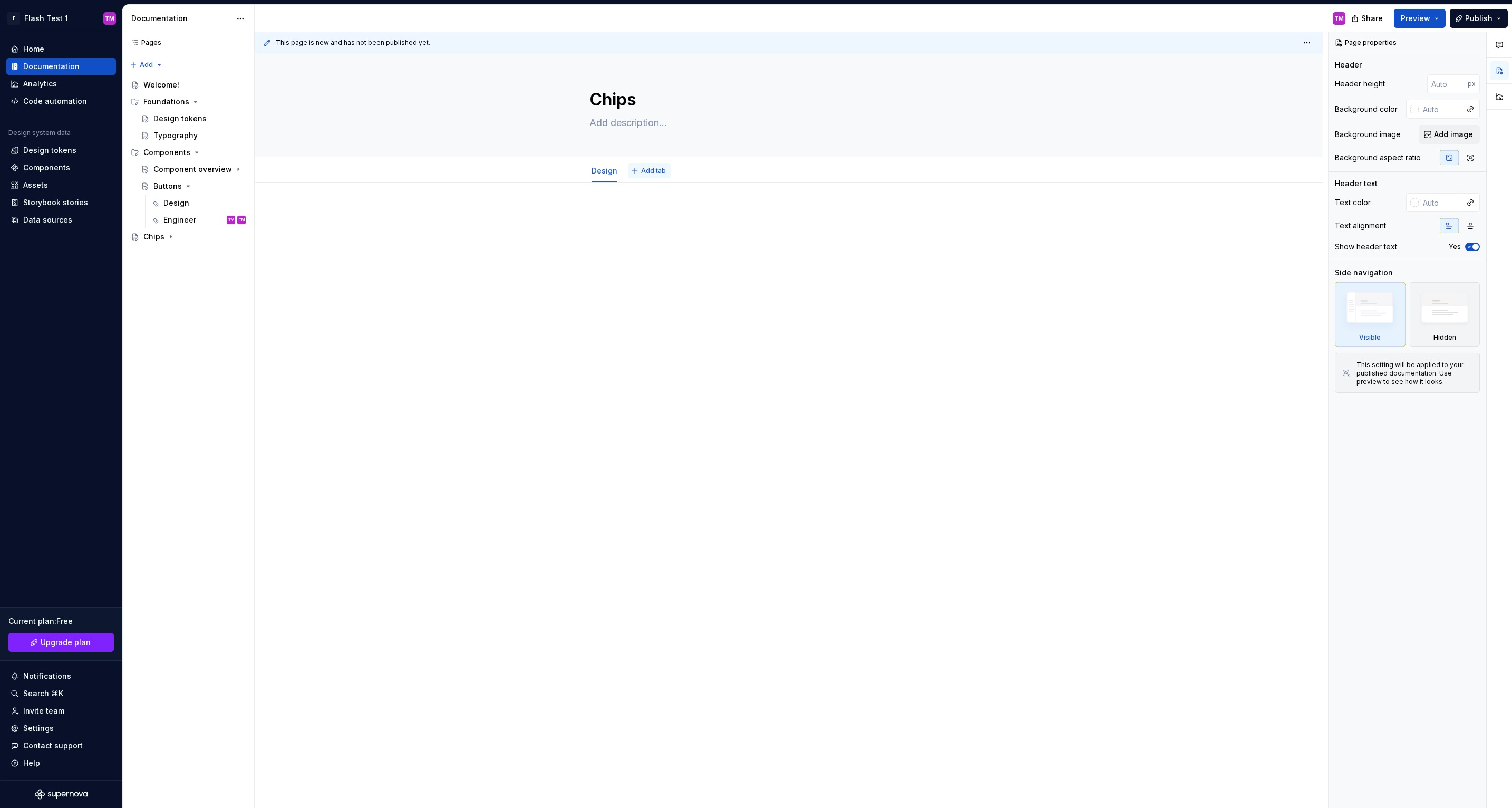
click at [651, 174] on span "Add tab" at bounding box center [653, 171] width 25 height 8
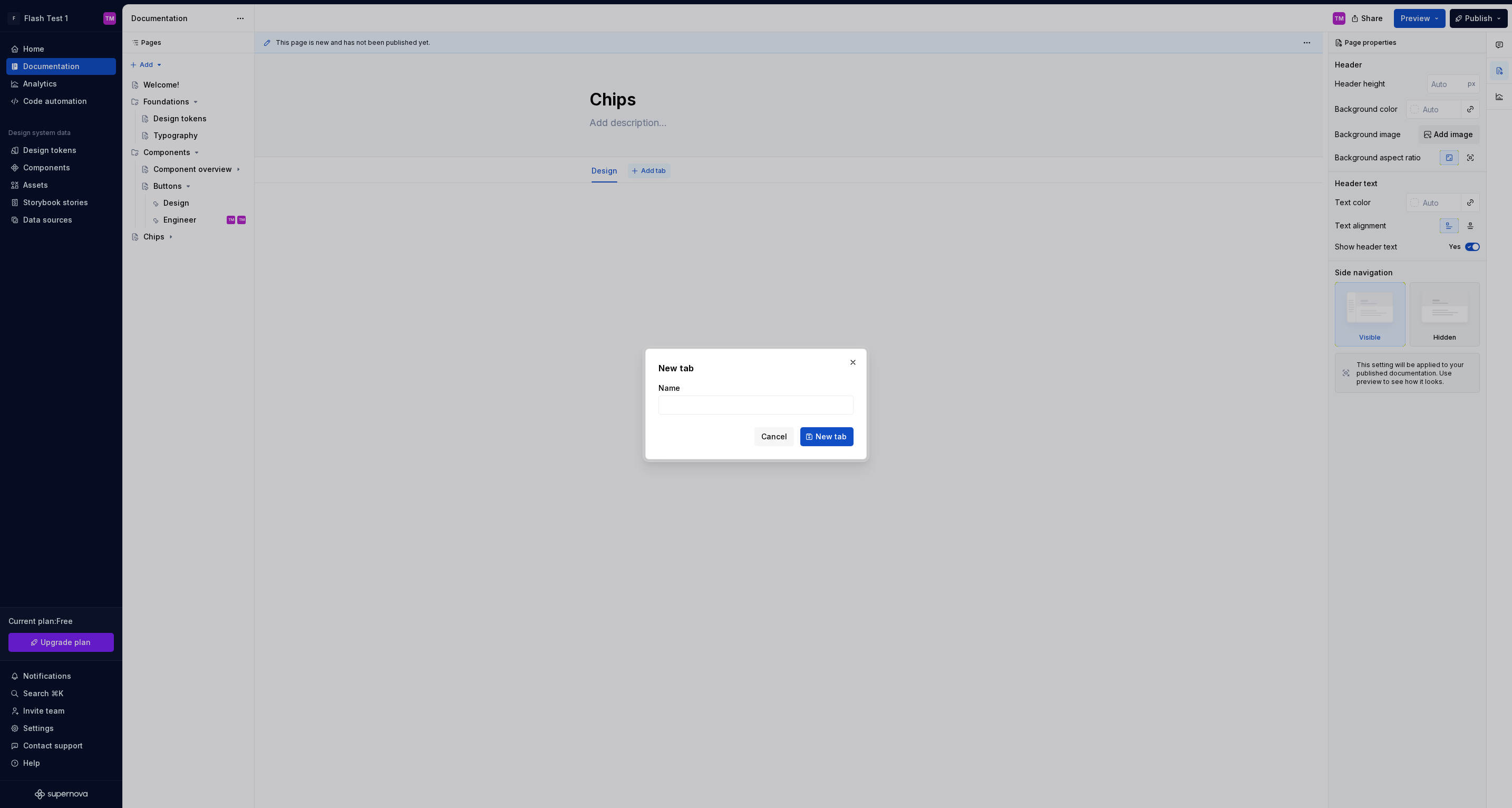
type textarea "*"
type input "Engineer"
click button "New tab" at bounding box center [826, 437] width 53 height 19
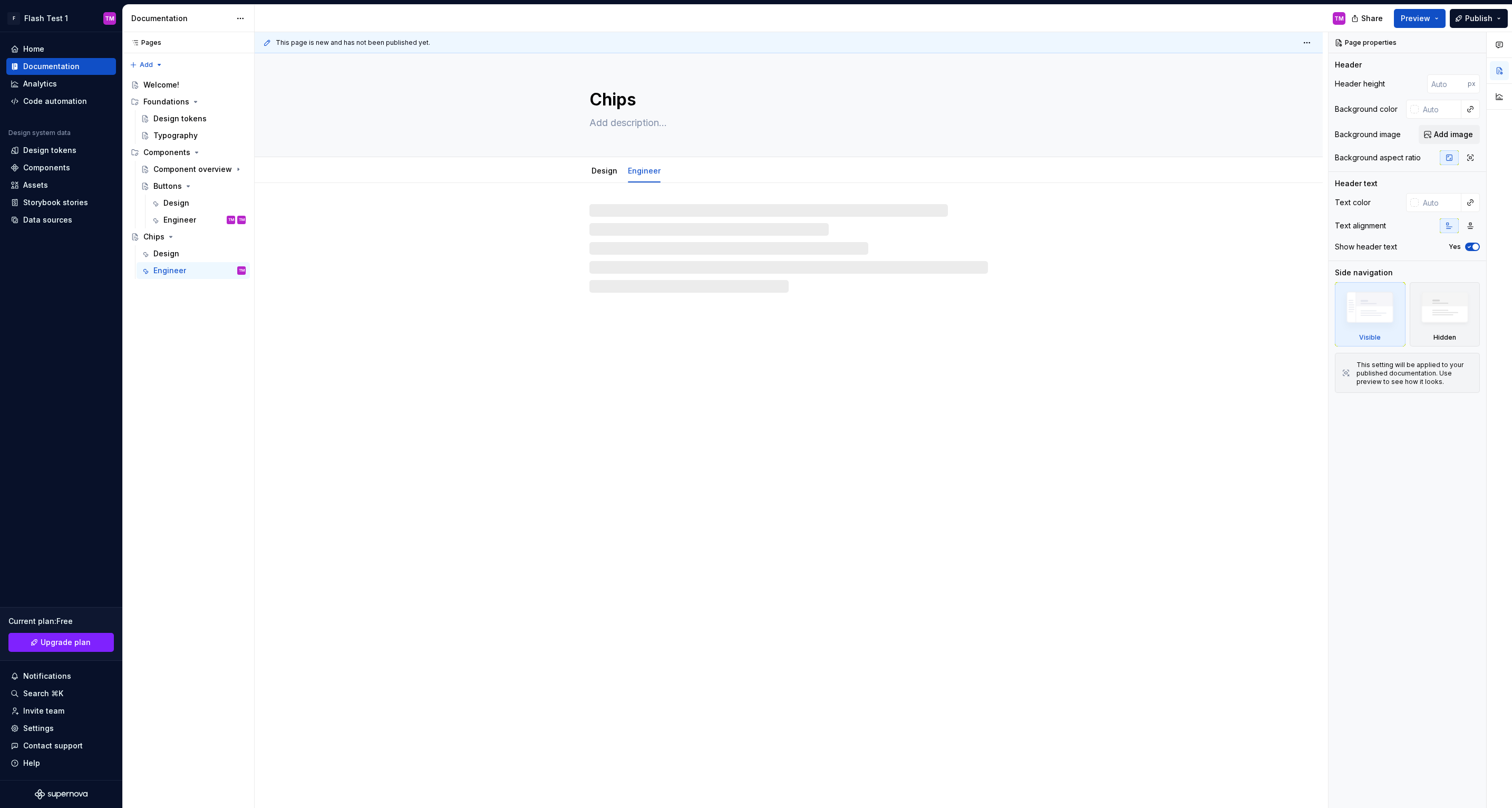
click at [743, 213] on div at bounding box center [788, 248] width 399 height 89
click at [694, 284] on div at bounding box center [788, 248] width 399 height 89
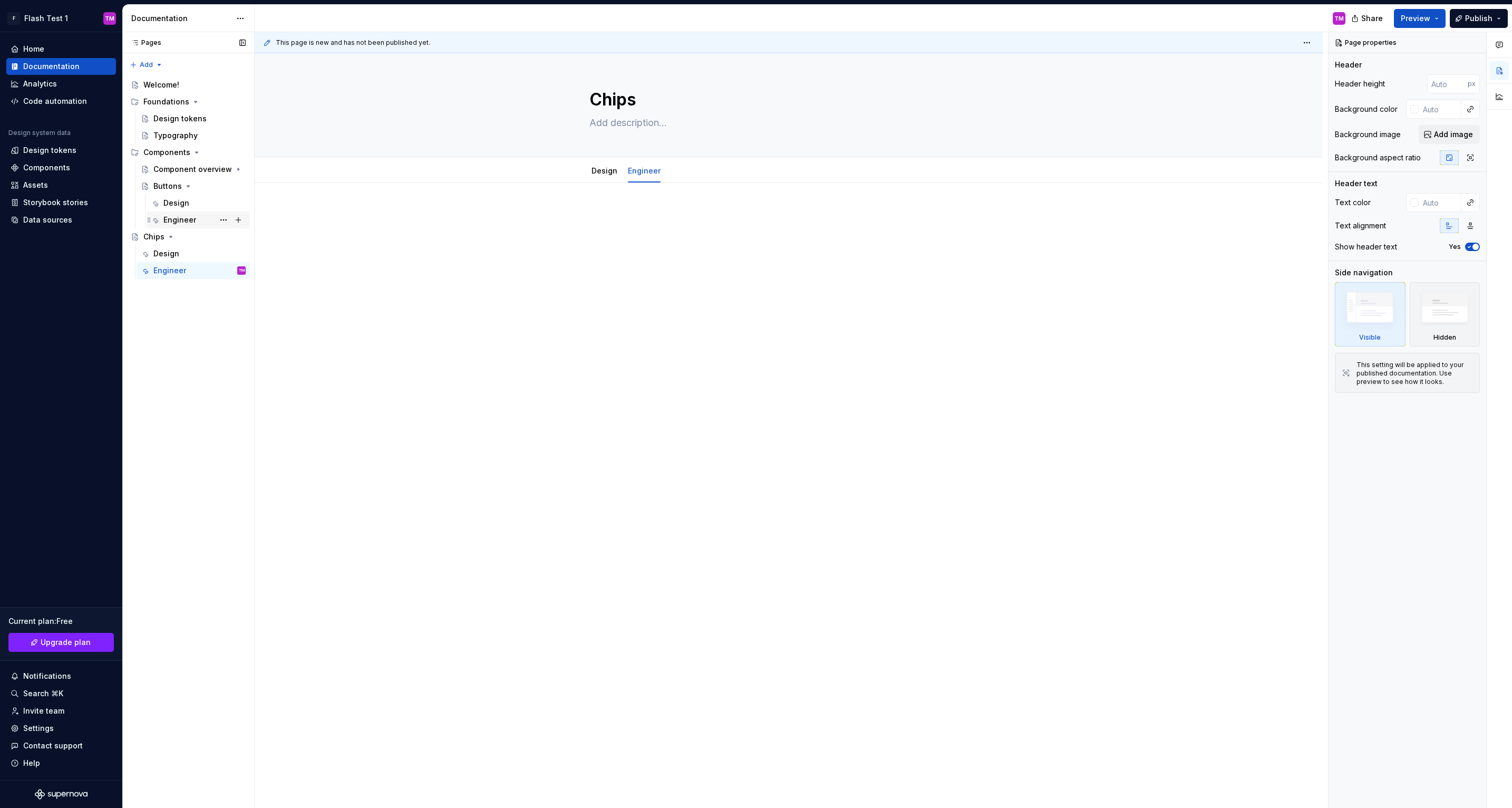
click at [186, 218] on div "Engineer" at bounding box center [180, 220] width 33 height 11
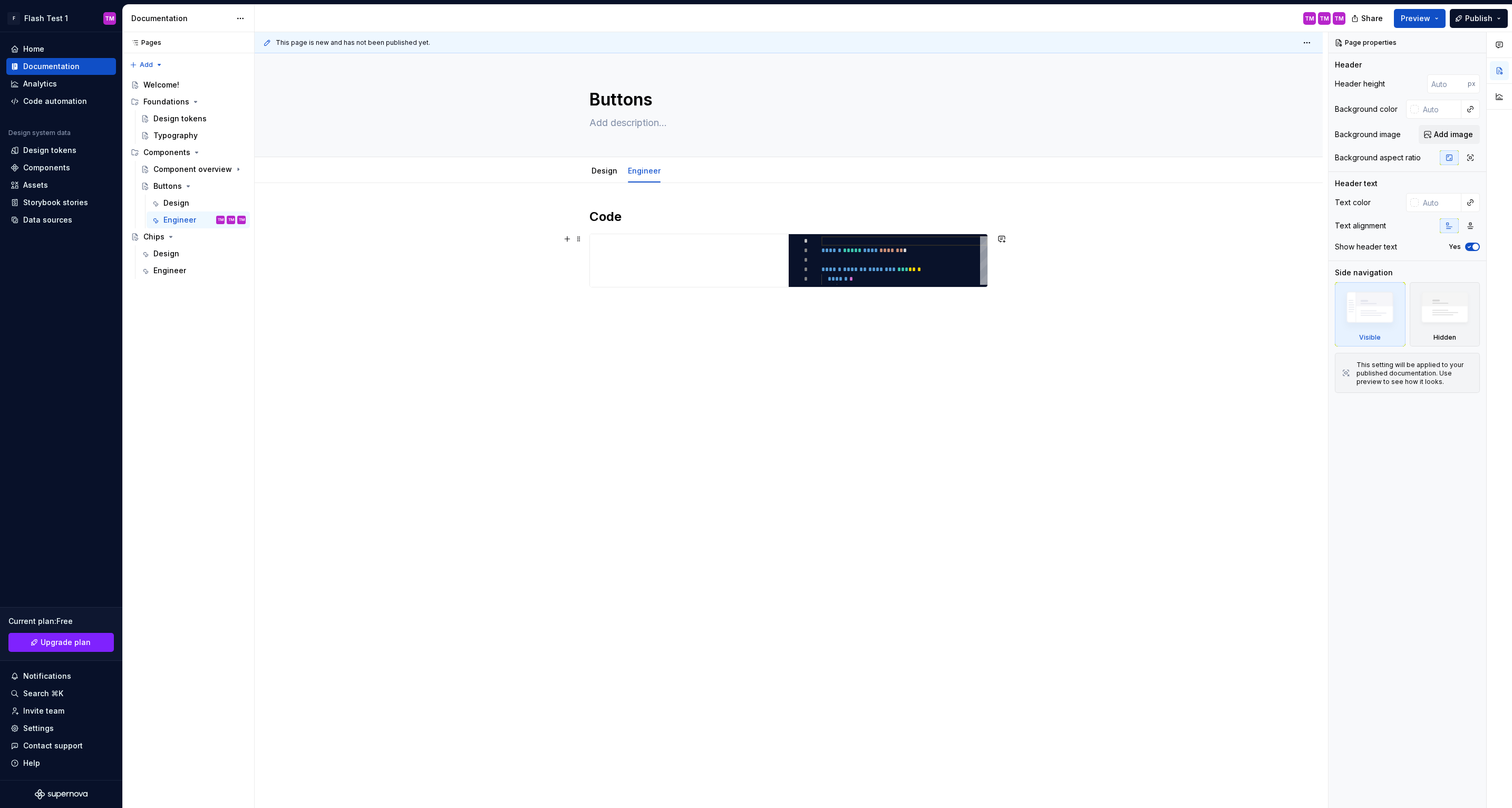
type textarea "*"
click at [898, 259] on span "*********" at bounding box center [893, 261] width 33 height 11
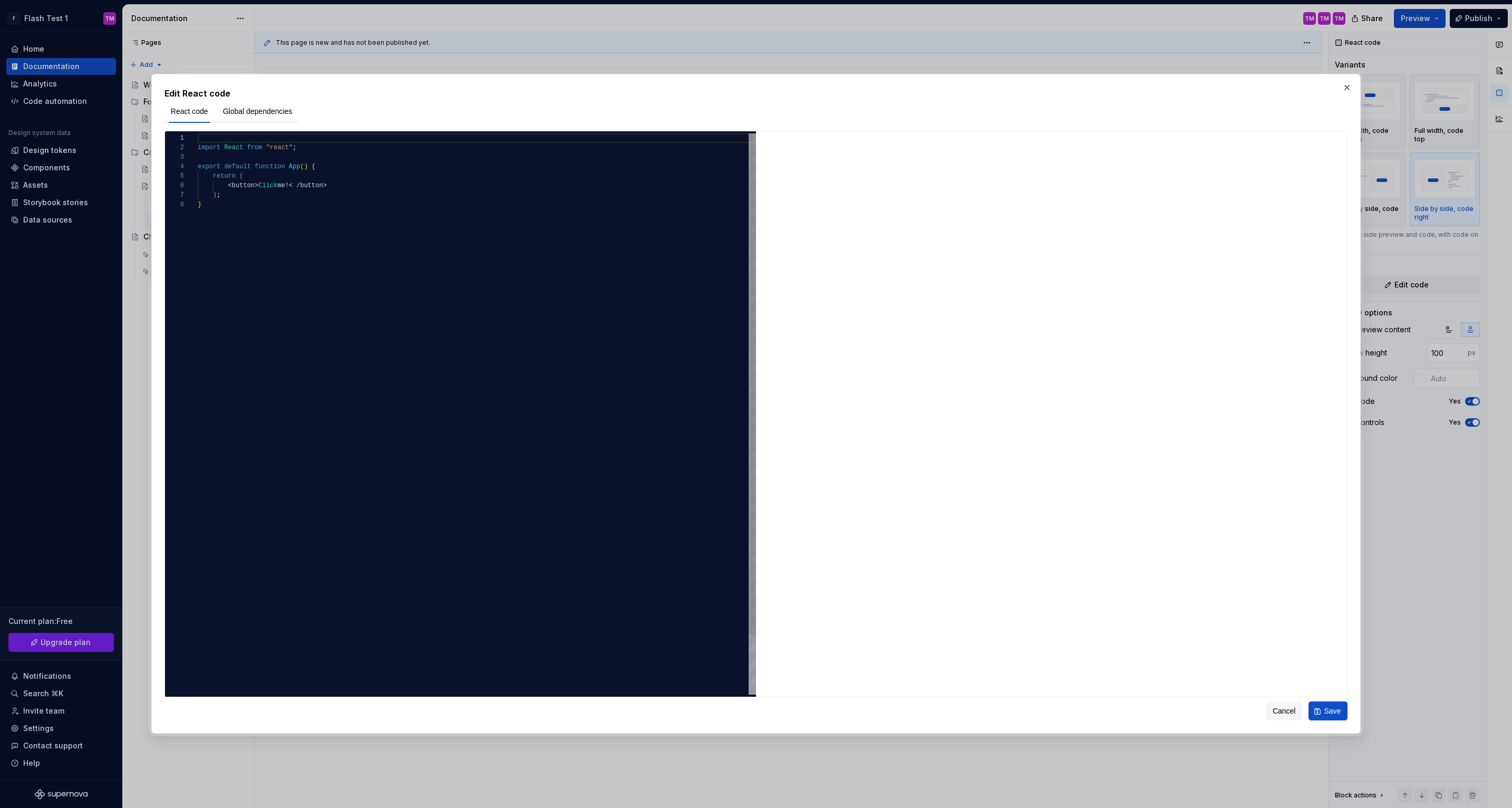
type textarea "**********"
click at [333, 212] on div "import React from "react" ; export default function App ( ) { return ( < button…" at bounding box center [477, 447] width 558 height 628
drag, startPoint x: 323, startPoint y: 218, endPoint x: 252, endPoint y: 105, distance: 133.5
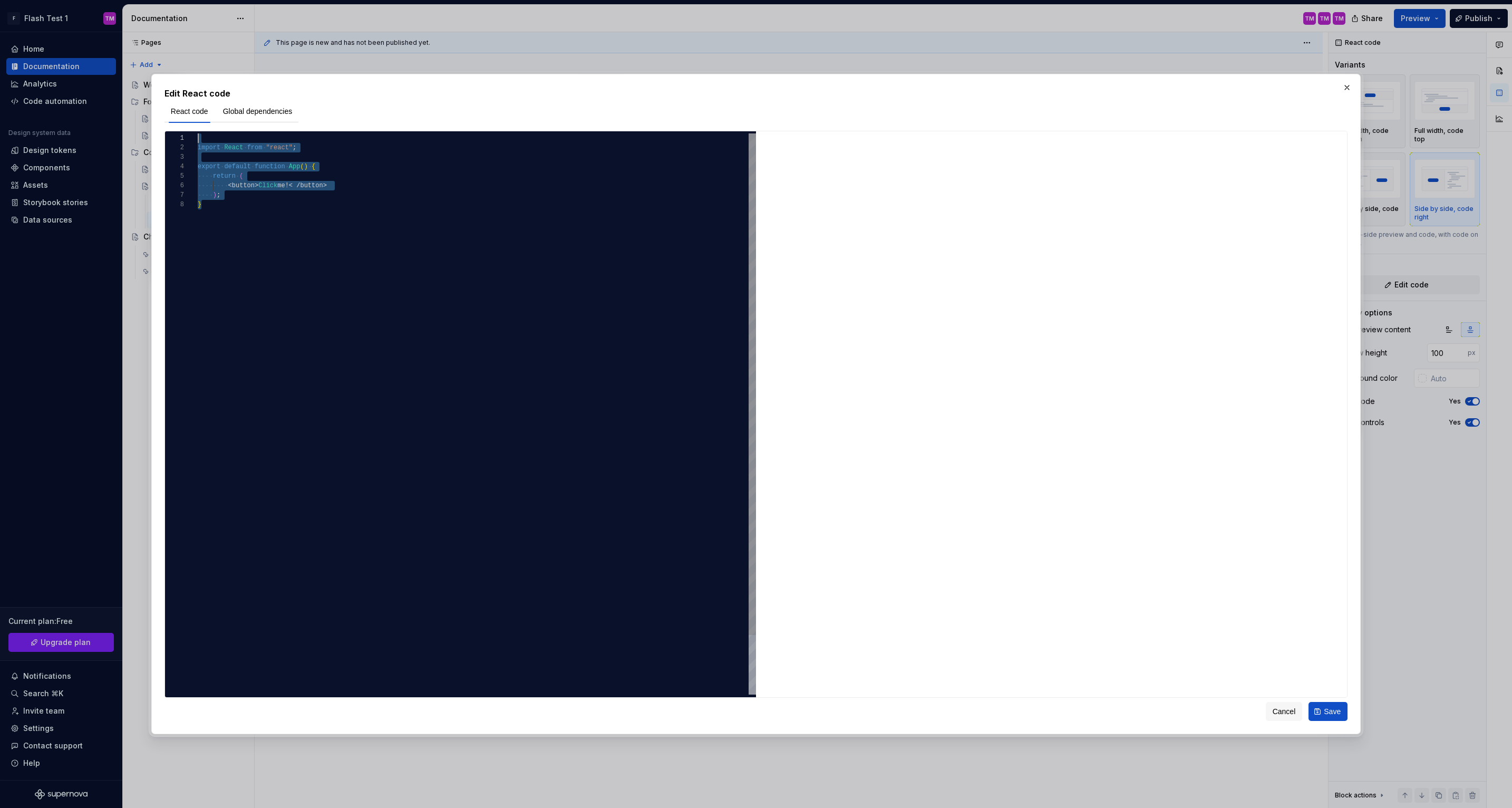
click at [252, 133] on div "import React from "react" ; export default function App ( ) { return ( < button…" at bounding box center [477, 447] width 558 height 628
click at [304, 288] on div "import React from "react" ; export default function App ( ) { return ( < button…" at bounding box center [477, 447] width 558 height 628
click at [1346, 87] on button "button" at bounding box center [1346, 87] width 15 height 15
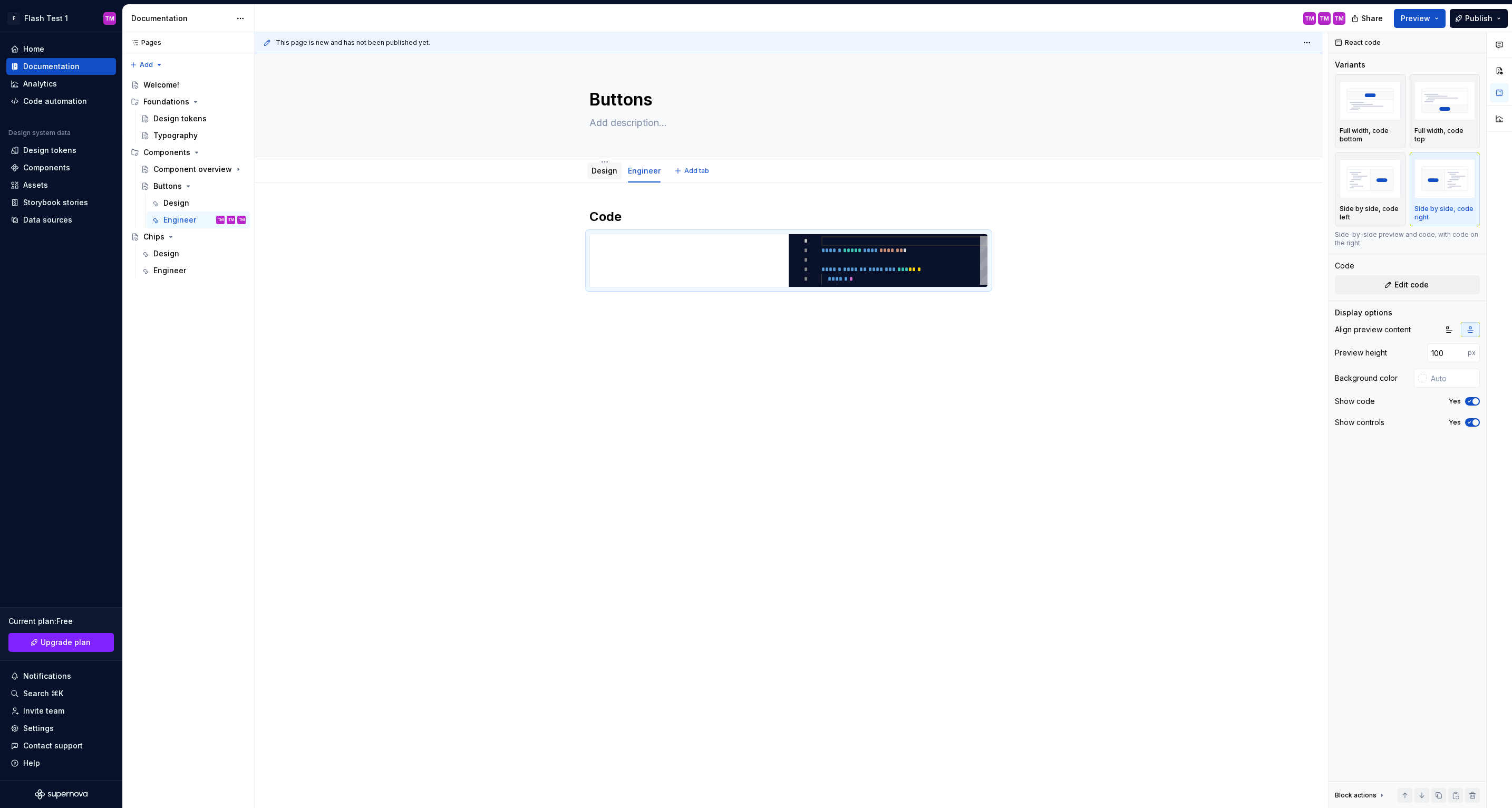
click at [609, 173] on link "Design" at bounding box center [605, 170] width 26 height 9
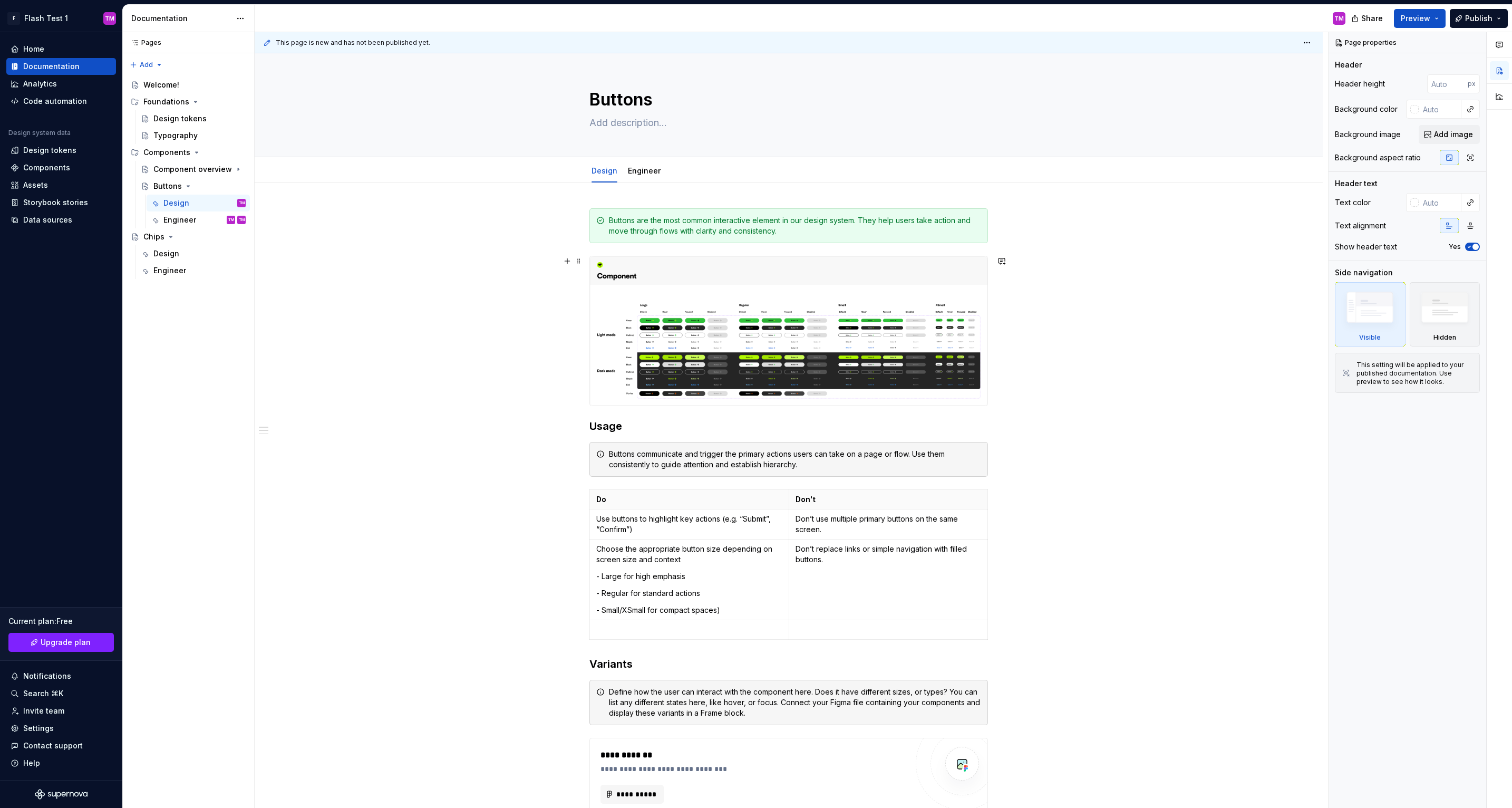
click at [1035, 378] on div "**********" at bounding box center [789, 674] width 1068 height 982
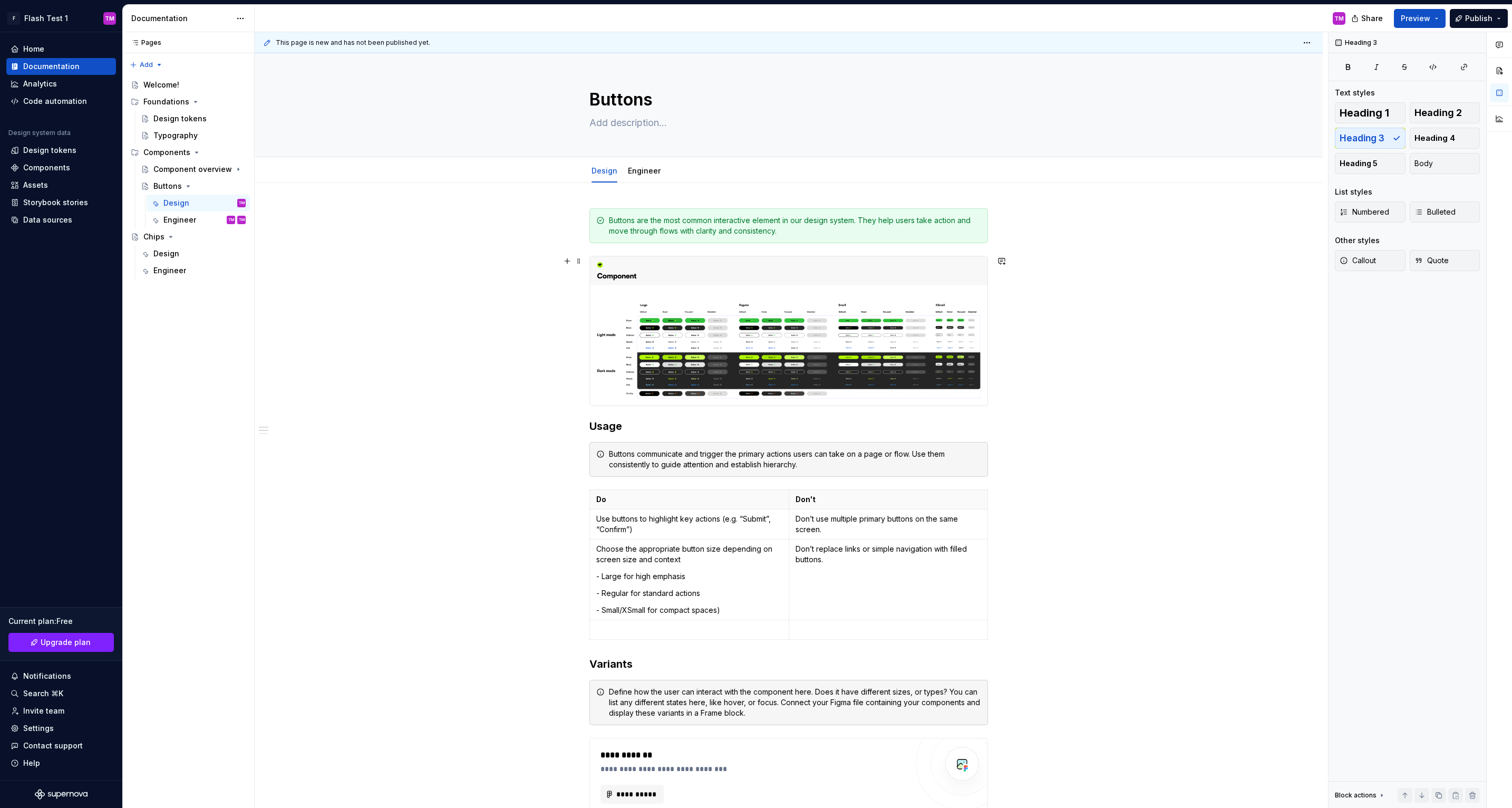
click at [1007, 289] on div "**********" at bounding box center [789, 674] width 1068 height 982
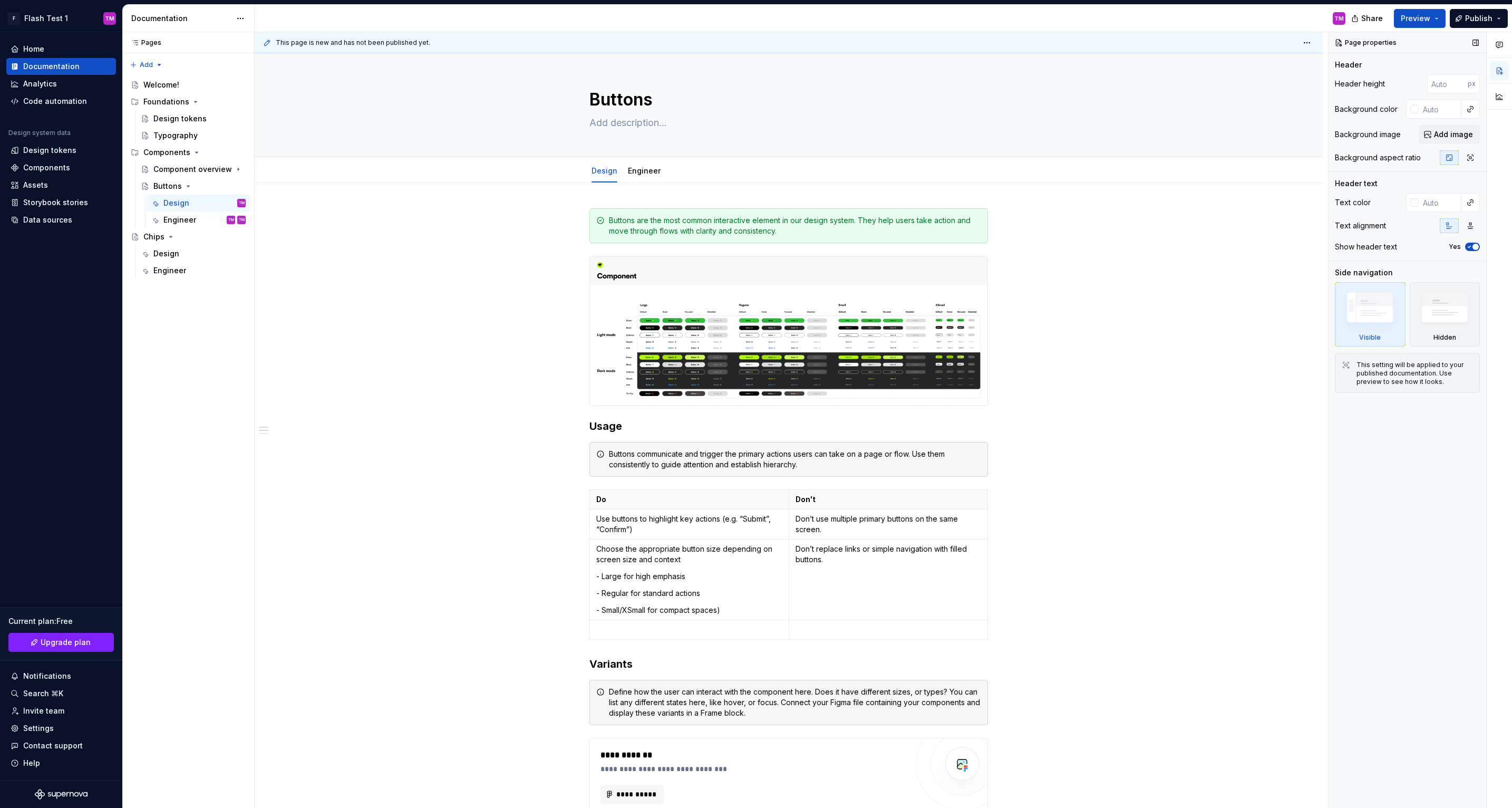
click at [1385, 41] on div "Page properties" at bounding box center [1366, 42] width 70 height 15
click at [1478, 42] on button "button" at bounding box center [1475, 42] width 15 height 15
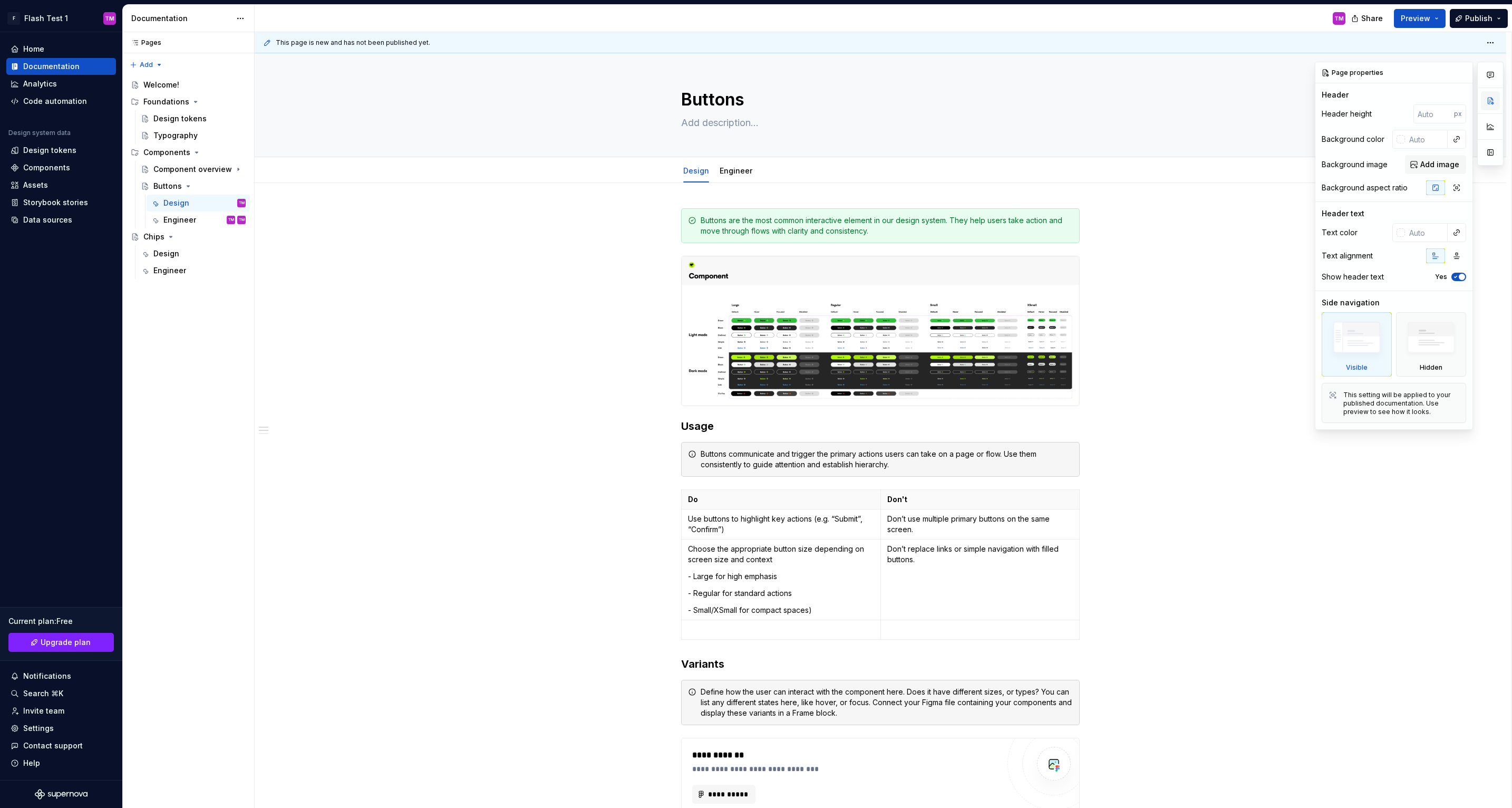
click at [1491, 101] on button "button" at bounding box center [1490, 100] width 19 height 19
click at [1457, 190] on icon "button" at bounding box center [1457, 188] width 8 height 8
click at [1437, 188] on icon "button" at bounding box center [1436, 188] width 6 height 6
click at [1223, 259] on div "**********" at bounding box center [880, 674] width 1251 height 982
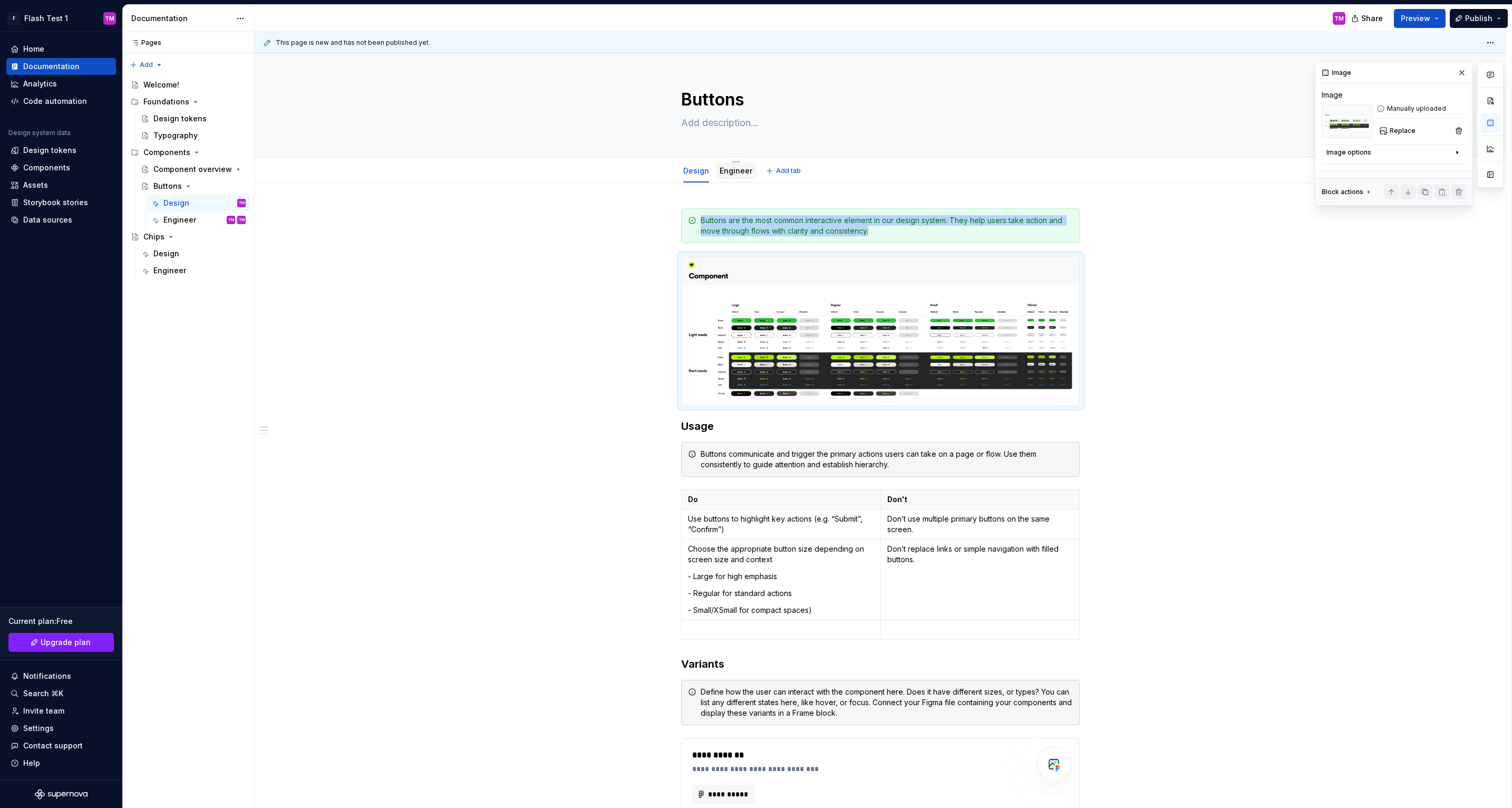
click at [730, 169] on link "Engineer" at bounding box center [736, 170] width 33 height 9
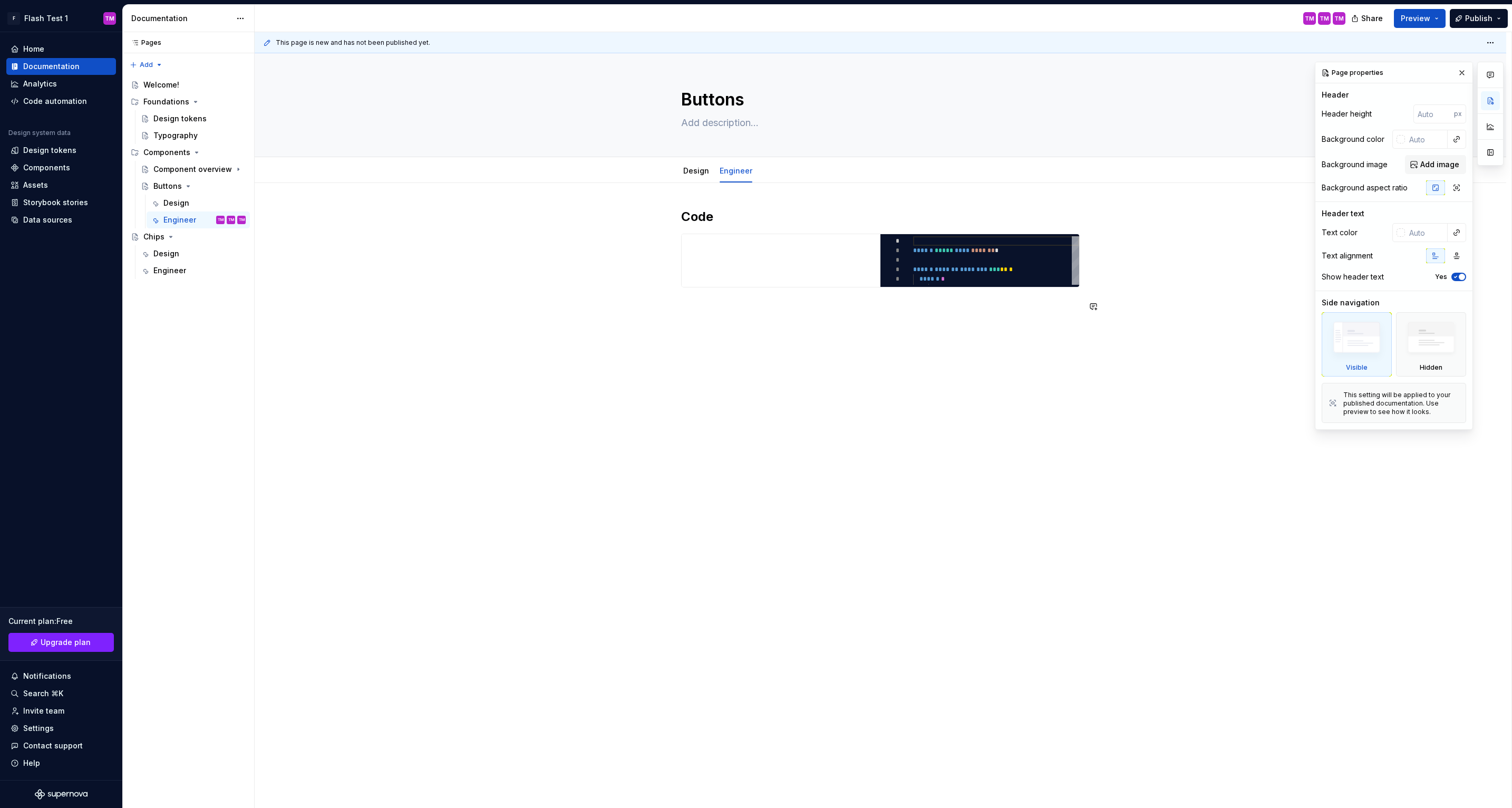
type textarea "*"
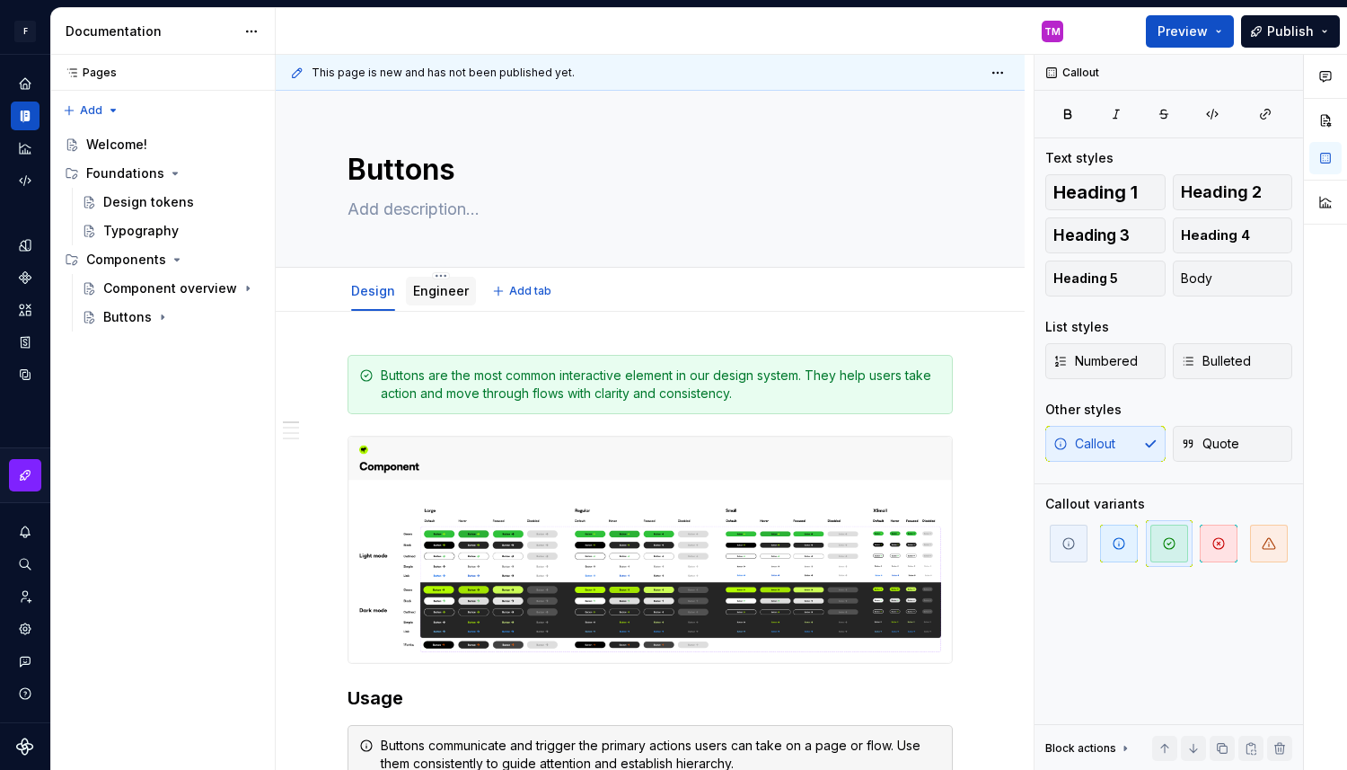
click at [448, 295] on link "Engineer" at bounding box center [441, 290] width 56 height 15
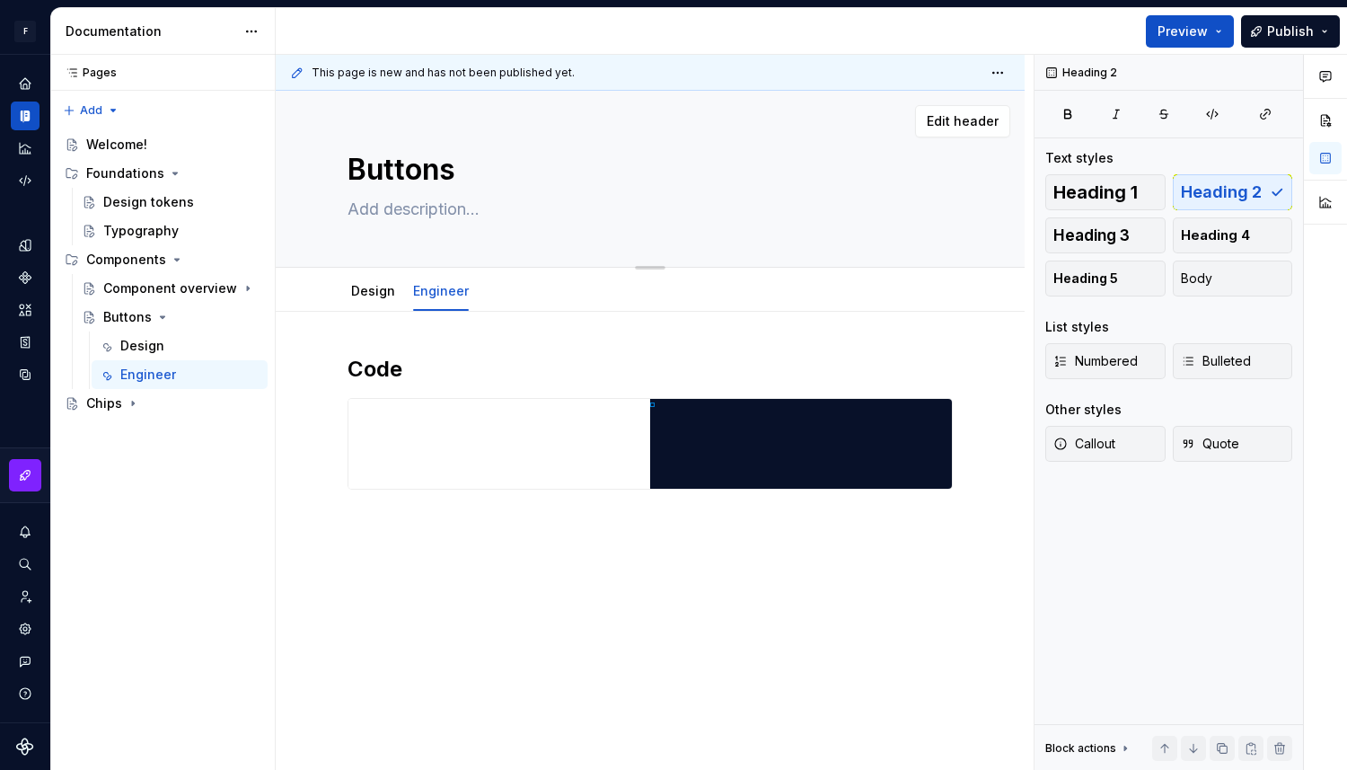
type textarea "*"
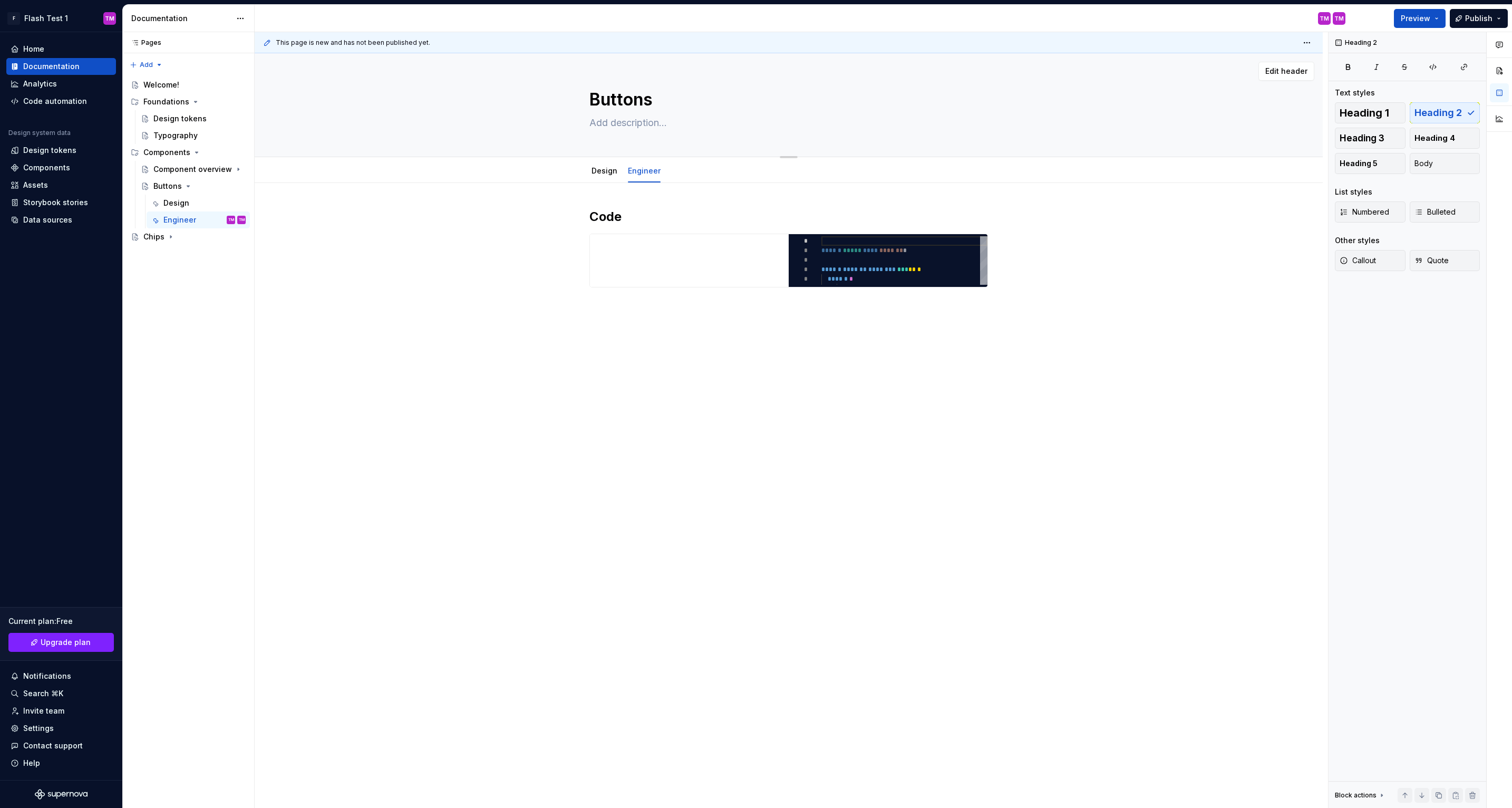
type textarea "*"
